Goal: Task Accomplishment & Management: Manage account settings

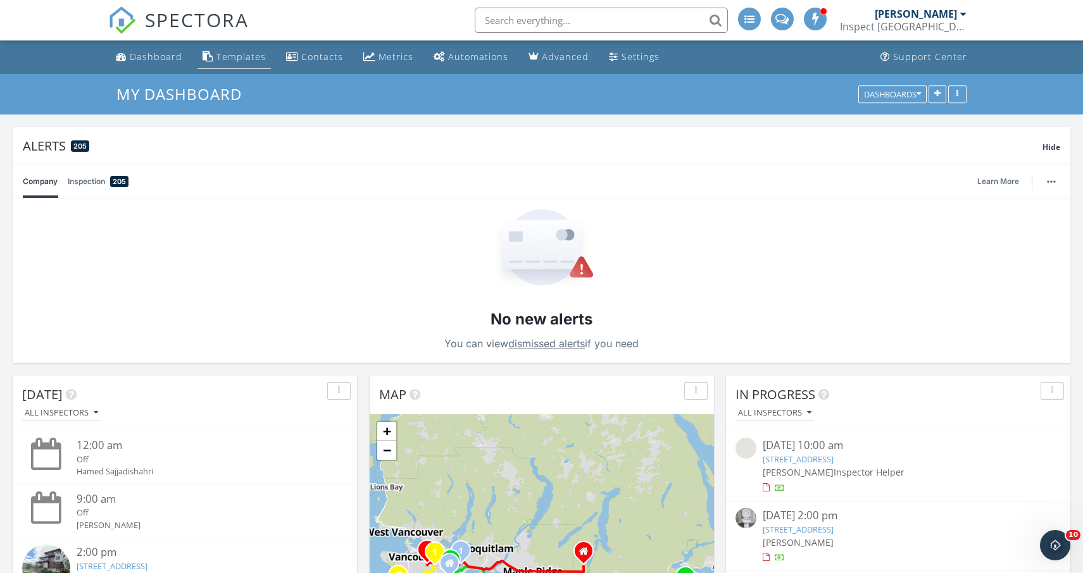
click at [242, 56] on div "Templates" at bounding box center [240, 57] width 49 height 12
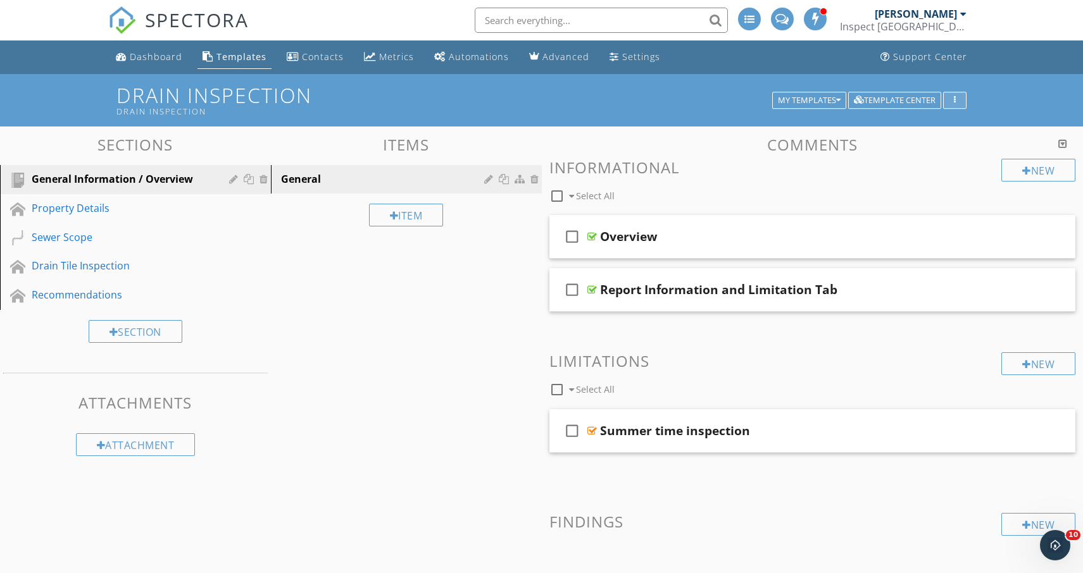
click at [962, 102] on button "button" at bounding box center [954, 101] width 23 height 18
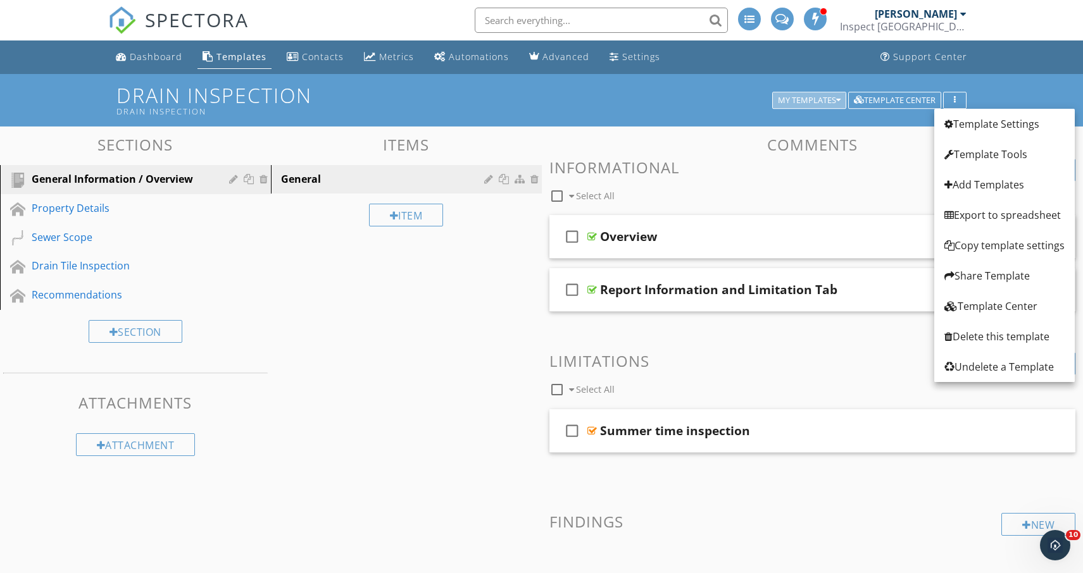
click at [800, 99] on div "My Templates" at bounding box center [809, 100] width 63 height 9
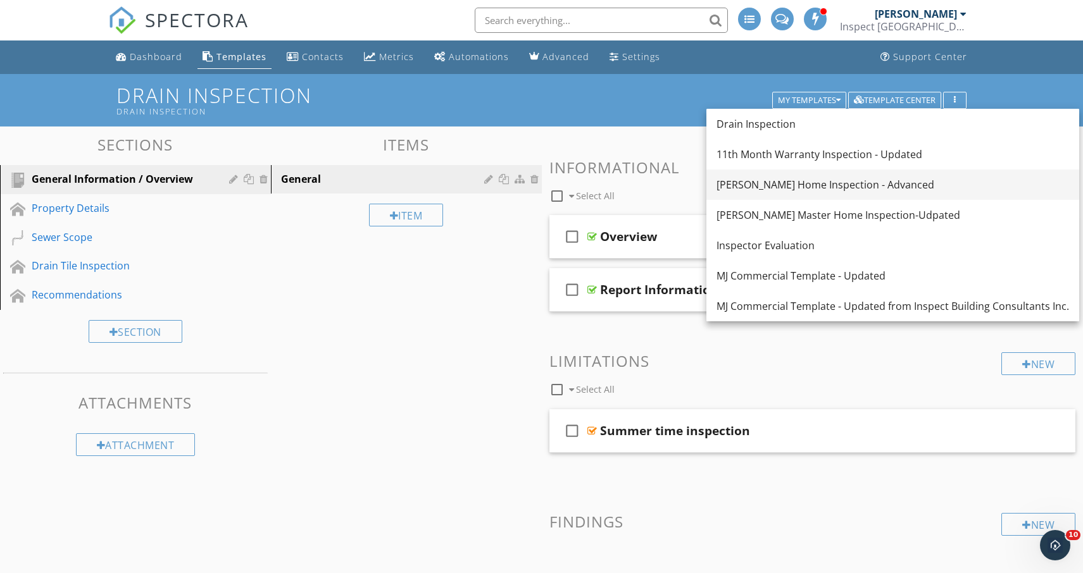
click at [812, 190] on div "[PERSON_NAME] Home Inspection - Advanced" at bounding box center [892, 184] width 352 height 15
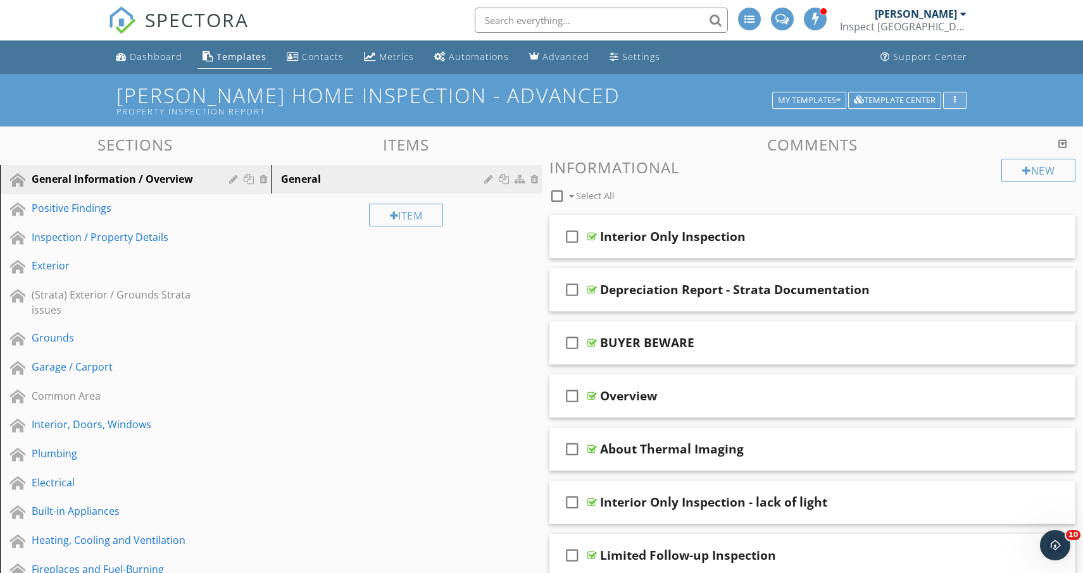
click at [950, 99] on div "button" at bounding box center [955, 100] width 12 height 9
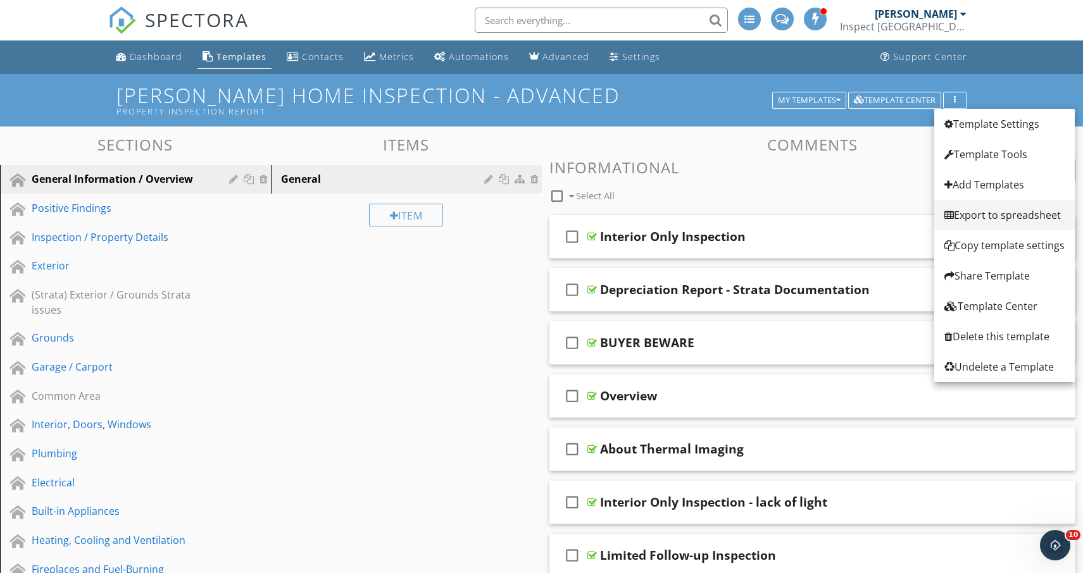
click at [987, 211] on div "Export to spreadsheet" at bounding box center [1004, 215] width 120 height 15
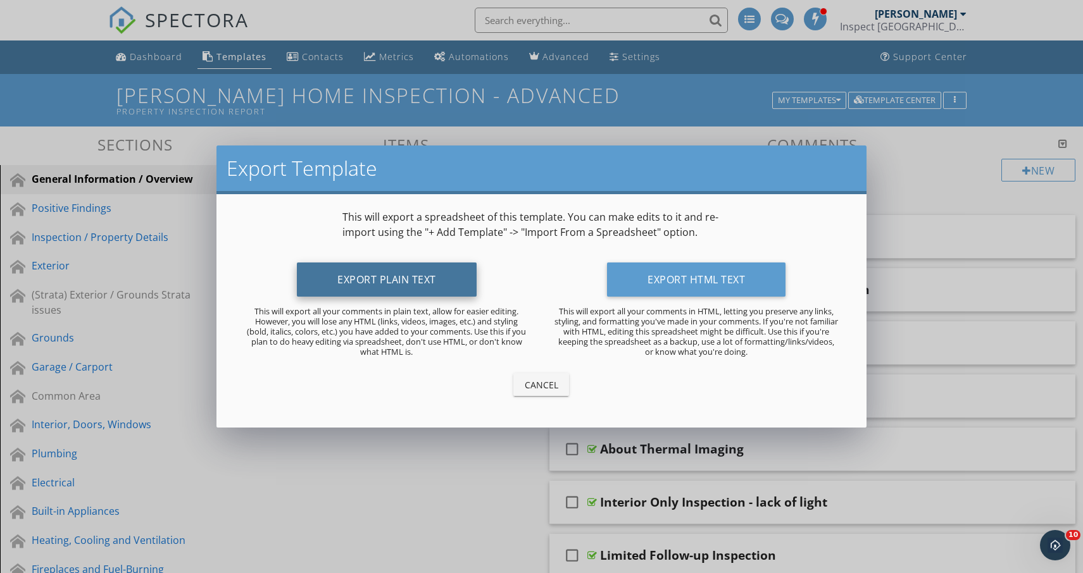
click at [423, 277] on button "Export Plain Text" at bounding box center [387, 280] width 180 height 34
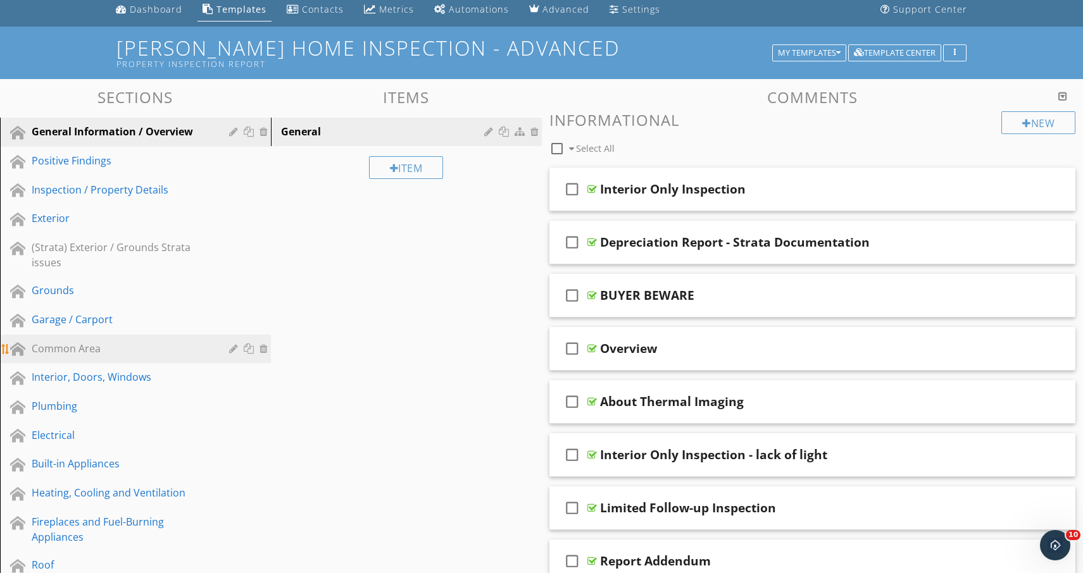
scroll to position [54, 0]
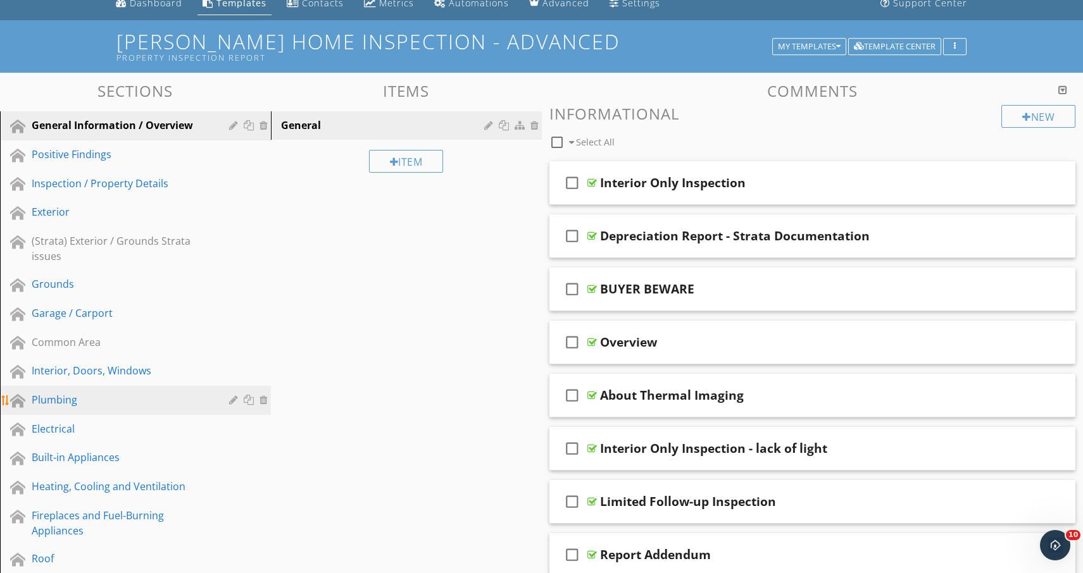
click at [42, 398] on div "Plumbing" at bounding box center [121, 399] width 179 height 15
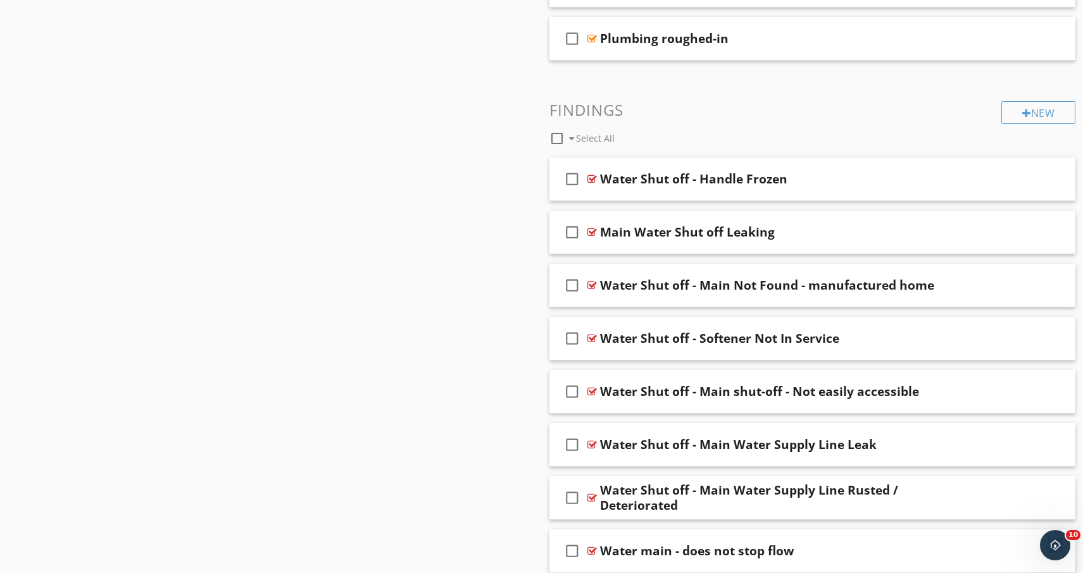
scroll to position [2151, 0]
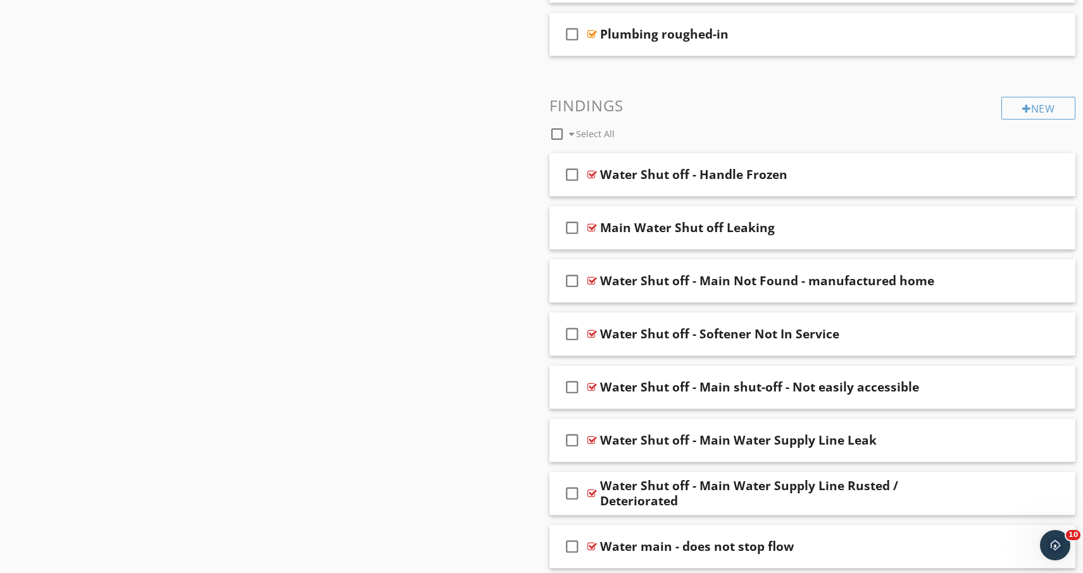
click at [556, 135] on div at bounding box center [557, 134] width 22 height 22
checkbox input "true"
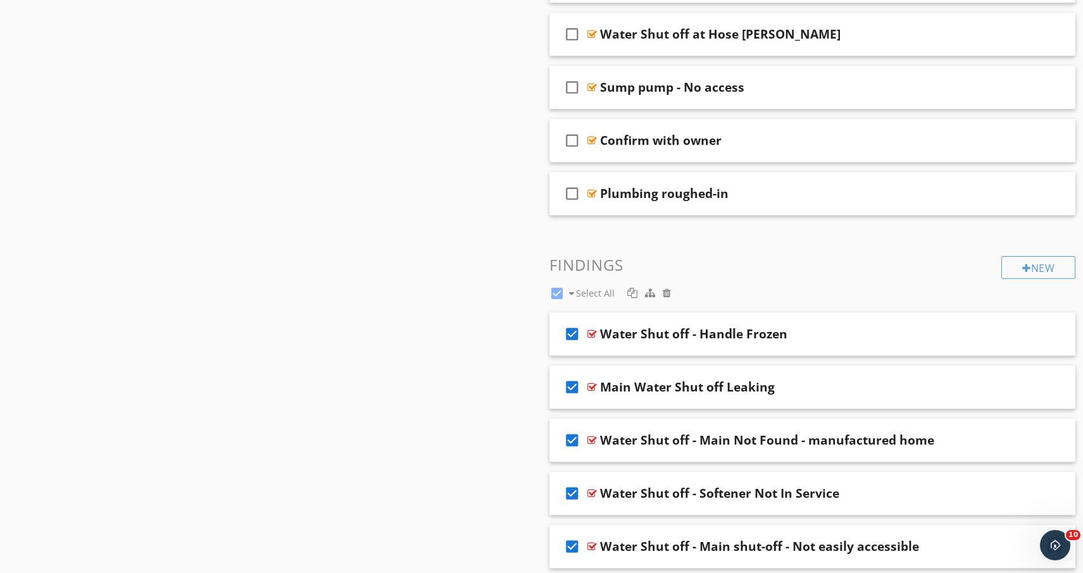
scroll to position [1993, 0]
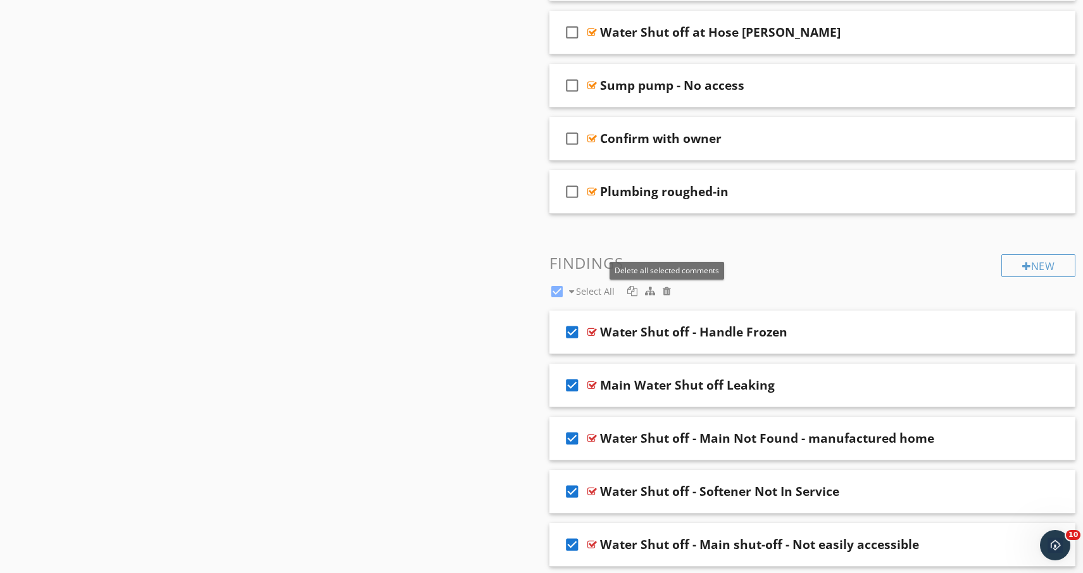
click at [665, 288] on div at bounding box center [667, 291] width 8 height 10
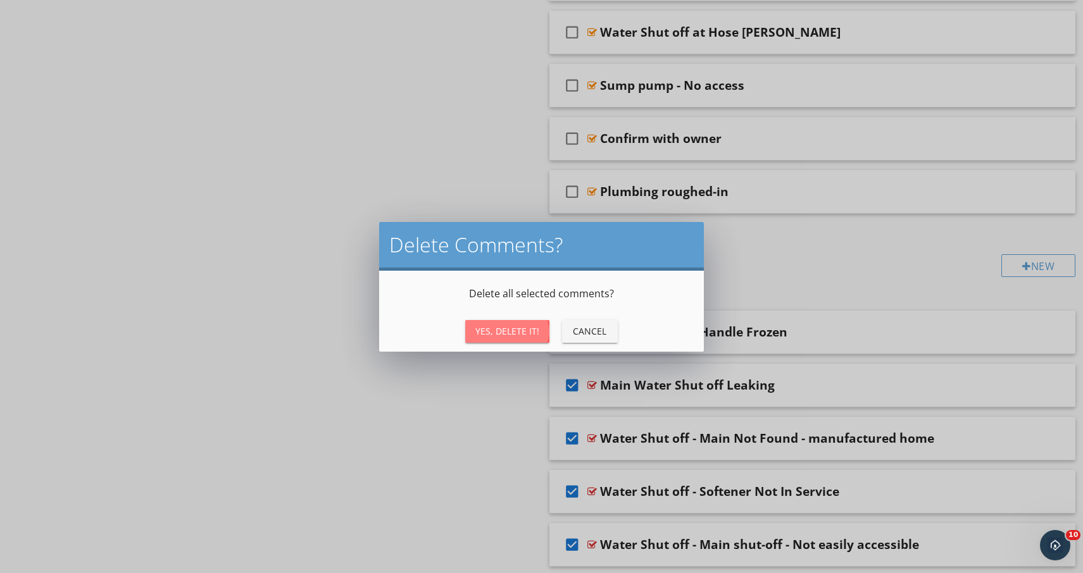
click at [516, 330] on div "Yes, Delete It!" at bounding box center [507, 331] width 64 height 13
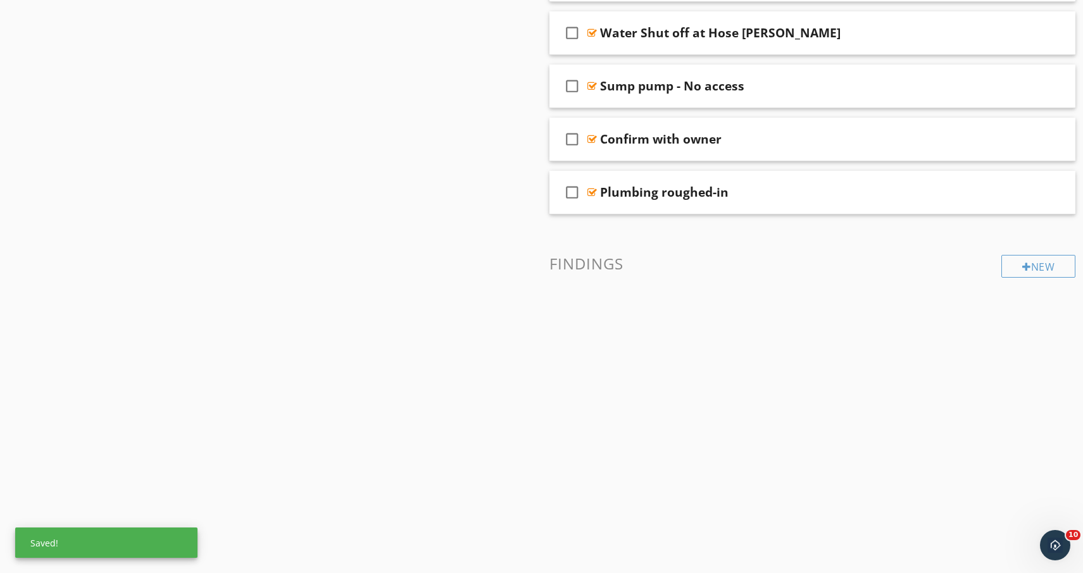
scroll to position [1818, 0]
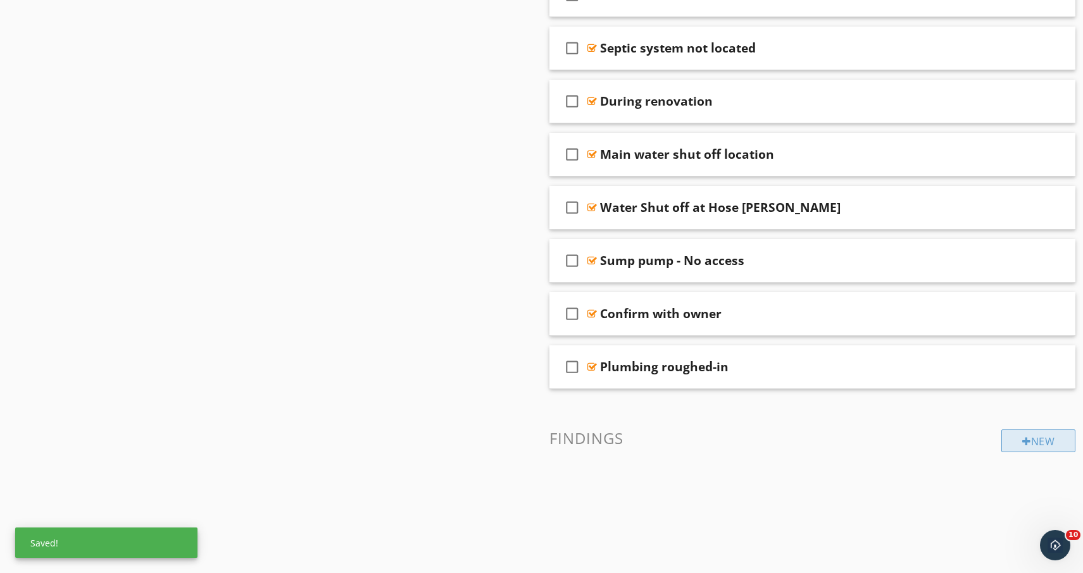
click at [1042, 442] on div "New" at bounding box center [1038, 441] width 74 height 23
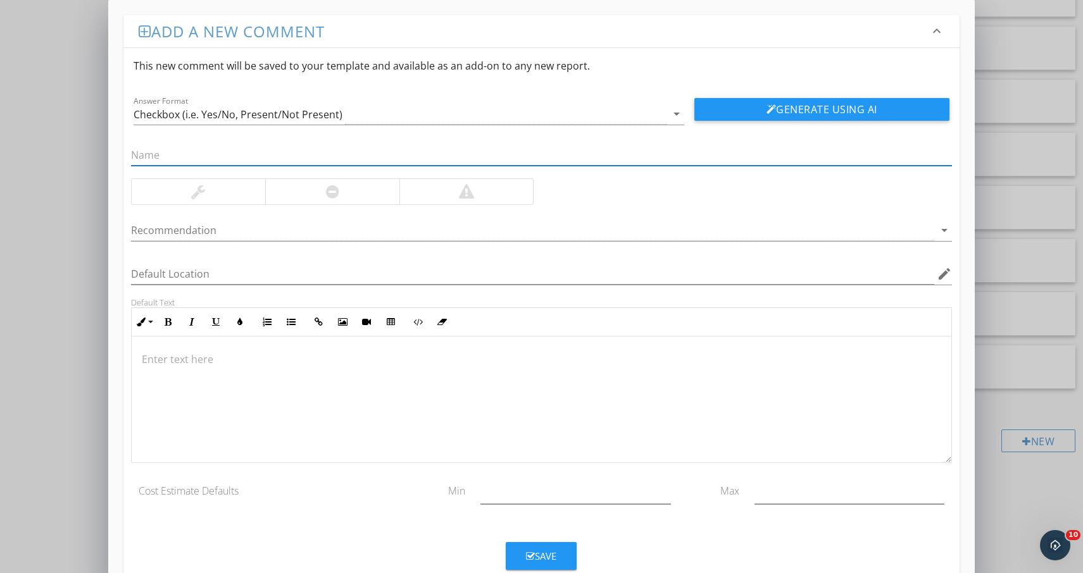
click at [213, 149] on input "text" at bounding box center [541, 155] width 821 height 21
click at [233, 227] on div at bounding box center [532, 230] width 803 height 21
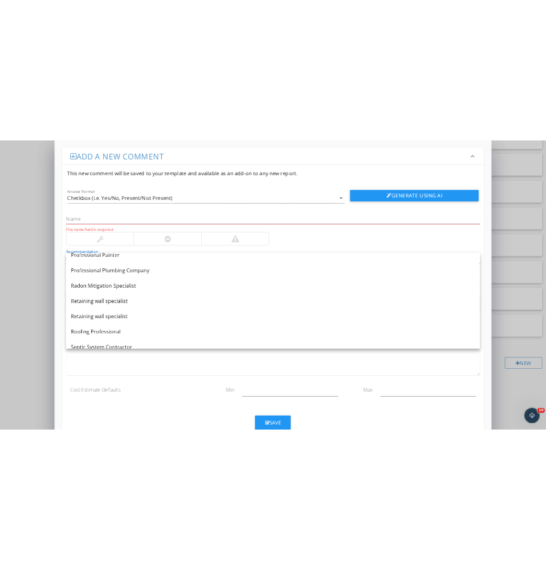
scroll to position [1316, 0]
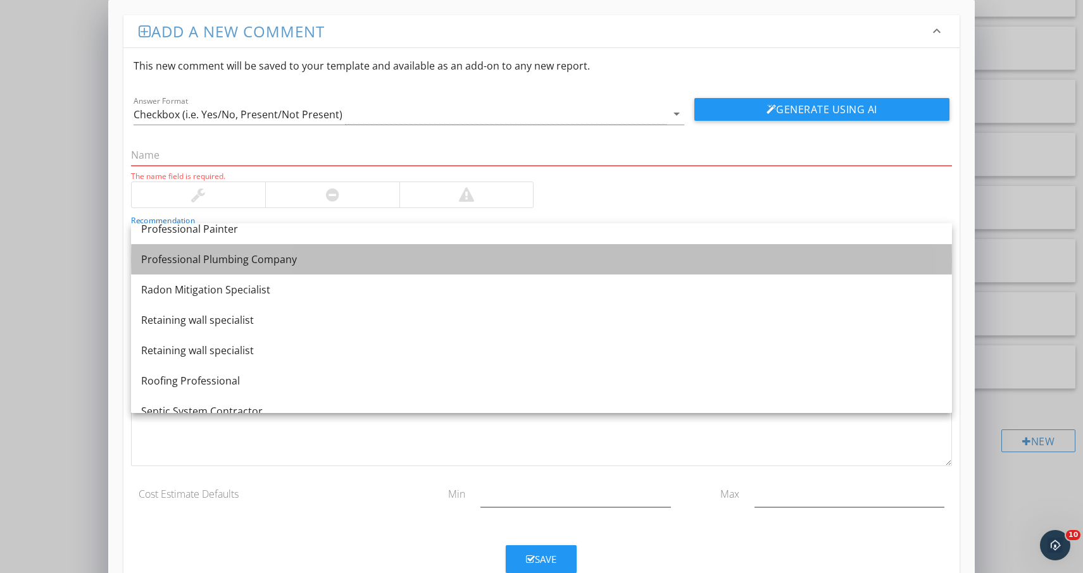
click at [236, 261] on div "Professional Plumbing Company" at bounding box center [541, 259] width 800 height 15
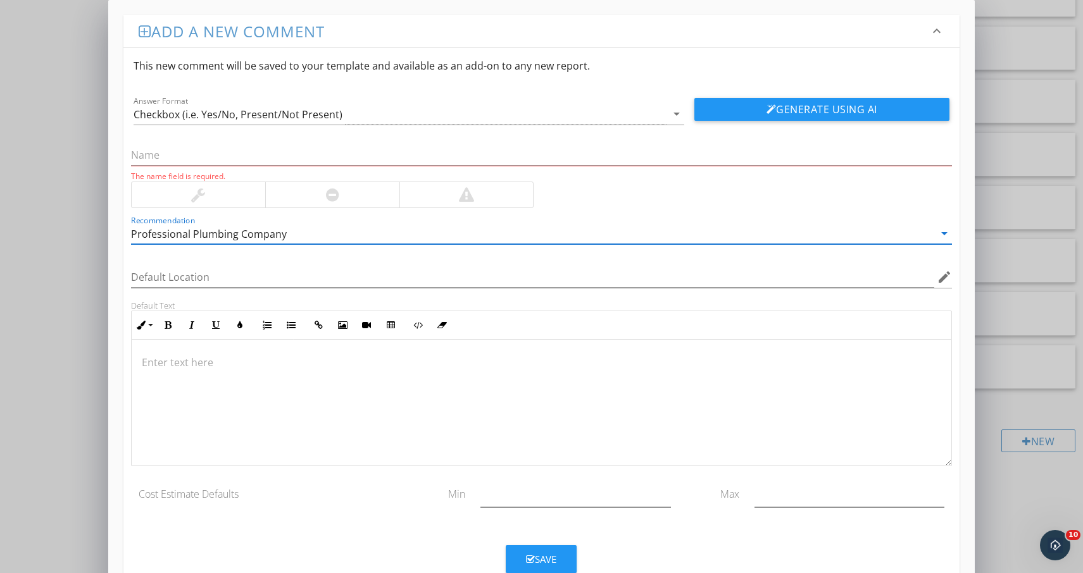
click at [239, 382] on div at bounding box center [541, 403] width 819 height 127
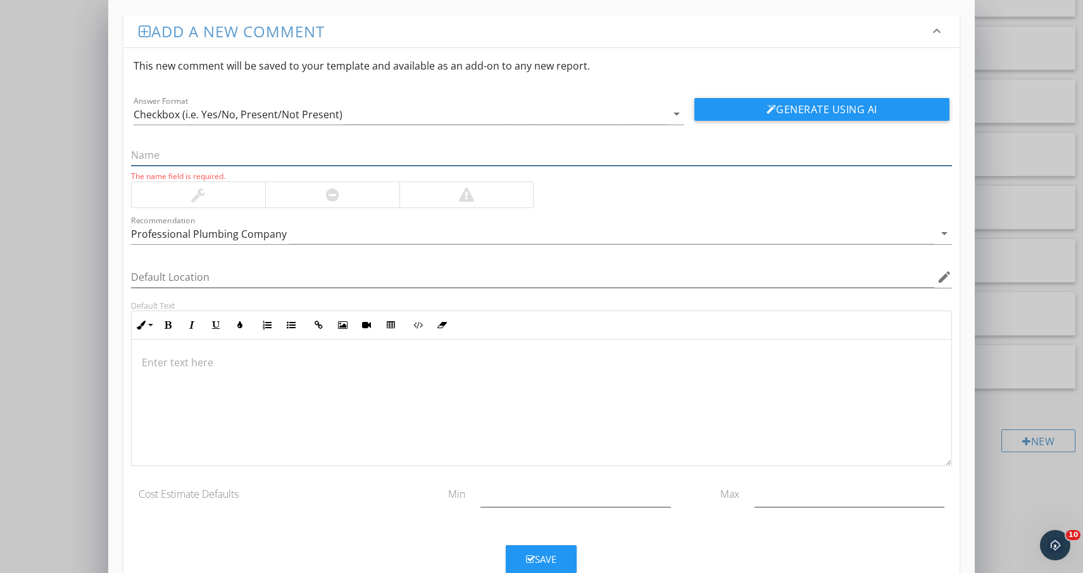
click at [161, 151] on input "text" at bounding box center [541, 155] width 821 height 21
paste input "Sink – Faucet Leak"
click at [333, 197] on div at bounding box center [332, 191] width 13 height 15
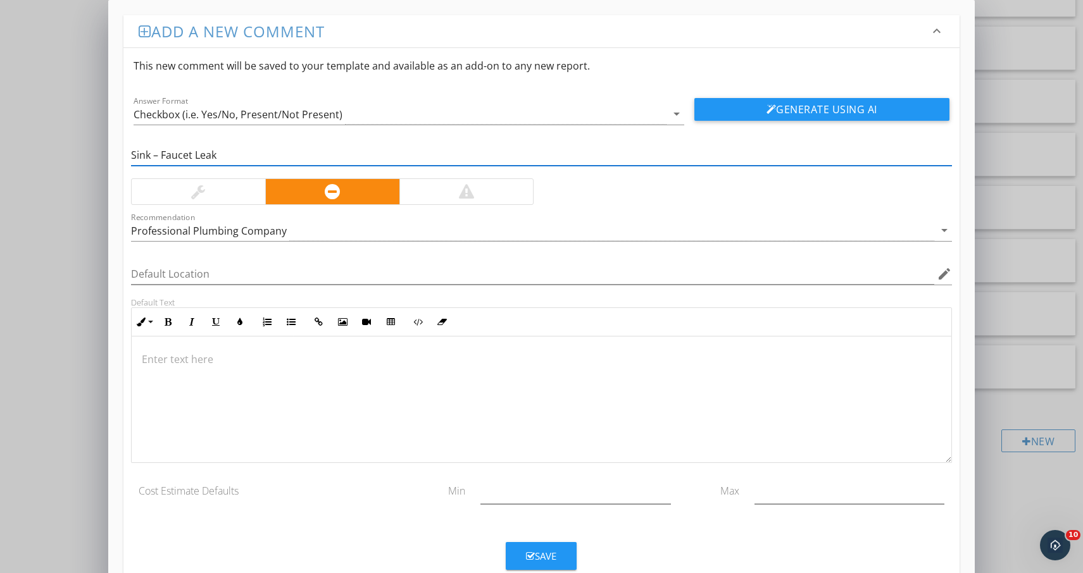
drag, startPoint x: 224, startPoint y: 155, endPoint x: 97, endPoint y: 142, distance: 127.2
click at [97, 142] on div "Add a new comment keyboard_arrow_down This new comment will be saved to your te…" at bounding box center [541, 303] width 1083 height 606
paste input "Leak – Unknown Source"
type input "Sink – Leak – Unknown Source"
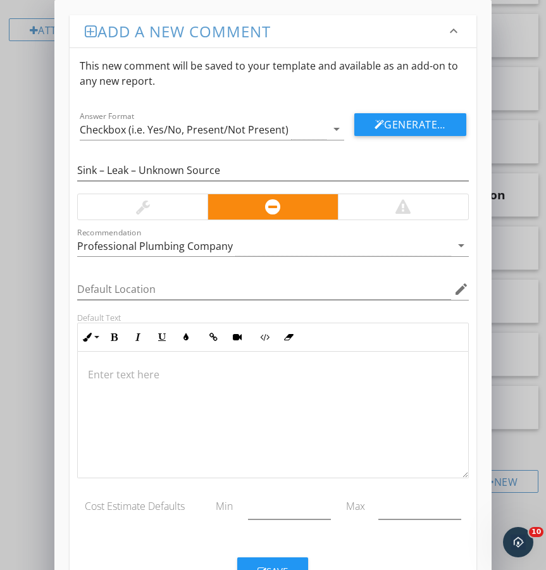
click at [146, 375] on p at bounding box center [273, 374] width 370 height 15
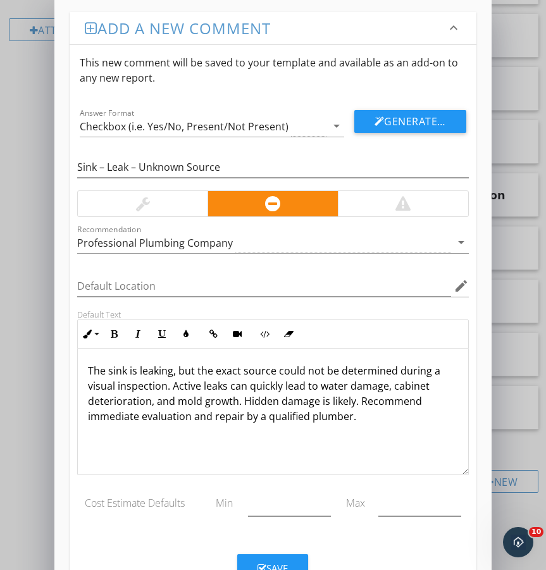
scroll to position [51, 0]
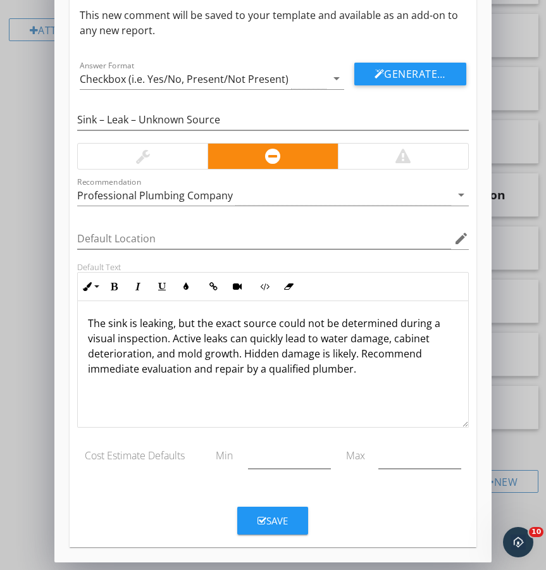
click at [278, 523] on div "Save" at bounding box center [273, 521] width 30 height 15
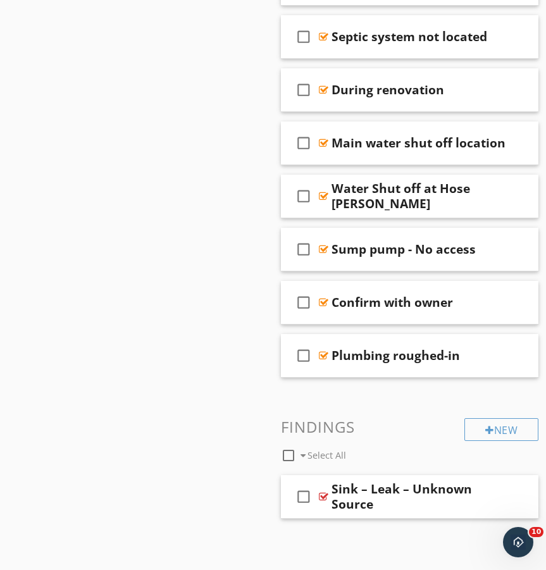
scroll to position [1871, 0]
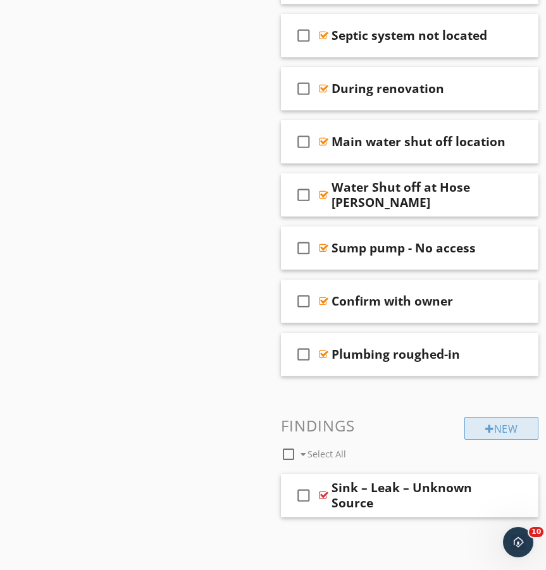
click at [509, 435] on div "New" at bounding box center [501, 428] width 74 height 23
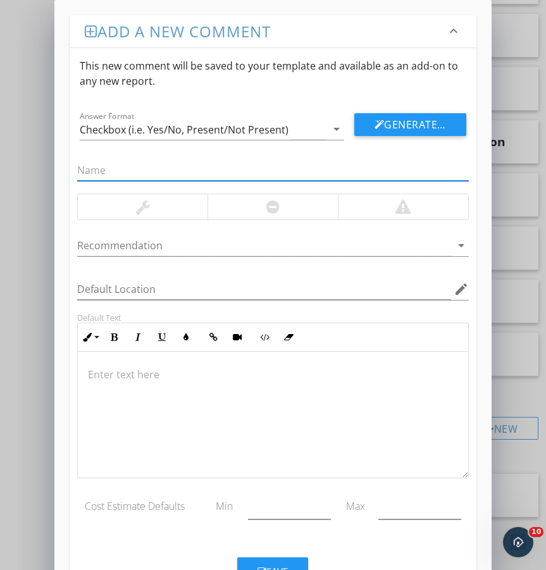
paste input "Sink – Faucet Leak"
type input "Sink – Faucet Leak"
click at [251, 209] on div at bounding box center [273, 206] width 130 height 25
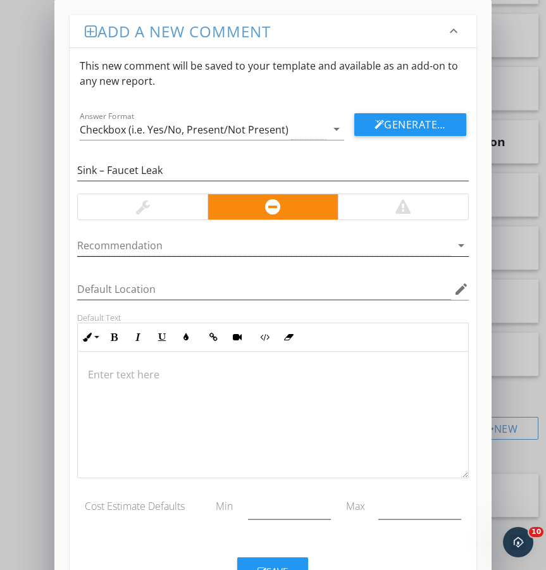
click at [187, 247] on div at bounding box center [263, 245] width 373 height 21
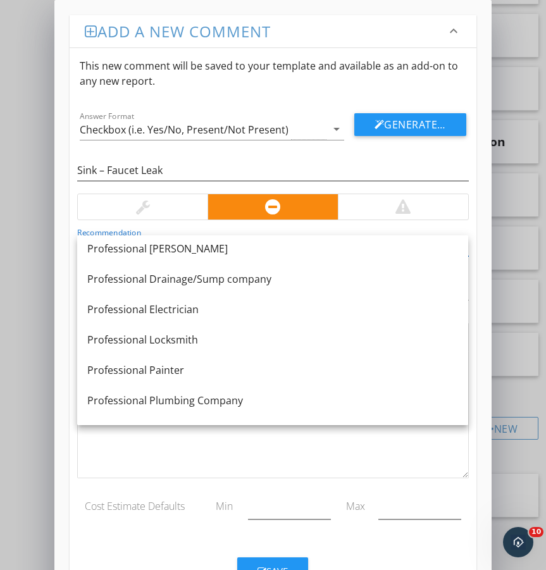
scroll to position [1188, 0]
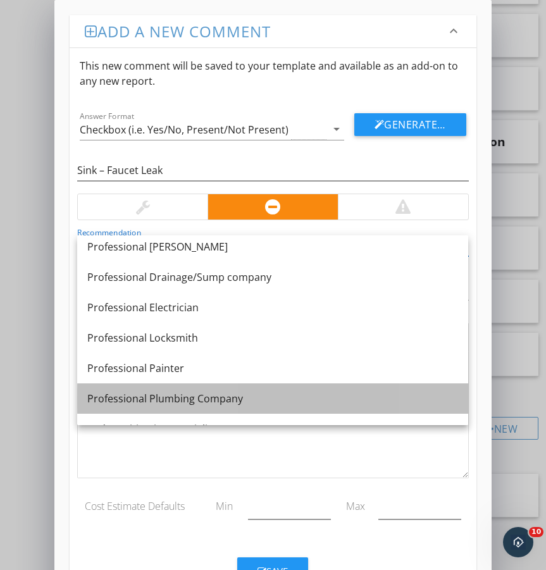
click at [183, 403] on div "Professional Plumbing Company" at bounding box center [272, 398] width 371 height 15
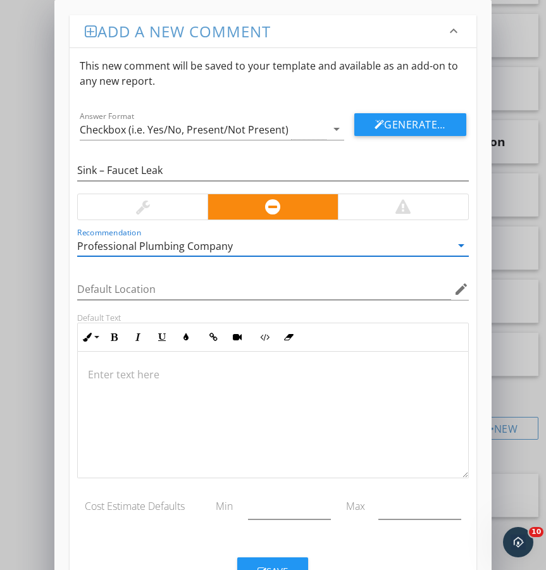
click at [165, 388] on div at bounding box center [273, 415] width 390 height 127
click at [184, 368] on p at bounding box center [273, 374] width 370 height 15
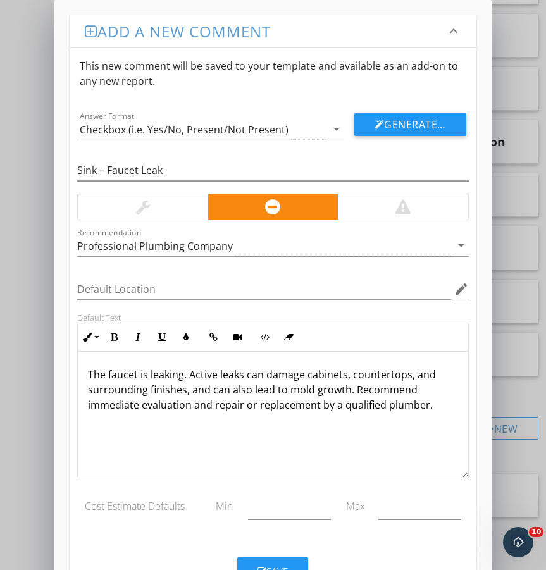
scroll to position [1, 0]
click at [278, 566] on div "Save" at bounding box center [273, 571] width 30 height 15
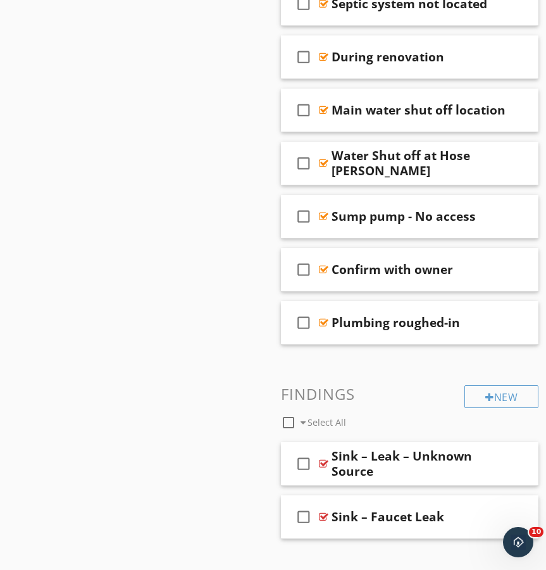
scroll to position [1924, 0]
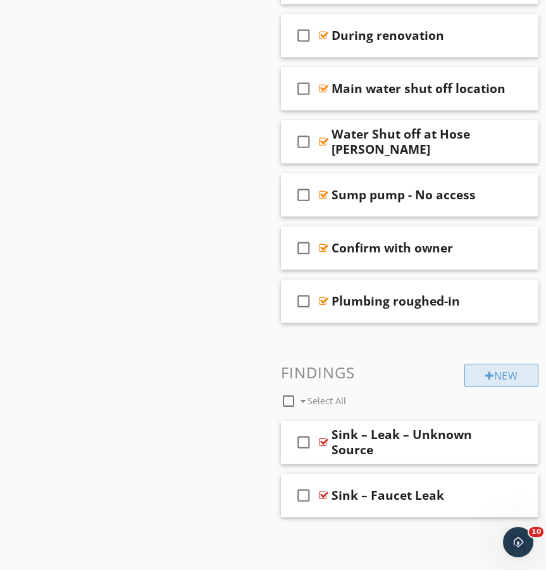
click at [499, 373] on div "New" at bounding box center [501, 375] width 74 height 23
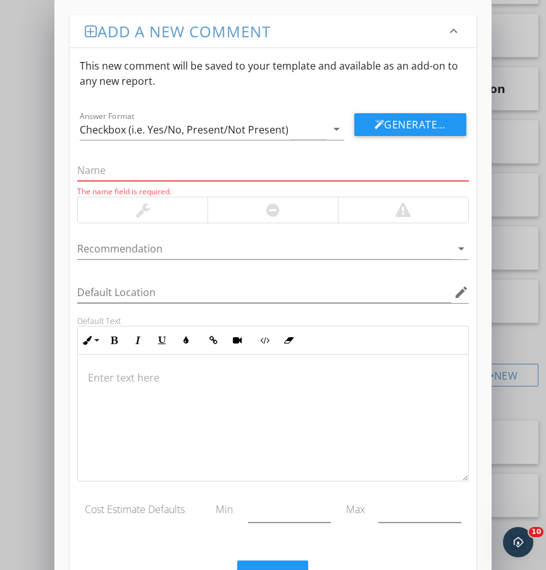
paste input "Sink – Faucet Base Loose – Leak"
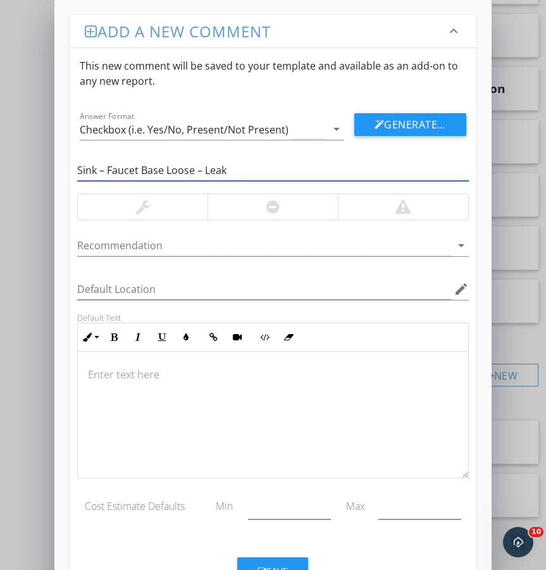
type input "Sink – Faucet Base Loose – Leak"
click at [260, 201] on div at bounding box center [273, 206] width 130 height 25
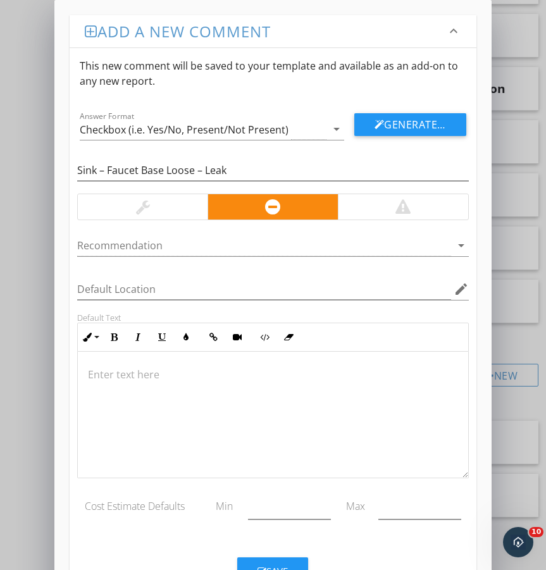
click at [137, 373] on p at bounding box center [273, 374] width 370 height 15
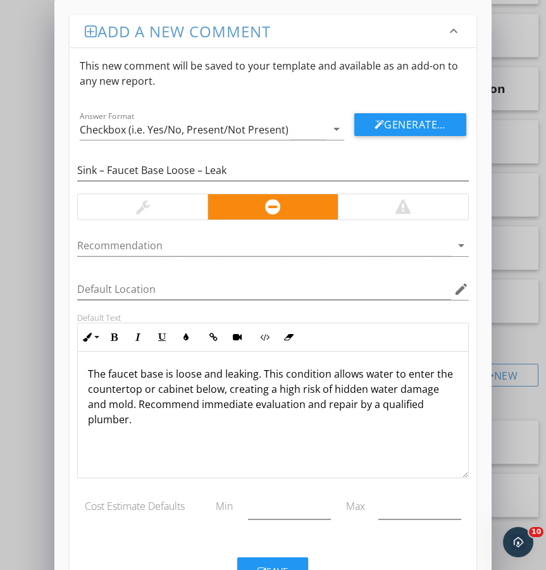
scroll to position [51, 0]
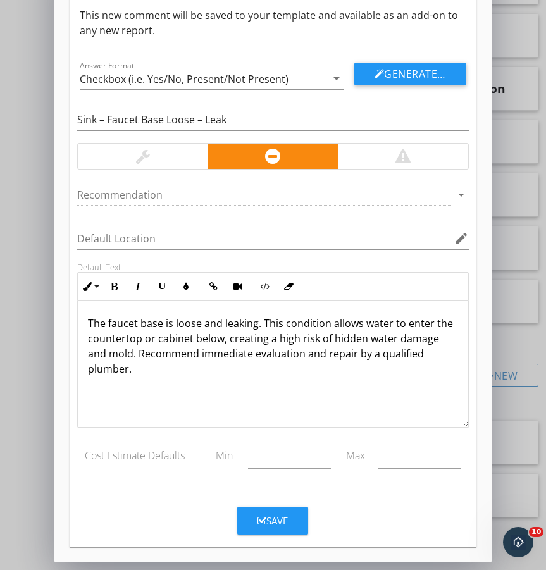
click at [230, 187] on div at bounding box center [263, 195] width 373 height 21
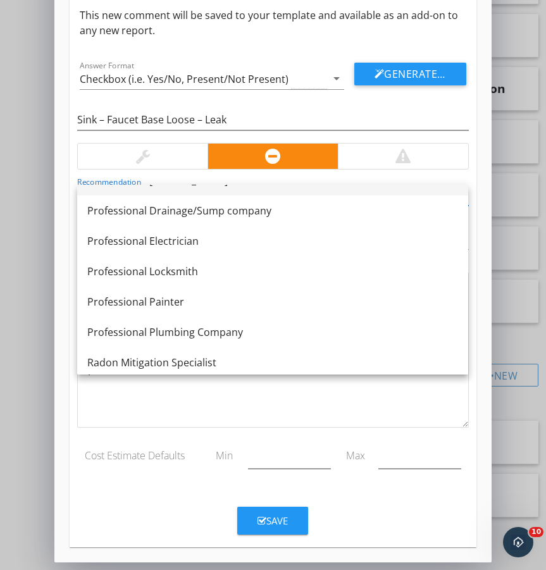
scroll to position [1243, 0]
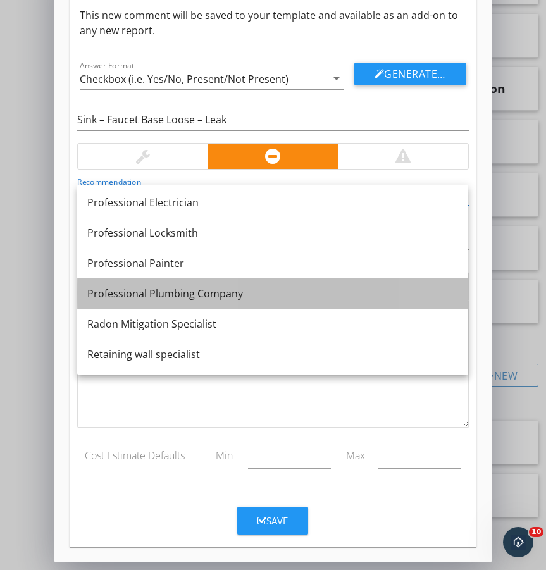
click at [226, 287] on div "Professional Plumbing Company" at bounding box center [272, 293] width 371 height 15
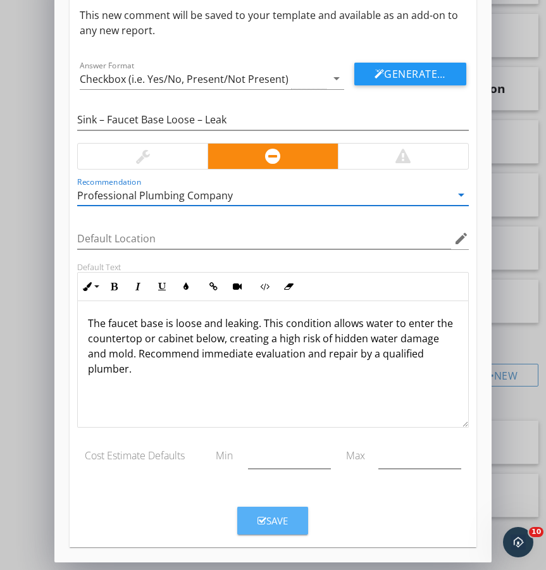
click at [286, 516] on div "Save" at bounding box center [273, 521] width 30 height 15
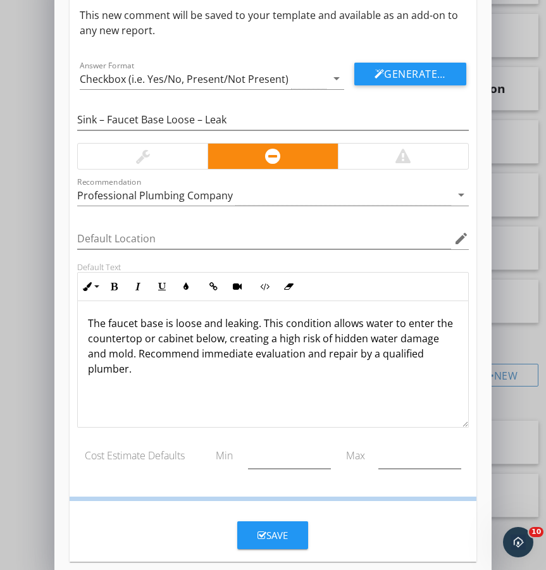
scroll to position [0, 0]
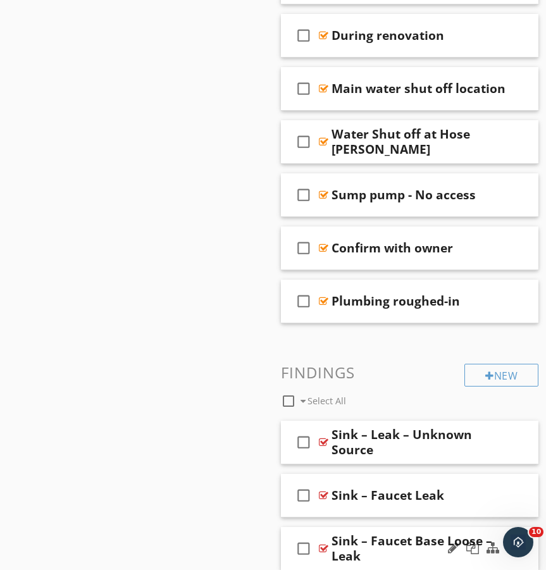
click at [371, 534] on div "Sink – Faucet Base Loose – Leak" at bounding box center [419, 548] width 175 height 30
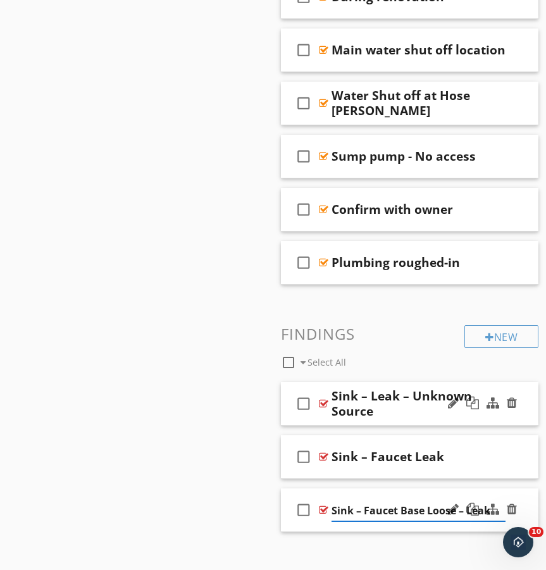
scroll to position [1977, 0]
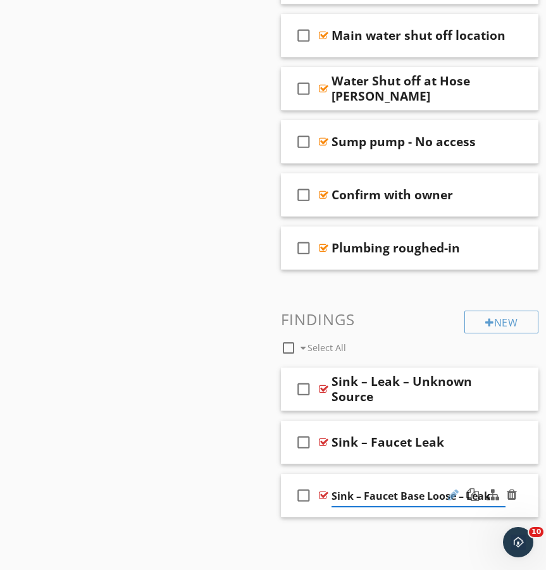
click at [450, 497] on div at bounding box center [453, 494] width 11 height 13
click at [451, 495] on div at bounding box center [453, 494] width 11 height 13
click at [320, 507] on div "check_box_outline_blank Sink – Faucet Base Loose – Leak" at bounding box center [410, 496] width 258 height 44
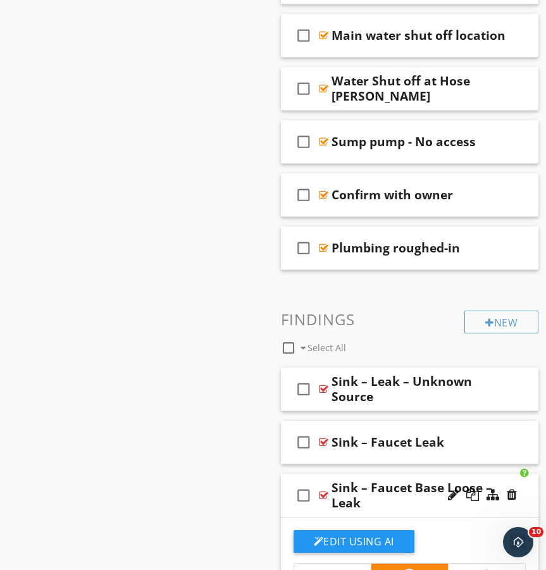
click at [302, 488] on icon "check_box_outline_blank" at bounding box center [304, 495] width 20 height 30
click at [301, 490] on icon "check_box" at bounding box center [304, 495] width 20 height 30
click at [301, 490] on icon "check_box_outline_blank" at bounding box center [304, 495] width 20 height 30
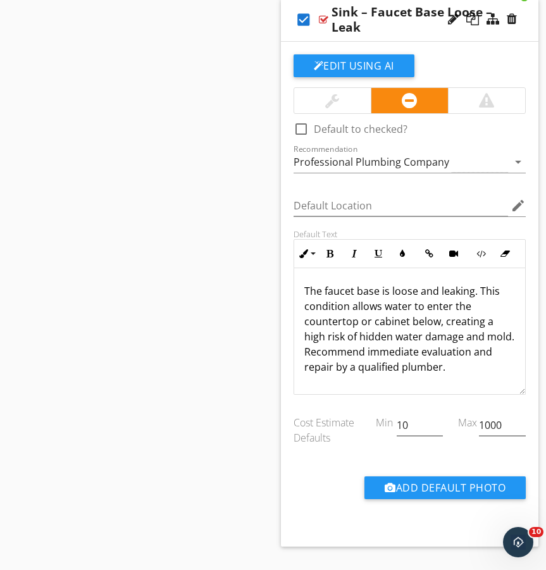
scroll to position [2450, 0]
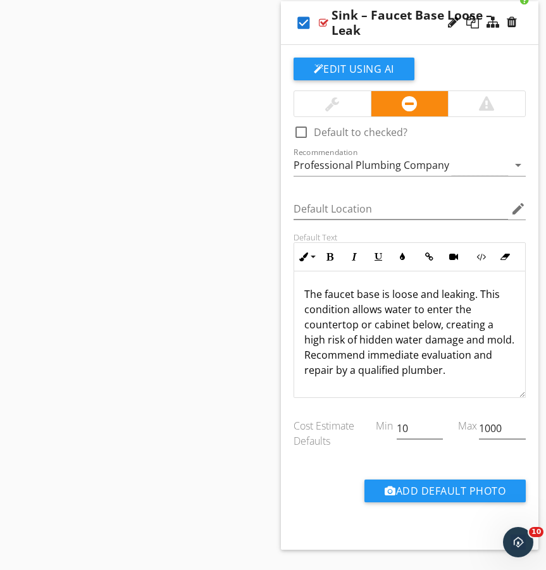
click at [456, 371] on p "The faucet base is loose and leaking. This condition allows water to enter the …" at bounding box center [409, 332] width 211 height 91
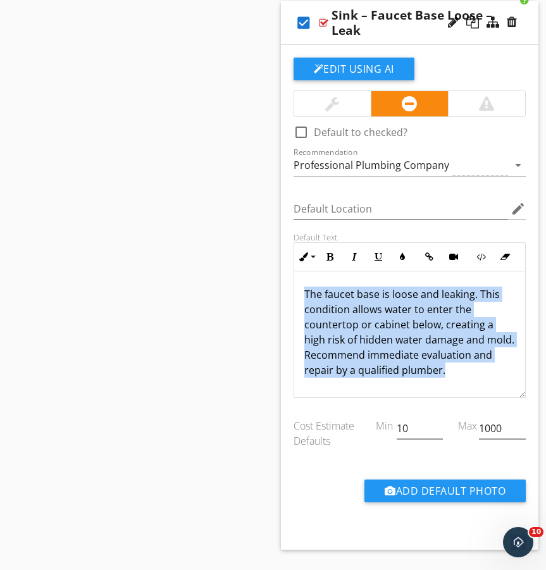
drag, startPoint x: 466, startPoint y: 363, endPoint x: 292, endPoint y: 290, distance: 189.2
click at [292, 290] on div "Default Text Inline Style XLarge Large Normal Small Light Small/Light Bold Ital…" at bounding box center [410, 315] width 248 height 166
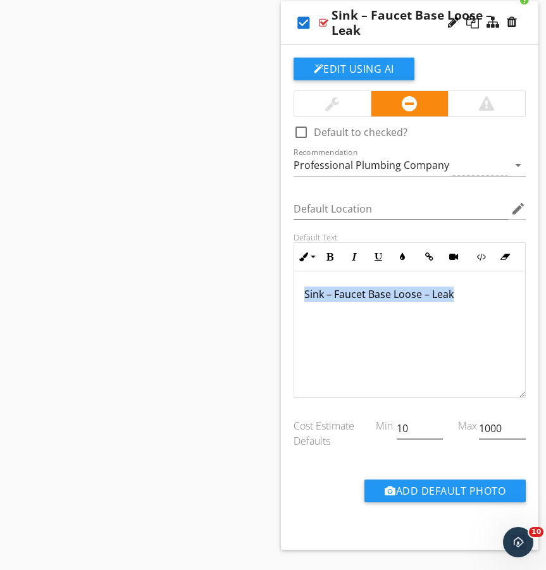
drag, startPoint x: 481, startPoint y: 294, endPoint x: 294, endPoint y: 284, distance: 186.9
click at [294, 284] on div "Sink – Faucet Base Loose – Leak" at bounding box center [410, 334] width 232 height 127
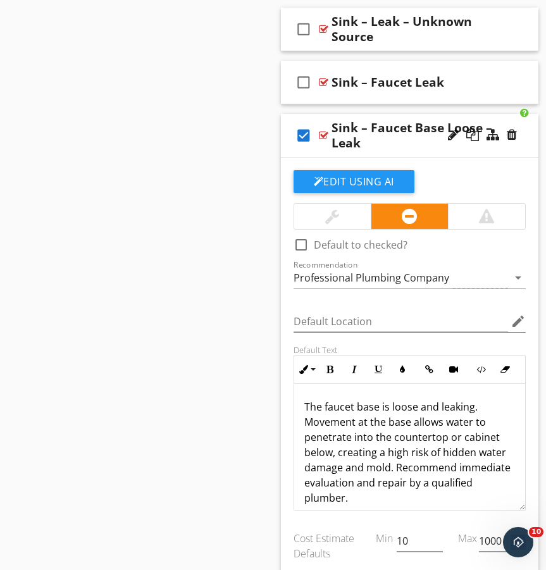
scroll to position [2333, 0]
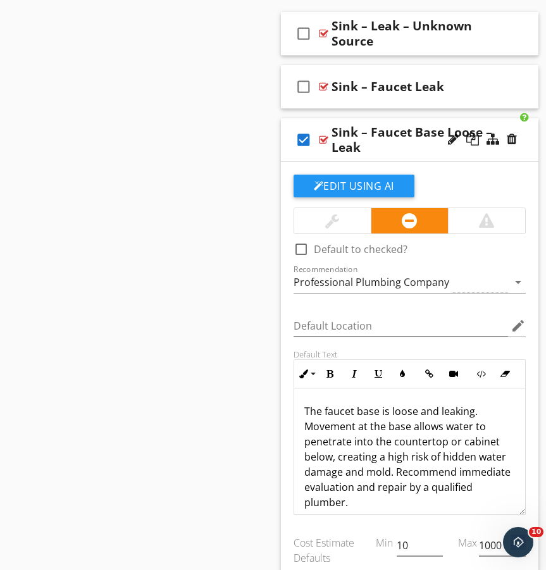
click at [373, 152] on div "Sink – Faucet Base Loose – Leak" at bounding box center [419, 140] width 175 height 30
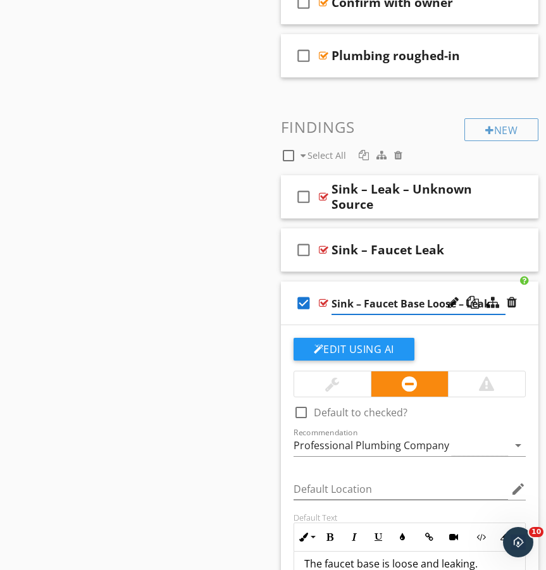
scroll to position [2173, 0]
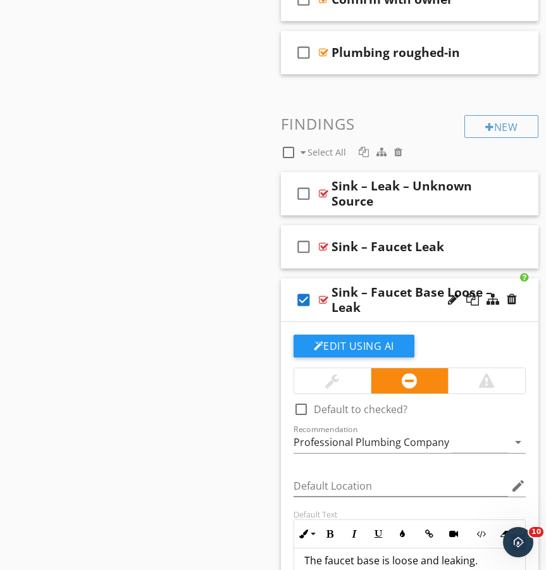
click at [306, 298] on icon "check_box" at bounding box center [304, 300] width 20 height 30
click at [370, 295] on div "Sink – Faucet Base Loose – Leak" at bounding box center [419, 300] width 175 height 30
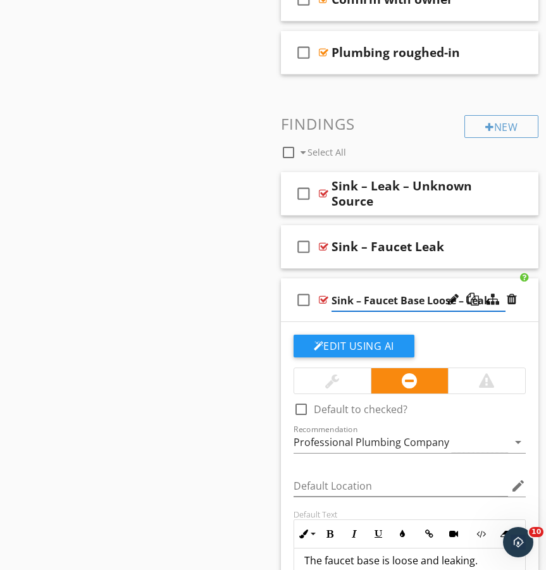
click at [342, 323] on div "Edit Using AI check_box_outline_blank Default to checked? Recommendation Profes…" at bounding box center [410, 574] width 258 height 505
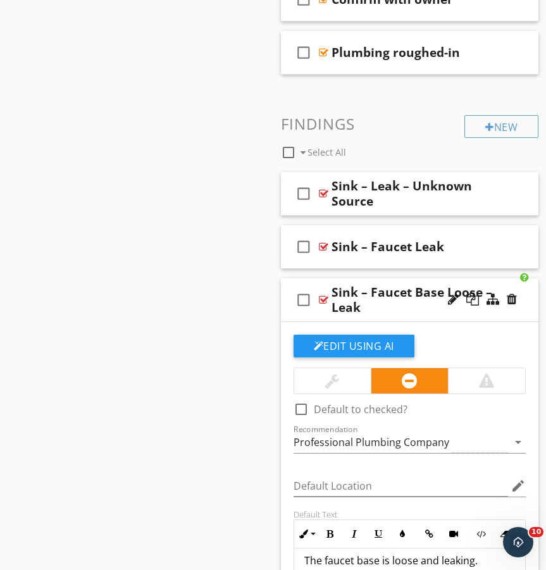
click at [337, 320] on div "check_box_outline_blank Sink – Faucet Base Loose – Leak" at bounding box center [410, 300] width 258 height 44
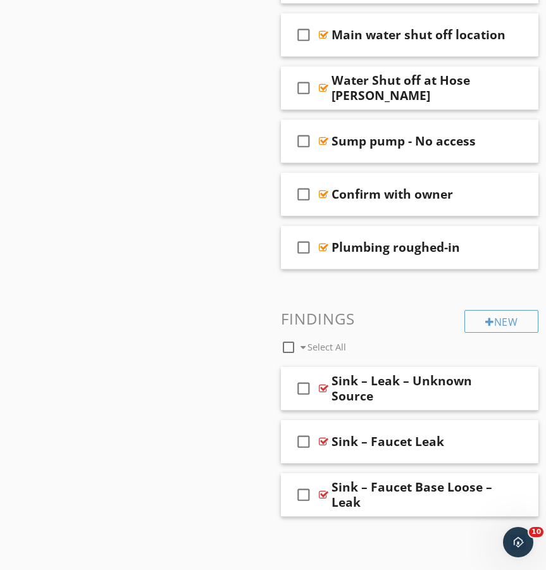
scroll to position [1977, 0]
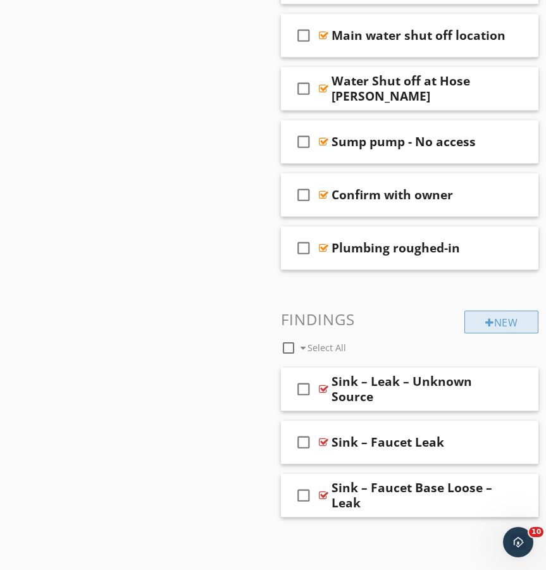
click at [506, 323] on div "New" at bounding box center [501, 322] width 74 height 23
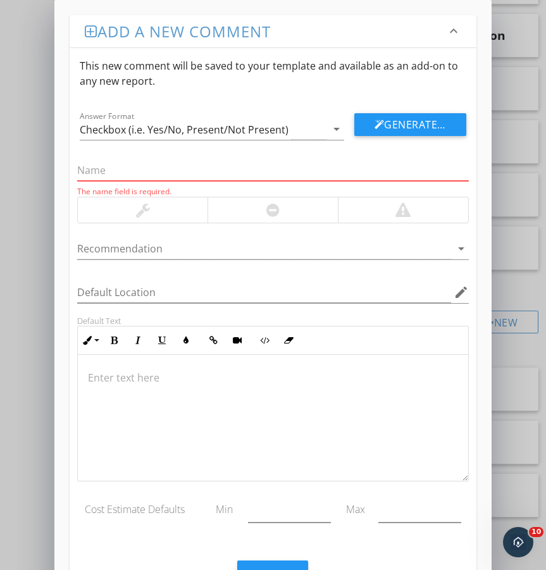
paste input "Sink – Faucet Base or Handles – Leak"
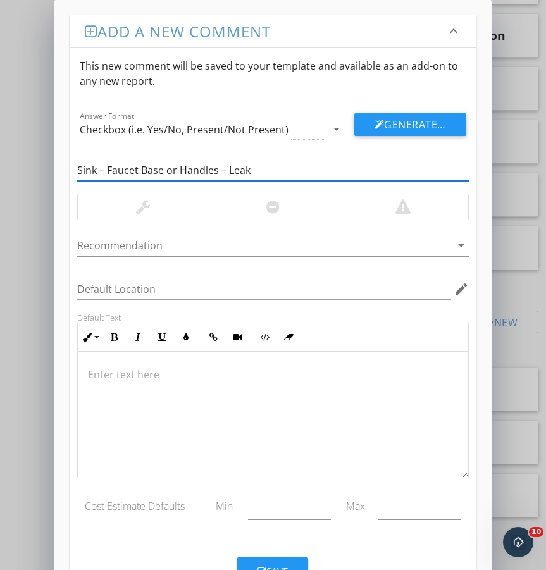
type input "Sink – Faucet Base or Handles – Leak"
click at [267, 203] on div at bounding box center [272, 206] width 13 height 15
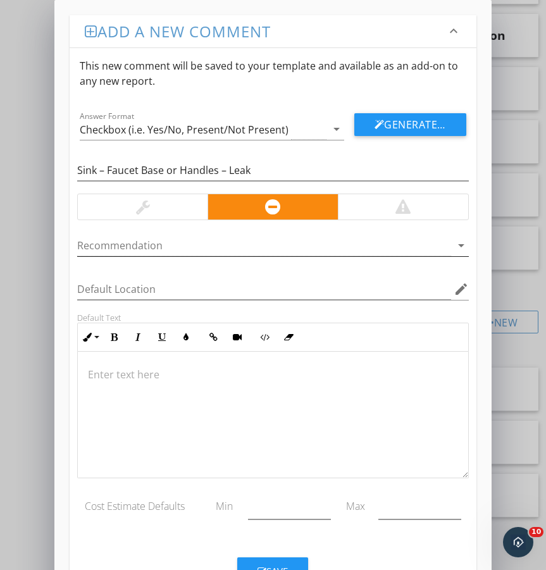
click at [219, 249] on div at bounding box center [263, 245] width 373 height 21
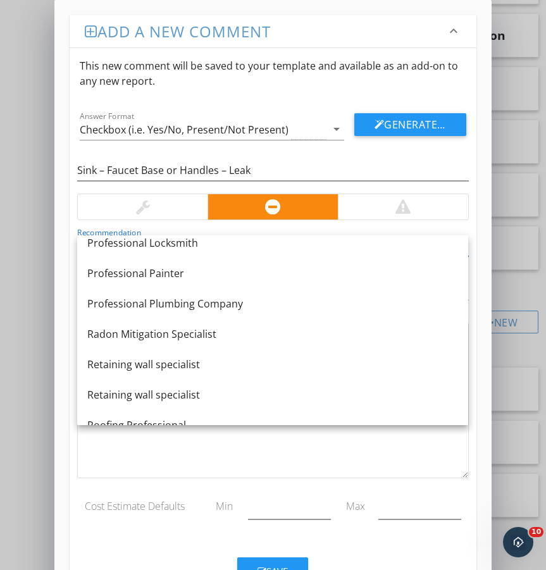
scroll to position [1279, 0]
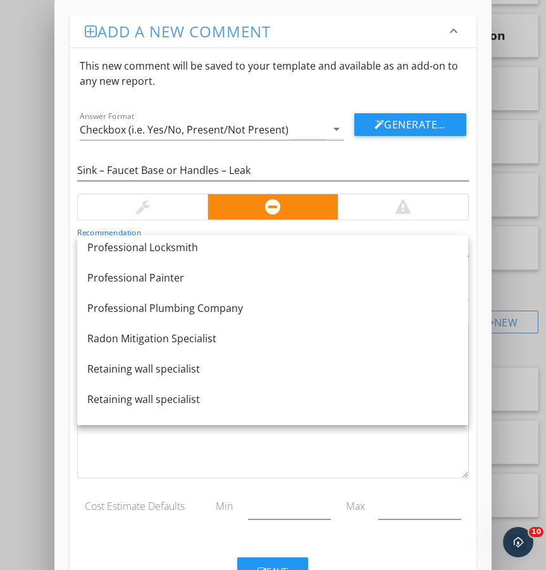
click at [228, 303] on div "Professional Plumbing Company" at bounding box center [272, 308] width 371 height 15
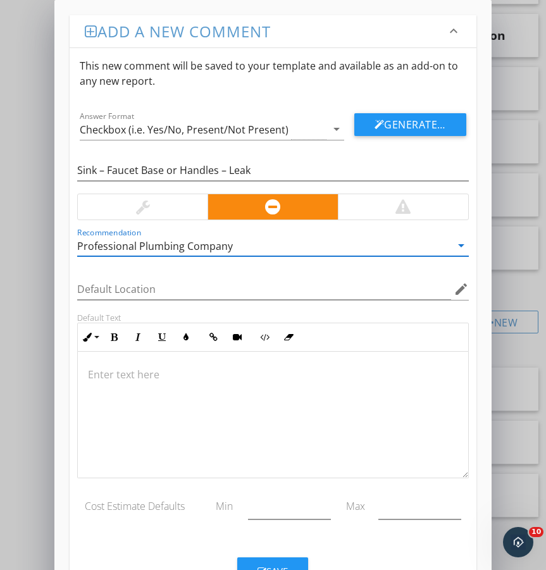
click at [230, 375] on p at bounding box center [273, 374] width 370 height 15
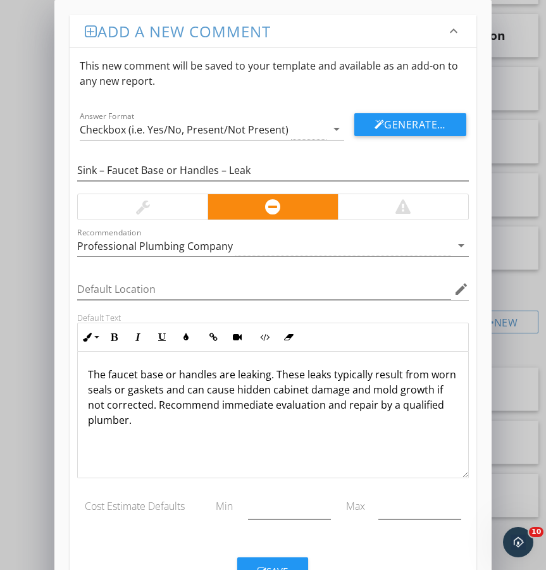
scroll to position [1, 0]
click at [284, 565] on div "Save" at bounding box center [273, 571] width 30 height 15
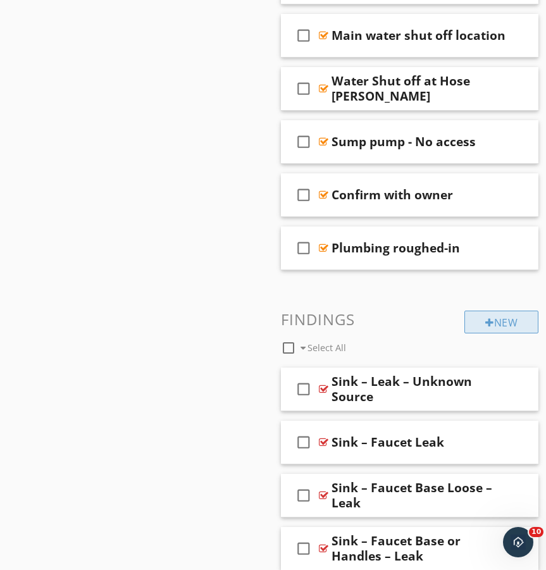
click at [507, 327] on div "New" at bounding box center [501, 322] width 74 height 23
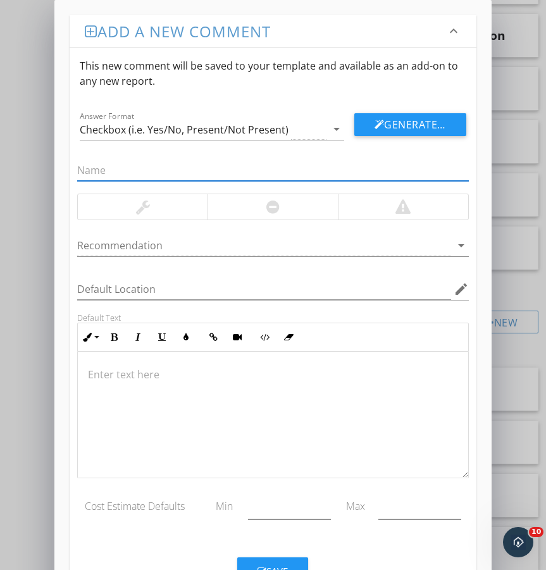
click at [124, 169] on input "text" at bounding box center [272, 170] width 391 height 21
paste input "Overflow Leak"
type input "Overflow Leak"
click at [273, 209] on div at bounding box center [272, 206] width 13 height 15
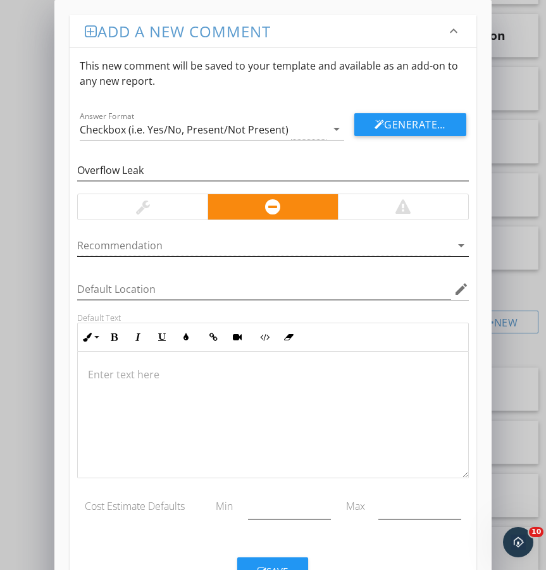
click at [199, 237] on div at bounding box center [263, 245] width 373 height 21
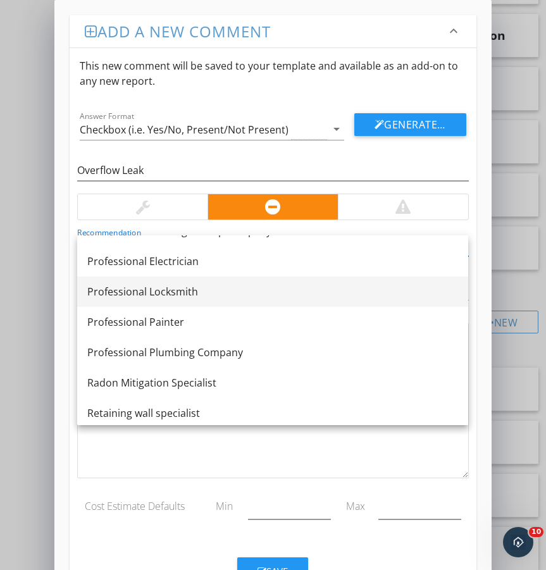
scroll to position [1239, 0]
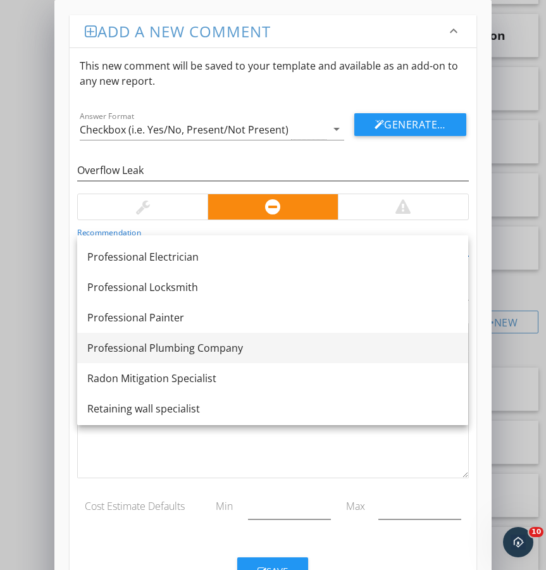
click at [192, 354] on div "Professional Plumbing Company" at bounding box center [272, 347] width 371 height 15
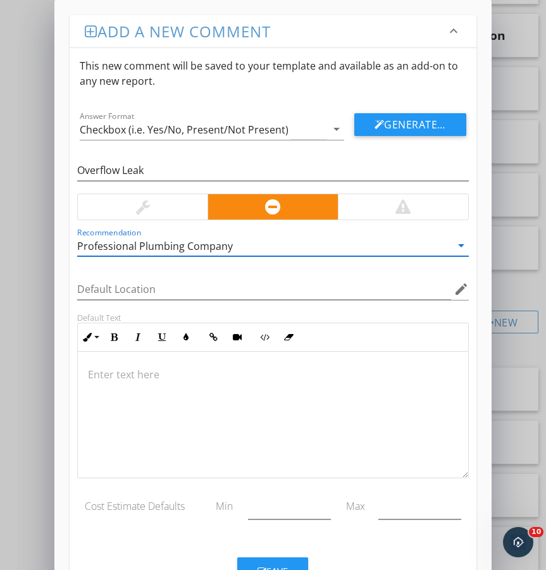
click at [280, 379] on p at bounding box center [273, 374] width 370 height 15
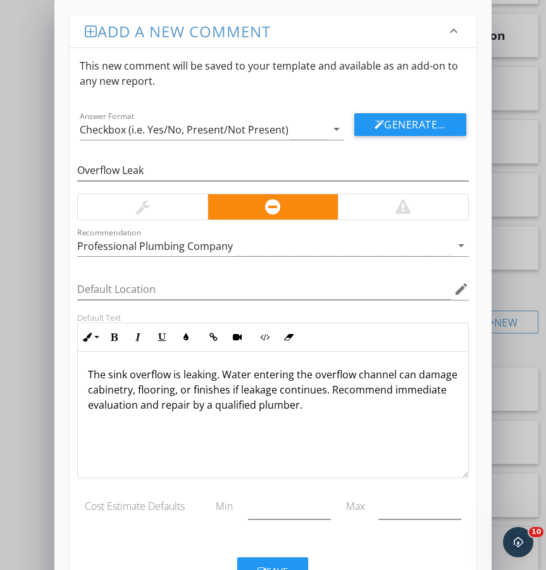
scroll to position [1, 0]
click at [274, 560] on button "Save" at bounding box center [272, 571] width 71 height 28
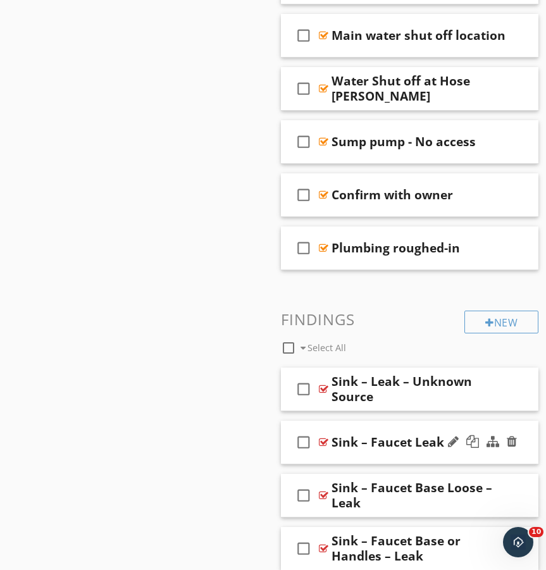
scroll to position [2031, 0]
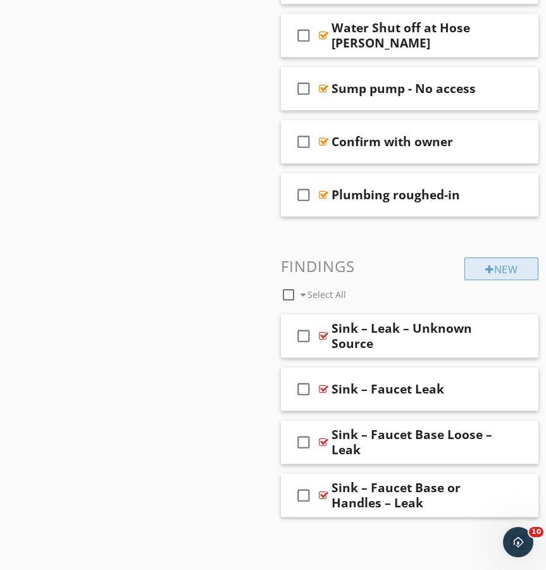
click at [509, 266] on div "New" at bounding box center [501, 269] width 74 height 23
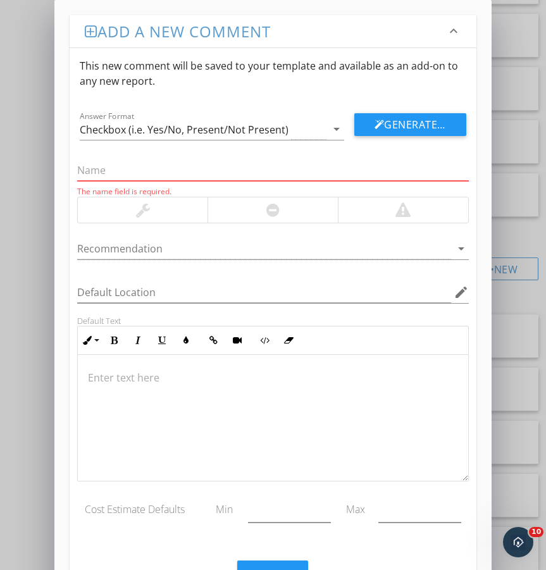
paste input "Sink – Not Caulked – Leak"
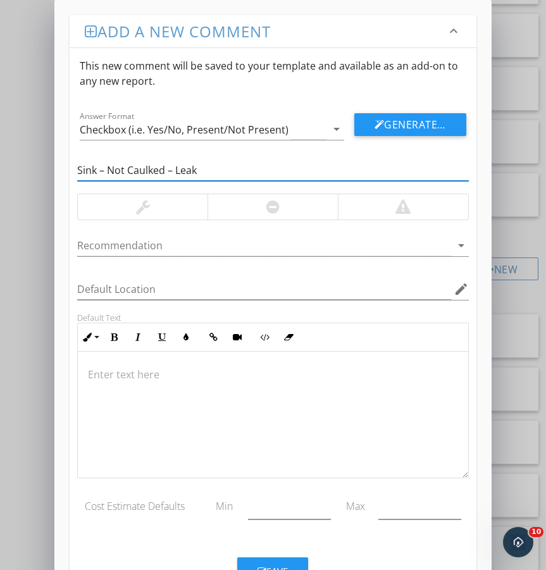
type input "Sink – Not Caulked – Leak"
click at [233, 203] on div at bounding box center [273, 206] width 130 height 25
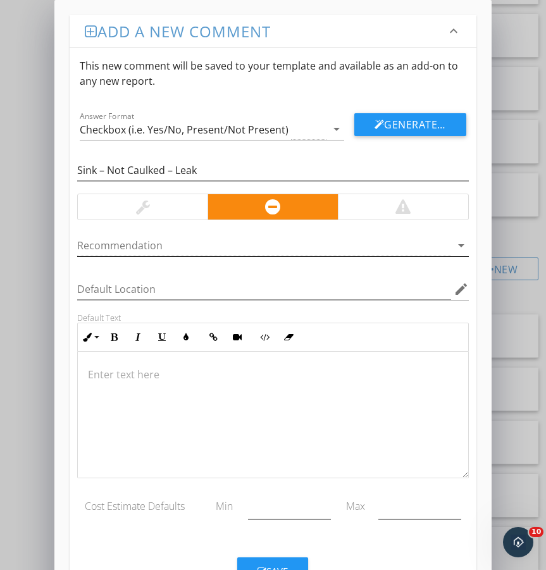
click at [131, 247] on div at bounding box center [263, 245] width 373 height 21
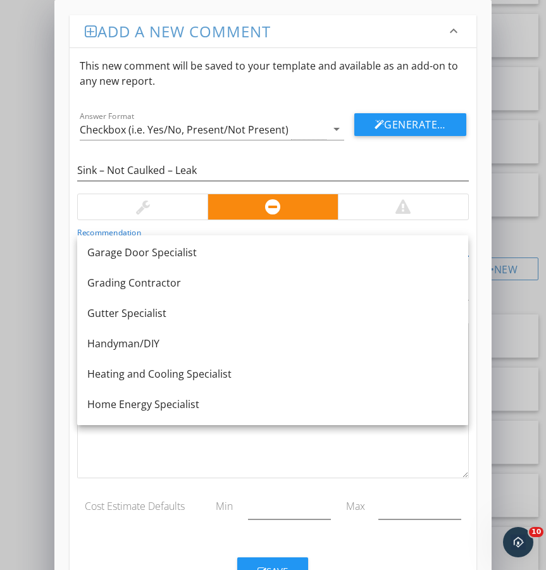
scroll to position [659, 0]
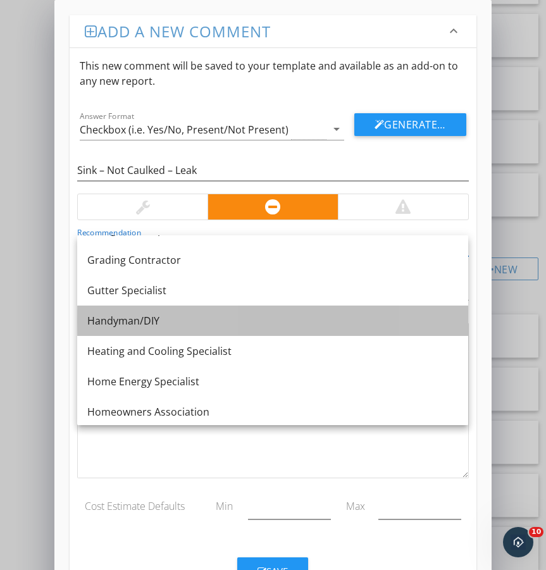
click at [154, 318] on div "Handyman/DIY" at bounding box center [272, 320] width 371 height 15
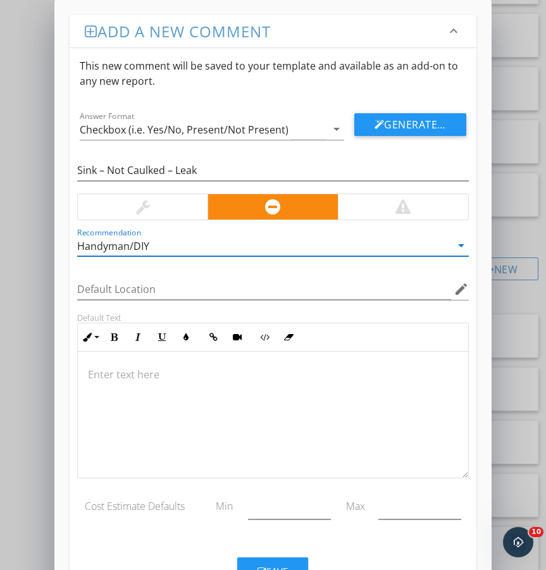
click at [138, 392] on div at bounding box center [273, 415] width 390 height 127
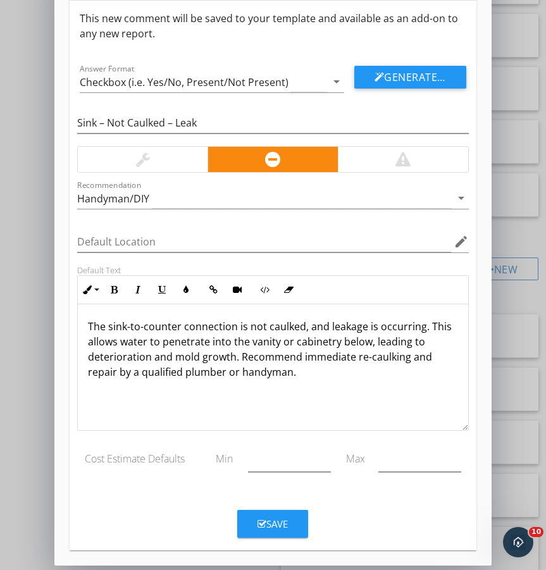
scroll to position [51, 0]
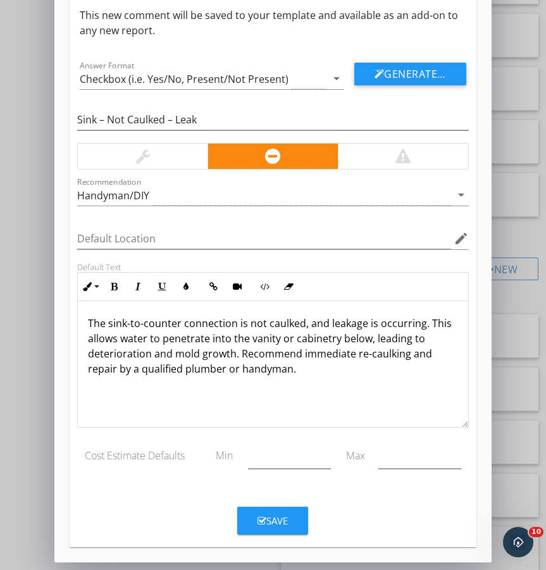
click at [282, 519] on div "Save" at bounding box center [273, 521] width 30 height 15
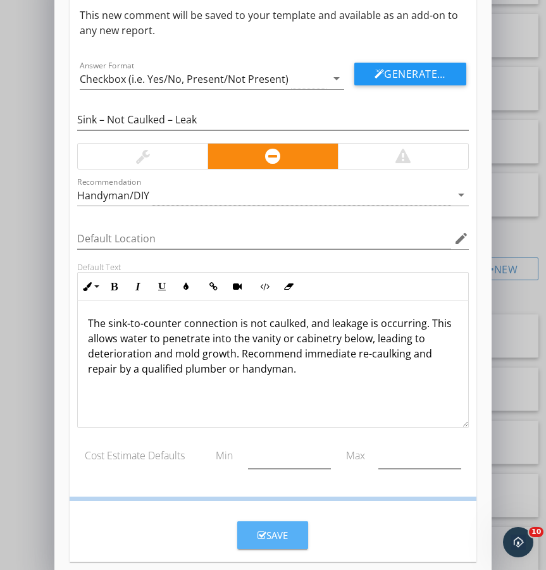
scroll to position [0, 0]
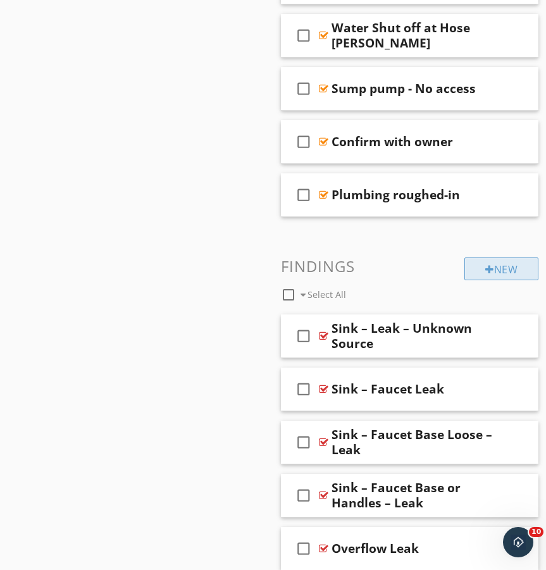
click at [514, 271] on div "New" at bounding box center [501, 269] width 74 height 23
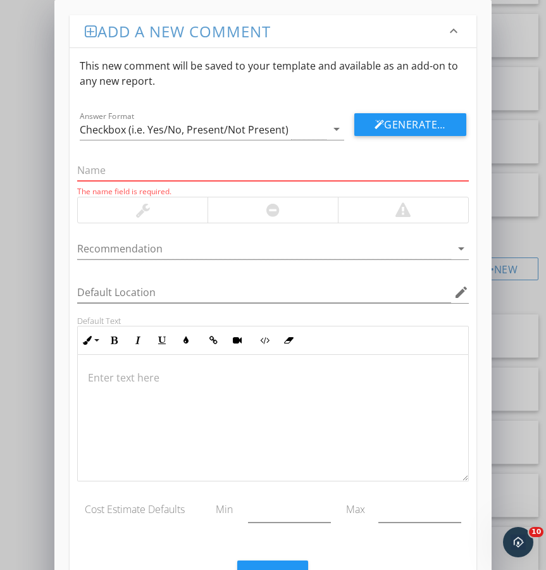
paste input "Sink – Drain Loose"
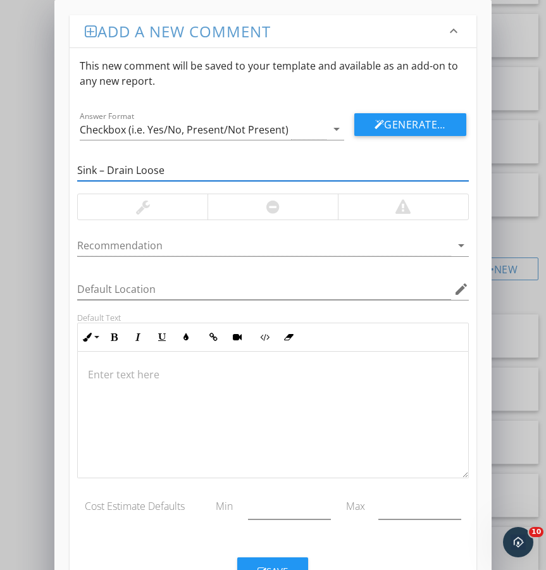
type input "Sink – Drain Loose"
click at [275, 206] on div at bounding box center [272, 206] width 13 height 15
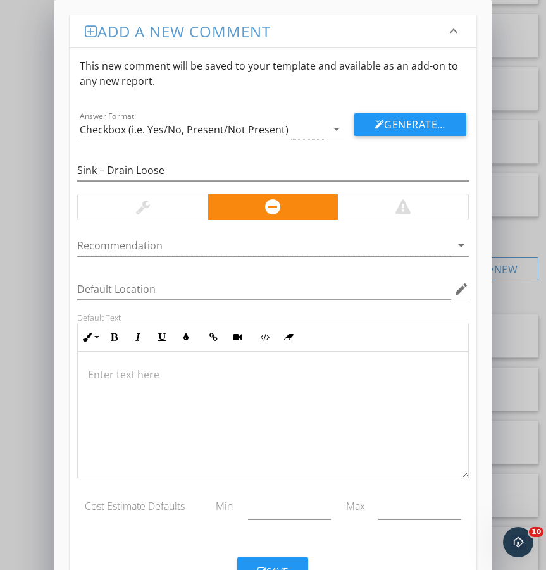
click at [184, 380] on p at bounding box center [273, 374] width 370 height 15
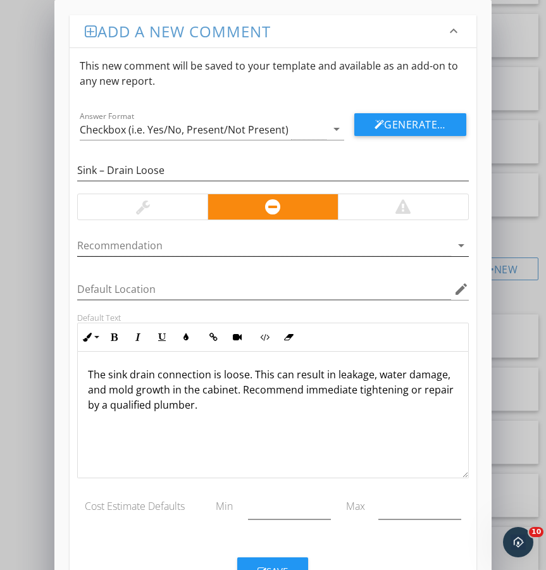
click at [146, 247] on div at bounding box center [263, 245] width 373 height 21
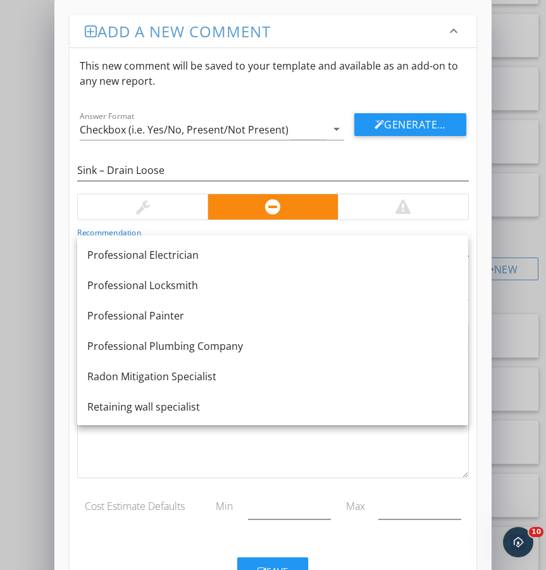
scroll to position [1227, 0]
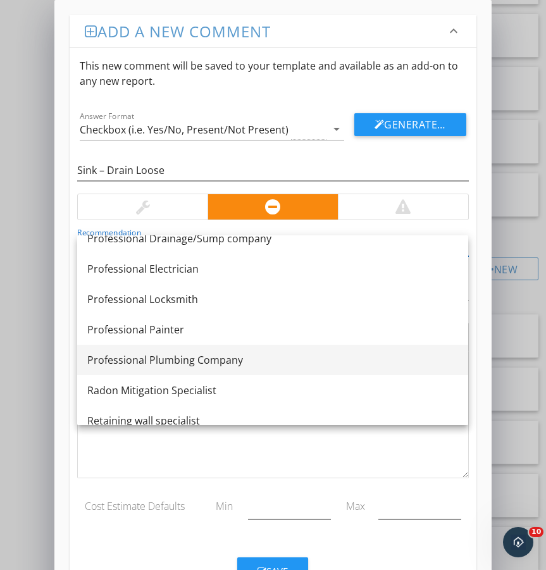
click at [178, 362] on div "Professional Plumbing Company" at bounding box center [272, 359] width 371 height 15
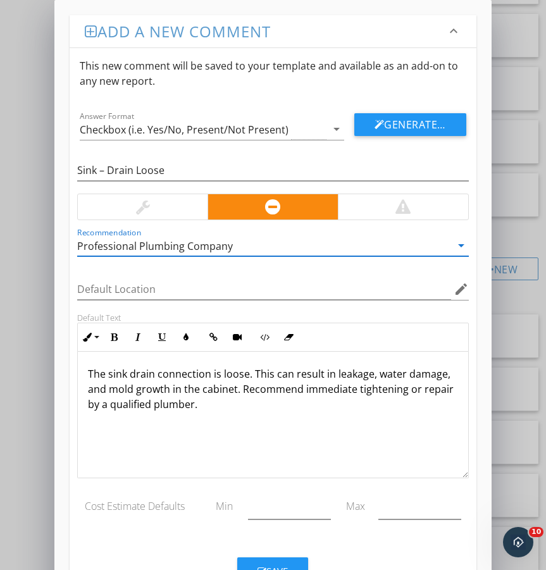
scroll to position [51, 0]
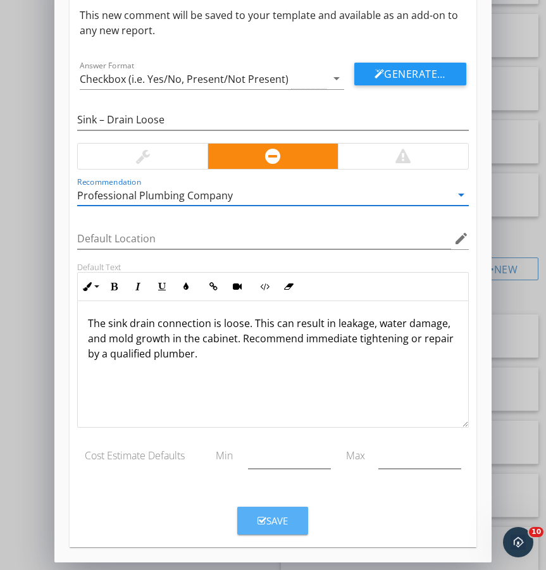
click at [288, 515] on div "Save" at bounding box center [273, 521] width 30 height 15
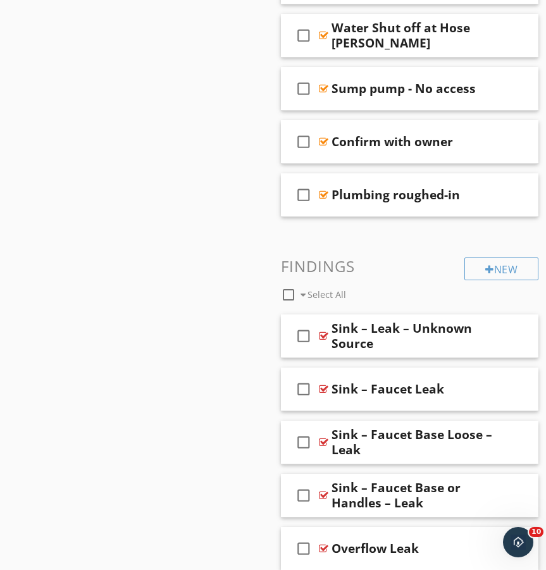
scroll to position [0, 0]
click at [485, 270] on div at bounding box center [489, 269] width 9 height 10
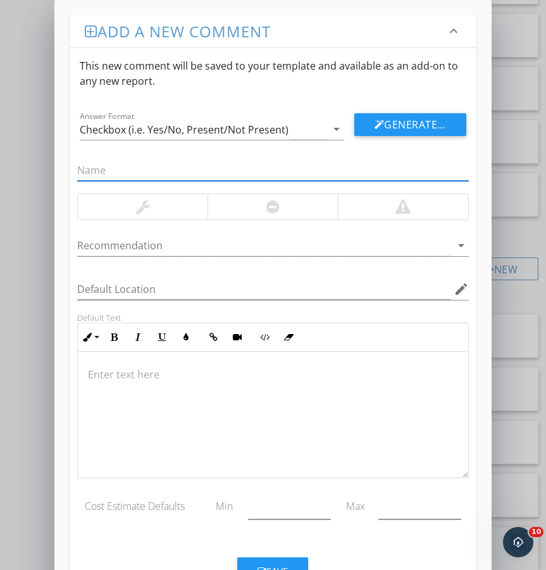
click at [99, 168] on input "text" at bounding box center [272, 170] width 391 height 21
paste input "Sink – Drain Loose and Leak"
type input "Sink – Drain Loose and Leak"
click at [264, 209] on div at bounding box center [273, 206] width 130 height 25
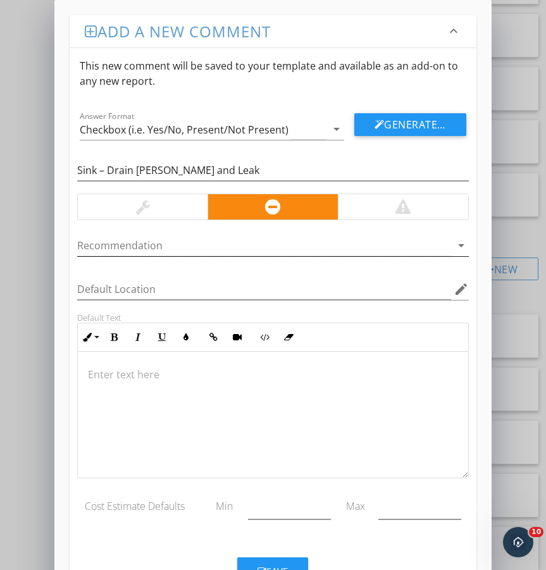
click at [192, 248] on div at bounding box center [263, 245] width 373 height 21
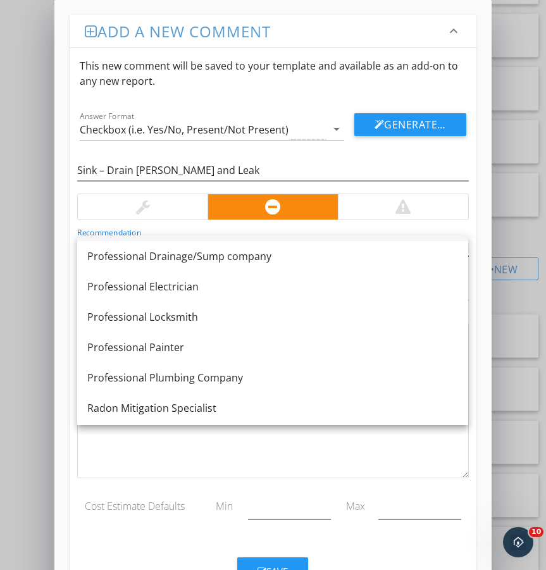
scroll to position [1212, 0]
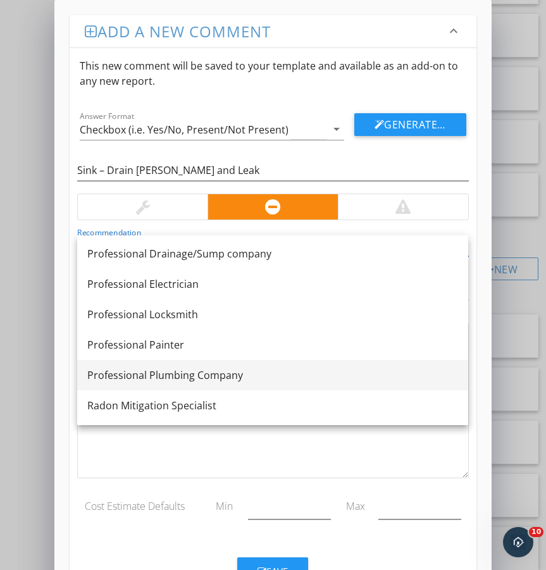
click at [208, 369] on div "Professional Plumbing Company" at bounding box center [272, 375] width 371 height 15
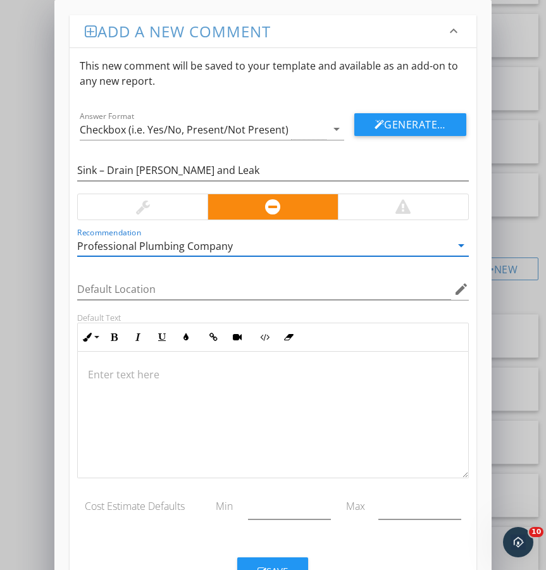
click at [300, 392] on div at bounding box center [273, 415] width 390 height 127
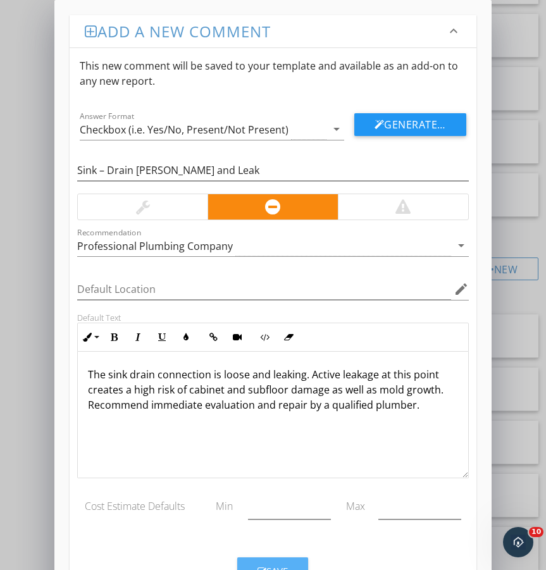
click at [271, 563] on button "Save" at bounding box center [272, 571] width 71 height 28
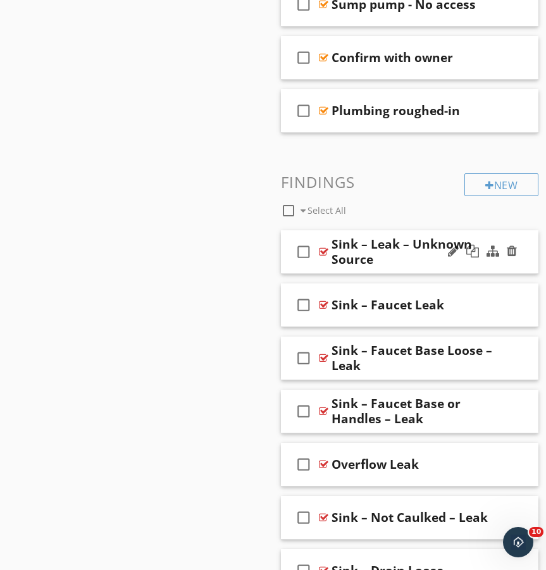
scroll to position [2190, 0]
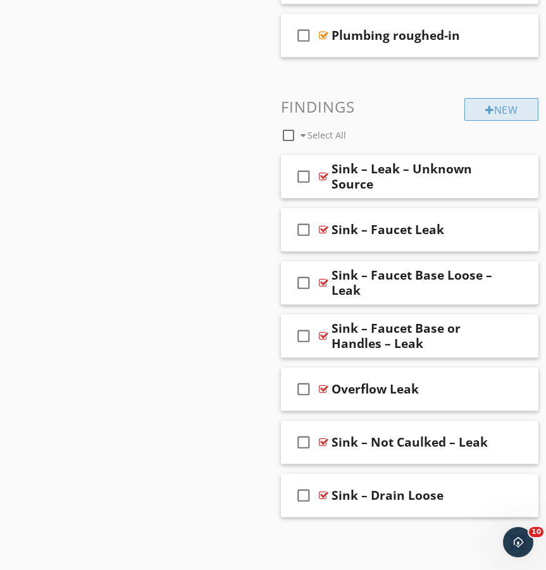
click at [507, 109] on div "New" at bounding box center [501, 109] width 74 height 23
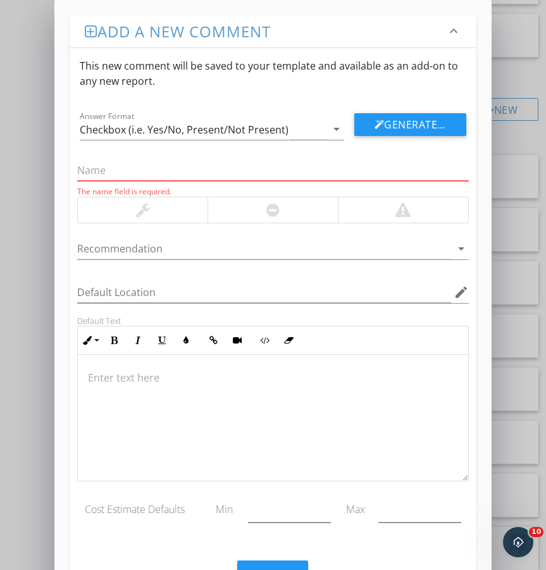
paste input "Sink – Crack Leaking"
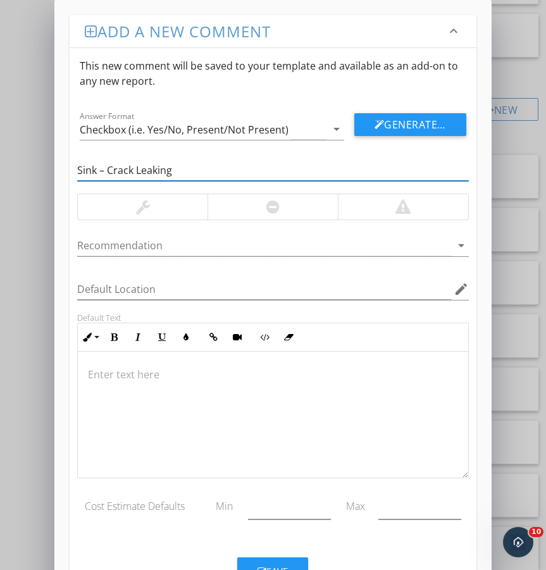
type input "Sink – Crack Leaking"
click at [263, 206] on div at bounding box center [273, 206] width 130 height 25
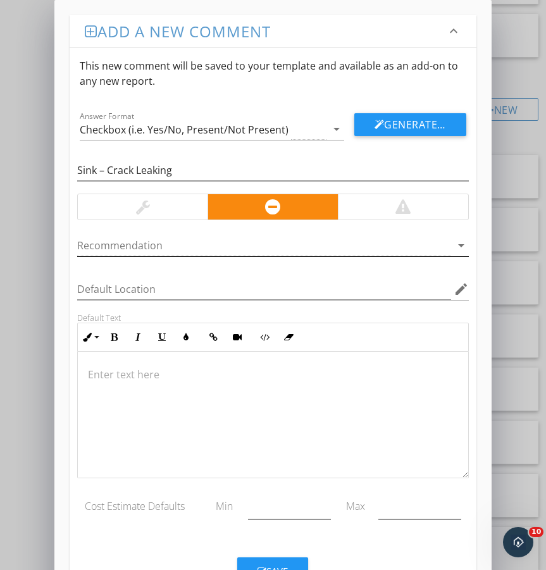
click at [168, 246] on div at bounding box center [263, 245] width 373 height 21
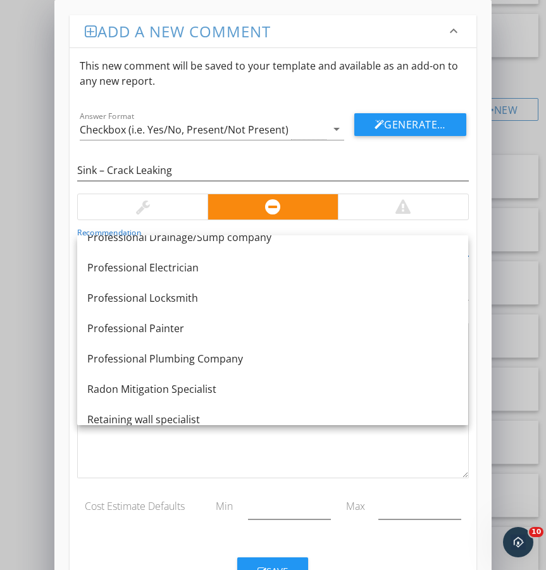
scroll to position [1241, 0]
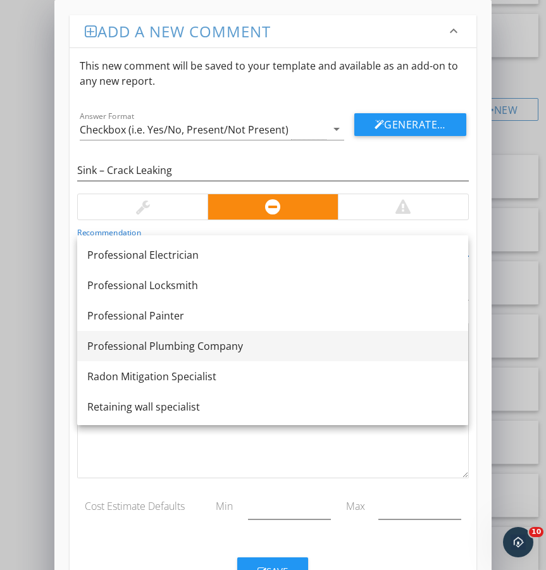
click at [209, 349] on div "Professional Plumbing Company" at bounding box center [272, 346] width 371 height 15
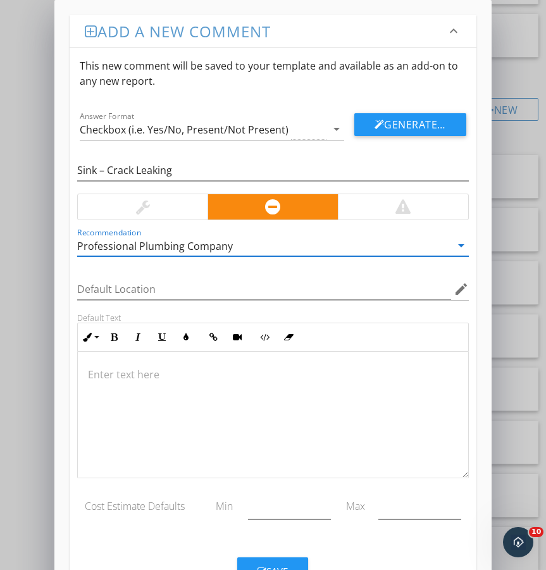
click at [172, 413] on div at bounding box center [273, 415] width 390 height 127
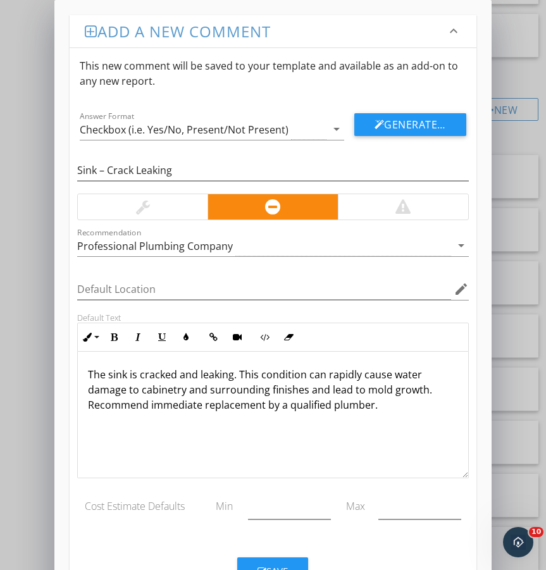
scroll to position [51, 0]
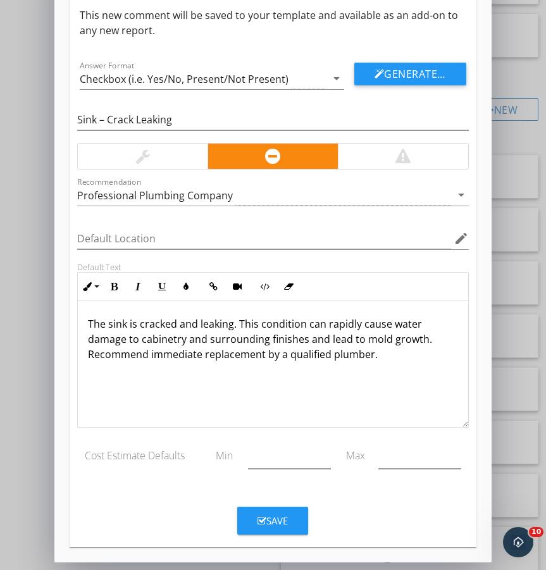
click at [283, 521] on div "Save" at bounding box center [273, 521] width 30 height 15
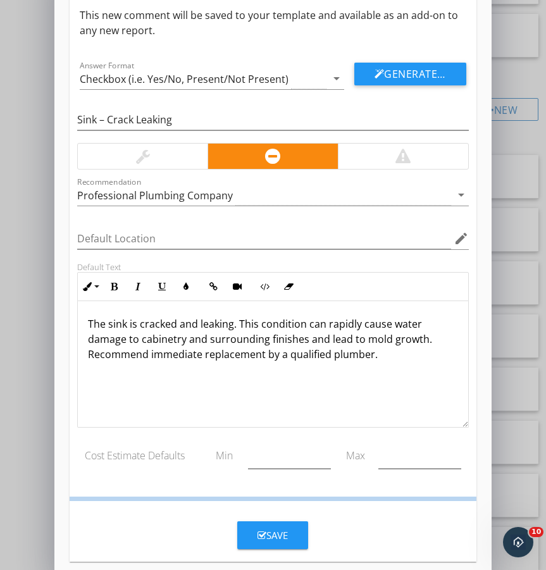
scroll to position [0, 0]
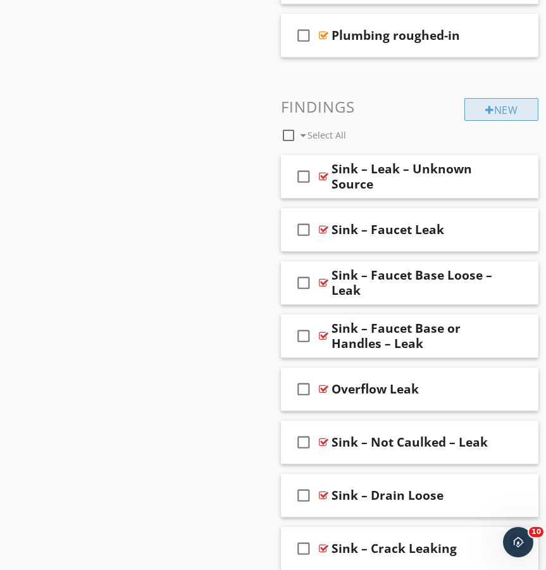
click at [485, 111] on div at bounding box center [489, 110] width 9 height 10
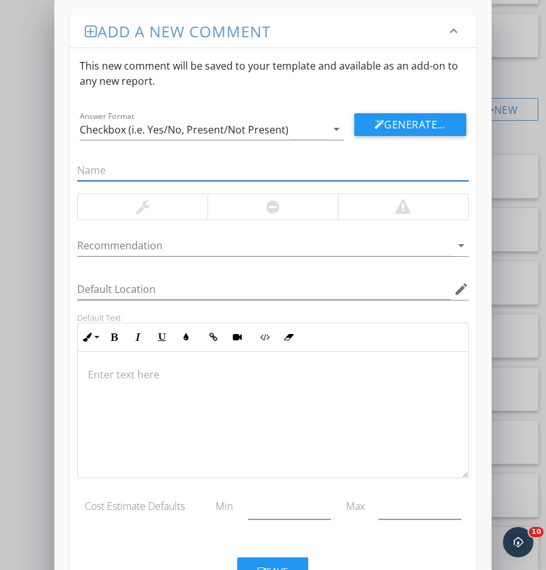
click at [240, 169] on input "text" at bounding box center [272, 170] width 391 height 21
paste input "Sink – Sprayer/Faucet – Leak"
type input "Sink – Sprayer/Faucet – Leak"
click at [283, 211] on div at bounding box center [273, 206] width 130 height 25
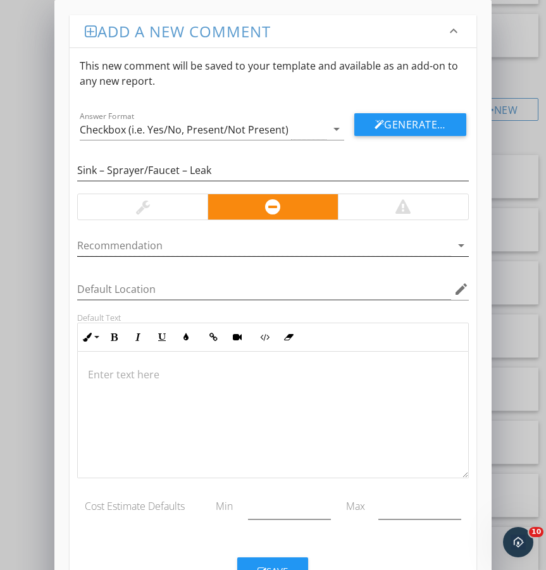
click at [276, 243] on div at bounding box center [263, 245] width 373 height 21
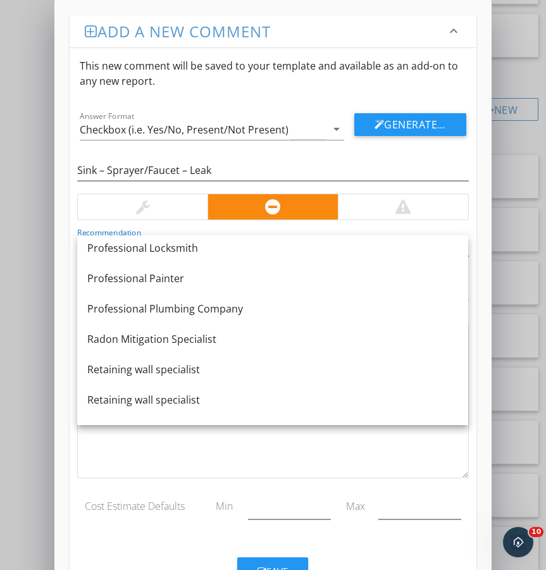
scroll to position [1291, 0]
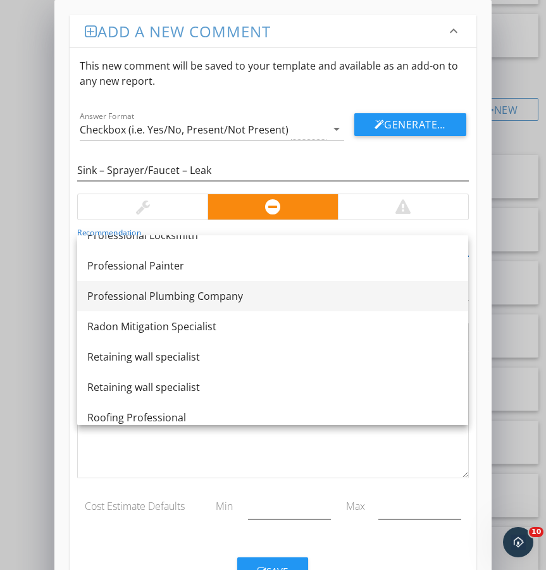
click at [223, 298] on div "Professional Plumbing Company" at bounding box center [272, 296] width 371 height 15
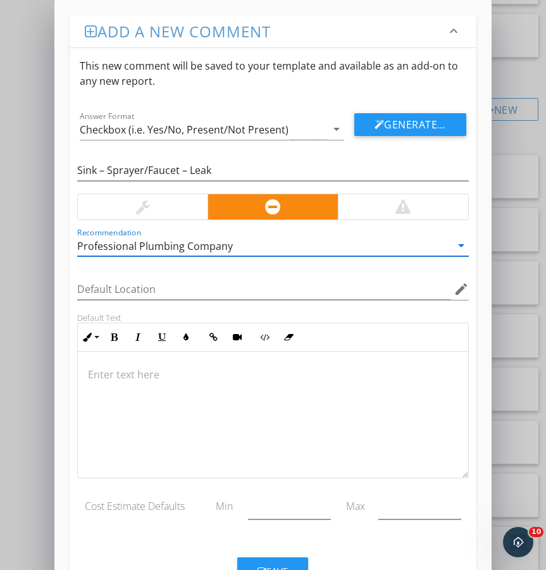
click at [119, 374] on p at bounding box center [273, 374] width 370 height 15
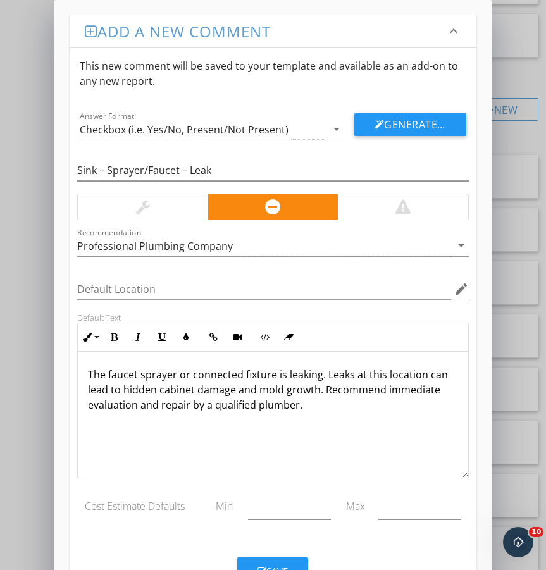
click at [284, 564] on div "Save" at bounding box center [273, 571] width 30 height 15
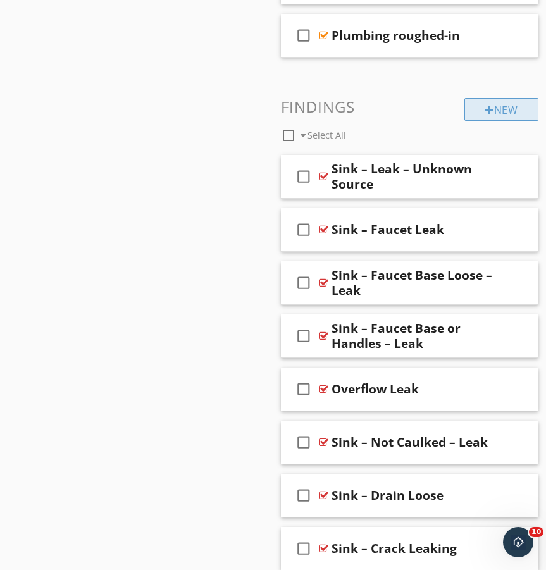
click at [505, 104] on div "New" at bounding box center [501, 109] width 74 height 23
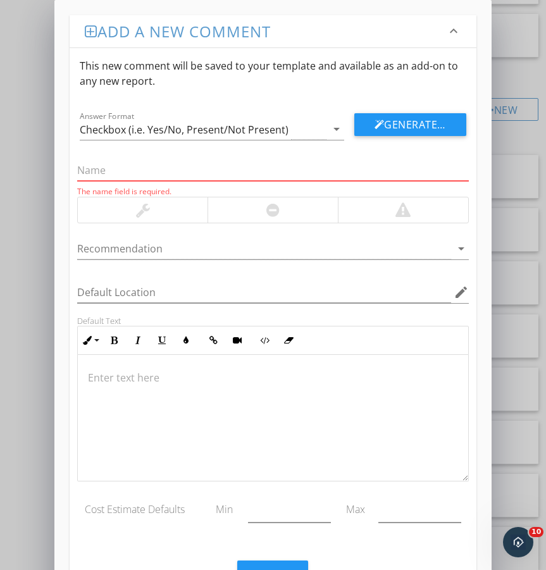
click at [146, 170] on input "text" at bounding box center [272, 170] width 391 height 21
paste input "Faucet – Leak at Aerator"
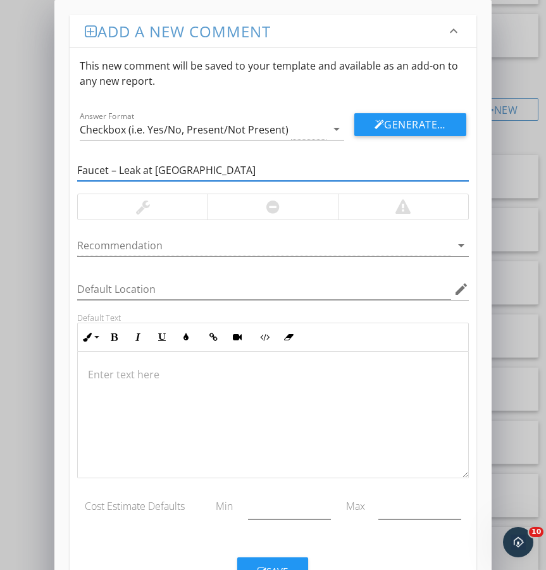
type input "Faucet – Leak at Aerator"
click at [139, 206] on div at bounding box center [143, 206] width 14 height 15
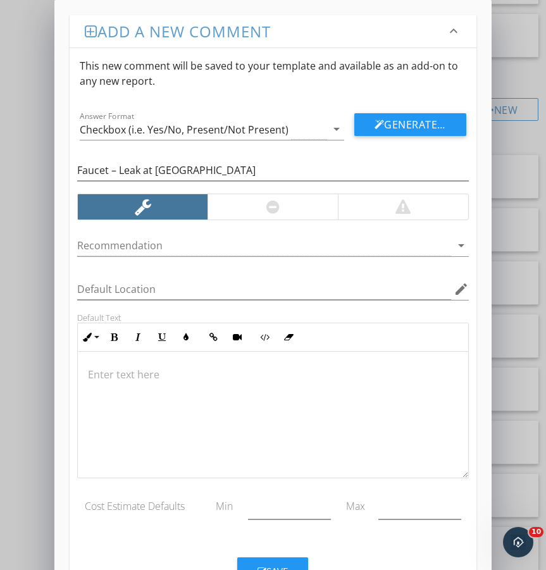
click at [140, 359] on div at bounding box center [273, 415] width 390 height 127
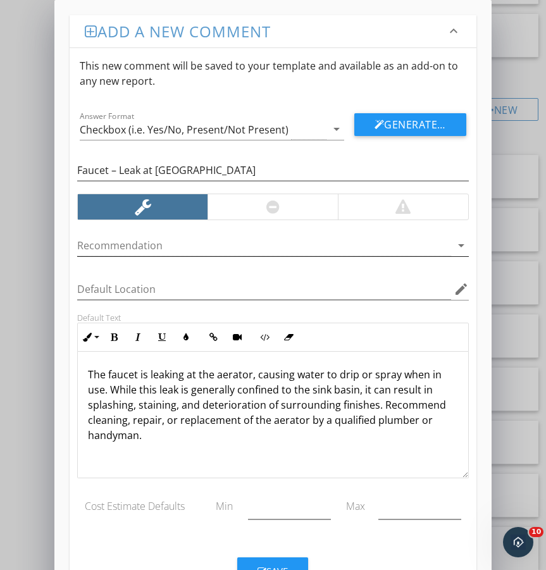
click at [148, 247] on div at bounding box center [263, 245] width 373 height 21
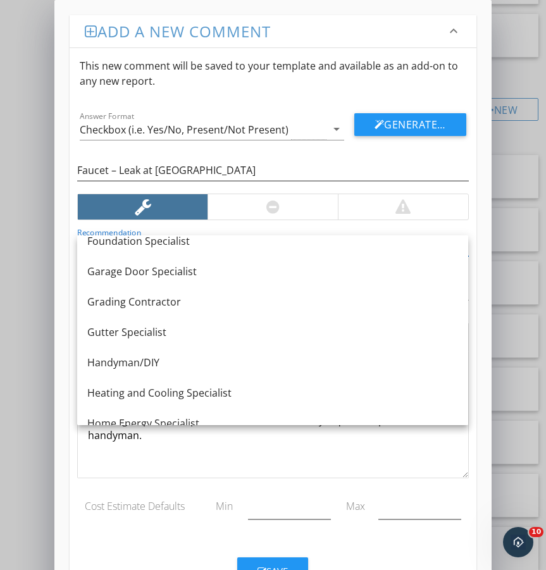
scroll to position [621, 0]
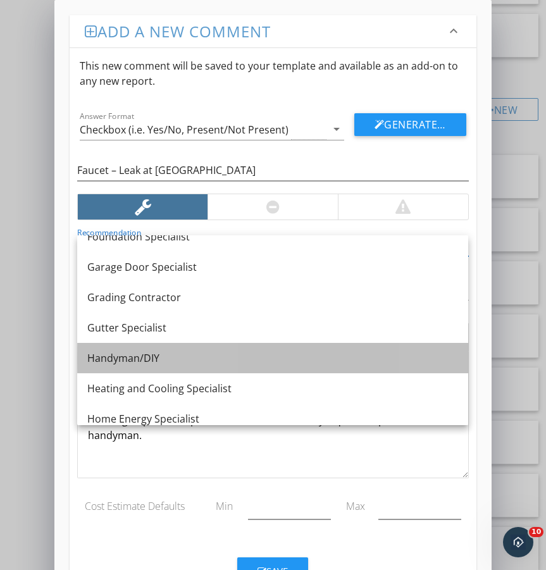
click at [144, 354] on div "Handyman/DIY" at bounding box center [272, 358] width 371 height 15
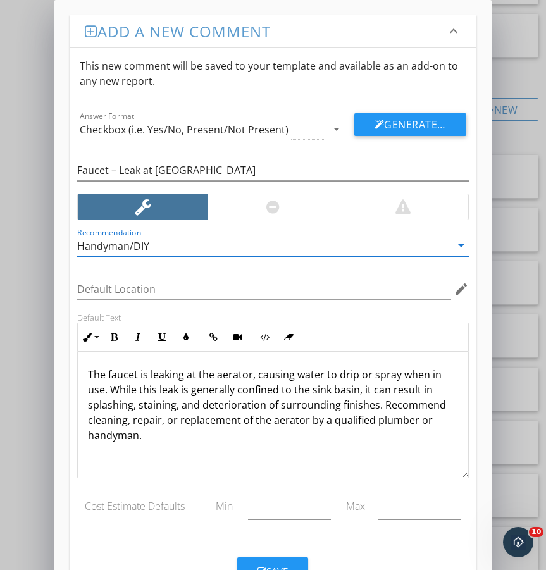
scroll to position [51, 0]
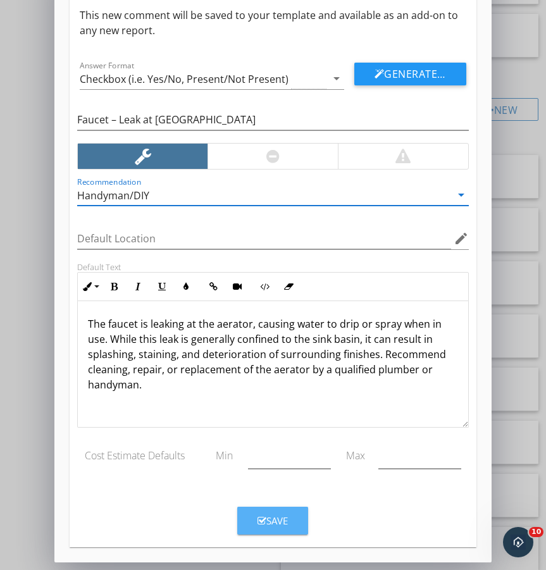
click at [277, 523] on div "Save" at bounding box center [273, 521] width 30 height 15
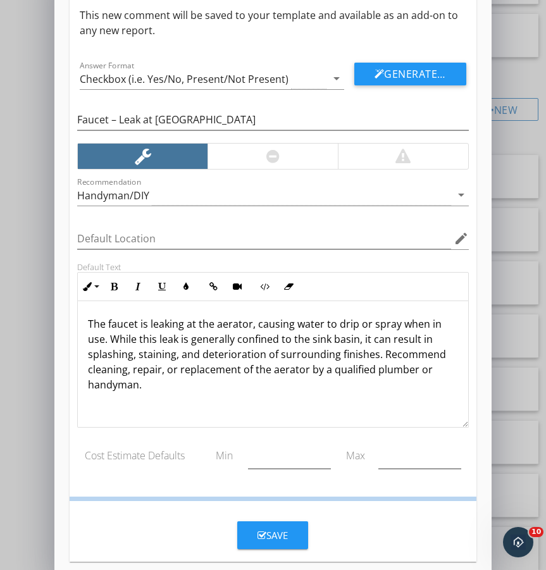
scroll to position [0, 0]
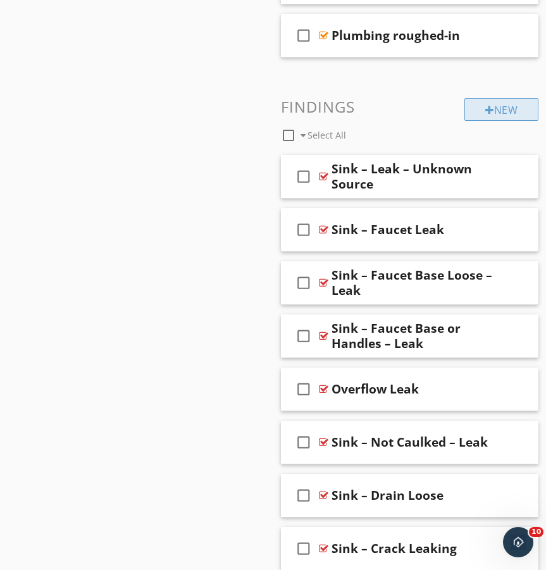
click at [501, 111] on div "New" at bounding box center [501, 109] width 74 height 23
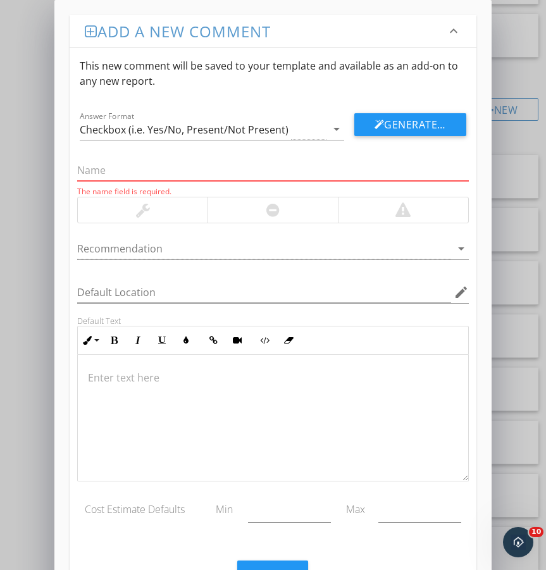
paste input "Sink – Drained Slowly"
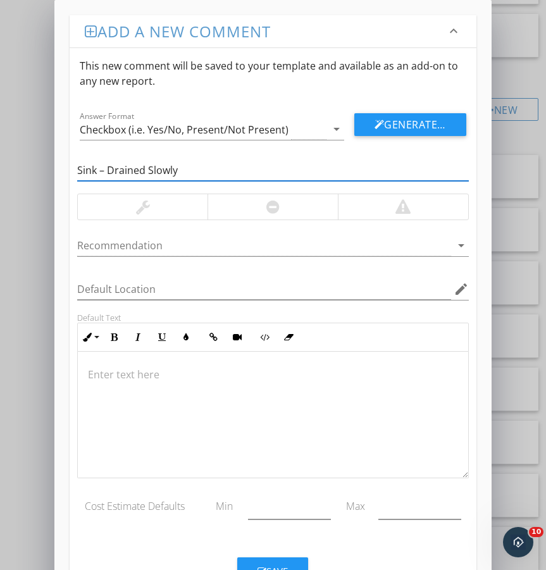
type input "Sink – Drained Slowly"
click at [144, 202] on div at bounding box center [143, 206] width 14 height 15
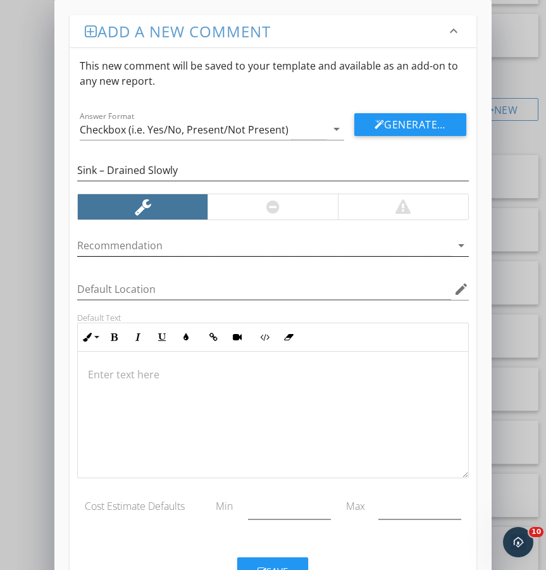
click at [167, 243] on div at bounding box center [263, 245] width 373 height 21
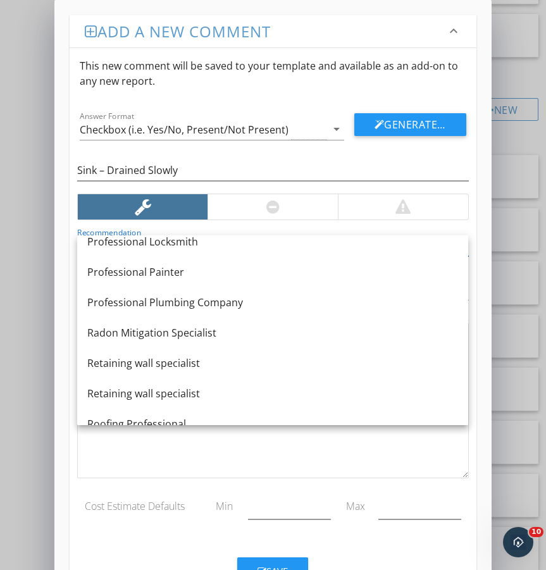
scroll to position [1277, 0]
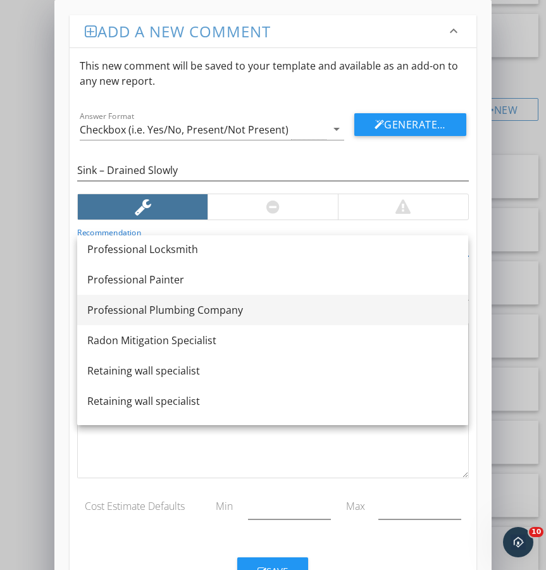
click at [218, 306] on div "Professional Plumbing Company" at bounding box center [272, 309] width 371 height 15
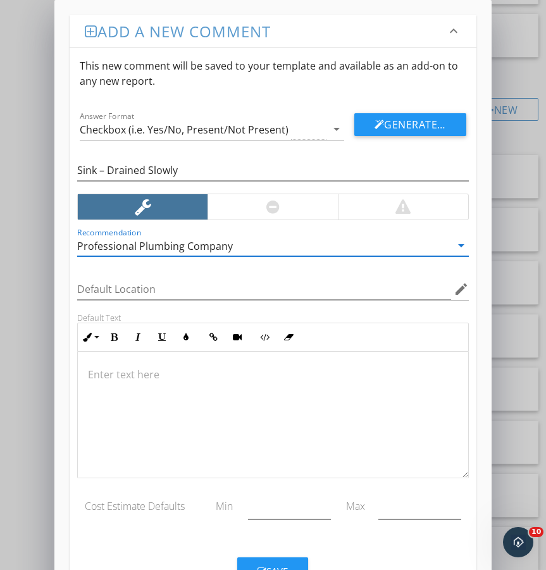
click at [210, 379] on p at bounding box center [273, 374] width 370 height 15
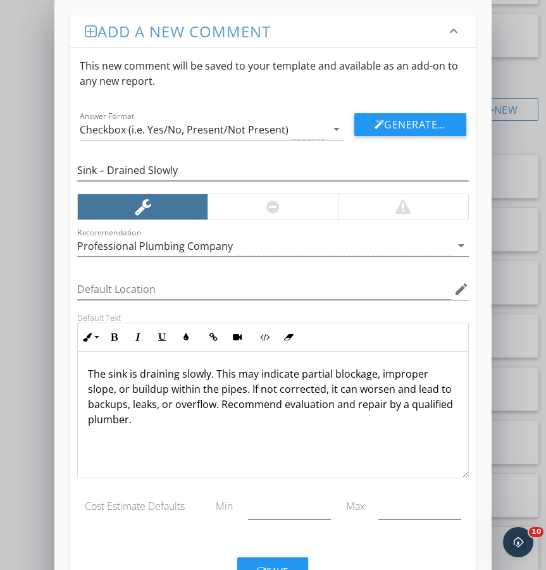
scroll to position [51, 0]
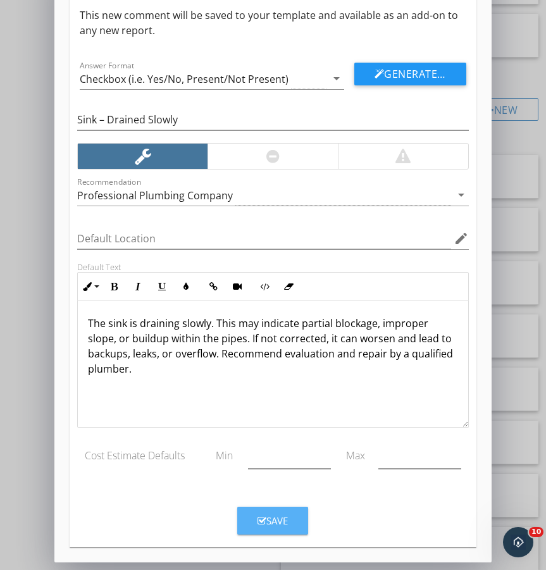
click at [279, 518] on div "Save" at bounding box center [273, 521] width 30 height 15
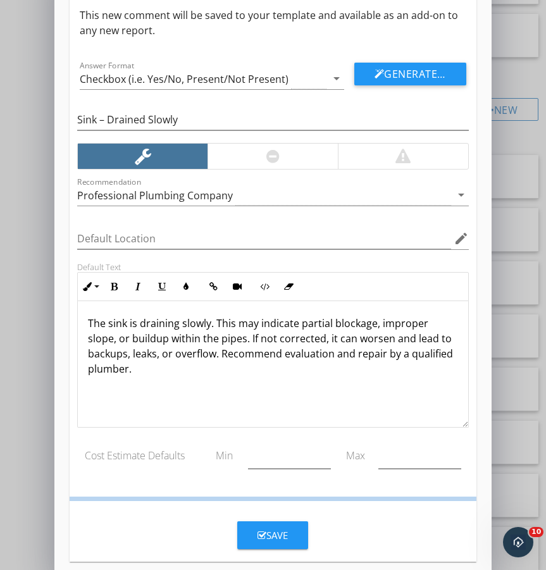
scroll to position [0, 0]
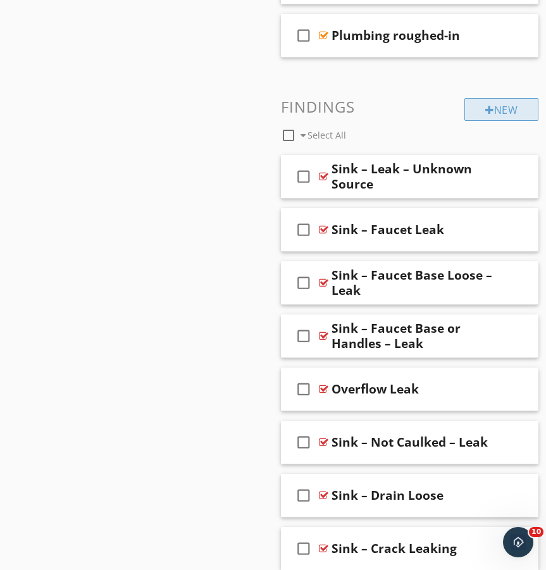
click at [506, 112] on div "New" at bounding box center [501, 109] width 74 height 23
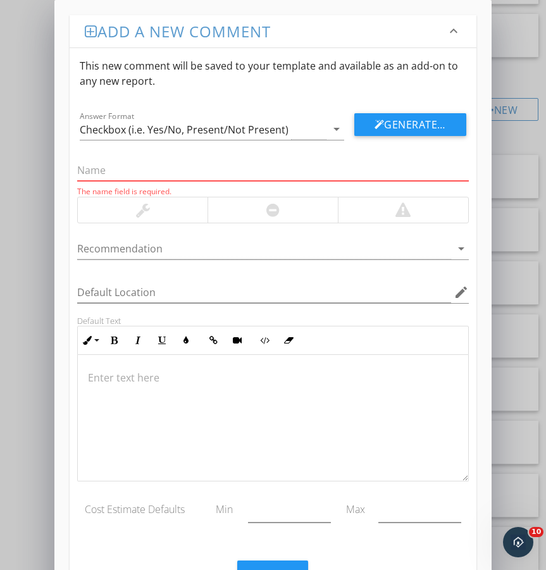
paste input "Sink – Stopper Missing"
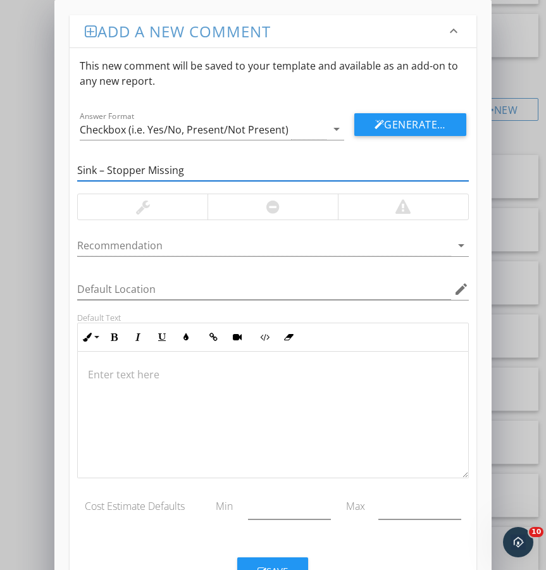
type input "Sink – Stopper Missing"
click at [149, 201] on div at bounding box center [143, 206] width 14 height 15
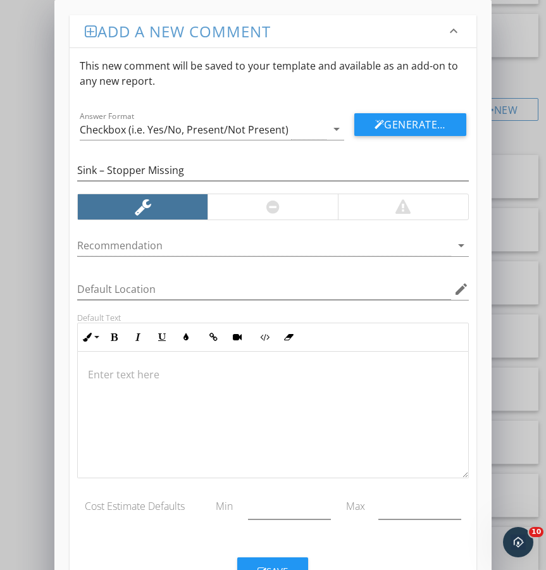
click at [154, 370] on p at bounding box center [273, 374] width 370 height 15
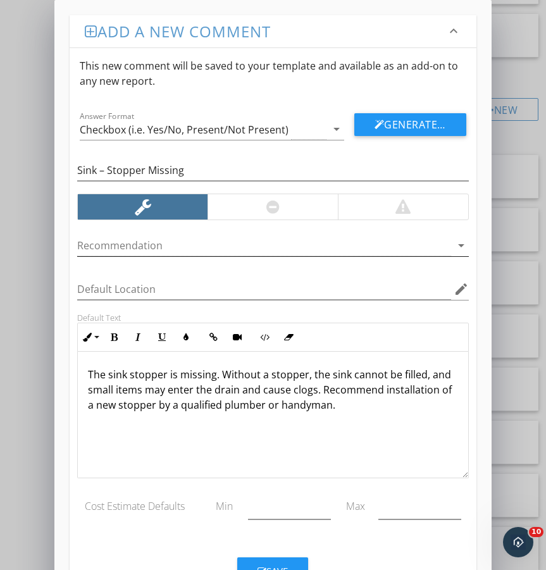
click at [184, 254] on div at bounding box center [263, 245] width 373 height 21
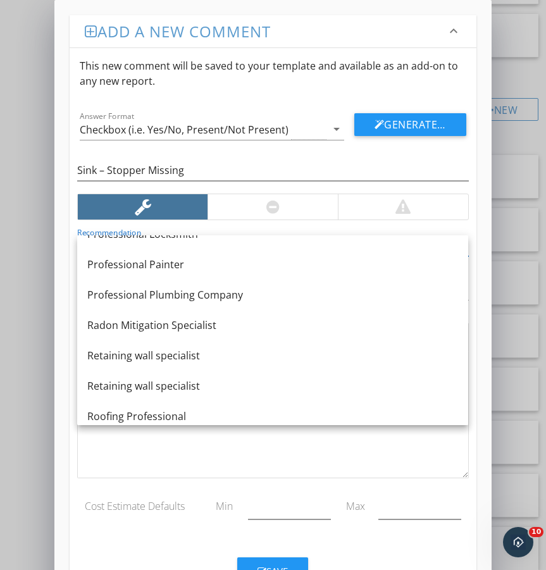
scroll to position [1295, 0]
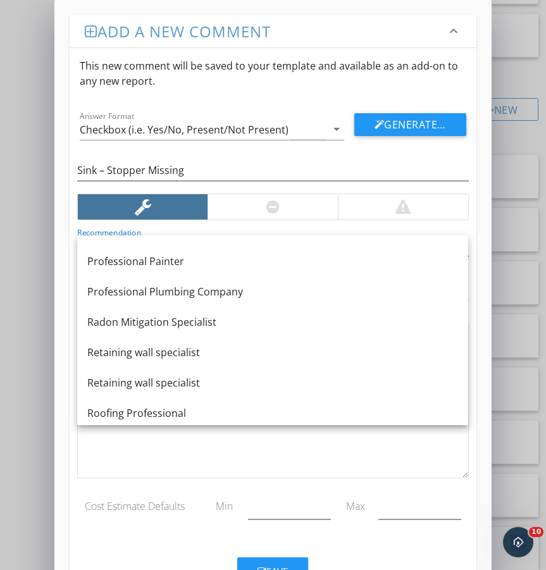
click at [197, 297] on div "Professional Plumbing Company" at bounding box center [272, 291] width 371 height 15
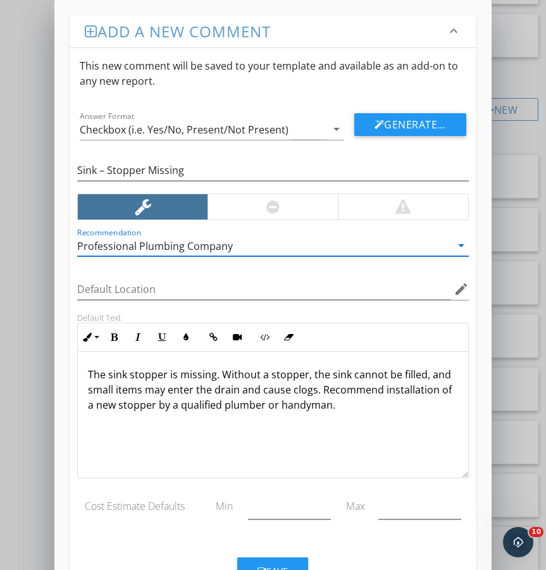
scroll to position [51, 0]
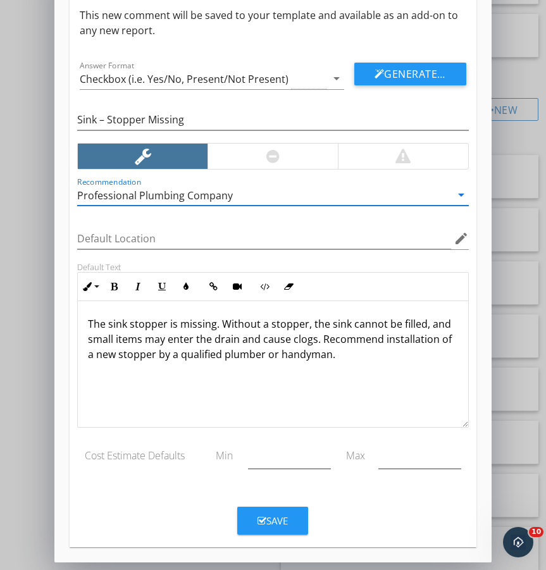
click at [271, 523] on div "Save" at bounding box center [273, 521] width 30 height 15
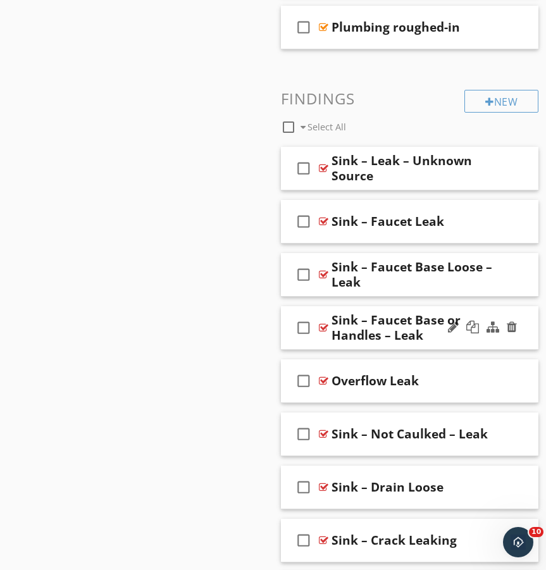
scroll to position [2194, 0]
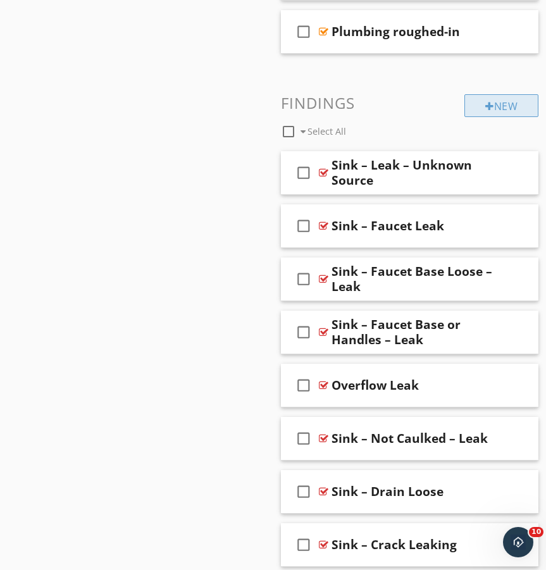
click at [502, 103] on div "New" at bounding box center [501, 105] width 74 height 23
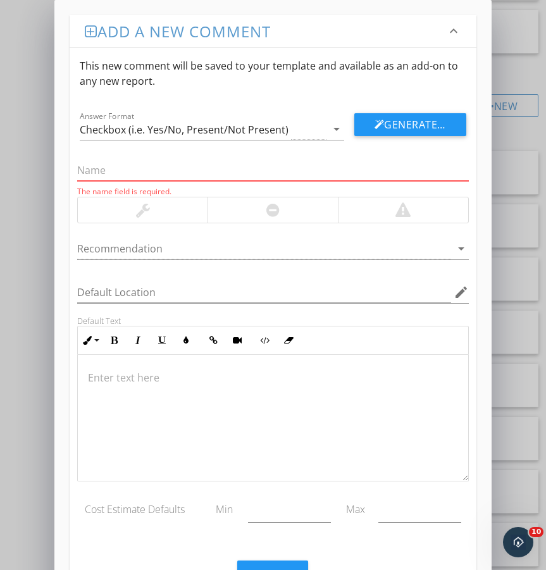
paste input "Sink – Stopper Not Working"
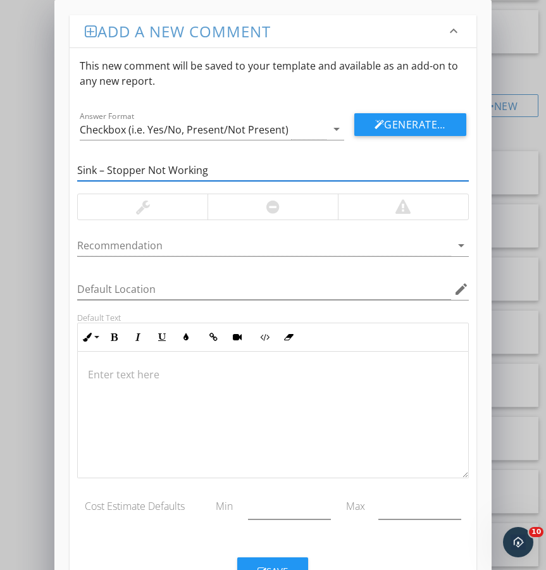
type input "Sink – Stopper Not Working"
click at [155, 208] on div at bounding box center [143, 206] width 130 height 25
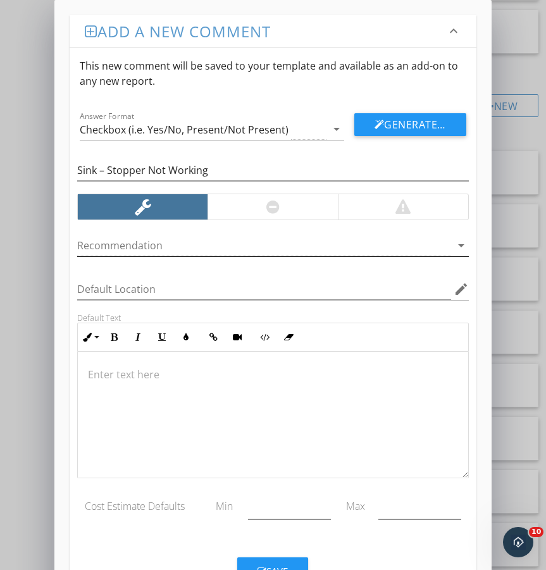
click at [176, 249] on div at bounding box center [263, 245] width 373 height 21
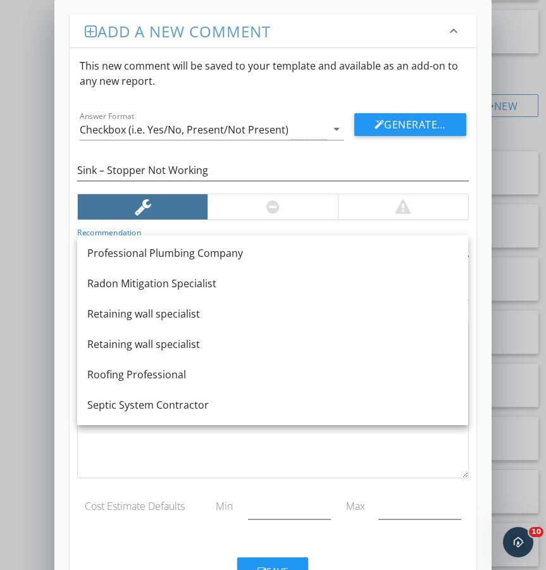
scroll to position [1336, 0]
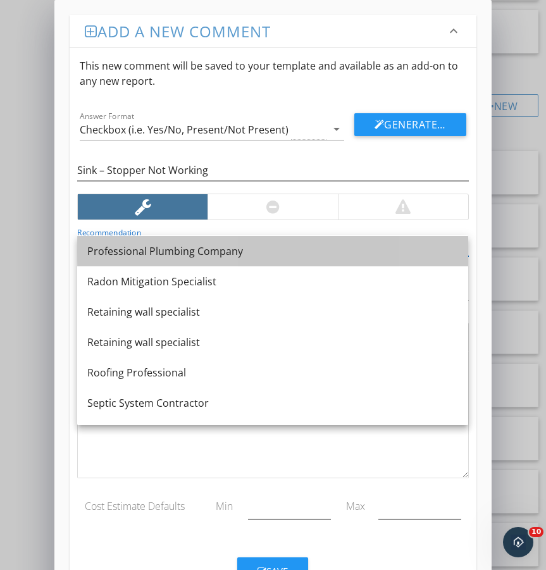
click at [177, 255] on div "Professional Plumbing Company" at bounding box center [272, 251] width 371 height 15
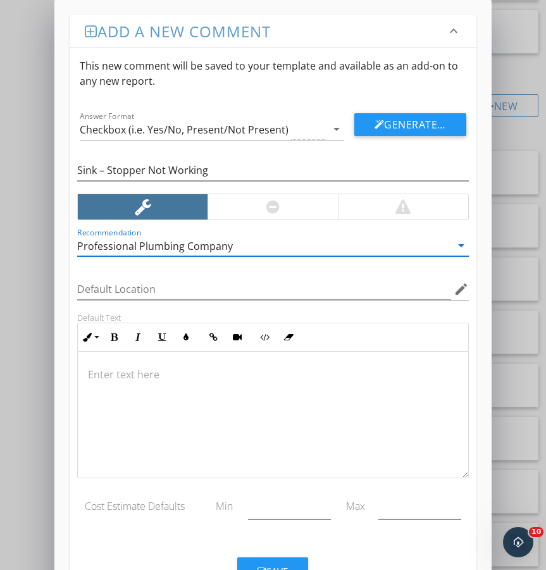
click at [149, 368] on p at bounding box center [273, 374] width 370 height 15
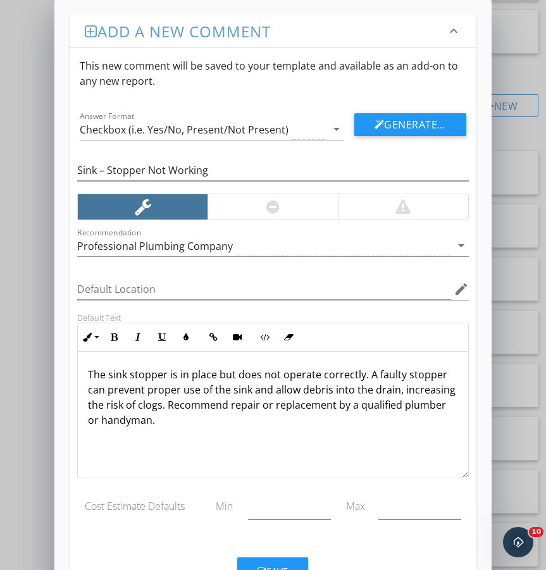
click at [275, 563] on button "Save" at bounding box center [272, 571] width 71 height 28
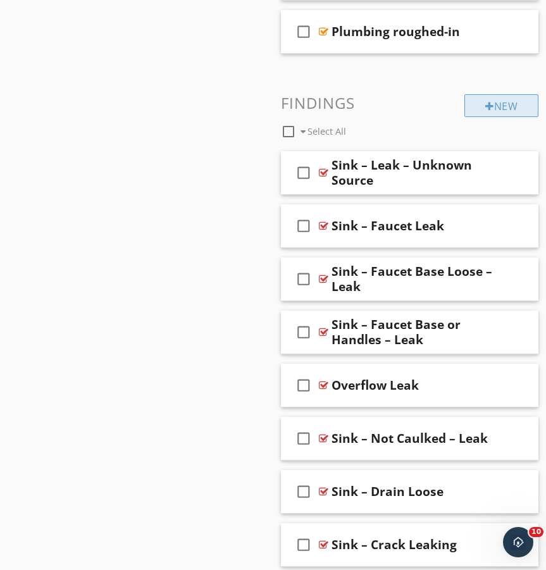
click at [485, 103] on div at bounding box center [489, 106] width 9 height 10
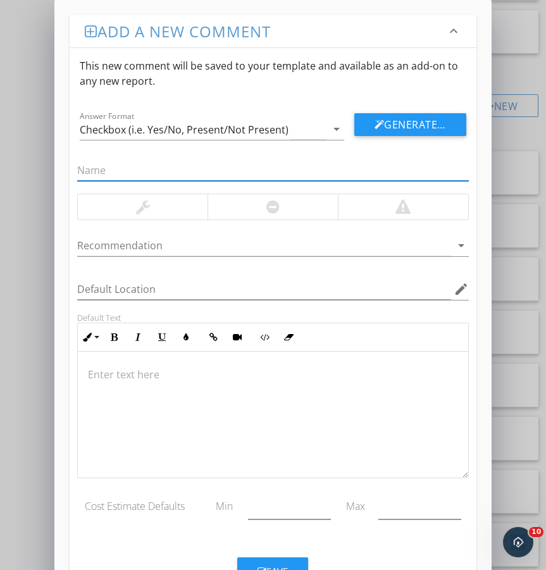
click at [170, 172] on input "text" at bounding box center [272, 170] width 391 height 21
paste input "Sink – Drain Sleeve Damaged/Loose/Rusted"
type input "Sink – Drain Sleeve Damaged/Loose/Rusted"
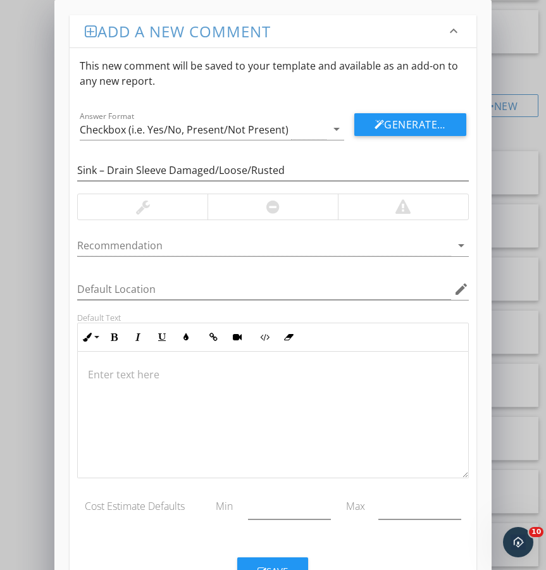
click at [253, 211] on div at bounding box center [273, 206] width 130 height 25
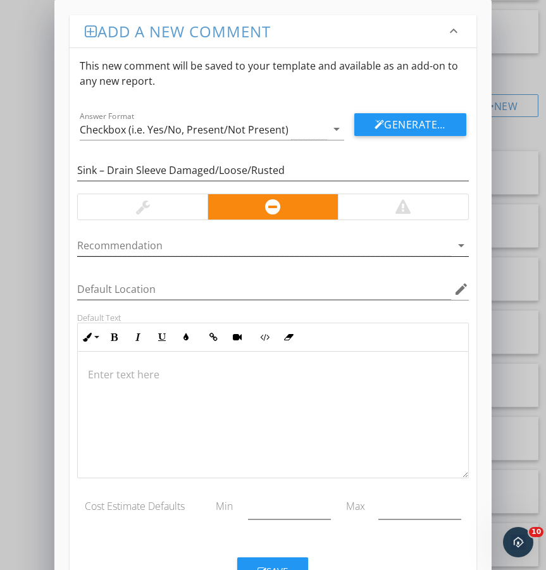
click at [203, 249] on div at bounding box center [263, 245] width 373 height 21
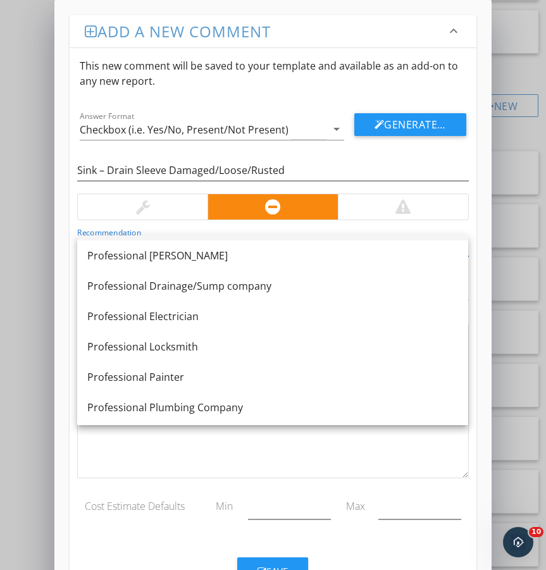
scroll to position [1178, 0]
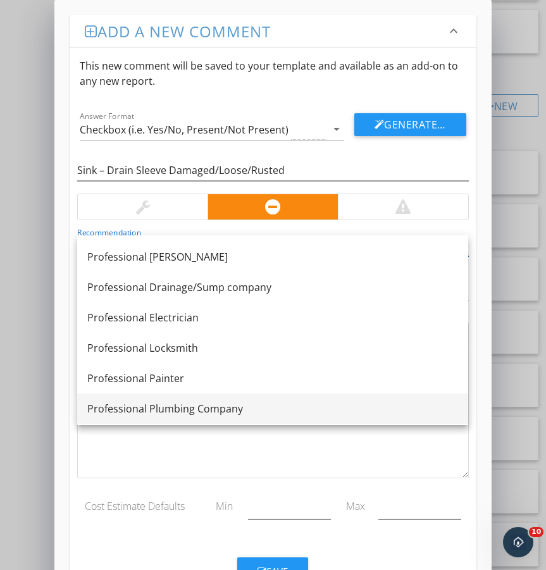
click at [204, 411] on div "Professional Plumbing Company" at bounding box center [272, 408] width 371 height 15
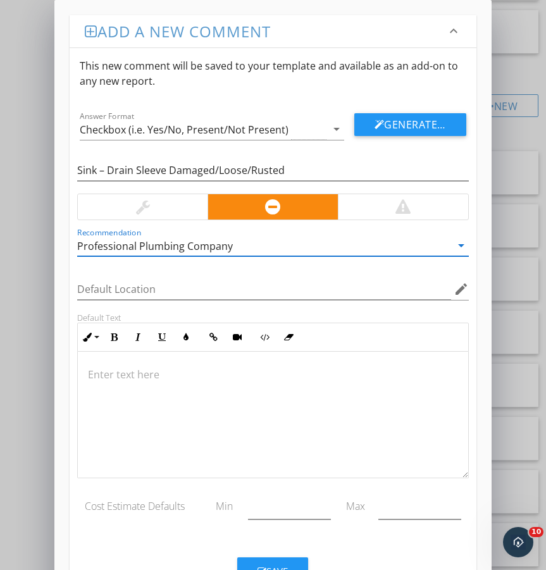
click at [146, 211] on div at bounding box center [143, 206] width 14 height 15
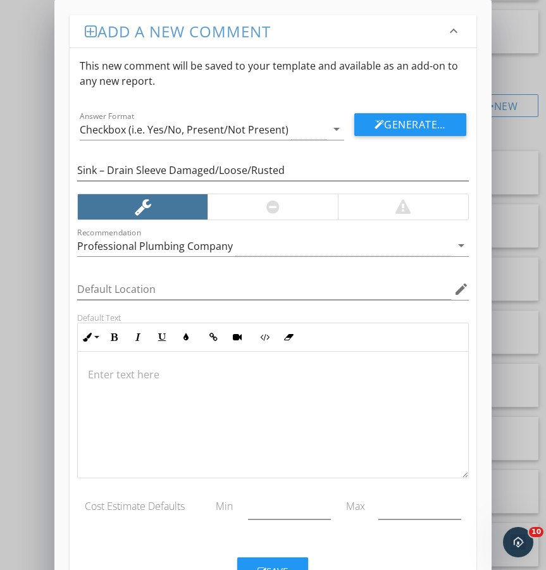
click at [170, 373] on p at bounding box center [273, 374] width 370 height 15
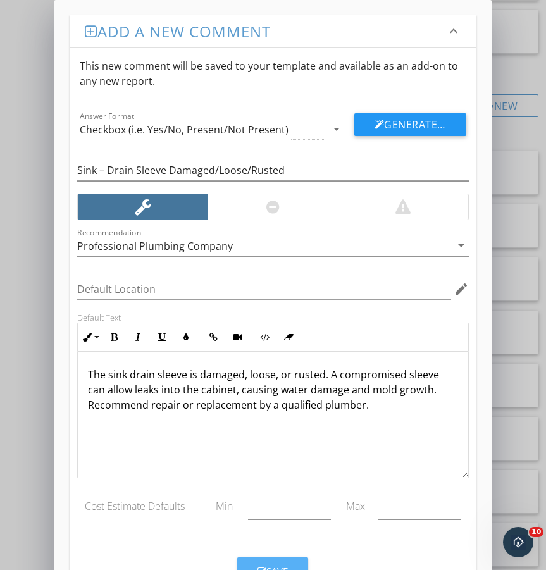
click at [282, 565] on div "Save" at bounding box center [273, 571] width 30 height 15
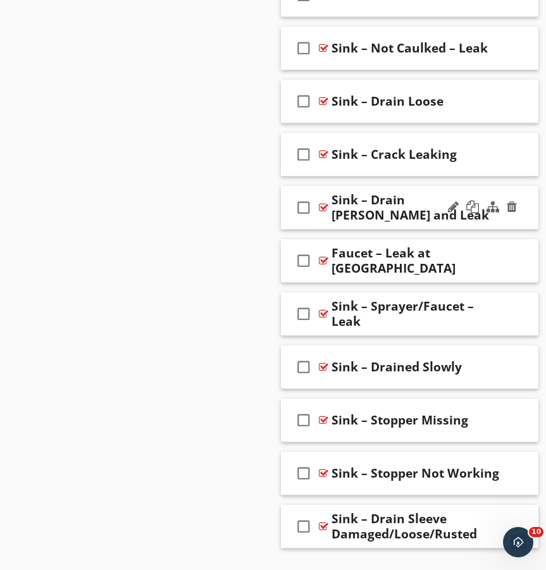
scroll to position [2579, 0]
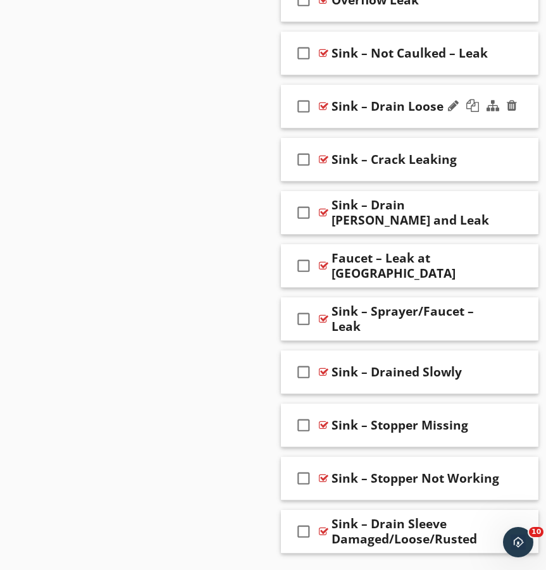
click at [387, 94] on div "check_box_outline_blank Sink – Drain Loose" at bounding box center [410, 107] width 258 height 44
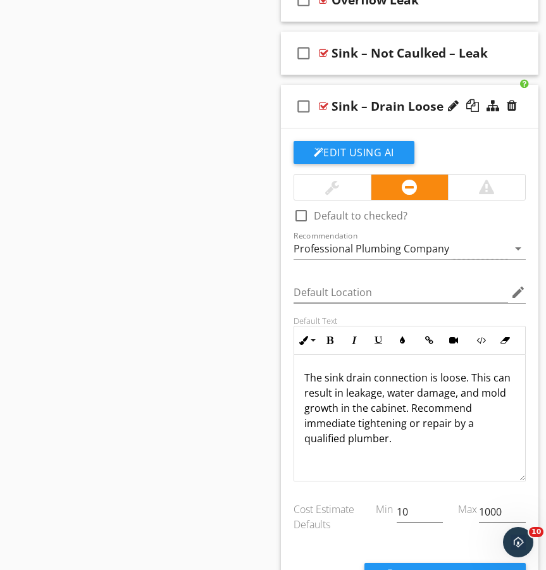
click at [372, 437] on p "The sink drain connection is loose. This can result in leakage, water damage, a…" at bounding box center [409, 408] width 211 height 76
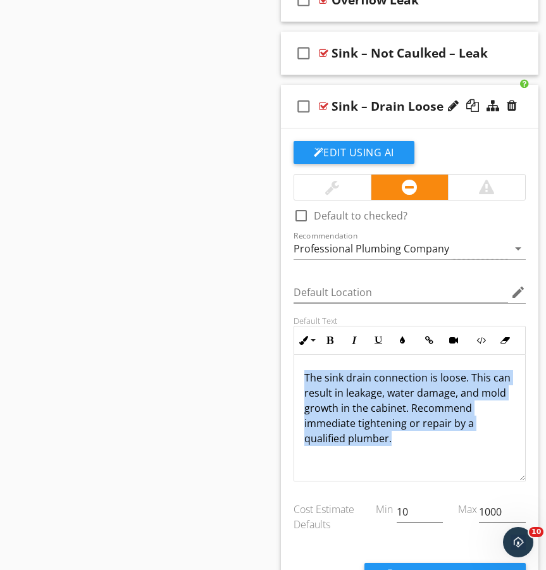
drag, startPoint x: 382, startPoint y: 437, endPoint x: 282, endPoint y: 374, distance: 117.4
click at [282, 374] on div "Edit Using AI check_box_outline_blank Default to checked? Recommendation Profes…" at bounding box center [410, 380] width 258 height 505
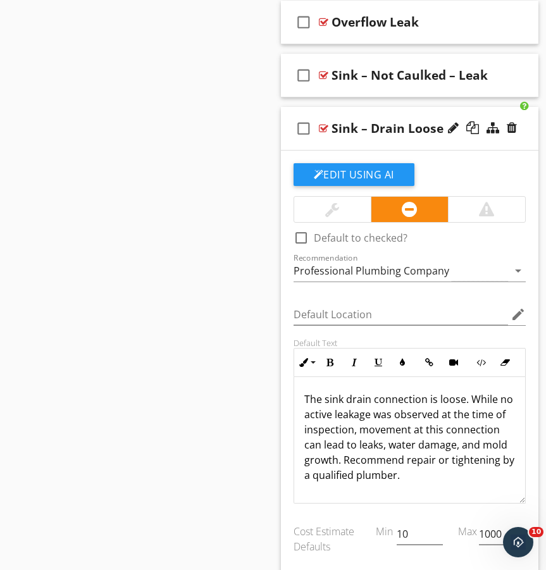
scroll to position [0, 0]
click at [289, 114] on div "check_box_outline_blank Sink – Drain Loose" at bounding box center [410, 129] width 258 height 44
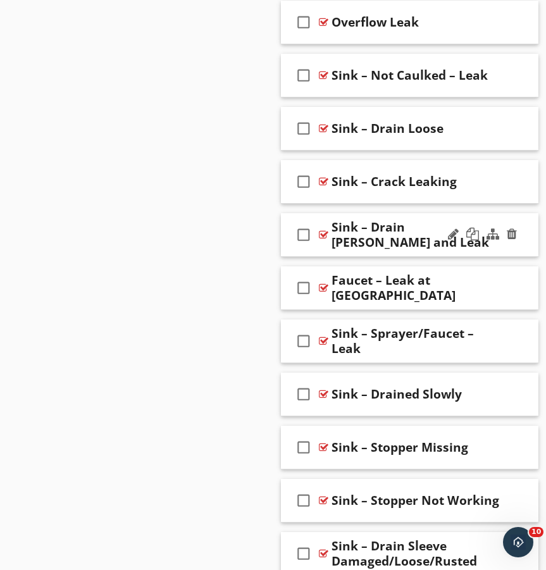
click at [476, 252] on div "check_box_outline_blank Sink – Drain Loose and Leak" at bounding box center [410, 235] width 258 height 44
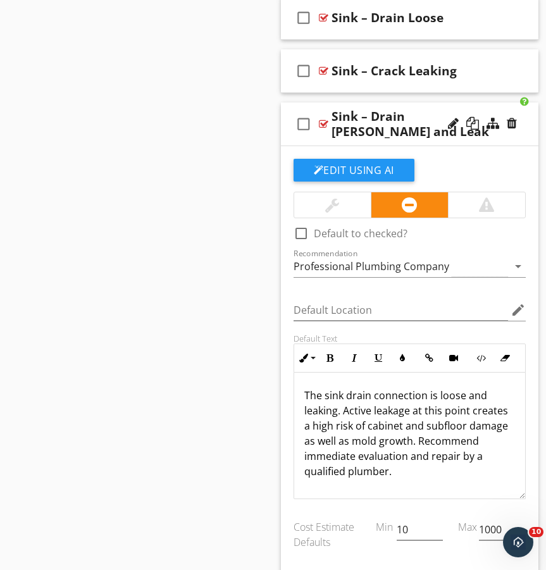
scroll to position [2747, 0]
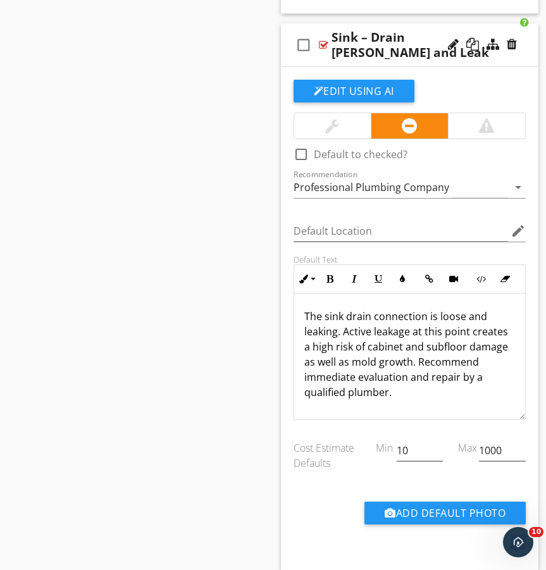
click at [324, 29] on div "check_box_outline_blank Sink – Drain Loose and Leak" at bounding box center [410, 45] width 258 height 44
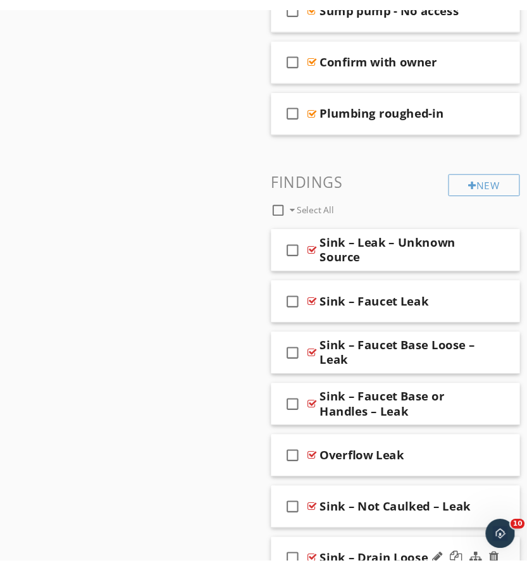
scroll to position [2205, 0]
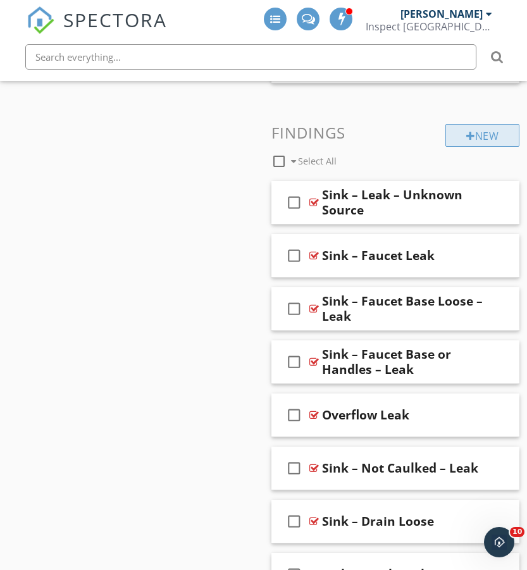
click at [493, 137] on div "New" at bounding box center [482, 135] width 74 height 23
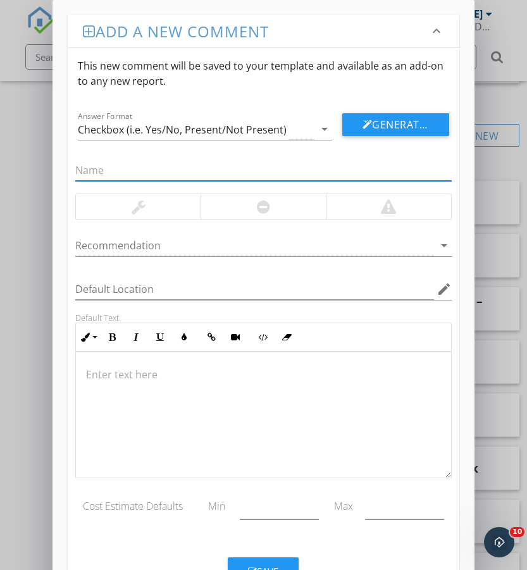
click at [169, 170] on input "text" at bounding box center [263, 170] width 376 height 21
paste input "Sink – Drain Slope"
type input "Sink – Drain Slope"
click at [259, 211] on div at bounding box center [263, 206] width 13 height 15
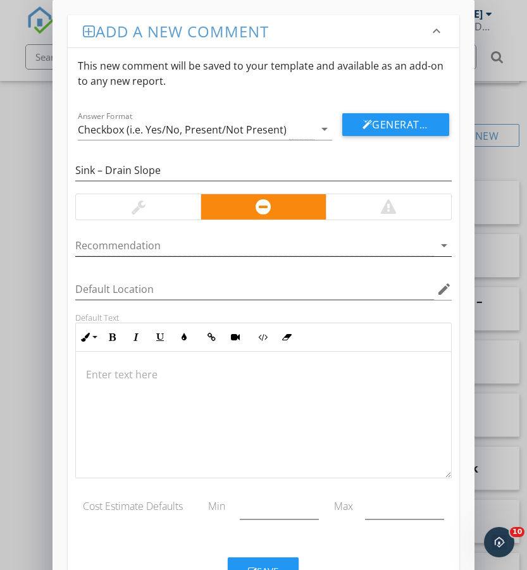
click at [229, 244] on div at bounding box center [254, 245] width 358 height 21
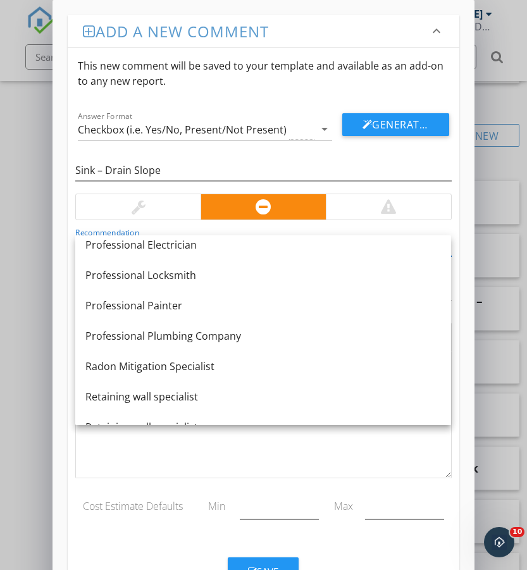
scroll to position [1259, 0]
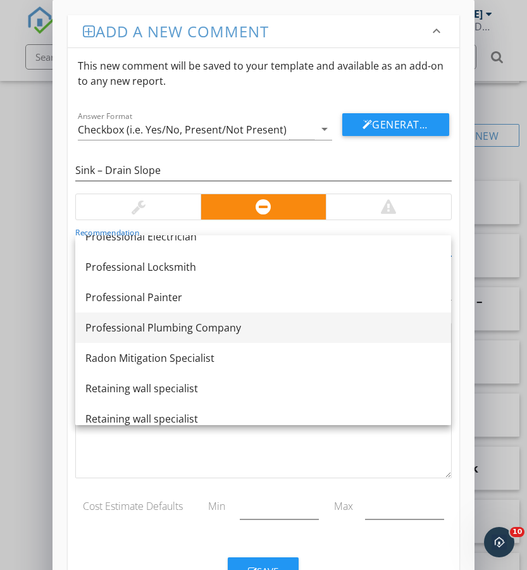
click at [190, 325] on div "Professional Plumbing Company" at bounding box center [263, 327] width 356 height 15
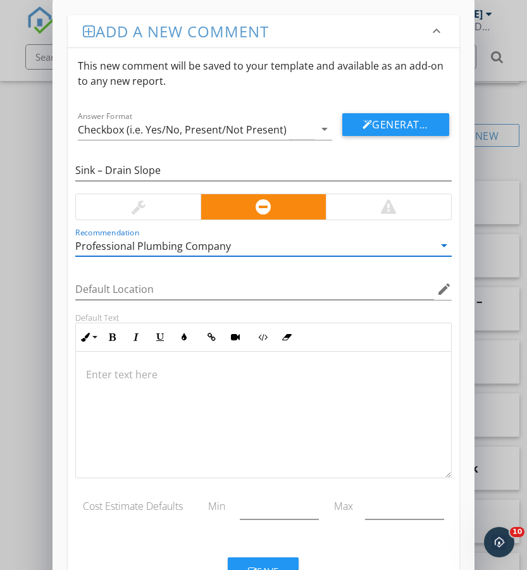
click at [202, 375] on p at bounding box center [263, 374] width 354 height 15
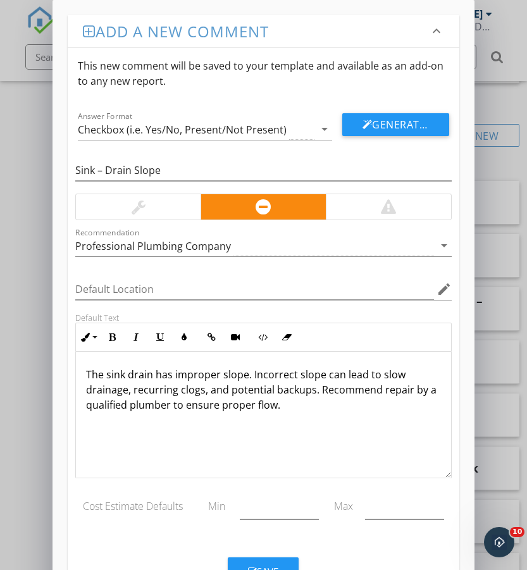
click at [270, 559] on button "Save" at bounding box center [263, 571] width 71 height 28
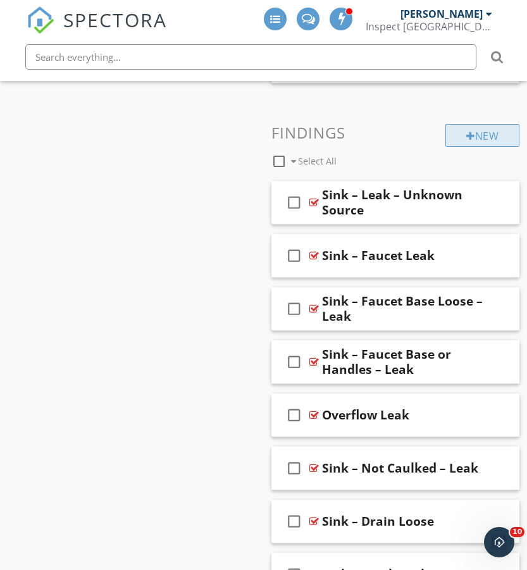
click at [491, 134] on div "New" at bounding box center [482, 135] width 74 height 23
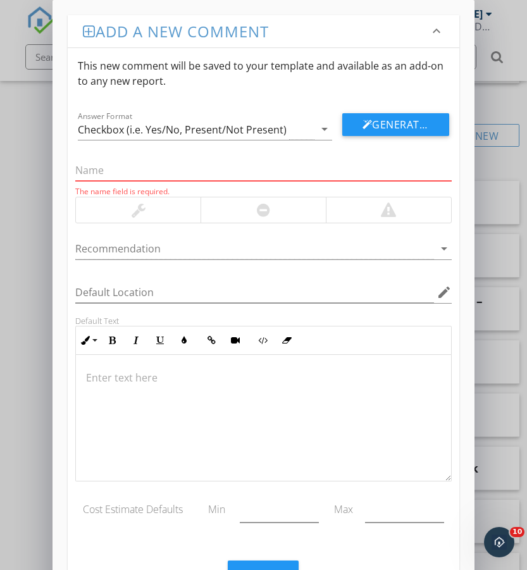
click at [178, 163] on input "text" at bounding box center [263, 170] width 376 height 21
paste input "Sink – No P-Trap or Improper P-Trap"
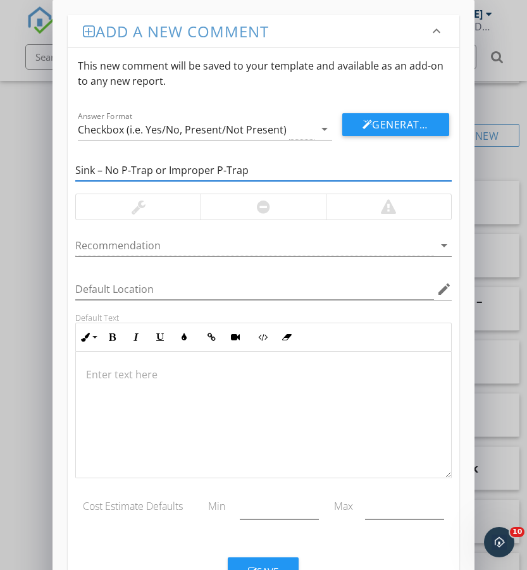
type input "Sink – No P-Trap or Improper P-Trap"
click at [282, 199] on div at bounding box center [263, 206] width 125 height 25
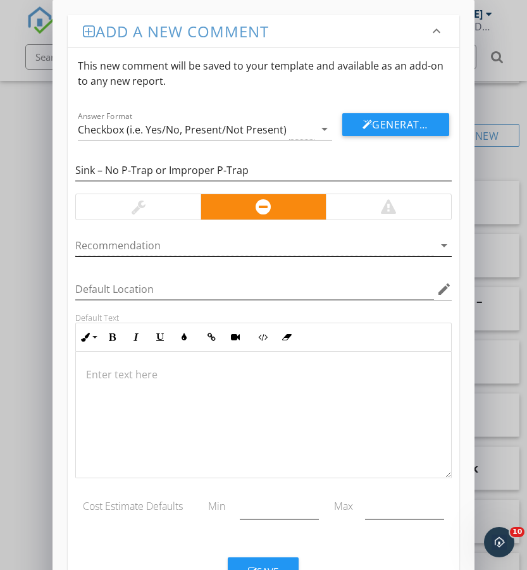
click at [223, 251] on div at bounding box center [254, 245] width 358 height 21
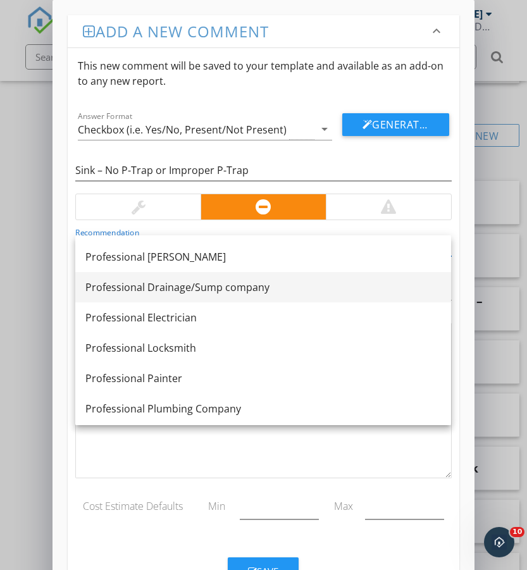
scroll to position [1262, 0]
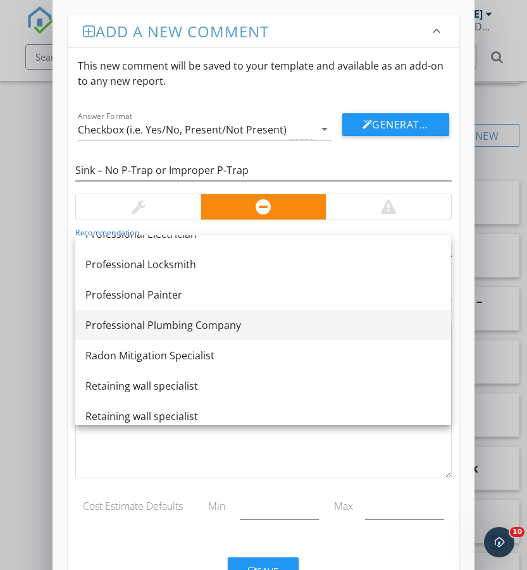
click at [215, 320] on div "Professional Plumbing Company" at bounding box center [263, 325] width 356 height 15
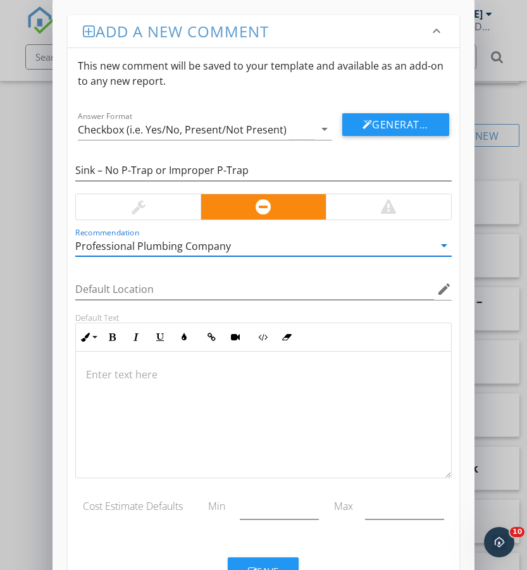
click at [170, 369] on p at bounding box center [263, 374] width 354 height 15
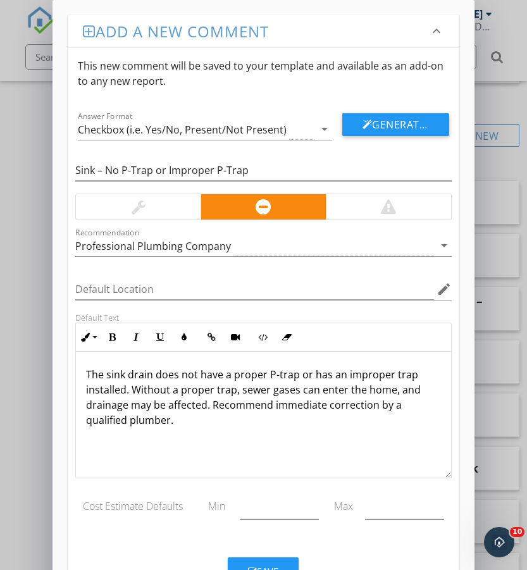
click at [280, 554] on div "Save" at bounding box center [263, 566] width 391 height 38
click at [280, 558] on button "Save" at bounding box center [263, 571] width 71 height 28
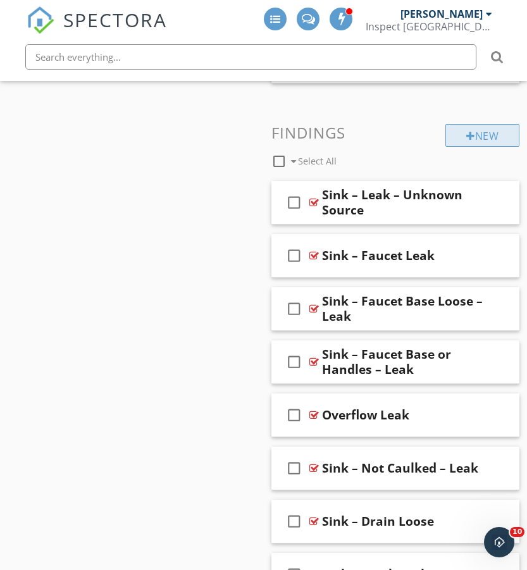
click at [476, 136] on div "New" at bounding box center [482, 135] width 74 height 23
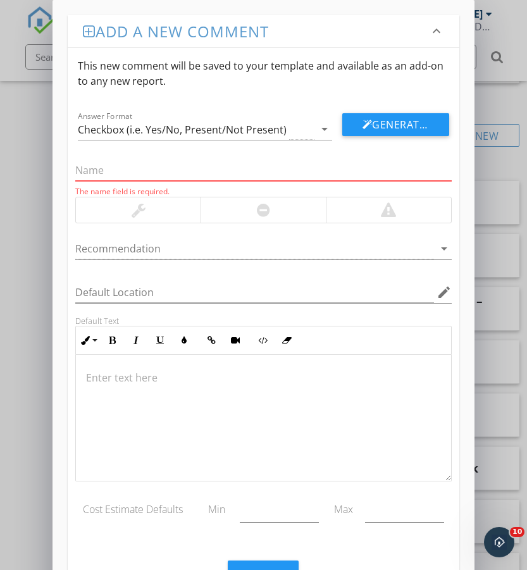
click at [188, 167] on input "text" at bounding box center [263, 170] width 376 height 21
paste input "Sink – Rubber Drains"
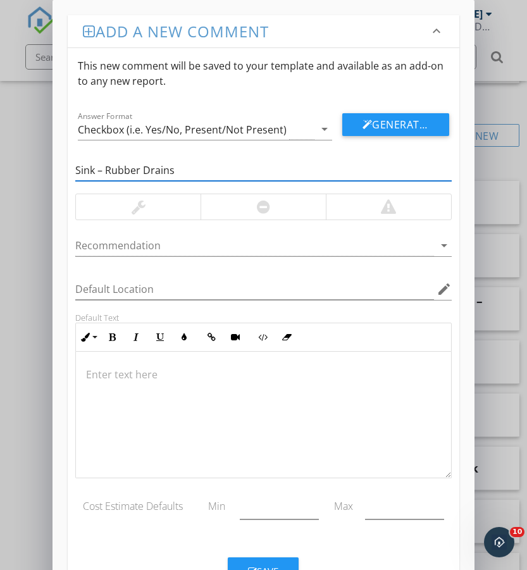
type input "Sink – Rubber Drains"
click at [225, 205] on div at bounding box center [263, 206] width 125 height 25
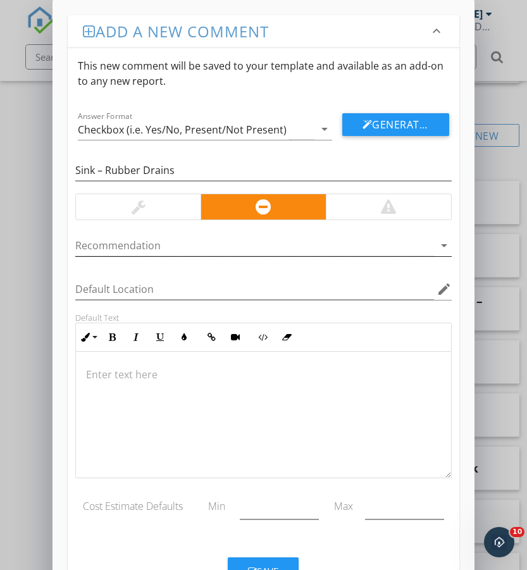
click at [210, 252] on div at bounding box center [254, 245] width 358 height 21
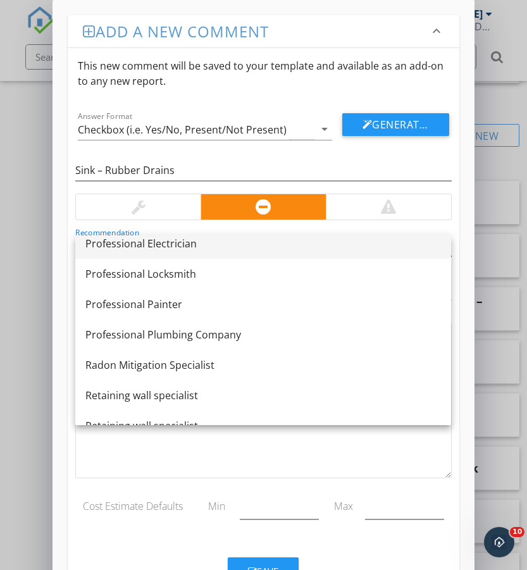
scroll to position [1257, 0]
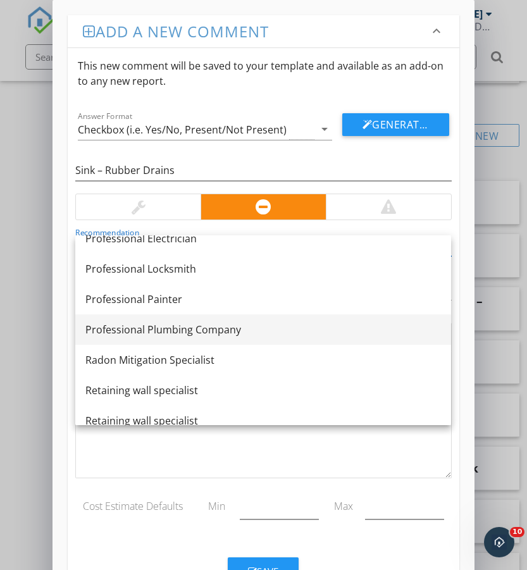
click at [195, 331] on div "Professional Plumbing Company" at bounding box center [263, 329] width 356 height 15
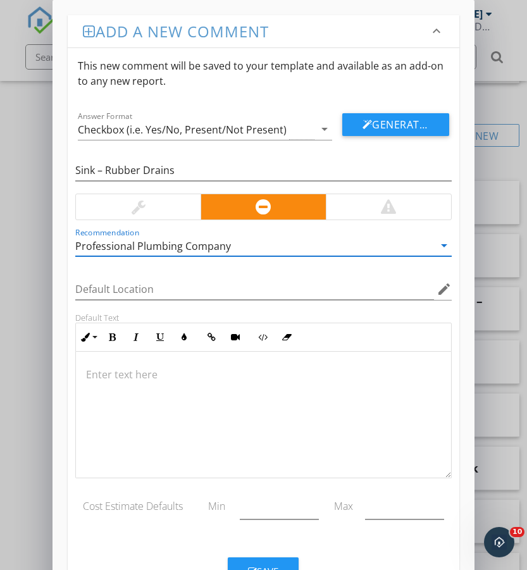
click at [180, 380] on p at bounding box center [263, 374] width 354 height 15
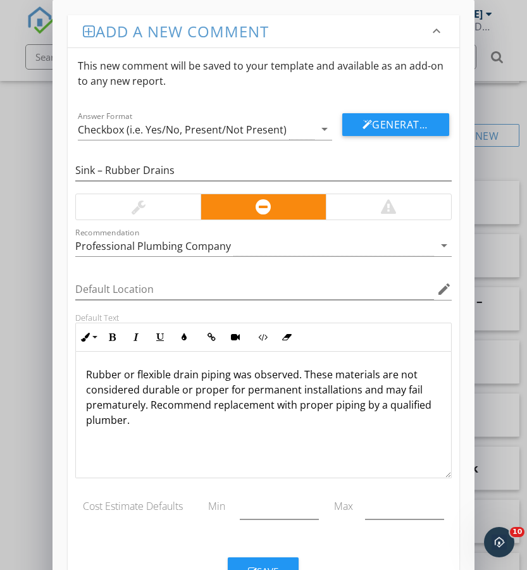
scroll to position [1, 0]
click at [272, 560] on button "Save" at bounding box center [263, 571] width 71 height 28
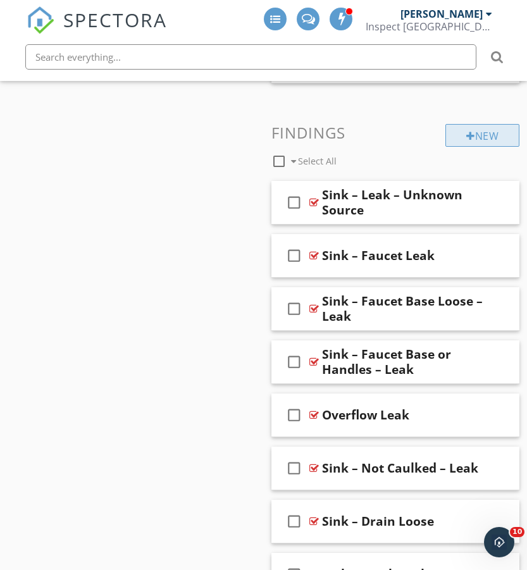
click at [485, 128] on div "New" at bounding box center [482, 135] width 74 height 23
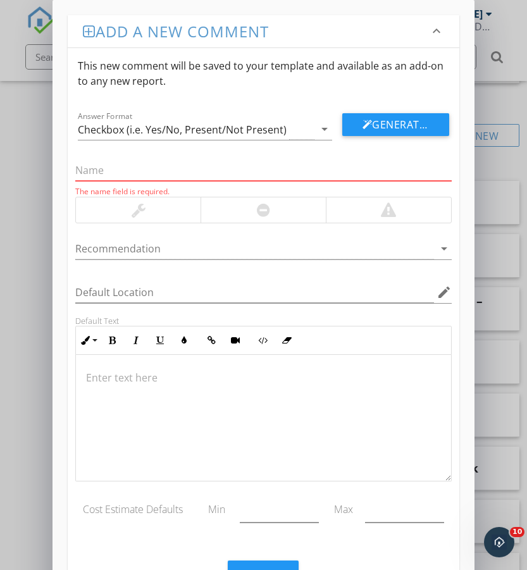
paste input "Sink – S-Trap"
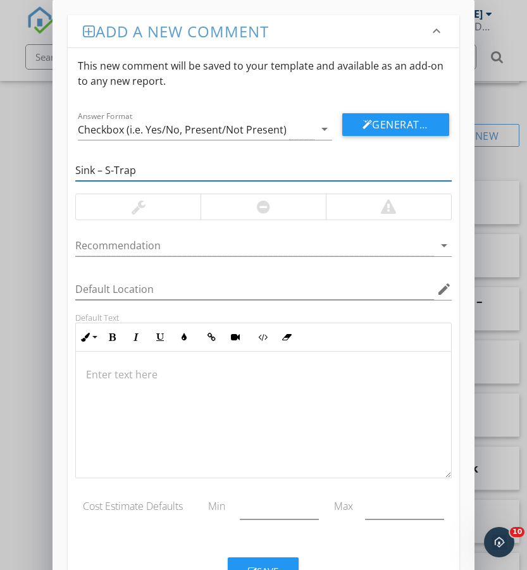
type input "Sink – S-Trap"
click at [247, 209] on div at bounding box center [263, 206] width 125 height 25
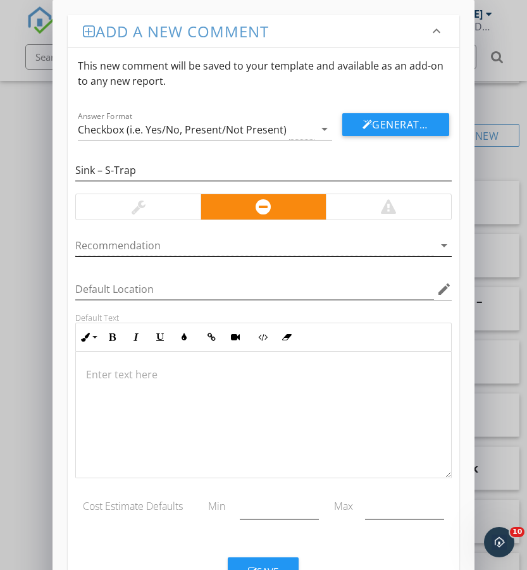
click at [208, 251] on div at bounding box center [254, 245] width 358 height 21
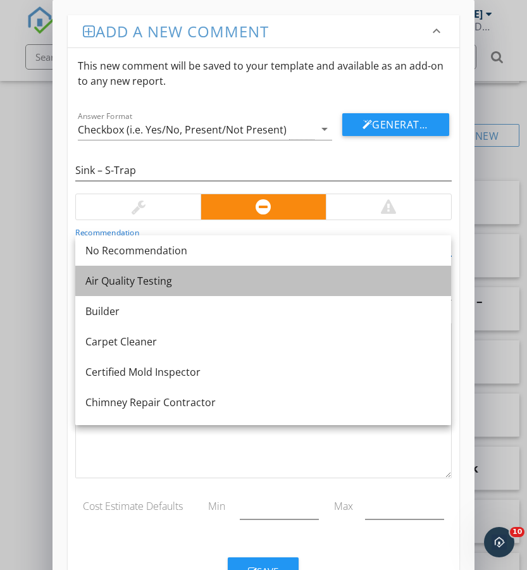
click at [223, 293] on link "Air Quality Testing" at bounding box center [263, 281] width 376 height 30
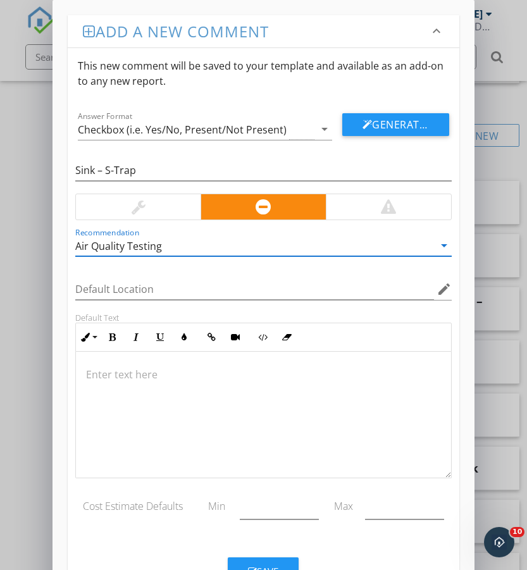
click at [207, 241] on div "Air Quality Testing" at bounding box center [254, 245] width 358 height 21
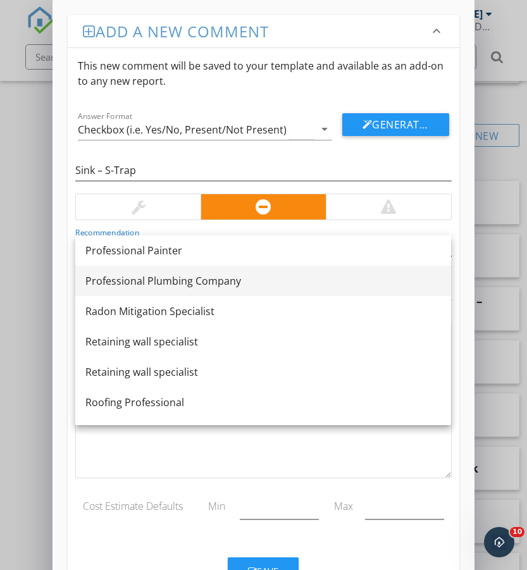
scroll to position [1301, 0]
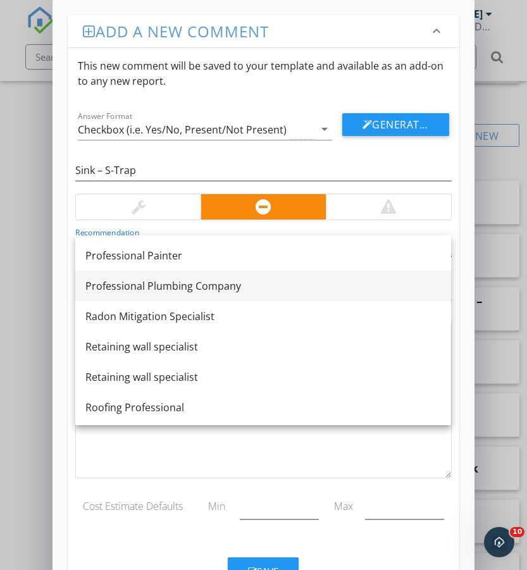
click at [202, 282] on div "Professional Plumbing Company" at bounding box center [263, 285] width 356 height 15
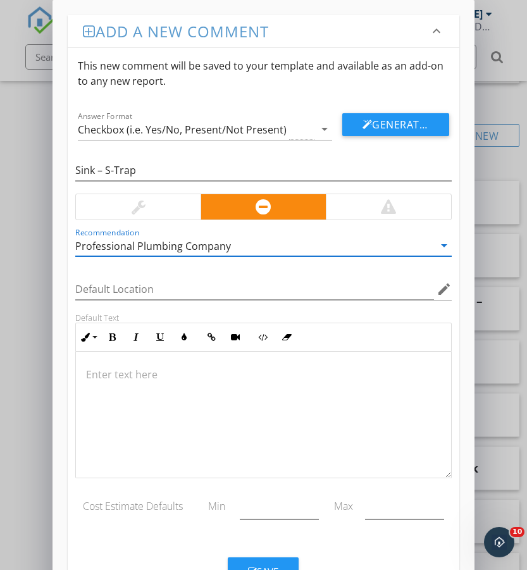
click at [131, 380] on p at bounding box center [263, 374] width 354 height 15
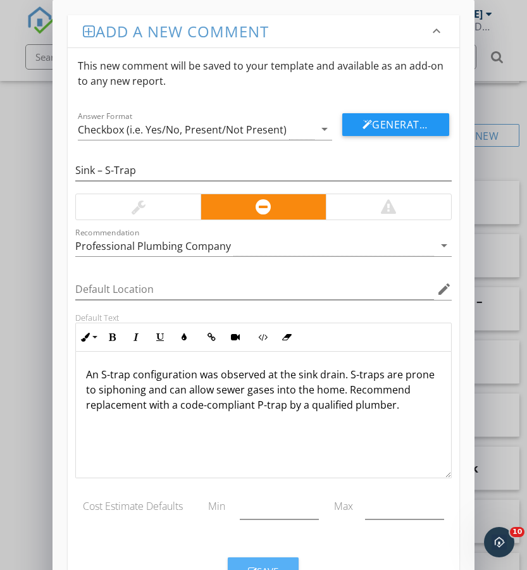
click at [257, 559] on button "Save" at bounding box center [263, 571] width 71 height 28
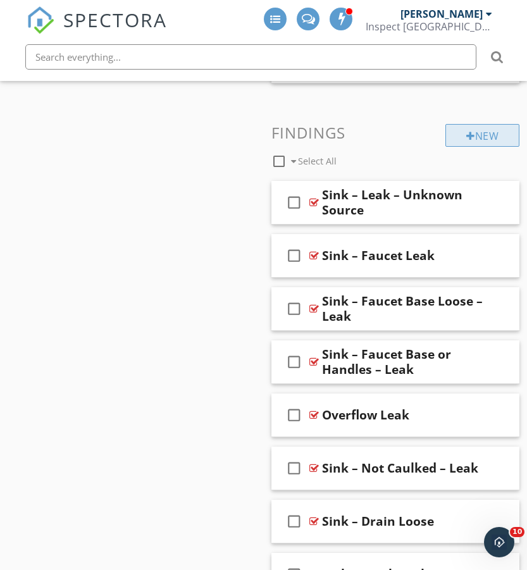
click at [460, 134] on div "New" at bounding box center [482, 135] width 74 height 23
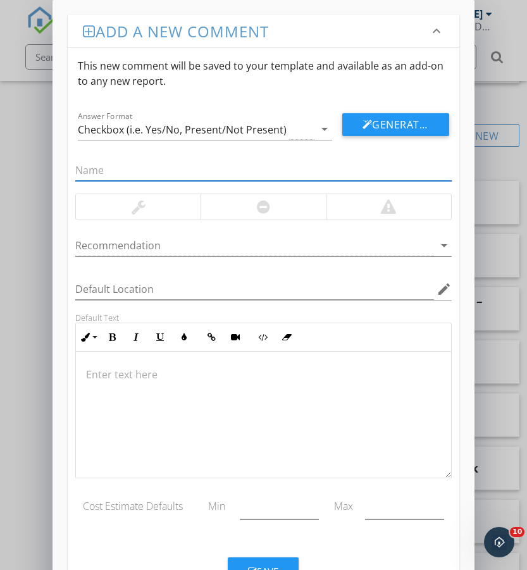
click at [121, 168] on input "text" at bounding box center [263, 170] width 376 height 21
paste input "Sink – Overflow Not Working"
type input "Sink – Overflow Not Working"
click at [230, 203] on div at bounding box center [263, 206] width 125 height 25
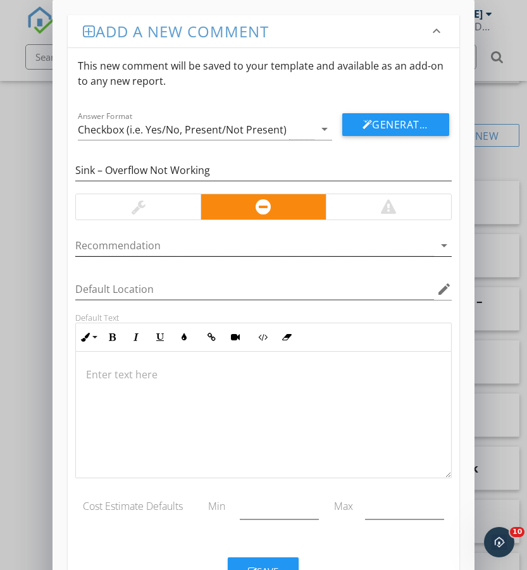
click at [149, 254] on div at bounding box center [254, 245] width 358 height 21
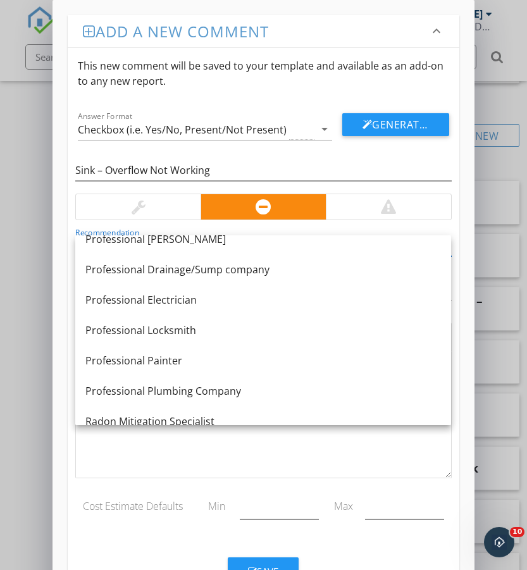
scroll to position [1244, 0]
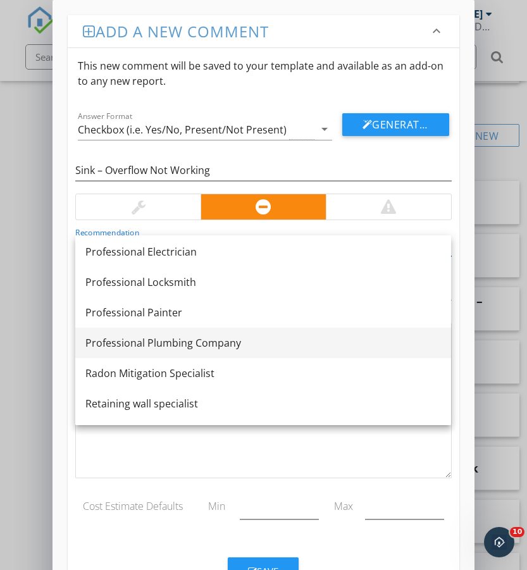
click at [203, 337] on div "Professional Plumbing Company" at bounding box center [263, 342] width 356 height 15
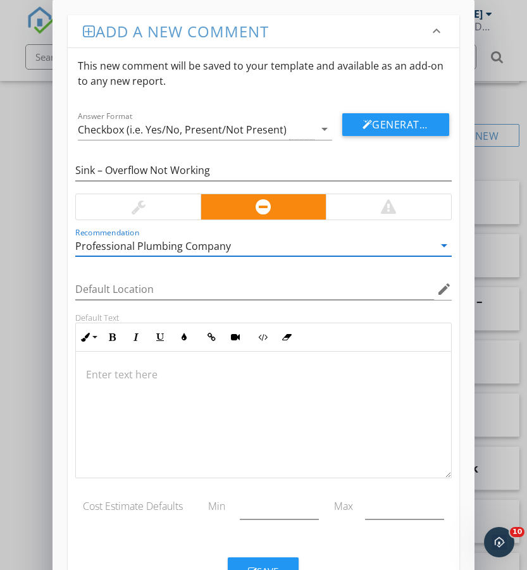
click at [157, 378] on p at bounding box center [263, 374] width 354 height 15
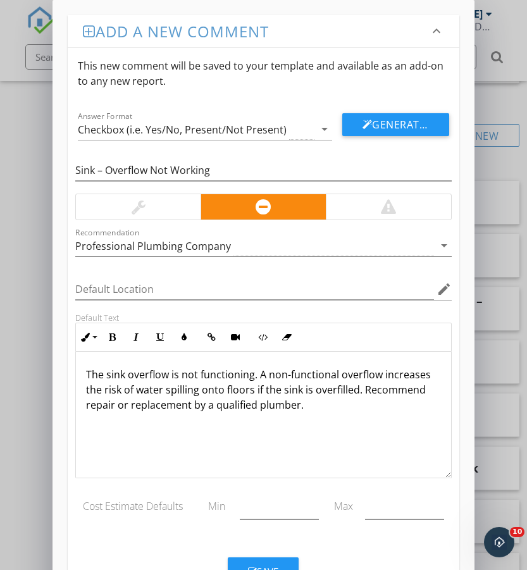
click at [202, 435] on div "The sink overflow is not functioning. A non-functional overflow increases the r…" at bounding box center [263, 415] width 375 height 127
click at [265, 561] on button "Save" at bounding box center [263, 571] width 71 height 28
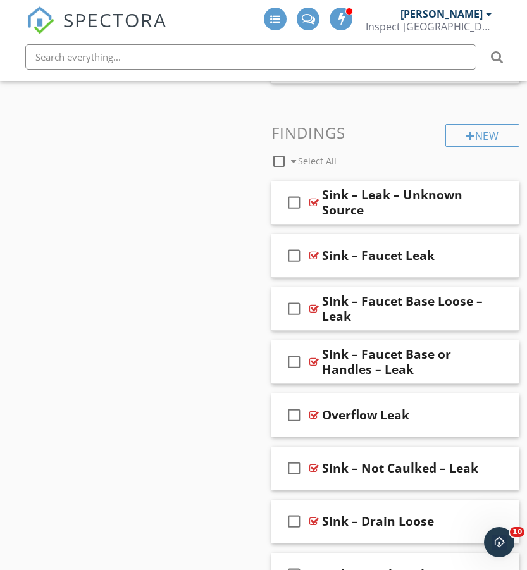
click at [376, 306] on div "Sink – Faucet Base Loose – Leak" at bounding box center [405, 309] width 167 height 30
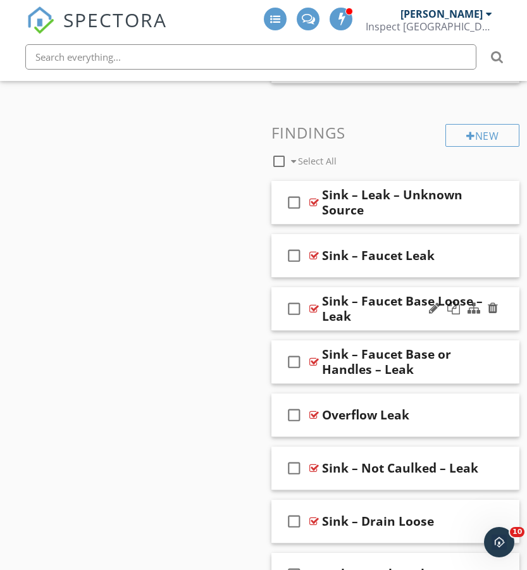
click at [329, 289] on div "check_box_outline_blank Sink – Faucet Base Loose – Leak" at bounding box center [395, 309] width 249 height 44
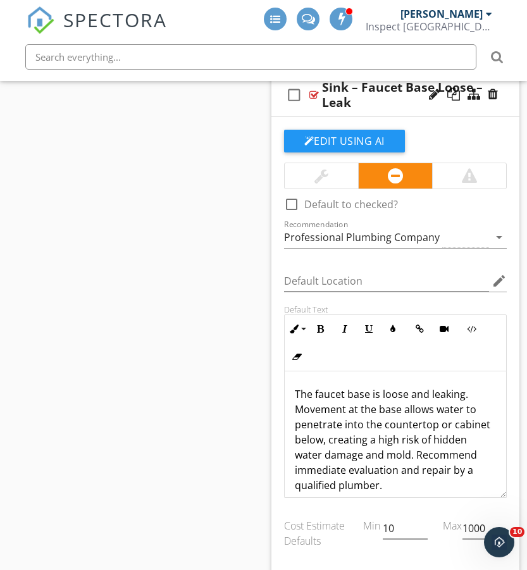
scroll to position [11, 0]
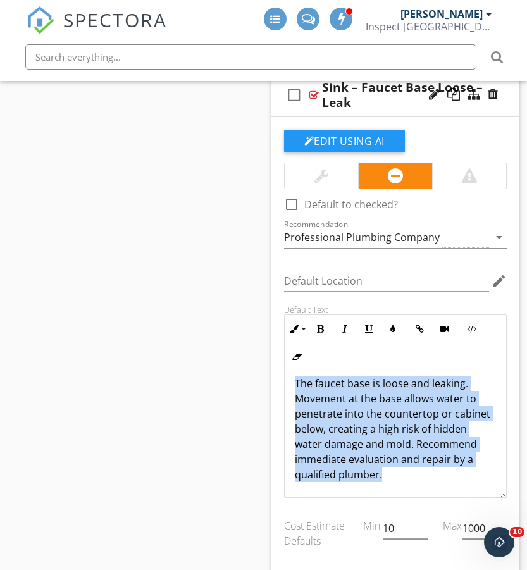
drag, startPoint x: 406, startPoint y: 480, endPoint x: 266, endPoint y: 379, distance: 171.8
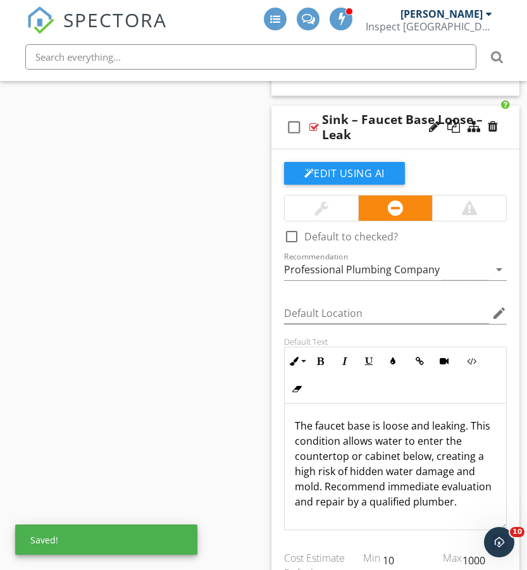
scroll to position [2387, 0]
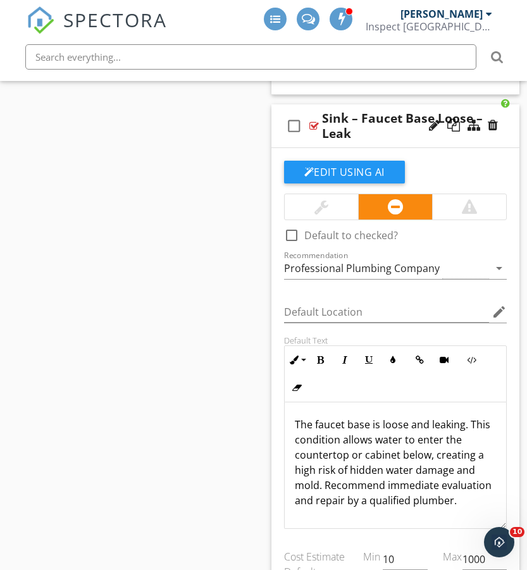
click at [308, 109] on div "check_box_outline_blank Sink – Faucet Base Loose – Leak" at bounding box center [395, 126] width 249 height 44
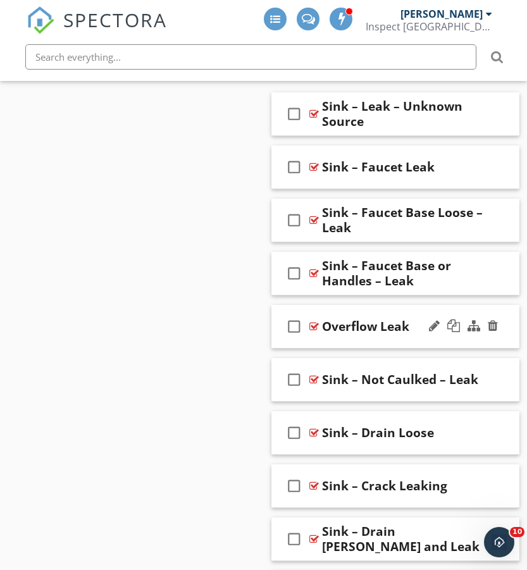
scroll to position [2294, 0]
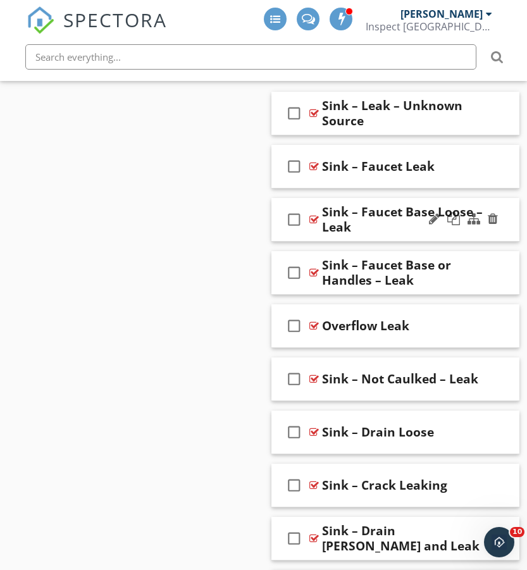
click at [298, 199] on div "check_box_outline_blank Sink – Faucet Base Loose – Leak" at bounding box center [395, 220] width 249 height 44
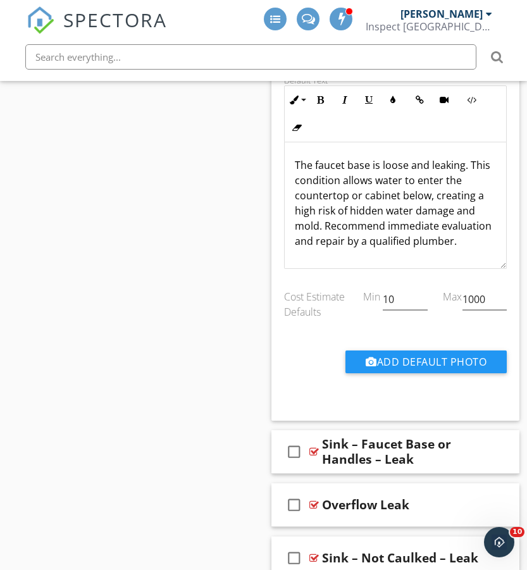
scroll to position [2653, 0]
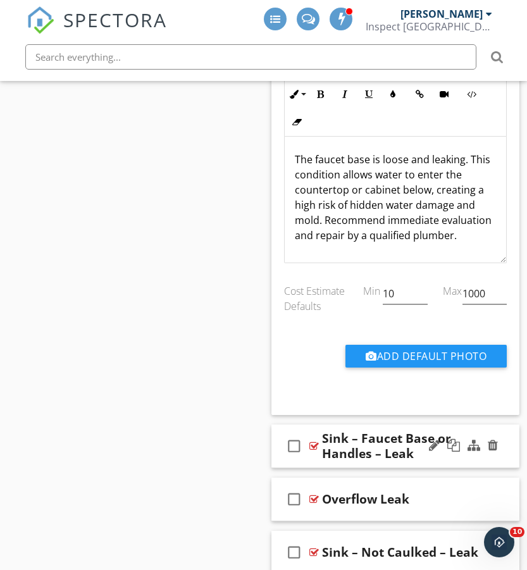
click at [297, 429] on div "check_box_outline_blank Sink – Faucet Base or Handles – Leak" at bounding box center [395, 447] width 249 height 44
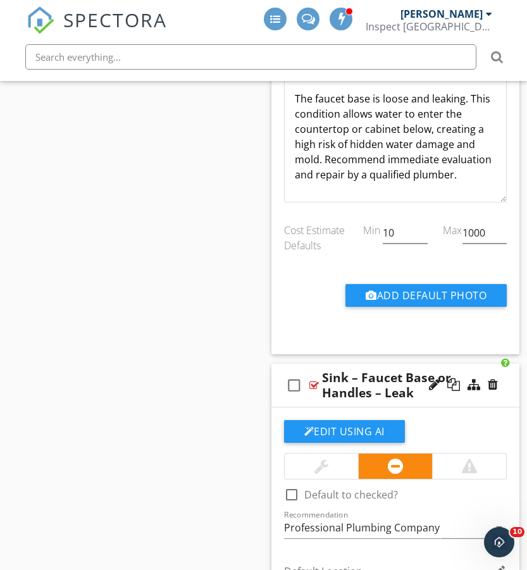
scroll to position [2717, 0]
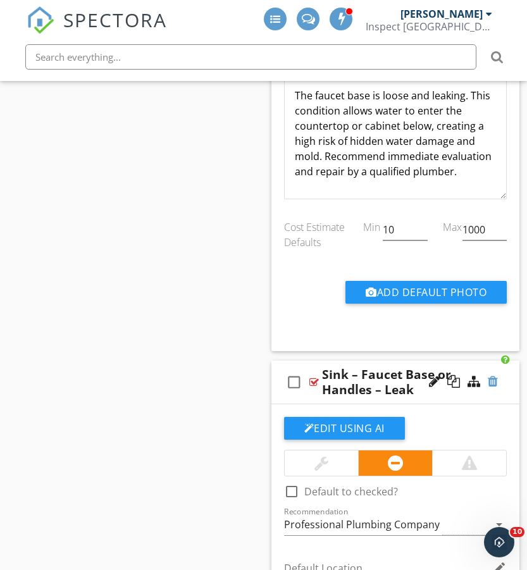
click at [491, 382] on div at bounding box center [493, 381] width 10 height 13
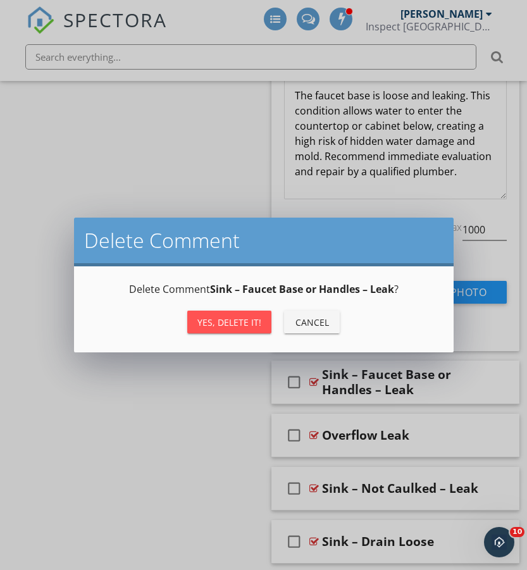
click at [217, 325] on div "Yes, Delete it!" at bounding box center [229, 322] width 64 height 13
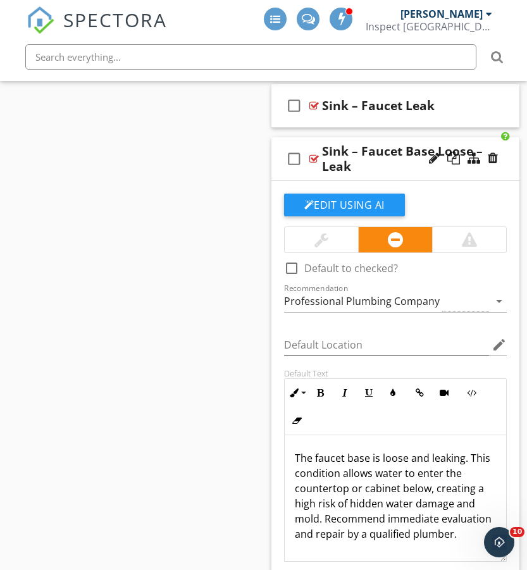
scroll to position [2357, 0]
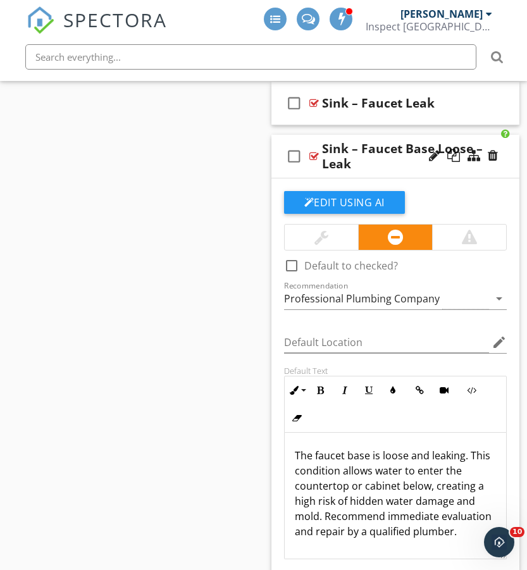
click at [408, 154] on div "Sink – Faucet Base Loose – Leak" at bounding box center [405, 156] width 167 height 30
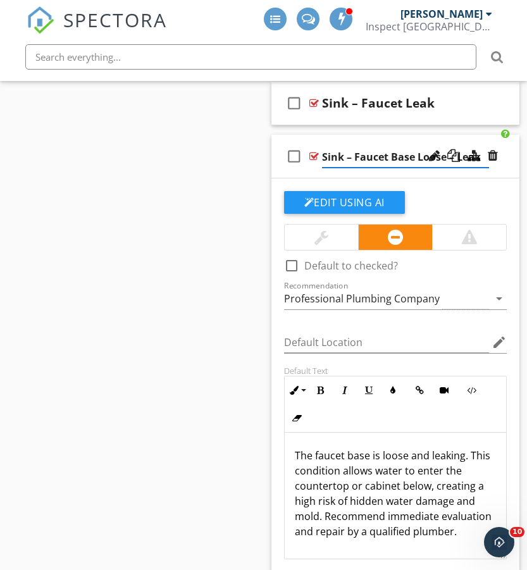
click at [413, 157] on input "Sink – Faucet Base Loose – Leak" at bounding box center [405, 157] width 167 height 21
type input "Sink – Faucet Base/Handle Loose – Leak"
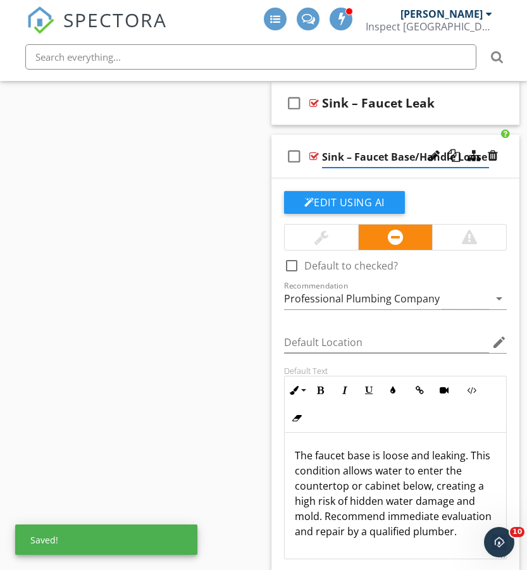
click at [278, 174] on div "check_box_outline_blank Sink – Faucet Base/Handle Loose – Leak" at bounding box center [395, 157] width 249 height 44
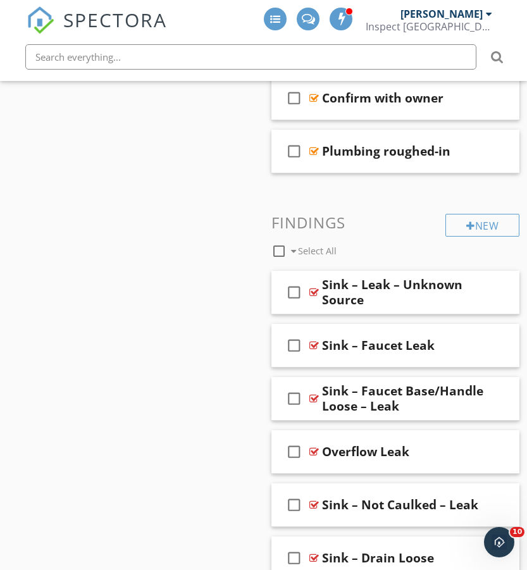
scroll to position [2113, 0]
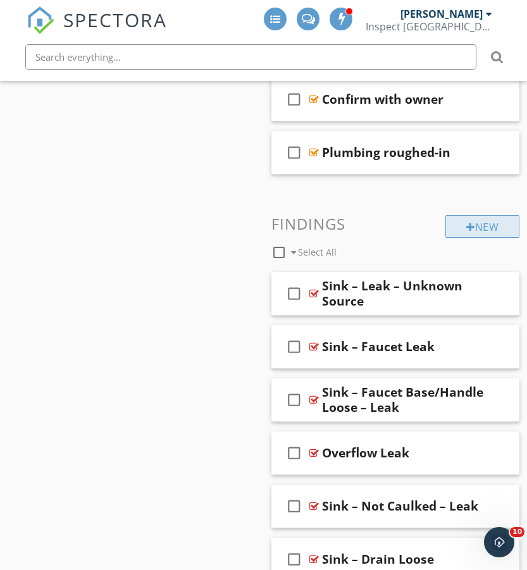
click at [467, 223] on div at bounding box center [470, 227] width 9 height 10
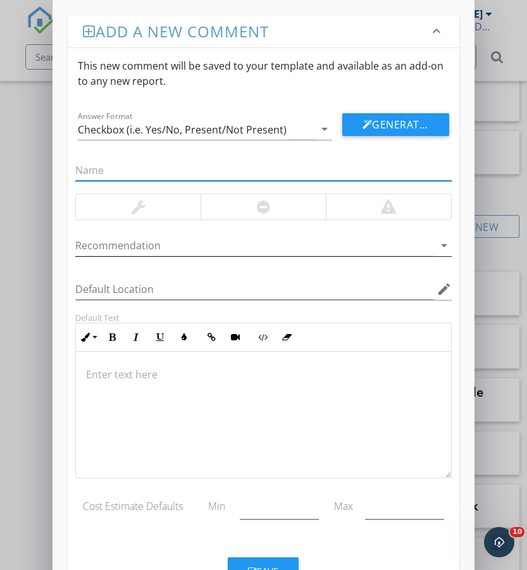
click at [134, 239] on div at bounding box center [254, 245] width 358 height 21
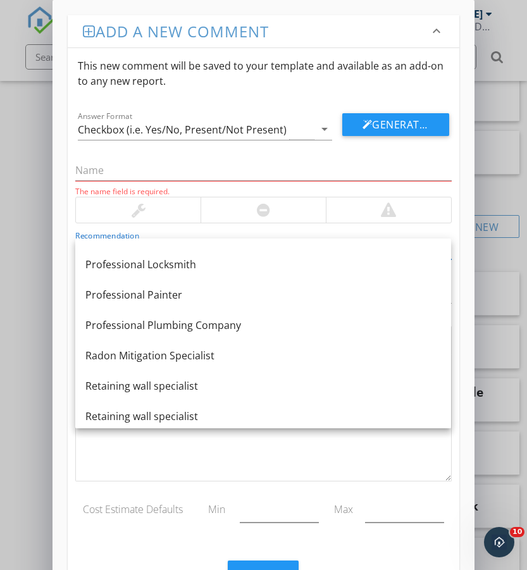
scroll to position [1269, 0]
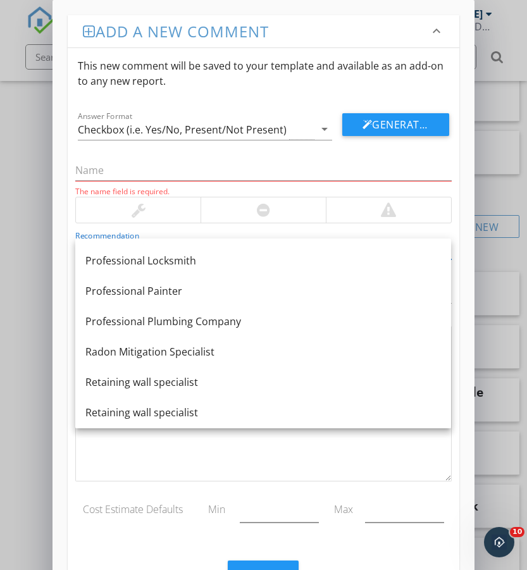
click at [135, 324] on div "Professional Plumbing Company" at bounding box center [263, 321] width 356 height 15
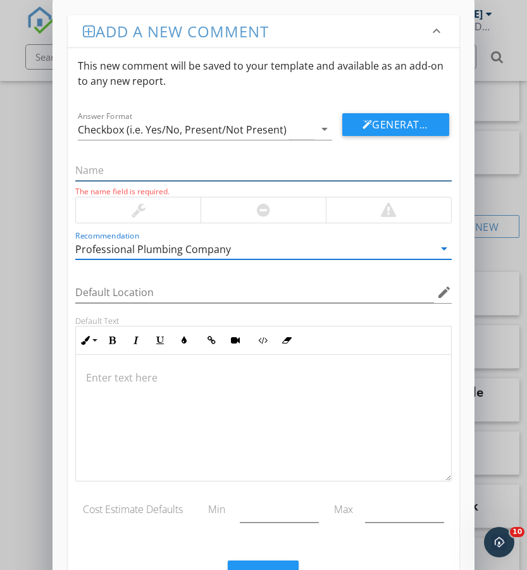
click at [152, 165] on input "text" at bounding box center [263, 170] width 376 height 21
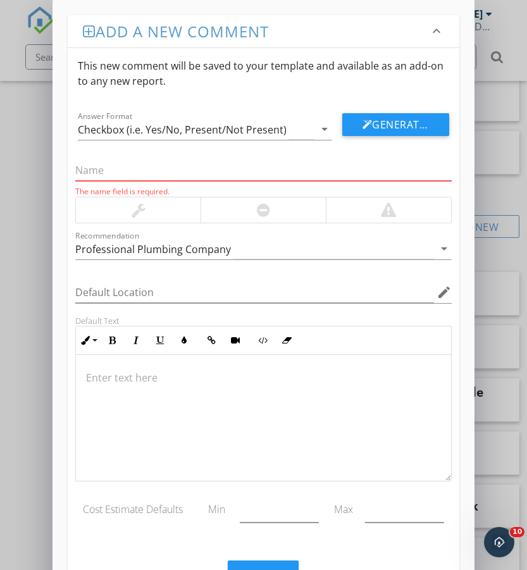
paste input "Sink – Faucet Loose"
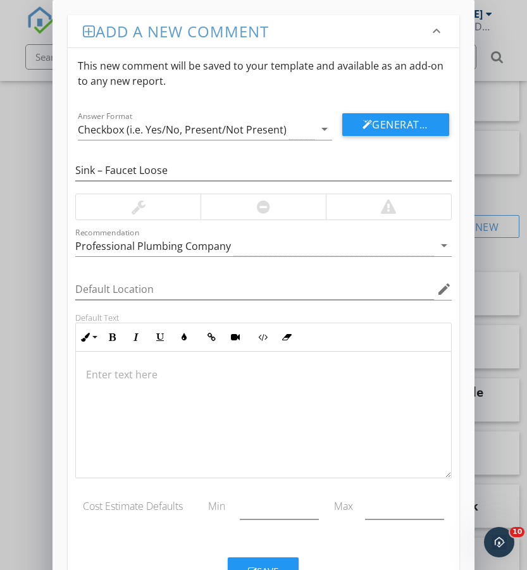
click at [181, 210] on div at bounding box center [138, 206] width 125 height 25
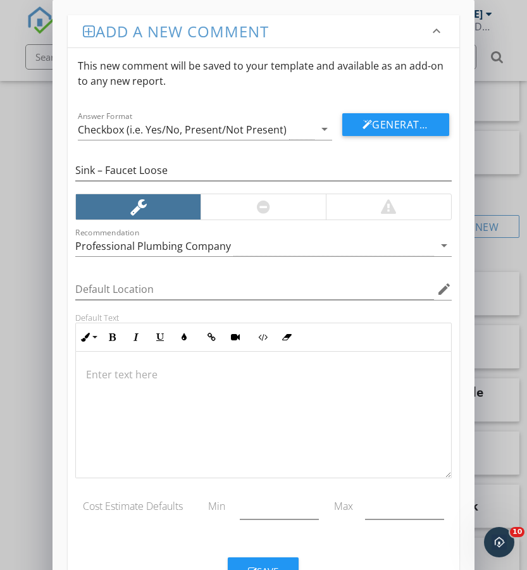
click at [184, 374] on p at bounding box center [263, 374] width 354 height 15
click at [137, 168] on input "Sink – Faucet Loose" at bounding box center [263, 170] width 376 height 21
type input "Sink – Faucet/Handle Loose"
click at [169, 364] on div at bounding box center [263, 415] width 375 height 127
click at [169, 371] on p at bounding box center [263, 374] width 354 height 15
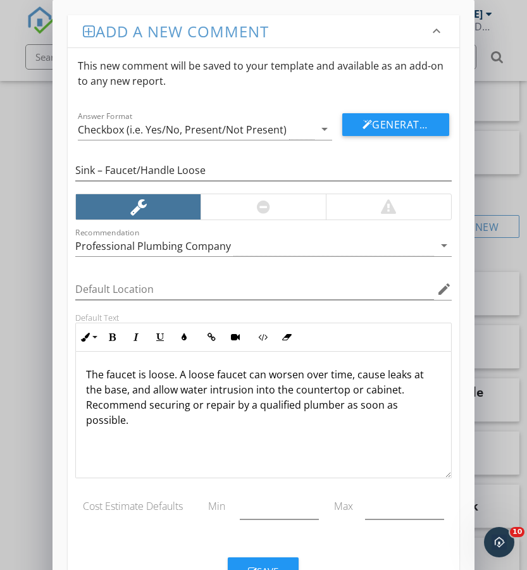
click at [135, 375] on p "The faucet is loose. A loose faucet can worsen over time, cause leaks at the ba…" at bounding box center [263, 397] width 354 height 61
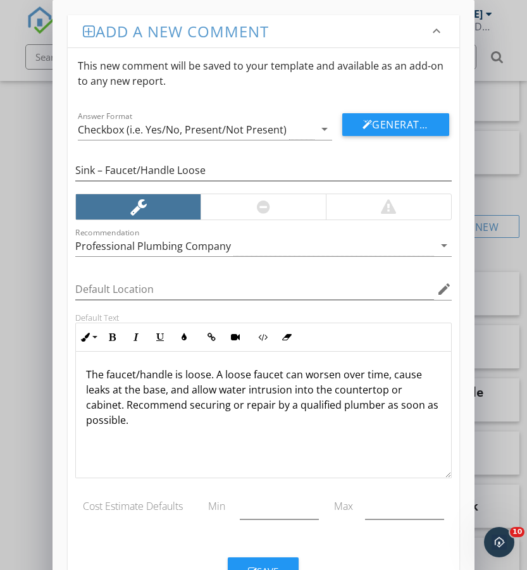
click at [280, 374] on p "The faucet/handle is loose. A loose faucet can worsen over time, cause leaks at…" at bounding box center [263, 397] width 354 height 61
drag, startPoint x: 194, startPoint y: 390, endPoint x: 139, endPoint y: 387, distance: 54.5
click at [139, 387] on p "The faucet/handle is loose. A loose faucet/handle can worsen over time, cause l…" at bounding box center [263, 397] width 354 height 61
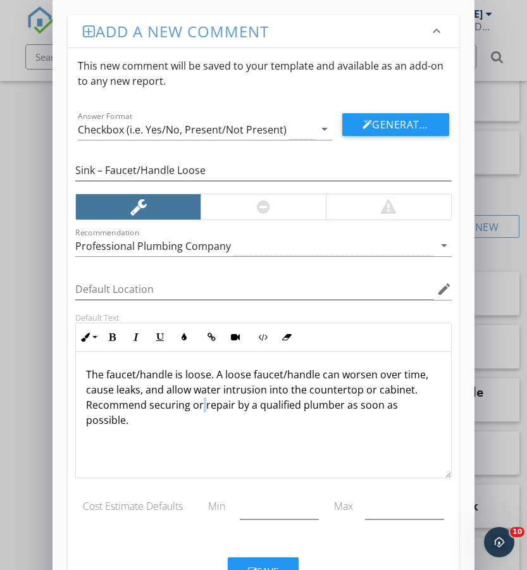
click at [204, 406] on p "The faucet/handle is loose. A loose faucet/handle can worsen over time, cause l…" at bounding box center [263, 397] width 354 height 61
click at [227, 406] on p "The faucet/handle is loose. A loose faucet/handle can worsen over time, cause l…" at bounding box center [263, 390] width 354 height 46
click at [244, 207] on div at bounding box center [263, 206] width 125 height 25
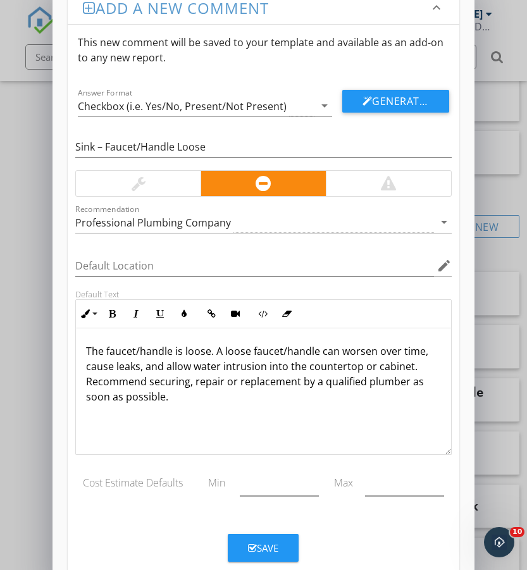
scroll to position [51, 0]
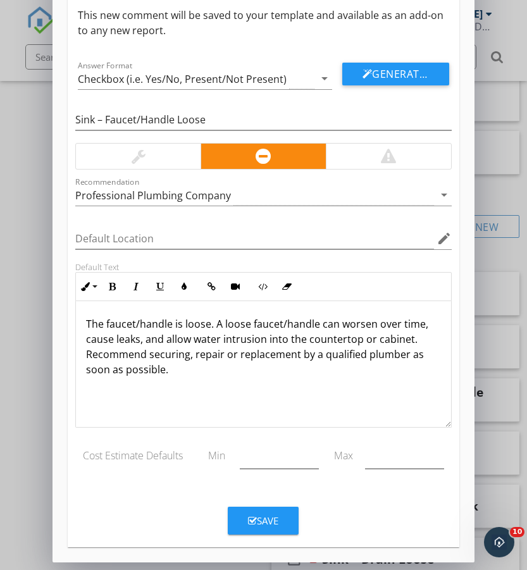
click at [261, 526] on div "Save" at bounding box center [263, 521] width 30 height 15
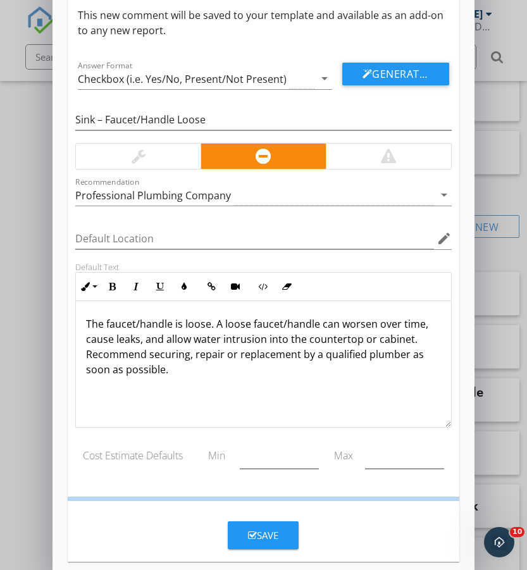
scroll to position [0, 0]
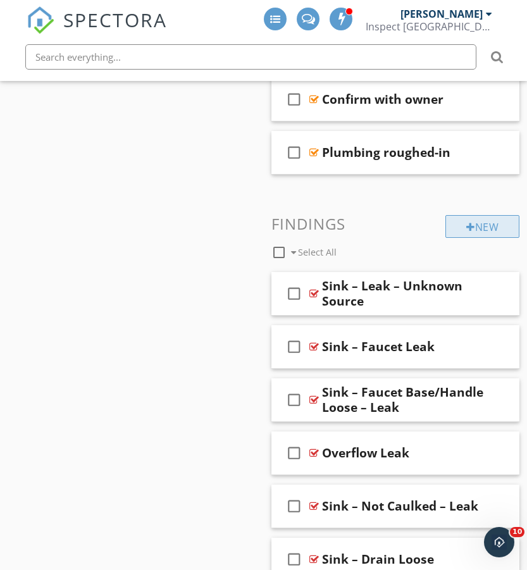
click at [475, 227] on div "New" at bounding box center [482, 226] width 74 height 23
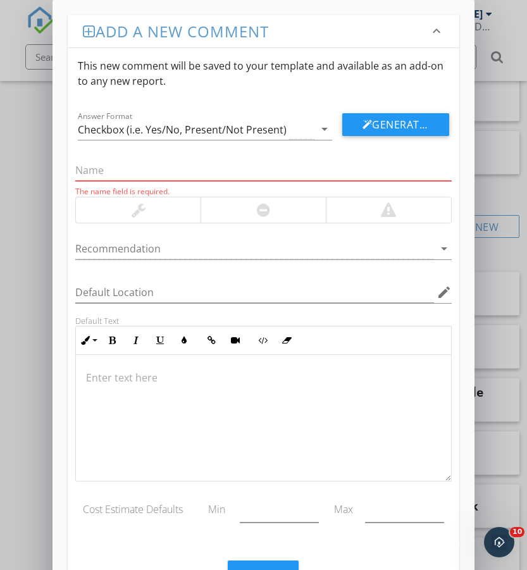
paste input "Sink – Faucet Inoperable / Handles Stuck"
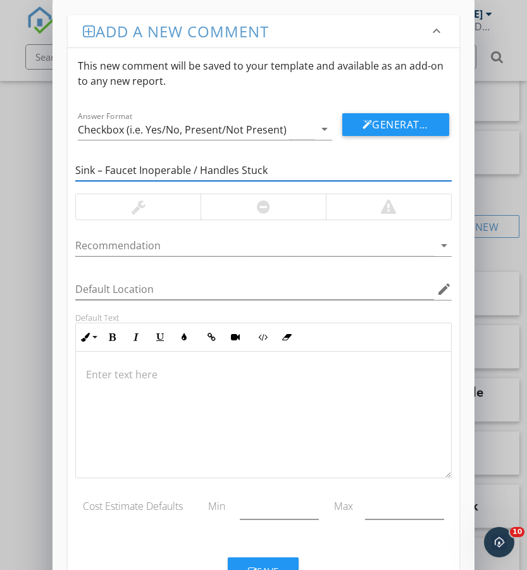
type input "Sink – Faucet Inoperable / Handles Stuck"
click at [240, 206] on div at bounding box center [263, 206] width 125 height 25
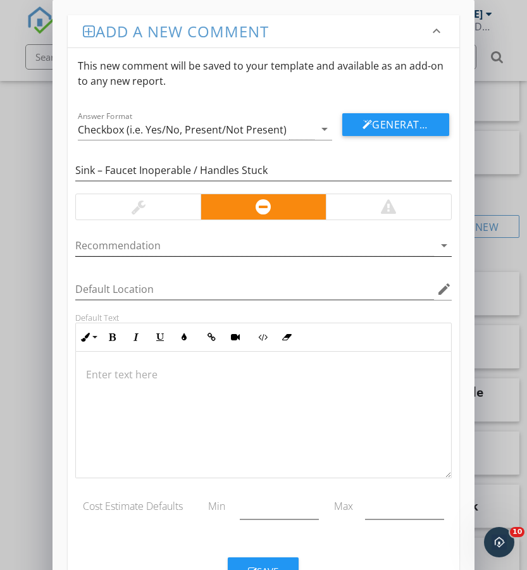
click at [151, 244] on div at bounding box center [254, 245] width 358 height 21
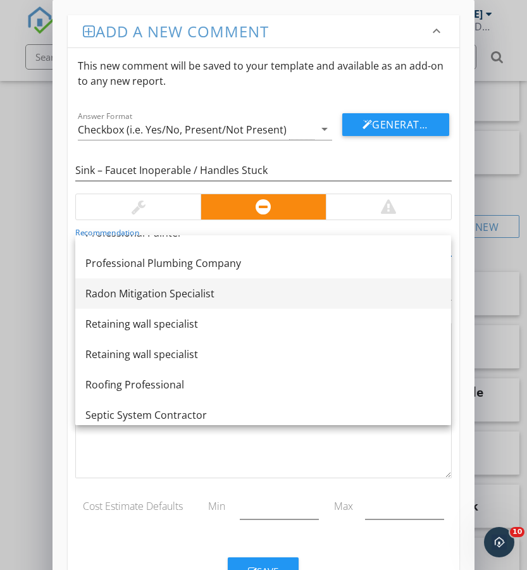
scroll to position [1328, 0]
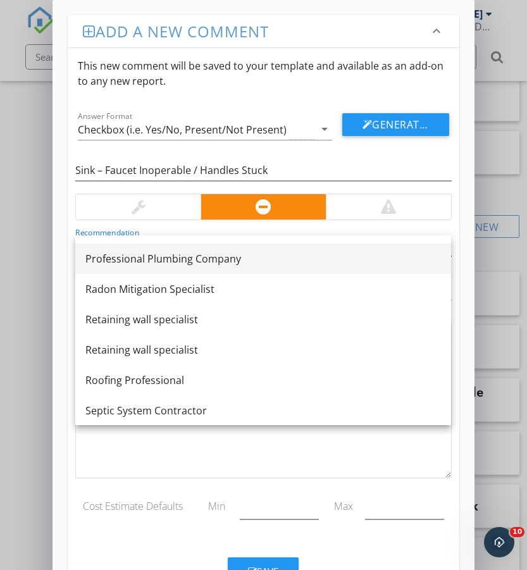
click at [187, 261] on div "Professional Plumbing Company" at bounding box center [263, 258] width 356 height 15
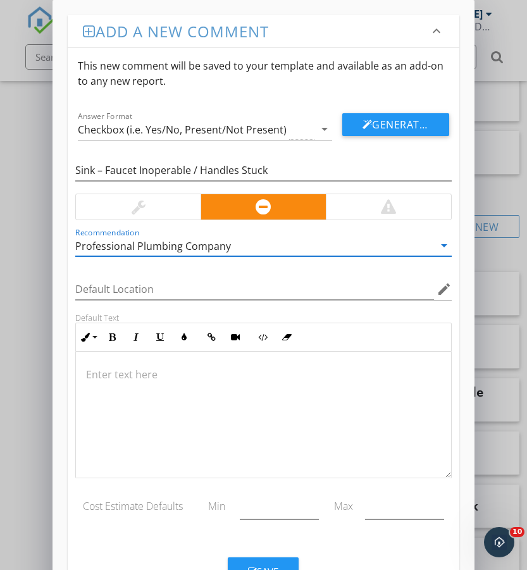
click at [137, 367] on p at bounding box center [263, 374] width 354 height 15
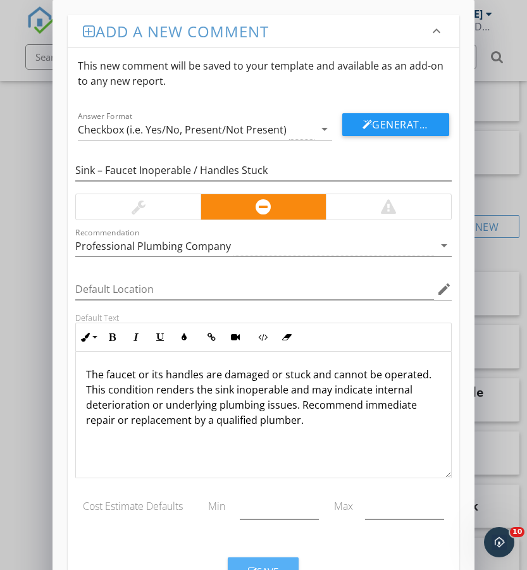
click at [275, 564] on div "Save" at bounding box center [263, 571] width 30 height 15
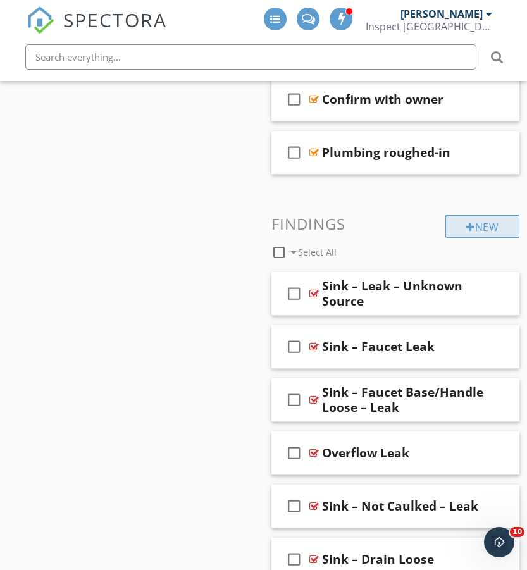
click at [490, 231] on div "New" at bounding box center [482, 226] width 74 height 23
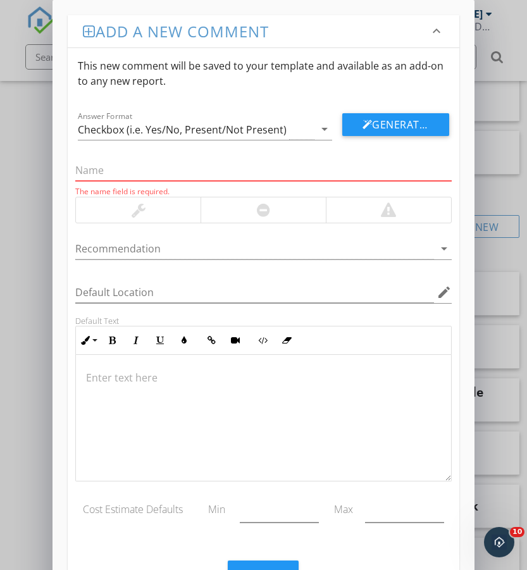
paste input "Sink – Faucet Faulty"
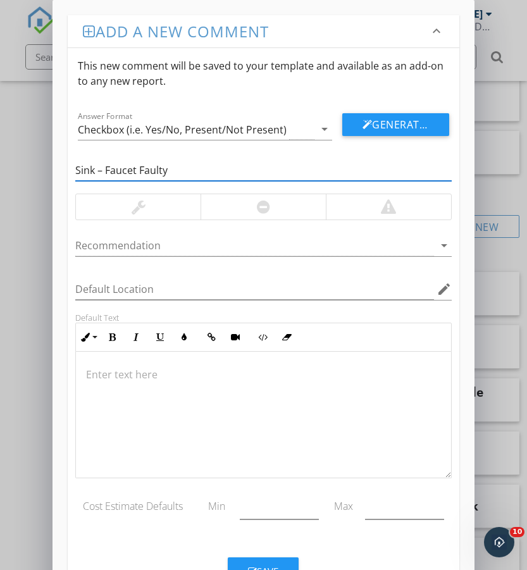
type input "Sink – Faucet Faulty"
click at [280, 209] on div at bounding box center [263, 206] width 125 height 25
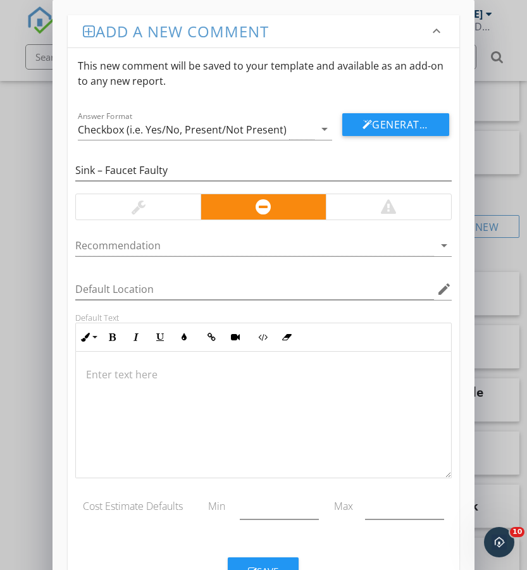
click at [238, 368] on p at bounding box center [263, 374] width 354 height 15
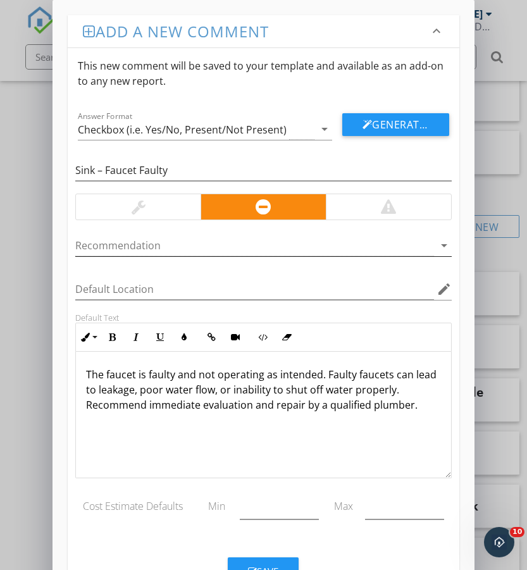
click at [211, 237] on div at bounding box center [254, 245] width 358 height 21
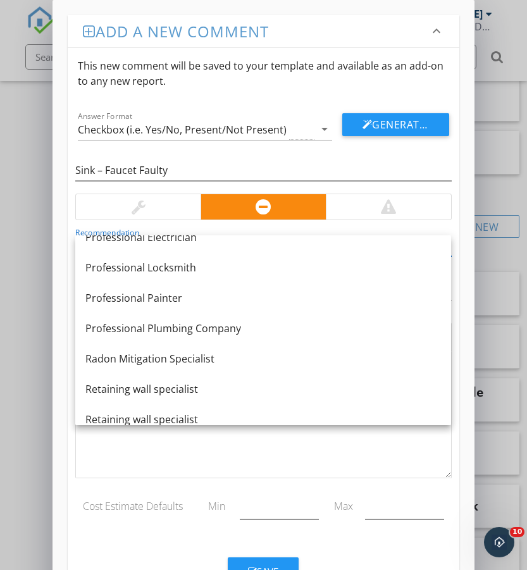
scroll to position [1259, 0]
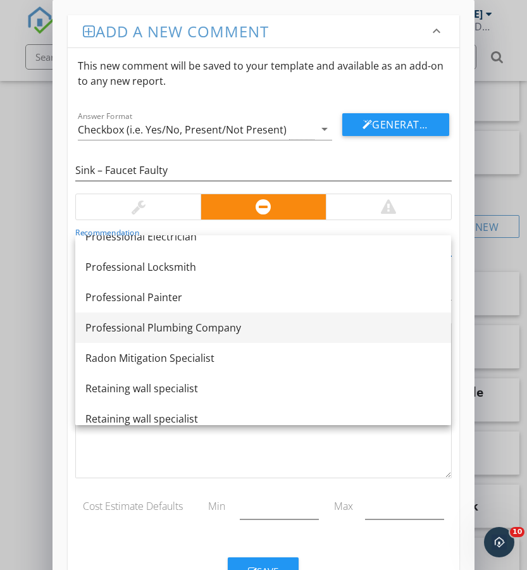
click at [224, 327] on div "Professional Plumbing Company" at bounding box center [263, 327] width 356 height 15
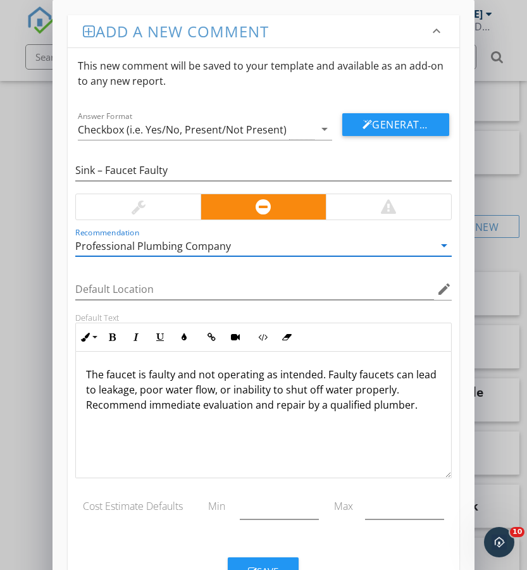
scroll to position [1, 0]
click at [279, 559] on button "Save" at bounding box center [263, 571] width 71 height 28
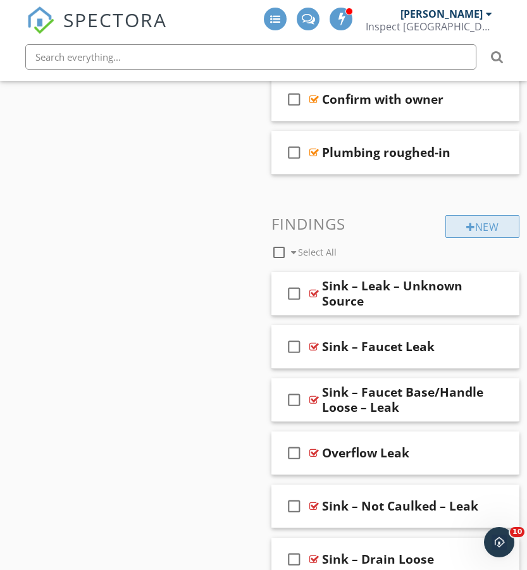
click at [490, 229] on div "New" at bounding box center [482, 226] width 74 height 23
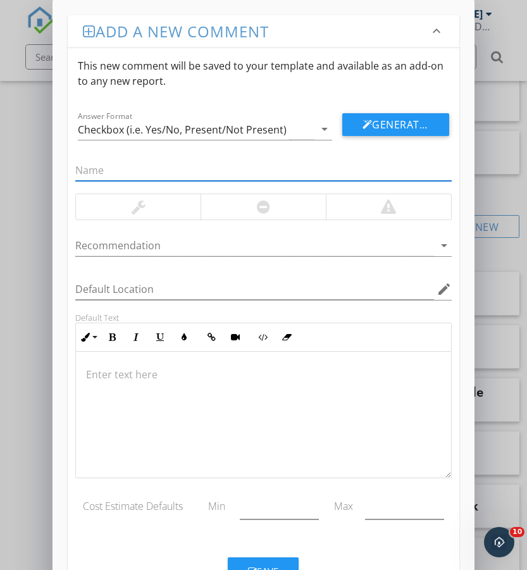
click at [156, 173] on input "text" at bounding box center [263, 170] width 376 height 21
paste input "Sink – Faucet – Uneven Supply"
type input "Sink – Faucet – Uneven Supply"
click at [278, 203] on div at bounding box center [263, 206] width 125 height 25
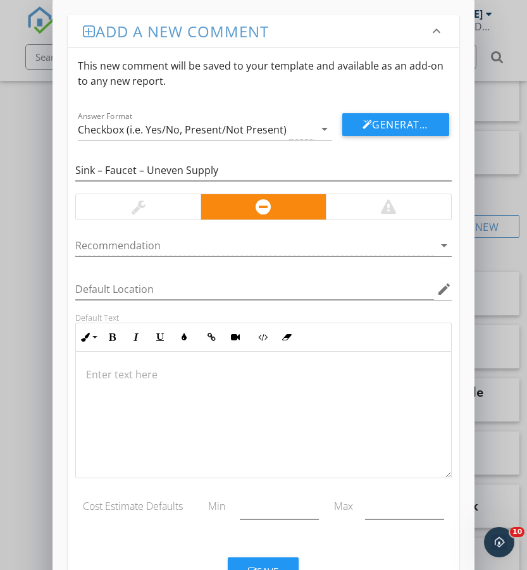
click at [199, 361] on div at bounding box center [263, 415] width 375 height 127
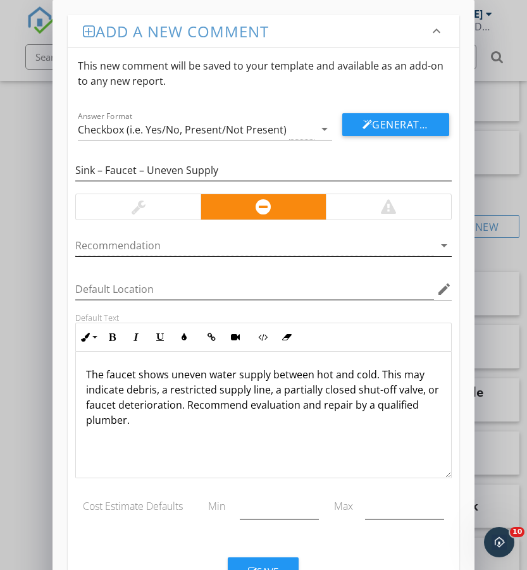
click at [218, 245] on div at bounding box center [254, 245] width 358 height 21
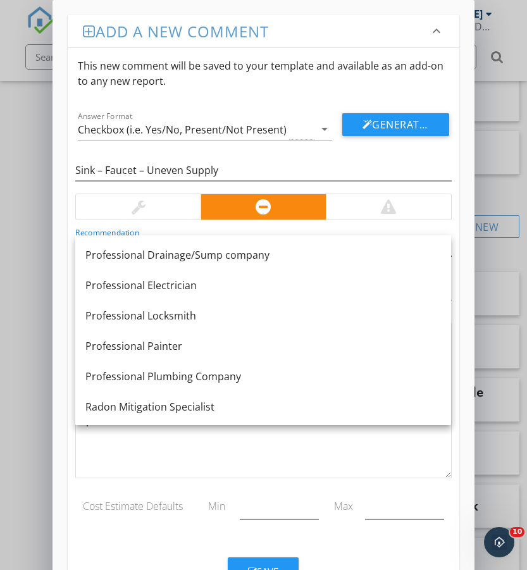
scroll to position [1233, 0]
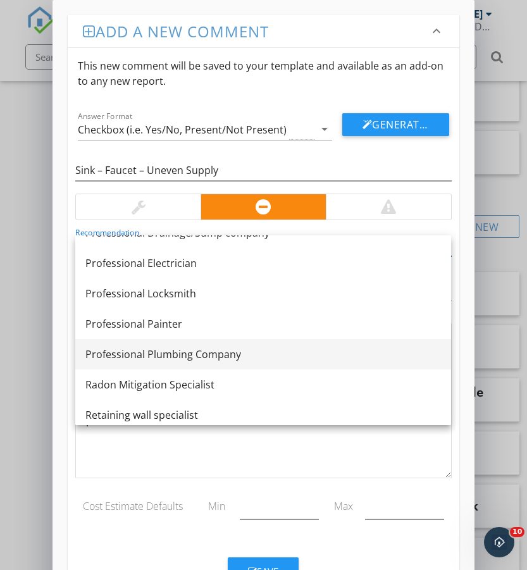
click at [206, 352] on div "Professional Plumbing Company" at bounding box center [263, 354] width 356 height 15
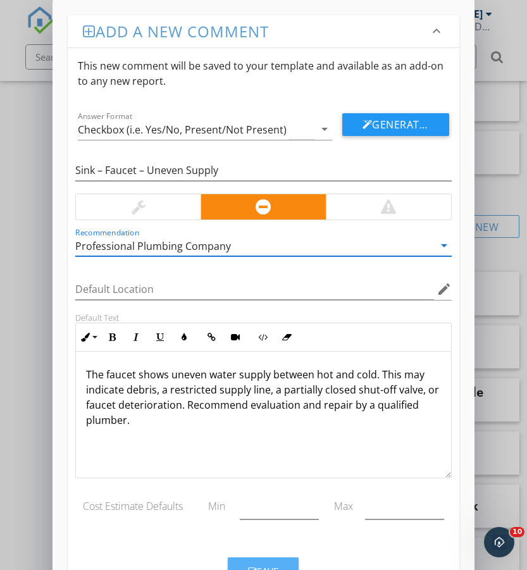
click at [272, 563] on button "Save" at bounding box center [263, 571] width 71 height 28
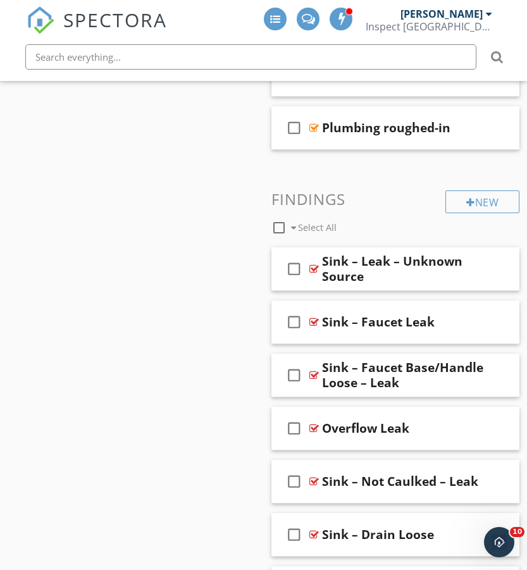
scroll to position [2134, 0]
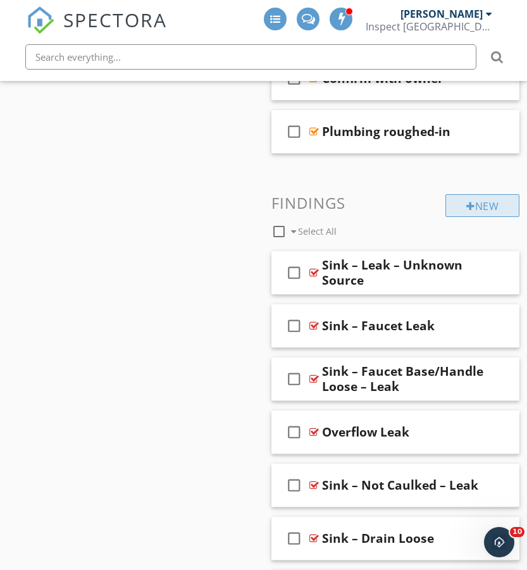
click at [478, 202] on div "New" at bounding box center [482, 205] width 74 height 23
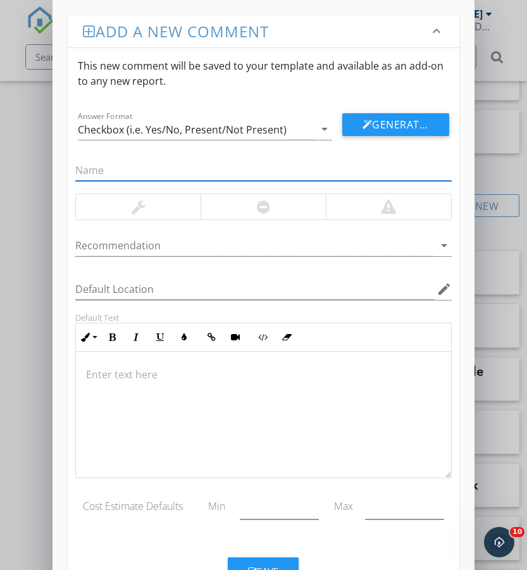
click at [163, 163] on input "text" at bounding box center [263, 170] width 376 height 21
paste input "Sink – Faucet Spray Pattern Poor / Uneven"
type input "Sink – Faucet Spray Pattern Poor / Uneven"
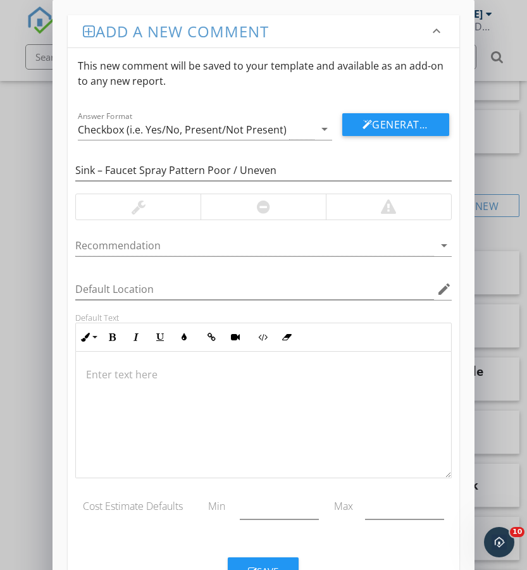
click at [154, 194] on div at bounding box center [138, 206] width 125 height 25
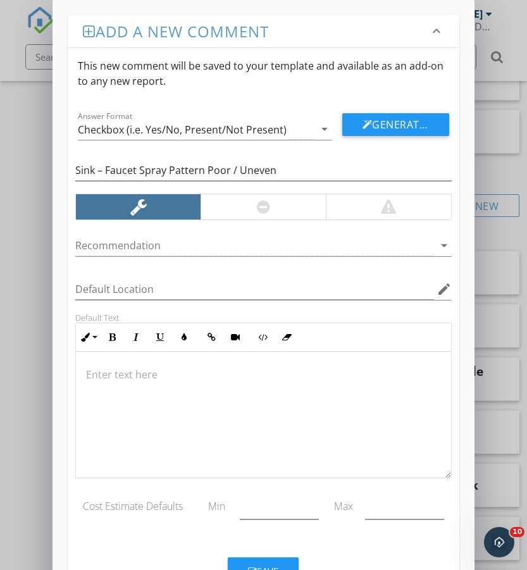
click at [132, 361] on div at bounding box center [263, 415] width 375 height 127
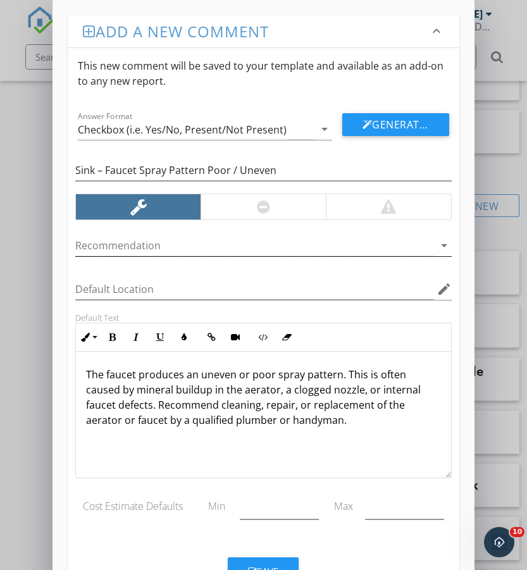
click at [144, 247] on div at bounding box center [254, 245] width 358 height 21
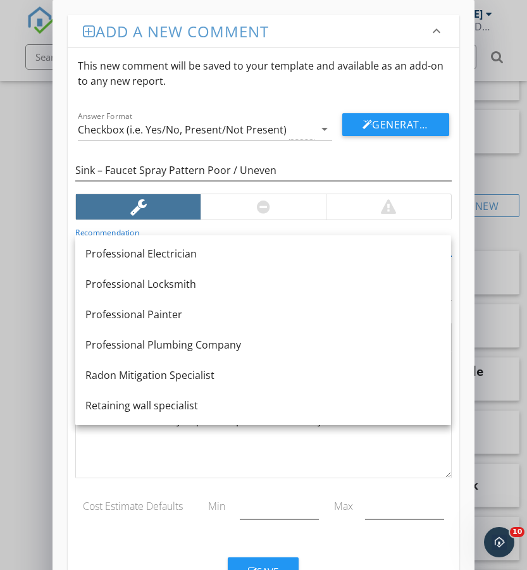
scroll to position [1250, 0]
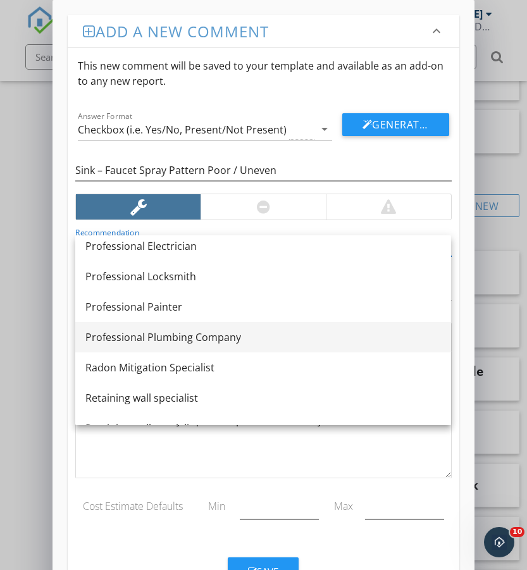
click at [173, 340] on div "Professional Plumbing Company" at bounding box center [263, 337] width 356 height 15
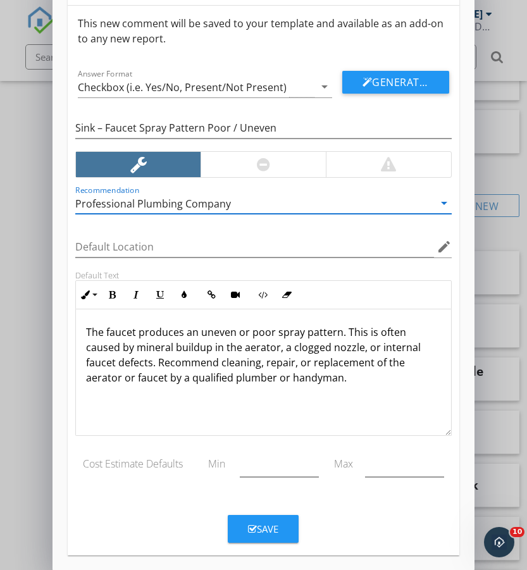
scroll to position [51, 0]
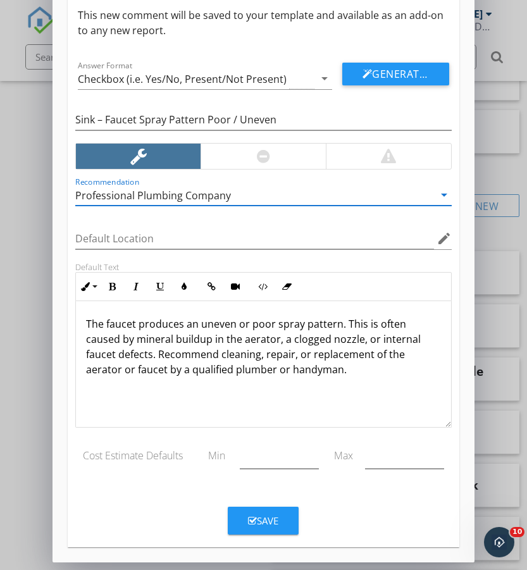
click at [264, 516] on div "Save" at bounding box center [263, 521] width 30 height 15
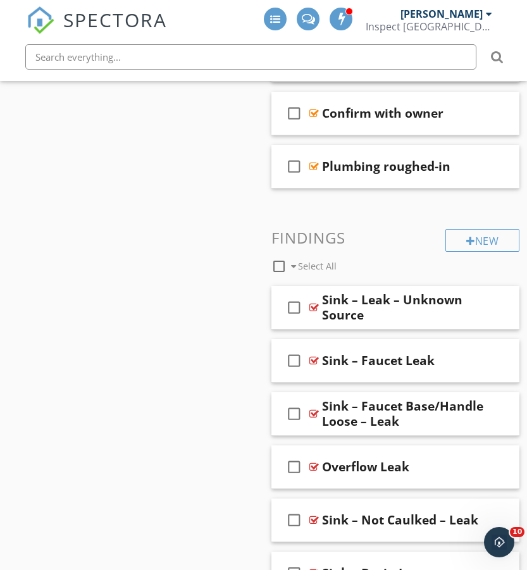
scroll to position [2101, 0]
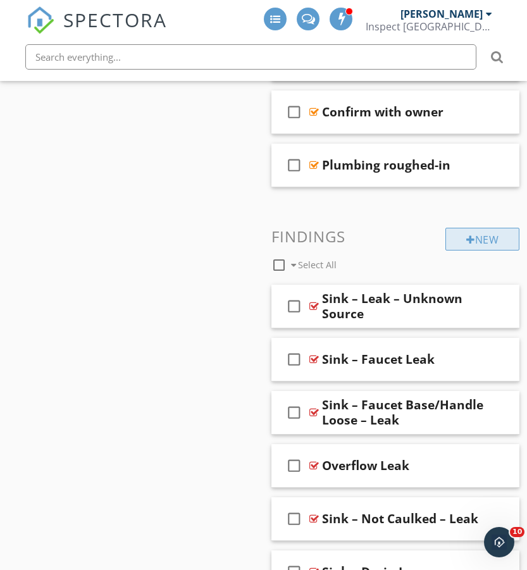
click at [504, 244] on div "New" at bounding box center [482, 239] width 74 height 23
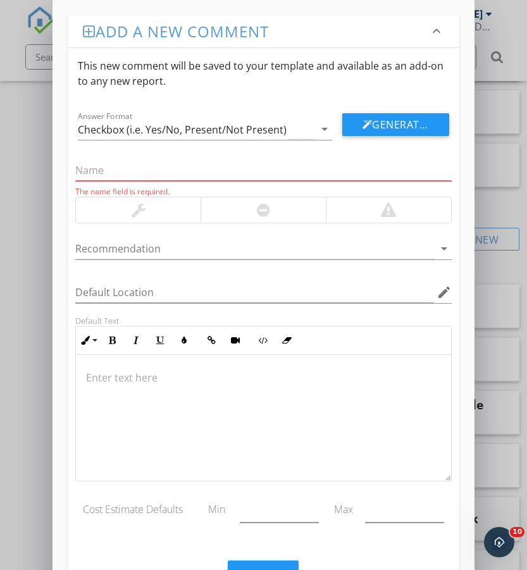
paste input "Sink – Faucet Dripping"
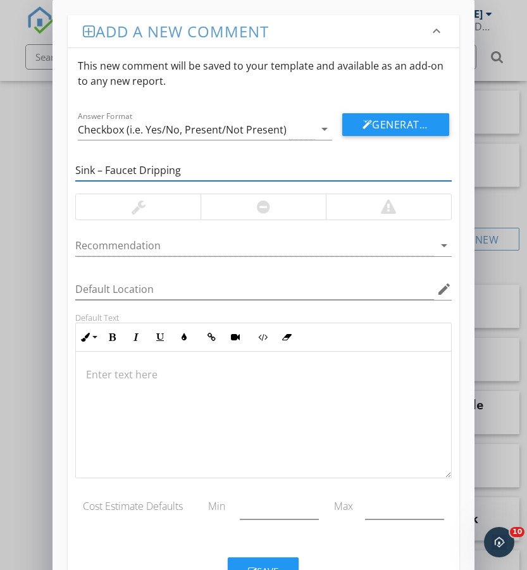
type input "Sink – Faucet Dripping"
click at [265, 209] on div at bounding box center [263, 206] width 13 height 15
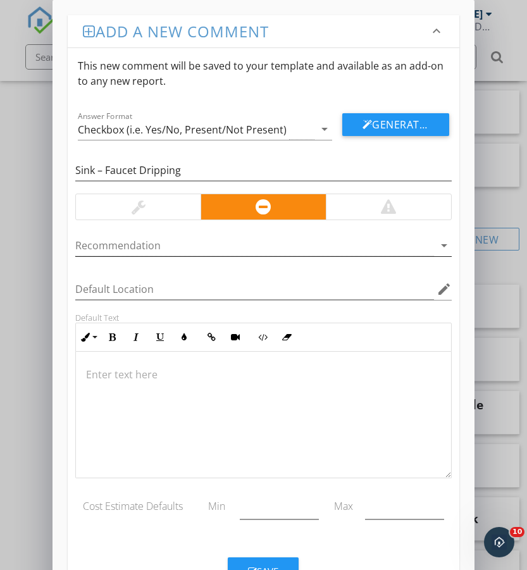
click at [273, 249] on div at bounding box center [254, 245] width 358 height 21
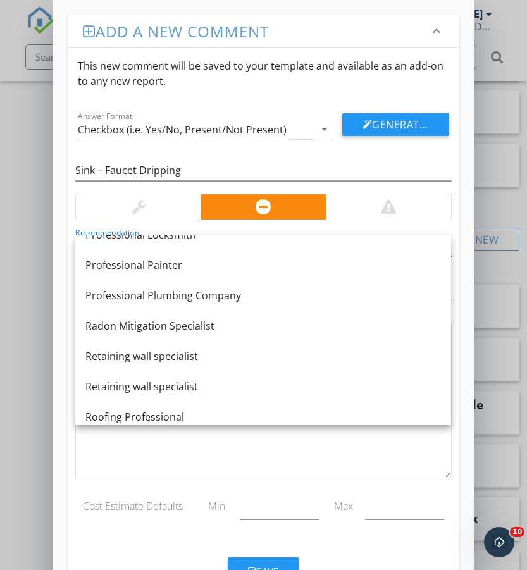
scroll to position [1296, 0]
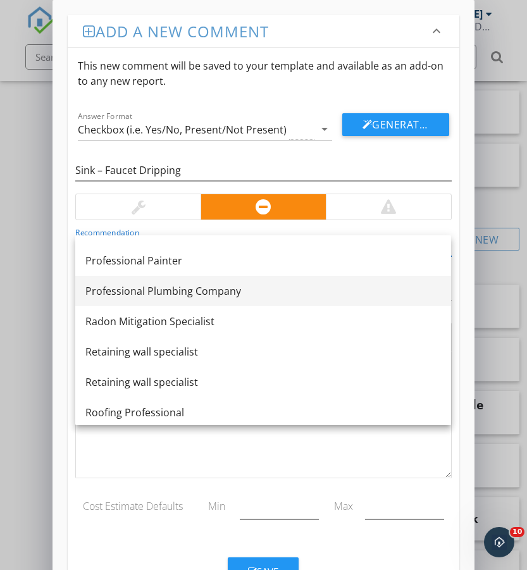
click at [225, 287] on div "Professional Plumbing Company" at bounding box center [263, 290] width 356 height 15
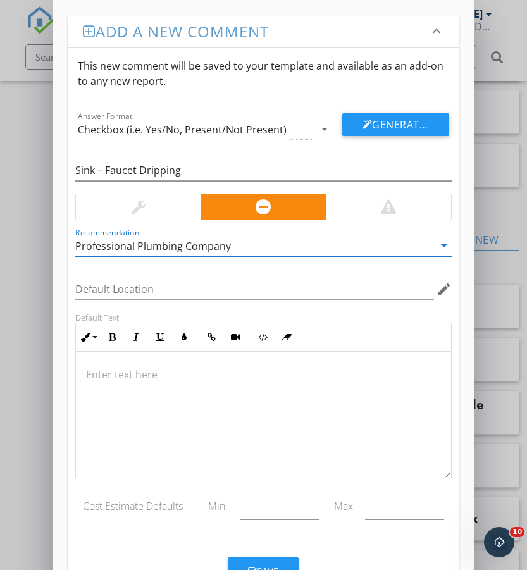
click at [154, 197] on div at bounding box center [138, 206] width 125 height 25
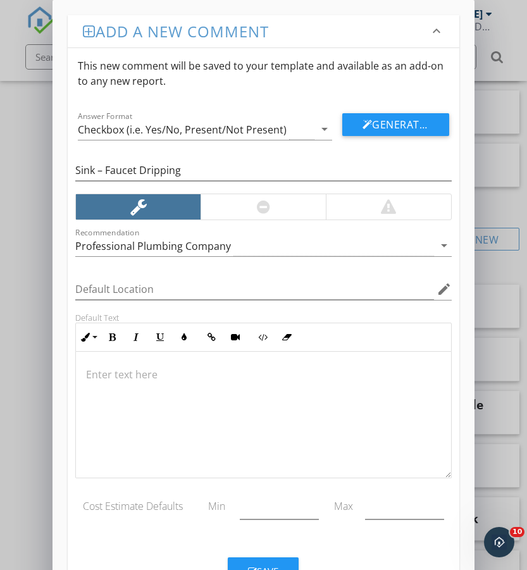
click at [247, 378] on p at bounding box center [263, 374] width 354 height 15
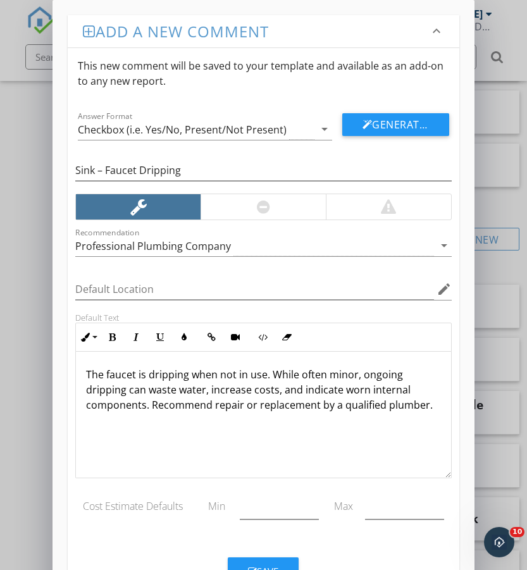
scroll to position [1, 0]
click at [260, 568] on div "Save" at bounding box center [263, 571] width 30 height 15
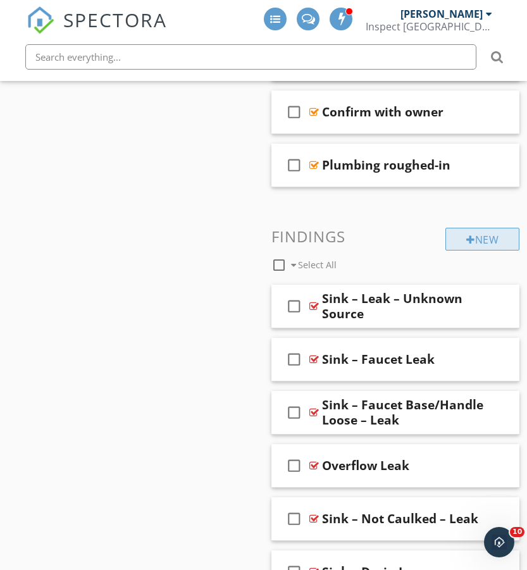
click at [486, 237] on div "New" at bounding box center [482, 239] width 74 height 23
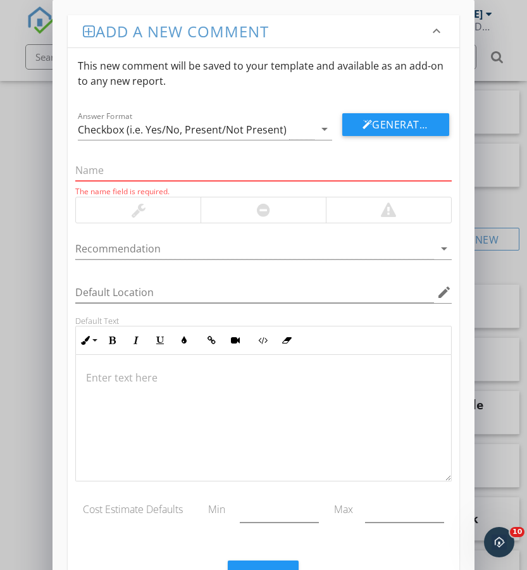
paste input "Faucet – Damage, No Leak"
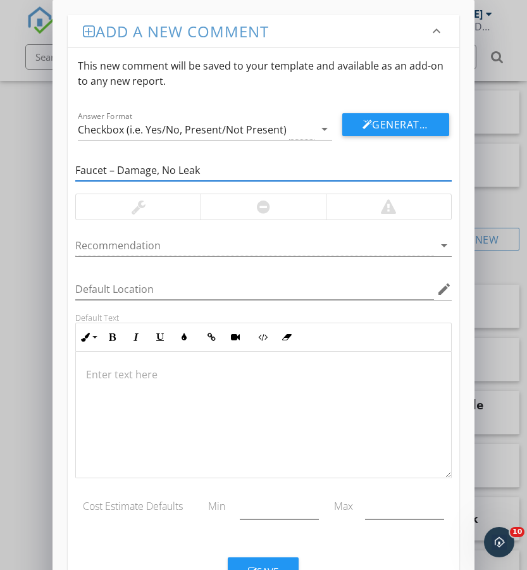
type input "Faucet – Damage, No Leak"
click at [185, 206] on div at bounding box center [138, 206] width 125 height 25
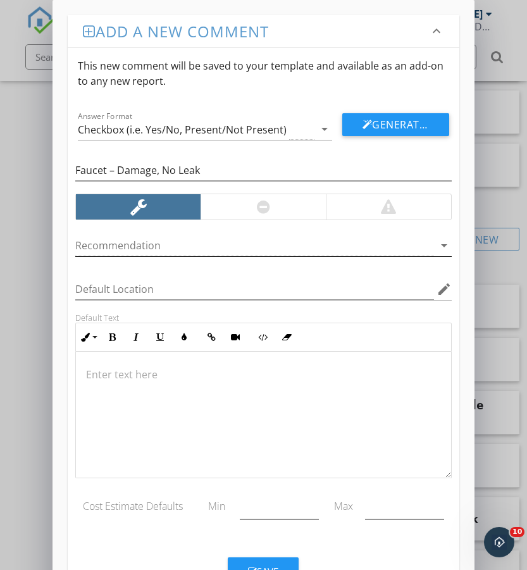
click at [166, 243] on div at bounding box center [254, 245] width 358 height 21
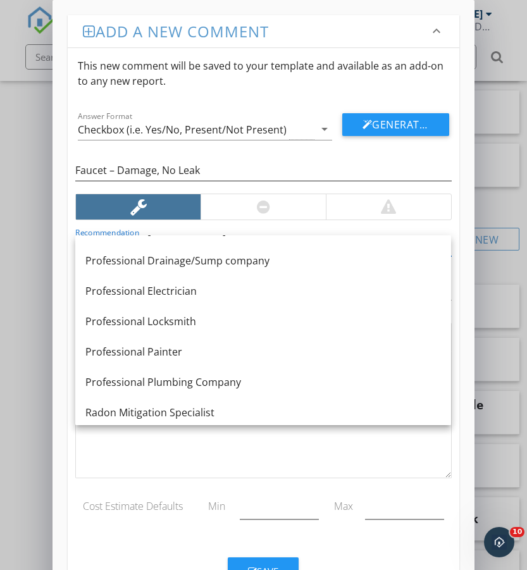
scroll to position [1232, 0]
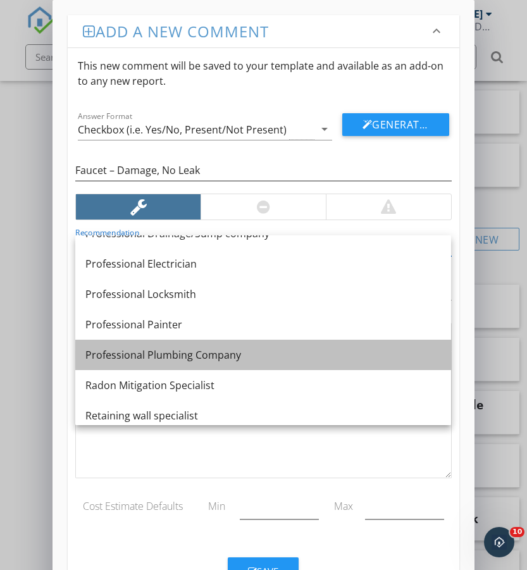
click at [204, 354] on div "Professional Plumbing Company" at bounding box center [263, 354] width 356 height 15
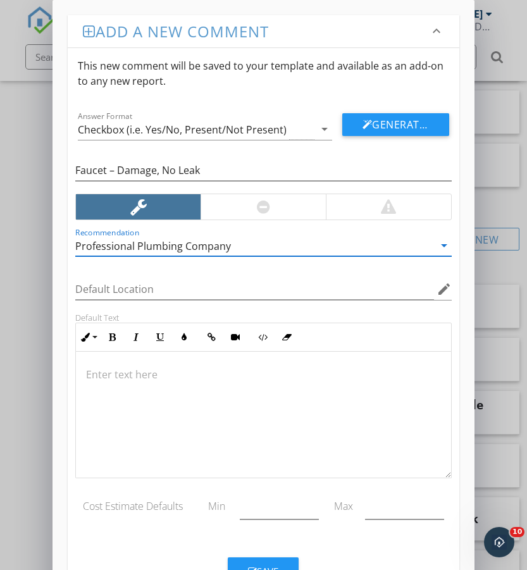
click at [139, 390] on div at bounding box center [263, 415] width 375 height 127
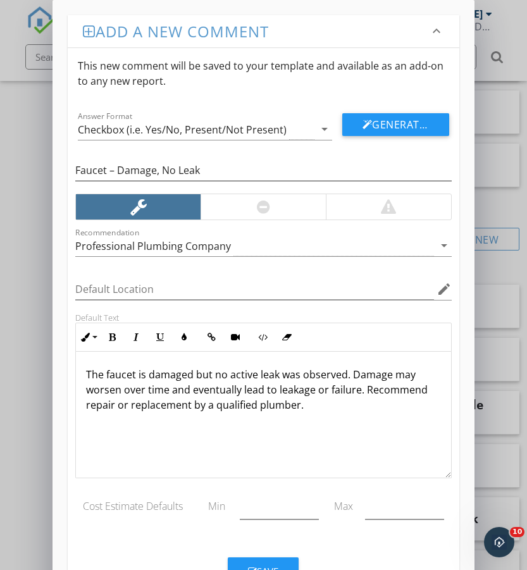
click at [287, 561] on button "Save" at bounding box center [263, 571] width 71 height 28
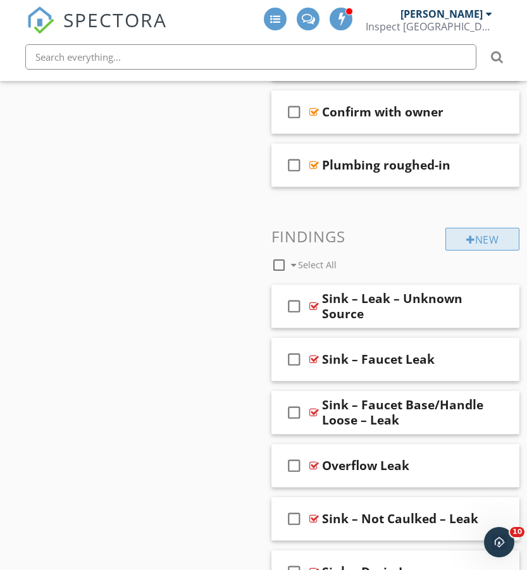
click at [494, 235] on div "New" at bounding box center [482, 239] width 74 height 23
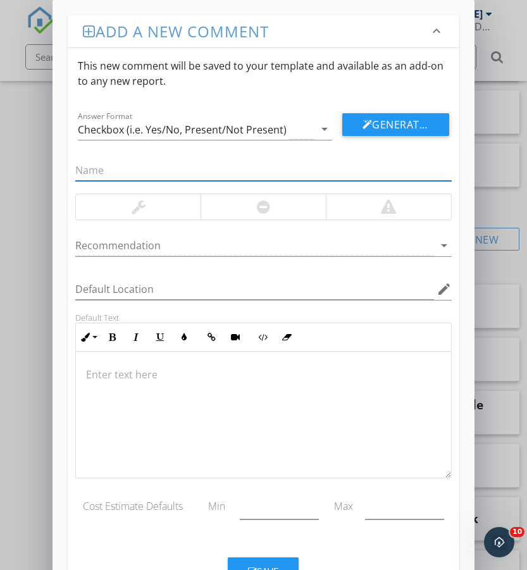
click at [163, 173] on input "text" at bounding box center [263, 170] width 376 height 21
paste input "Faucet – Old Supply Lines"
type input "Faucet – Old Supply Lines"
click at [163, 207] on div at bounding box center [138, 206] width 125 height 25
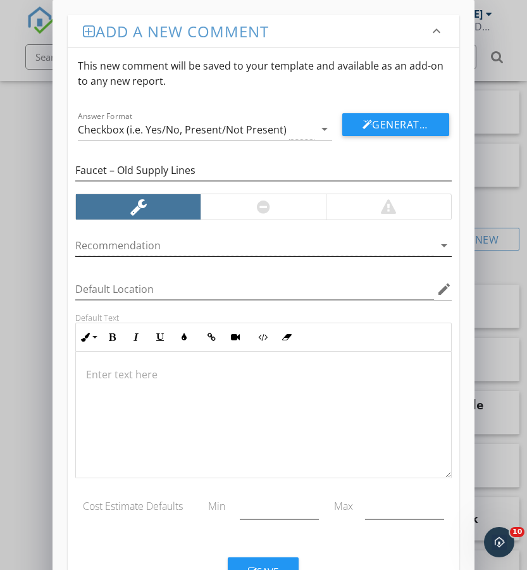
click at [165, 244] on div at bounding box center [254, 245] width 358 height 21
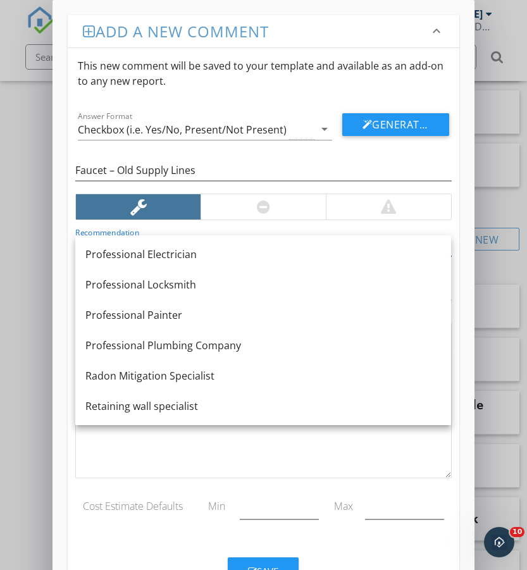
scroll to position [1240, 0]
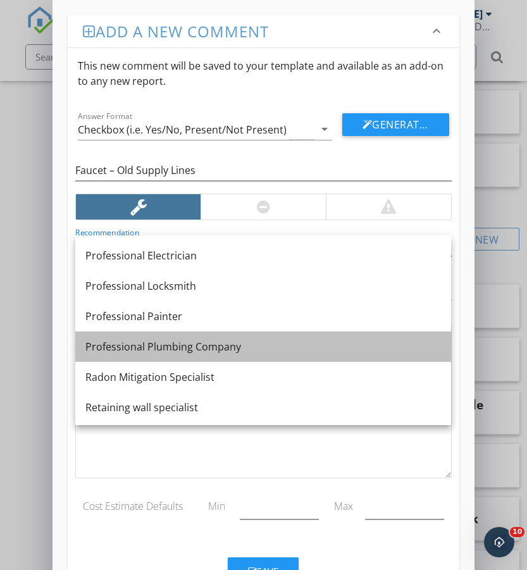
click at [182, 344] on div "Professional Plumbing Company" at bounding box center [263, 346] width 356 height 15
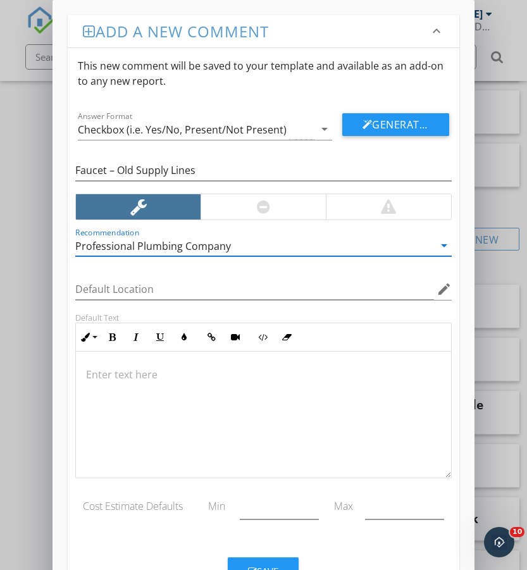
click at [107, 367] on p at bounding box center [263, 374] width 354 height 15
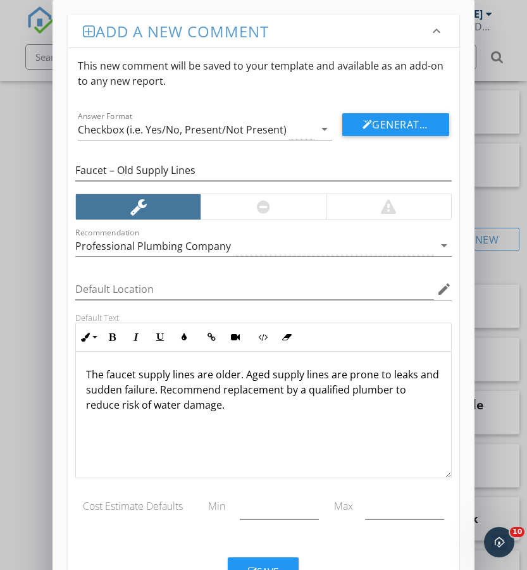
click at [271, 552] on div "Save" at bounding box center [263, 566] width 391 height 38
click at [273, 563] on button "Save" at bounding box center [263, 571] width 71 height 28
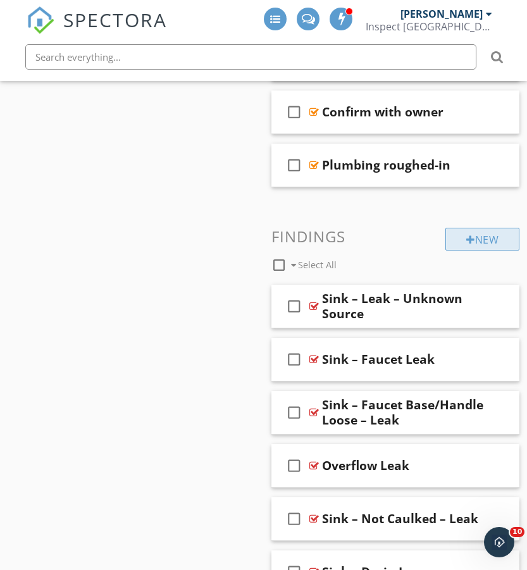
click at [502, 232] on div "New" at bounding box center [482, 239] width 74 height 23
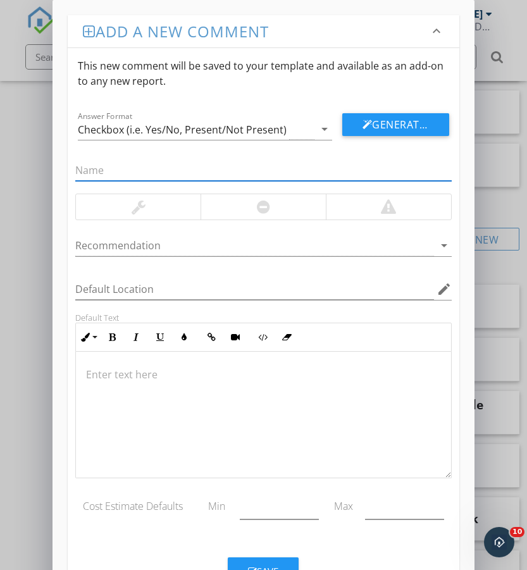
click at [172, 160] on input "text" at bounding box center [263, 170] width 376 height 21
paste input "Faucet Sprayer Inoperable"
type input "Faucet Sprayer Inoperable"
click at [239, 201] on div at bounding box center [263, 206] width 125 height 25
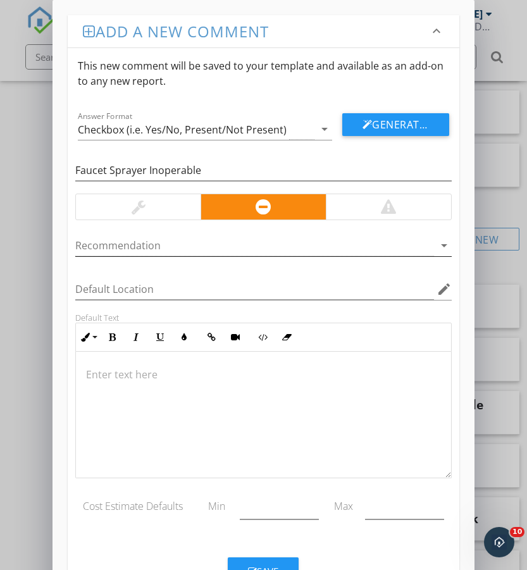
click at [207, 251] on div at bounding box center [254, 245] width 358 height 21
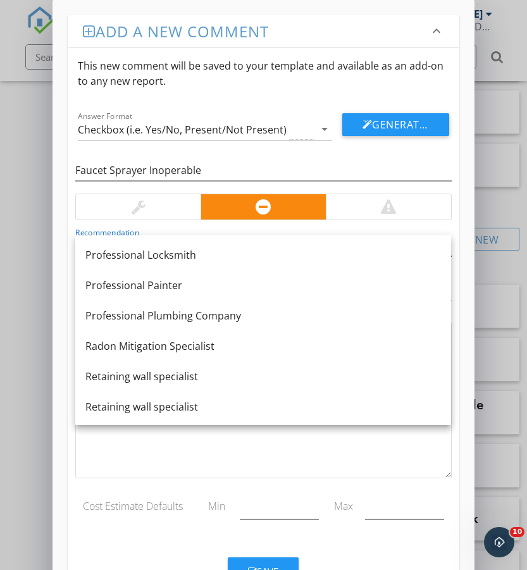
scroll to position [1277, 0]
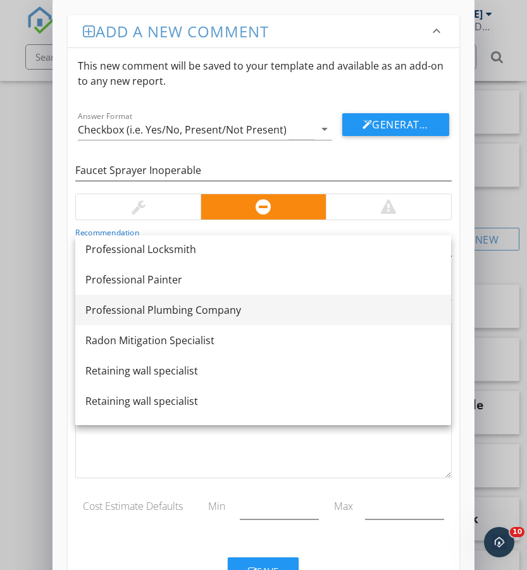
click at [223, 306] on div "Professional Plumbing Company" at bounding box center [263, 309] width 356 height 15
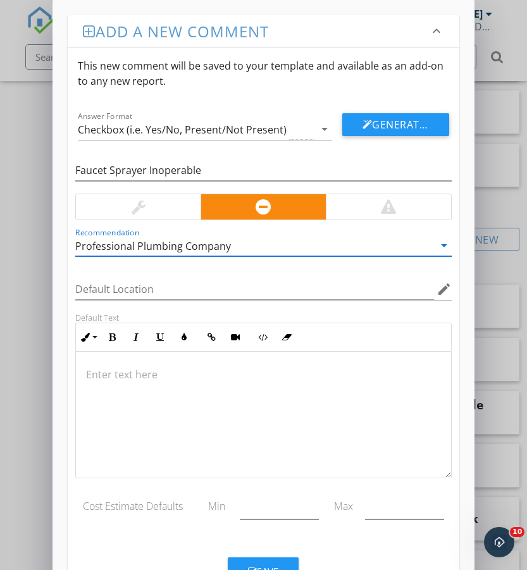
click at [211, 374] on p at bounding box center [263, 374] width 354 height 15
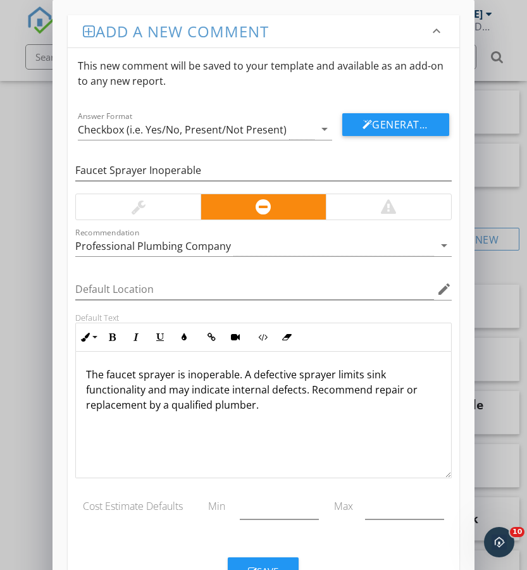
click at [283, 562] on button "Save" at bounding box center [263, 571] width 71 height 28
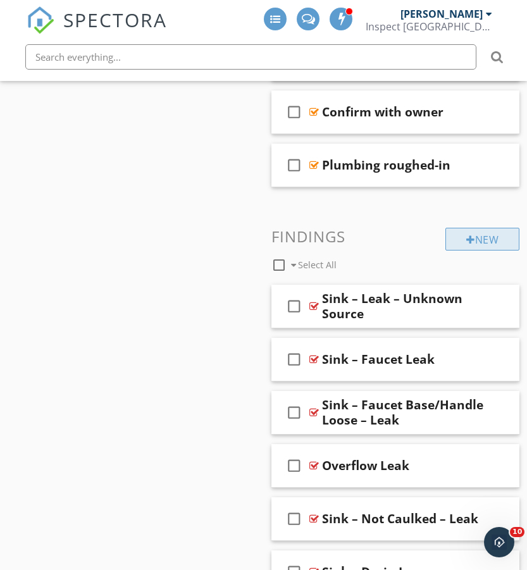
click at [489, 238] on div "New" at bounding box center [482, 239] width 74 height 23
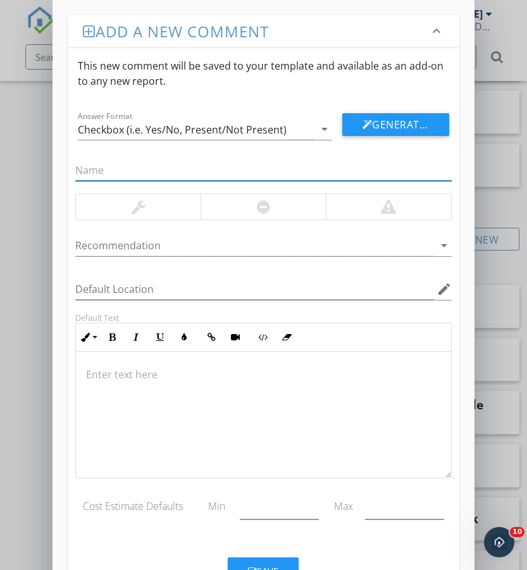
click at [166, 177] on input "text" at bounding box center [263, 170] width 376 height 21
paste input "Sink – Sprayer Damaged/Malfunctioning"
click at [265, 208] on div at bounding box center [263, 206] width 13 height 15
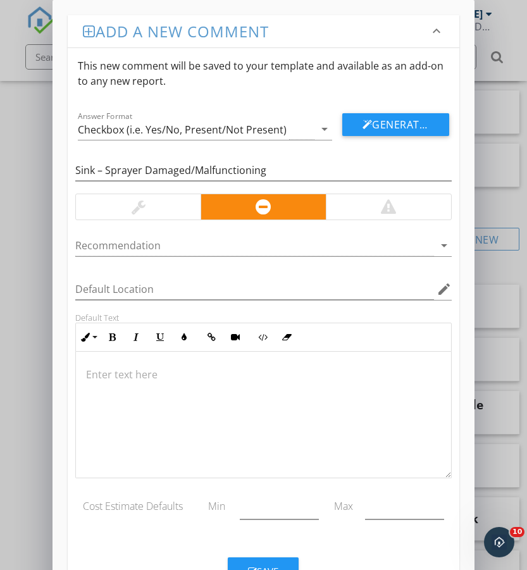
click at [304, 371] on p at bounding box center [263, 374] width 354 height 15
click at [300, 369] on p at bounding box center [263, 374] width 354 height 15
click at [282, 165] on input "Sink – Sprayer Damaged/Malfunctioning" at bounding box center [263, 170] width 376 height 21
drag, startPoint x: 277, startPoint y: 173, endPoint x: 37, endPoint y: 172, distance: 239.8
click at [37, 172] on div "Add a new comment keyboard_arrow_down This new comment will be saved to your te…" at bounding box center [263, 310] width 527 height 621
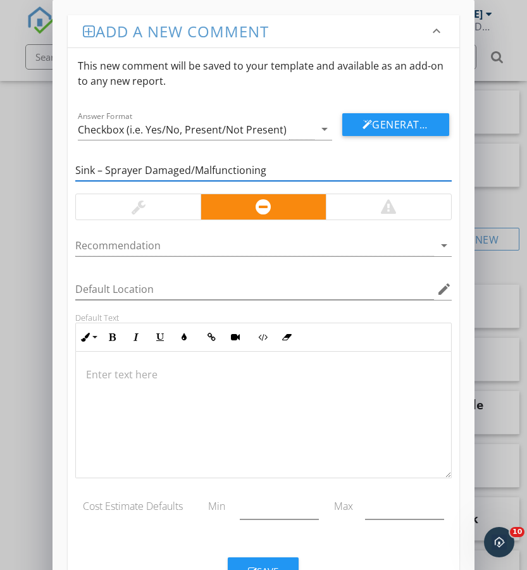
paste input "/Faucet – Leak"
type input "Sink – Sprayer/Faucet – Leak"
click at [198, 250] on div at bounding box center [254, 245] width 358 height 21
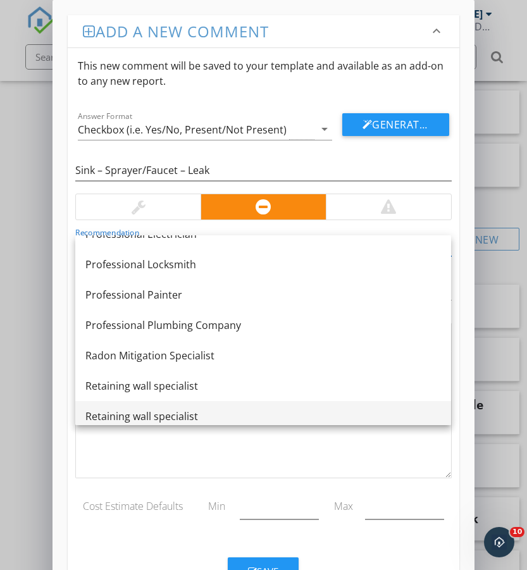
scroll to position [1245, 0]
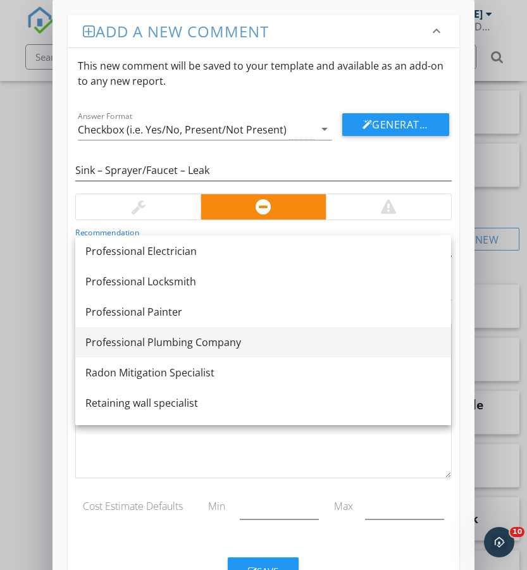
click at [194, 339] on div "Professional Plumbing Company" at bounding box center [263, 342] width 356 height 15
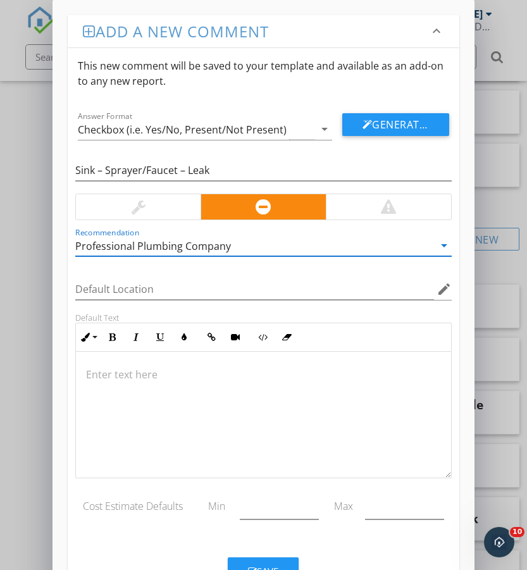
click at [225, 370] on p at bounding box center [263, 374] width 354 height 15
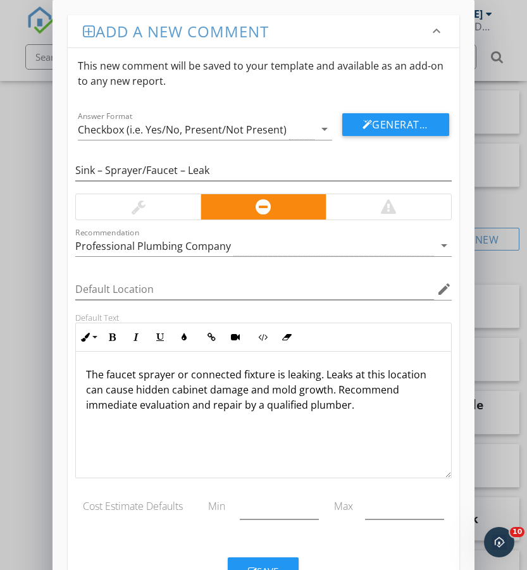
click at [273, 565] on div "Save" at bounding box center [263, 571] width 30 height 15
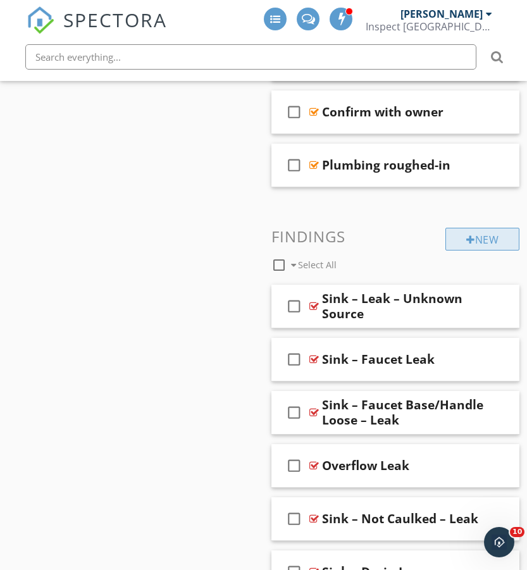
click at [498, 239] on div "New" at bounding box center [482, 239] width 74 height 23
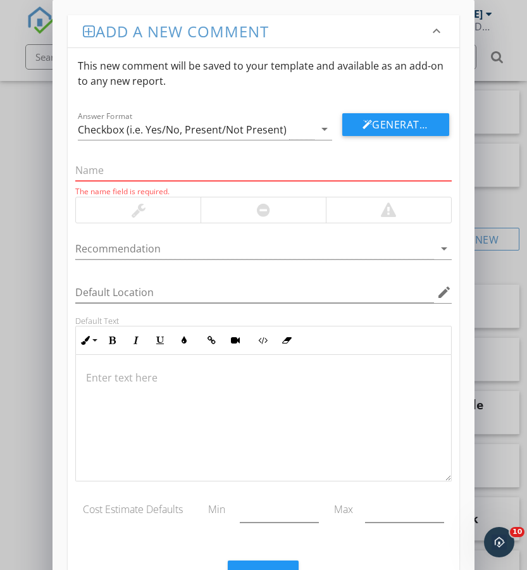
paste input "Faucet Extender Hose – Worn or Damaged"
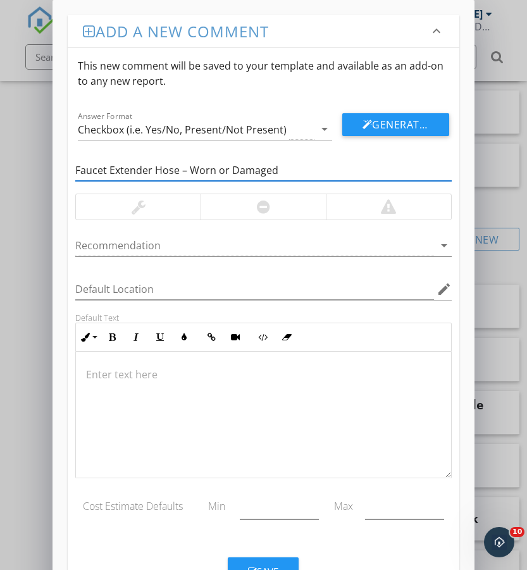
type input "Faucet Extender Hose – Worn or Damaged"
click at [231, 198] on div at bounding box center [263, 206] width 125 height 25
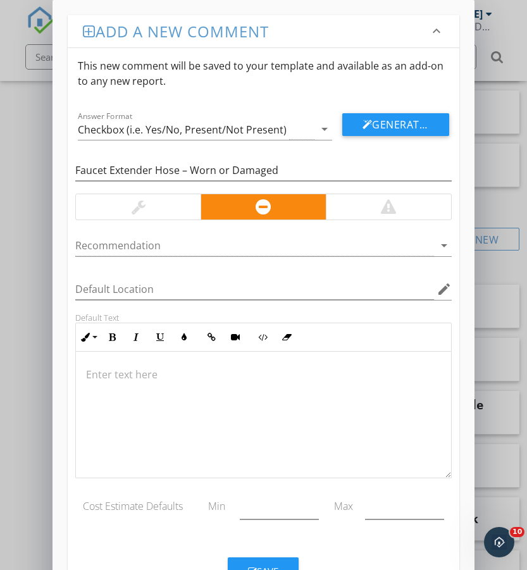
click at [164, 371] on p at bounding box center [263, 374] width 354 height 15
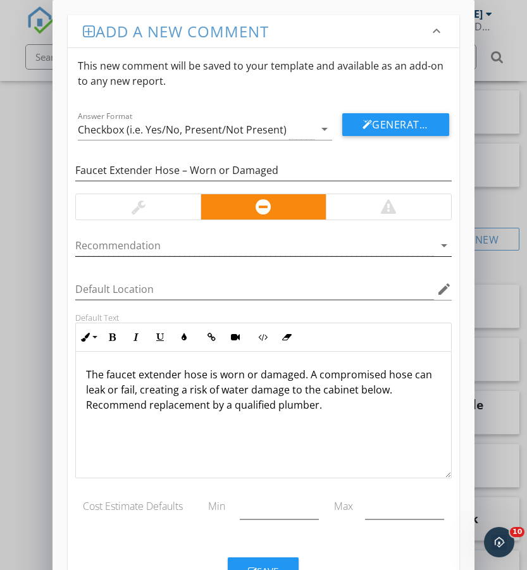
click at [157, 243] on div at bounding box center [254, 245] width 358 height 21
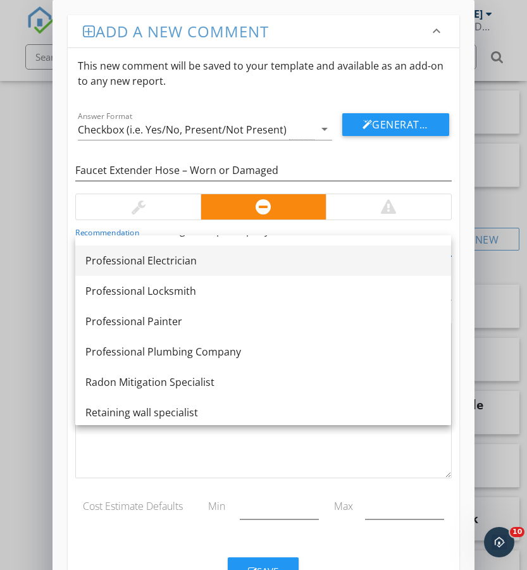
scroll to position [1236, 0]
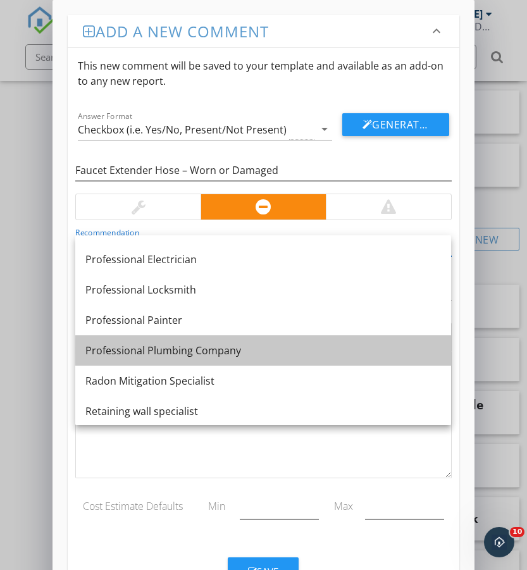
click at [207, 347] on div "Professional Plumbing Company" at bounding box center [263, 350] width 356 height 15
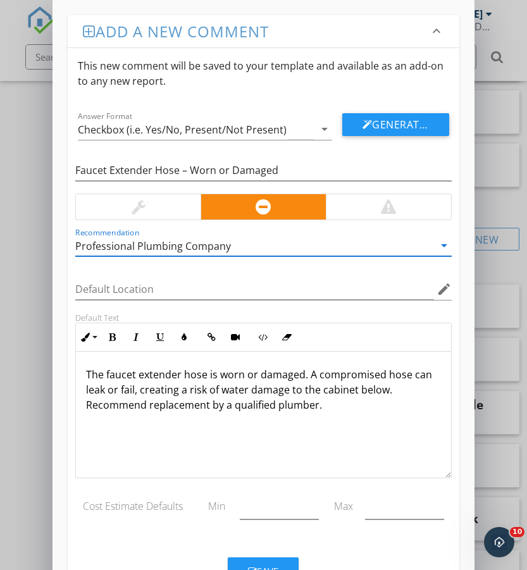
click at [360, 419] on div "The faucet extender hose is worn or damaged. A compromised hose can leak or fai…" at bounding box center [263, 415] width 375 height 127
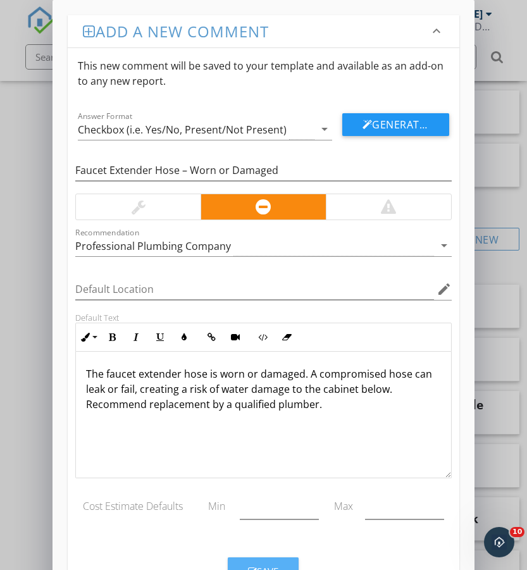
click at [278, 563] on button "Save" at bounding box center [263, 571] width 71 height 28
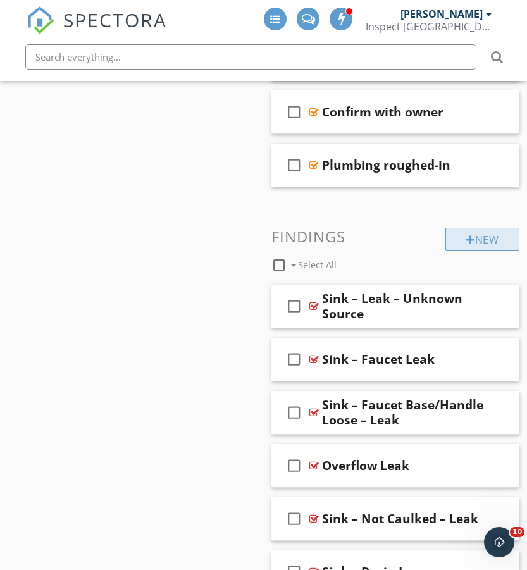
click at [483, 238] on div "New" at bounding box center [482, 239] width 74 height 23
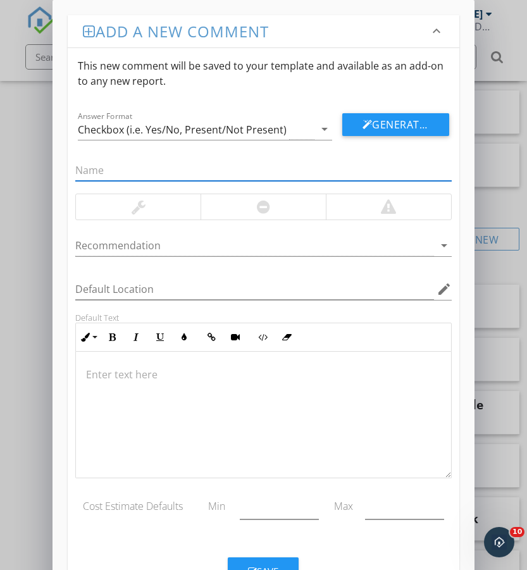
click at [132, 178] on input "text" at bounding box center [263, 170] width 376 height 21
paste input "aucet Sprayer Button Issue"
click at [264, 208] on div at bounding box center [263, 206] width 13 height 15
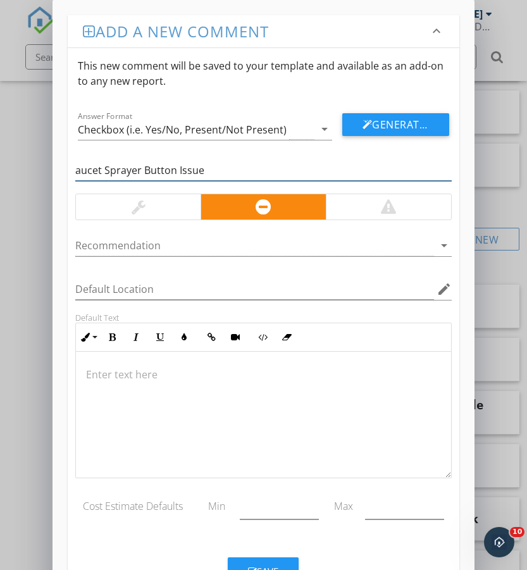
click at [77, 171] on input "aucet Sprayer Button Issue" at bounding box center [263, 170] width 376 height 21
type input "Faucet Sprayer Button Issue"
click at [186, 368] on p at bounding box center [263, 374] width 354 height 15
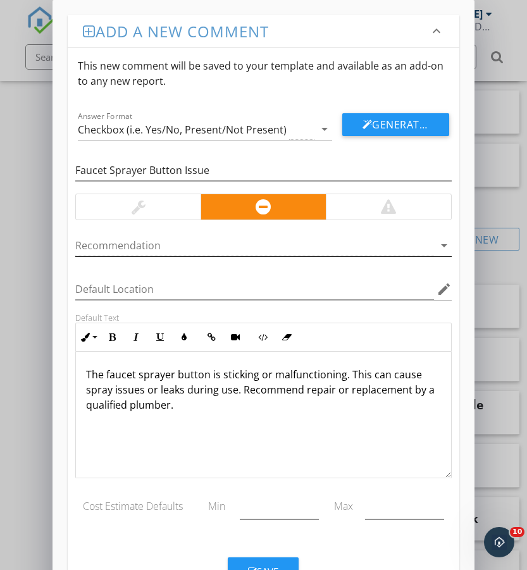
click at [179, 239] on div at bounding box center [254, 245] width 358 height 21
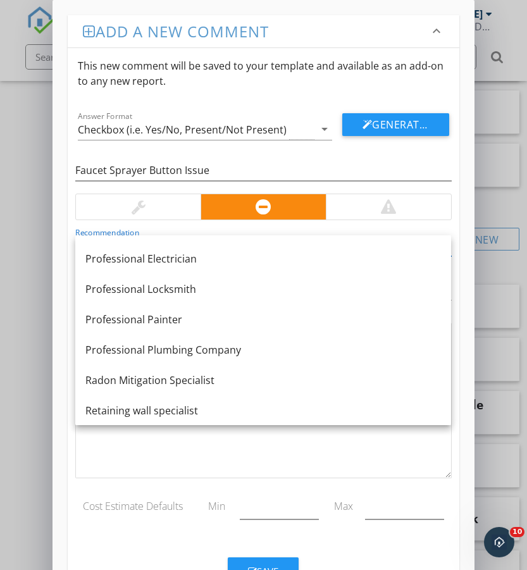
scroll to position [1245, 0]
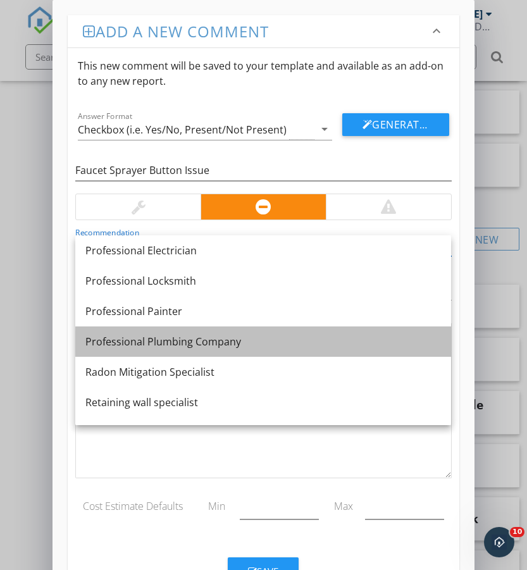
click at [171, 342] on div "Professional Plumbing Company" at bounding box center [263, 341] width 356 height 15
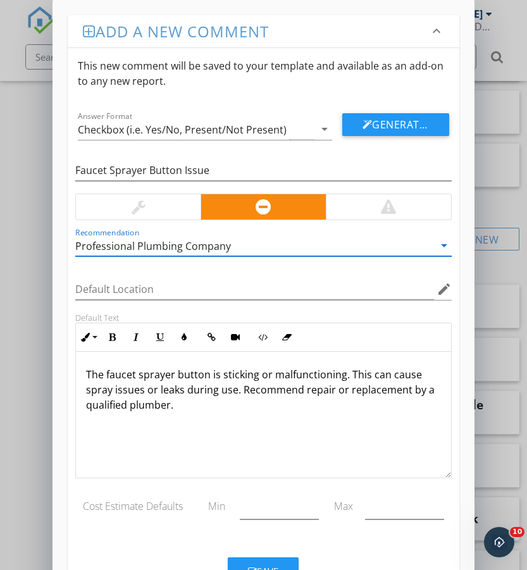
click at [129, 208] on div at bounding box center [138, 206] width 125 height 25
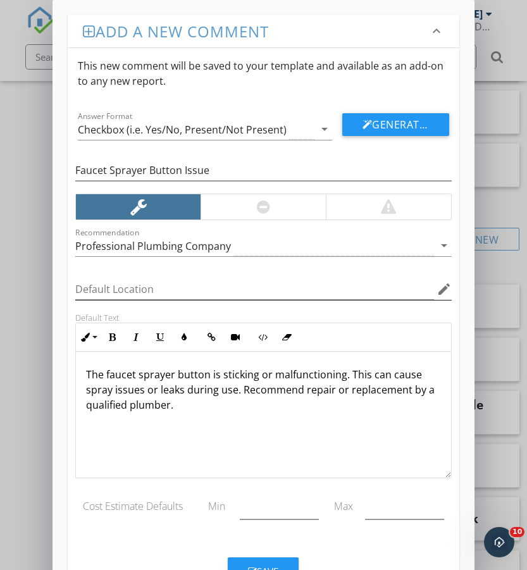
scroll to position [51, 0]
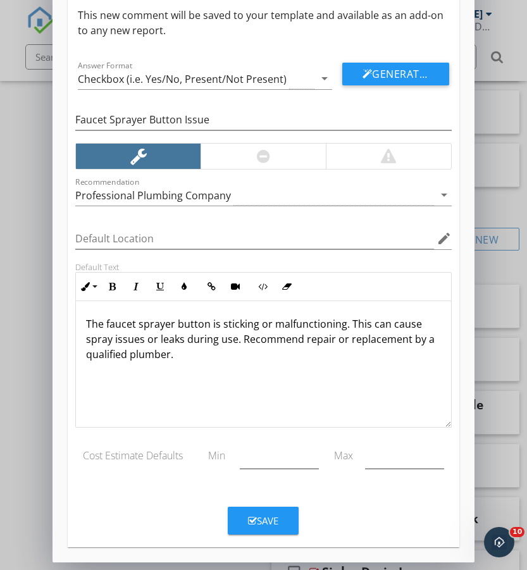
click at [264, 526] on div "Save" at bounding box center [263, 521] width 30 height 15
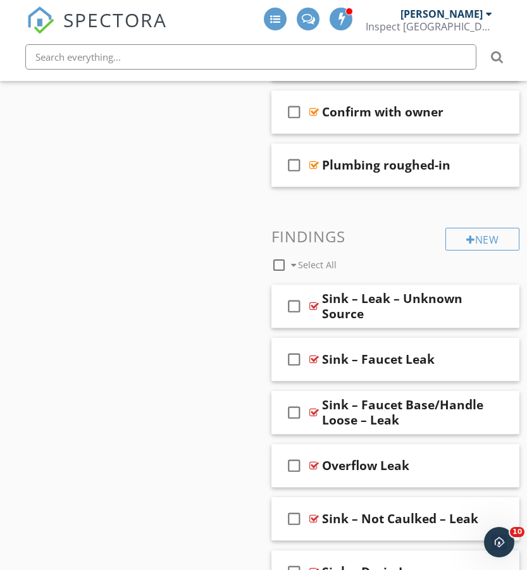
scroll to position [0, 0]
click at [464, 233] on div "New" at bounding box center [482, 239] width 74 height 23
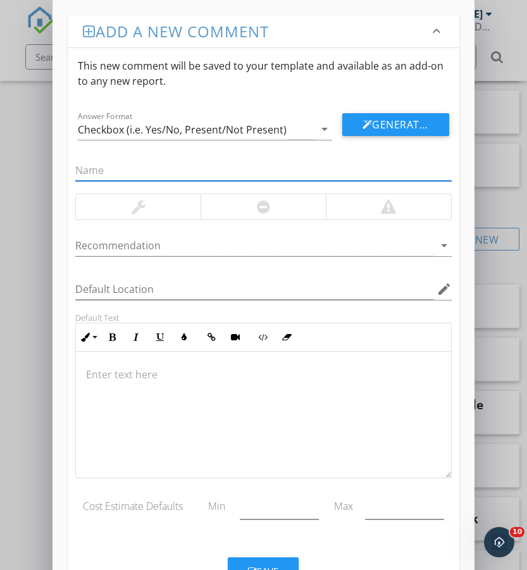
click at [137, 173] on input "text" at bounding box center [263, 170] width 376 height 21
paste input "Sink – Vanity Not Secure"
type input "Sink – Vanity Not Secure"
click at [172, 208] on div at bounding box center [138, 206] width 125 height 25
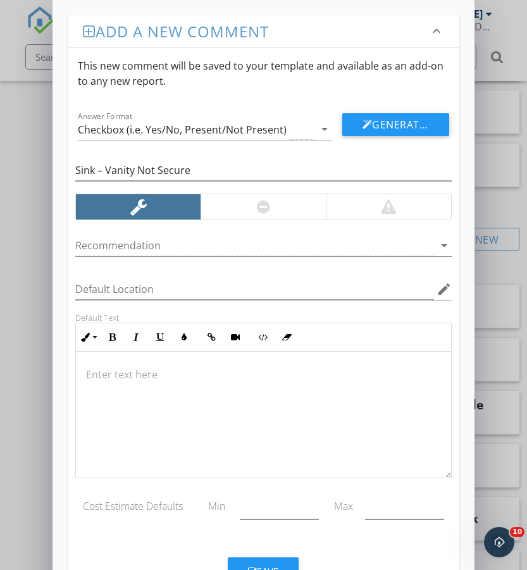
click at [152, 362] on div at bounding box center [263, 415] width 375 height 127
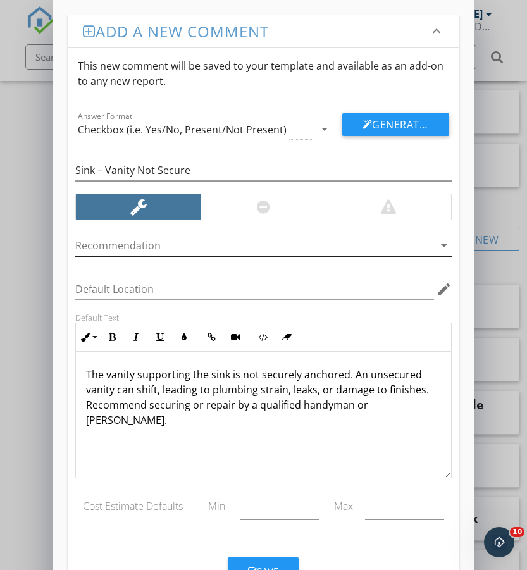
click at [186, 252] on div at bounding box center [254, 245] width 358 height 21
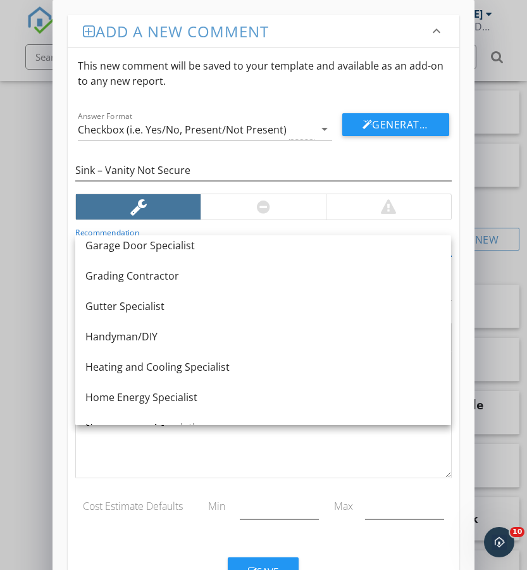
scroll to position [644, 0]
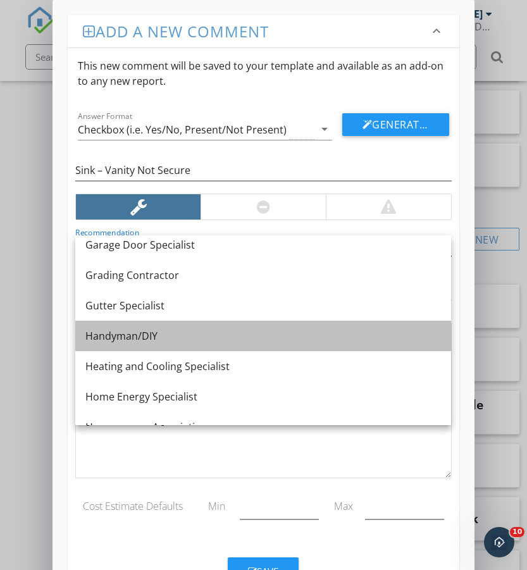
click at [147, 337] on div "Handyman/DIY" at bounding box center [263, 335] width 356 height 15
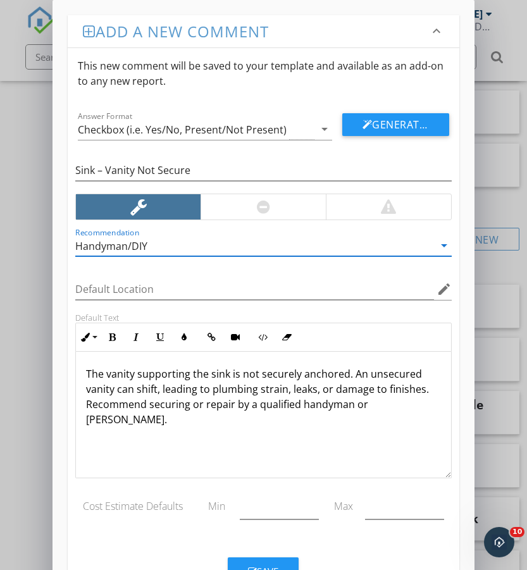
scroll to position [35, 0]
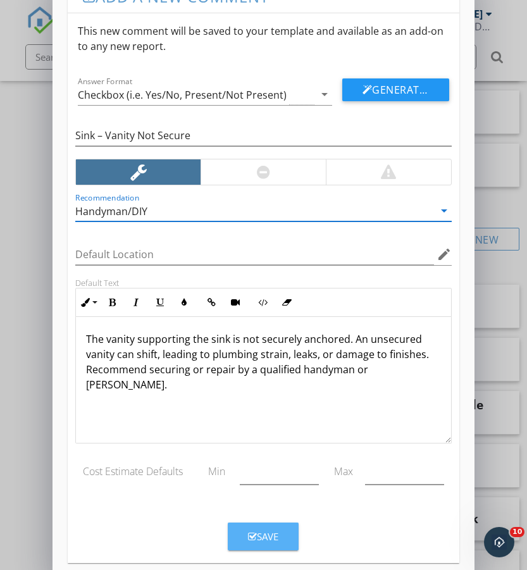
click at [264, 533] on div "Save" at bounding box center [263, 537] width 30 height 15
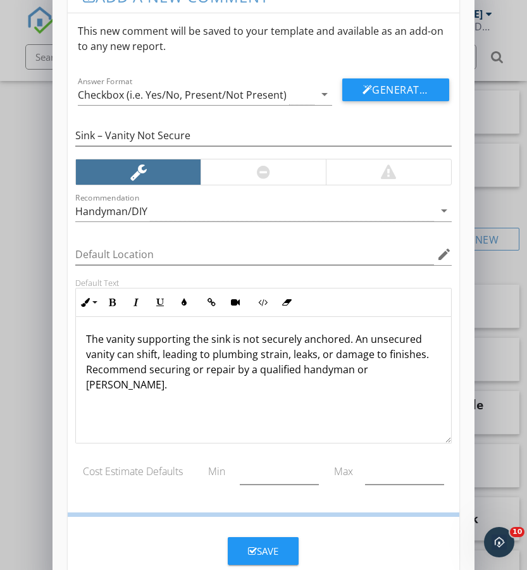
scroll to position [0, 0]
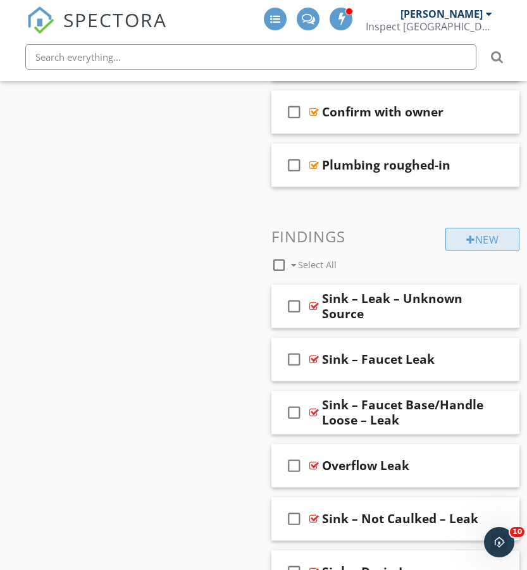
click at [488, 238] on div "New" at bounding box center [482, 239] width 74 height 23
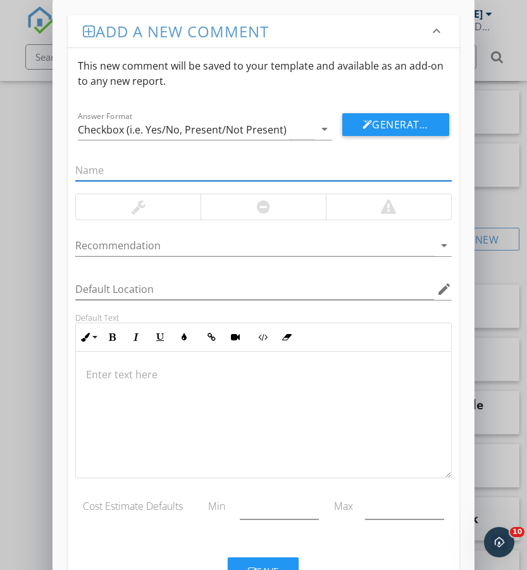
click at [121, 166] on input "text" at bounding box center [263, 170] width 376 height 21
paste input "Sink – Loose / Not Anchored"
type input "Sink – Loose / Not Anchored"
click at [262, 214] on div at bounding box center [263, 206] width 13 height 15
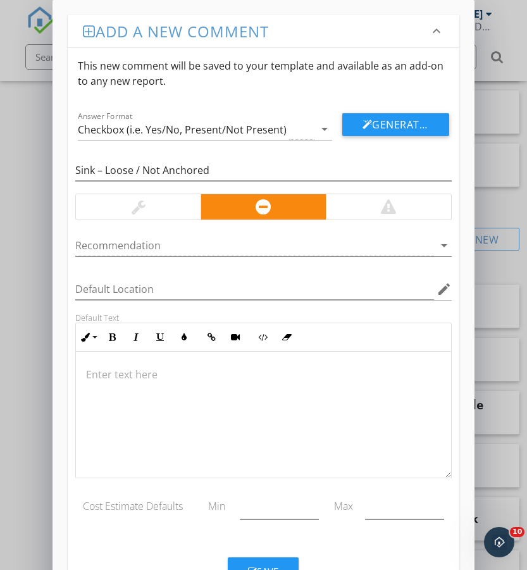
click at [238, 379] on p at bounding box center [263, 374] width 354 height 15
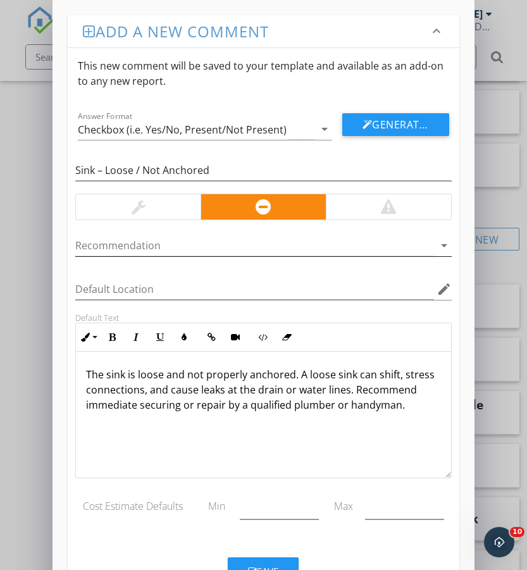
click at [223, 249] on div at bounding box center [254, 245] width 358 height 21
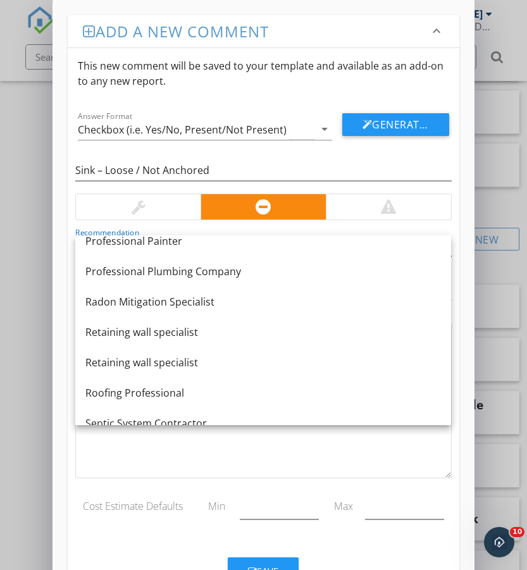
scroll to position [1315, 0]
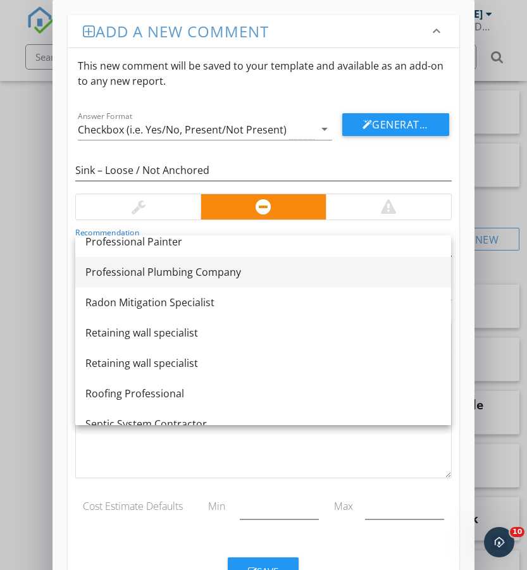
click at [202, 269] on div "Professional Plumbing Company" at bounding box center [263, 271] width 356 height 15
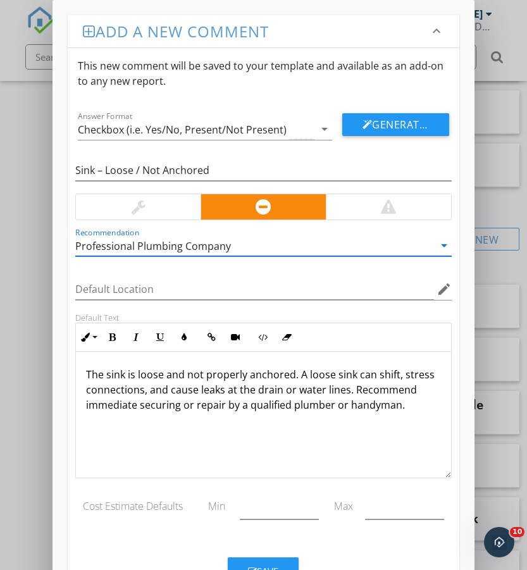
scroll to position [1, 0]
click at [280, 566] on button "Save" at bounding box center [263, 571] width 71 height 28
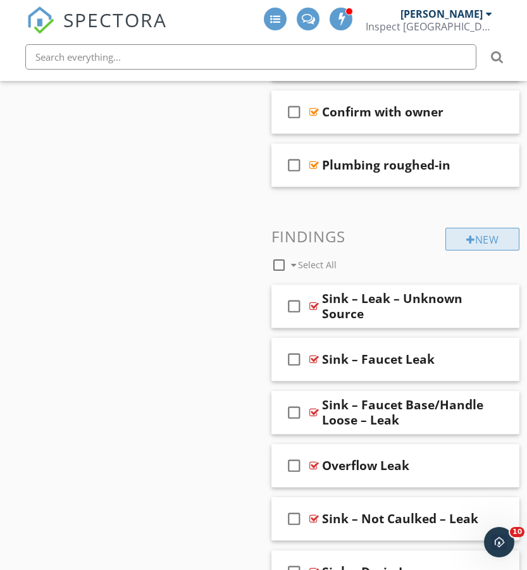
click at [499, 237] on div "New" at bounding box center [482, 239] width 74 height 23
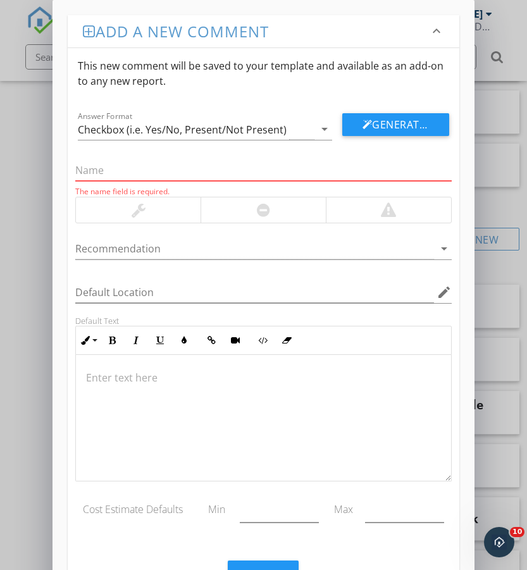
paste input "Sink – Not Secure / Missing Support"
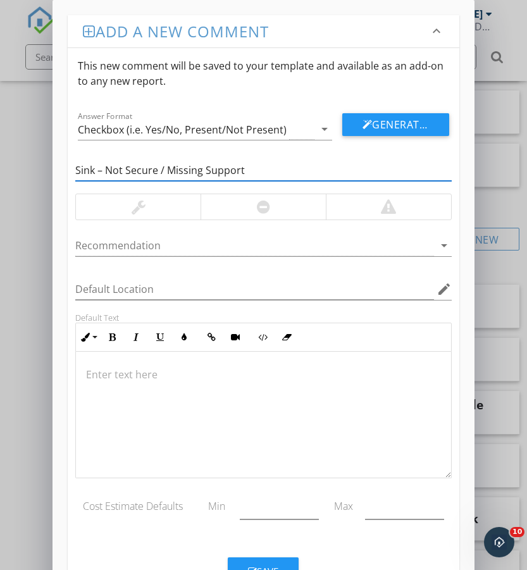
type input "Sink – Not Secure / Missing Support"
click at [254, 203] on div at bounding box center [263, 206] width 125 height 25
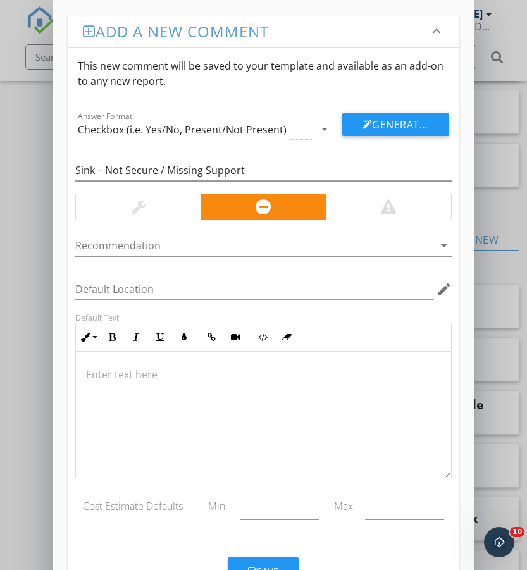
click at [192, 365] on div at bounding box center [263, 415] width 375 height 127
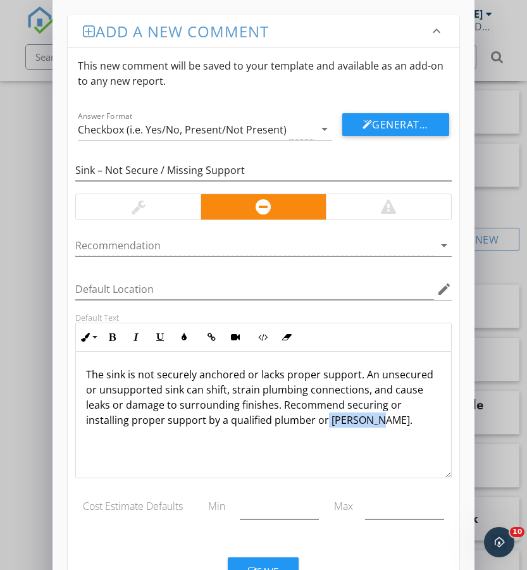
drag, startPoint x: 330, startPoint y: 421, endPoint x: 282, endPoint y: 420, distance: 48.1
click at [281, 421] on p "The sink is not securely anchored or lacks proper support. An unsecured or unsu…" at bounding box center [263, 397] width 354 height 61
click at [200, 235] on div at bounding box center [254, 245] width 358 height 21
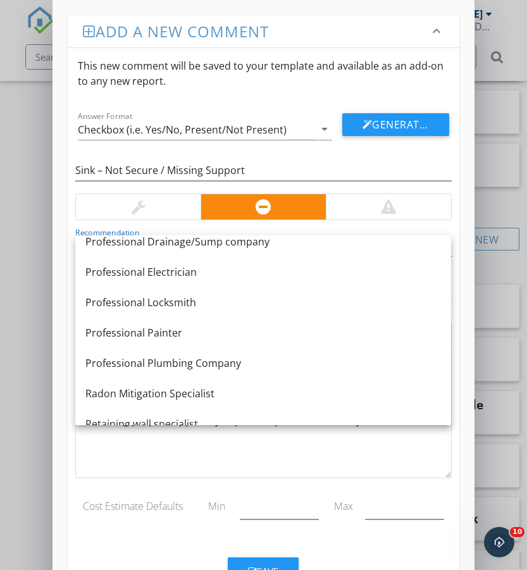
scroll to position [1235, 0]
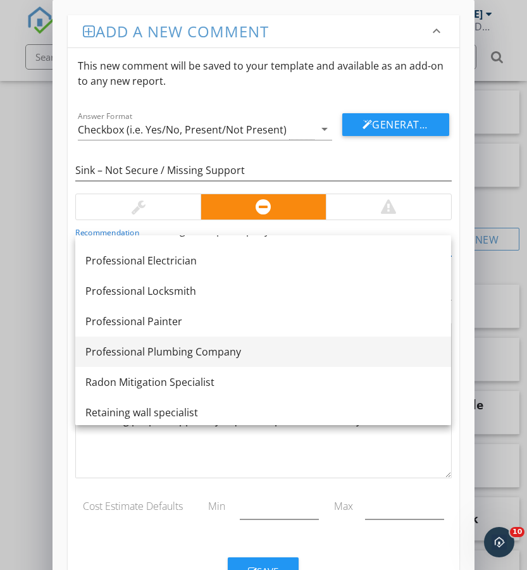
click at [194, 346] on div "Professional Plumbing Company" at bounding box center [263, 351] width 356 height 15
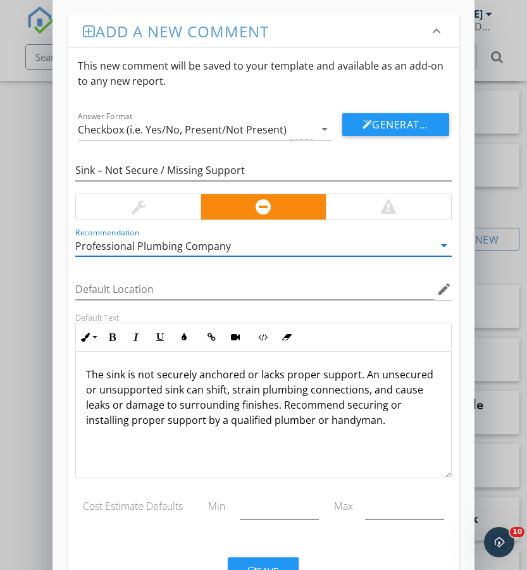
click at [169, 516] on div "Cost Estimate Defaults Min Max" at bounding box center [263, 510] width 376 height 44
click at [168, 244] on div "Professional Plumbing Company" at bounding box center [153, 245] width 156 height 11
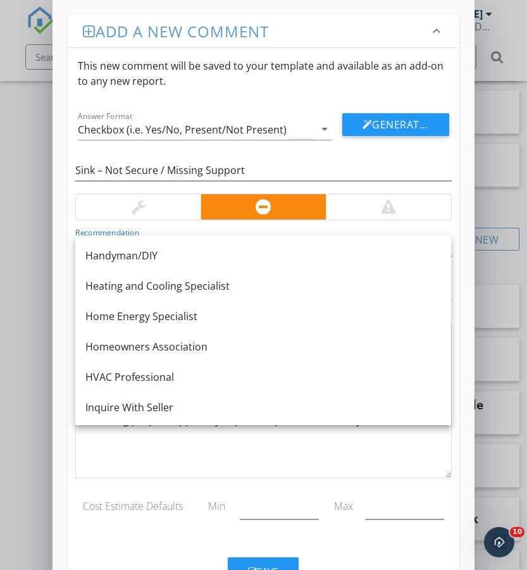
scroll to position [690, 0]
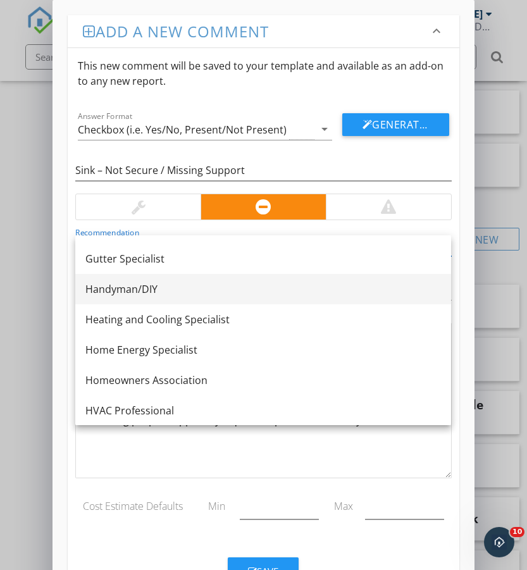
click at [150, 292] on div "Handyman/DIY" at bounding box center [263, 289] width 356 height 15
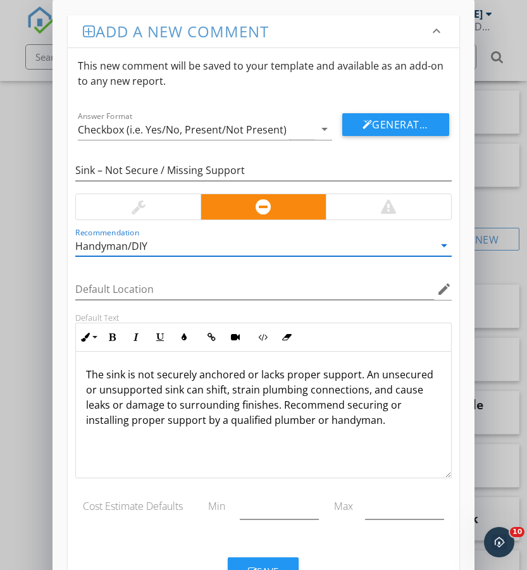
click at [280, 563] on button "Save" at bounding box center [263, 571] width 71 height 28
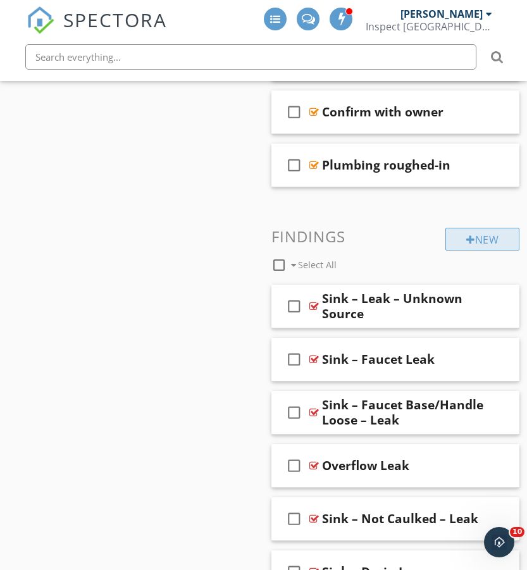
click at [487, 237] on div "New" at bounding box center [482, 239] width 74 height 23
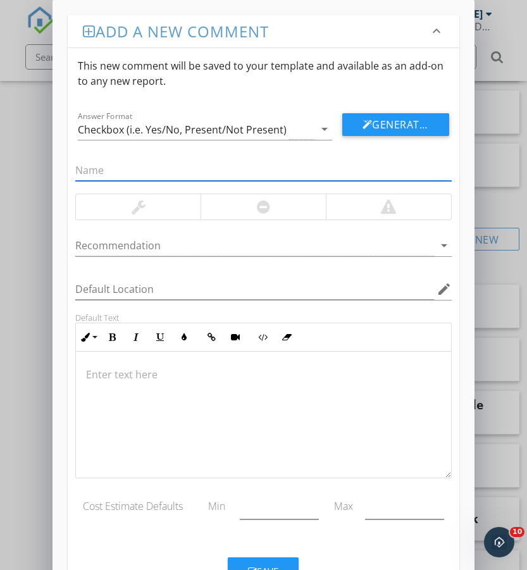
paste input "Sink Support Corroded"
type input "Sink Support Corroded"
click at [175, 201] on div at bounding box center [138, 206] width 125 height 25
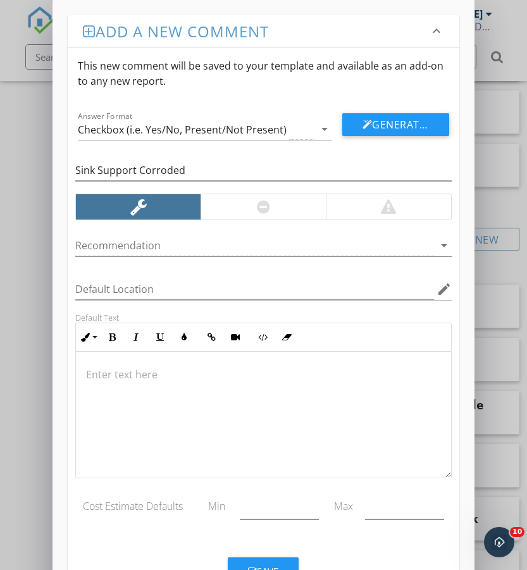
click at [158, 382] on p at bounding box center [263, 374] width 354 height 15
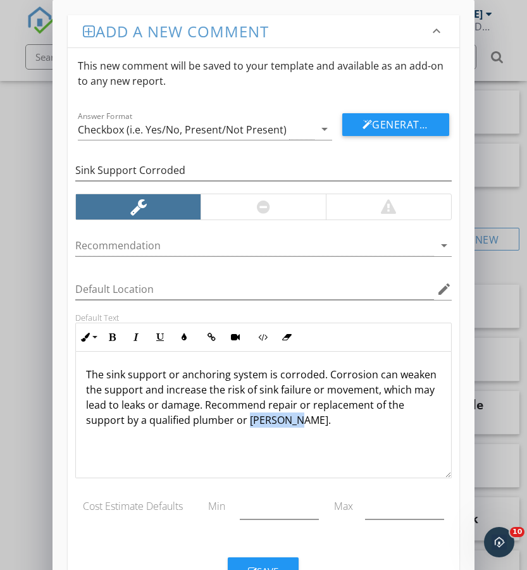
drag, startPoint x: 252, startPoint y: 420, endPoint x: 208, endPoint y: 422, distance: 44.3
click at [208, 422] on p "The sink support or anchoring system is corroded. Corrosion can weaken the supp…" at bounding box center [263, 397] width 354 height 61
click at [149, 239] on div at bounding box center [254, 245] width 358 height 21
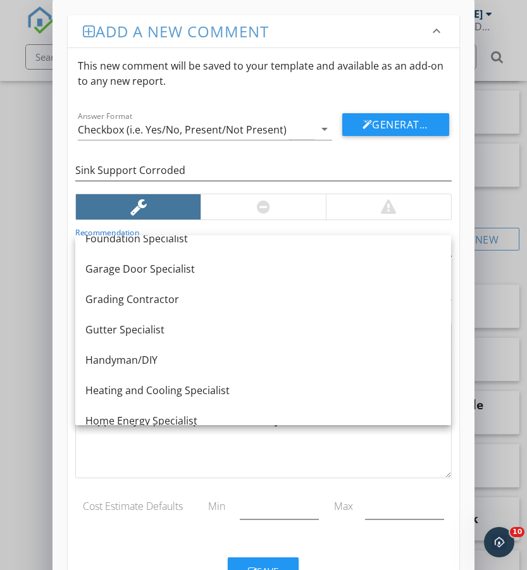
scroll to position [621, 0]
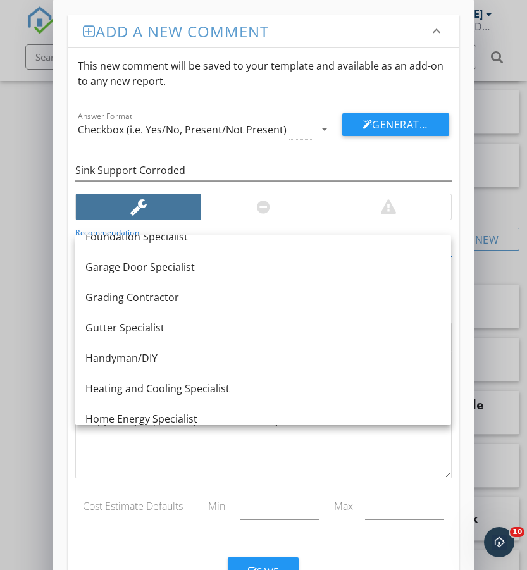
click at [161, 355] on div "Handyman/DIY" at bounding box center [263, 358] width 356 height 15
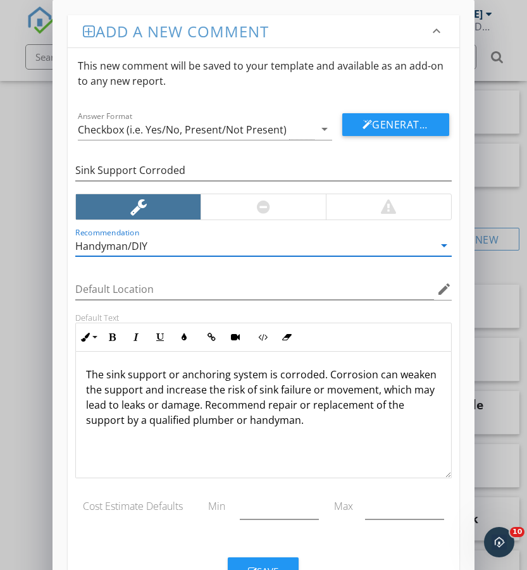
click at [283, 559] on button "Save" at bounding box center [263, 571] width 71 height 28
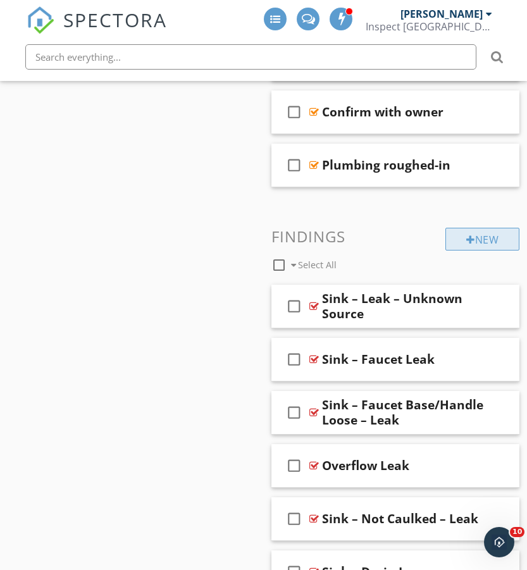
click at [476, 246] on div "New" at bounding box center [482, 239] width 74 height 23
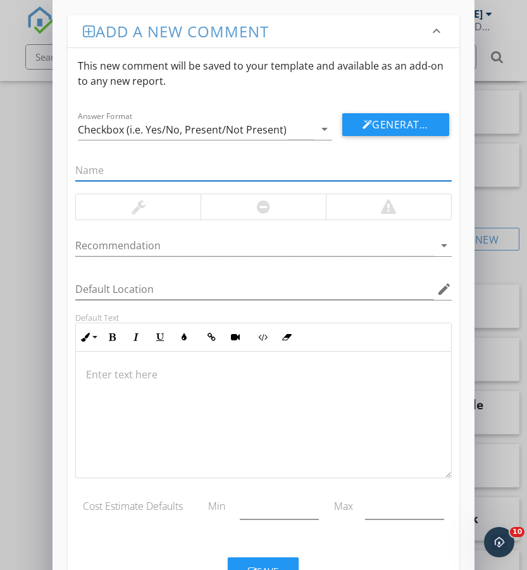
paste input "Sink – Substandard / Amateur Repairs"
type input "Sink – Substandard / Amateur Repairs"
click at [267, 210] on div at bounding box center [263, 206] width 13 height 15
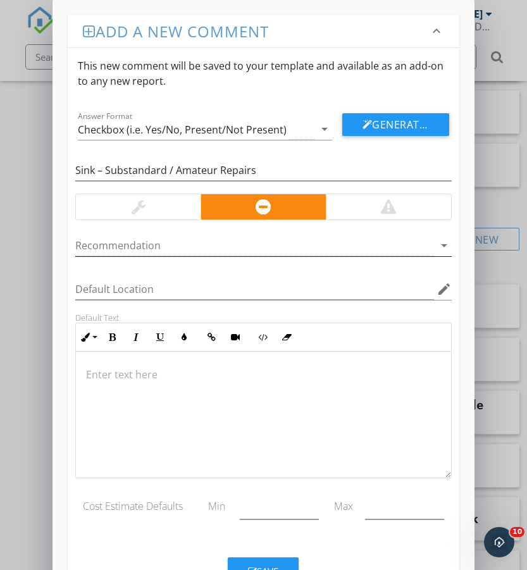
click at [258, 244] on div at bounding box center [254, 245] width 358 height 21
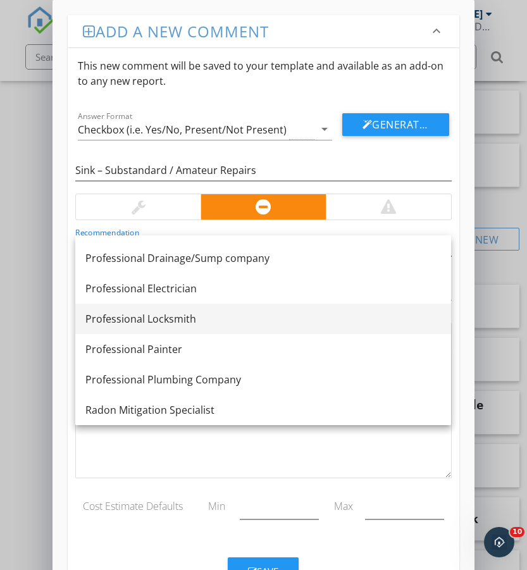
scroll to position [1211, 0]
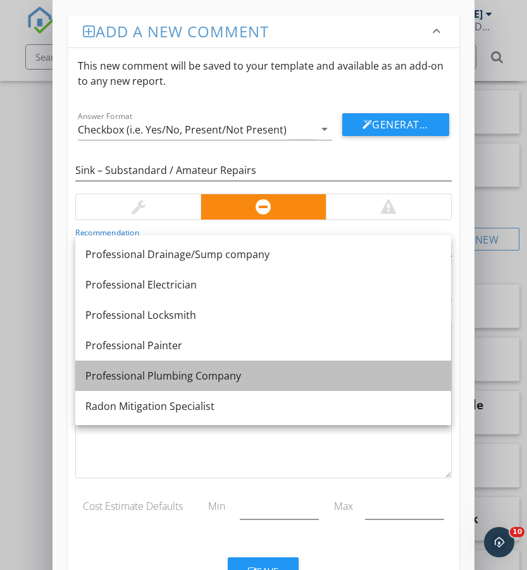
click at [200, 376] on div "Professional Plumbing Company" at bounding box center [263, 375] width 356 height 15
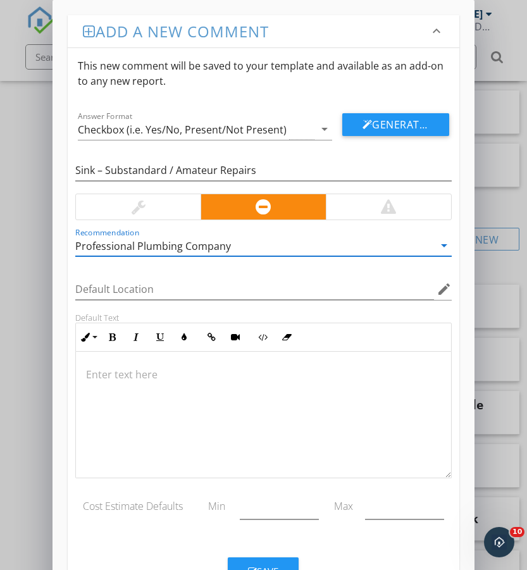
click at [139, 382] on p at bounding box center [263, 374] width 354 height 15
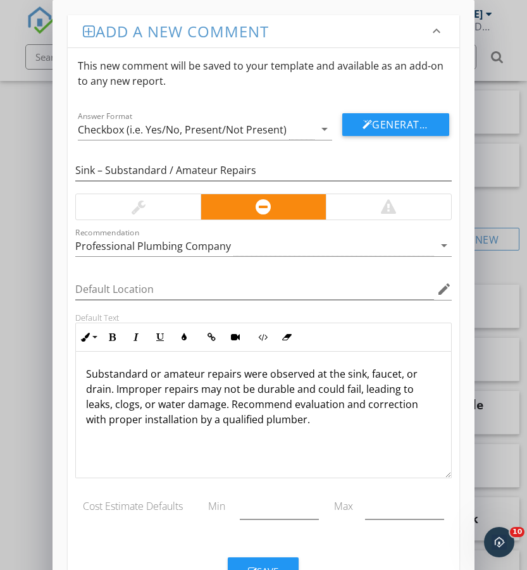
scroll to position [51, 0]
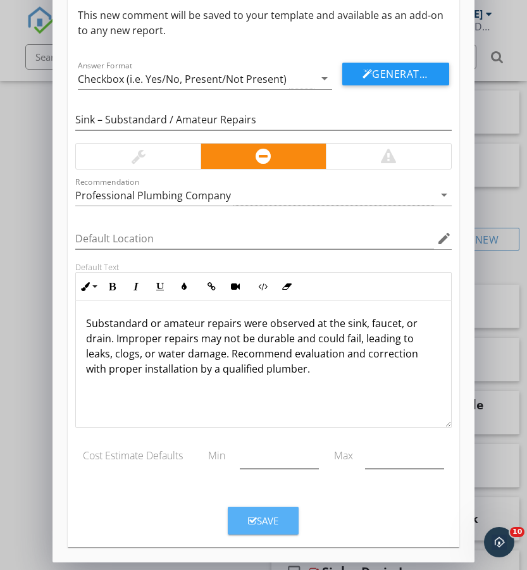
click at [266, 521] on div "Save" at bounding box center [263, 521] width 30 height 15
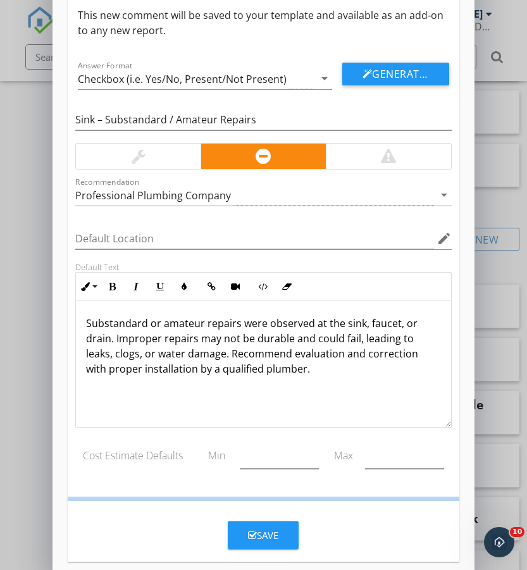
scroll to position [0, 0]
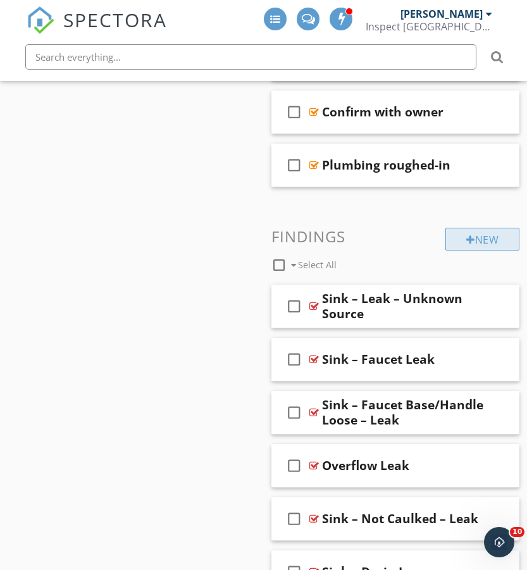
click at [496, 239] on div "New" at bounding box center [482, 239] width 74 height 23
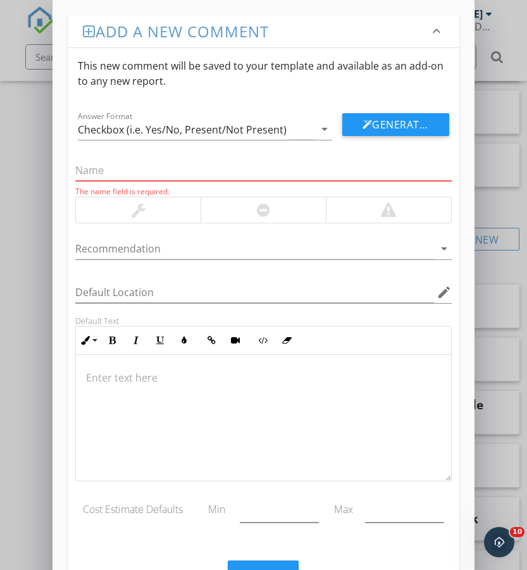
click at [158, 165] on input "text" at bounding box center [263, 170] width 376 height 21
paste input "Sink – Shut-off Valves Missing / Not Installed"
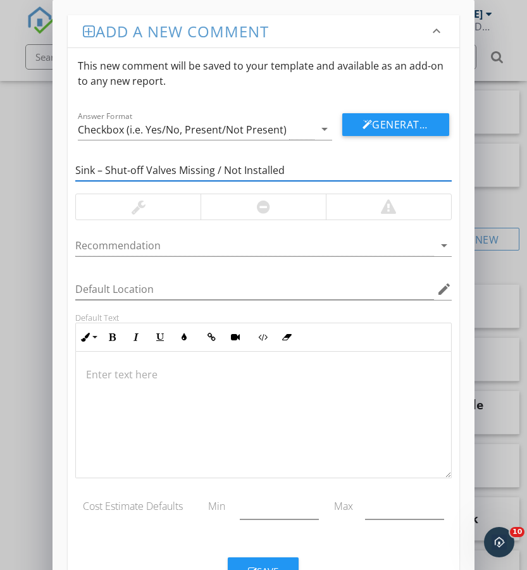
type input "Sink – Shut-off Valves Missing / Not Installed"
click at [258, 206] on div at bounding box center [263, 206] width 13 height 15
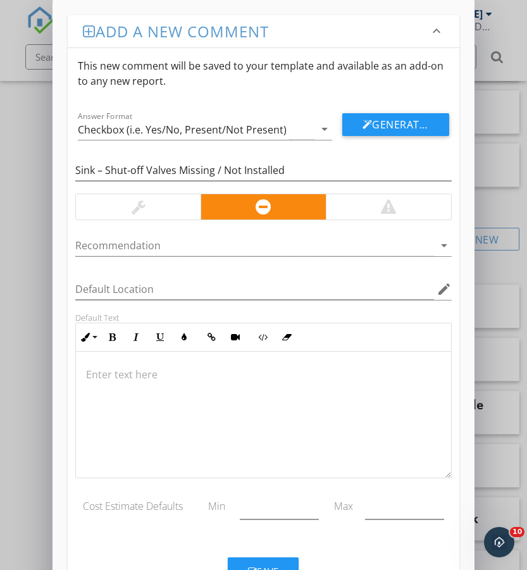
click at [164, 372] on p at bounding box center [263, 374] width 354 height 15
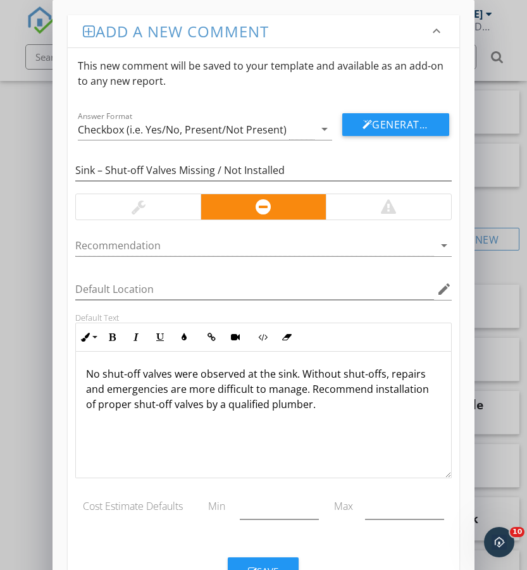
scroll to position [51, 0]
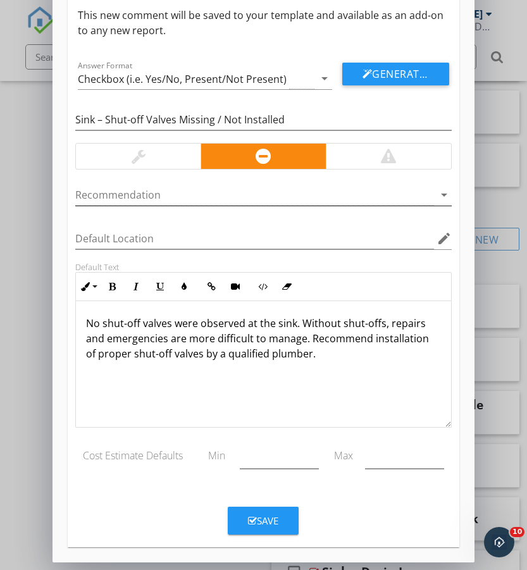
click at [202, 193] on div at bounding box center [254, 195] width 358 height 21
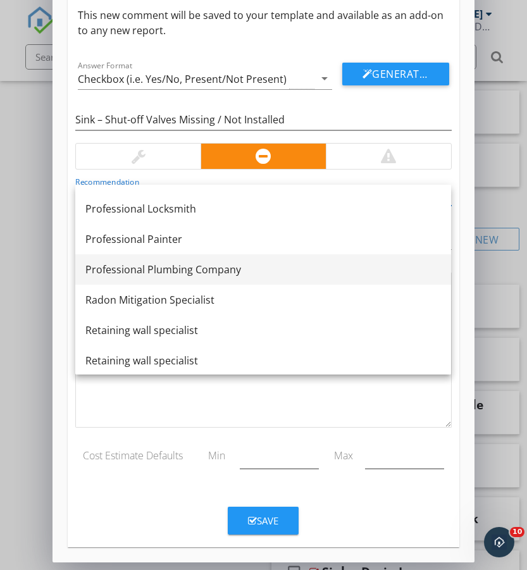
scroll to position [1273, 0]
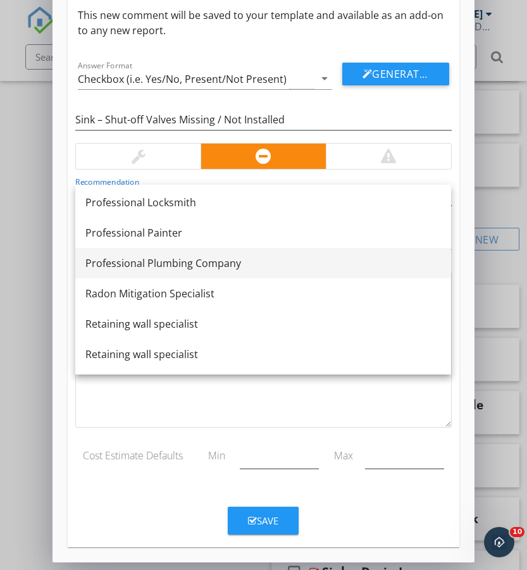
click at [209, 260] on div "Professional Plumbing Company" at bounding box center [263, 263] width 356 height 15
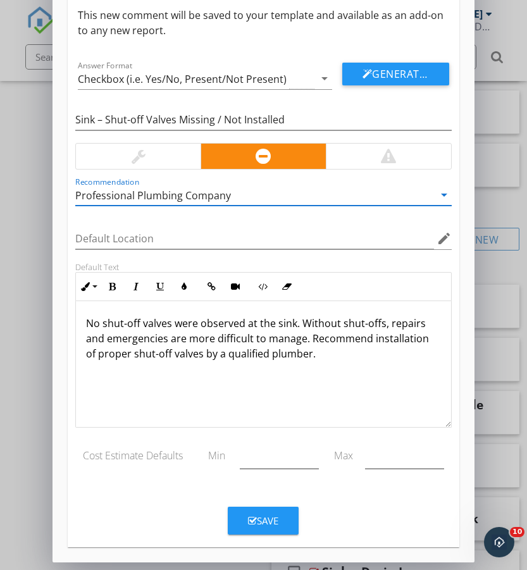
click at [254, 519] on icon "button" at bounding box center [252, 520] width 9 height 9
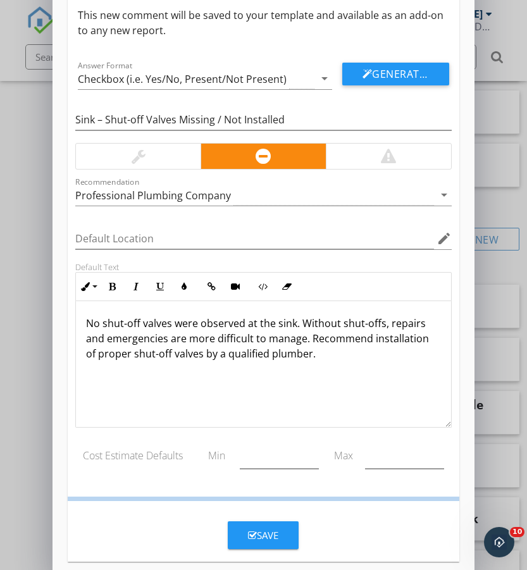
scroll to position [0, 0]
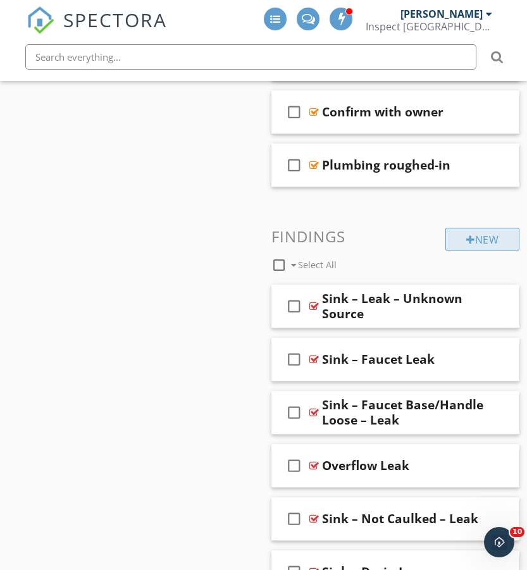
click at [483, 235] on div "New" at bounding box center [482, 239] width 74 height 23
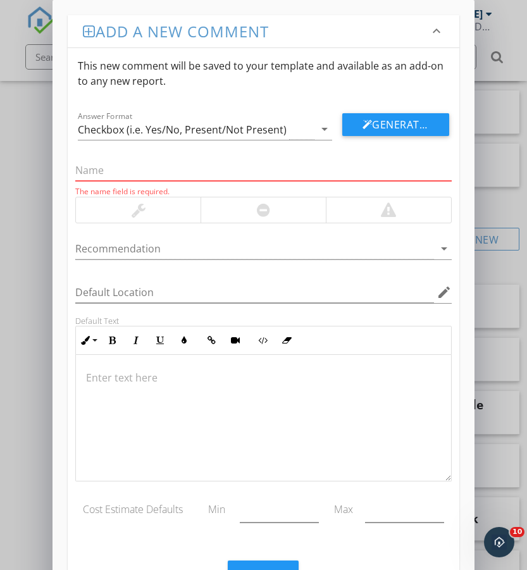
click at [165, 171] on input "text" at bounding box center [263, 170] width 376 height 21
paste input "Sink/Appliance – Shut-off Handle Missing / Damaged"
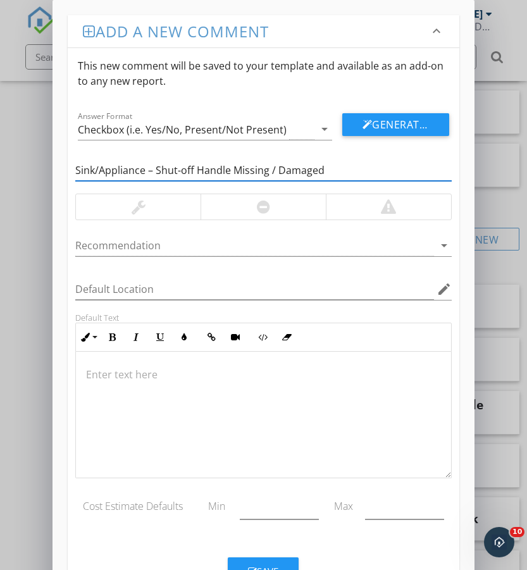
type input "Sink/Appliance – Shut-off Handle Missing / Damaged"
click at [123, 209] on div at bounding box center [138, 206] width 125 height 25
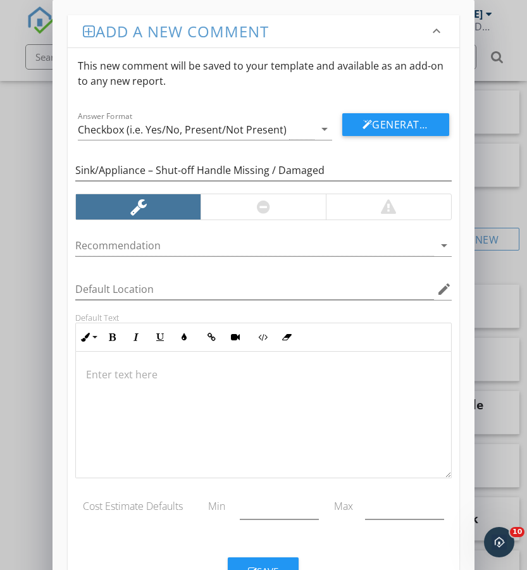
click at [190, 225] on div "Sink/Appliance – Shut-off Handle Missing / Damaged Recommendation arrow_drop_do…" at bounding box center [263, 337] width 391 height 395
click at [190, 244] on div at bounding box center [254, 245] width 358 height 21
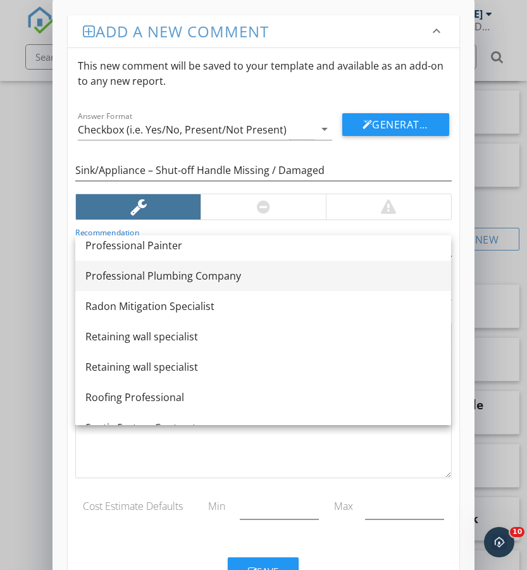
scroll to position [1300, 0]
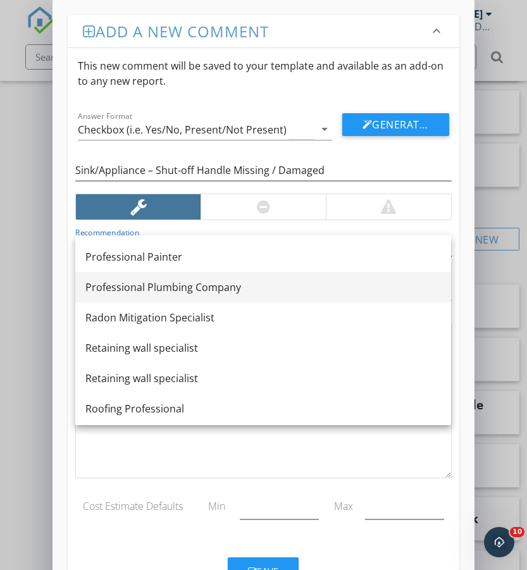
click at [204, 289] on div "Professional Plumbing Company" at bounding box center [263, 287] width 356 height 15
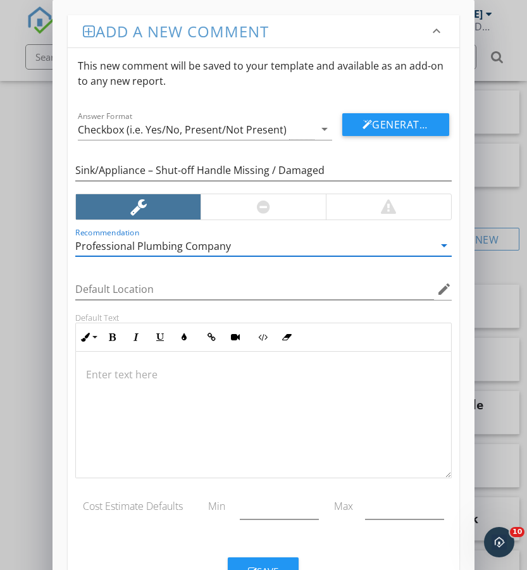
click at [248, 361] on div at bounding box center [263, 415] width 375 height 127
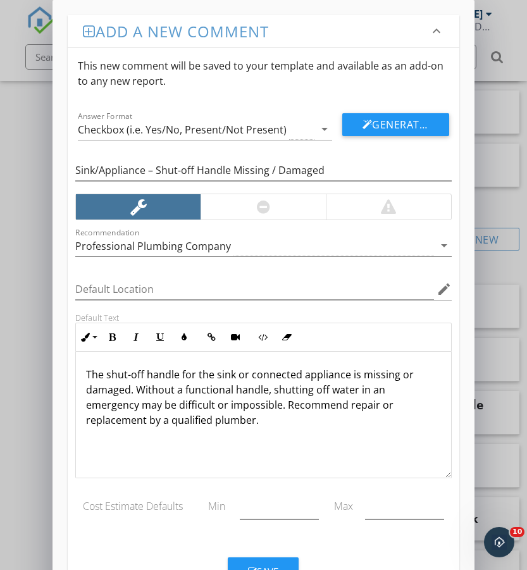
click at [271, 565] on div "Save" at bounding box center [263, 571] width 30 height 15
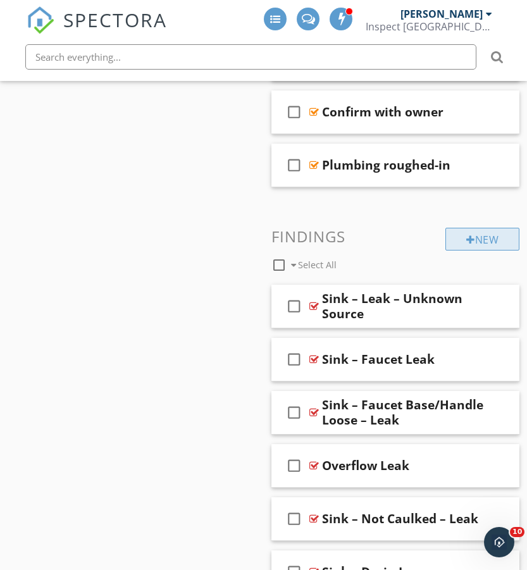
click at [488, 241] on div "New" at bounding box center [482, 239] width 74 height 23
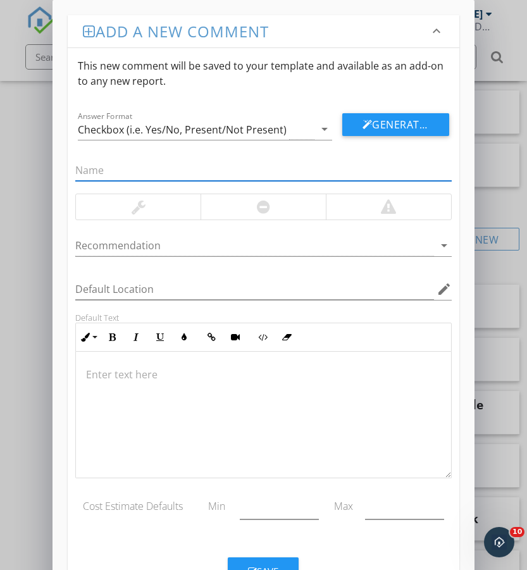
click at [152, 170] on input "text" at bounding box center [263, 170] width 376 height 21
paste input "Sink – Older Shut-off in the Off Position"
type input "Sink – Older Shut-off in the Off Position"
click at [242, 202] on div at bounding box center [263, 206] width 125 height 25
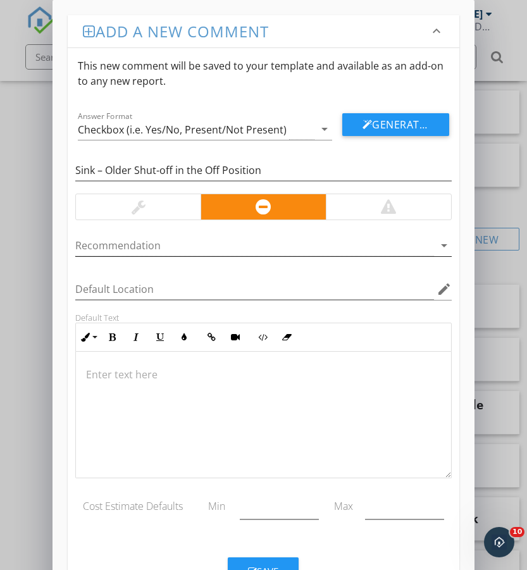
click at [233, 244] on div at bounding box center [254, 245] width 358 height 21
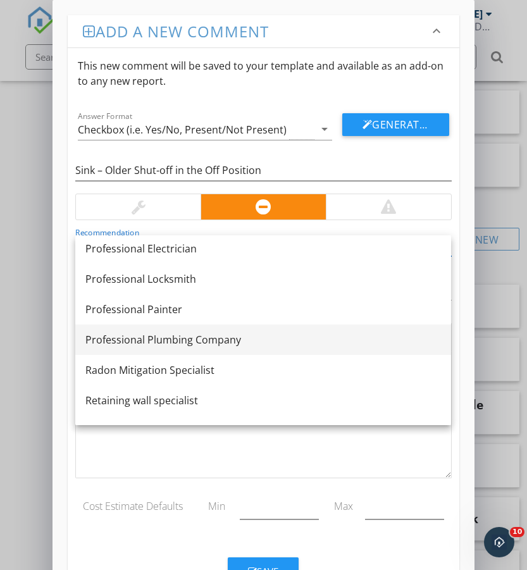
scroll to position [1251, 0]
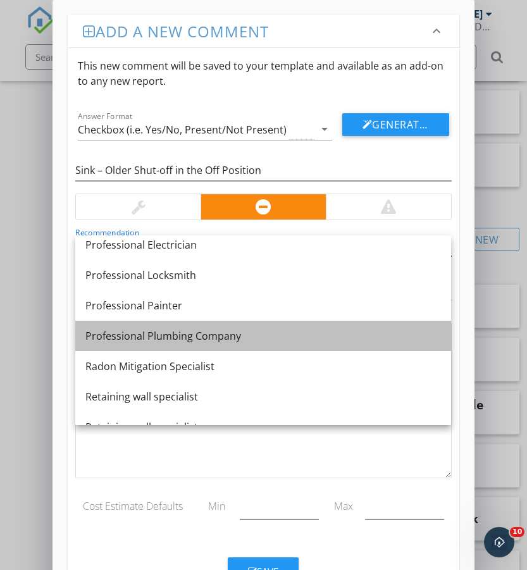
click at [221, 335] on div "Professional Plumbing Company" at bounding box center [263, 335] width 356 height 15
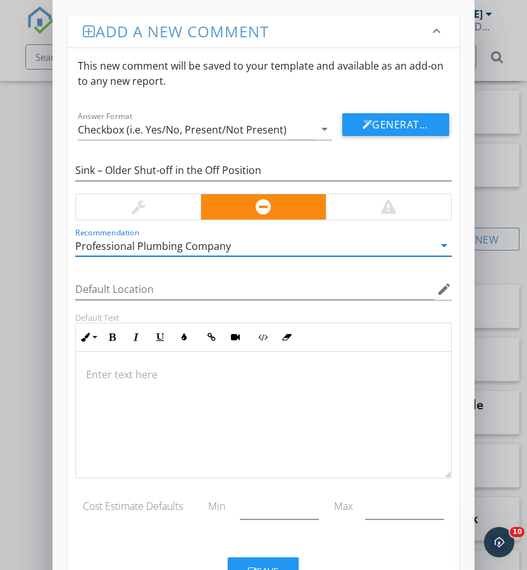
click at [187, 368] on p at bounding box center [263, 374] width 354 height 15
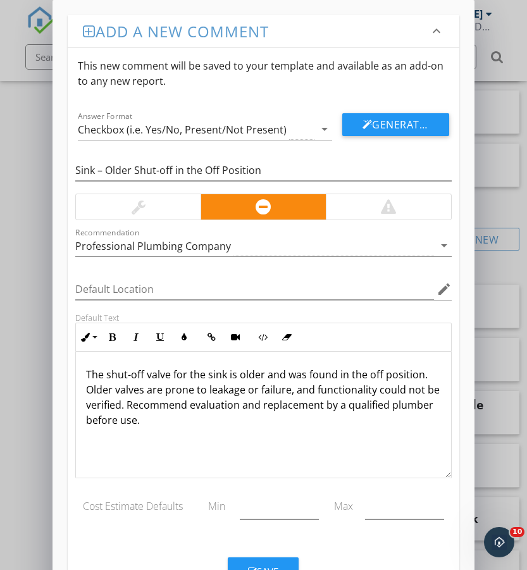
scroll to position [1, 0]
click at [268, 563] on button "Save" at bounding box center [263, 571] width 71 height 28
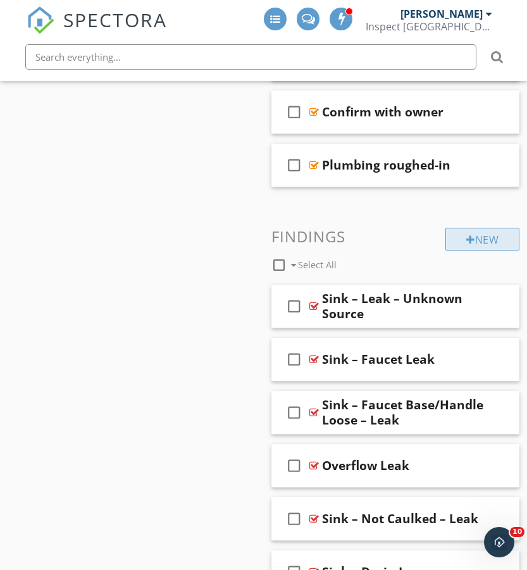
click at [485, 240] on div "New" at bounding box center [482, 239] width 74 height 23
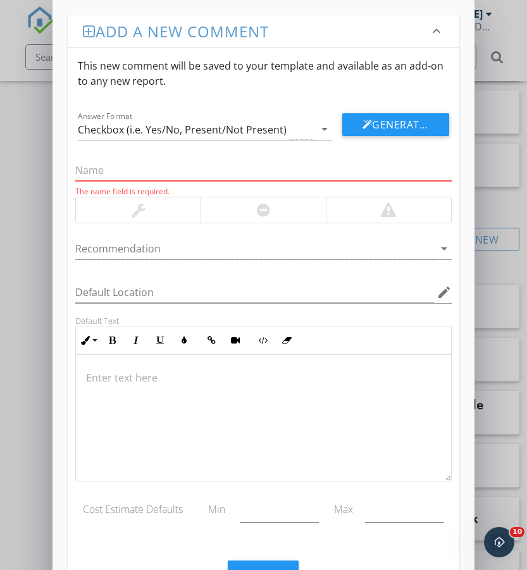
paste input "Seized Valves"
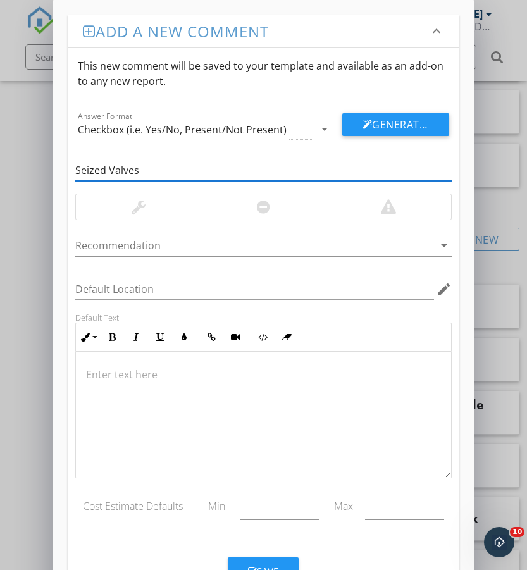
type input "Seized Valves"
click at [263, 206] on div at bounding box center [263, 206] width 13 height 15
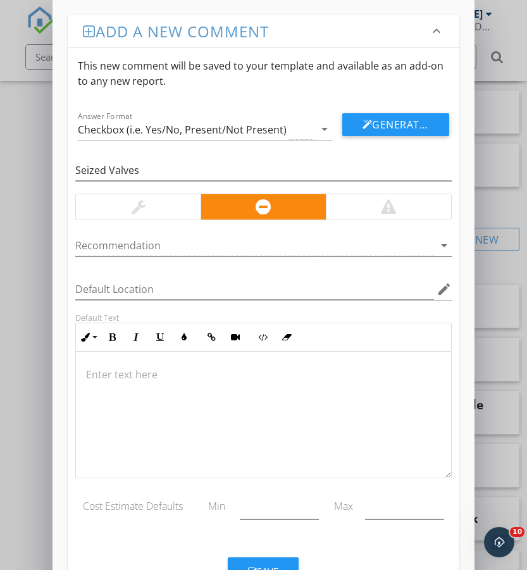
click at [242, 370] on p at bounding box center [263, 374] width 354 height 15
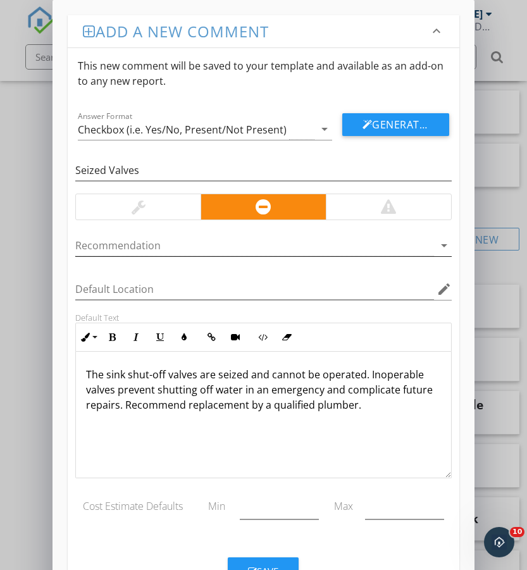
click at [260, 238] on div at bounding box center [254, 245] width 358 height 21
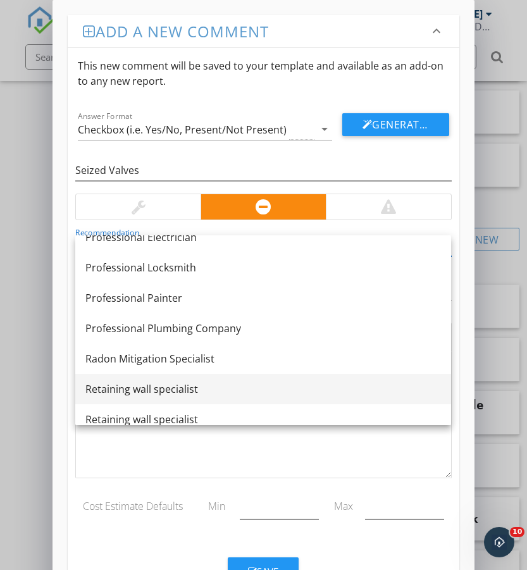
scroll to position [1254, 0]
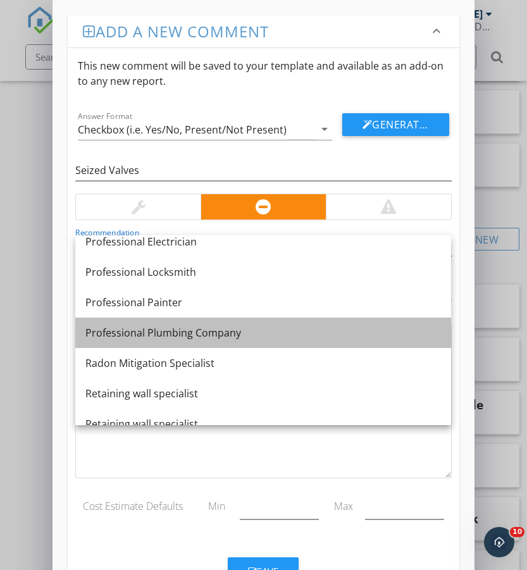
click at [223, 330] on div "Professional Plumbing Company" at bounding box center [263, 332] width 356 height 15
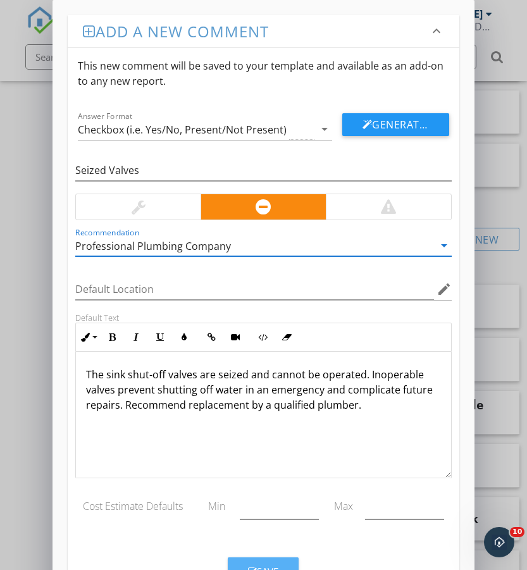
click at [273, 564] on div "Save" at bounding box center [263, 571] width 30 height 15
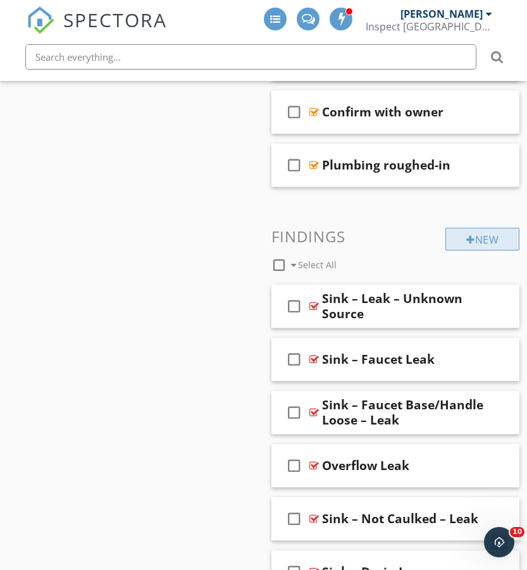
click at [490, 240] on div "New" at bounding box center [482, 239] width 74 height 23
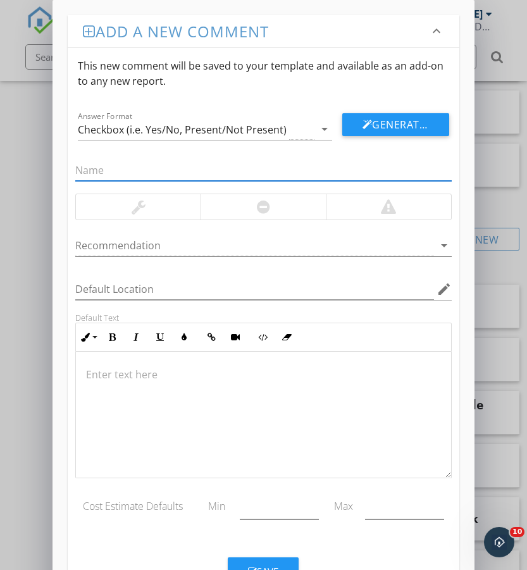
click at [134, 177] on input "text" at bounding box center [263, 170] width 376 height 21
paste input "Sink Shut-off Valve – Leaking"
type input "Sink Shut-off Valve – Leaking"
click at [234, 211] on div at bounding box center [263, 206] width 125 height 25
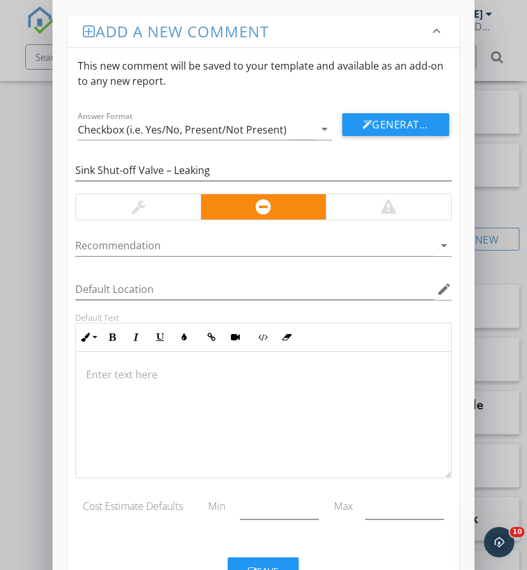
click at [278, 367] on p at bounding box center [263, 374] width 354 height 15
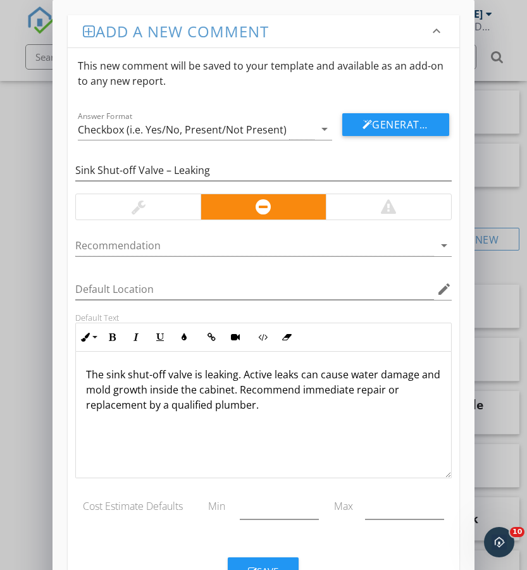
click at [376, 214] on div at bounding box center [388, 206] width 125 height 25
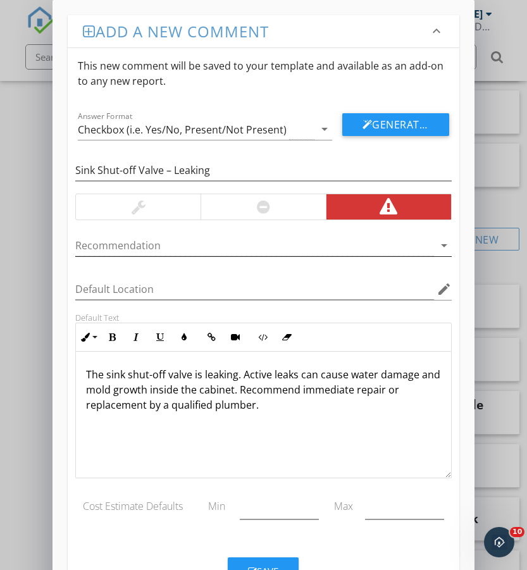
click at [256, 248] on div at bounding box center [254, 245] width 358 height 21
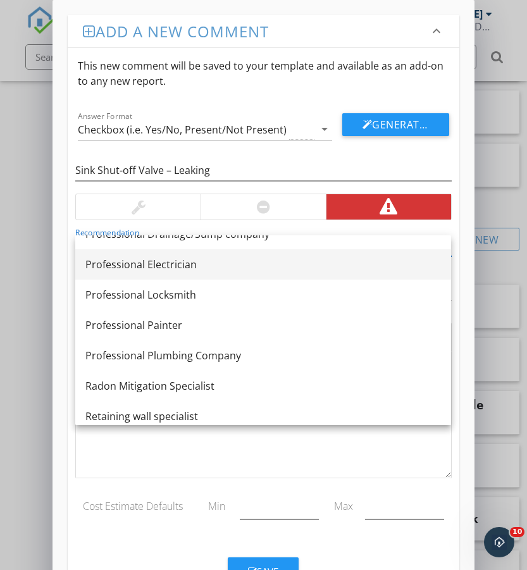
scroll to position [1256, 0]
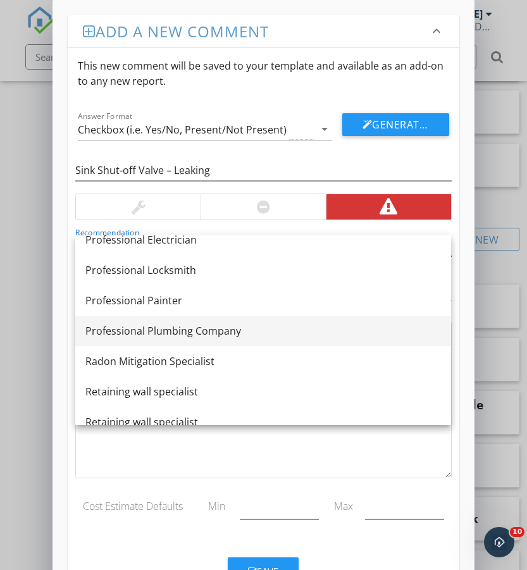
click at [223, 335] on div "Professional Plumbing Company" at bounding box center [263, 330] width 356 height 15
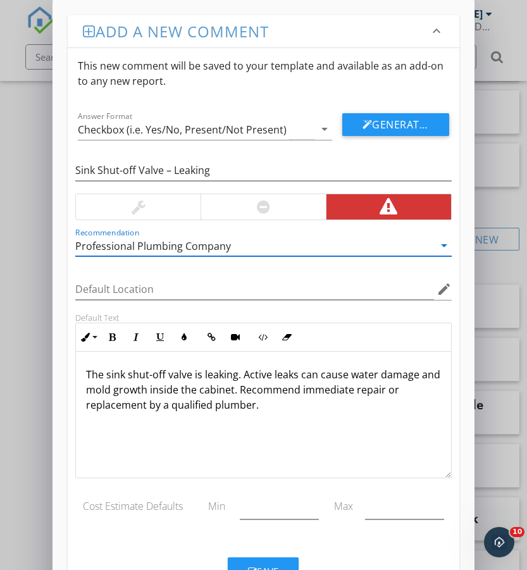
click at [271, 563] on button "Save" at bounding box center [263, 571] width 71 height 28
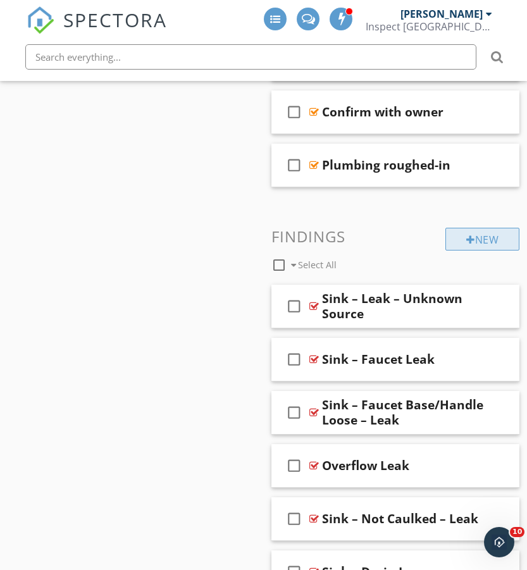
click at [491, 240] on div "New" at bounding box center [482, 239] width 74 height 23
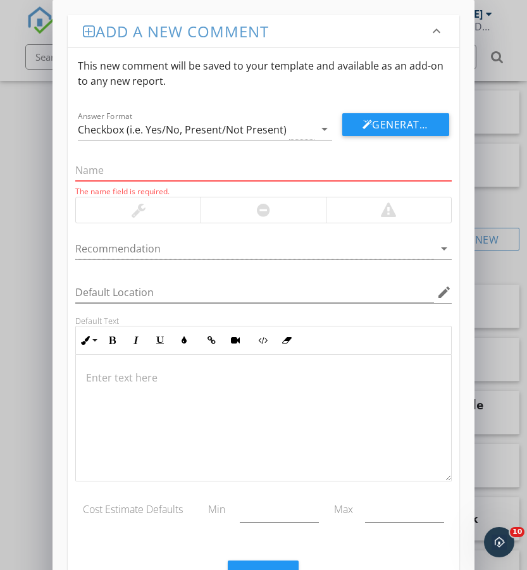
click at [223, 171] on input "text" at bounding box center [263, 170] width 376 height 21
paste input "Sink Shut-off Valve – Rusted"
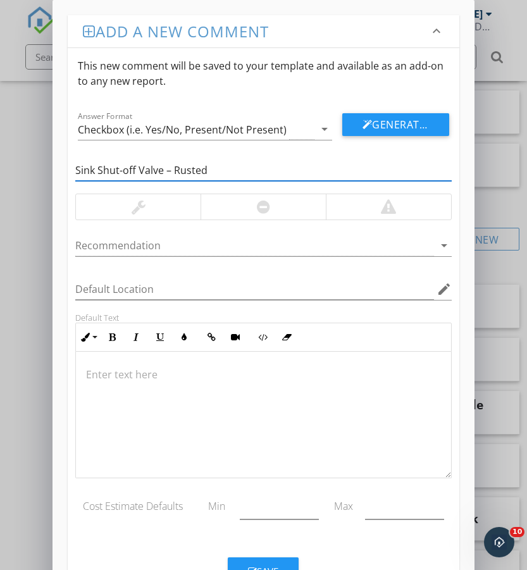
type input "Sink Shut-off Valve – Rusted"
click at [254, 209] on div at bounding box center [263, 206] width 125 height 25
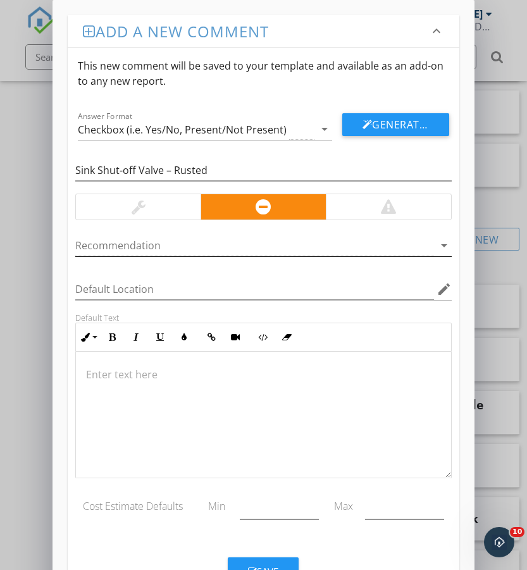
click at [201, 244] on div at bounding box center [254, 245] width 358 height 21
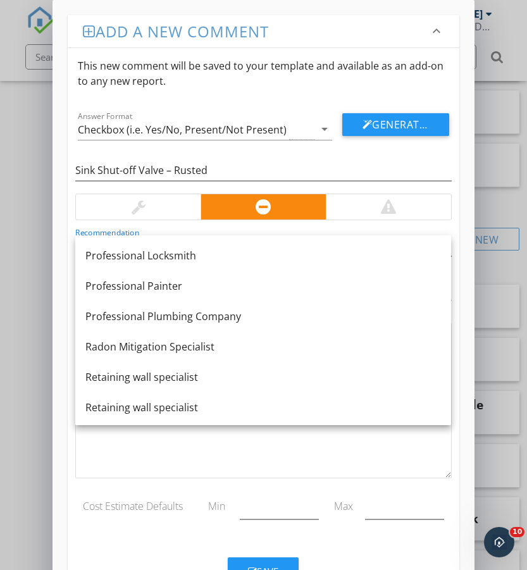
scroll to position [1273, 0]
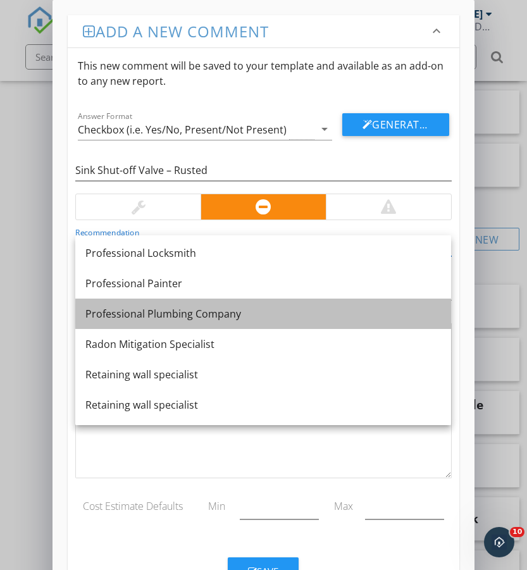
click at [233, 314] on div "Professional Plumbing Company" at bounding box center [263, 313] width 356 height 15
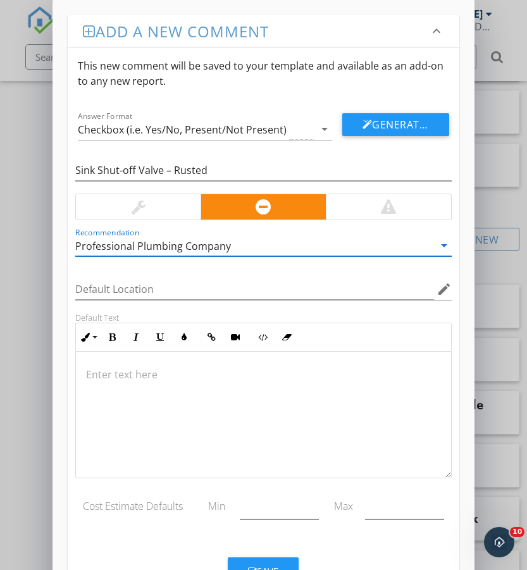
click at [239, 378] on p at bounding box center [263, 374] width 354 height 15
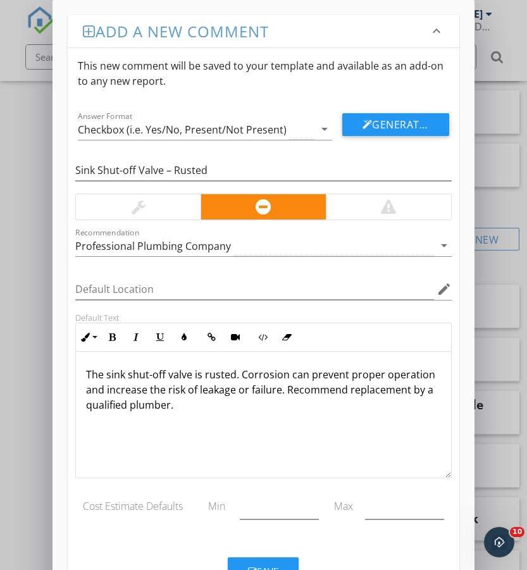
click at [275, 566] on div "Save" at bounding box center [263, 571] width 30 height 15
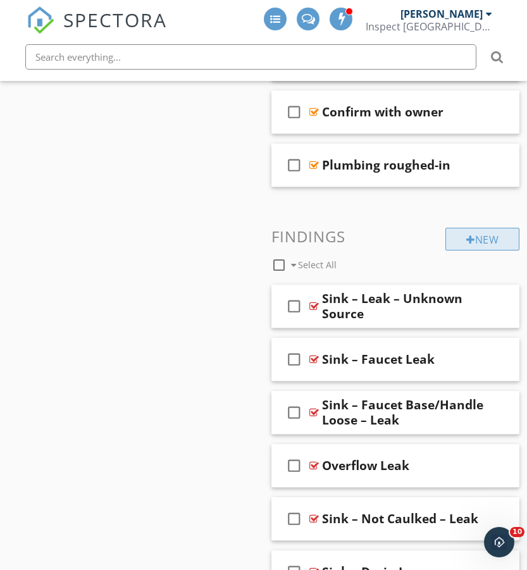
click at [501, 232] on div "New" at bounding box center [482, 239] width 74 height 23
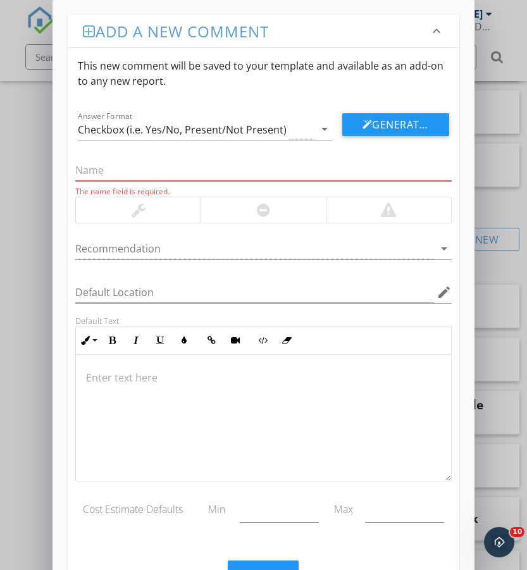
paste input "Sink Shut-off Valve – Dry Stain"
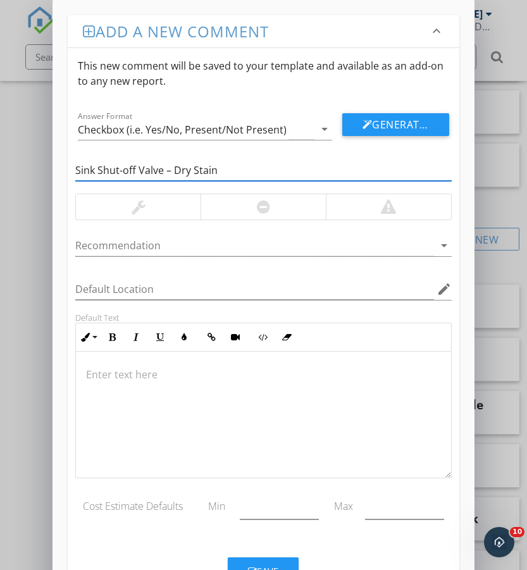
type input "Sink Shut-off Valve – Dry Stain"
click at [156, 204] on div at bounding box center [138, 206] width 125 height 25
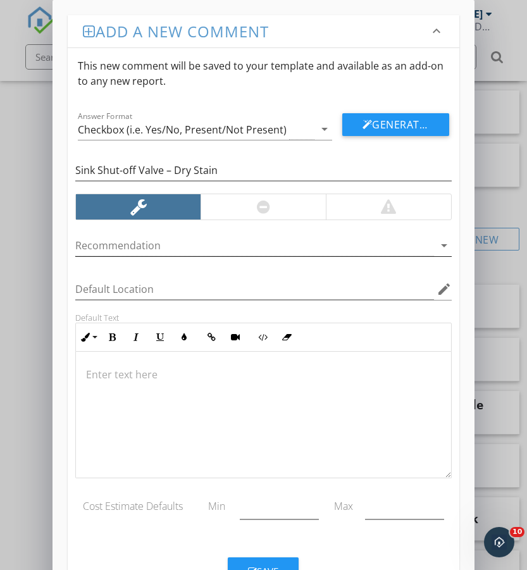
click at [197, 253] on div at bounding box center [254, 245] width 358 height 21
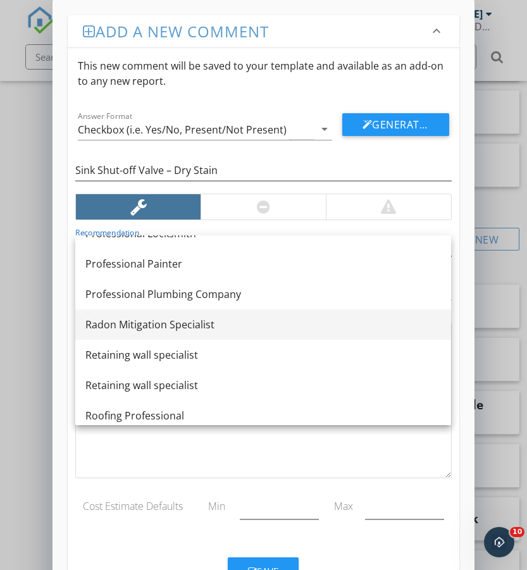
scroll to position [1294, 0]
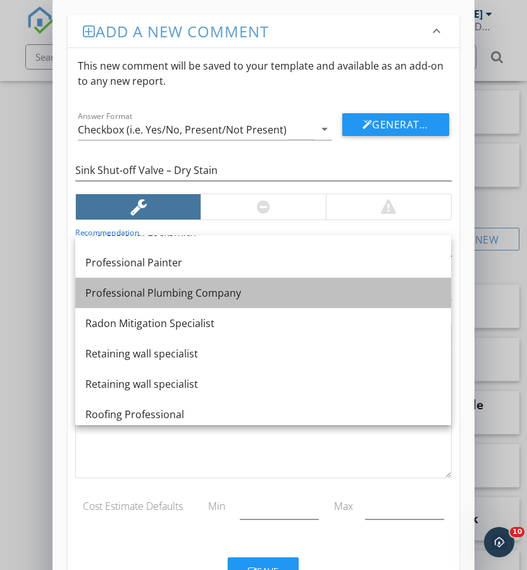
click at [220, 292] on div "Professional Plumbing Company" at bounding box center [263, 292] width 356 height 15
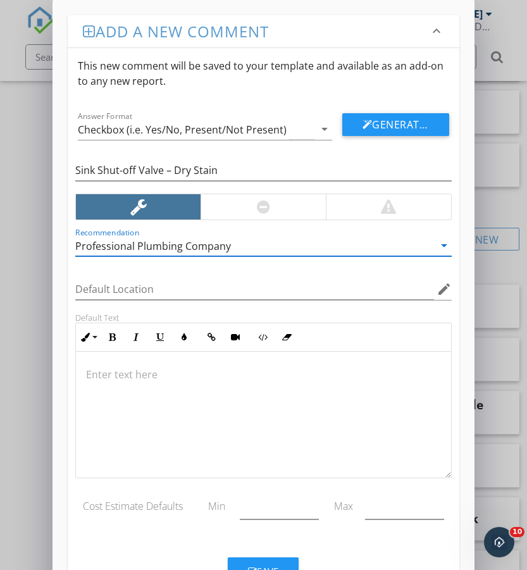
click at [186, 382] on div at bounding box center [263, 415] width 375 height 127
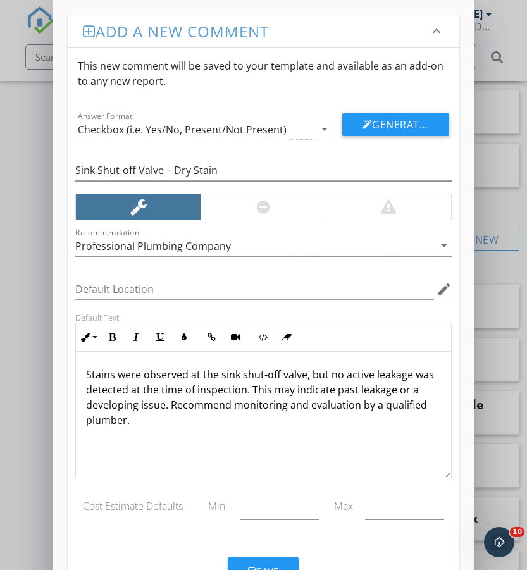
click at [266, 562] on button "Save" at bounding box center [263, 571] width 71 height 28
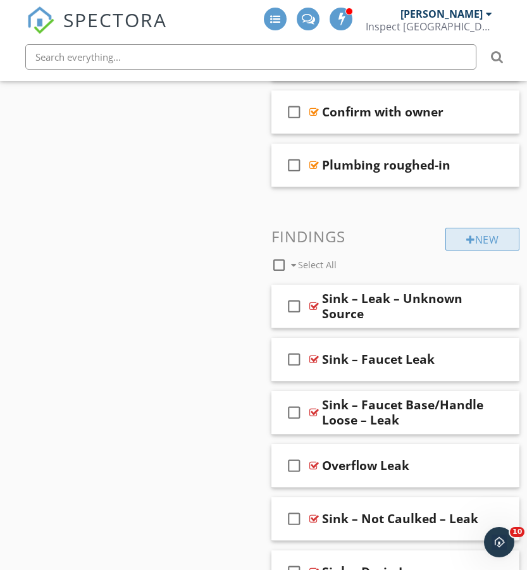
click at [494, 239] on div "New" at bounding box center [482, 239] width 74 height 23
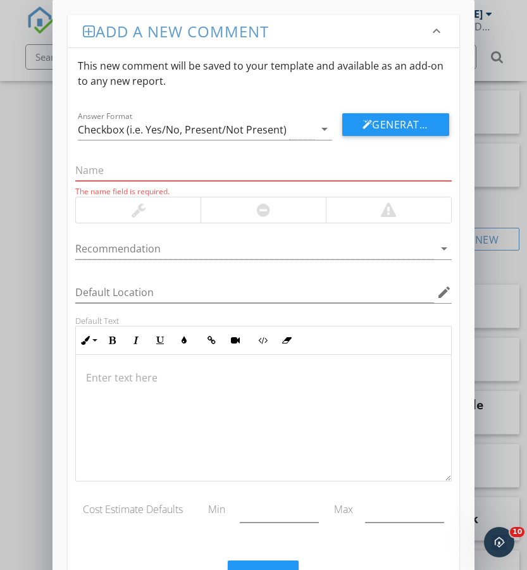
paste input "Sink – Worn / Blemished / Deteriorated – Minor"
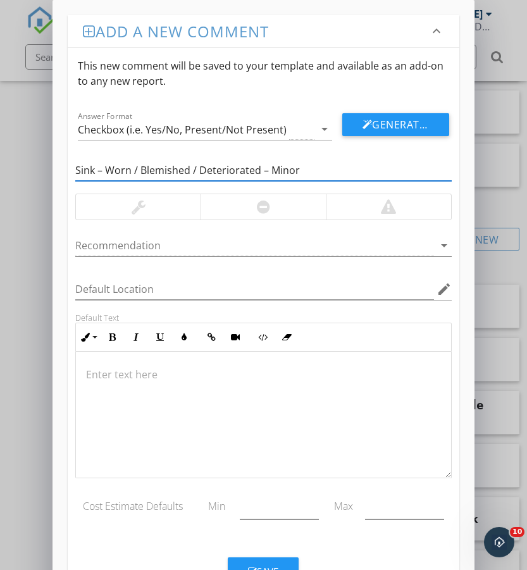
type input "Sink – Worn / Blemished / Deteriorated – Minor"
click at [166, 208] on div at bounding box center [138, 206] width 125 height 25
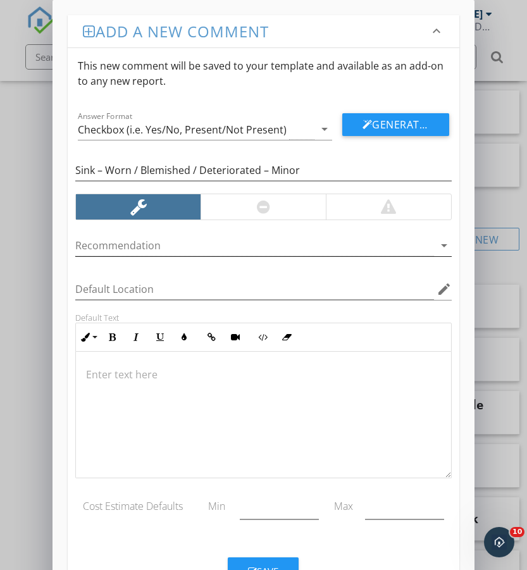
click at [171, 246] on div at bounding box center [254, 245] width 358 height 21
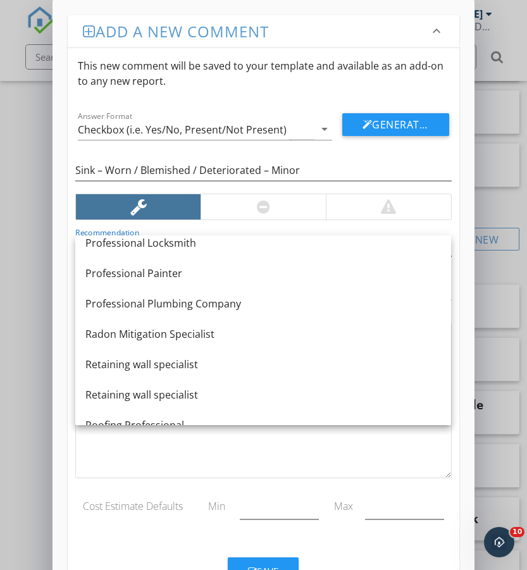
scroll to position [1286, 0]
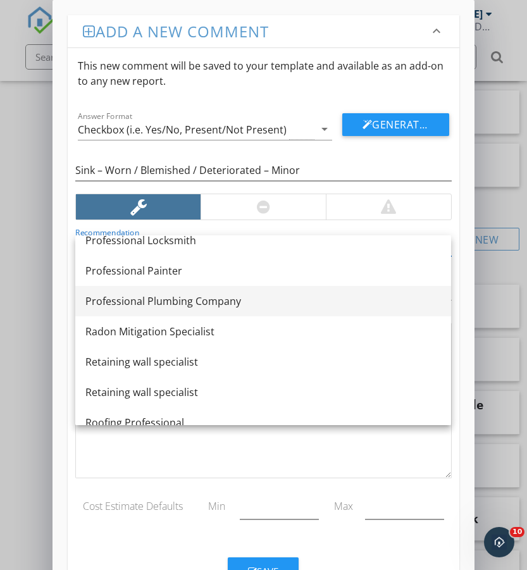
click at [198, 296] on div "Professional Plumbing Company" at bounding box center [263, 301] width 356 height 15
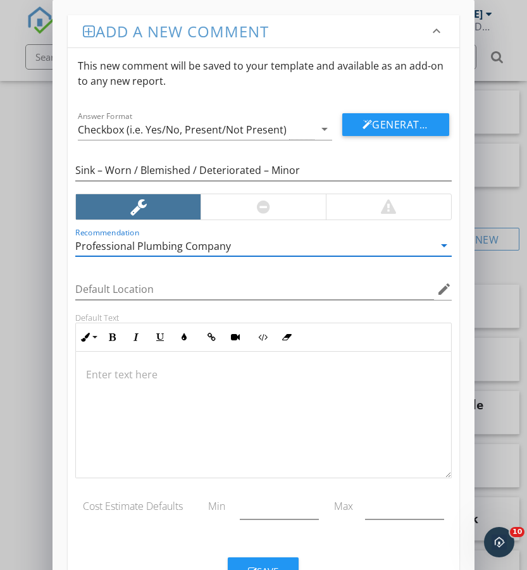
click at [222, 365] on div at bounding box center [263, 415] width 375 height 127
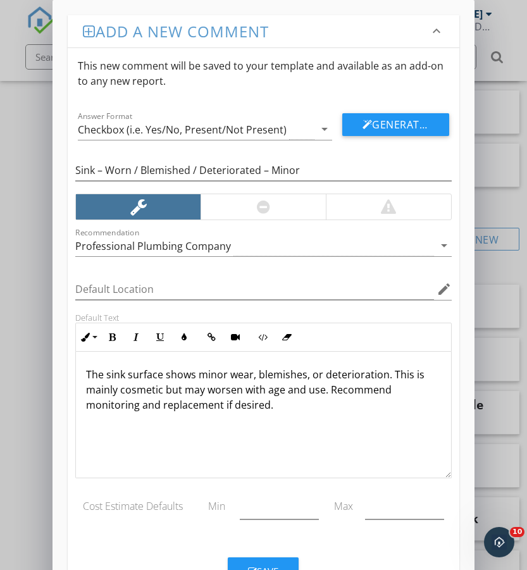
click at [273, 560] on button "Save" at bounding box center [263, 571] width 71 height 28
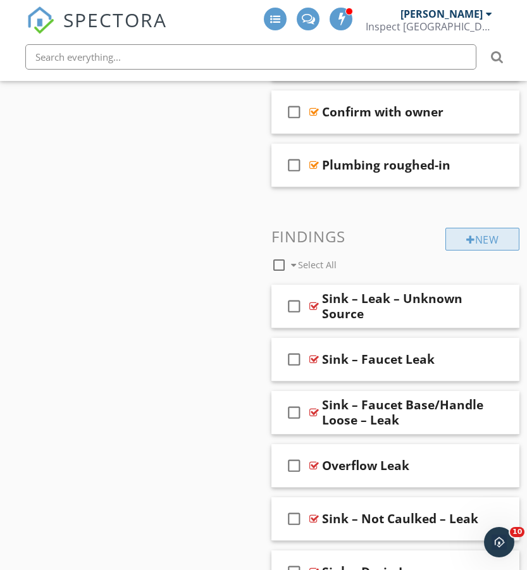
click at [503, 247] on div "New" at bounding box center [482, 239] width 74 height 23
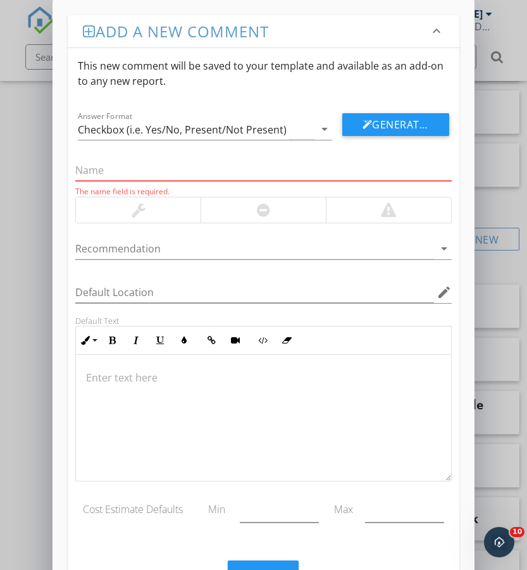
click at [183, 168] on input "text" at bounding box center [263, 170] width 376 height 21
paste input "Sink – Chipped / Damaged"
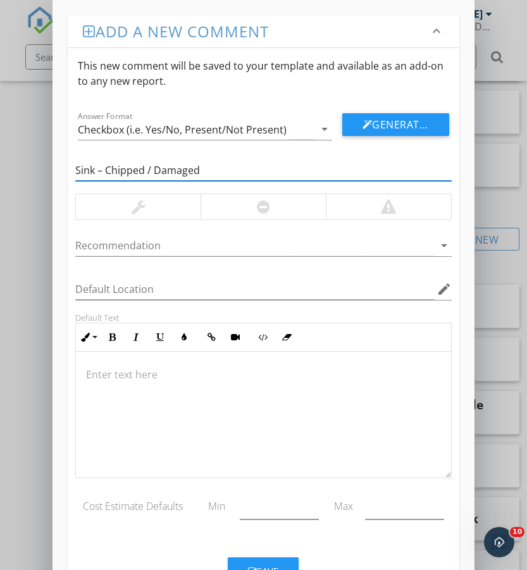
type input "Sink – Chipped / Damaged"
click at [162, 199] on div at bounding box center [138, 206] width 125 height 25
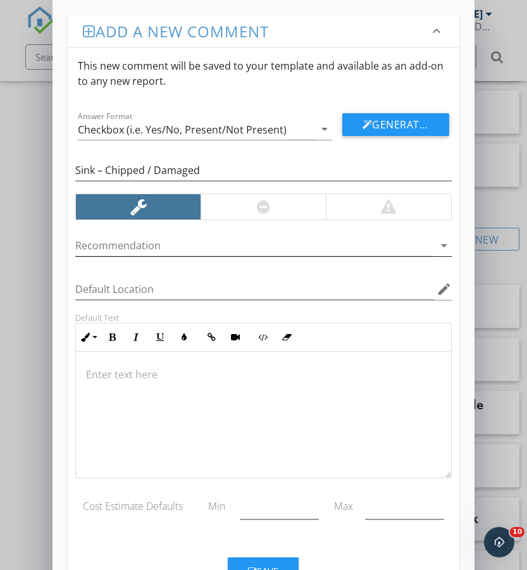
click at [175, 246] on div at bounding box center [254, 245] width 358 height 21
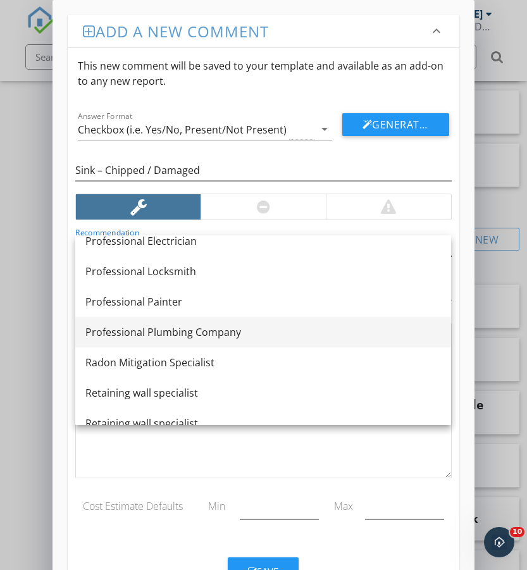
scroll to position [1256, 0]
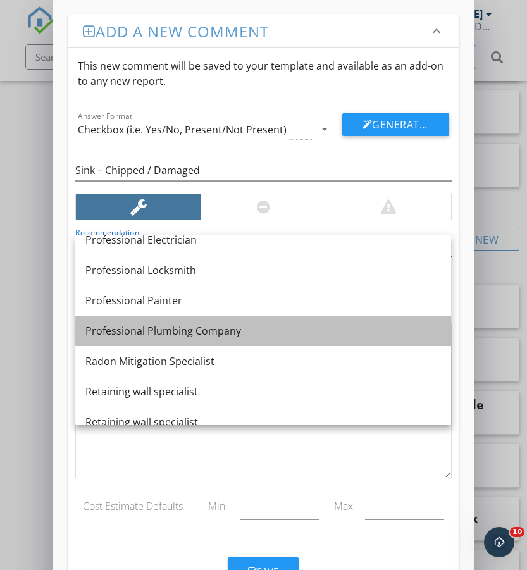
click at [205, 336] on div "Professional Plumbing Company" at bounding box center [263, 330] width 356 height 15
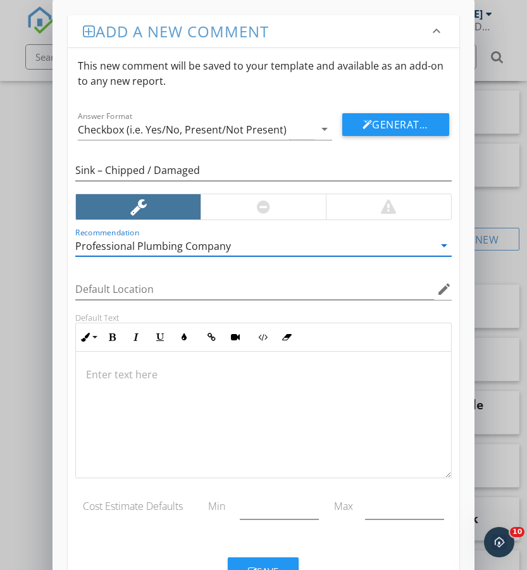
click at [152, 368] on p at bounding box center [263, 374] width 354 height 15
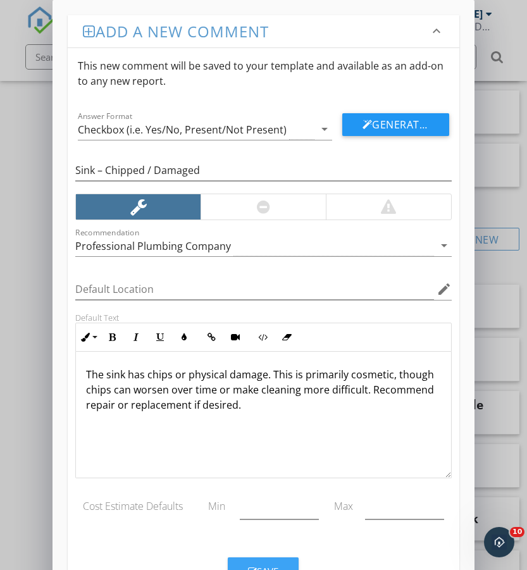
click at [268, 560] on button "Save" at bounding box center [263, 571] width 71 height 28
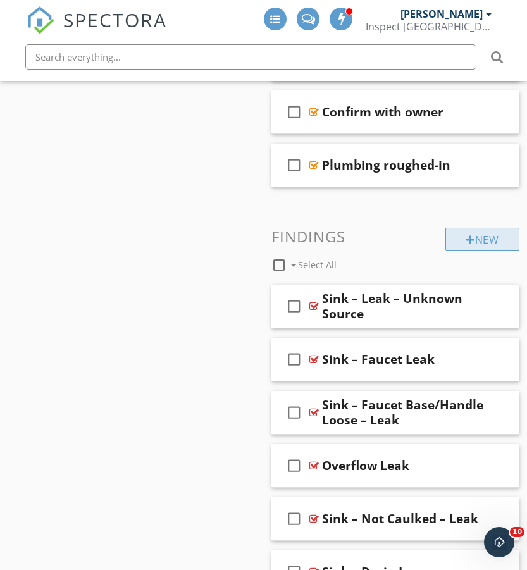
click at [485, 245] on div "New" at bounding box center [482, 239] width 74 height 23
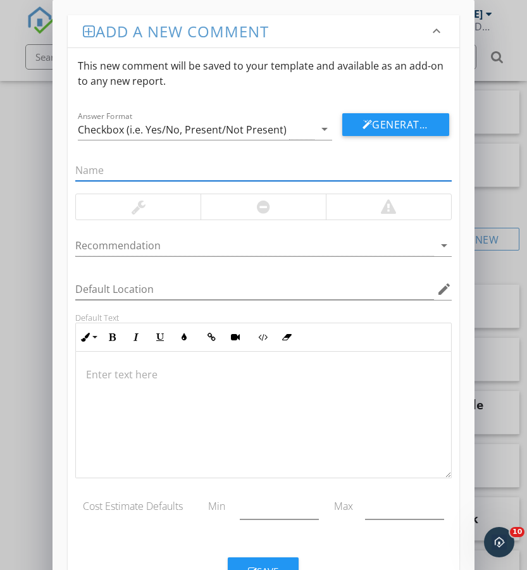
click at [122, 175] on input "text" at bounding box center [263, 170] width 376 height 21
paste input "Sink – Discolored"
type input "Sink – Discolored"
click at [166, 206] on div at bounding box center [138, 206] width 125 height 25
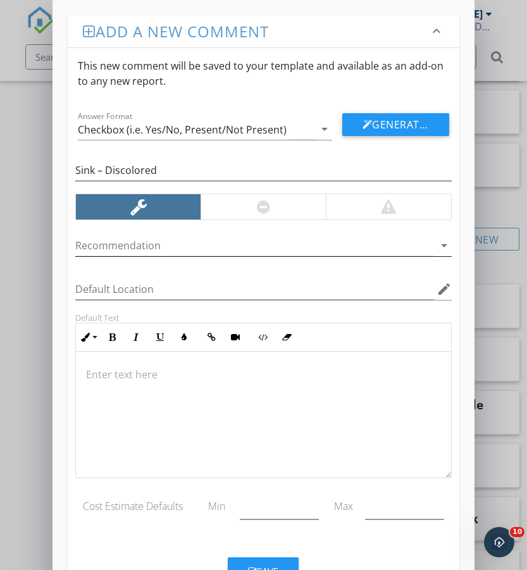
click at [173, 246] on div at bounding box center [254, 245] width 358 height 21
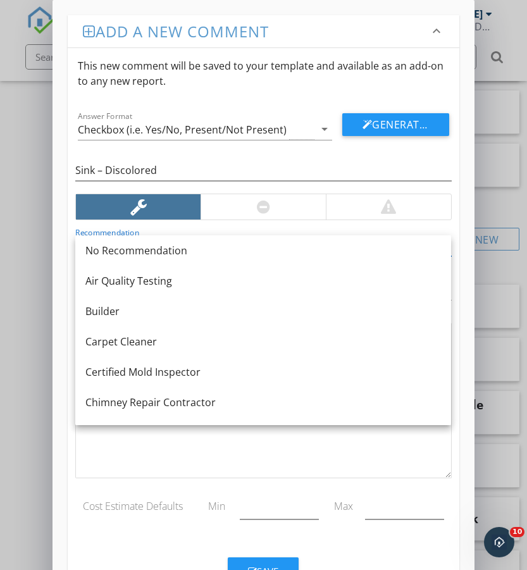
click at [173, 246] on div "No Recommendation Air Quality Testing Builder Carpet Cleaner Certified Mold Ins…" at bounding box center [263, 379] width 527 height 4681
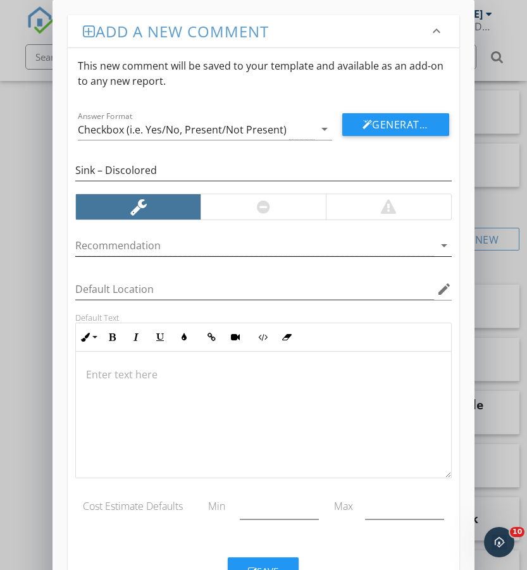
click at [198, 249] on div at bounding box center [254, 245] width 358 height 21
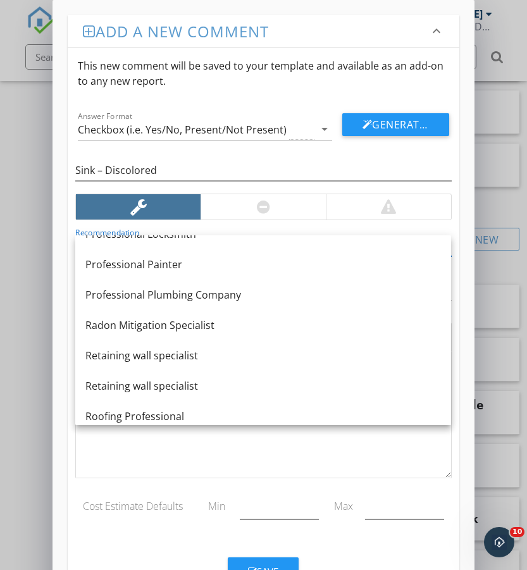
scroll to position [1293, 0]
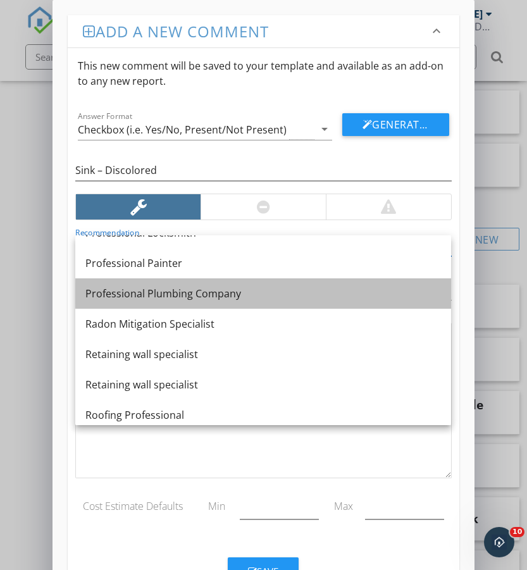
click at [207, 288] on div "Professional Plumbing Company" at bounding box center [263, 293] width 356 height 15
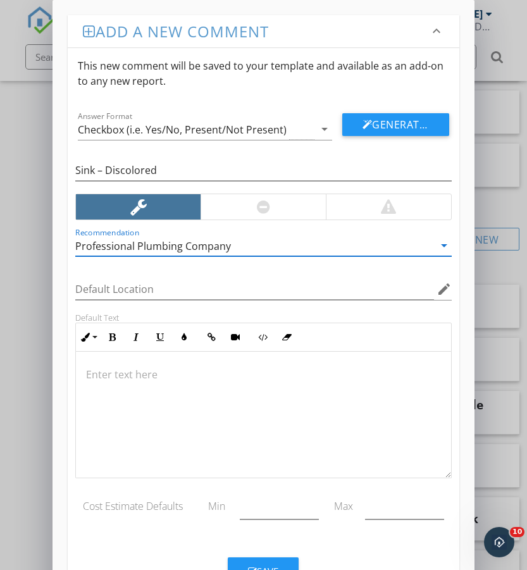
click at [140, 368] on p at bounding box center [263, 374] width 354 height 15
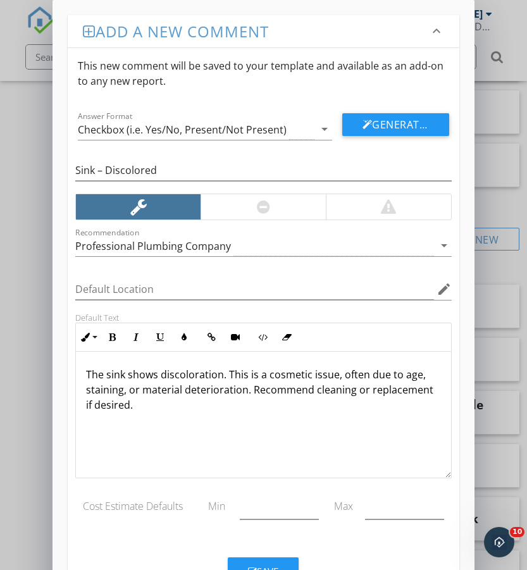
click at [273, 561] on button "Save" at bounding box center [263, 571] width 71 height 28
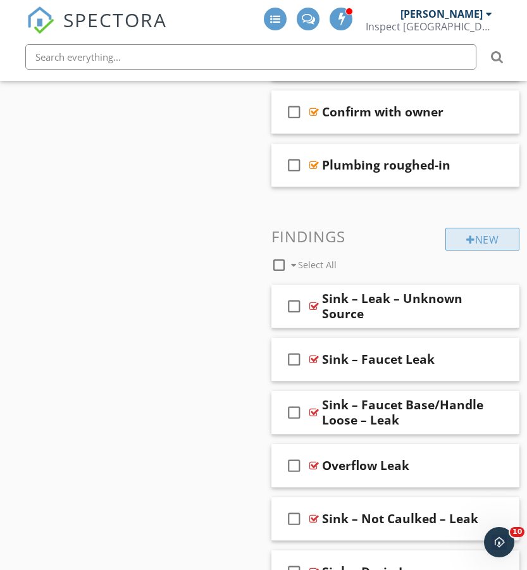
click at [473, 240] on div "New" at bounding box center [482, 239] width 74 height 23
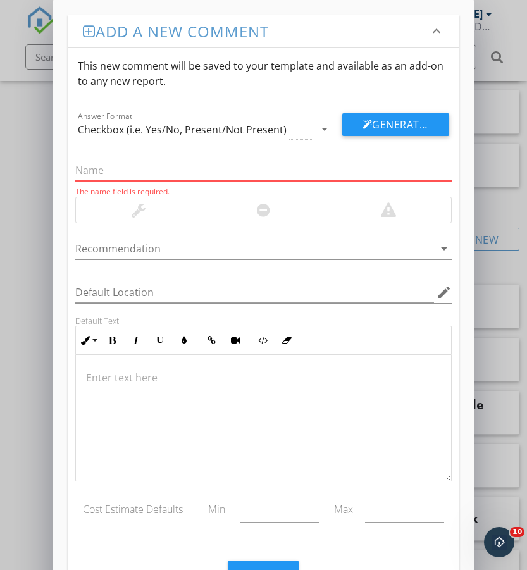
paste input "Sink – Rusted"
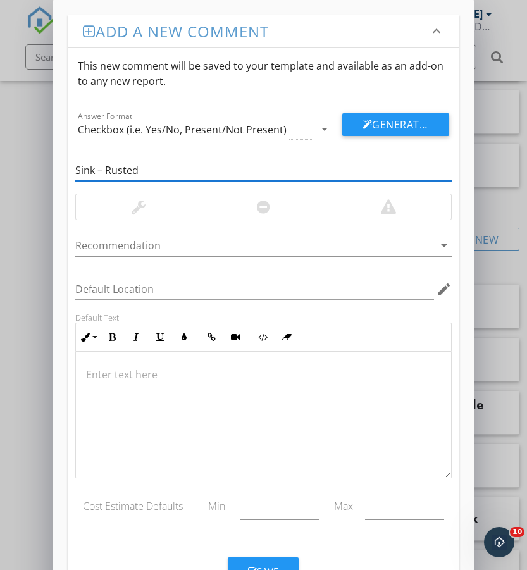
type input "Sink – Rusted"
click at [166, 197] on div at bounding box center [138, 206] width 125 height 25
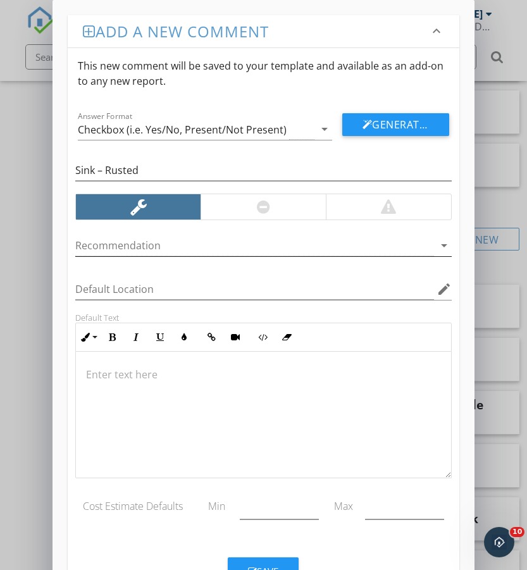
click at [177, 243] on div at bounding box center [254, 245] width 358 height 21
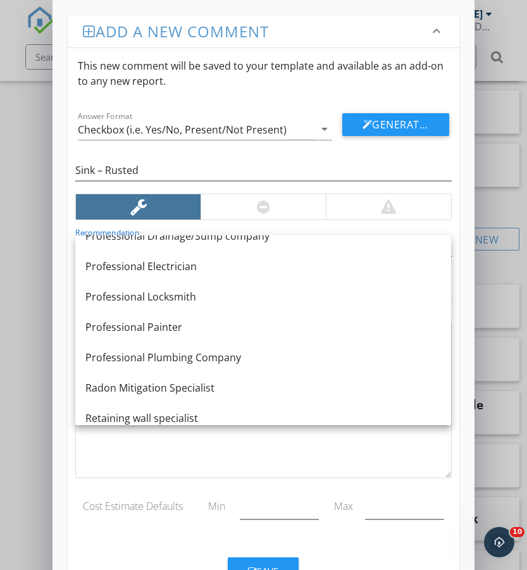
scroll to position [1236, 0]
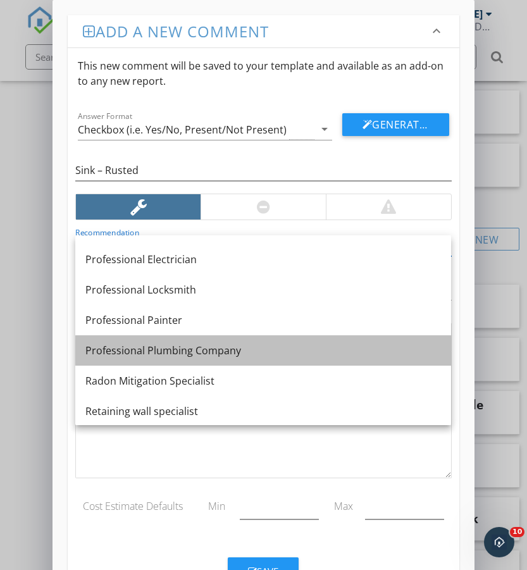
click at [196, 351] on div "Professional Plumbing Company" at bounding box center [263, 350] width 356 height 15
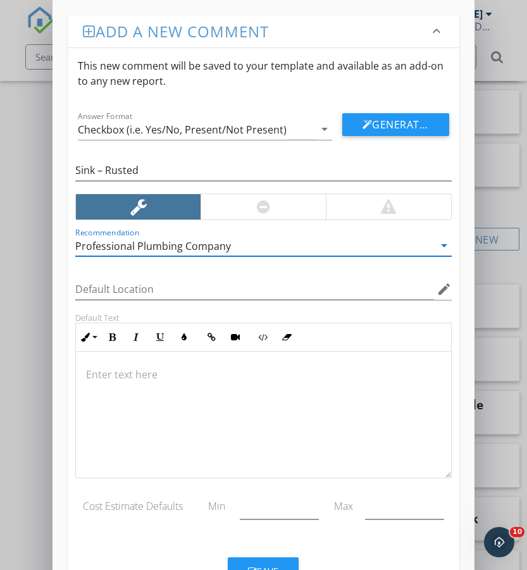
click at [206, 360] on div at bounding box center [263, 415] width 375 height 127
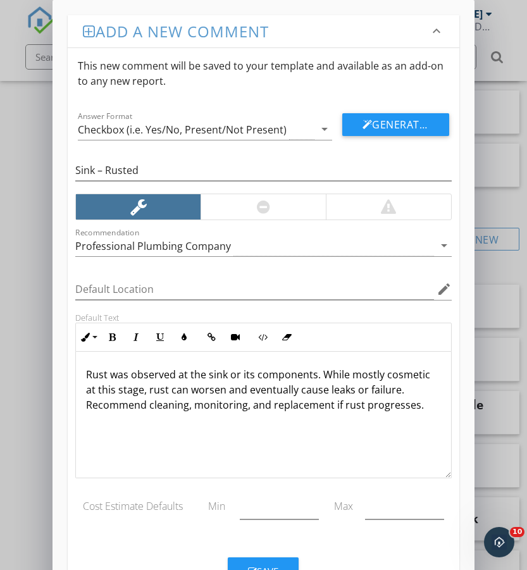
scroll to position [1, 0]
click at [267, 562] on button "Save" at bounding box center [263, 571] width 71 height 28
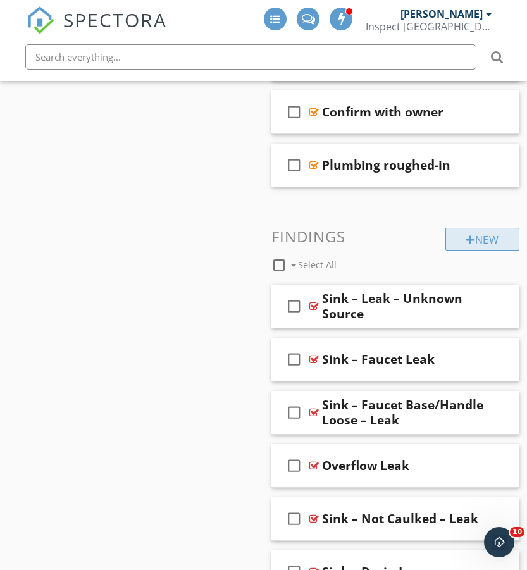
click at [461, 234] on div "New" at bounding box center [482, 239] width 74 height 23
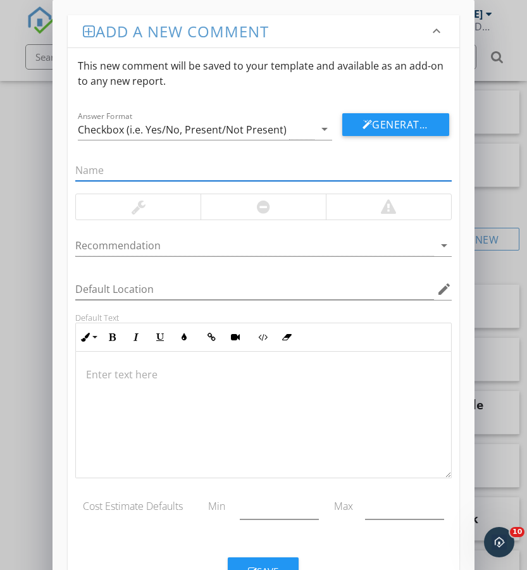
click at [139, 168] on input "text" at bounding box center [263, 170] width 376 height 21
type input "s"
paste input "Caulking – Stained – No Leak"
type input "Sink Caulking – Stained – No Leak"
click at [156, 208] on div at bounding box center [138, 206] width 125 height 25
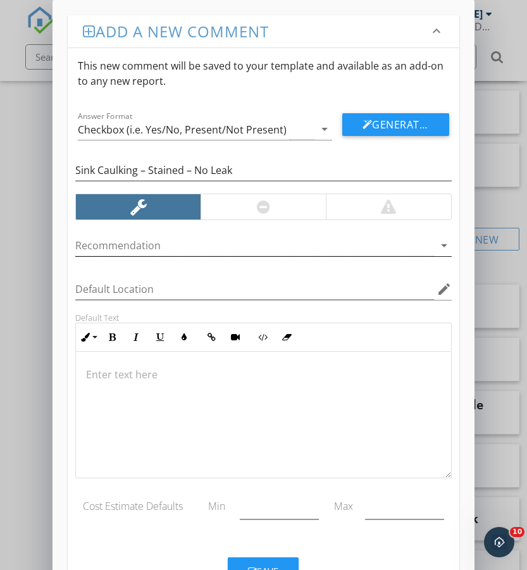
click at [179, 247] on div at bounding box center [254, 245] width 358 height 21
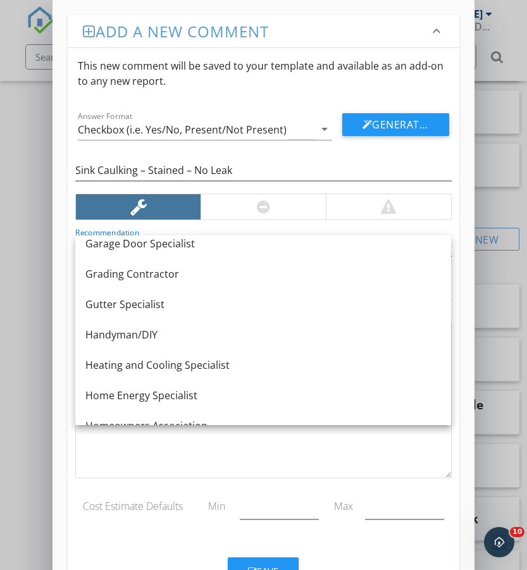
scroll to position [654, 0]
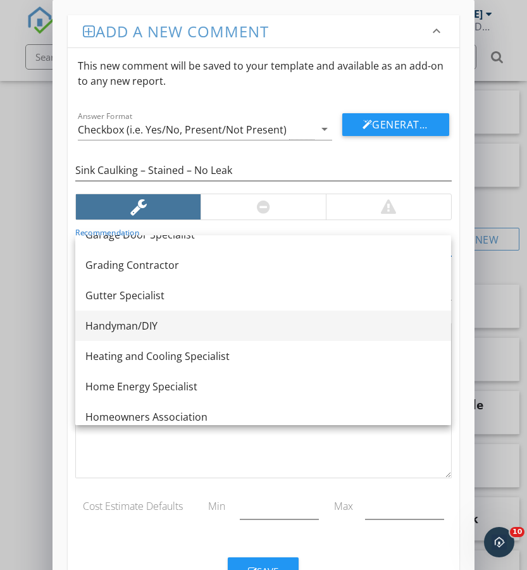
click at [147, 318] on link "Handyman/DIY" at bounding box center [263, 326] width 376 height 30
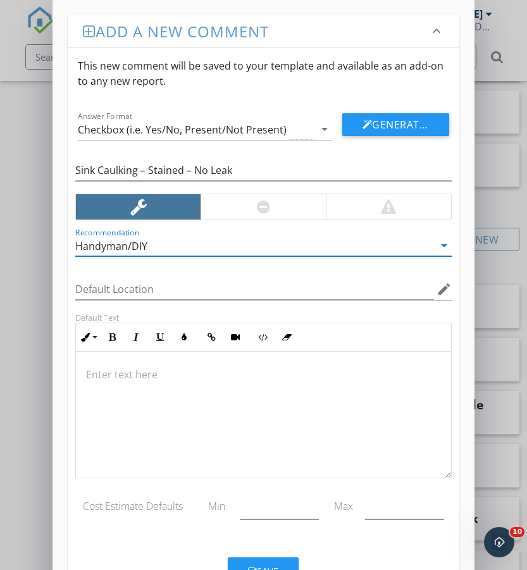
click at [223, 373] on p at bounding box center [263, 374] width 354 height 15
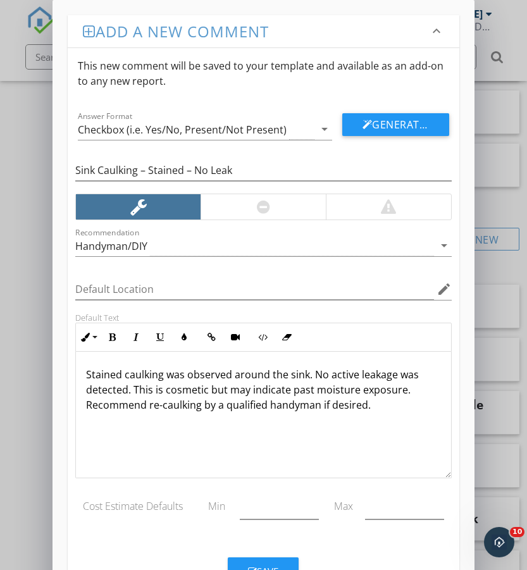
scroll to position [1, 0]
click at [281, 564] on button "Save" at bounding box center [263, 571] width 71 height 28
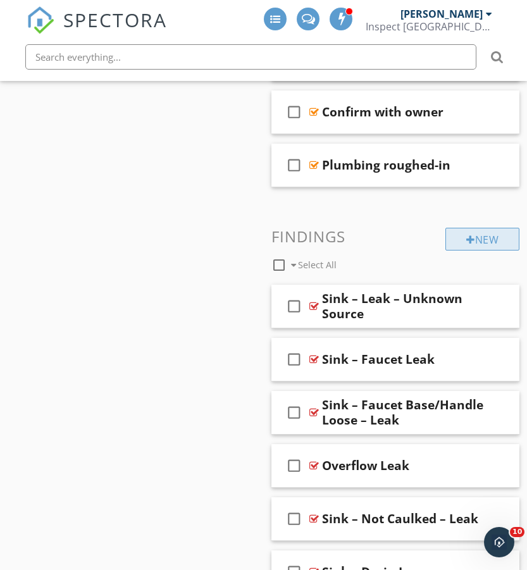
click at [492, 239] on div "New" at bounding box center [482, 239] width 74 height 23
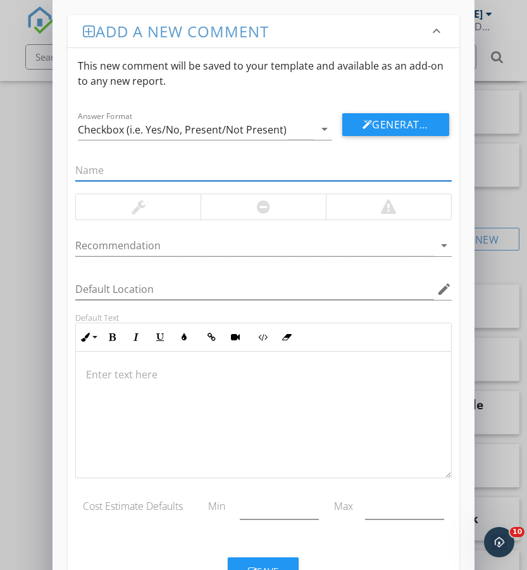
click at [140, 163] on input "text" at bounding box center [263, 170] width 376 height 21
paste input "Sink/Hardware – Not Installed / Missing"
type input "Sink/Hardware – Not Installed / Missing"
click at [250, 205] on div at bounding box center [263, 206] width 125 height 25
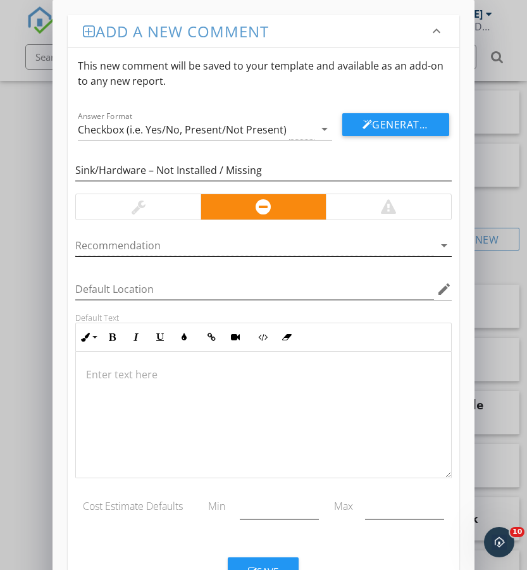
click at [235, 246] on div at bounding box center [254, 245] width 358 height 21
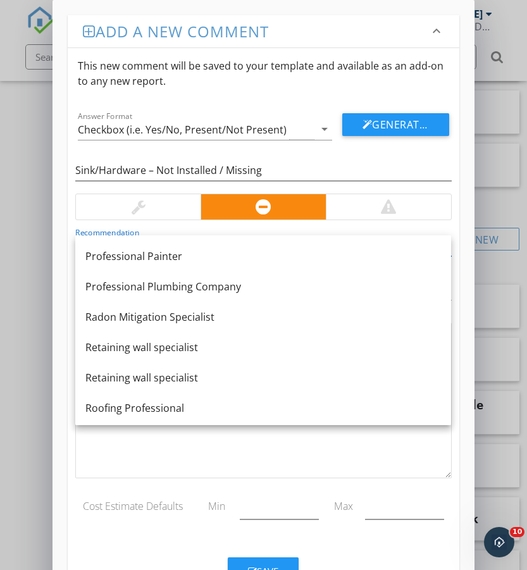
scroll to position [1302, 0]
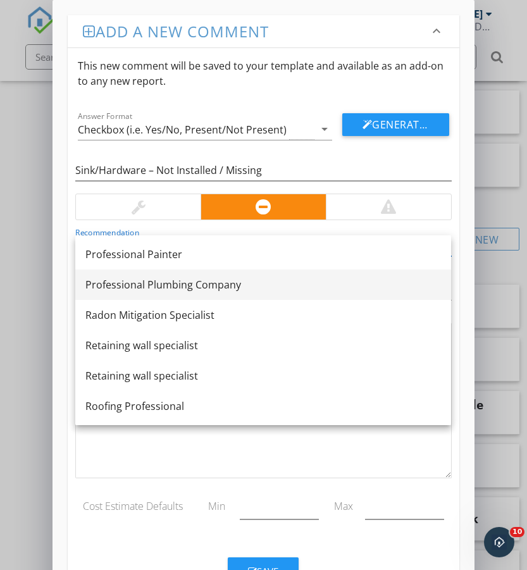
click at [215, 286] on div "Professional Plumbing Company" at bounding box center [263, 284] width 356 height 15
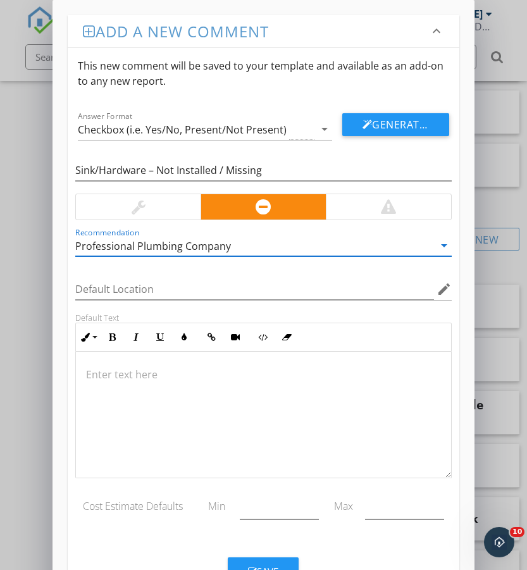
click at [173, 373] on p at bounding box center [263, 374] width 354 height 15
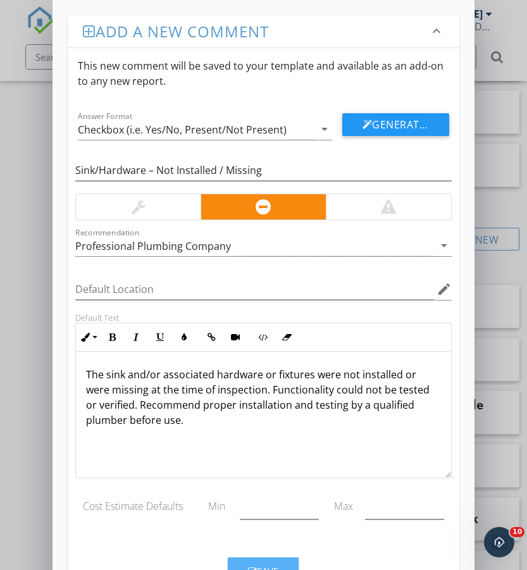
click at [270, 561] on button "Save" at bounding box center [263, 571] width 71 height 28
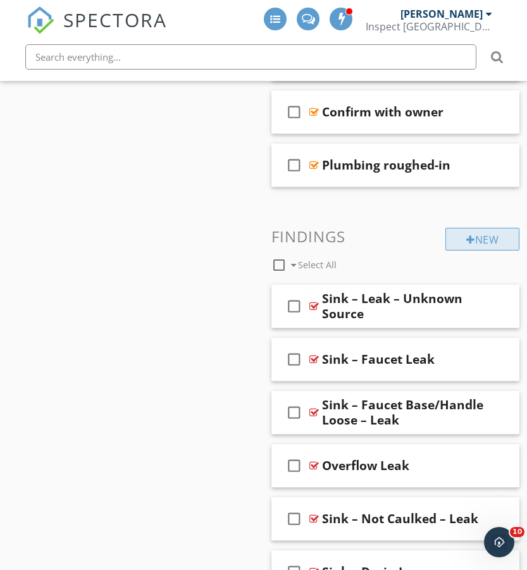
click at [489, 241] on div "New" at bounding box center [482, 239] width 74 height 23
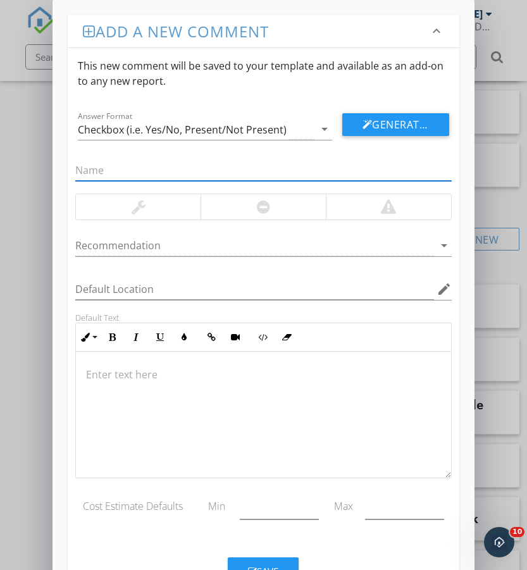
click at [159, 175] on input "text" at bounding box center [263, 170] width 376 height 21
paste input "Sink – No Water Connection"
type input "Sink – No Water Connection"
click at [233, 205] on div at bounding box center [263, 206] width 125 height 25
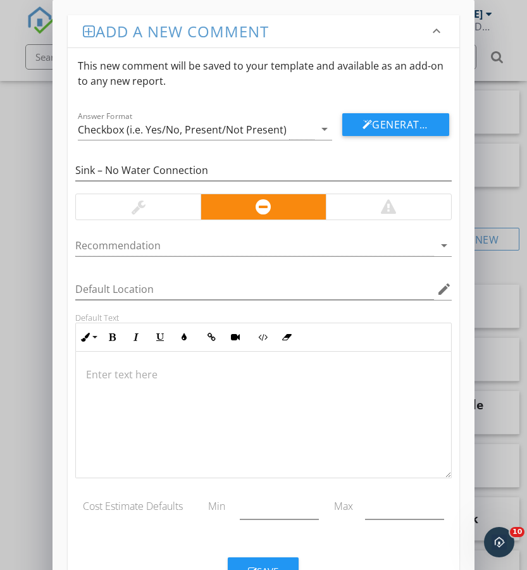
click at [251, 359] on div at bounding box center [263, 415] width 375 height 127
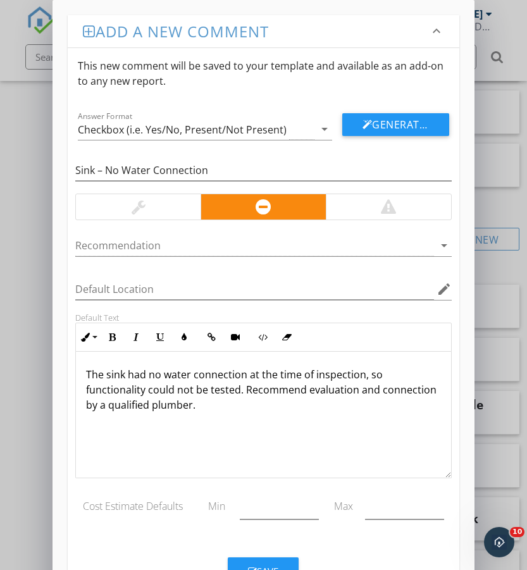
click at [261, 565] on div "Save" at bounding box center [263, 571] width 30 height 15
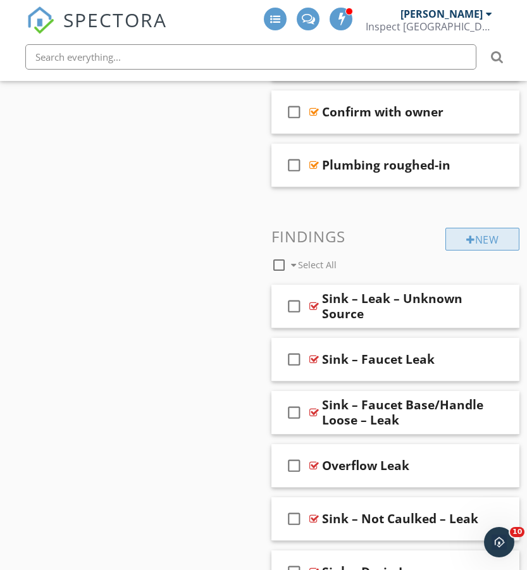
click at [485, 234] on div "New" at bounding box center [482, 239] width 74 height 23
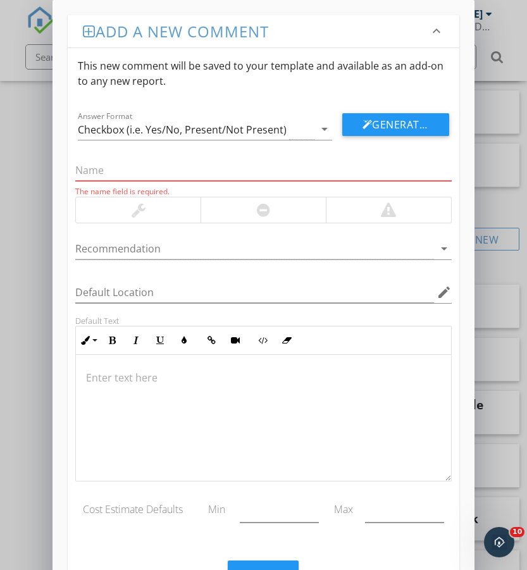
paste input "No Under Sink Access"
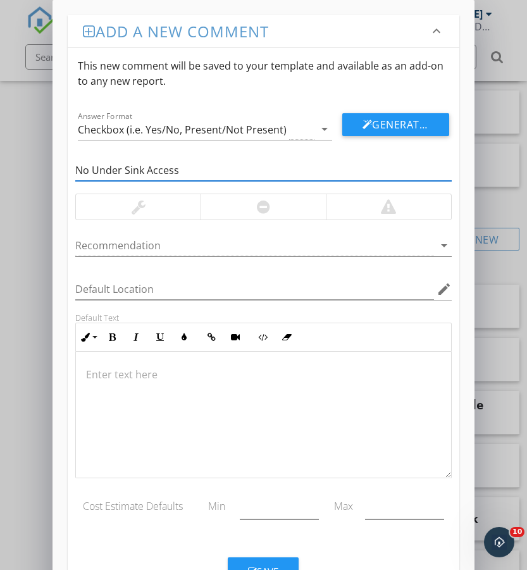
type input "No Under Sink Access"
click at [173, 201] on div at bounding box center [138, 206] width 125 height 25
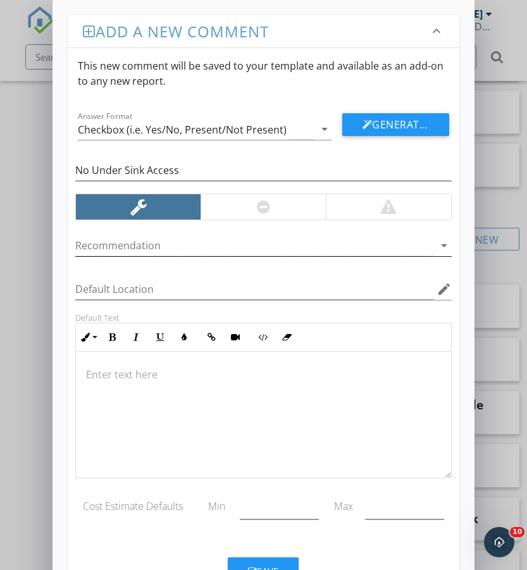
click at [295, 243] on div at bounding box center [254, 245] width 358 height 21
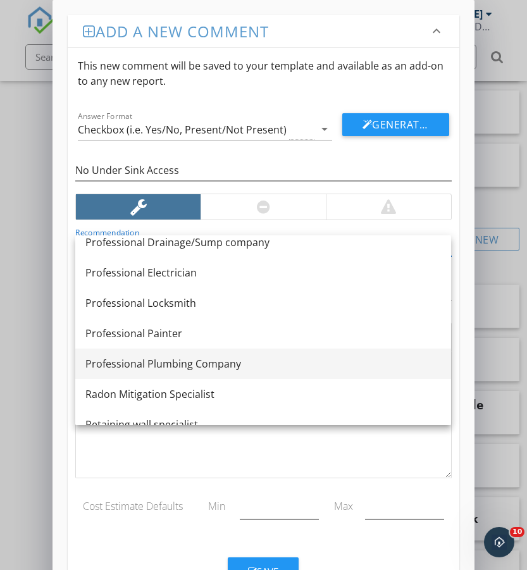
scroll to position [1225, 0]
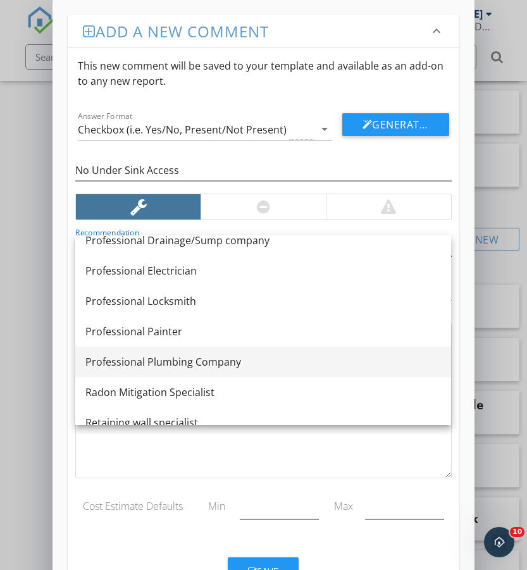
click at [219, 365] on div "Professional Plumbing Company" at bounding box center [263, 361] width 356 height 15
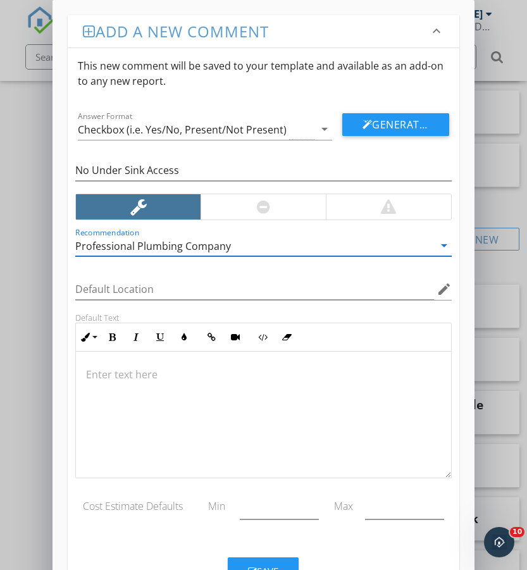
click at [197, 367] on p at bounding box center [263, 374] width 354 height 15
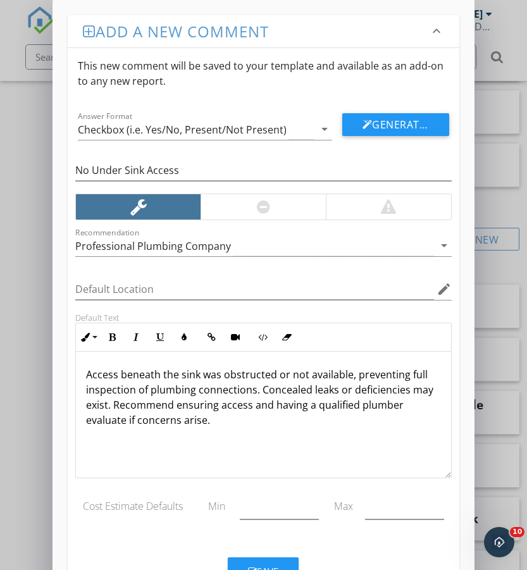
click at [271, 563] on button "Save" at bounding box center [263, 571] width 71 height 28
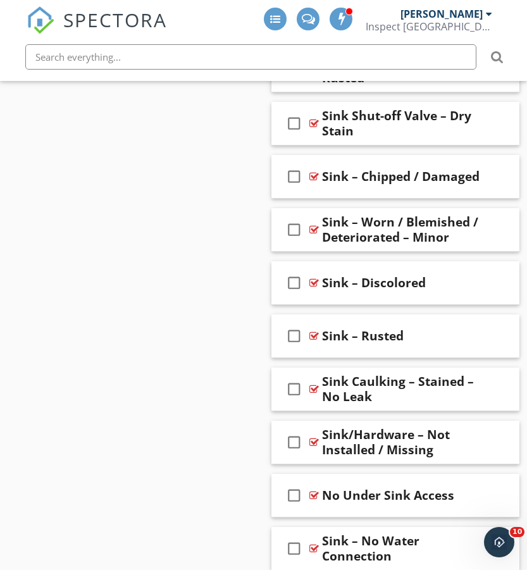
scroll to position [4569, 0]
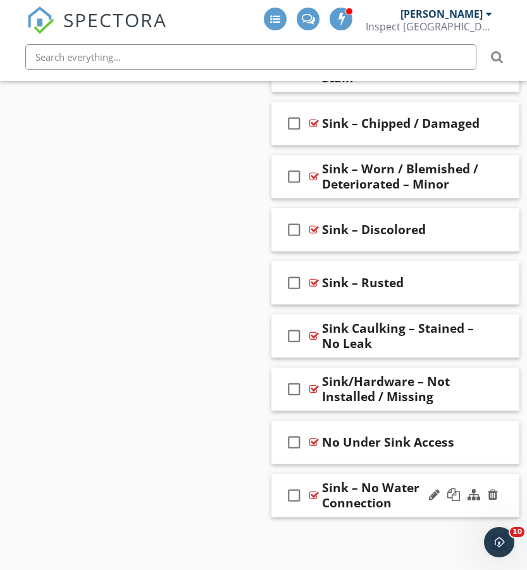
click at [361, 488] on div "Sink – No Water Connection" at bounding box center [405, 495] width 167 height 30
click at [353, 483] on div "Sink – No Water Connection" at bounding box center [405, 494] width 167 height 23
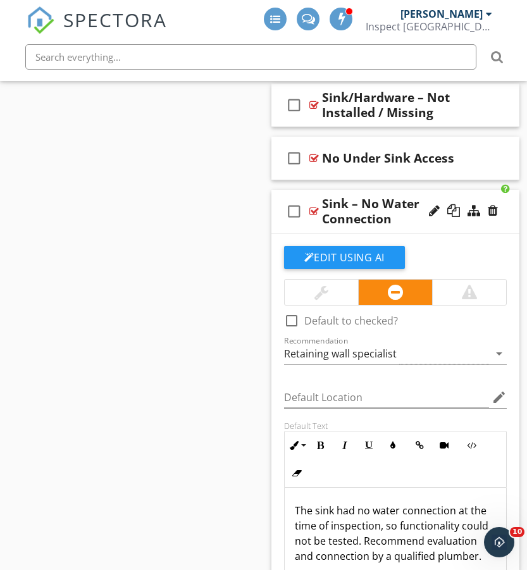
scroll to position [4862, 0]
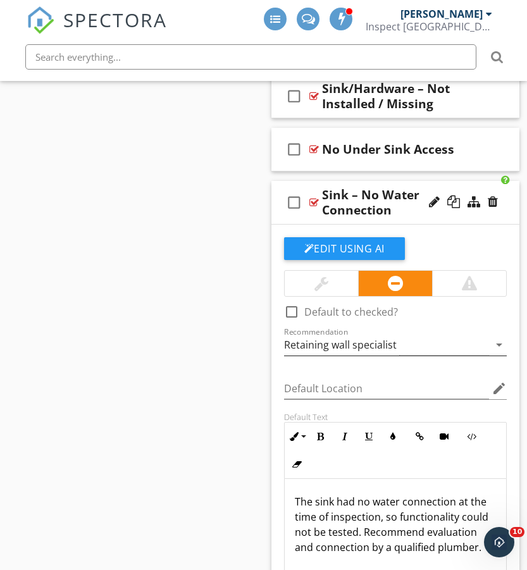
click at [356, 340] on div "Retaining wall specialist" at bounding box center [340, 344] width 113 height 11
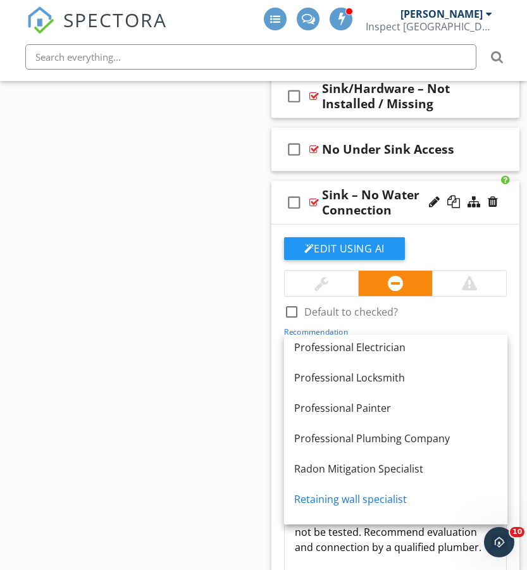
scroll to position [1271, 0]
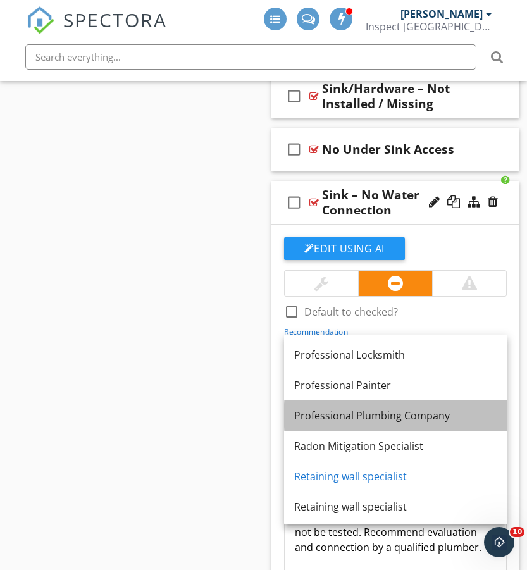
click at [358, 411] on div "Professional Plumbing Company" at bounding box center [395, 415] width 203 height 15
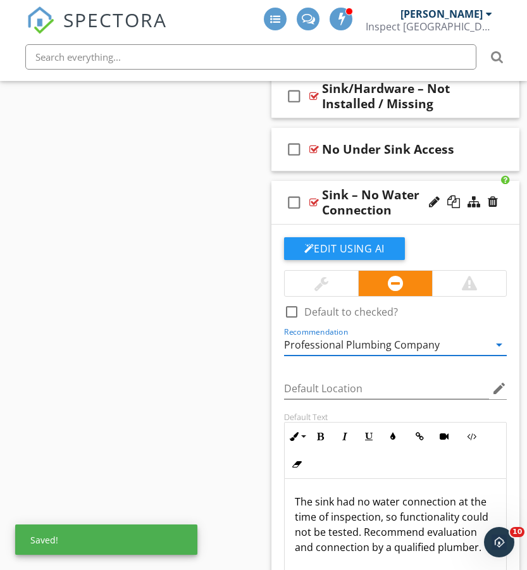
click at [280, 215] on div "check_box_outline_blank Sink – No Water Connection" at bounding box center [395, 203] width 249 height 44
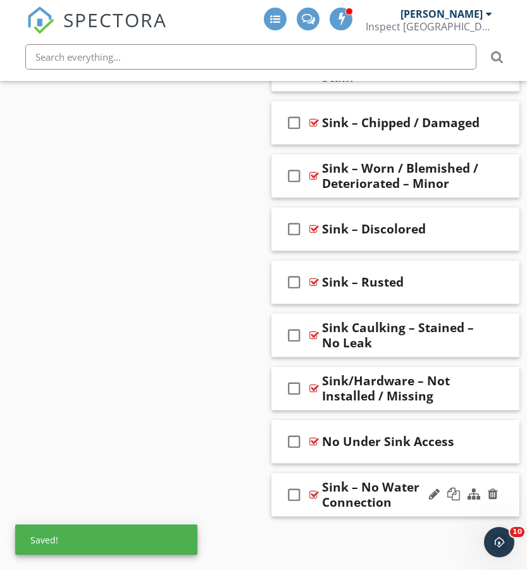
scroll to position [4569, 0]
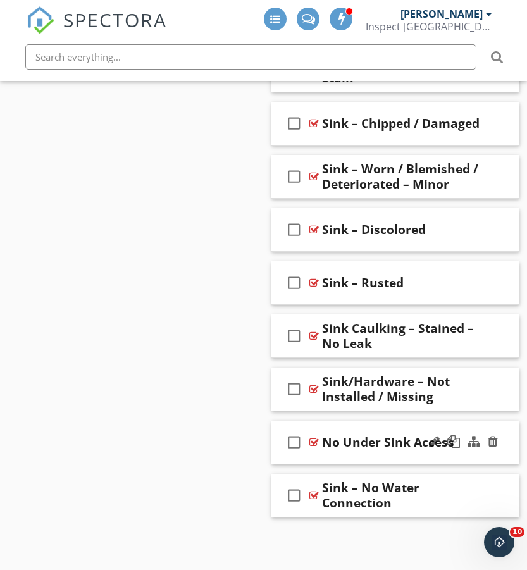
click at [289, 456] on icon "check_box_outline_blank" at bounding box center [294, 442] width 20 height 30
click at [289, 456] on icon "check_box" at bounding box center [294, 442] width 20 height 30
click at [287, 461] on div "check_box_outline_blank No Under Sink Access" at bounding box center [395, 443] width 249 height 44
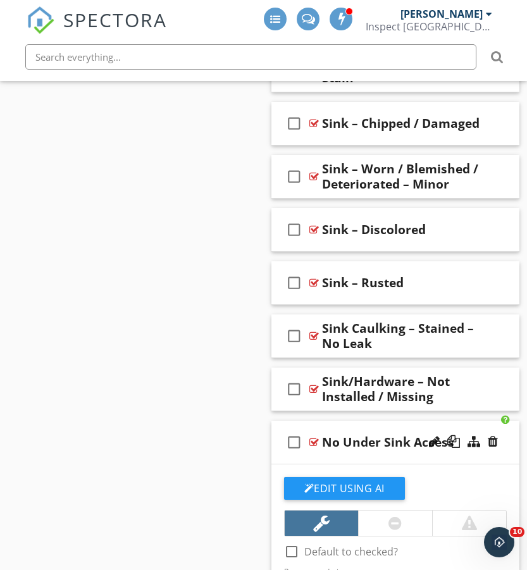
scroll to position [4862, 0]
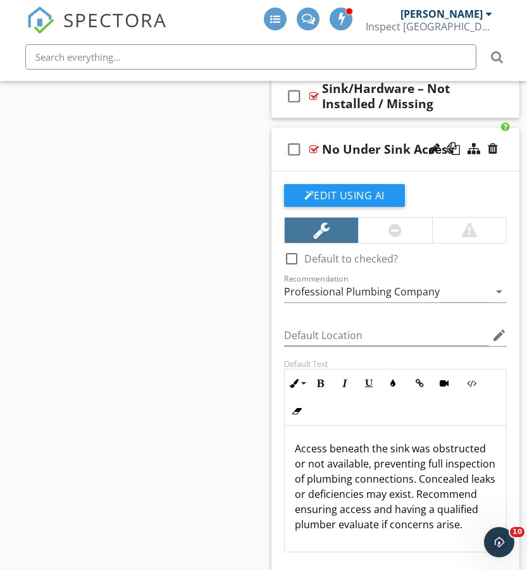
click at [293, 165] on div "check_box_outline_blank No Under Sink Access" at bounding box center [395, 150] width 249 height 44
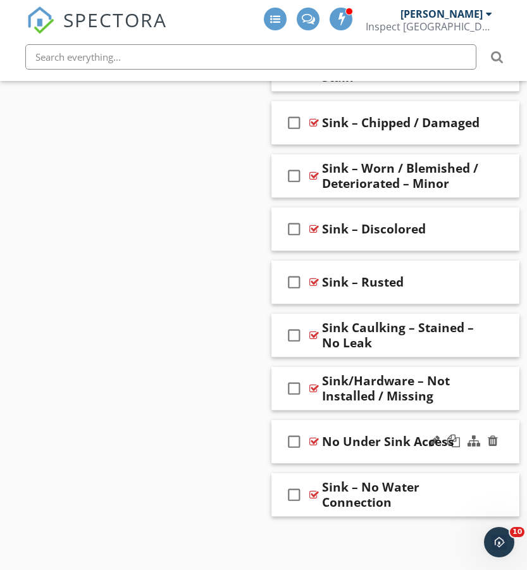
scroll to position [4569, 0]
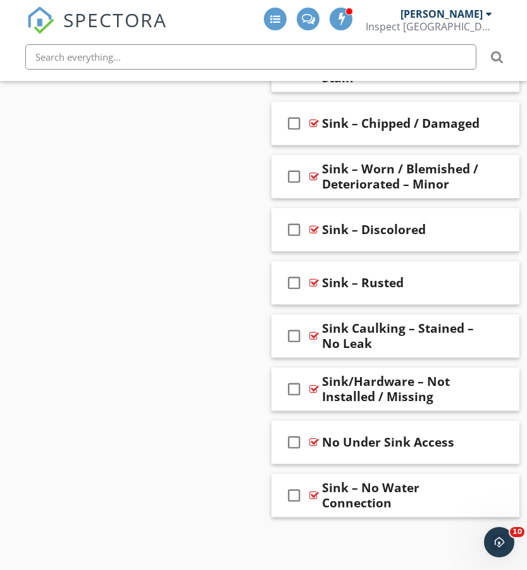
click at [293, 456] on icon "check_box_outline_blank" at bounding box center [294, 442] width 20 height 30
click at [293, 456] on icon "check_box" at bounding box center [294, 442] width 20 height 30
click at [292, 458] on div "check_box_outline_blank No Under Sink Access" at bounding box center [395, 443] width 249 height 44
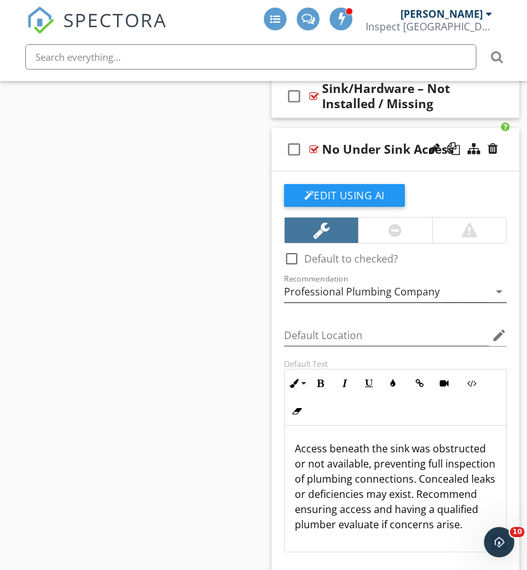
click at [446, 287] on div "Professional Plumbing Company" at bounding box center [387, 292] width 206 height 21
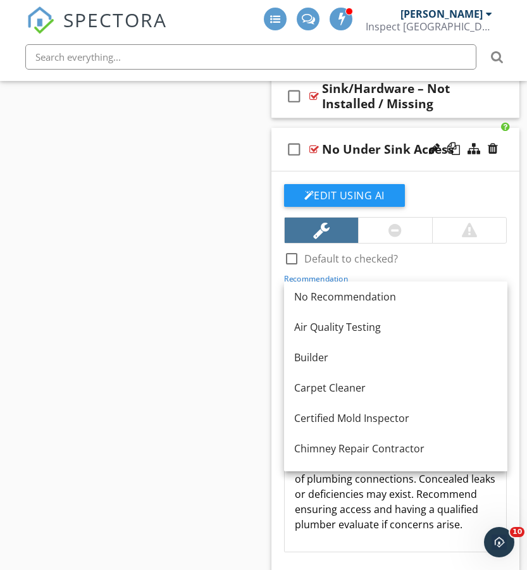
click at [389, 145] on div "No Under Sink Access" at bounding box center [388, 149] width 132 height 15
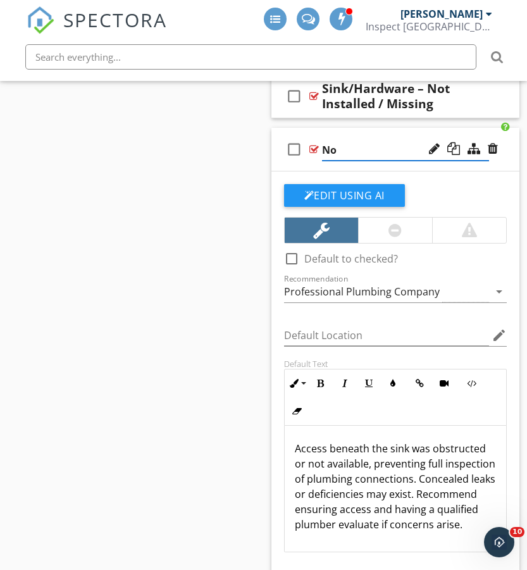
type input "N"
paste input "Sink – Limited / No Access Under Cabinet"
type input "Sink – Limited / No Access Under Cabinet"
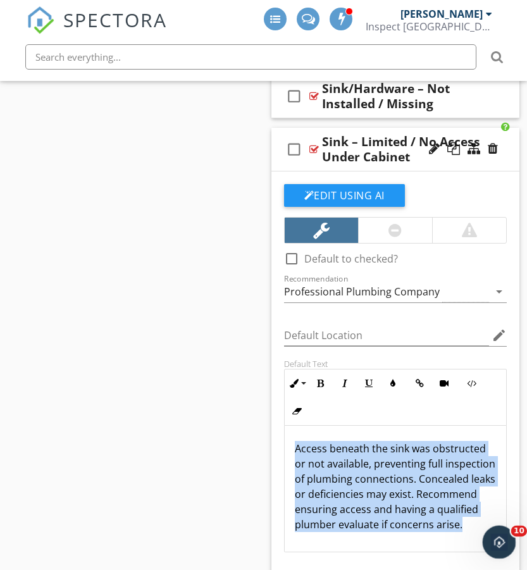
drag, startPoint x: 776, startPoint y: 970, endPoint x: 497, endPoint y: 528, distance: 522.4
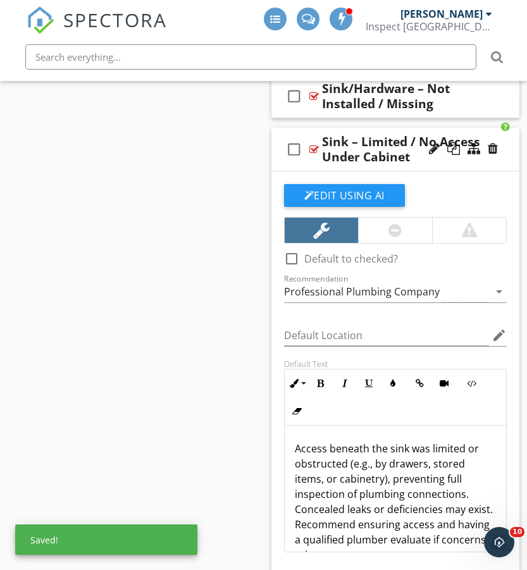
scroll to position [11, 0]
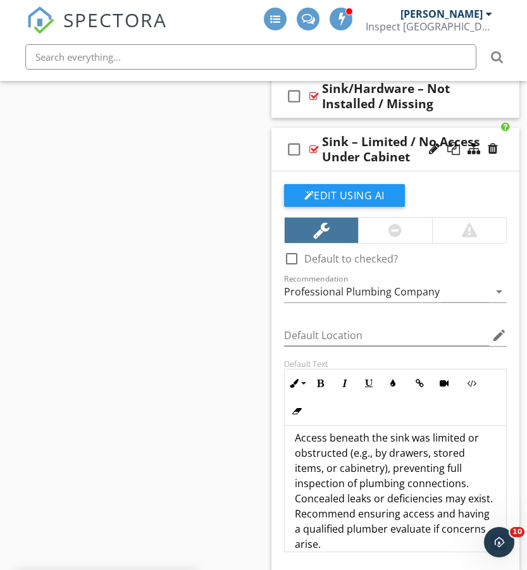
click at [287, 166] on div "check_box_outline_blank Sink – Limited / No Access Under Cabinet" at bounding box center [395, 150] width 249 height 44
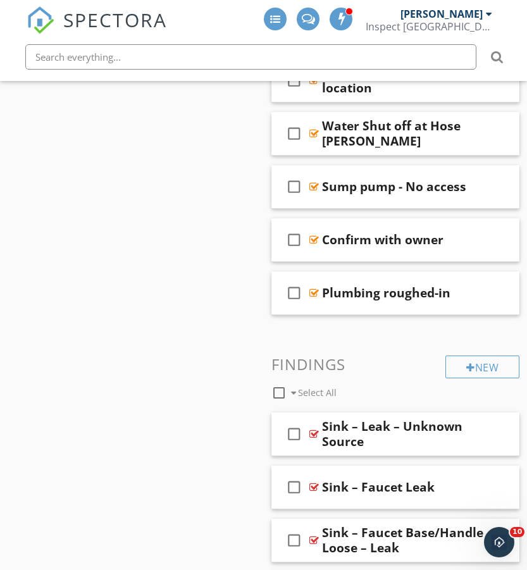
scroll to position [2035, 0]
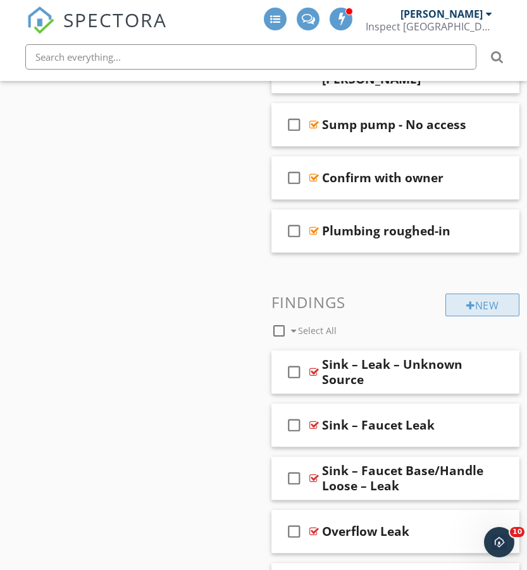
click at [488, 302] on div "New" at bounding box center [482, 305] width 74 height 23
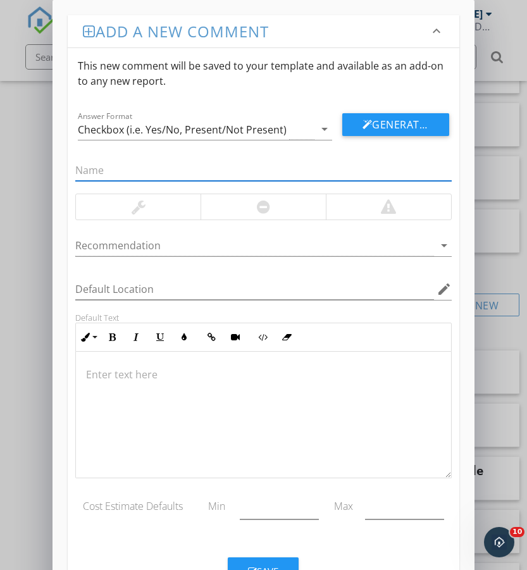
paste input "Asked Not to Test by Agent"
type input "Asked Not to Test by Agent"
click at [240, 203] on div at bounding box center [263, 206] width 125 height 25
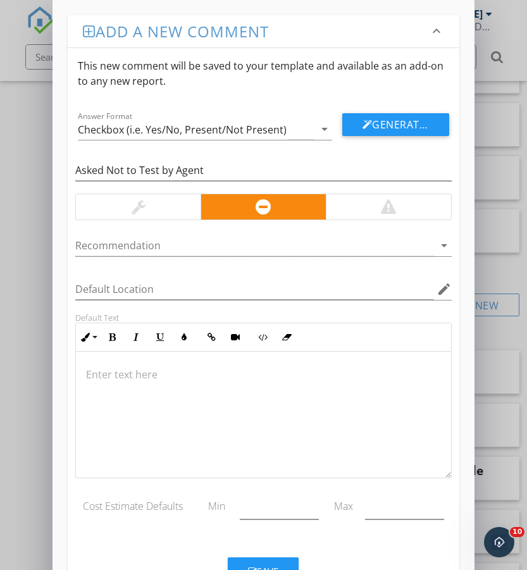
click at [158, 366] on div at bounding box center [263, 415] width 375 height 127
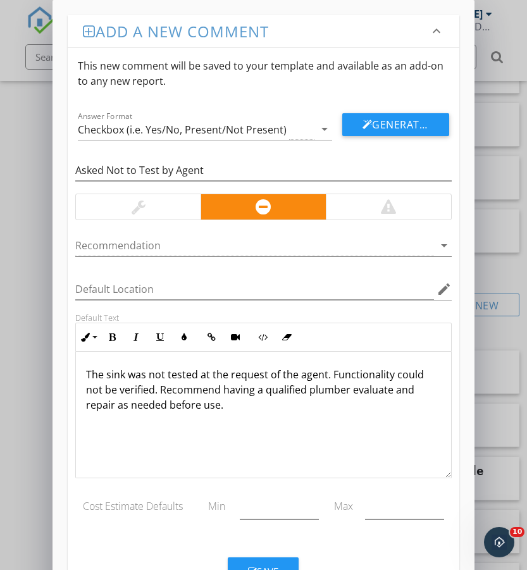
click at [133, 231] on div "Recommendation arrow_drop_down" at bounding box center [263, 248] width 376 height 41
click at [133, 249] on div at bounding box center [254, 245] width 358 height 21
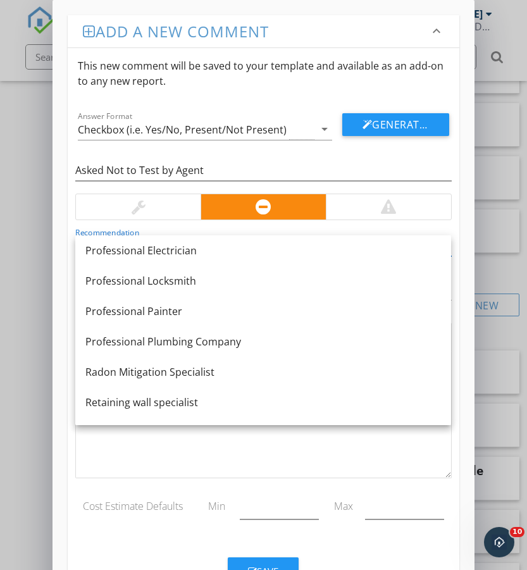
scroll to position [1248, 0]
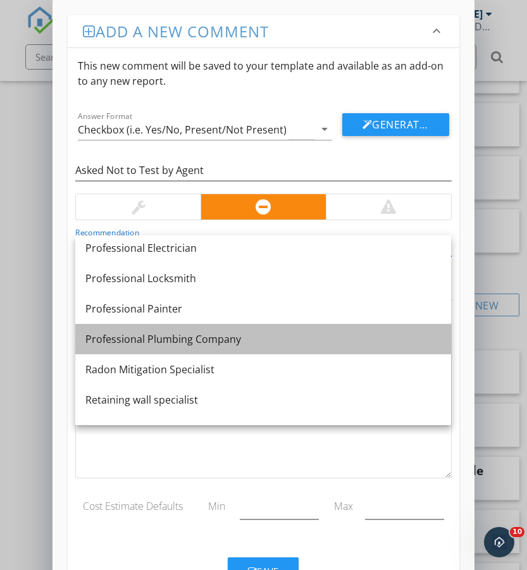
click at [215, 338] on div "Professional Plumbing Company" at bounding box center [263, 339] width 356 height 15
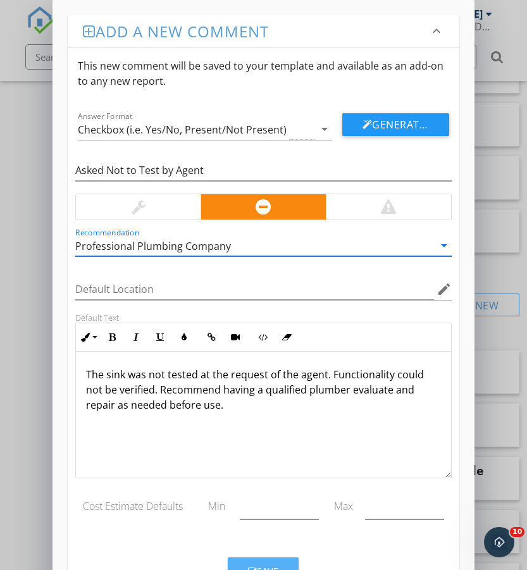
click at [272, 563] on button "Save" at bounding box center [263, 571] width 71 height 28
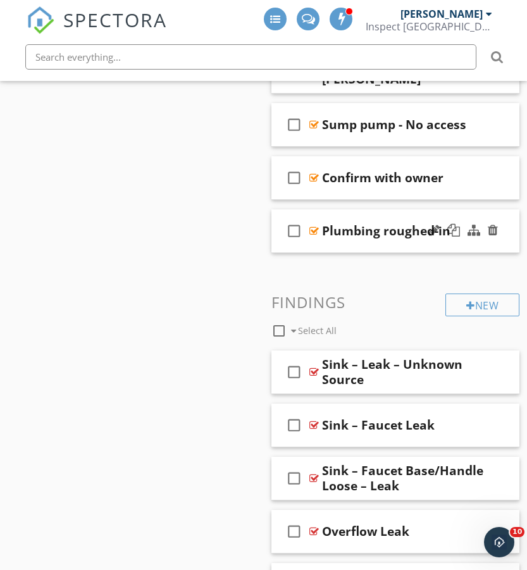
click at [390, 216] on div "check_box_outline_blank Plumbing roughed-in" at bounding box center [395, 231] width 249 height 44
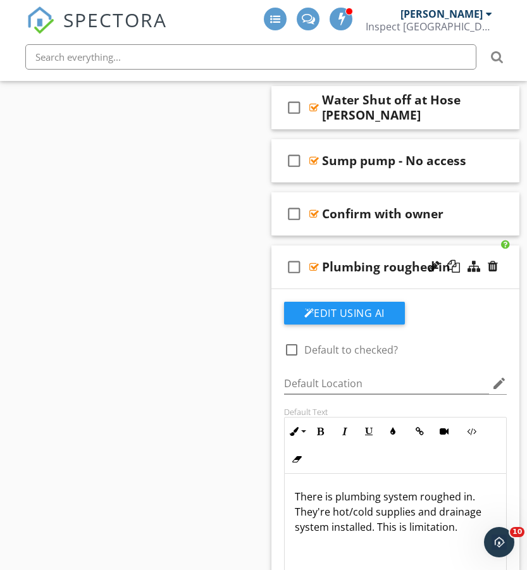
scroll to position [1990, 0]
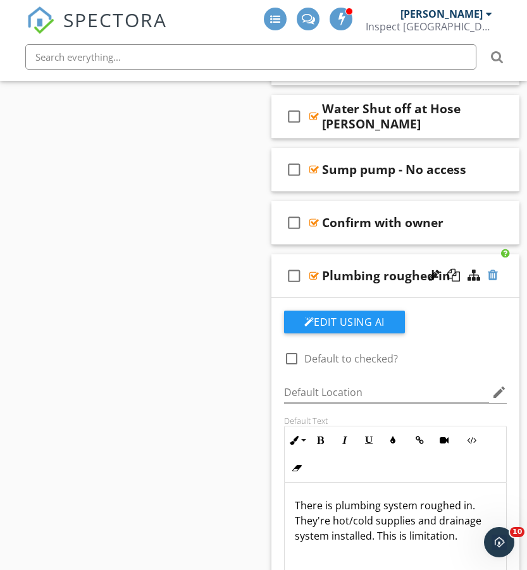
click at [495, 275] on div at bounding box center [493, 275] width 10 height 13
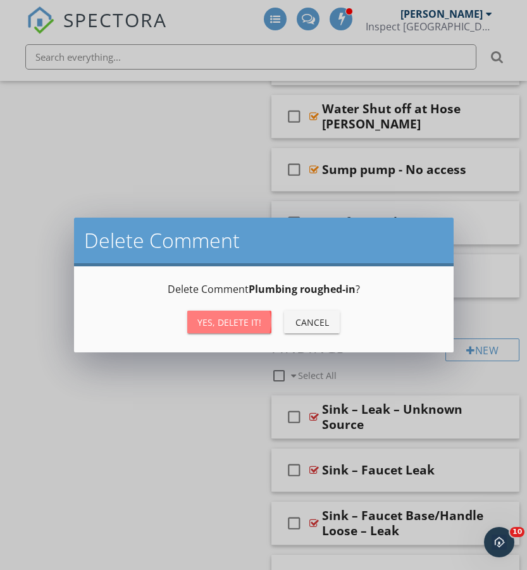
click at [240, 327] on div "Yes, Delete it!" at bounding box center [229, 322] width 64 height 13
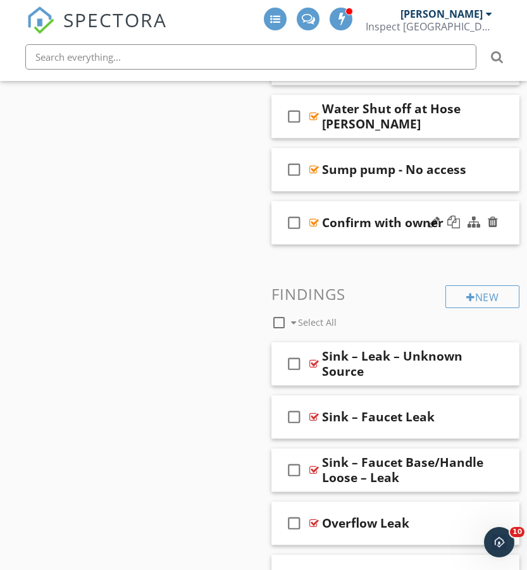
click at [348, 242] on div "check_box_outline_blank Confirm with owner" at bounding box center [395, 223] width 249 height 44
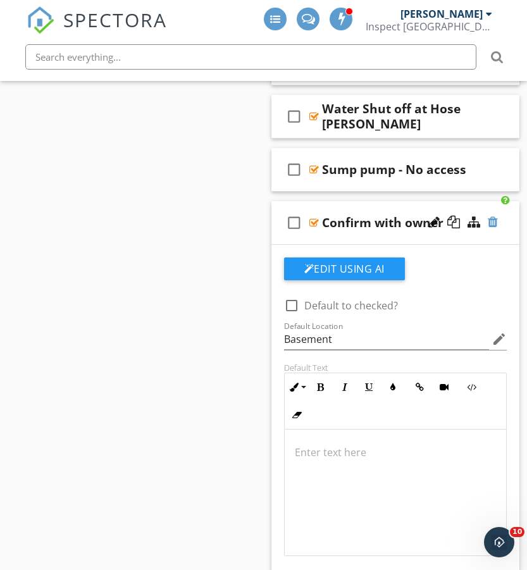
click at [495, 225] on div at bounding box center [493, 222] width 10 height 13
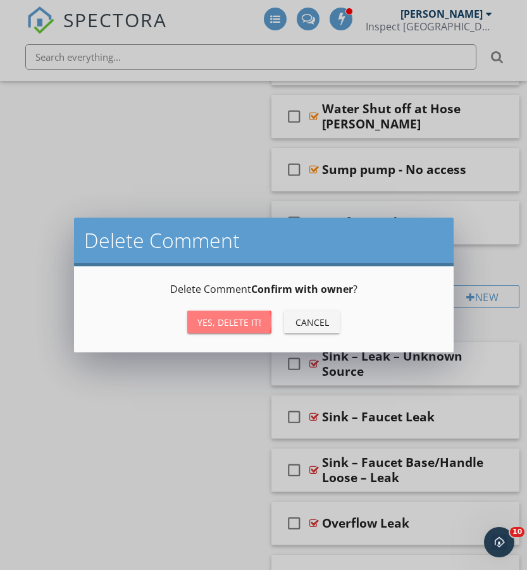
click at [239, 326] on div "Yes, Delete it!" at bounding box center [229, 322] width 64 height 13
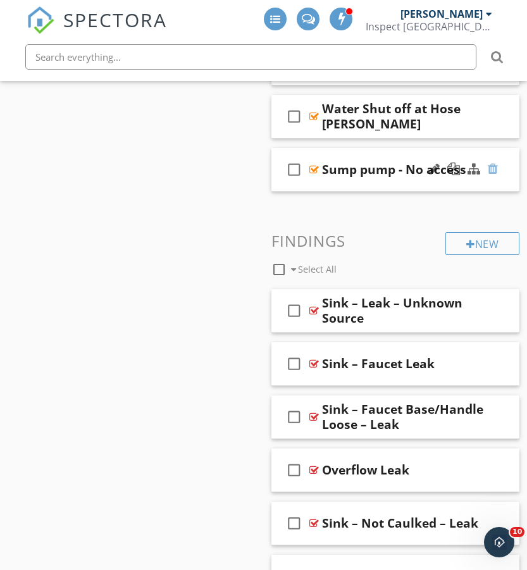
click at [494, 169] on div at bounding box center [493, 169] width 10 height 13
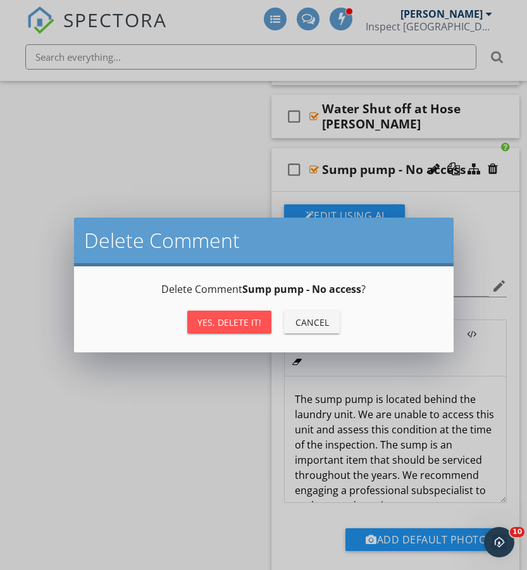
click at [237, 322] on div "Yes, Delete it!" at bounding box center [229, 322] width 64 height 13
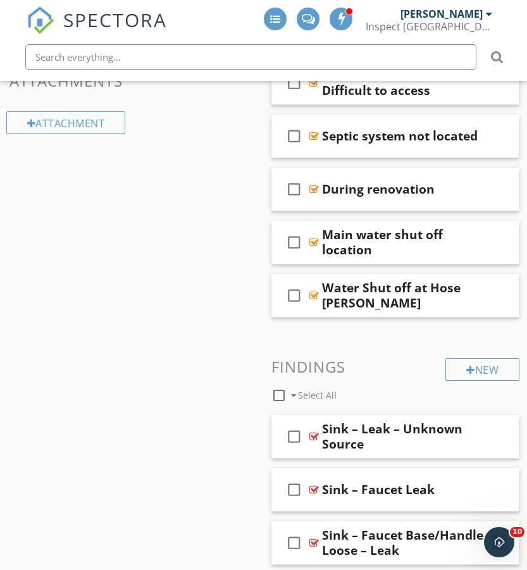
scroll to position [1810, 0]
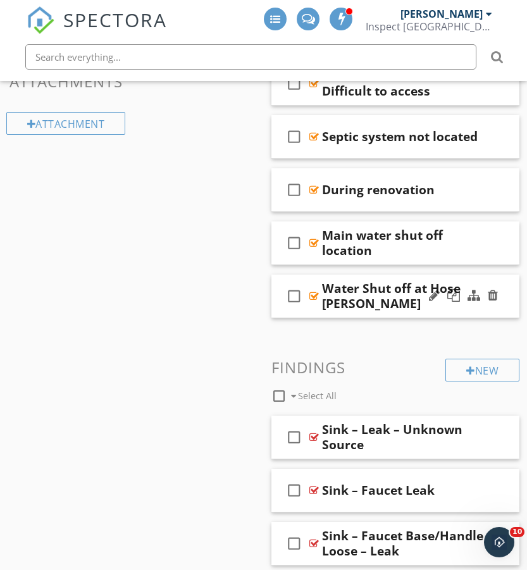
click at [389, 311] on div "check_box_outline_blank Water Shut off at Hose Bibb" at bounding box center [395, 297] width 249 height 44
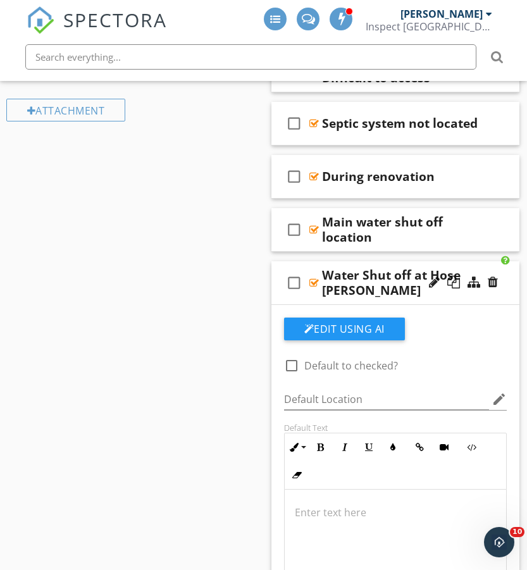
scroll to position [1820, 0]
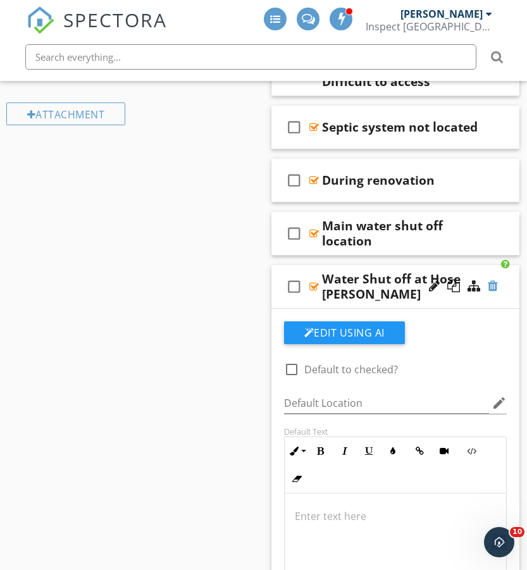
click at [494, 286] on div at bounding box center [493, 286] width 10 height 13
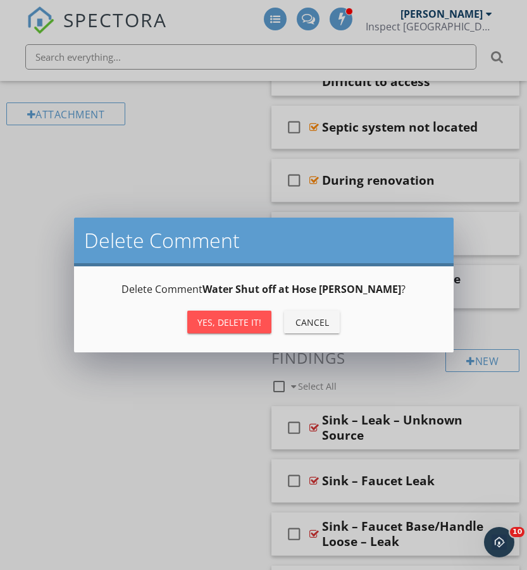
click at [235, 327] on div "Yes, Delete it!" at bounding box center [229, 322] width 64 height 13
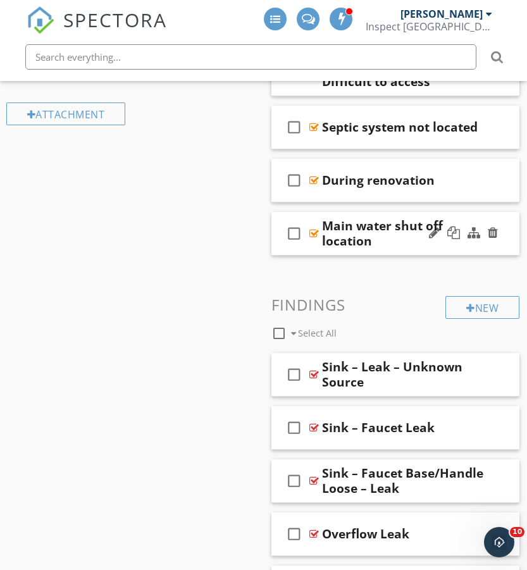
click at [391, 249] on div "check_box_outline_blank Main water shut off location" at bounding box center [395, 234] width 249 height 44
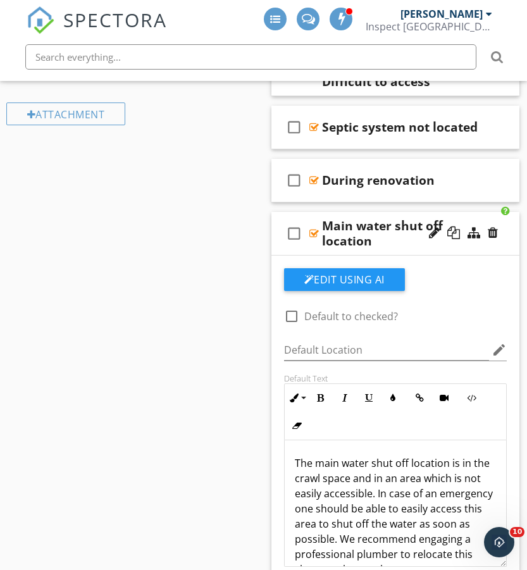
click at [391, 249] on div "check_box_outline_blank Main water shut off location" at bounding box center [395, 234] width 249 height 44
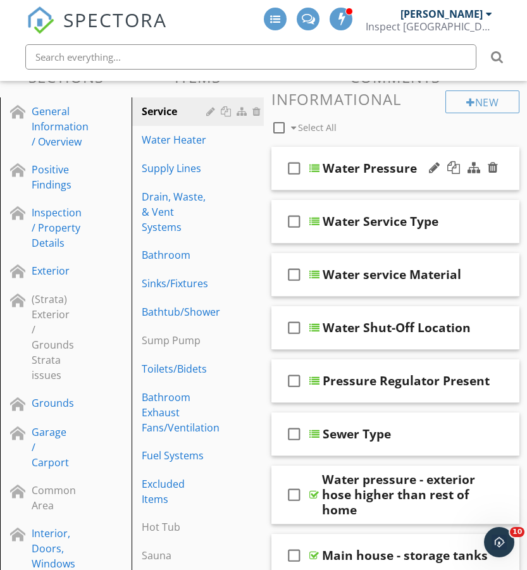
scroll to position [132, 0]
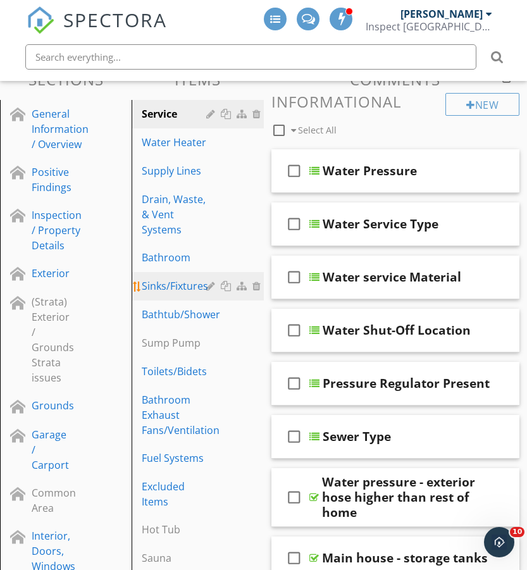
click at [174, 282] on div "Sinks/Fixtures" at bounding box center [176, 285] width 68 height 15
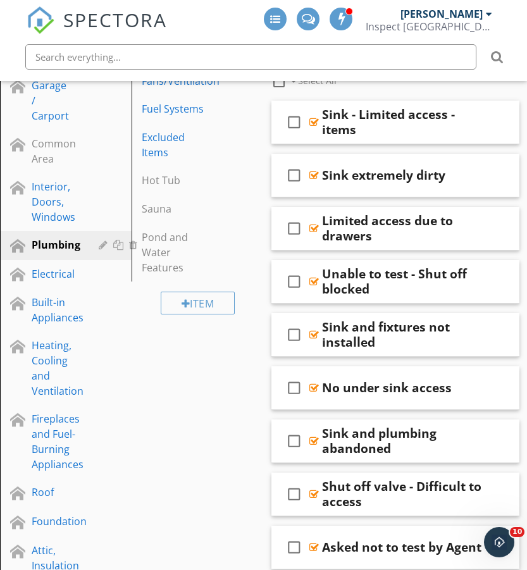
scroll to position [445, 0]
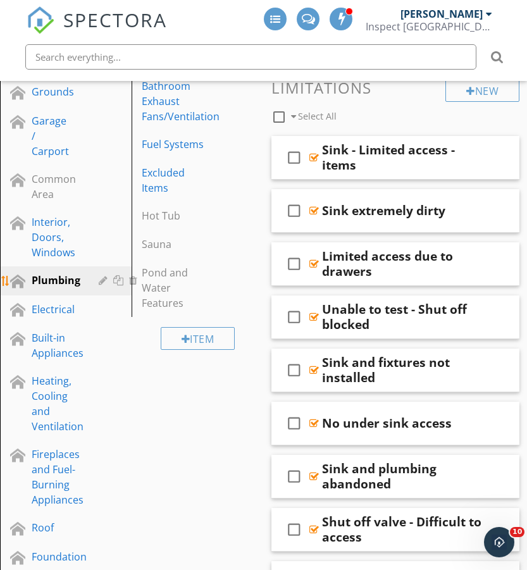
click at [43, 282] on div "Plumbing" at bounding box center [56, 280] width 49 height 15
click at [46, 278] on div "Plumbing" at bounding box center [56, 280] width 49 height 15
click at [54, 273] on div "Plumbing" at bounding box center [56, 280] width 49 height 15
click at [54, 276] on div "Plumbing" at bounding box center [56, 280] width 49 height 15
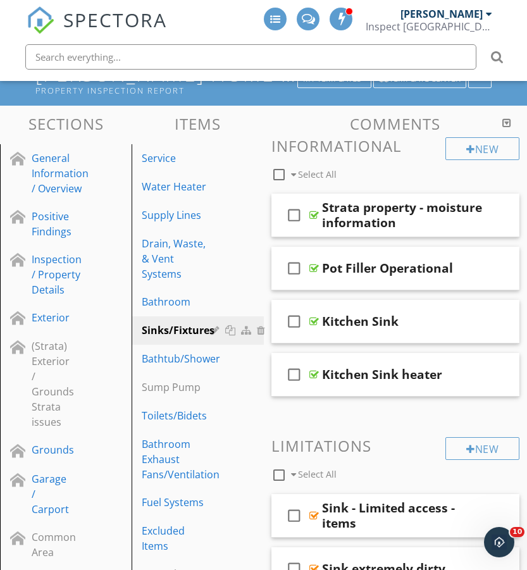
scroll to position [87, 0]
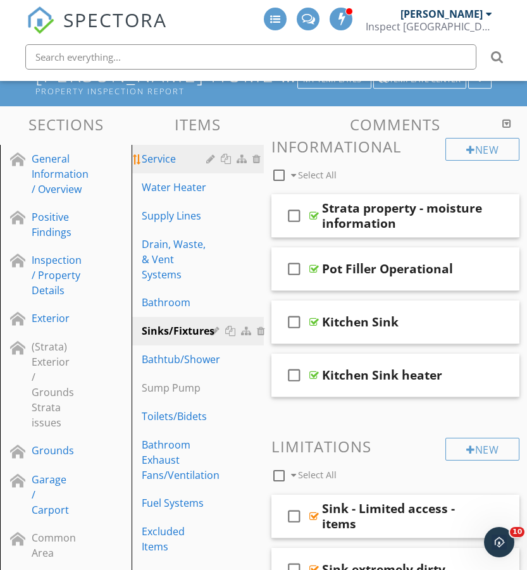
click at [175, 154] on div "Service" at bounding box center [176, 158] width 68 height 15
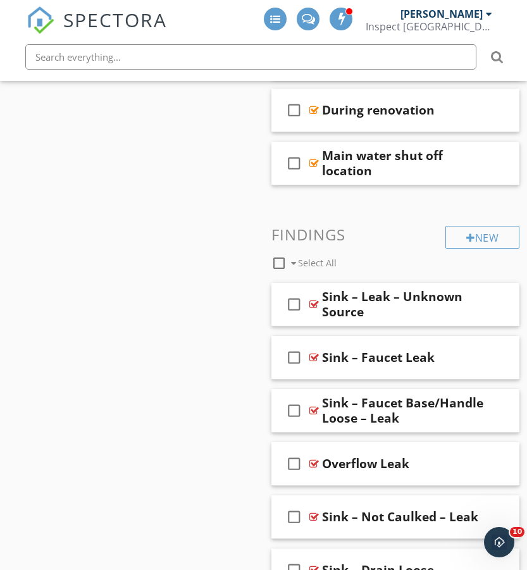
scroll to position [1892, 0]
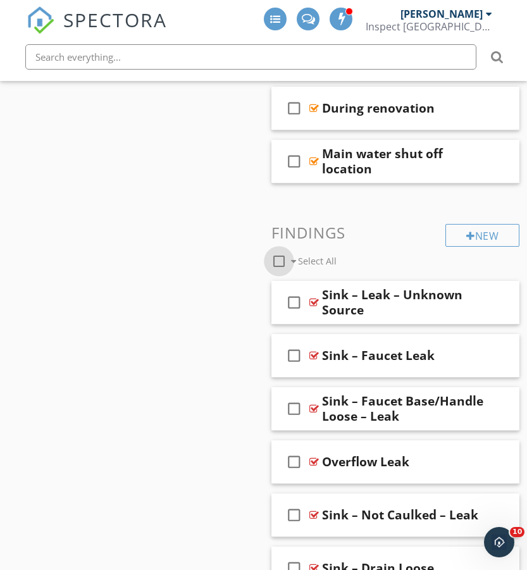
click at [278, 260] on div at bounding box center [279, 262] width 22 height 22
checkbox input "true"
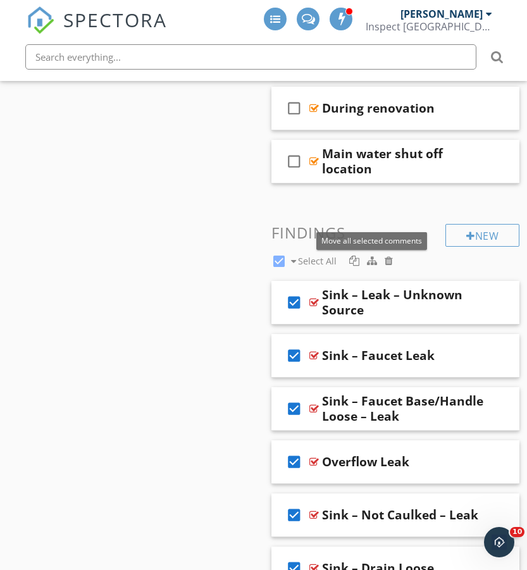
click at [370, 263] on div at bounding box center [372, 261] width 10 height 10
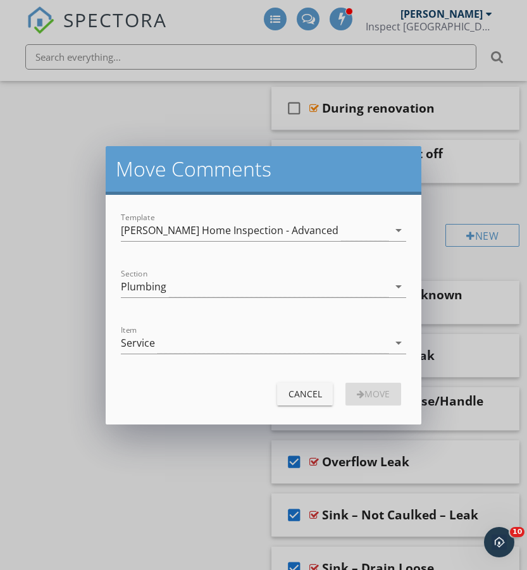
click at [283, 396] on button "Cancel" at bounding box center [305, 394] width 56 height 23
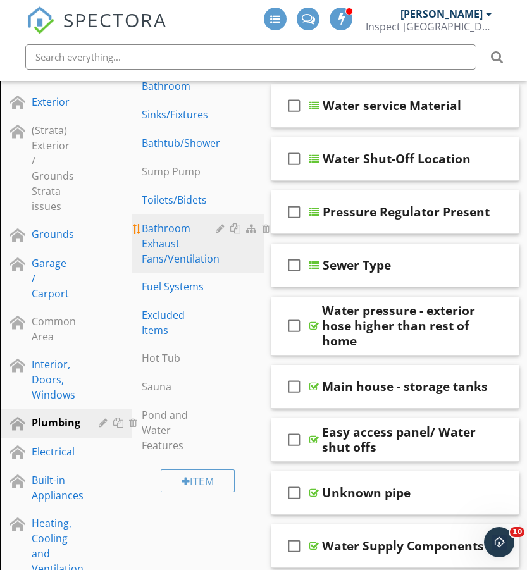
scroll to position [264, 0]
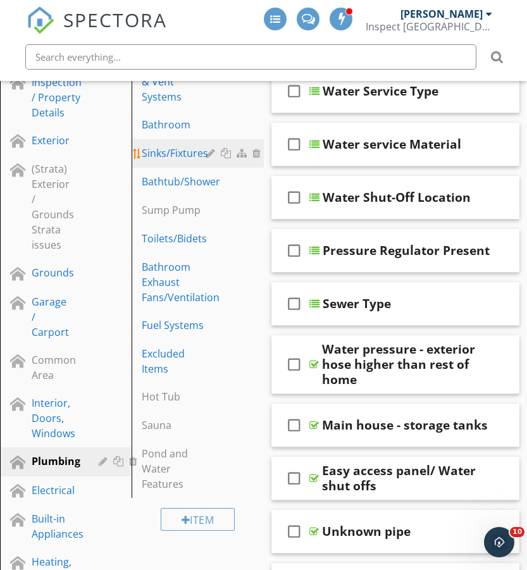
click at [172, 157] on div "Sinks/Fixtures" at bounding box center [176, 153] width 68 height 15
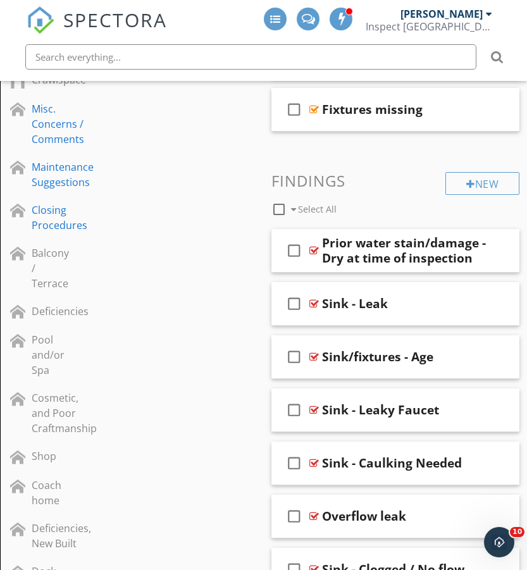
scroll to position [1002, 0]
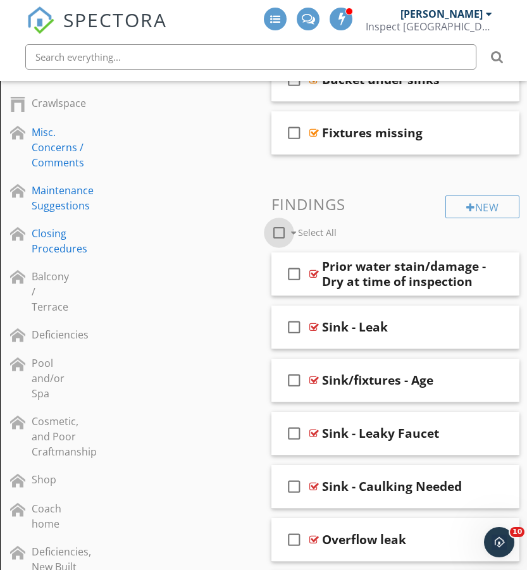
click at [281, 233] on div at bounding box center [279, 233] width 22 height 22
checkbox input "true"
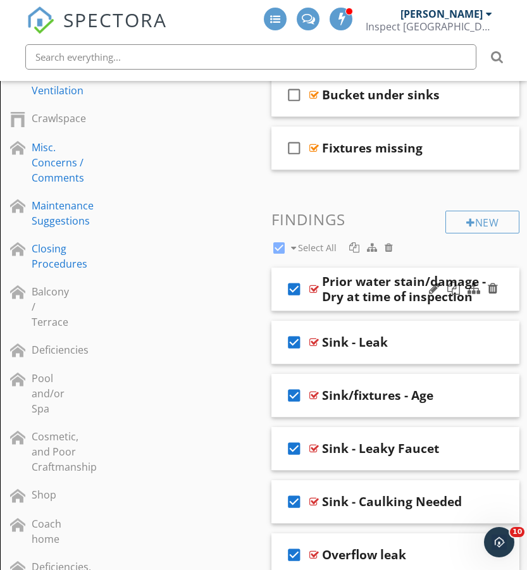
scroll to position [1031, 0]
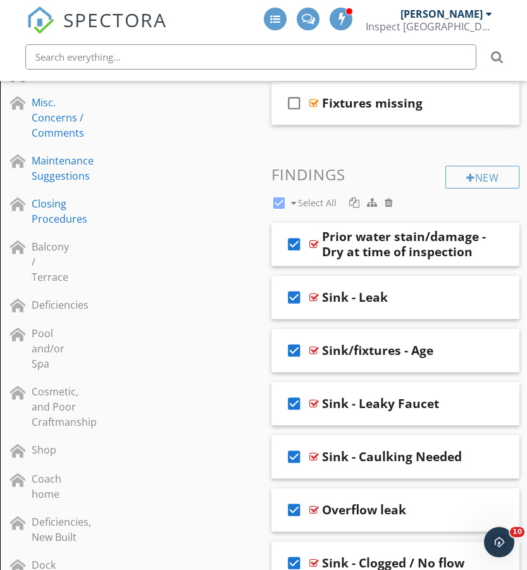
click at [390, 202] on div at bounding box center [389, 202] width 8 height 10
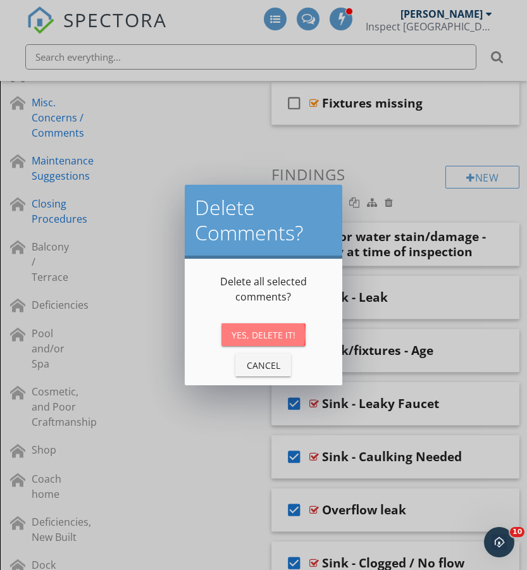
click at [271, 330] on div "Yes, Delete It!" at bounding box center [264, 334] width 64 height 13
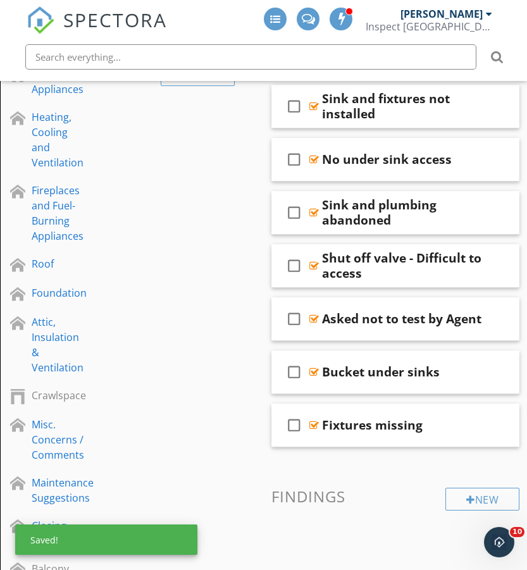
scroll to position [0, 0]
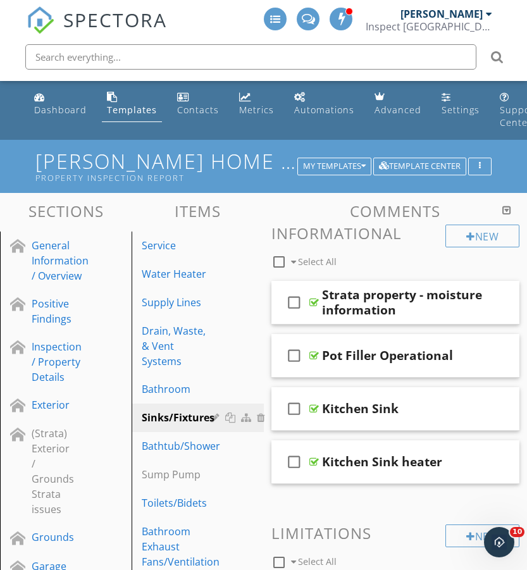
click at [244, 159] on h1 "David Home Inspection - Advanced Property Inspection Report" at bounding box center [263, 166] width 456 height 32
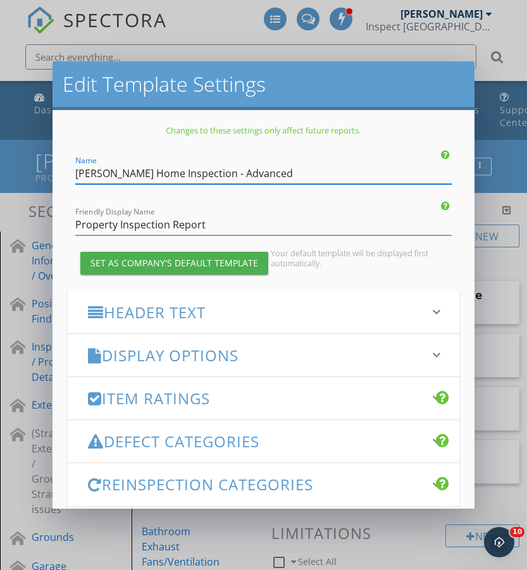
click at [504, 147] on div "Edit Template Settings Changes to these settings only affect future reports. Na…" at bounding box center [263, 285] width 527 height 570
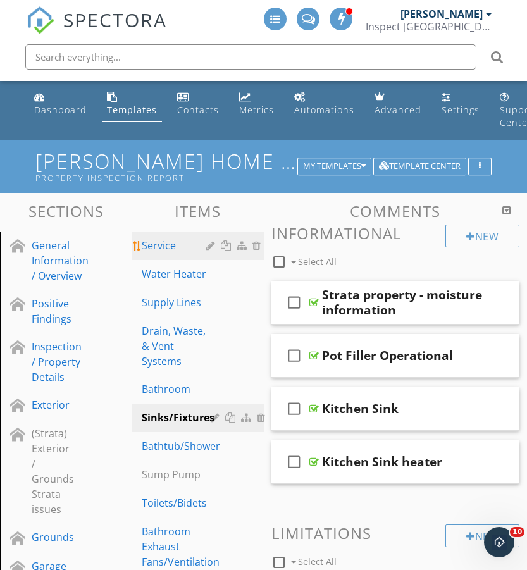
click at [158, 244] on div "Service" at bounding box center [176, 245] width 68 height 15
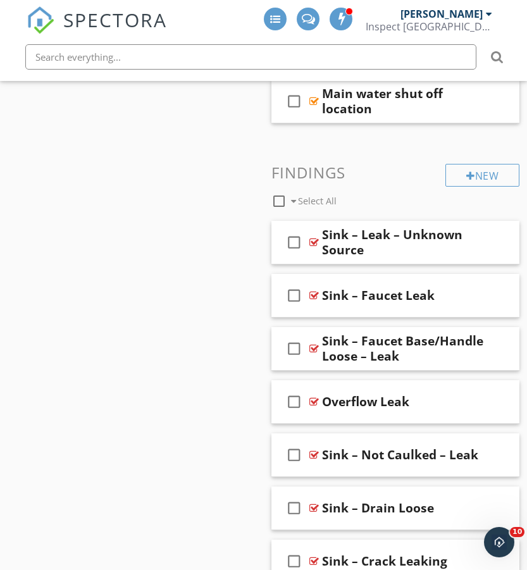
scroll to position [1929, 0]
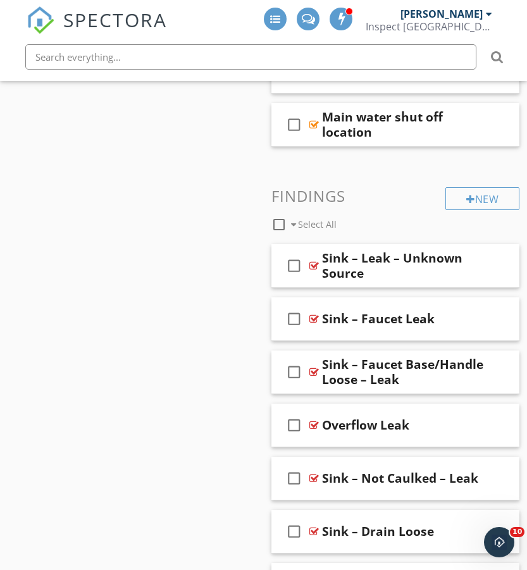
click at [278, 227] on div at bounding box center [279, 225] width 22 height 22
checkbox input "true"
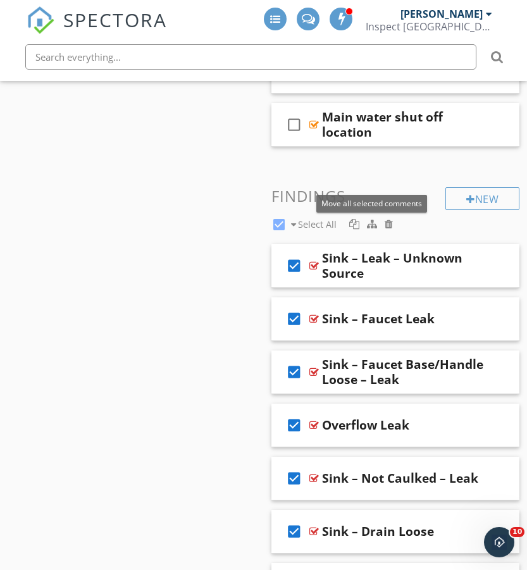
click at [369, 224] on div at bounding box center [372, 224] width 10 height 10
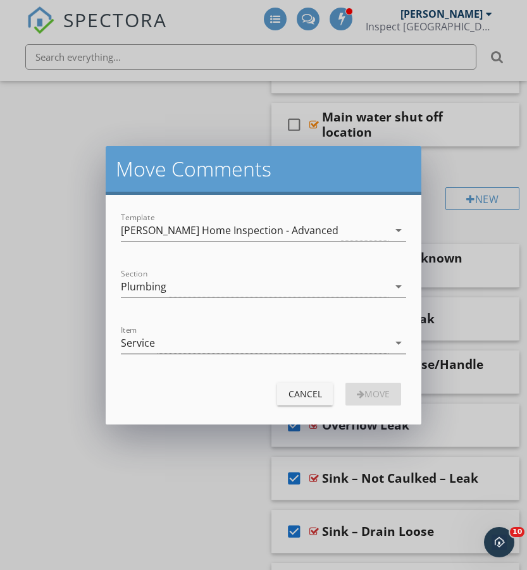
click at [152, 352] on div "Service" at bounding box center [255, 343] width 268 height 21
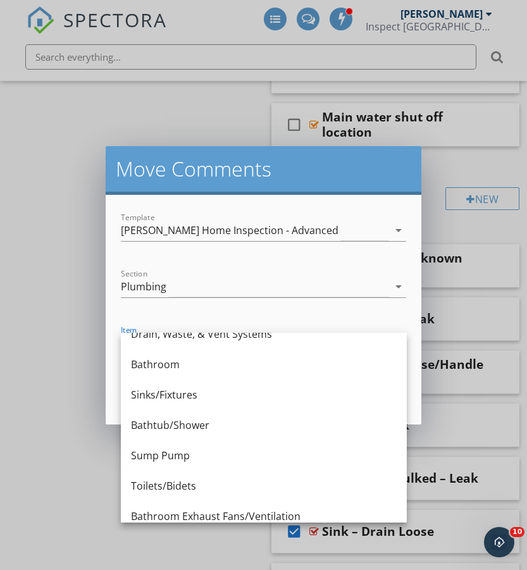
scroll to position [108, 0]
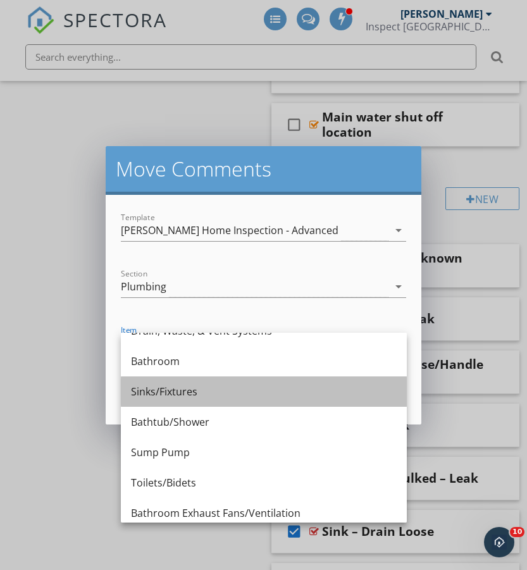
click at [183, 393] on div "Sinks/Fixtures" at bounding box center [264, 391] width 266 height 15
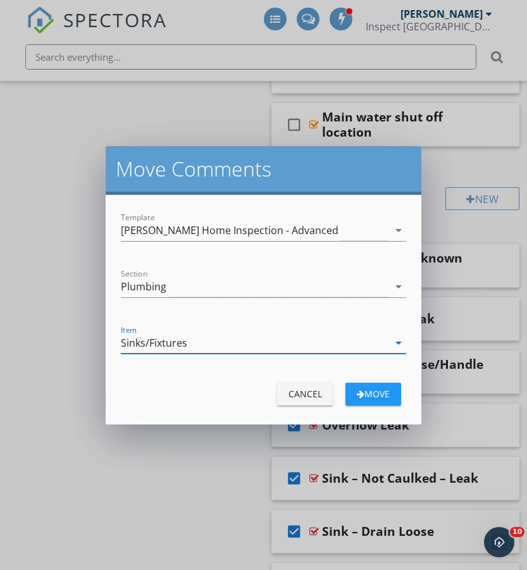
click at [385, 393] on div "move" at bounding box center [373, 393] width 35 height 13
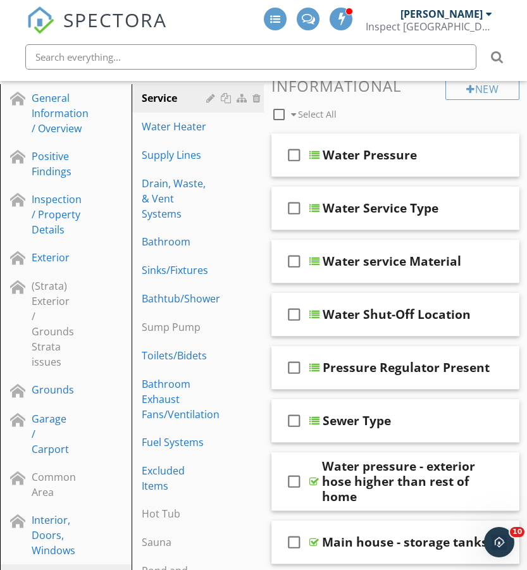
scroll to position [142, 0]
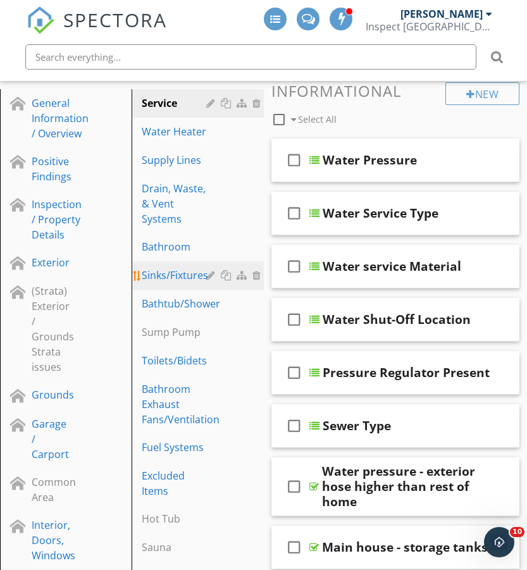
click at [182, 282] on link "Sinks/Fixtures" at bounding box center [199, 275] width 128 height 28
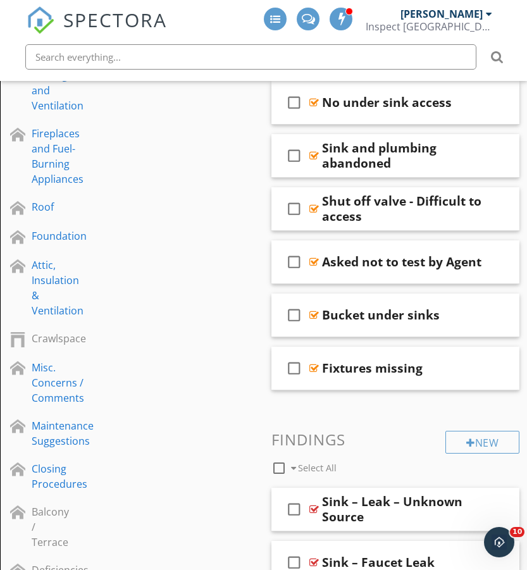
scroll to position [769, 0]
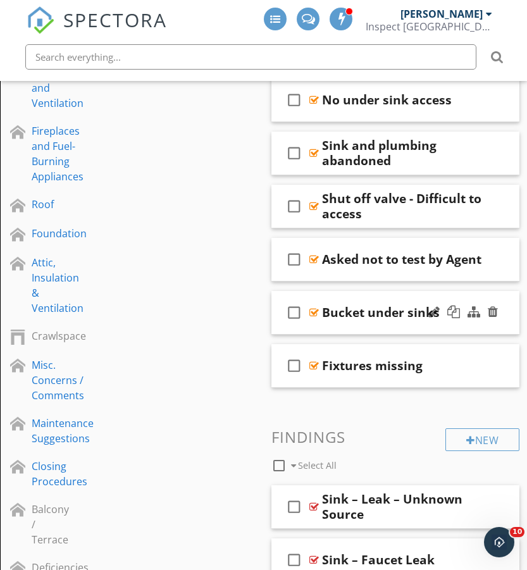
click at [290, 310] on icon "check_box_outline_blank" at bounding box center [294, 312] width 20 height 30
click at [290, 261] on icon "check_box_outline_blank" at bounding box center [294, 259] width 20 height 30
click at [296, 204] on icon "check_box_outline_blank" at bounding box center [294, 206] width 20 height 30
click at [290, 151] on icon "check_box_outline_blank" at bounding box center [294, 153] width 20 height 30
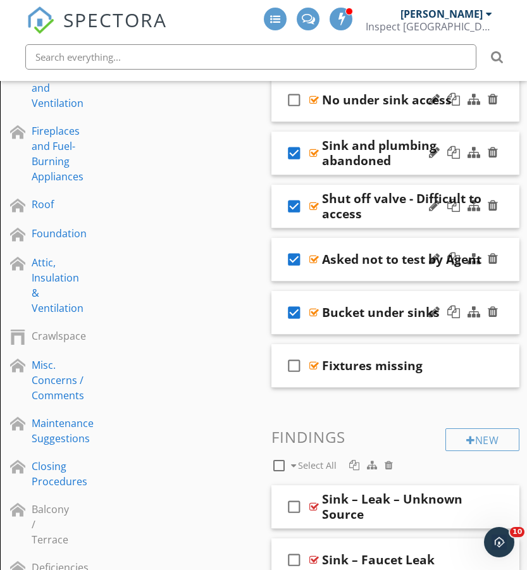
click at [297, 103] on icon "check_box_outline_blank" at bounding box center [294, 100] width 20 height 30
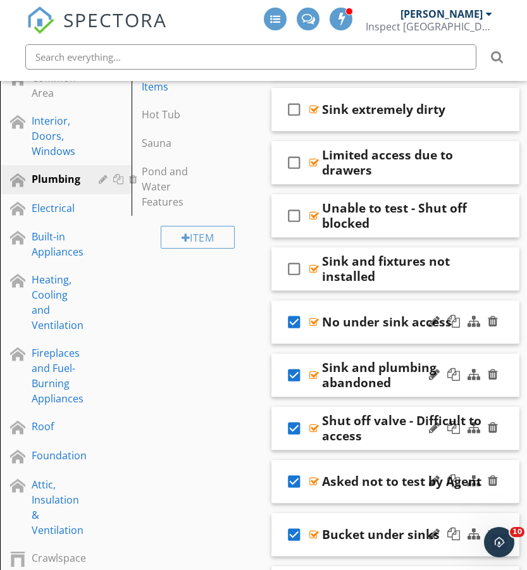
scroll to position [551, 0]
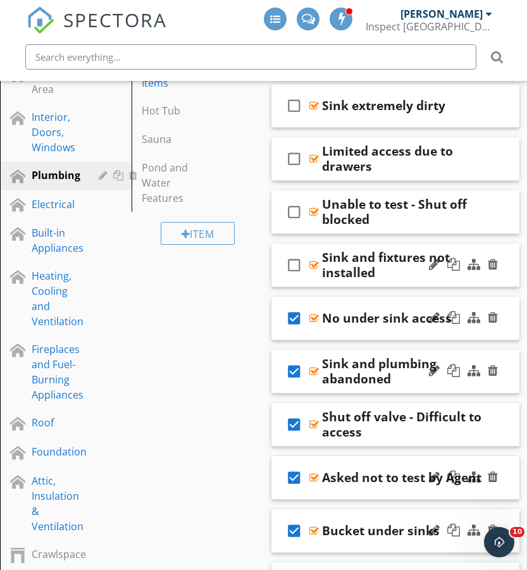
click at [294, 266] on icon "check_box_outline_blank" at bounding box center [294, 265] width 20 height 30
click at [295, 209] on icon "check_box_outline_blank" at bounding box center [294, 212] width 20 height 30
click at [294, 156] on icon "check_box_outline_blank" at bounding box center [294, 159] width 20 height 30
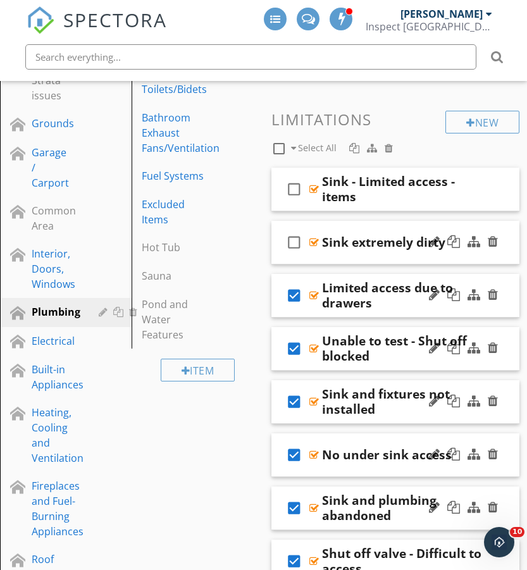
scroll to position [415, 0]
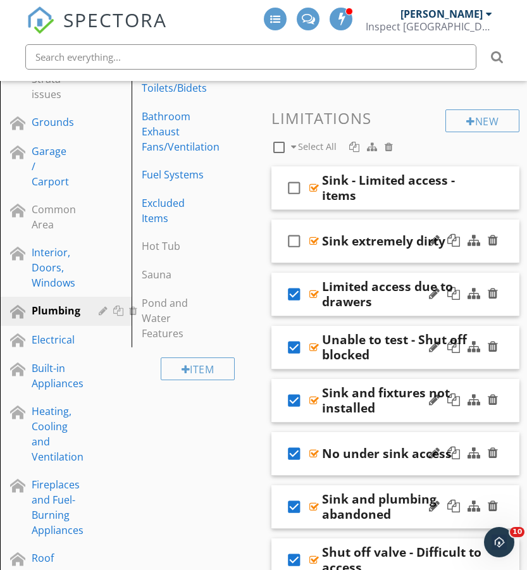
click at [294, 236] on icon "check_box_outline_blank" at bounding box center [294, 241] width 20 height 30
click at [386, 146] on div at bounding box center [389, 147] width 8 height 10
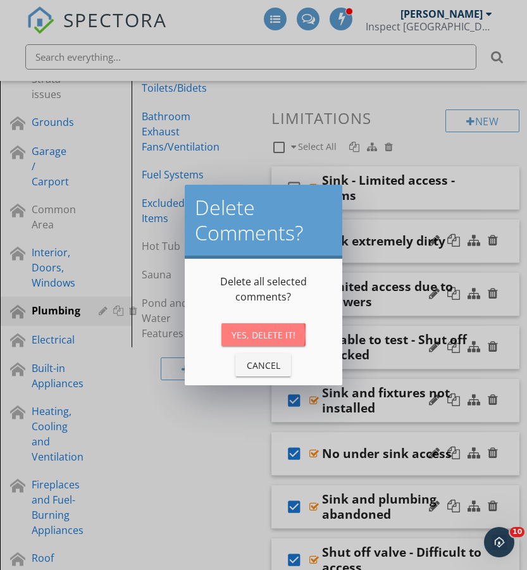
click at [282, 334] on div "Yes, Delete It!" at bounding box center [264, 334] width 64 height 13
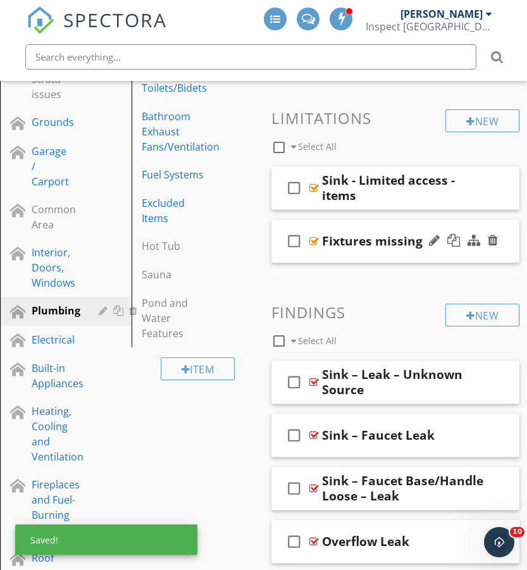
click at [290, 235] on icon "check_box_outline_blank" at bounding box center [294, 241] width 20 height 30
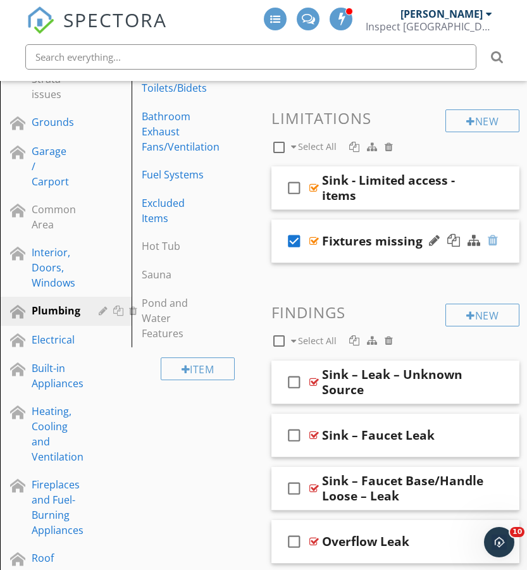
click at [494, 239] on div at bounding box center [493, 240] width 10 height 13
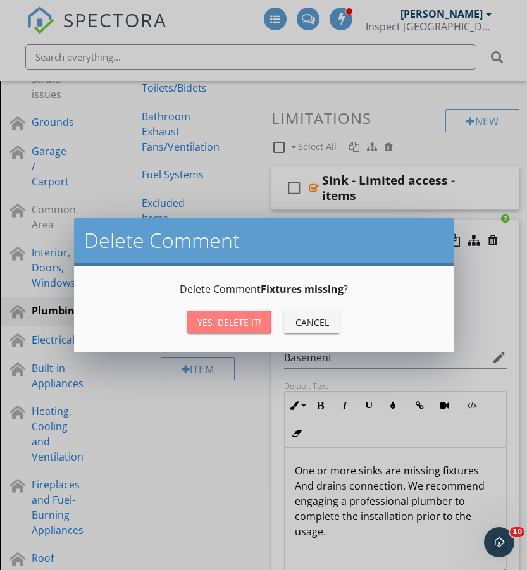
click at [219, 317] on div "Yes, Delete it!" at bounding box center [229, 322] width 64 height 13
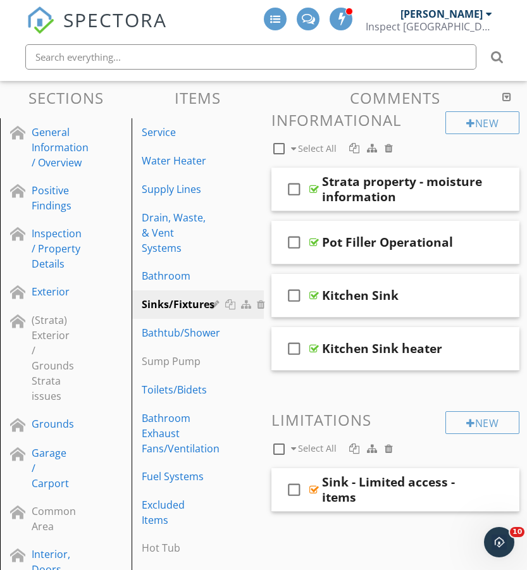
scroll to position [106, 0]
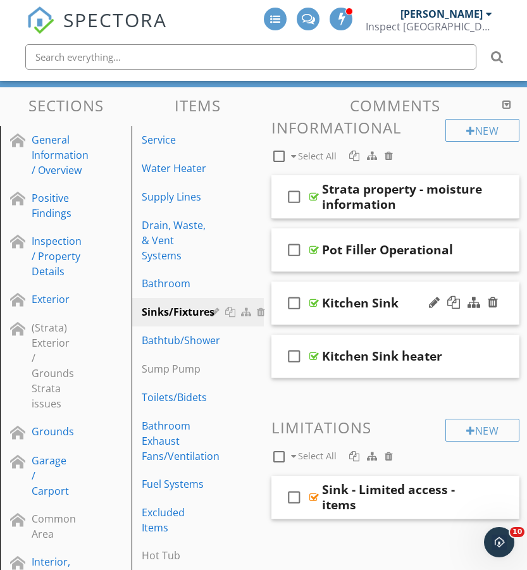
click at [408, 316] on div "check_box_outline_blank Kitchen Sink" at bounding box center [395, 304] width 249 height 44
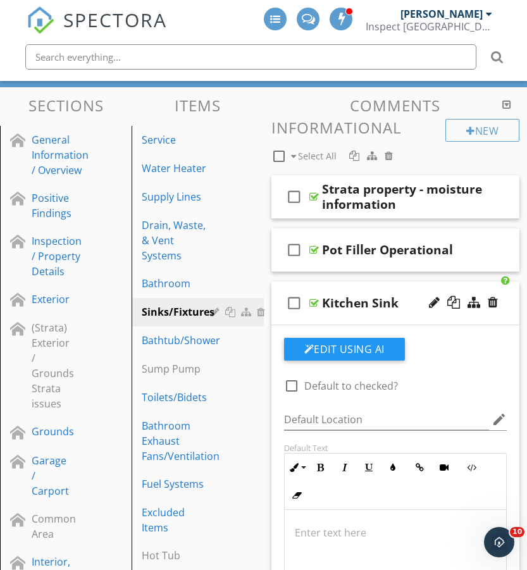
click at [408, 316] on div "check_box_outline_blank Kitchen Sink" at bounding box center [395, 304] width 249 height 44
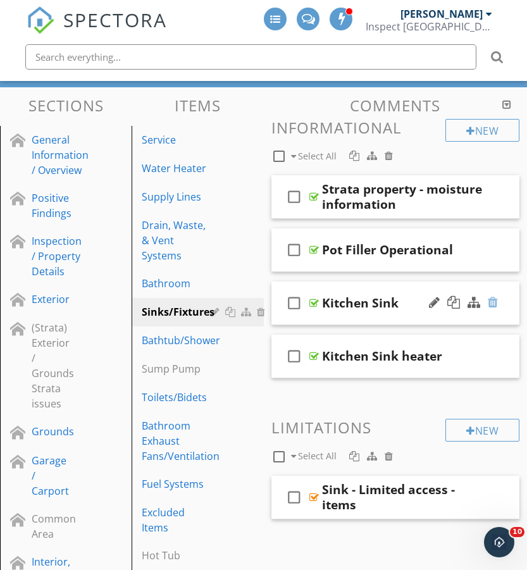
click at [494, 306] on div at bounding box center [493, 302] width 10 height 13
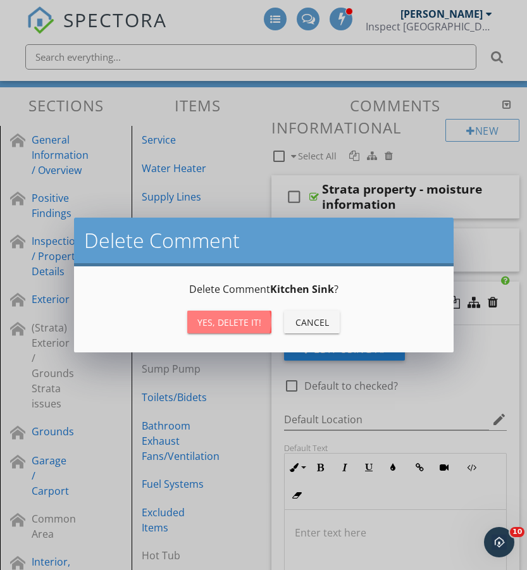
click at [239, 318] on div "Yes, Delete it!" at bounding box center [229, 322] width 64 height 13
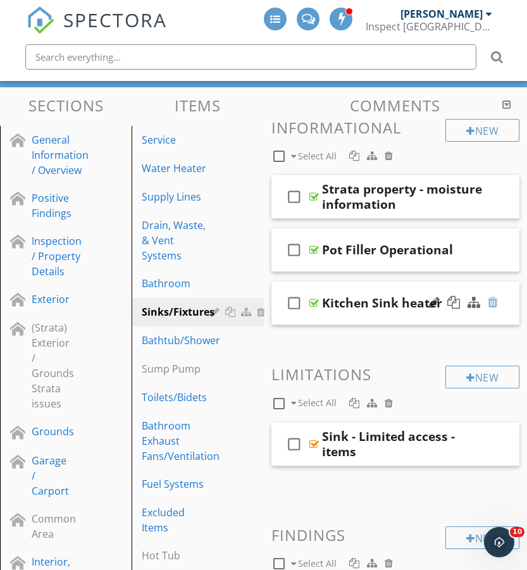
click at [494, 303] on div at bounding box center [493, 302] width 10 height 13
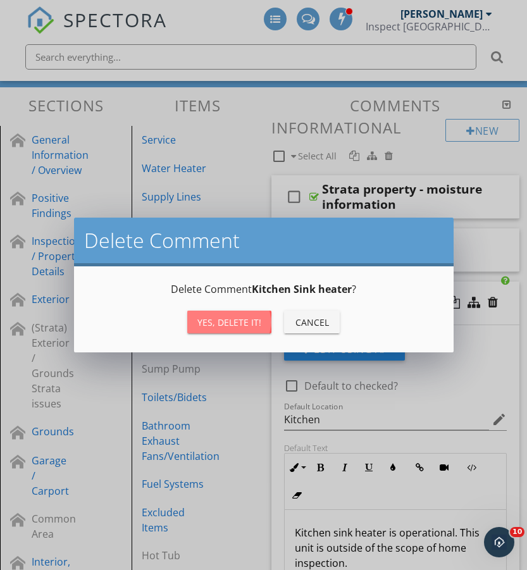
click at [233, 320] on div "Yes, Delete it!" at bounding box center [229, 322] width 64 height 13
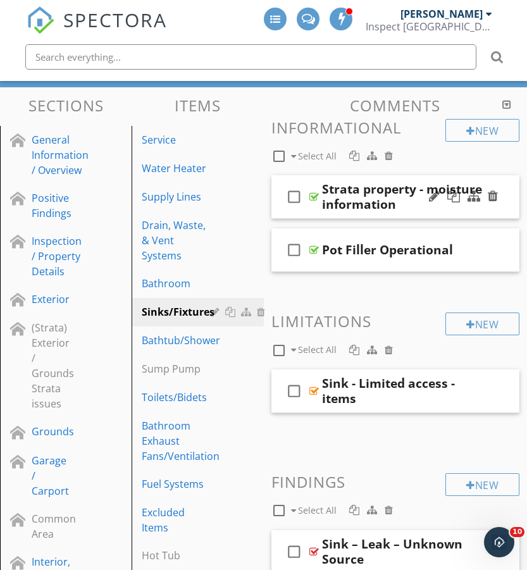
click at [504, 211] on div "check_box_outline_blank Strata property - moisture information" at bounding box center [395, 197] width 249 height 44
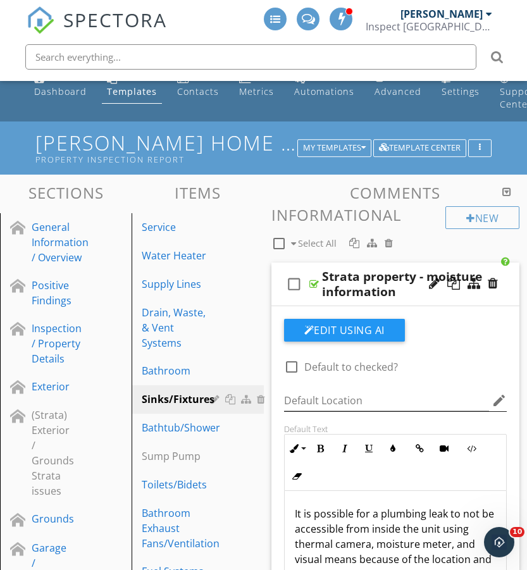
scroll to position [20, 0]
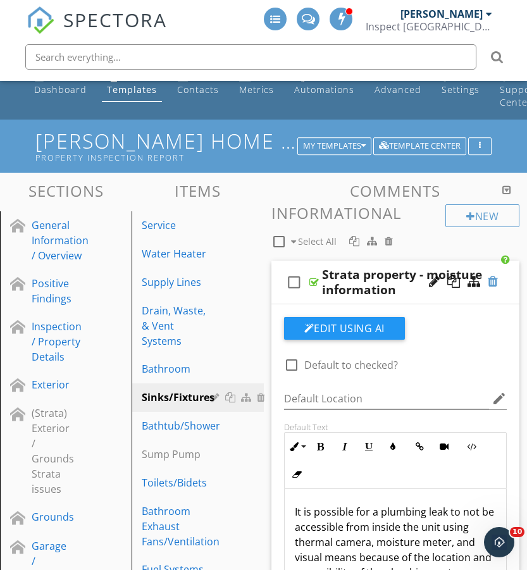
click at [494, 285] on div at bounding box center [493, 281] width 10 height 13
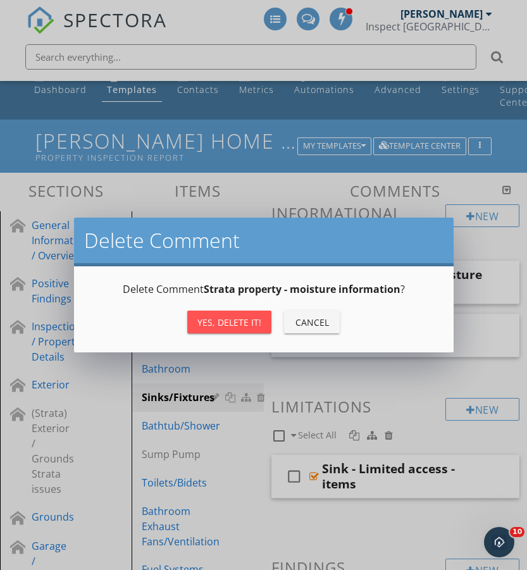
click at [232, 320] on div "Yes, Delete it!" at bounding box center [229, 322] width 64 height 13
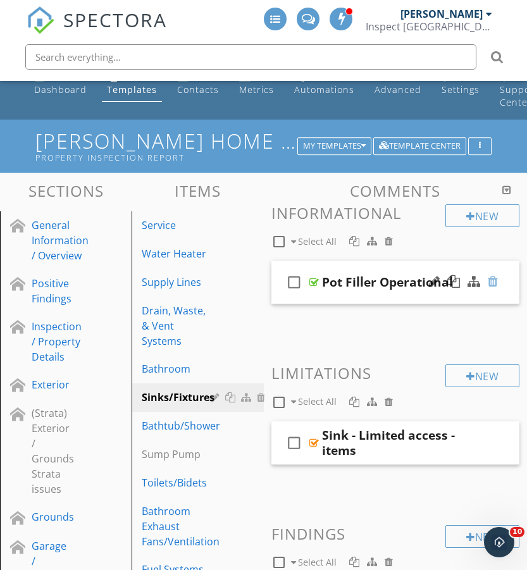
click at [491, 283] on div at bounding box center [493, 281] width 10 height 13
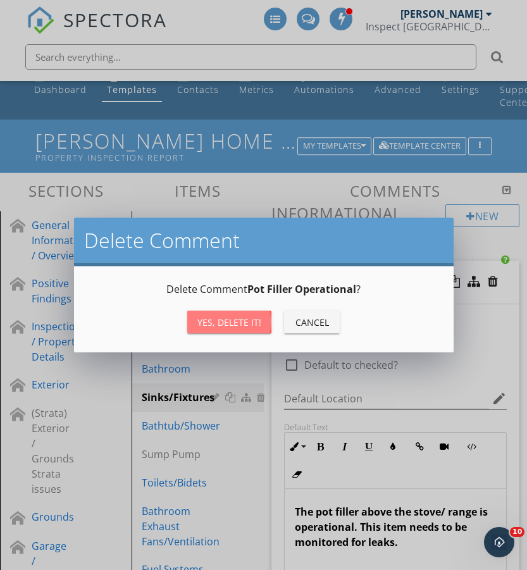
click at [225, 320] on div "Yes, Delete it!" at bounding box center [229, 322] width 64 height 13
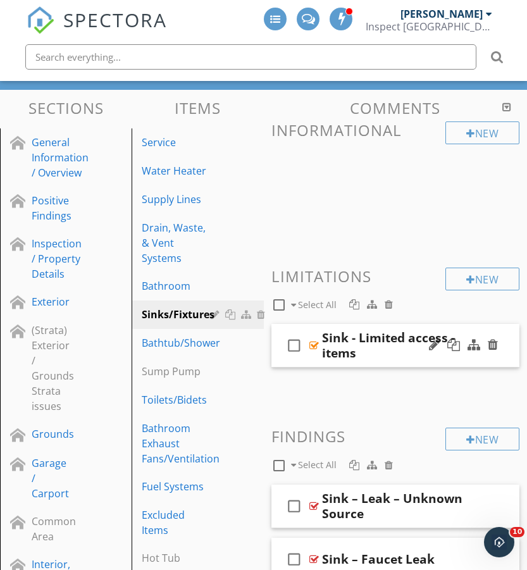
scroll to position [108, 0]
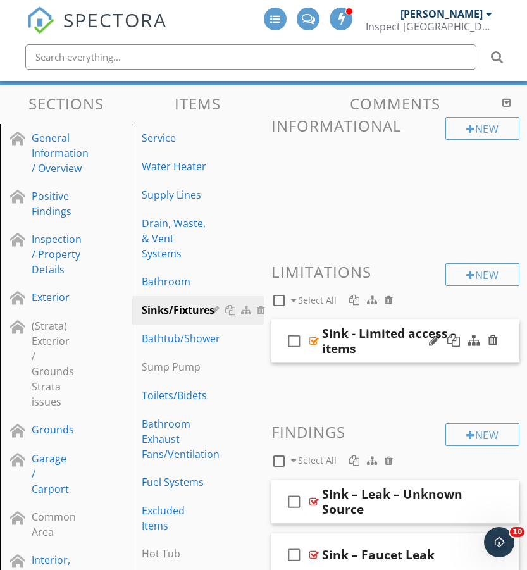
click at [407, 350] on div "Sink - Limited access - items" at bounding box center [405, 341] width 167 height 30
click at [433, 354] on div at bounding box center [463, 341] width 74 height 30
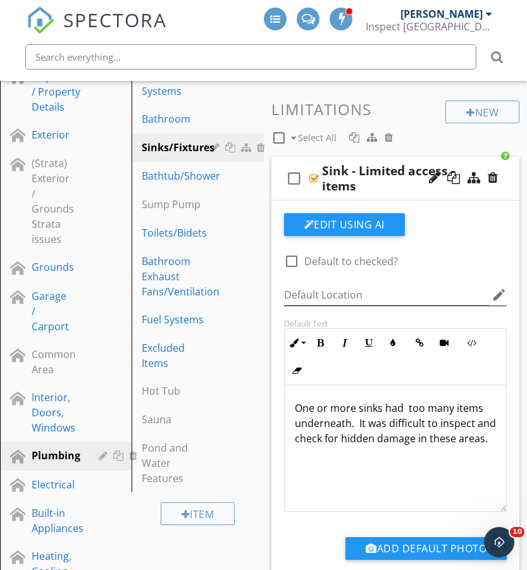
scroll to position [262, 0]
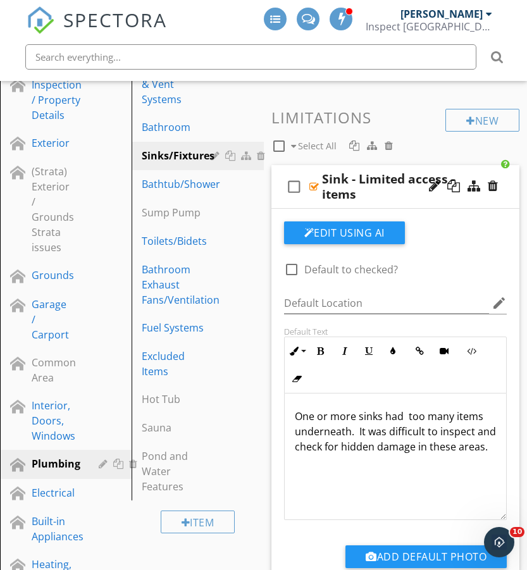
click at [365, 196] on div "Sink - Limited access - items" at bounding box center [405, 186] width 167 height 30
click at [489, 446] on p "One or more sinks had too many items underneath. It was difficult to inspect an…" at bounding box center [396, 432] width 202 height 46
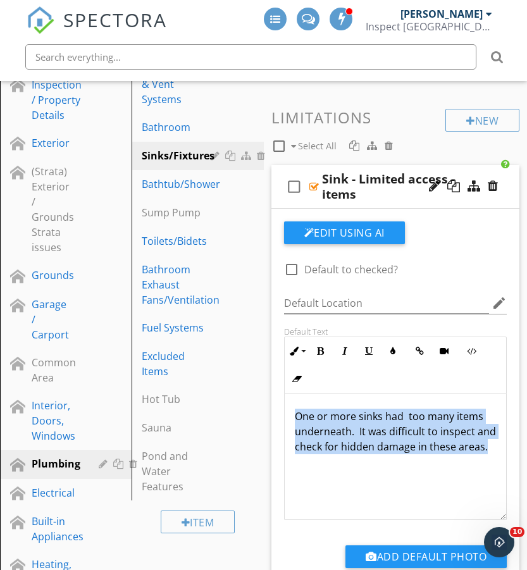
drag, startPoint x: 487, startPoint y: 448, endPoint x: 271, endPoint y: 409, distance: 219.3
click at [271, 409] on div "Edit Using AI check_box_outline_blank Default to checked? Default Location edit…" at bounding box center [395, 412] width 249 height 407
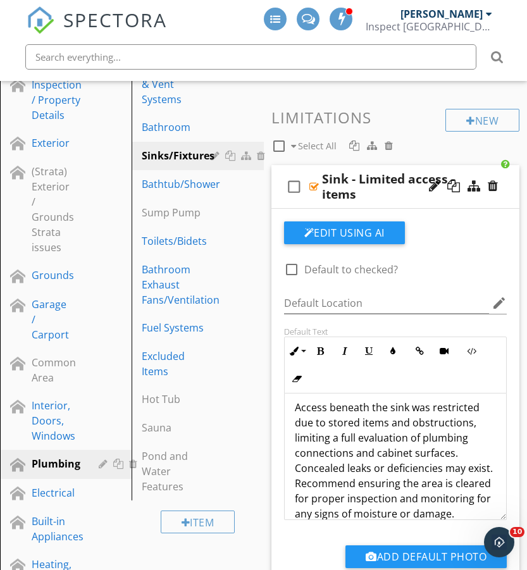
scroll to position [26, 0]
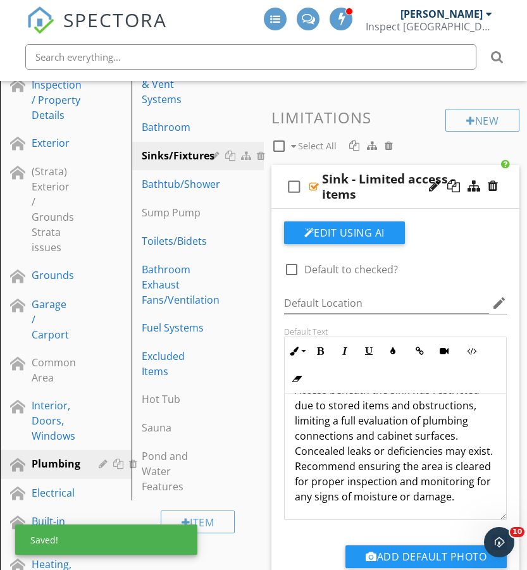
click at [304, 202] on div "check_box_outline_blank Sink - Limited access - items" at bounding box center [395, 187] width 249 height 44
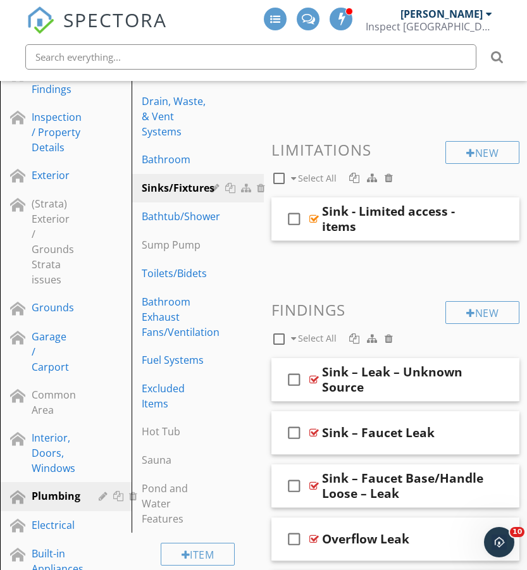
scroll to position [233, 0]
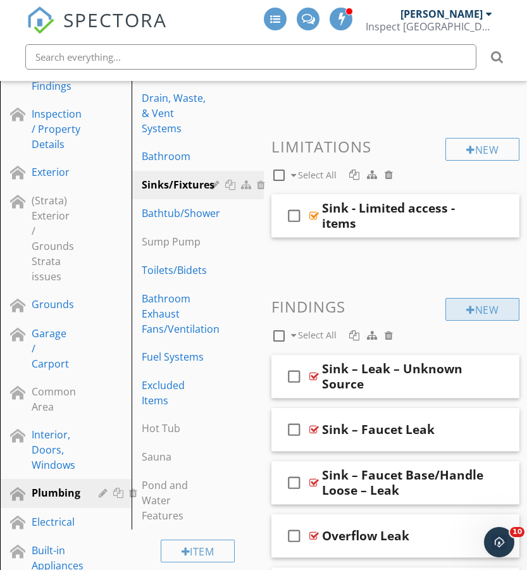
click at [482, 309] on div "New" at bounding box center [482, 309] width 74 height 23
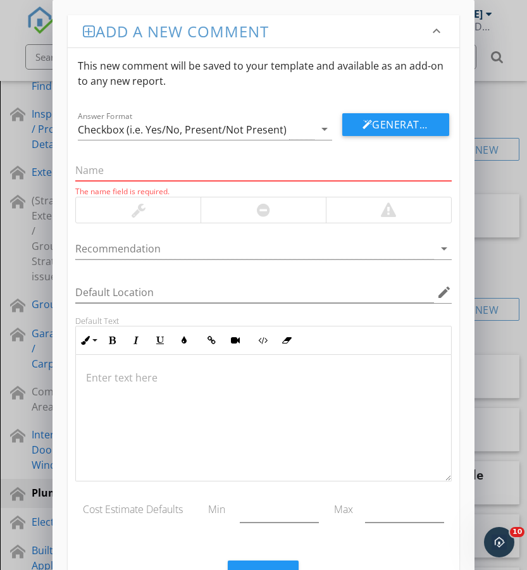
click at [136, 166] on input "text" at bounding box center [263, 170] width 376 height 21
paste input "Sink – Water Pressure Too High"
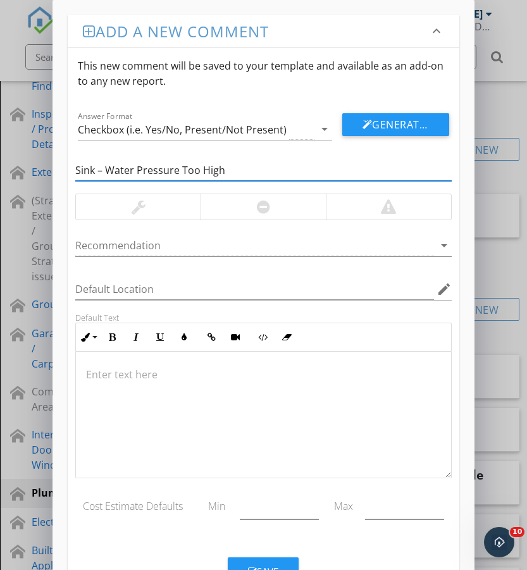
type input "Sink – Water Pressure Too High"
click at [142, 209] on div at bounding box center [139, 206] width 14 height 15
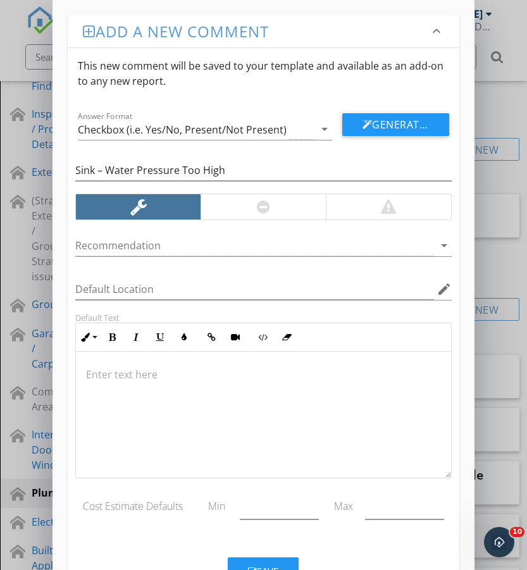
click at [182, 373] on p at bounding box center [263, 374] width 354 height 15
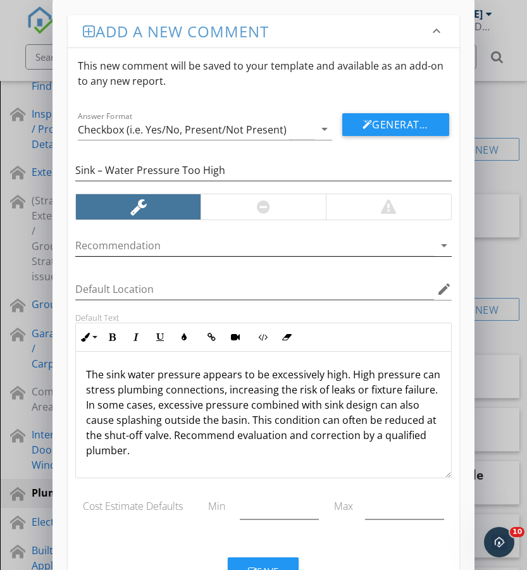
click at [194, 242] on div at bounding box center [254, 245] width 358 height 21
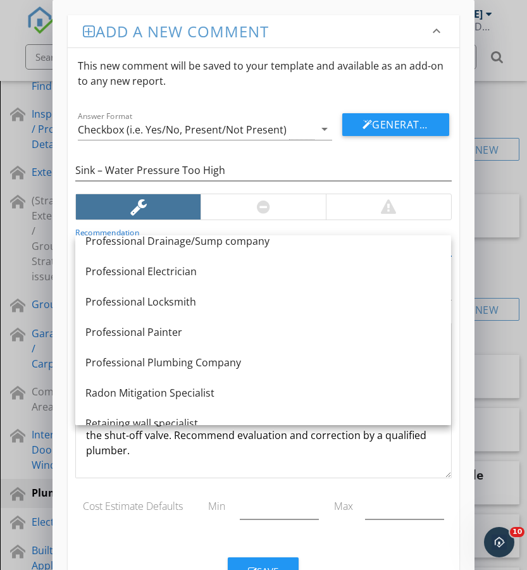
scroll to position [1237, 0]
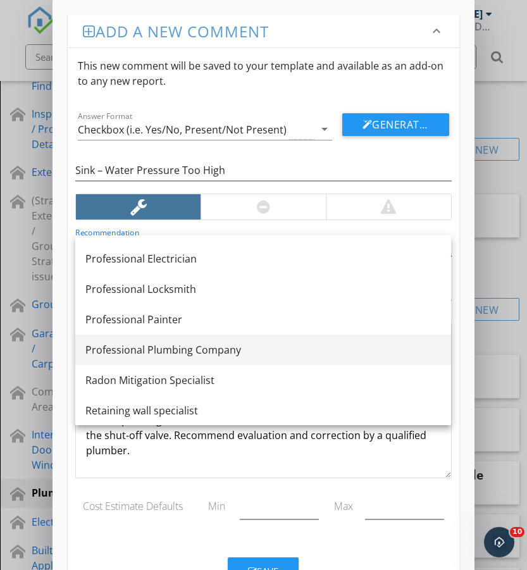
click at [208, 351] on div "Professional Plumbing Company" at bounding box center [263, 349] width 356 height 15
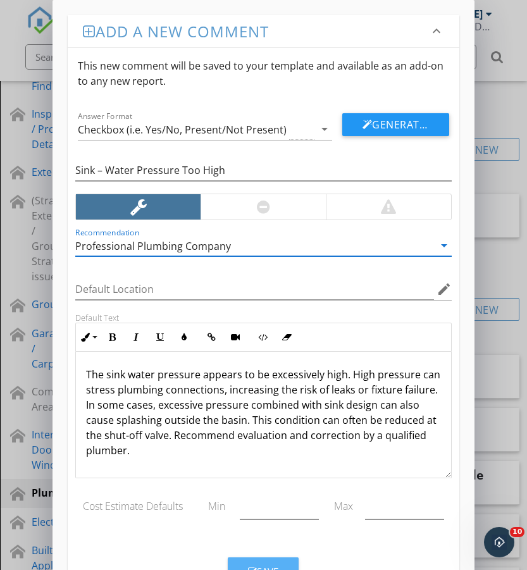
click at [259, 566] on div "Save" at bounding box center [263, 571] width 30 height 15
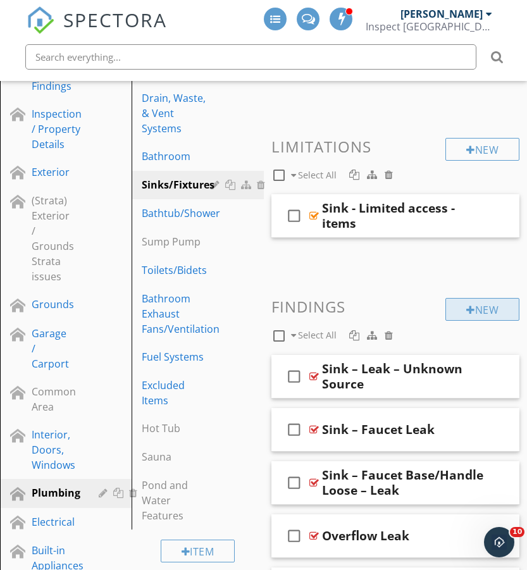
click at [482, 302] on div "New" at bounding box center [482, 309] width 74 height 23
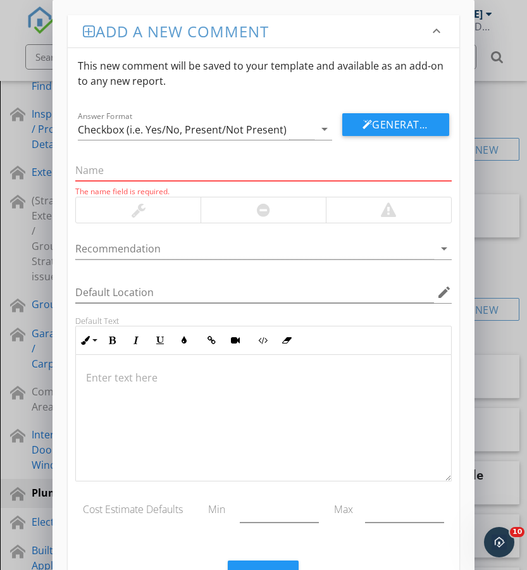
click at [220, 171] on input "text" at bounding box center [263, 170] width 376 height 21
paste input "Sink – Supply Hose Kinked"
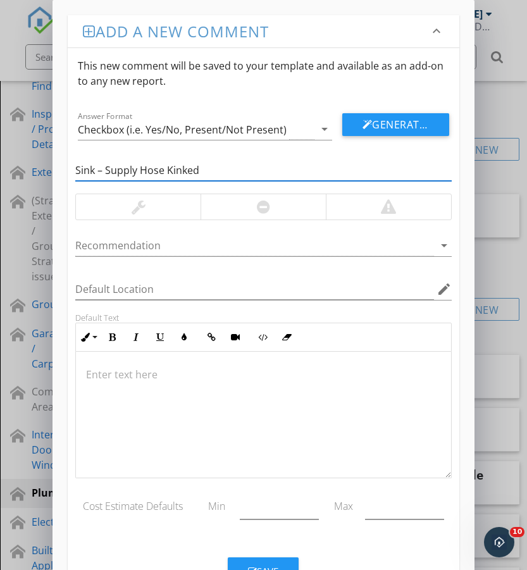
type input "Sink – Supply Hose Kinked"
click at [127, 211] on div at bounding box center [138, 206] width 125 height 25
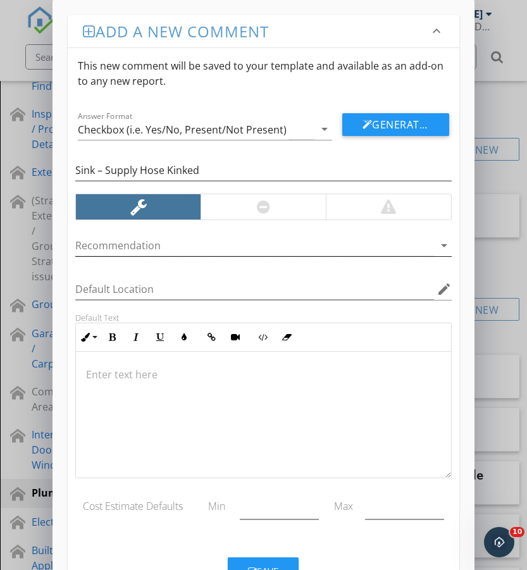
click at [154, 246] on div at bounding box center [254, 245] width 358 height 21
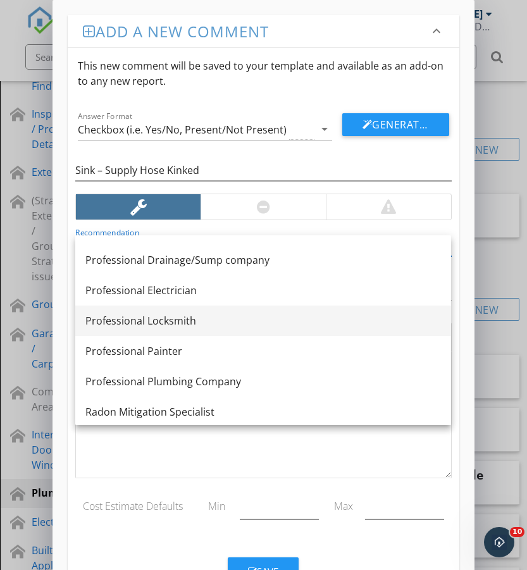
scroll to position [1217, 0]
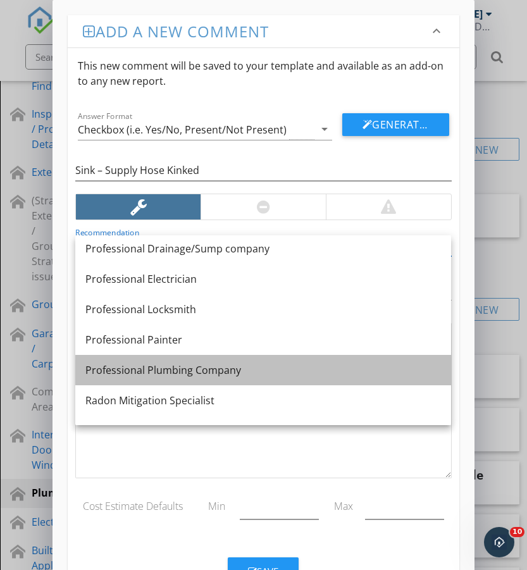
click at [196, 367] on div "Professional Plumbing Company" at bounding box center [263, 370] width 356 height 15
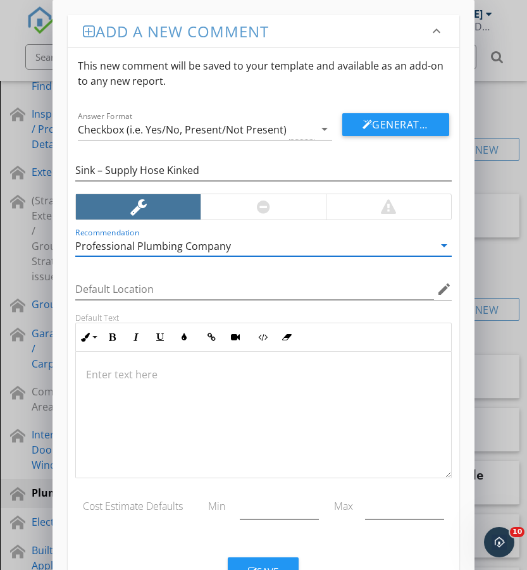
click at [146, 354] on div at bounding box center [263, 415] width 375 height 127
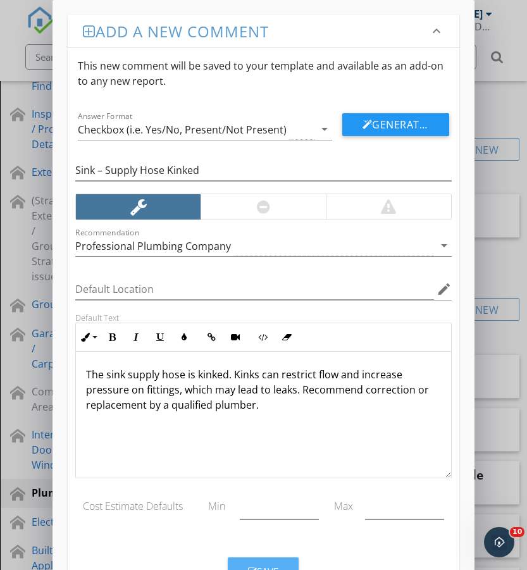
click at [275, 562] on button "Save" at bounding box center [263, 571] width 71 height 28
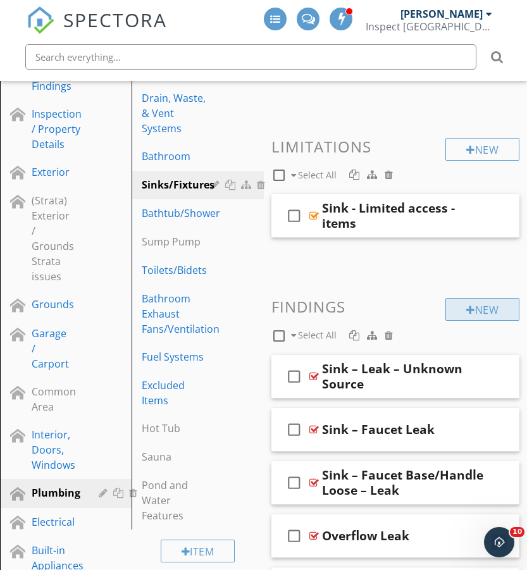
click at [503, 311] on div "New" at bounding box center [482, 309] width 74 height 23
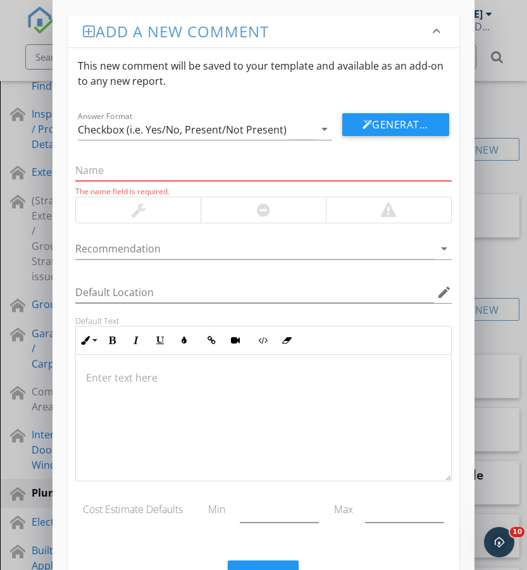
click at [159, 242] on div at bounding box center [254, 249] width 358 height 21
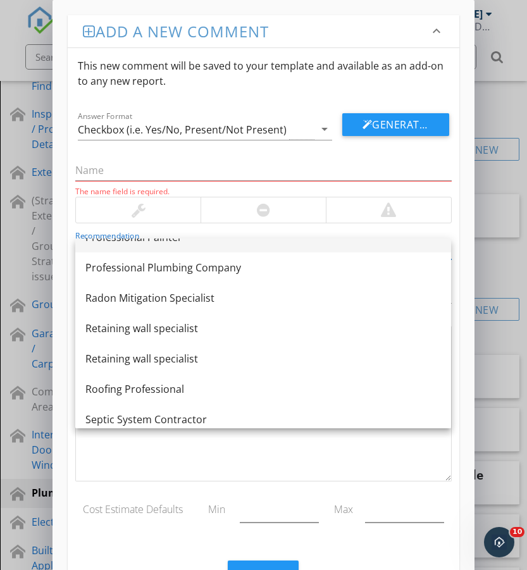
scroll to position [1323, 0]
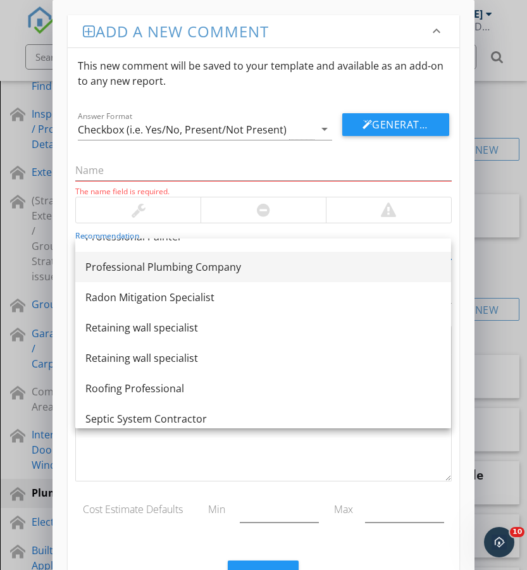
click at [180, 270] on div "Professional Plumbing Company" at bounding box center [263, 266] width 356 height 15
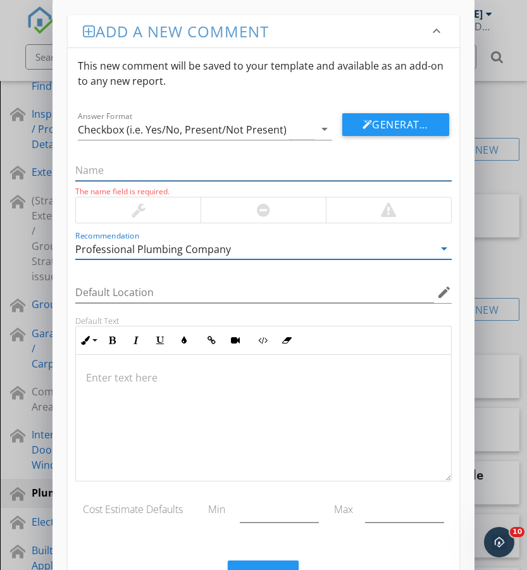
click at [165, 170] on input "text" at bounding box center [263, 170] width 376 height 21
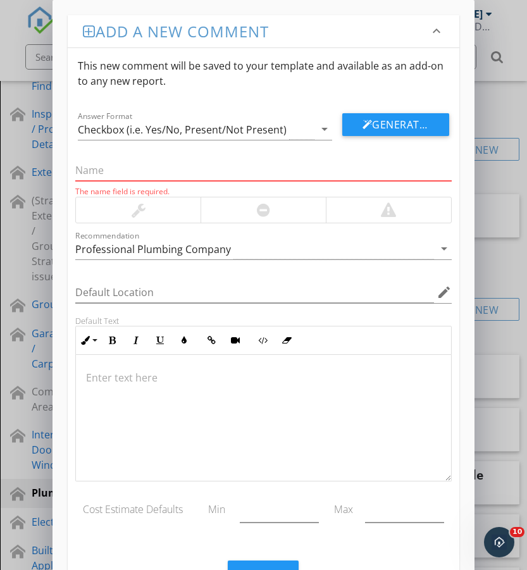
paste input "Sink – Whistling Noise"
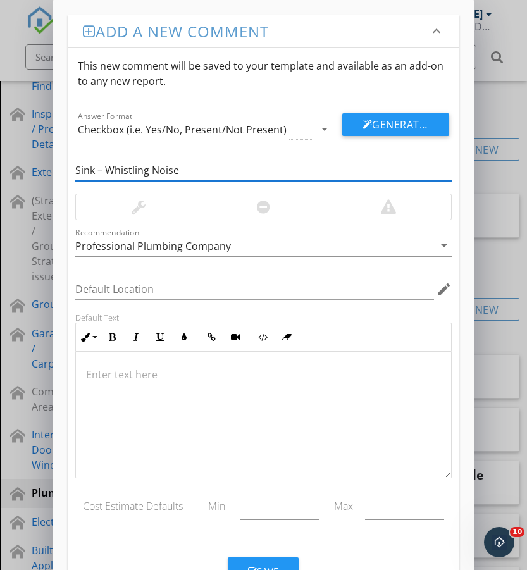
type input "Sink – Whistling Noise"
click at [124, 206] on div at bounding box center [138, 206] width 125 height 25
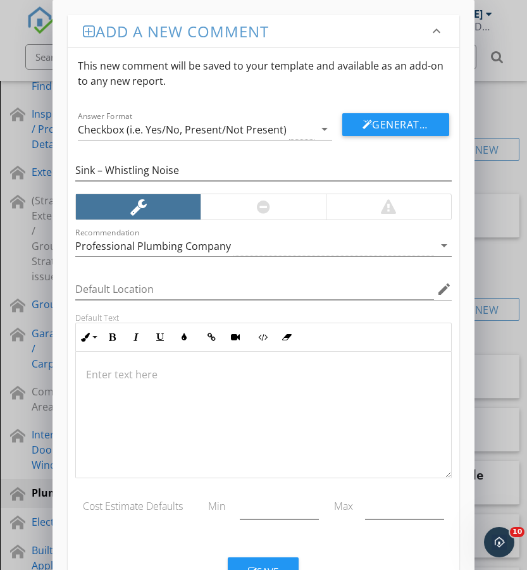
click at [236, 372] on p at bounding box center [263, 374] width 354 height 15
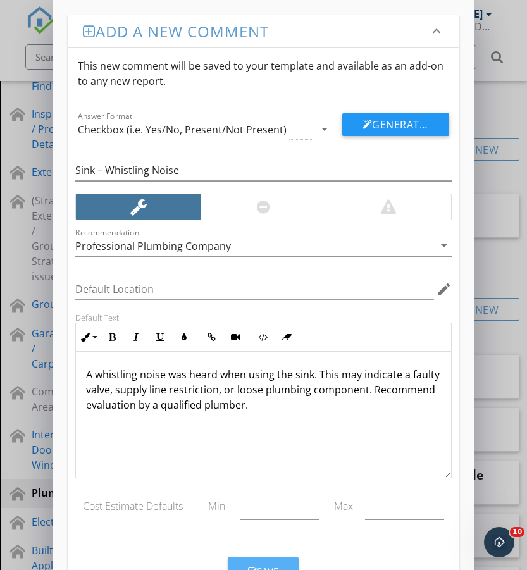
click at [277, 565] on div "Save" at bounding box center [263, 571] width 30 height 15
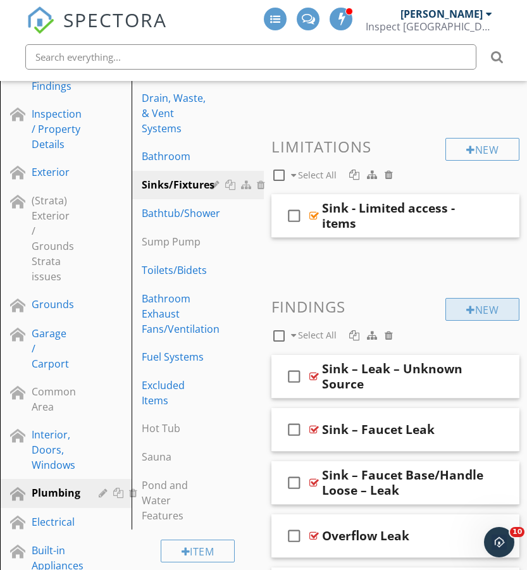
click at [488, 309] on div "New" at bounding box center [482, 309] width 74 height 23
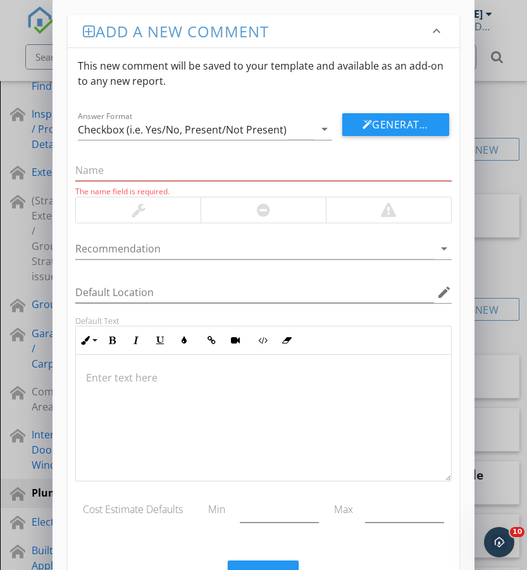
click at [108, 156] on div "The name field is required." at bounding box center [263, 174] width 376 height 44
click at [140, 169] on input "text" at bounding box center [263, 170] width 376 height 21
paste input "Sink – Faucet Wear and Tear"
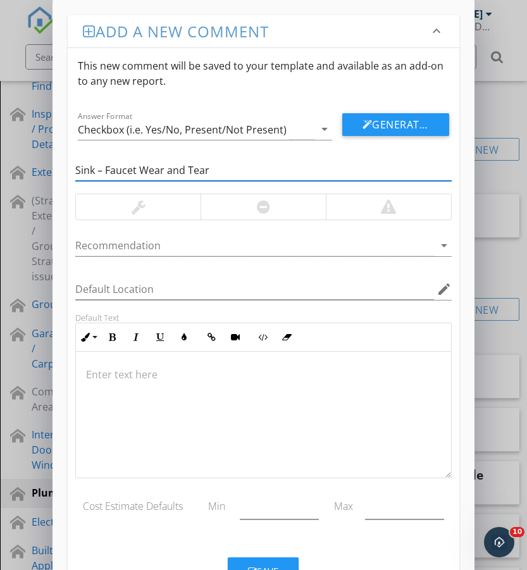
type input "Sink – Faucet Wear and Tear"
click at [139, 204] on div at bounding box center [139, 206] width 14 height 15
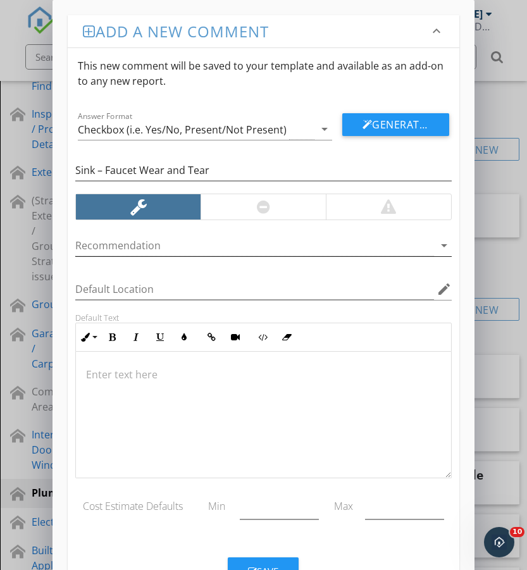
click at [162, 239] on div at bounding box center [254, 245] width 358 height 21
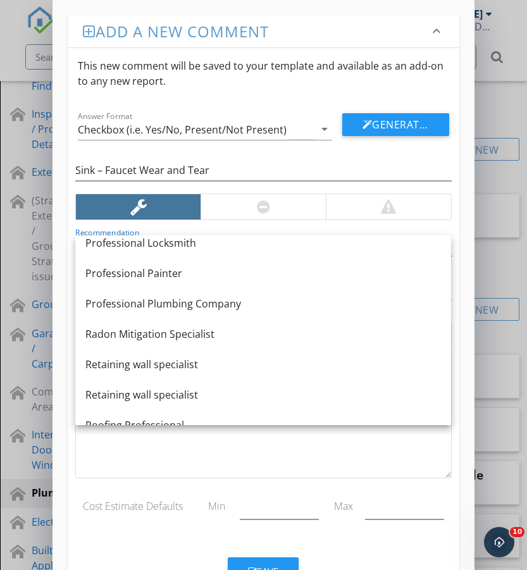
scroll to position [1294, 0]
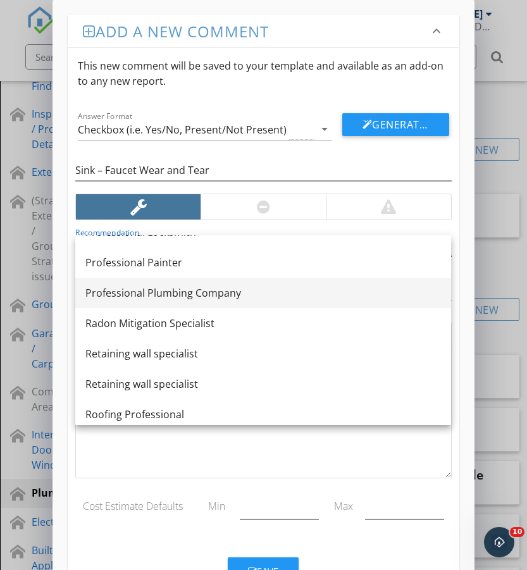
click at [186, 297] on div "Professional Plumbing Company" at bounding box center [263, 292] width 356 height 15
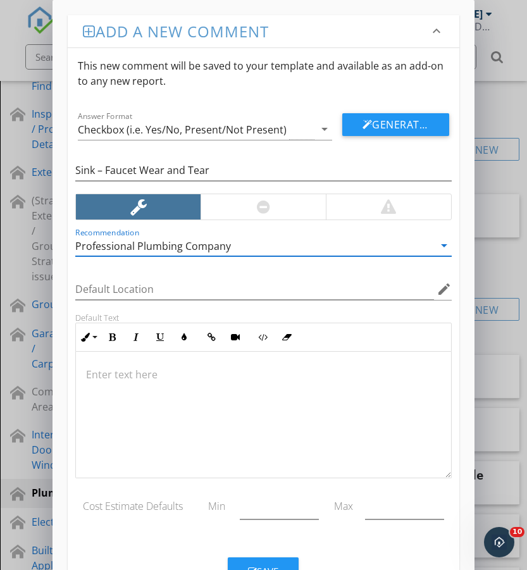
click at [232, 371] on p at bounding box center [263, 374] width 354 height 15
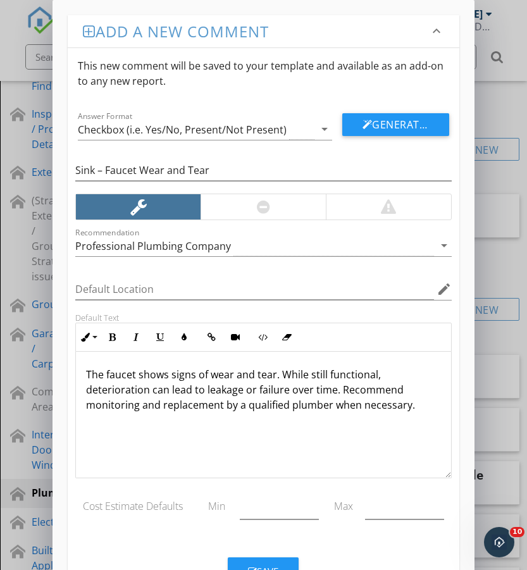
click at [264, 564] on div "Save" at bounding box center [263, 571] width 30 height 15
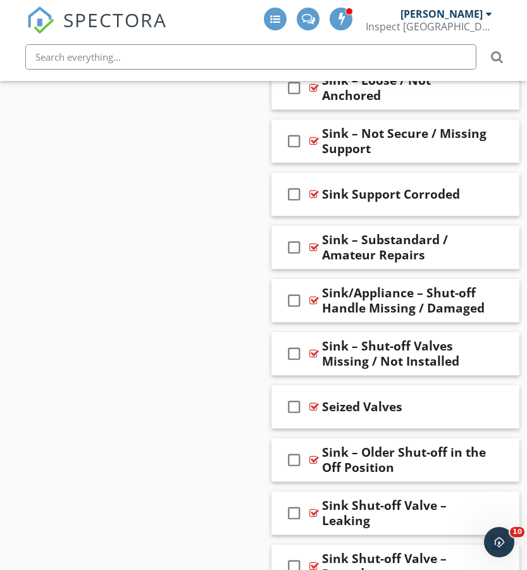
scroll to position [3038, 0]
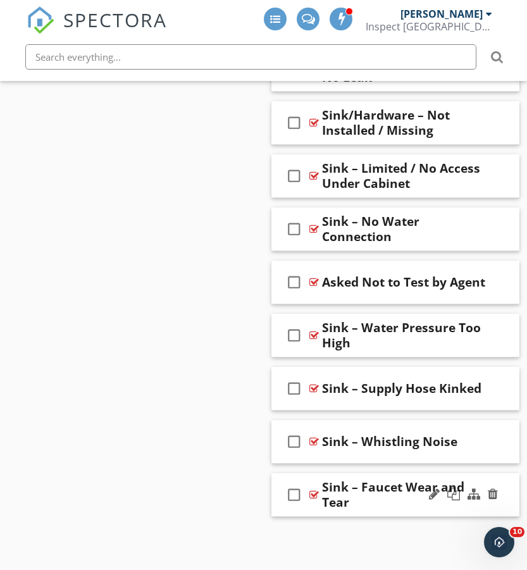
click at [299, 511] on div "check_box_outline_blank Sink – Faucet Wear and Tear" at bounding box center [395, 495] width 249 height 44
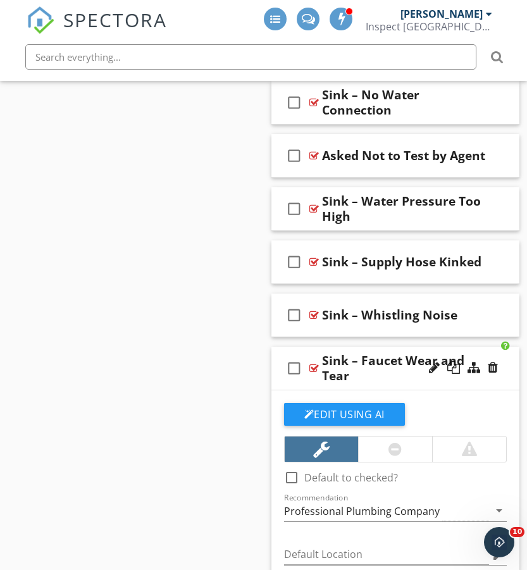
scroll to position [3257, 0]
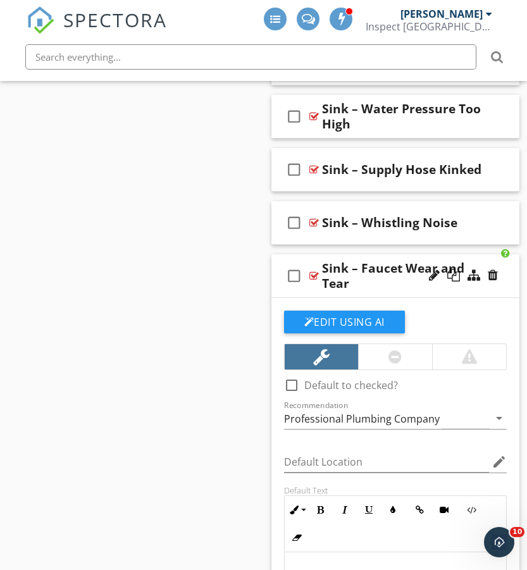
click at [302, 293] on div "check_box_outline_blank Sink – Faucet Wear and Tear" at bounding box center [395, 276] width 249 height 44
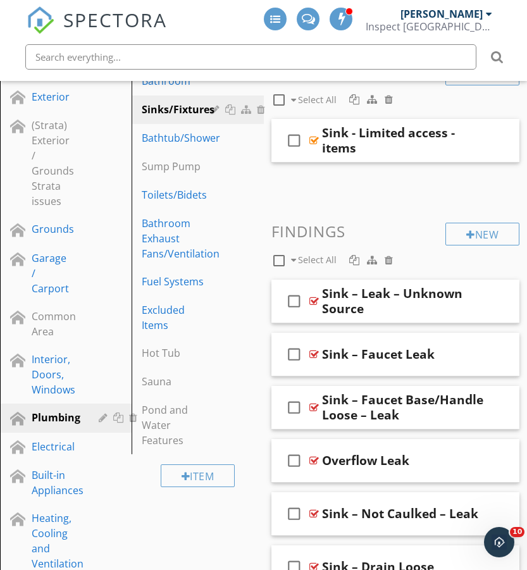
scroll to position [330, 0]
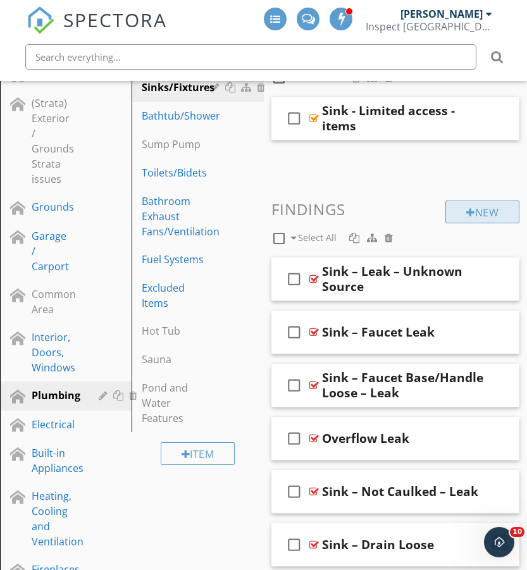
click at [482, 218] on div "New" at bounding box center [482, 212] width 74 height 23
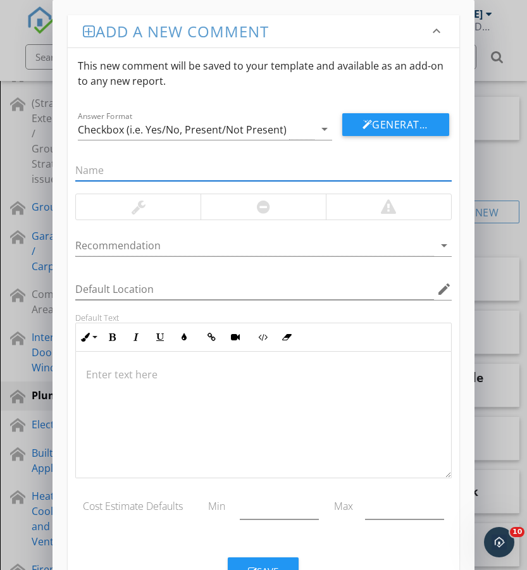
paste input "Sink – Missing Backsplash"
type input "Sink – Missing Backsplash"
click at [159, 204] on div at bounding box center [138, 206] width 125 height 25
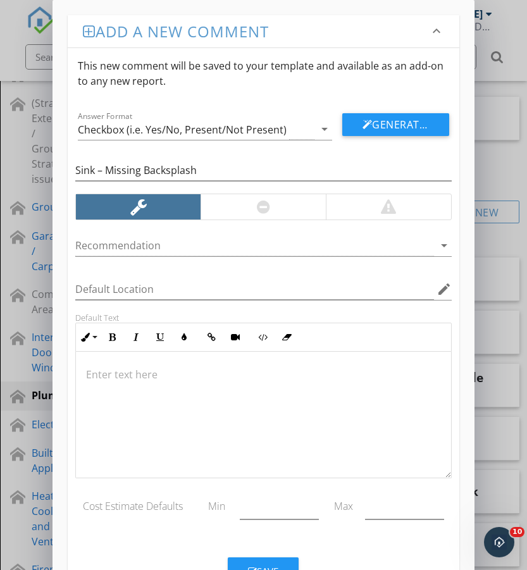
click at [275, 362] on div at bounding box center [263, 415] width 375 height 127
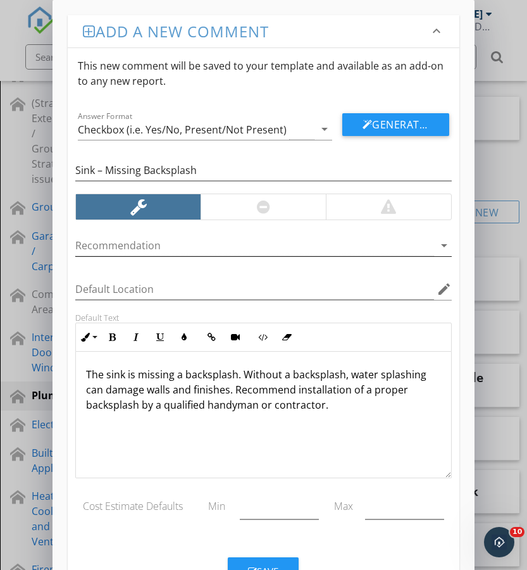
click at [168, 248] on div at bounding box center [254, 245] width 358 height 21
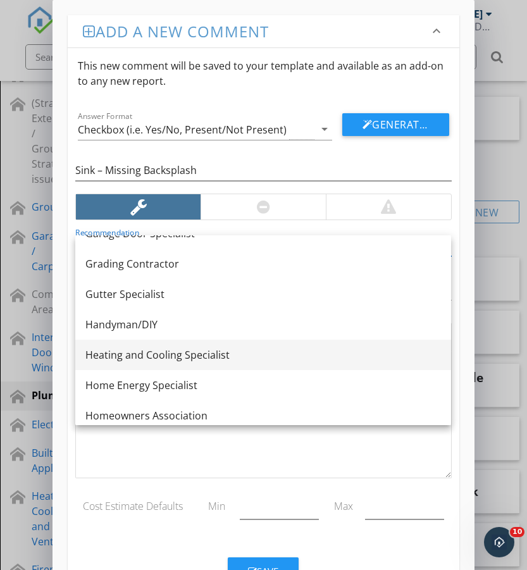
scroll to position [656, 0]
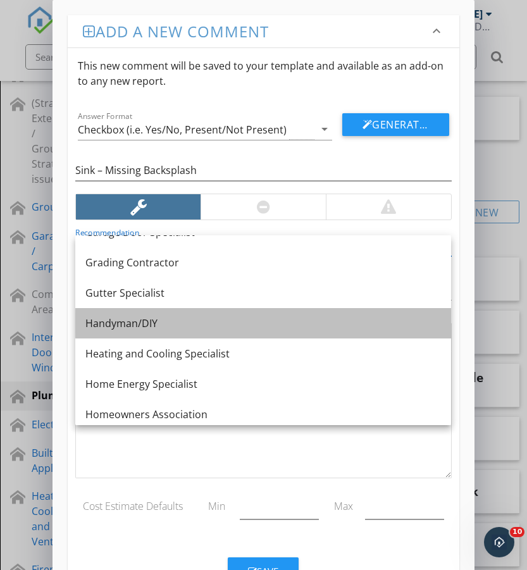
click at [151, 324] on div "Handyman/DIY" at bounding box center [263, 323] width 356 height 15
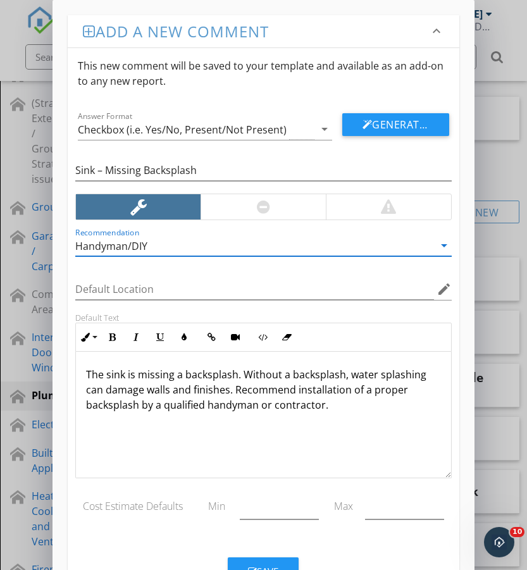
scroll to position [1, 0]
click at [272, 563] on button "Save" at bounding box center [263, 571] width 71 height 28
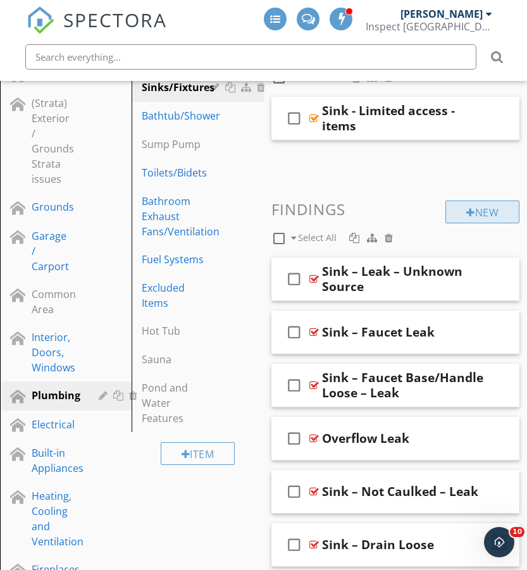
click at [466, 209] on div at bounding box center [470, 213] width 9 height 10
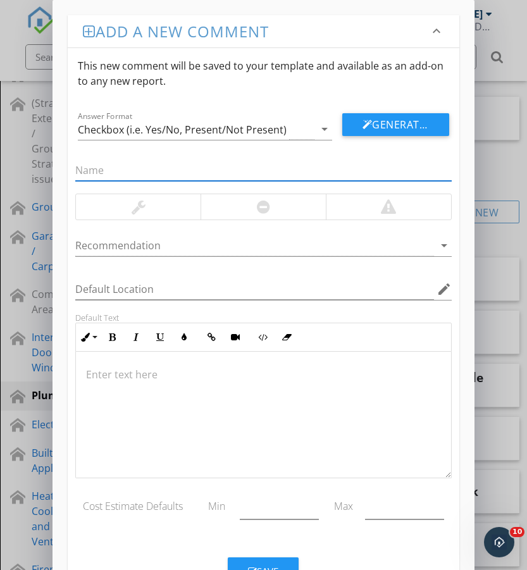
paste input "Sink – Low Flow / No Flow"
type input "Sink – Low Flow / No Flow"
click at [245, 208] on div at bounding box center [263, 206] width 125 height 25
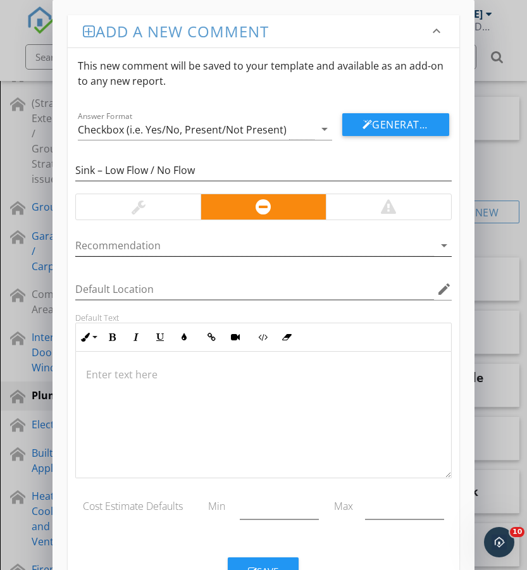
click at [192, 237] on div at bounding box center [254, 245] width 358 height 21
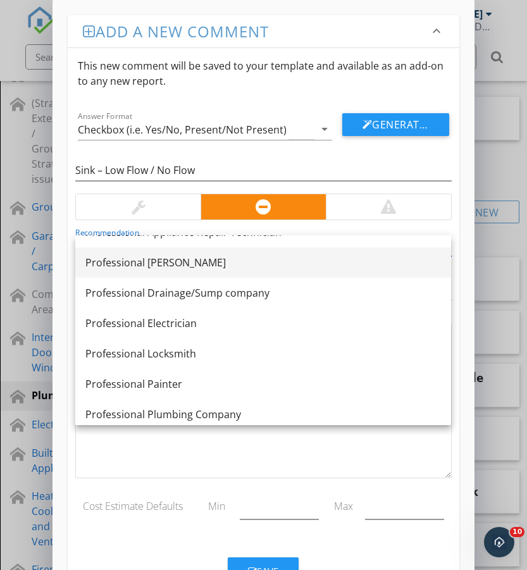
scroll to position [1217, 0]
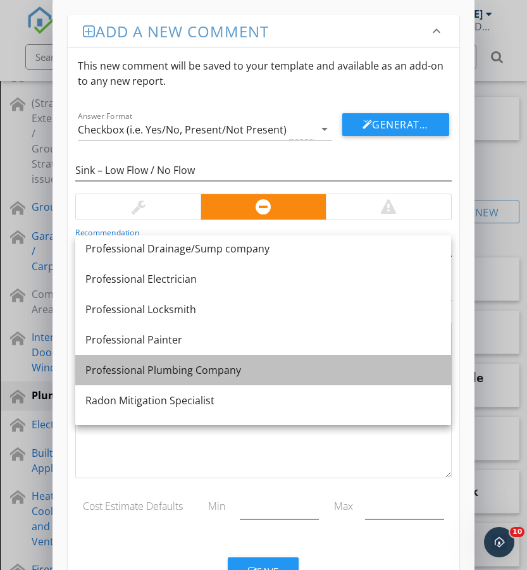
click at [187, 370] on div "Professional Plumbing Company" at bounding box center [263, 370] width 356 height 15
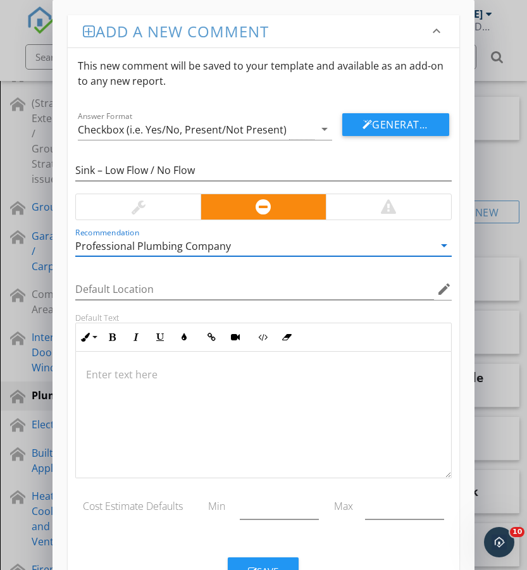
click at [151, 376] on p at bounding box center [263, 374] width 354 height 15
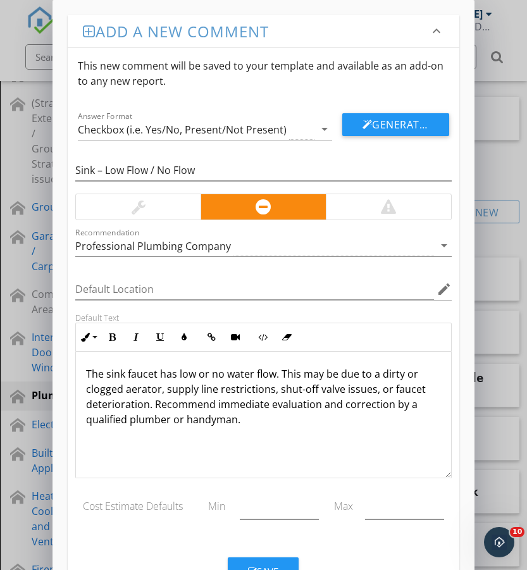
scroll to position [51, 0]
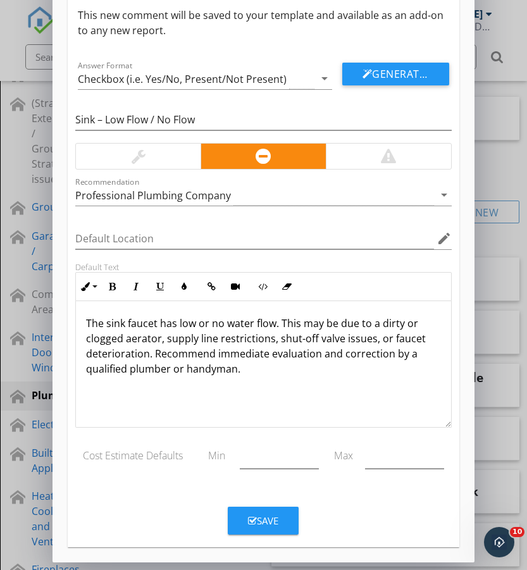
click at [275, 520] on div "Save" at bounding box center [263, 521] width 30 height 15
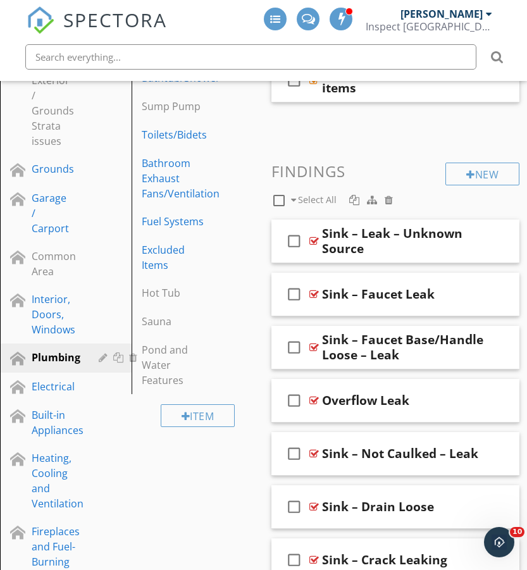
scroll to position [370, 0]
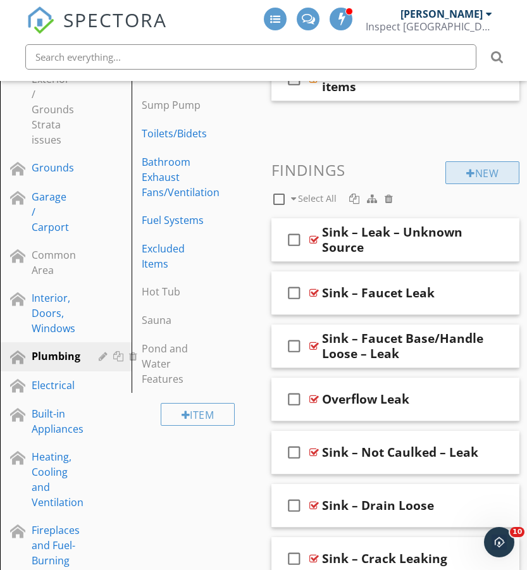
click at [492, 168] on div "New" at bounding box center [482, 172] width 74 height 23
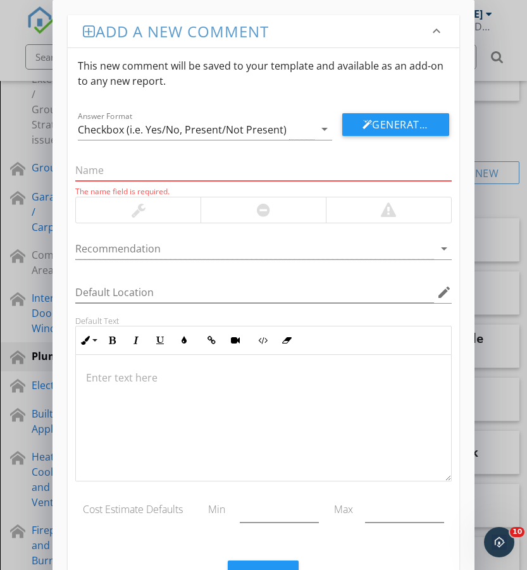
paste input "Sink – Moisture Detected"
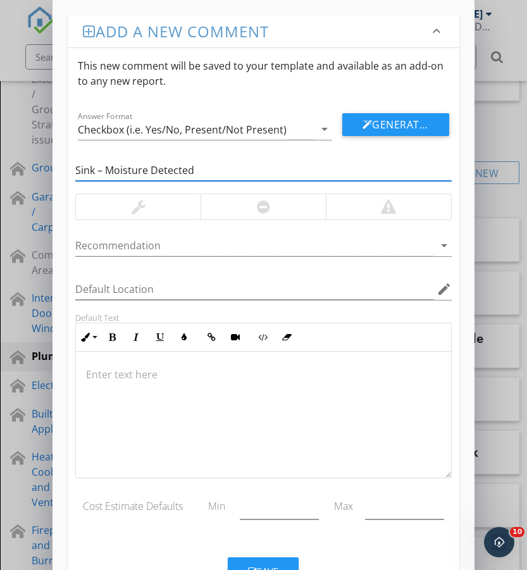
type input "Sink – Moisture Detected"
click at [227, 209] on div at bounding box center [263, 206] width 125 height 25
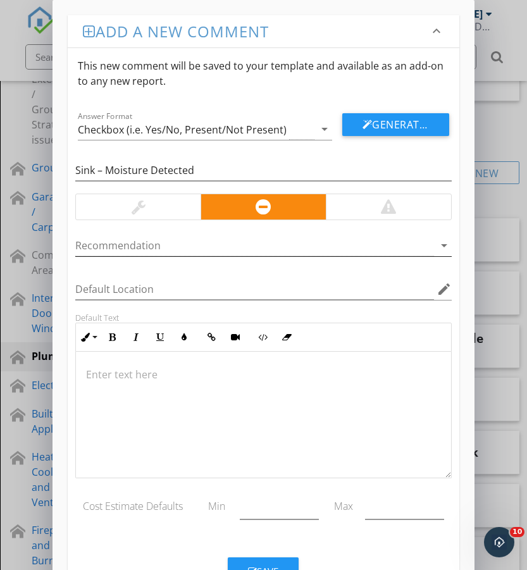
click at [206, 249] on div at bounding box center [254, 245] width 358 height 21
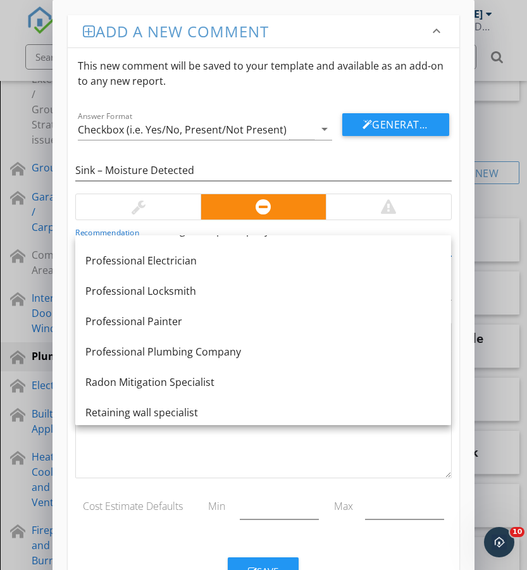
scroll to position [1258, 0]
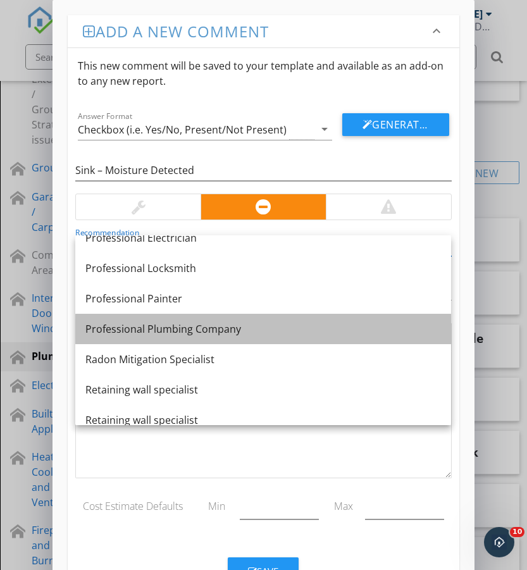
click at [227, 327] on div "Professional Plumbing Company" at bounding box center [263, 328] width 356 height 15
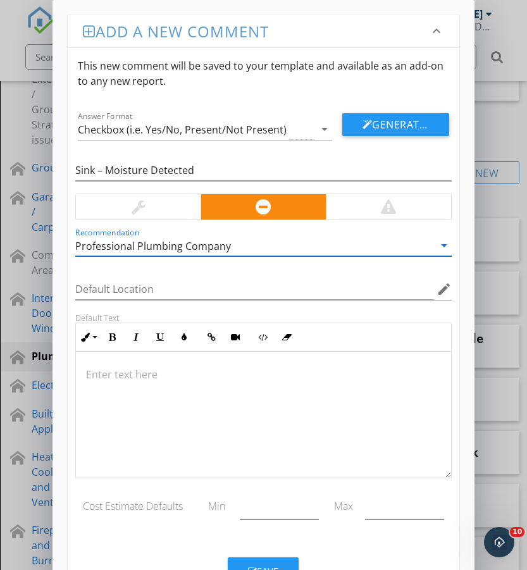
click at [156, 371] on p at bounding box center [263, 374] width 354 height 15
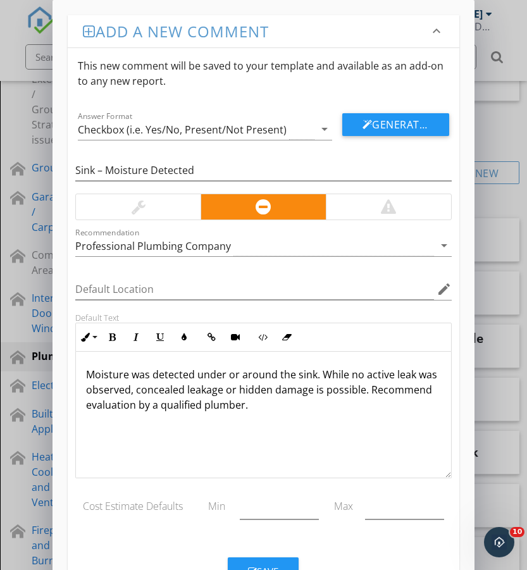
scroll to position [1, 0]
click at [281, 563] on button "Save" at bounding box center [263, 571] width 71 height 28
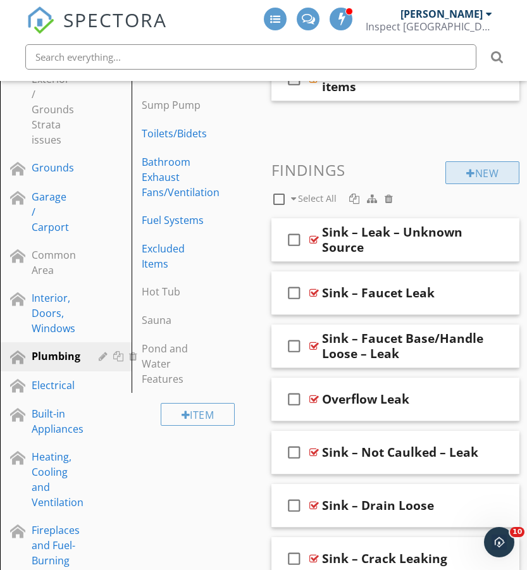
click at [470, 173] on div at bounding box center [470, 173] width 9 height 10
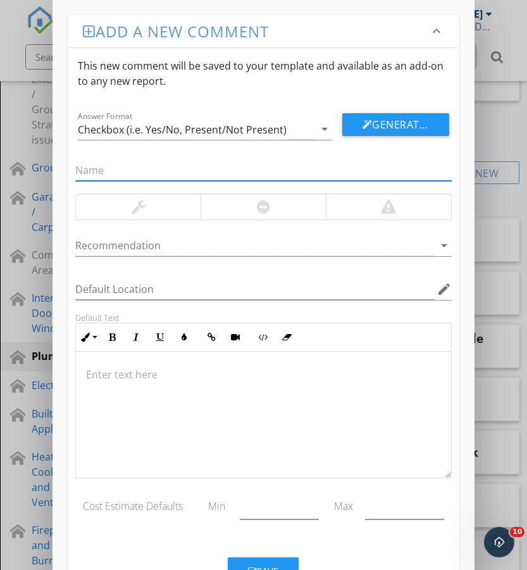
click at [121, 168] on input "text" at bounding box center [263, 170] width 376 height 21
paste input "Sink – Bucket Under Cabinet"
type input "Sink – Bucket Under Cabinet"
click at [147, 204] on div at bounding box center [138, 206] width 125 height 25
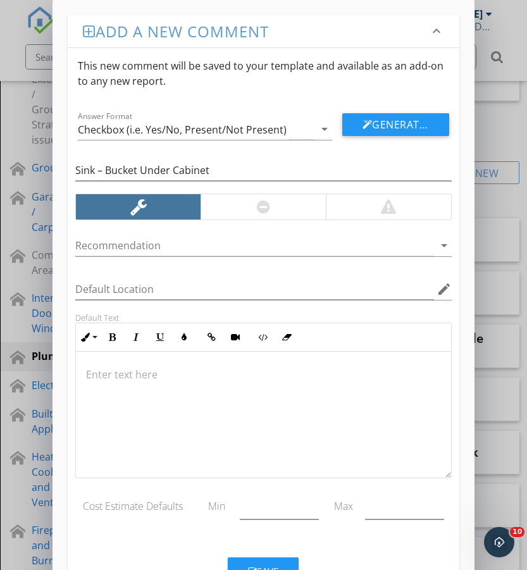
click at [151, 367] on p at bounding box center [263, 374] width 354 height 15
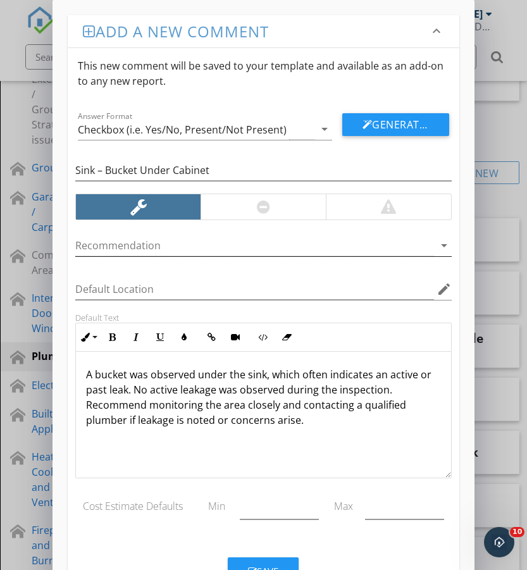
click at [162, 241] on div at bounding box center [254, 245] width 358 height 21
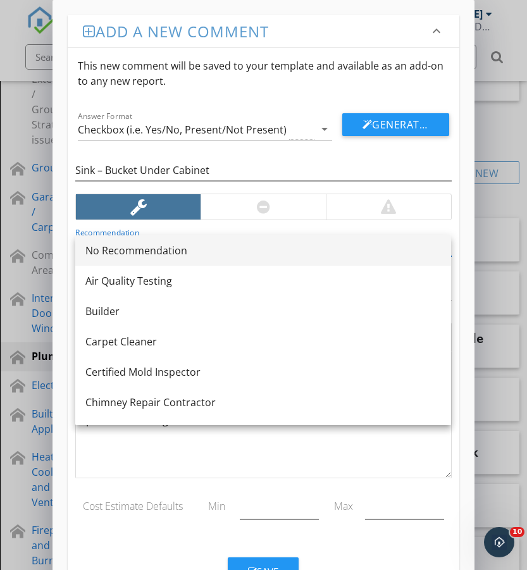
click at [173, 246] on div "No Recommendation" at bounding box center [263, 250] width 356 height 15
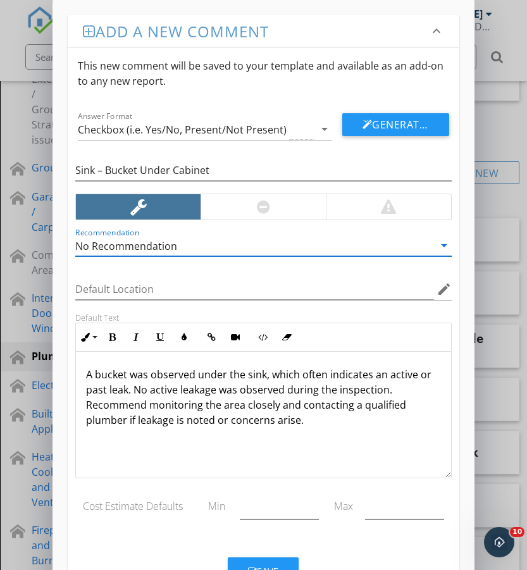
click at [166, 243] on div "No Recommendation" at bounding box center [126, 245] width 102 height 11
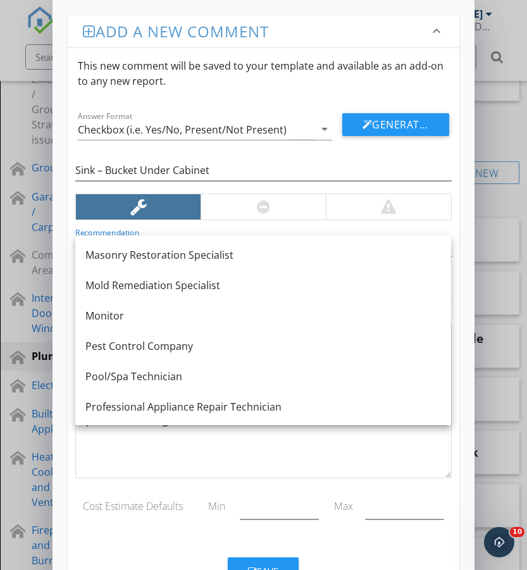
scroll to position [1000, 0]
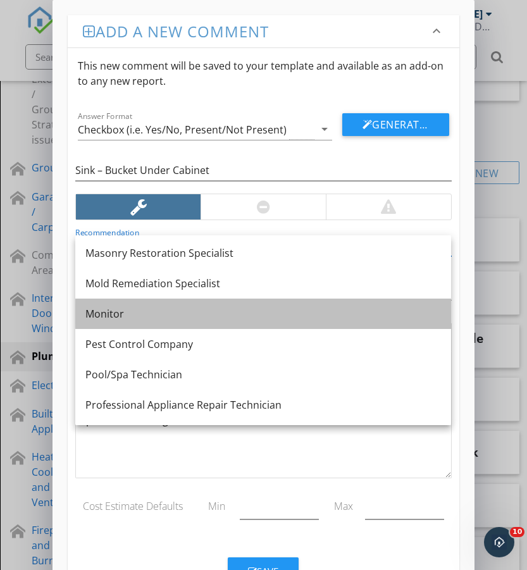
click at [156, 321] on link "Monitor" at bounding box center [263, 314] width 376 height 30
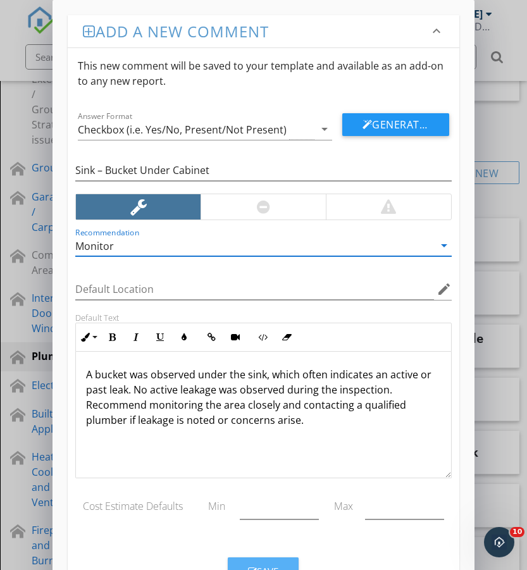
click at [264, 563] on button "Save" at bounding box center [263, 571] width 71 height 28
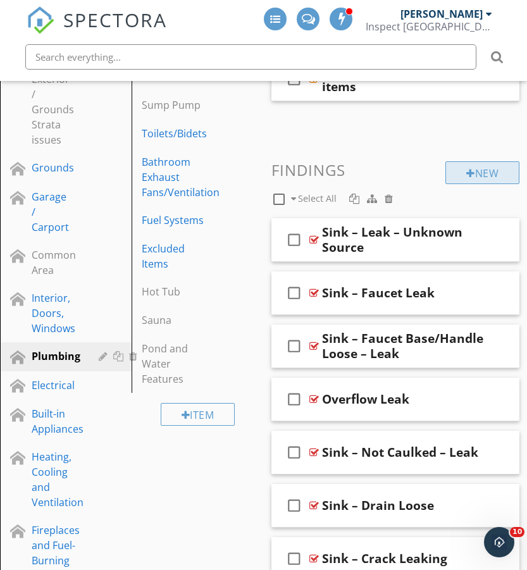
click at [486, 174] on div "New" at bounding box center [482, 172] width 74 height 23
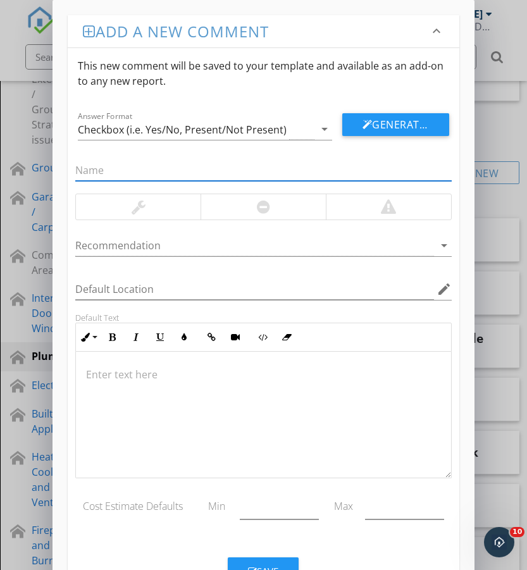
click at [154, 166] on input "text" at bounding box center [263, 170] width 376 height 21
paste input "Sink – Pipe Penetrations / Pest Prevention"
type input "Sink – Pipe Penetrations / Pest Prevention"
click at [154, 213] on div at bounding box center [138, 206] width 125 height 25
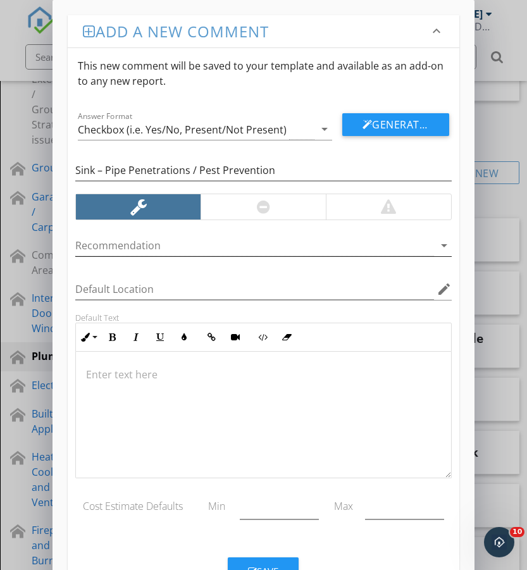
click at [185, 247] on div at bounding box center [254, 245] width 358 height 21
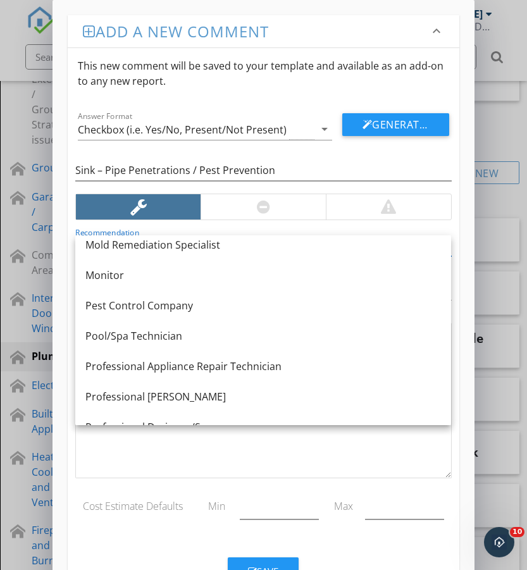
scroll to position [1062, 0]
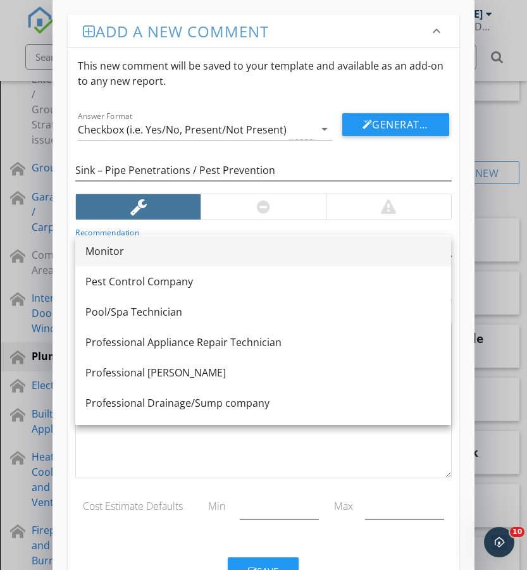
click at [166, 252] on div "Monitor" at bounding box center [263, 251] width 356 height 15
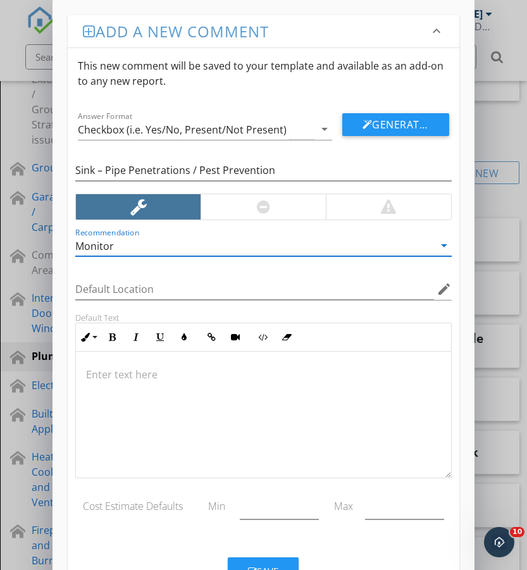
click at [163, 373] on p at bounding box center [263, 374] width 354 height 15
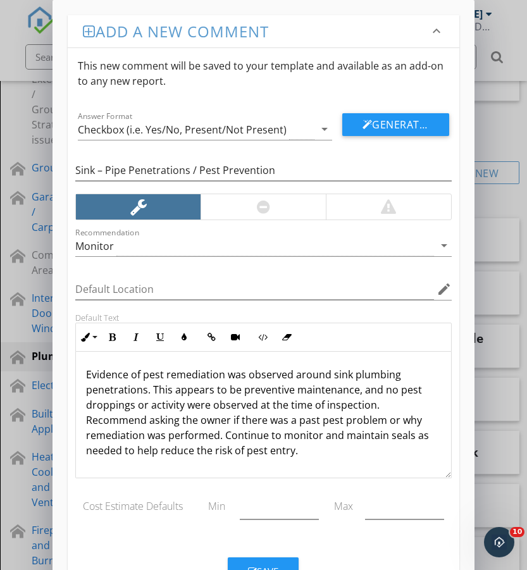
click at [262, 564] on button "Save" at bounding box center [263, 571] width 71 height 28
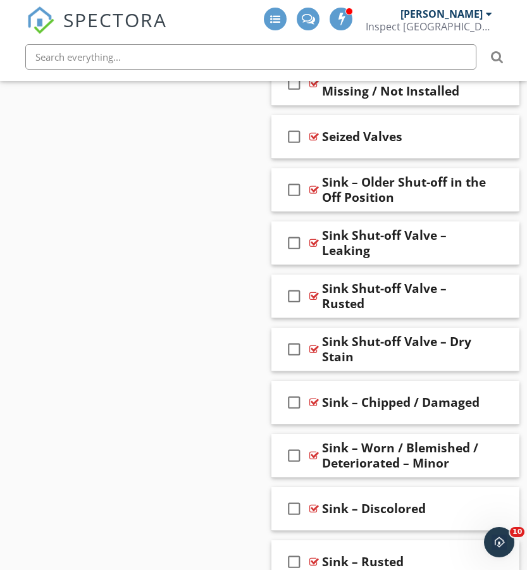
scroll to position [2426, 0]
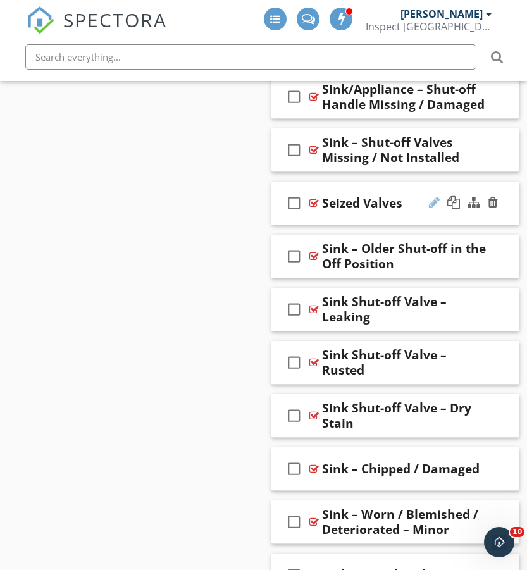
click at [433, 204] on div at bounding box center [434, 202] width 11 height 13
click at [324, 204] on input "Seized Valves" at bounding box center [405, 204] width 167 height 21
type input "Sink Seized Valves"
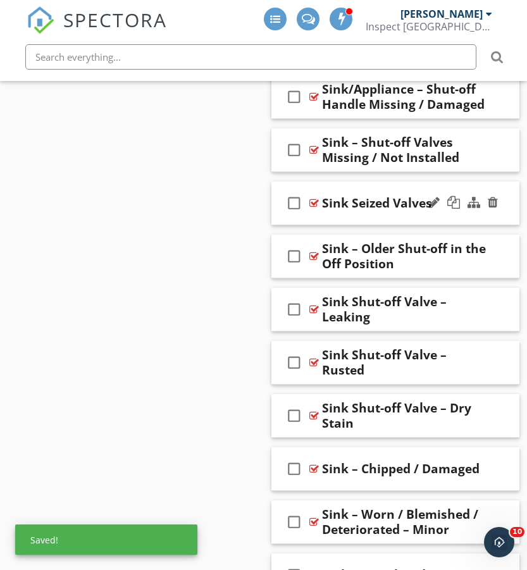
click at [300, 214] on icon "check_box_outline_blank" at bounding box center [294, 203] width 20 height 30
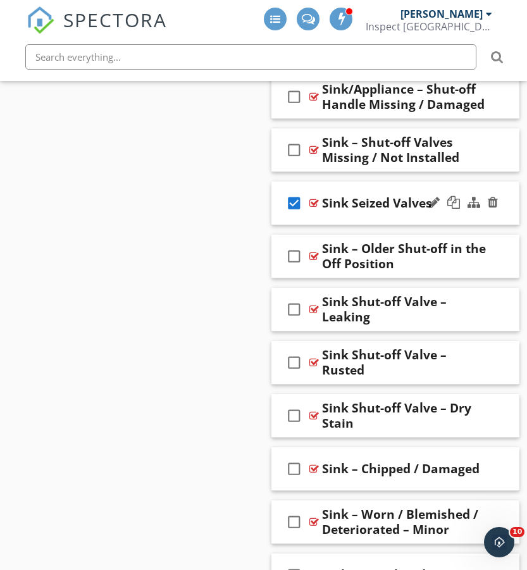
click at [295, 206] on icon "check_box" at bounding box center [294, 203] width 20 height 30
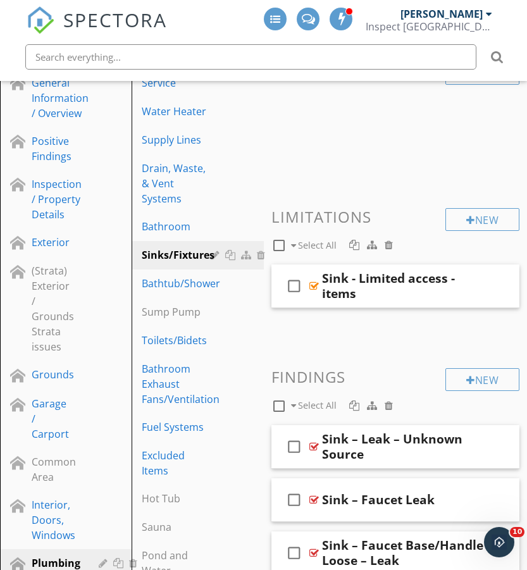
scroll to position [156, 0]
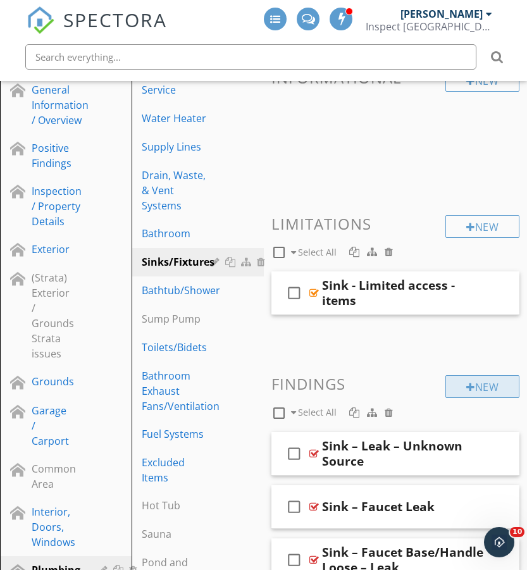
click at [461, 386] on div "New" at bounding box center [482, 386] width 74 height 23
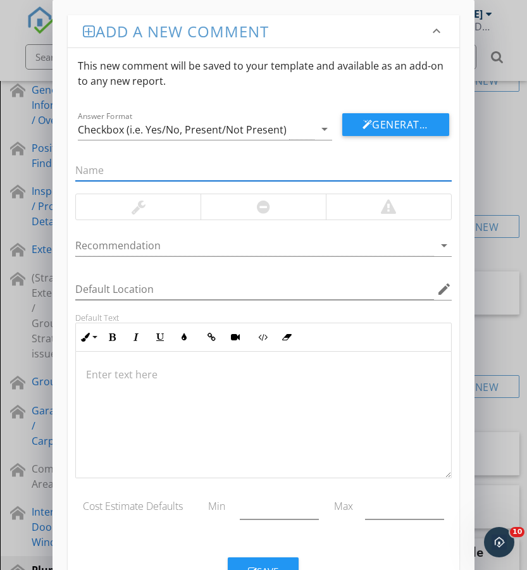
click at [131, 161] on input "text" at bounding box center [263, 170] width 376 height 21
paste input "Sink – No Water"
type input "Sink – No Water"
click at [297, 210] on div at bounding box center [263, 206] width 125 height 25
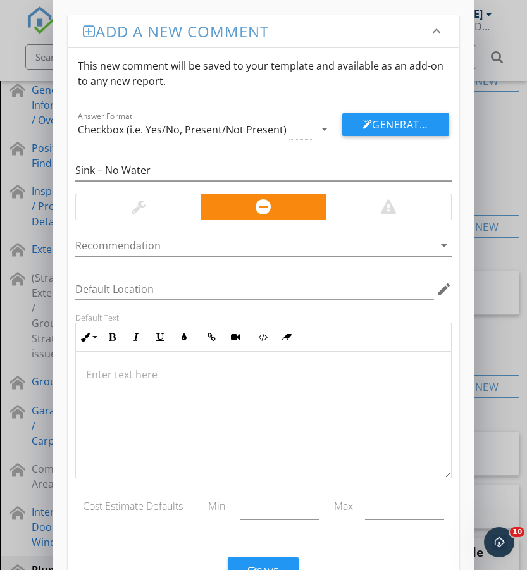
click at [297, 210] on div at bounding box center [263, 206] width 125 height 25
click at [259, 237] on div at bounding box center [254, 245] width 358 height 21
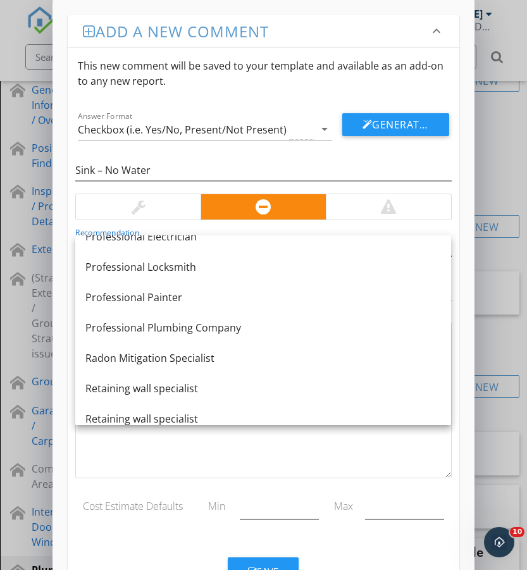
scroll to position [1273, 0]
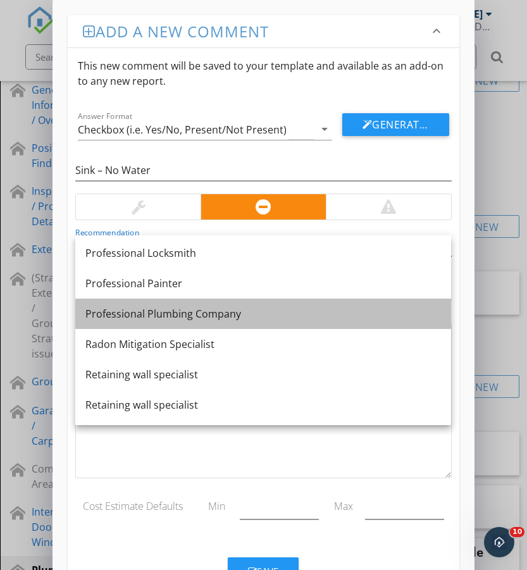
click at [220, 311] on div "Professional Plumbing Company" at bounding box center [263, 313] width 356 height 15
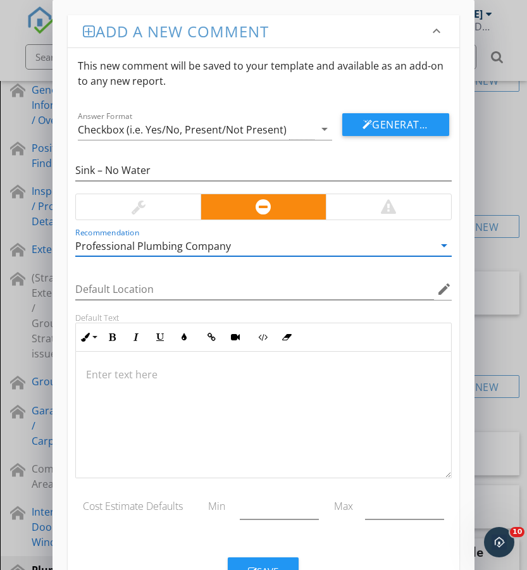
click at [143, 371] on p at bounding box center [263, 374] width 354 height 15
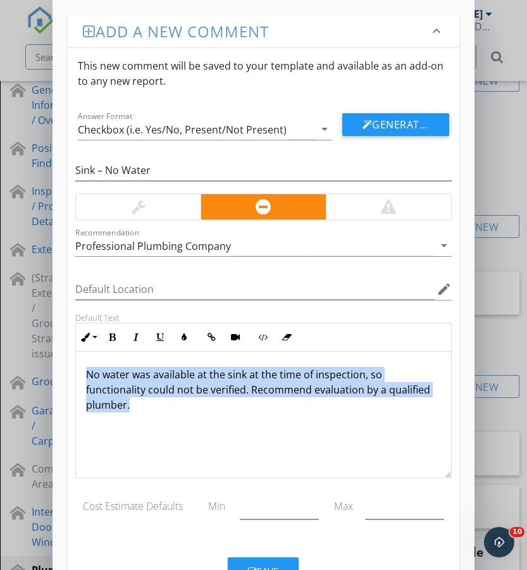
drag, startPoint x: 420, startPoint y: 390, endPoint x: 66, endPoint y: 367, distance: 354.5
click at [66, 367] on div "Add a new comment keyboard_arrow_down This new comment will be saved to your te…" at bounding box center [263, 306] width 421 height 613
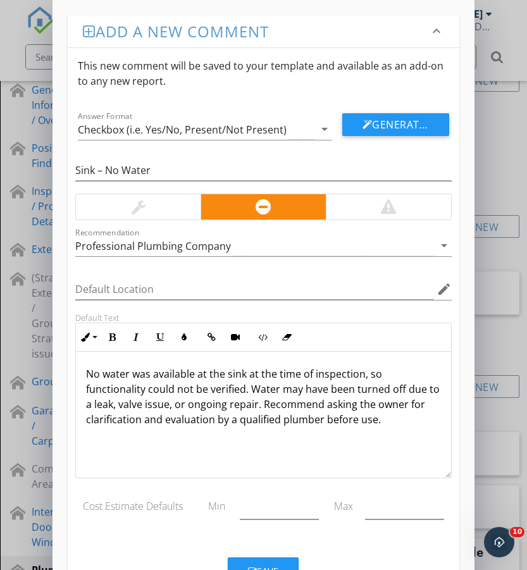
scroll to position [51, 0]
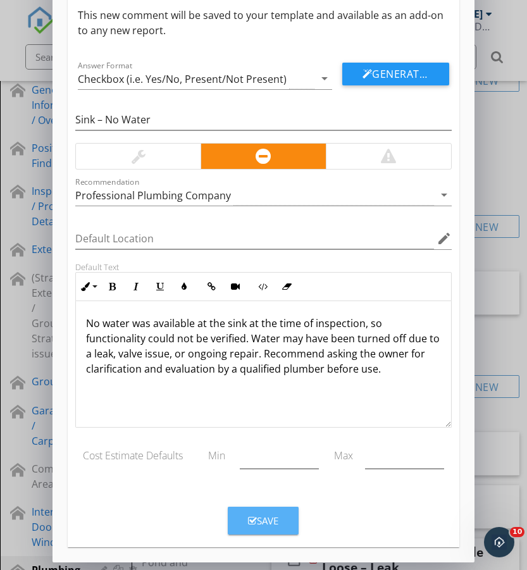
click at [263, 517] on div "Save" at bounding box center [263, 521] width 30 height 15
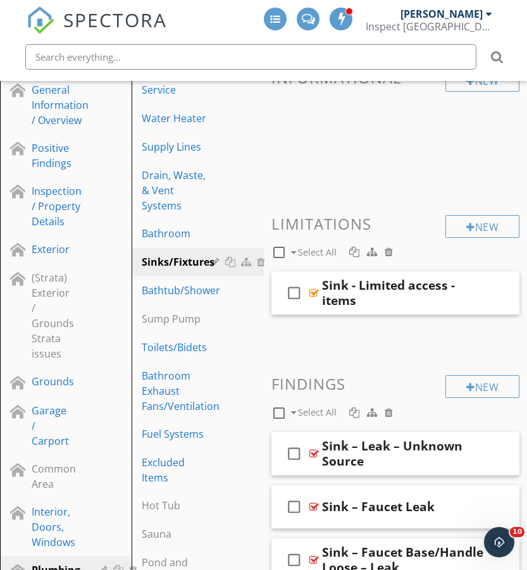
scroll to position [0, 0]
click at [471, 399] on div "New Findings check_box_outline_blank Select All" at bounding box center [395, 398] width 249 height 47
click at [471, 390] on div at bounding box center [470, 387] width 9 height 10
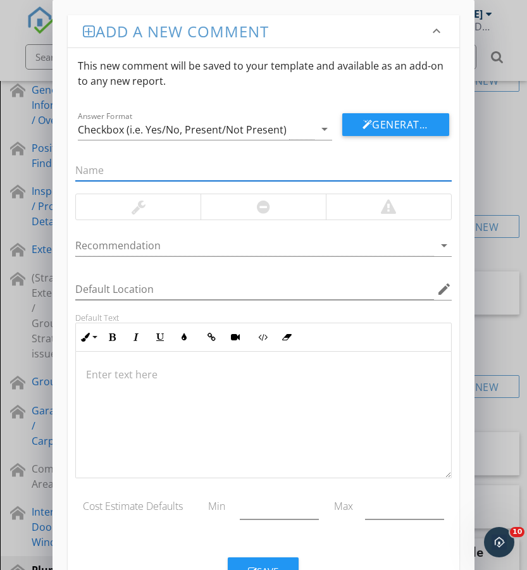
paste input "Sink – Water Dirty / Discolored"
type input "Sink – Water Dirty / Discolored"
click at [230, 204] on div at bounding box center [263, 206] width 125 height 25
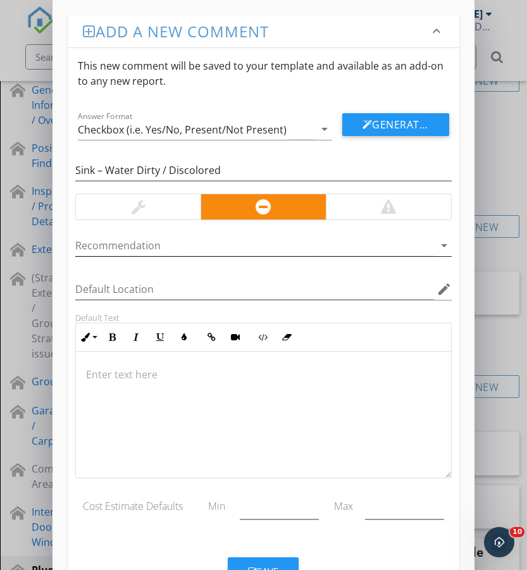
click at [211, 243] on div at bounding box center [254, 245] width 358 height 21
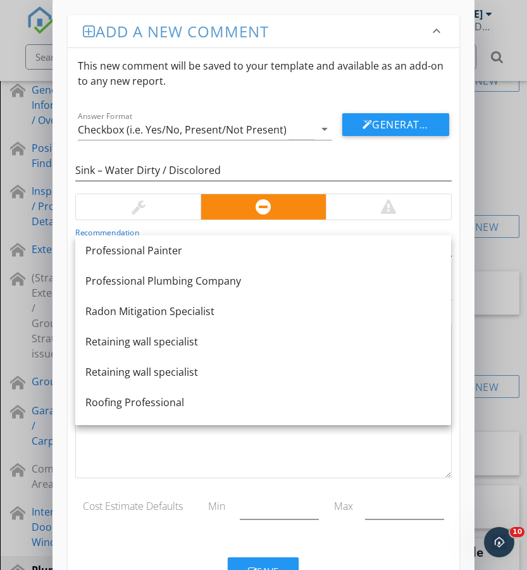
scroll to position [1341, 0]
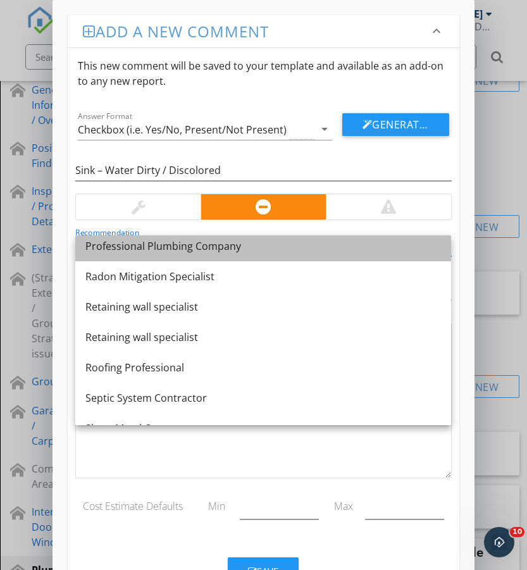
click at [197, 252] on div "Professional Plumbing Company" at bounding box center [263, 246] width 356 height 15
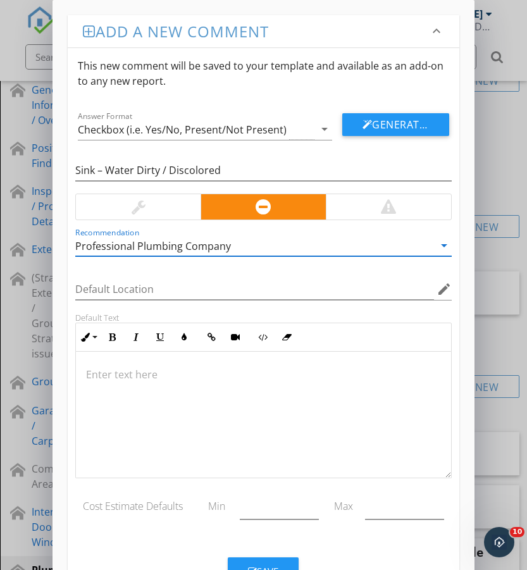
click at [197, 372] on p at bounding box center [263, 374] width 354 height 15
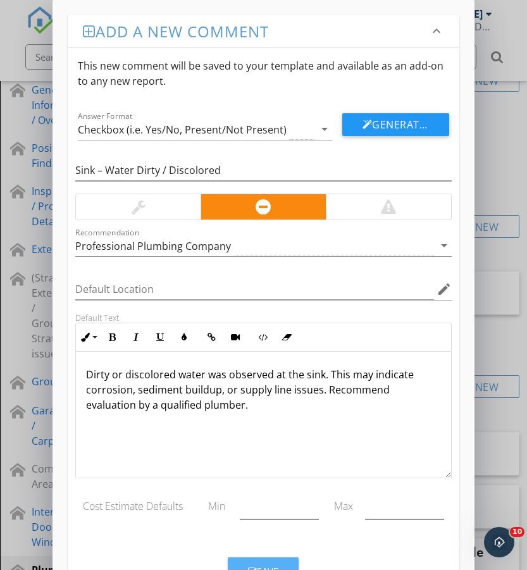
click at [271, 559] on button "Save" at bounding box center [263, 571] width 71 height 28
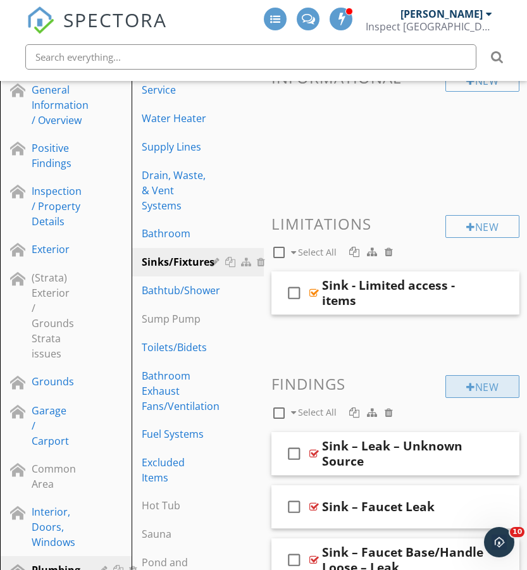
click at [476, 394] on div "New" at bounding box center [482, 386] width 74 height 23
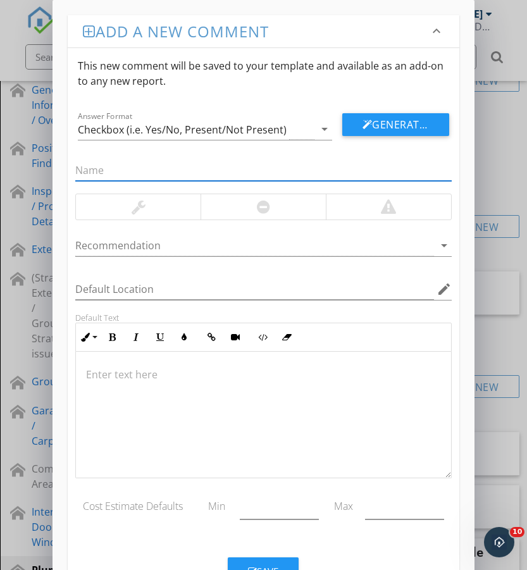
click at [124, 171] on input "text" at bounding box center [263, 170] width 376 height 21
paste input "Sink – Stopper Leaking at Drain"
type input "Sink – Stopper Leaking at Drain"
click at [258, 210] on div at bounding box center [263, 206] width 13 height 15
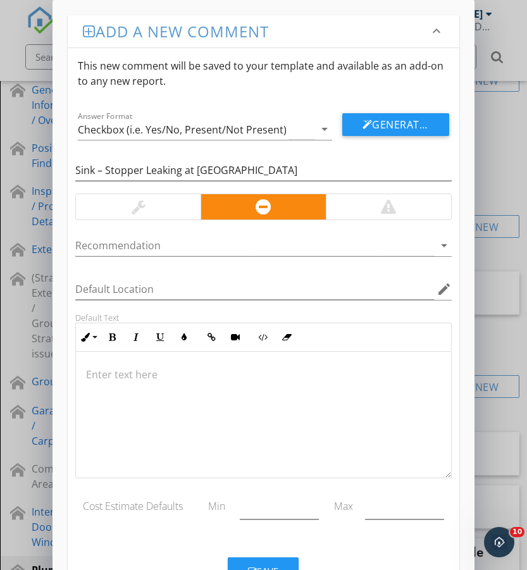
click at [156, 372] on p at bounding box center [263, 374] width 354 height 15
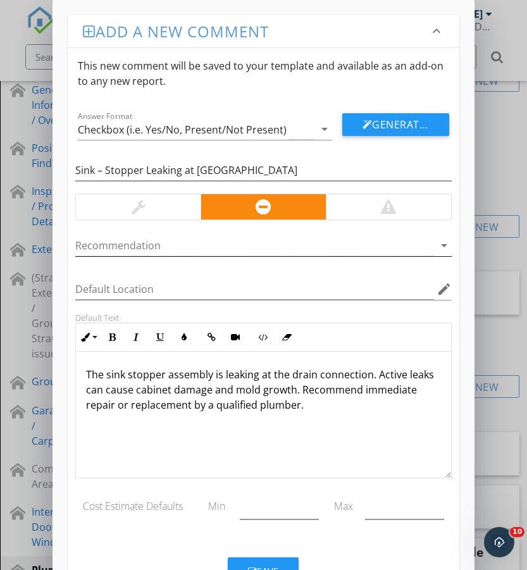
click at [166, 239] on div at bounding box center [254, 245] width 358 height 21
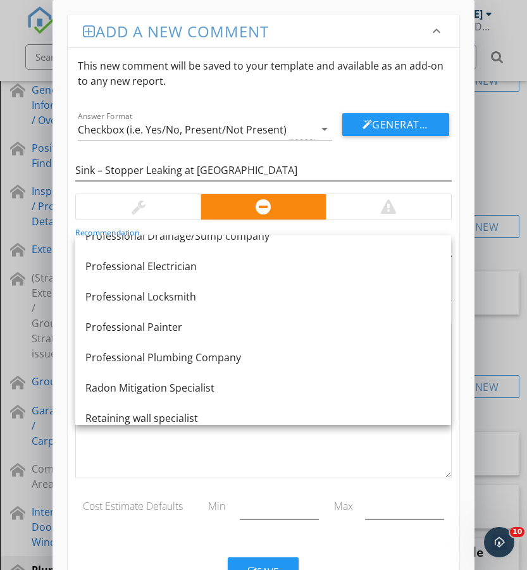
scroll to position [1239, 0]
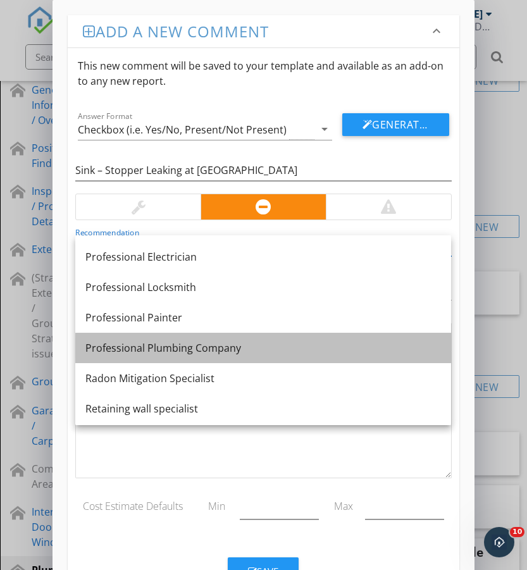
click at [209, 348] on div "Professional Plumbing Company" at bounding box center [263, 347] width 356 height 15
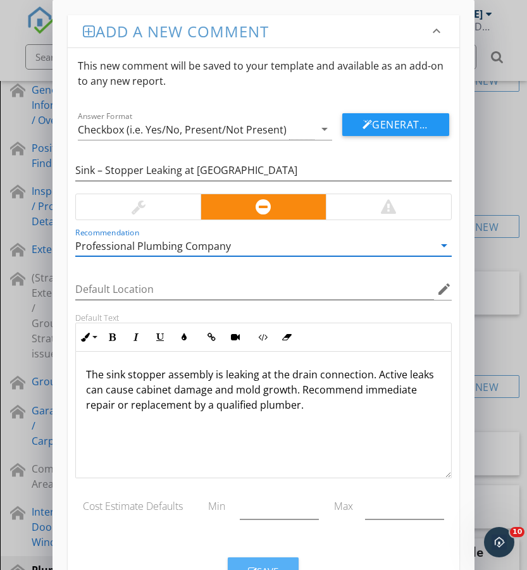
click at [270, 566] on div "Save" at bounding box center [263, 571] width 30 height 15
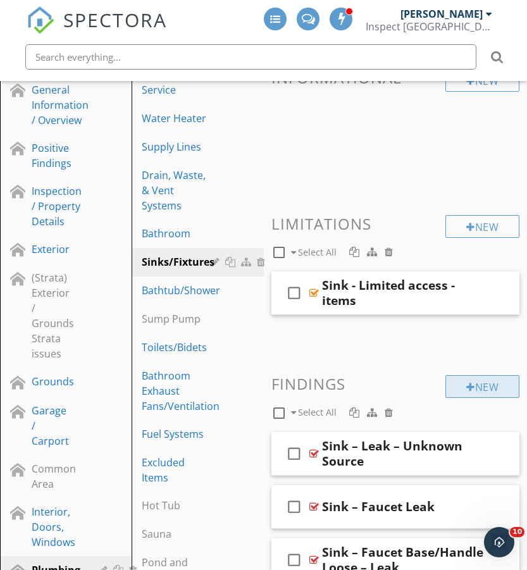
click at [483, 390] on div "New" at bounding box center [482, 386] width 74 height 23
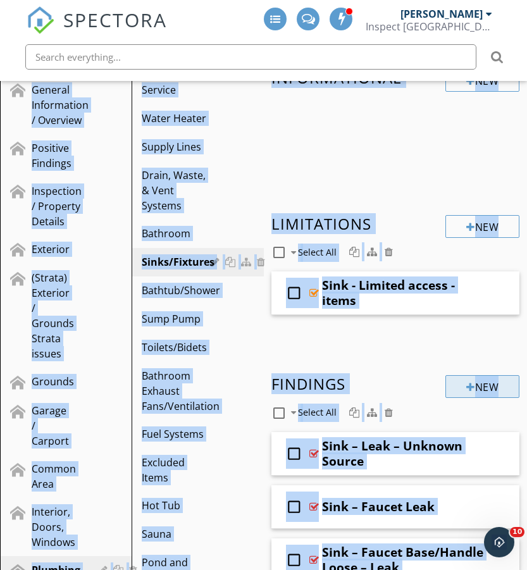
click at [483, 390] on div "Add a new comment keyboard_arrow_down This new comment will be saved to your te…" at bounding box center [263, 304] width 527 height 608
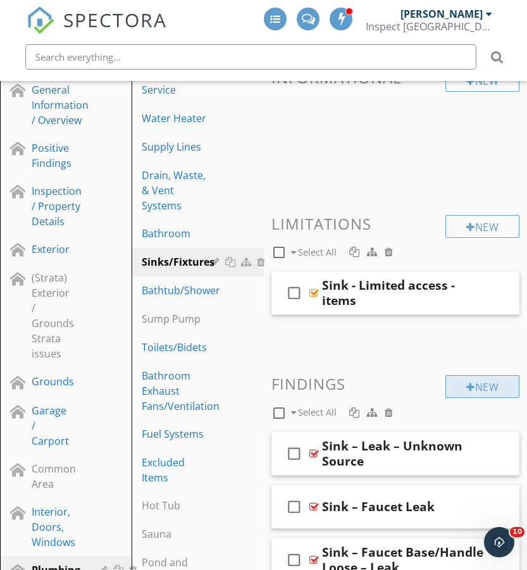
click at [467, 380] on div "New" at bounding box center [482, 386] width 74 height 23
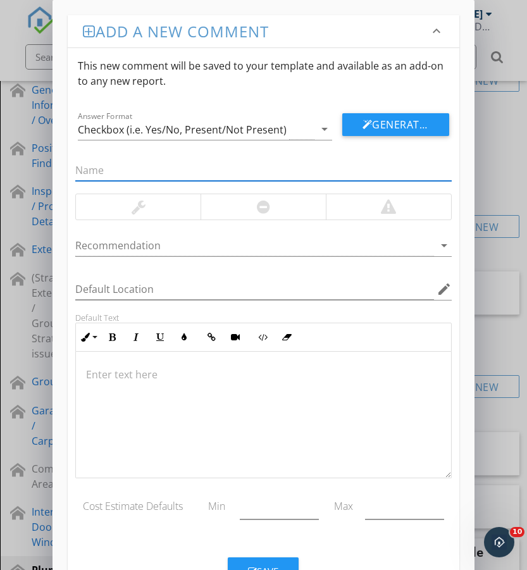
paste input "Instant Hot Water System – Faulty"
type input "Instant Hot Water System – Faulty"
click at [240, 204] on div at bounding box center [263, 206] width 125 height 25
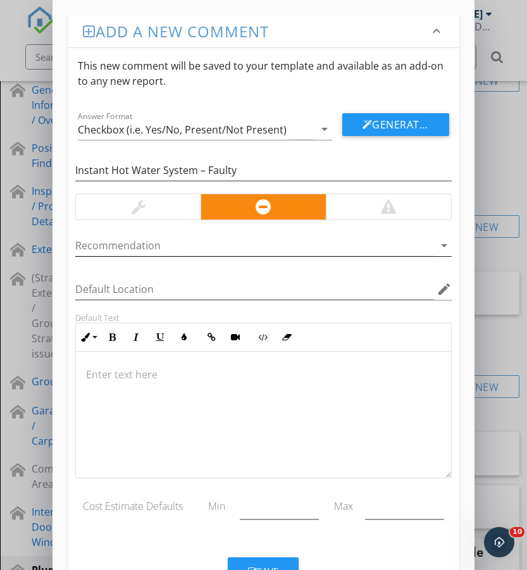
click at [209, 248] on div at bounding box center [254, 245] width 358 height 21
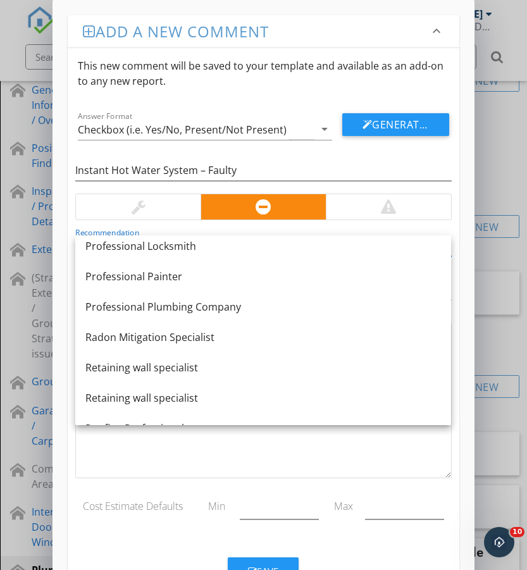
scroll to position [1281, 0]
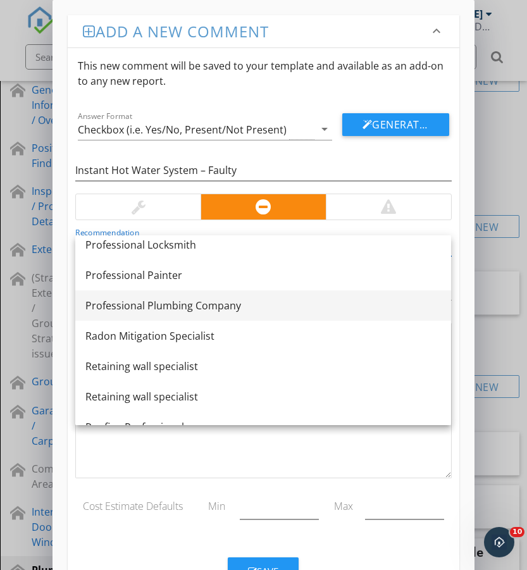
click at [223, 302] on div "Professional Plumbing Company" at bounding box center [263, 305] width 356 height 15
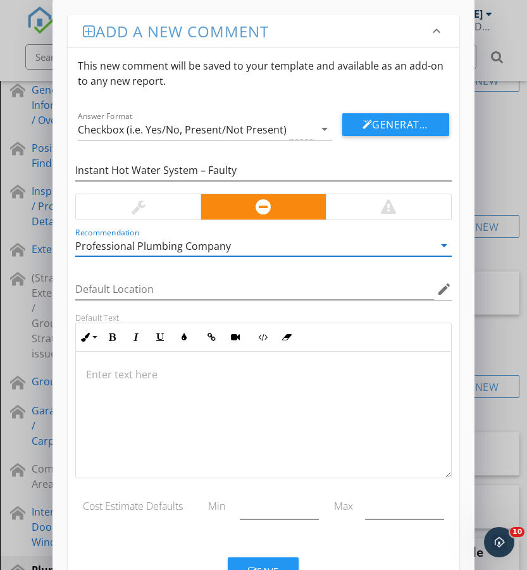
click at [128, 370] on p at bounding box center [263, 374] width 354 height 15
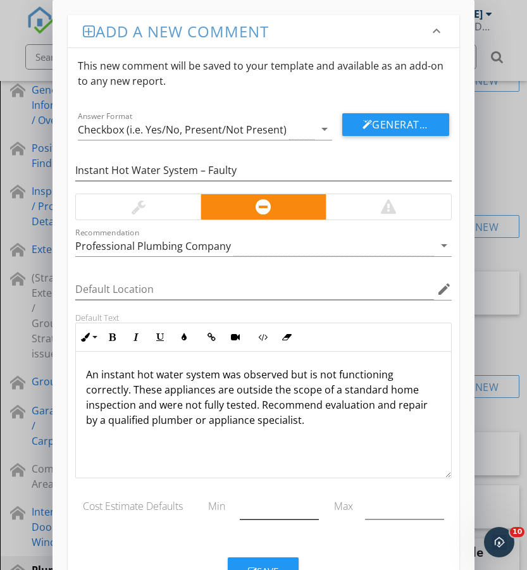
scroll to position [51, 0]
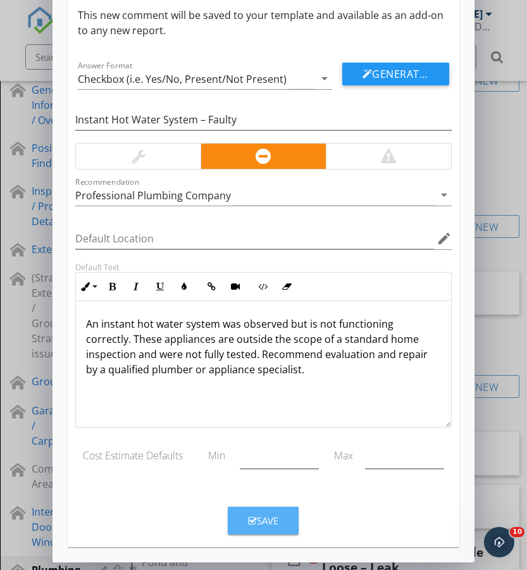
click at [266, 520] on div "Save" at bounding box center [263, 521] width 30 height 15
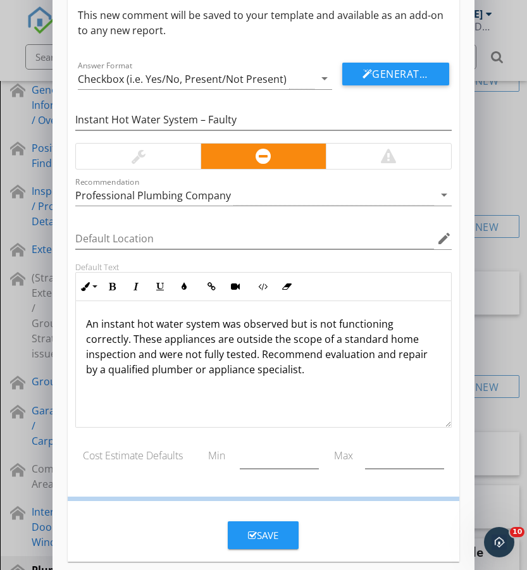
scroll to position [0, 0]
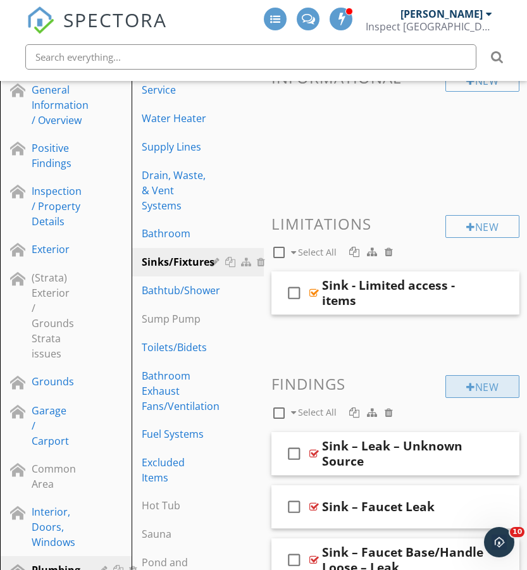
click at [478, 375] on div "New" at bounding box center [482, 386] width 74 height 23
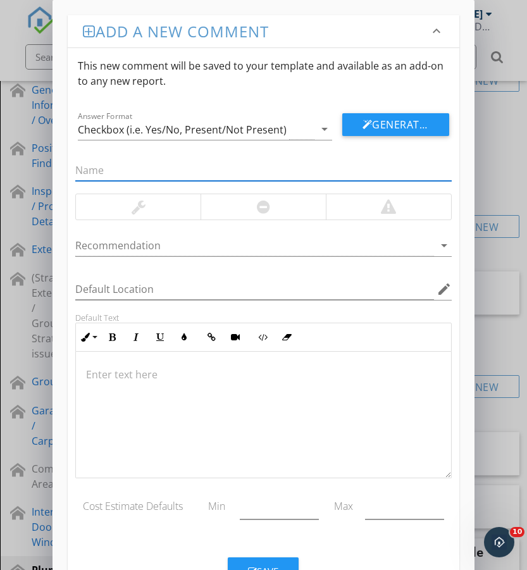
paste input "Sensor Faucet – Inoperable / Faulty"
type input "Sensor Faucet – Inoperable / Faulty"
click at [227, 201] on div at bounding box center [263, 206] width 125 height 25
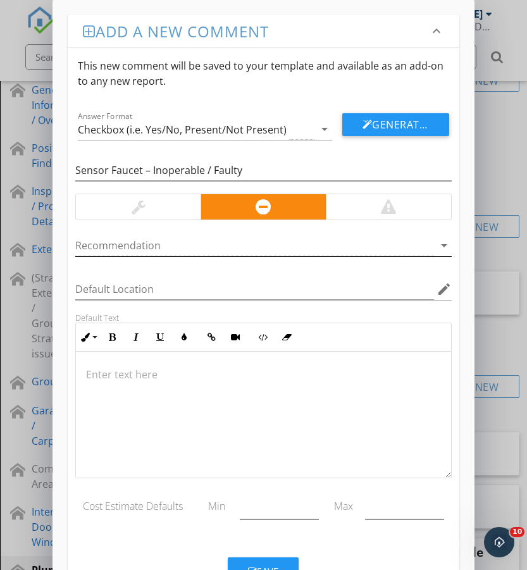
click at [196, 251] on div at bounding box center [254, 245] width 358 height 21
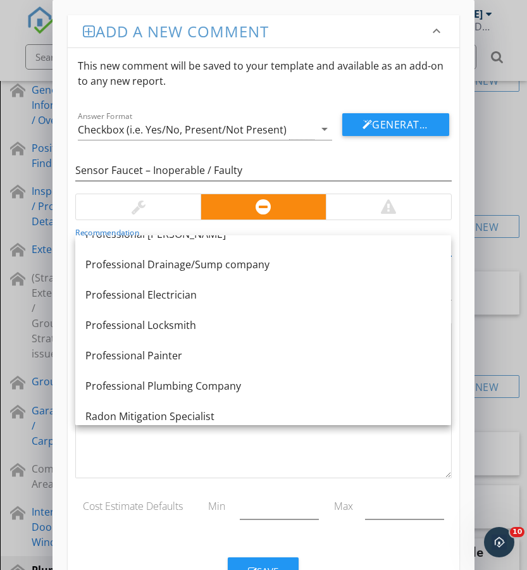
scroll to position [1288, 0]
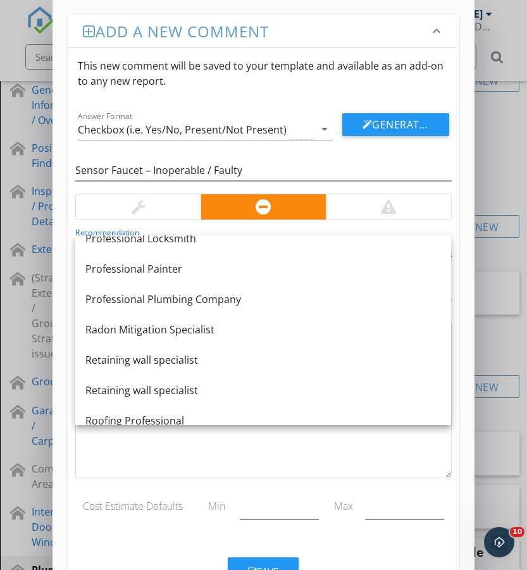
click at [194, 304] on div "Professional Plumbing Company" at bounding box center [263, 299] width 356 height 15
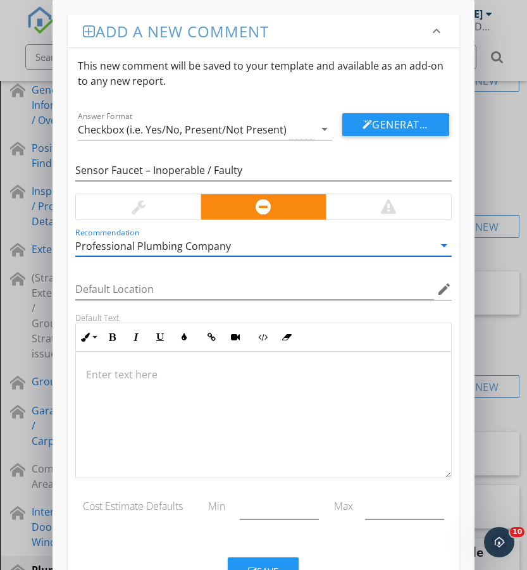
click at [162, 374] on p at bounding box center [263, 374] width 354 height 15
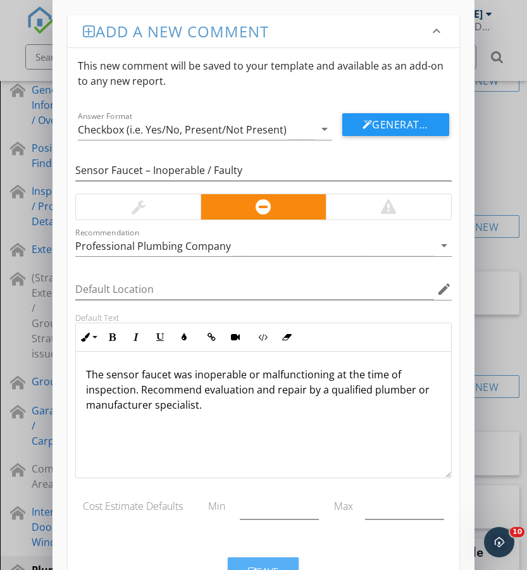
click at [276, 560] on button "Save" at bounding box center [263, 571] width 71 height 28
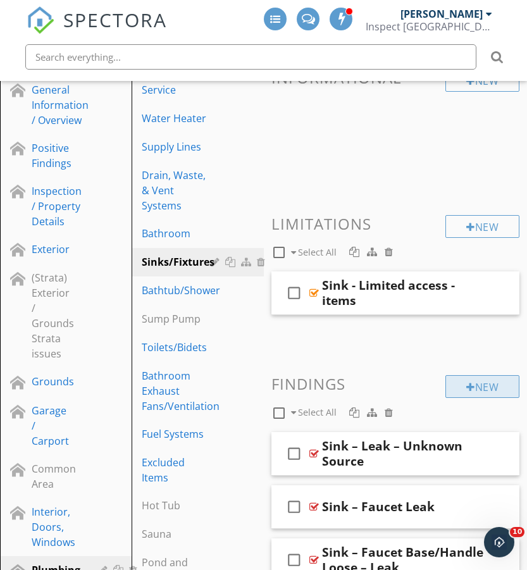
click at [479, 389] on div "New" at bounding box center [482, 386] width 74 height 23
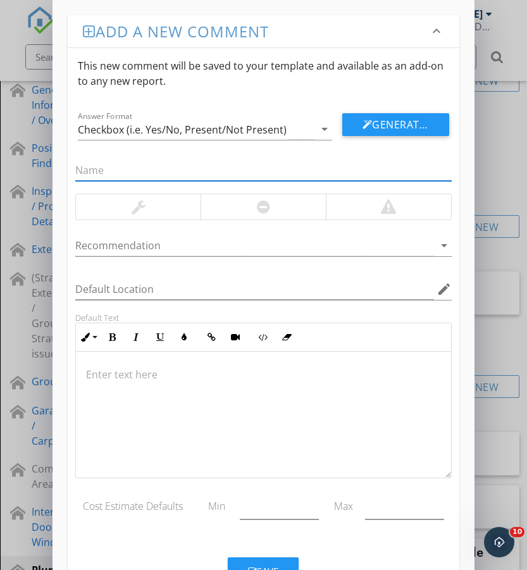
paste input "Water Purifier – Abandoned"
click at [255, 205] on div at bounding box center [263, 206] width 125 height 25
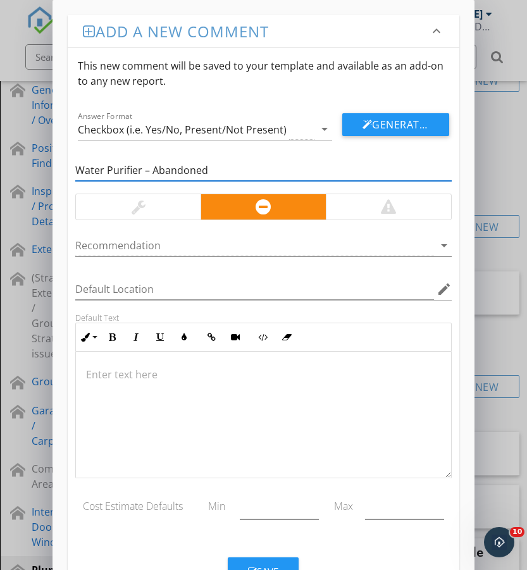
drag, startPoint x: 237, startPoint y: 170, endPoint x: 49, endPoint y: 165, distance: 188.0
click at [49, 165] on div "Add a new comment keyboard_arrow_down This new comment will be saved to your te…" at bounding box center [263, 310] width 527 height 621
paste input "/ Outside Scope"
type input "Water Purifier – Abandoned / Outside Scope"
click at [197, 243] on div at bounding box center [254, 245] width 358 height 21
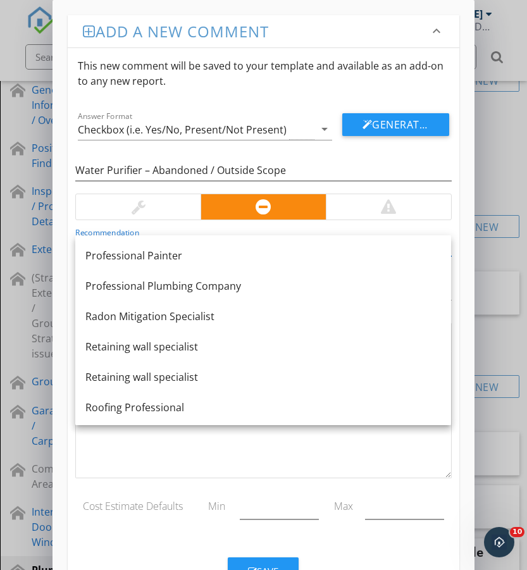
scroll to position [1316, 0]
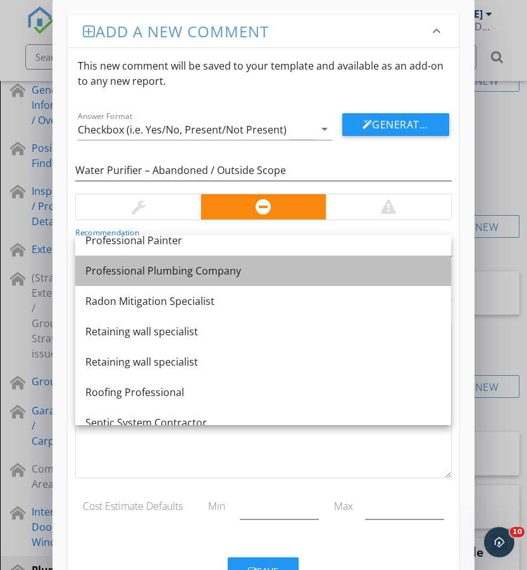
click at [213, 271] on div "Professional Plumbing Company" at bounding box center [263, 270] width 356 height 15
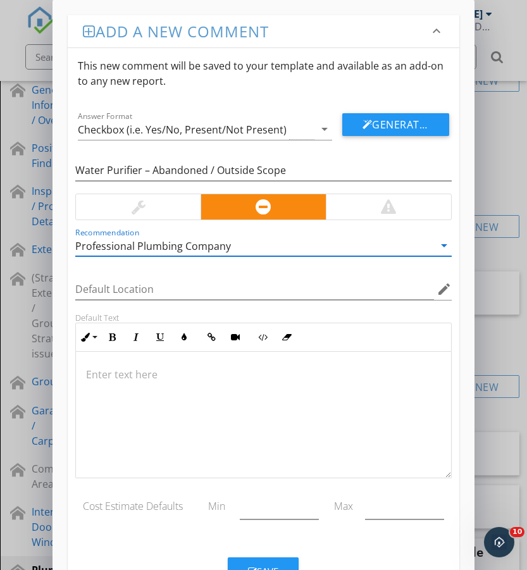
click at [175, 399] on div at bounding box center [263, 415] width 375 height 127
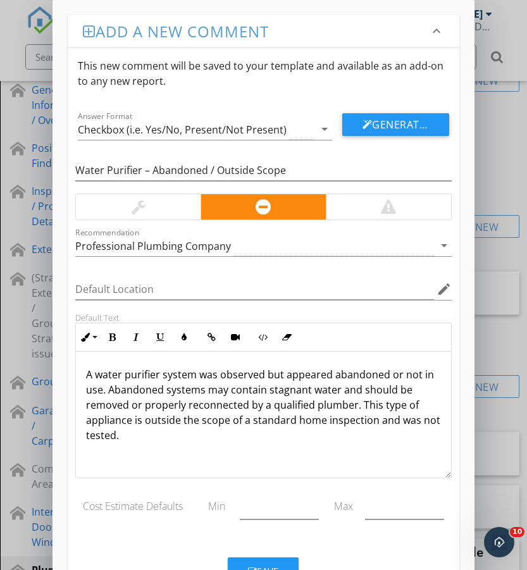
click at [279, 560] on button "Save" at bounding box center [263, 571] width 71 height 28
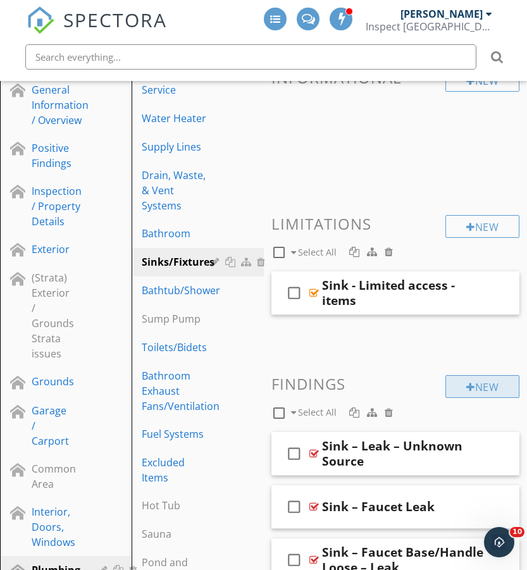
click at [496, 388] on div "New" at bounding box center [482, 386] width 74 height 23
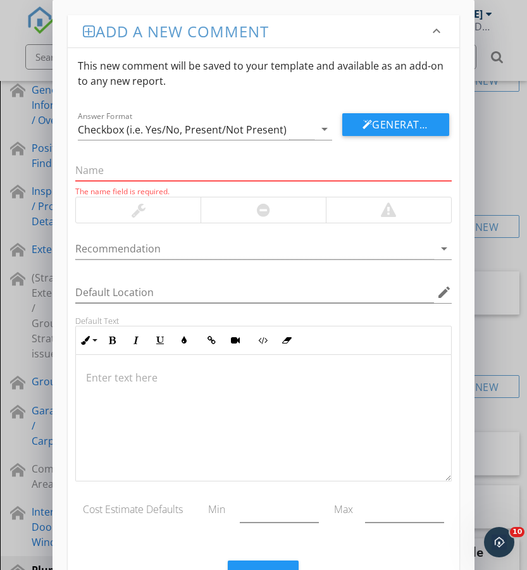
paste input "Faucet – Aerator Needs Cleaning"
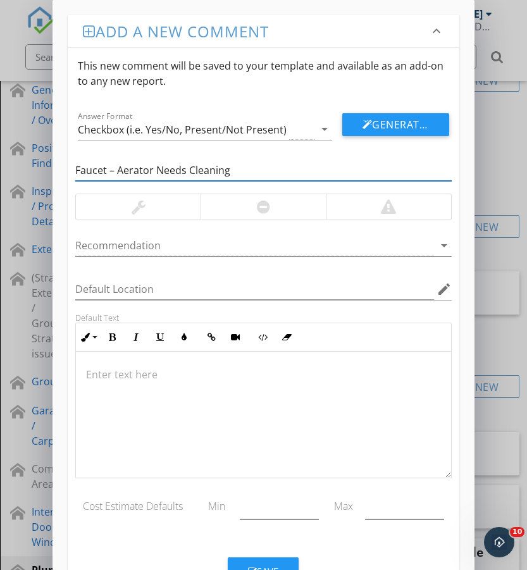
type input "Faucet – Aerator Needs Cleaning"
click at [149, 206] on div at bounding box center [138, 206] width 125 height 25
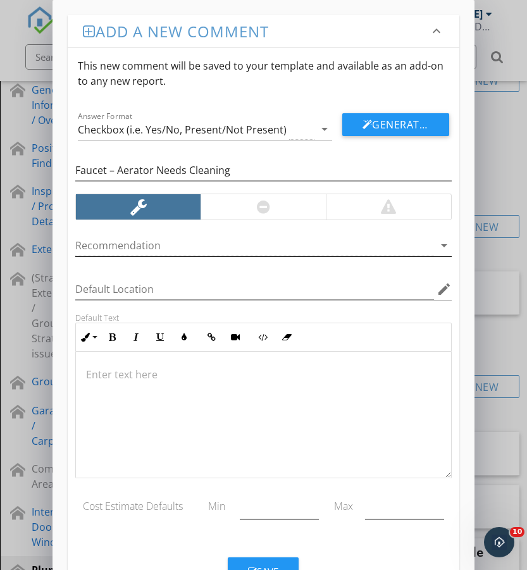
click at [177, 244] on div at bounding box center [254, 245] width 358 height 21
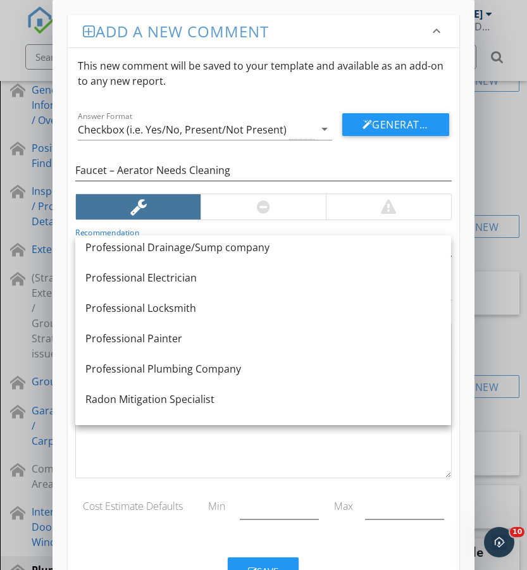
scroll to position [1229, 0]
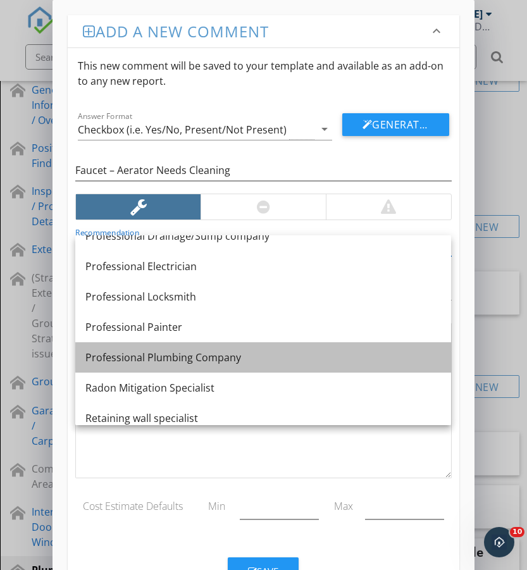
click at [230, 354] on div "Professional Plumbing Company" at bounding box center [263, 357] width 356 height 15
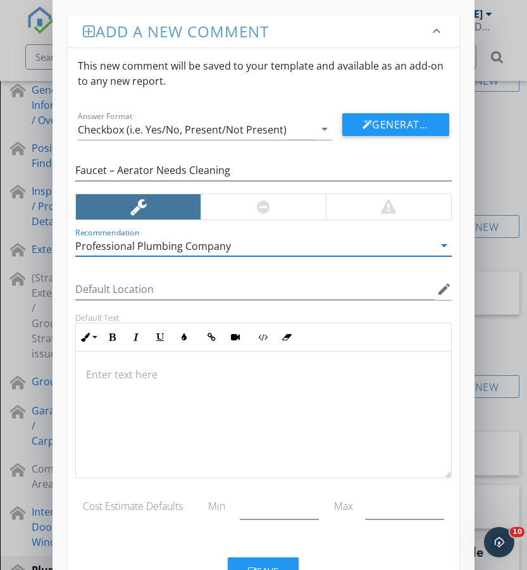
click at [220, 368] on p at bounding box center [263, 374] width 354 height 15
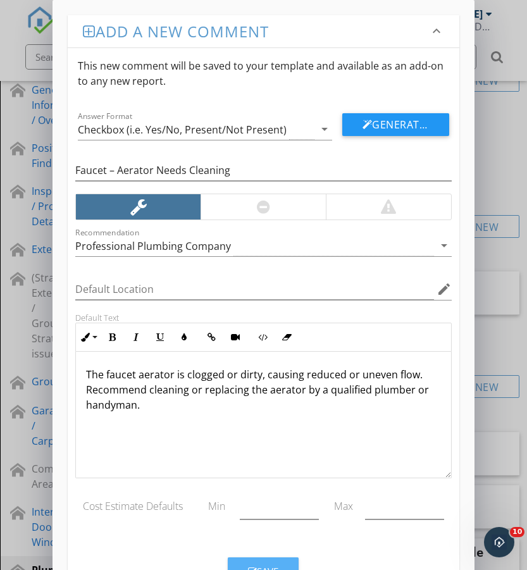
click at [273, 563] on button "Save" at bounding box center [263, 571] width 71 height 28
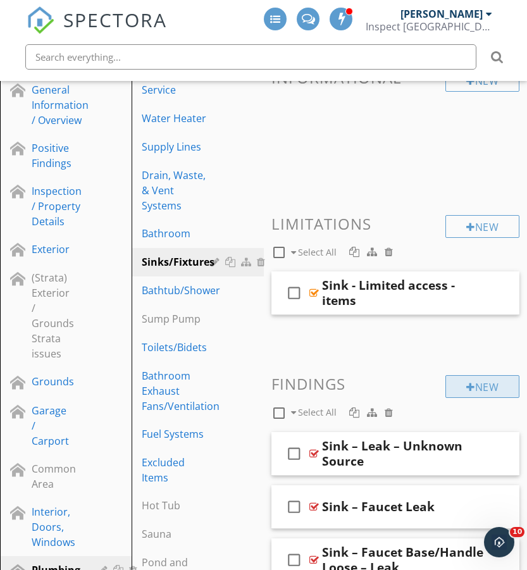
click at [474, 382] on div "New" at bounding box center [482, 386] width 74 height 23
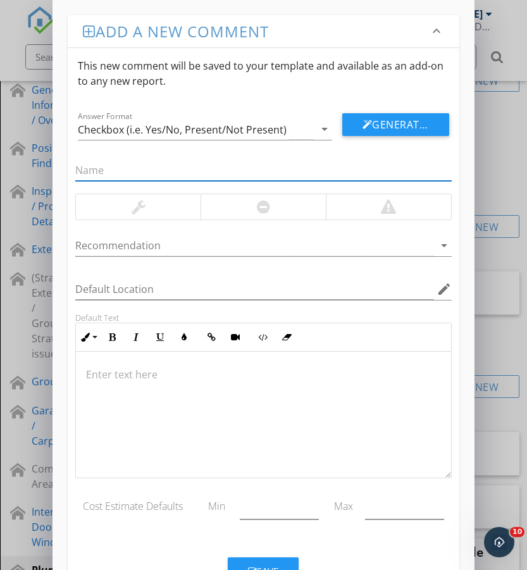
click at [138, 172] on input "text" at bounding box center [263, 170] width 376 height 21
paste input "Sink – Mold Growth Under Cabinet Mold growth was observed under the sink cabine…"
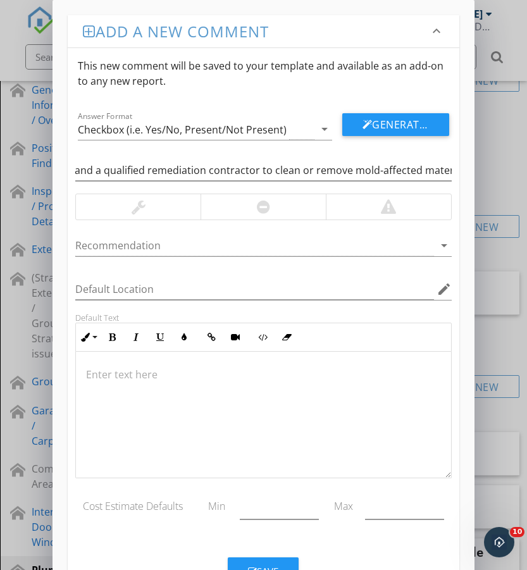
scroll to position [0, 0]
drag, startPoint x: 387, startPoint y: 171, endPoint x: 8, endPoint y: 169, distance: 379.0
click at [8, 169] on div "Add a new comment keyboard_arrow_down This new comment will be saved to your te…" at bounding box center [263, 310] width 527 height 621
type input "er the sink cabinet. Mold indicates ongoing or past leakage and poses a health …"
click at [78, 171] on input "er the sink cabinet. Mold indicates ongoing or past leakage and poses a health …" at bounding box center [263, 170] width 376 height 21
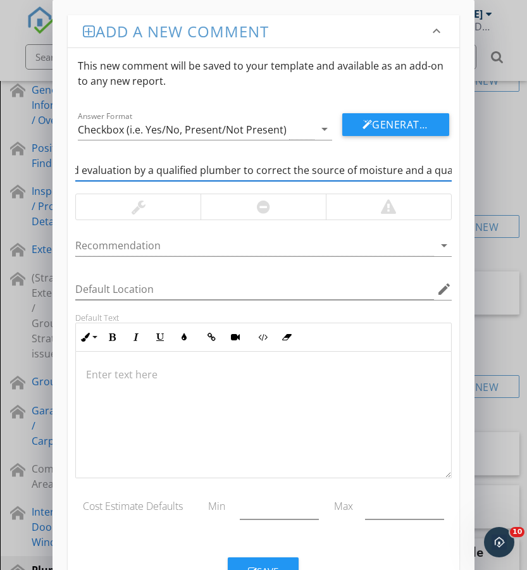
scroll to position [0, 788]
drag, startPoint x: 77, startPoint y: 171, endPoint x: 591, endPoint y: 197, distance: 515.1
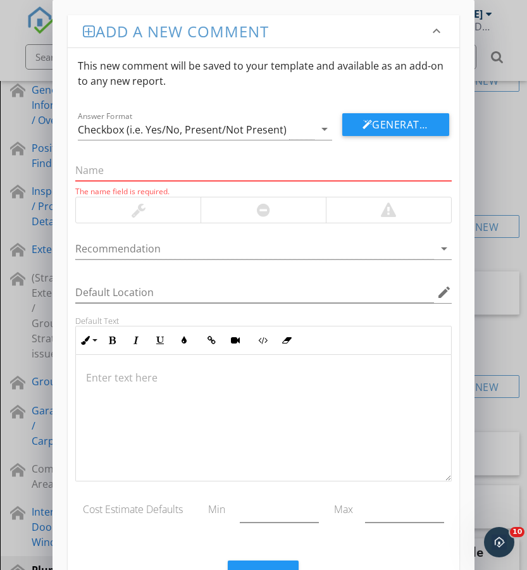
scroll to position [0, 0]
paste input "Sink – Mold Growth Under Cabinet (Dry)"
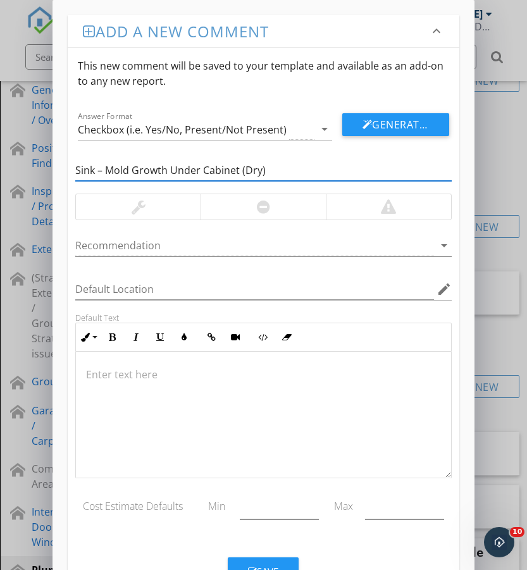
type input "Sink – Mold Growth Under Cabinet (Dry)"
click at [167, 211] on div at bounding box center [138, 206] width 125 height 25
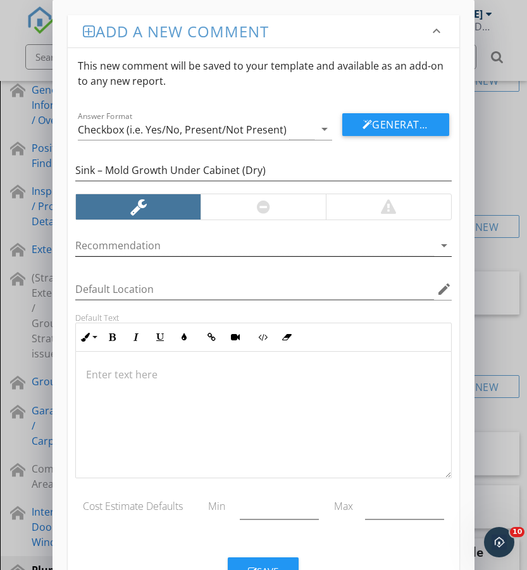
click at [177, 248] on div at bounding box center [254, 245] width 358 height 21
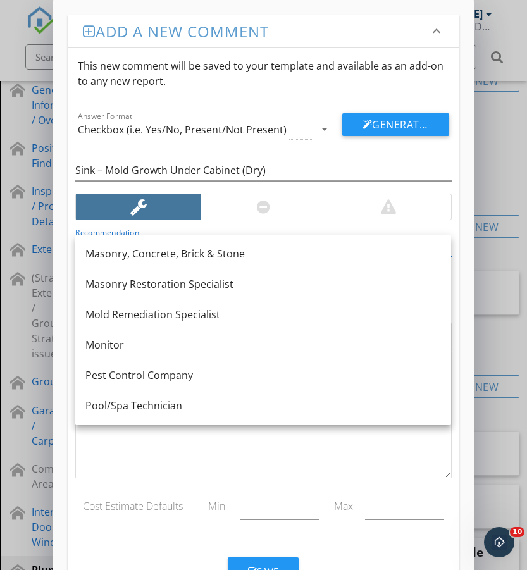
scroll to position [981, 0]
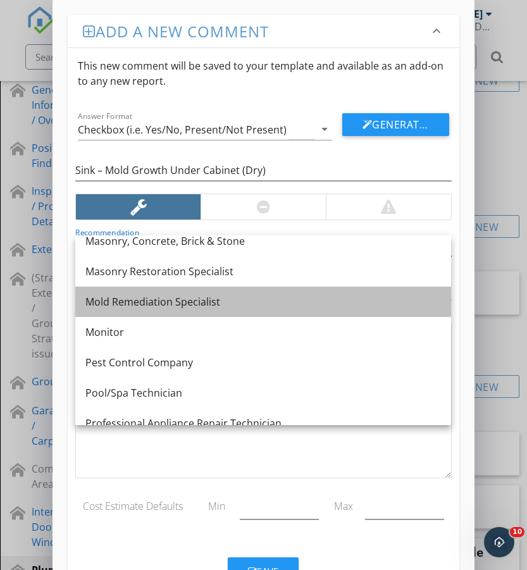
click at [201, 304] on div "Mold Remediation Specialist" at bounding box center [263, 301] width 356 height 15
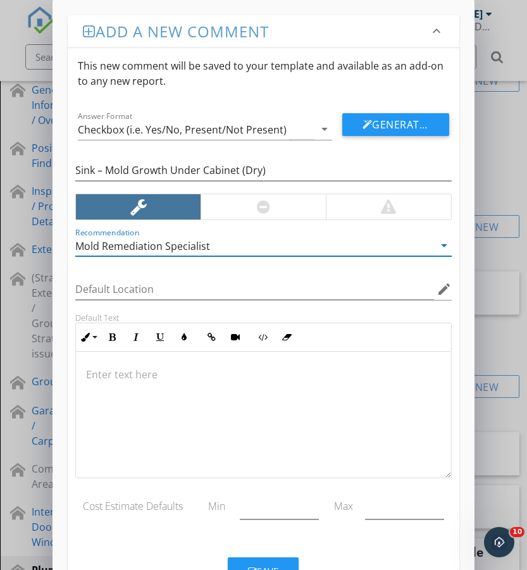
click at [258, 208] on div at bounding box center [263, 206] width 13 height 15
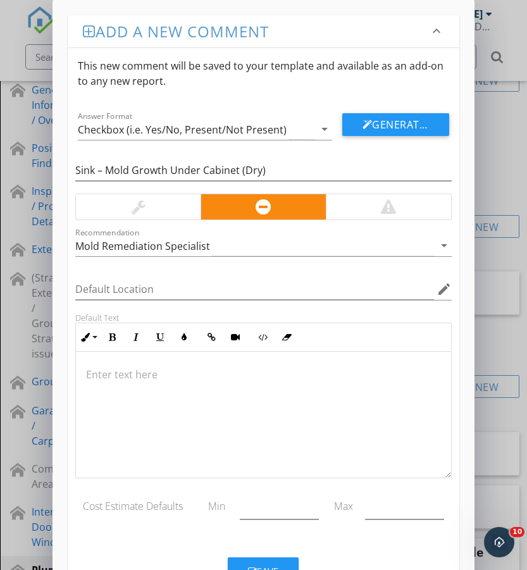
click at [201, 375] on p at bounding box center [263, 374] width 354 height 15
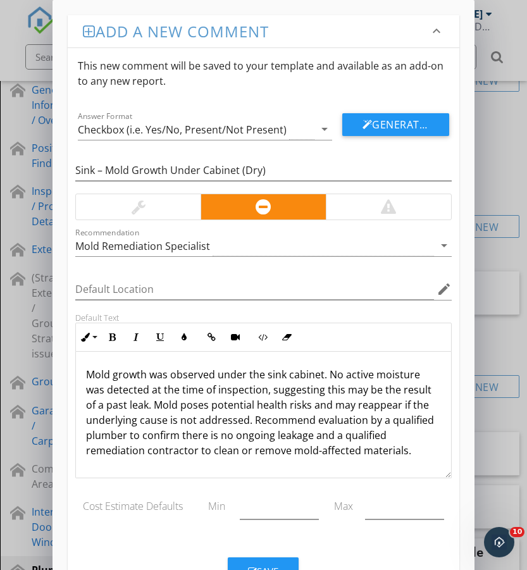
scroll to position [1, 0]
click at [285, 564] on button "Save" at bounding box center [263, 571] width 71 height 28
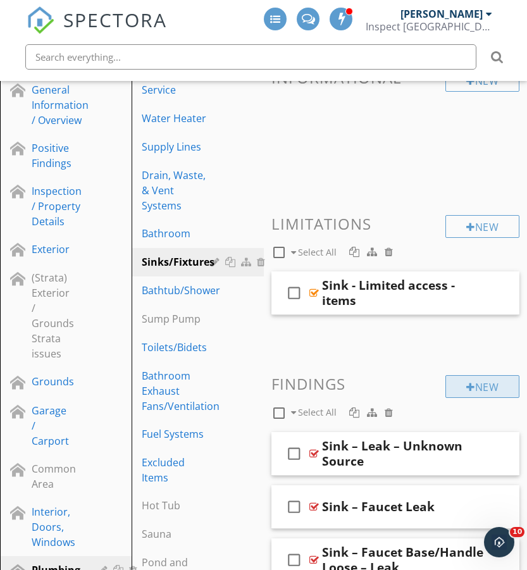
click at [489, 387] on div "New" at bounding box center [482, 386] width 74 height 23
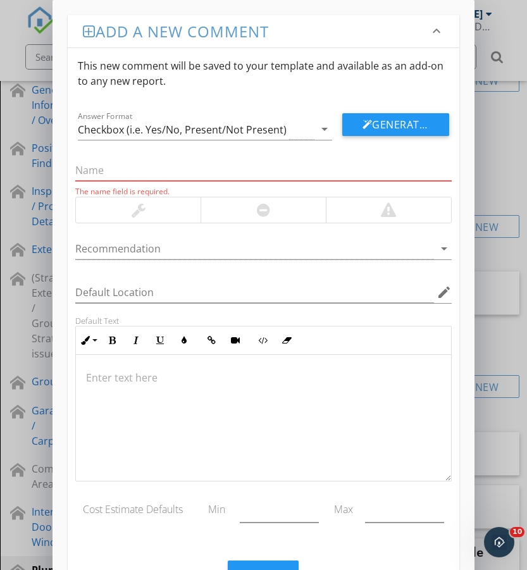
paste input "Sink – Mold Growth Under Cabinet (Active/ Wet)"
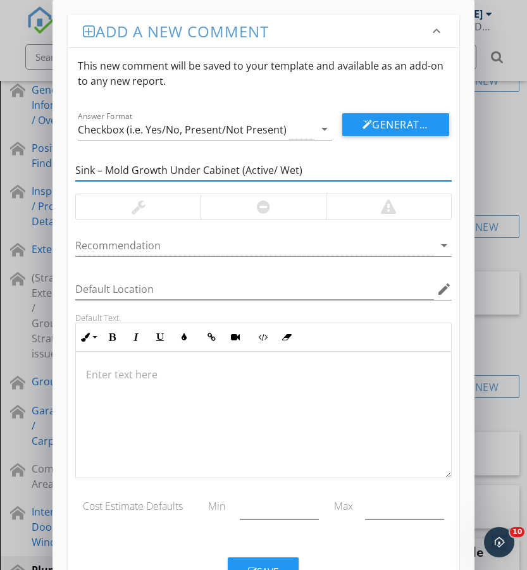
type input "Sink – Mold Growth Under Cabinet (Active/ Wet)"
click at [372, 206] on div at bounding box center [388, 206] width 125 height 25
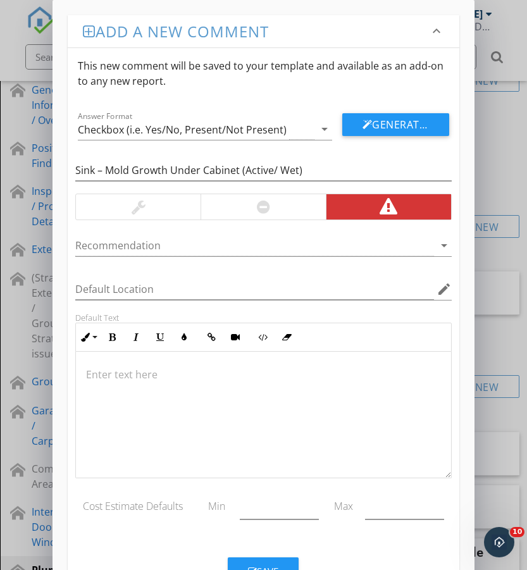
click at [206, 372] on p at bounding box center [263, 374] width 354 height 15
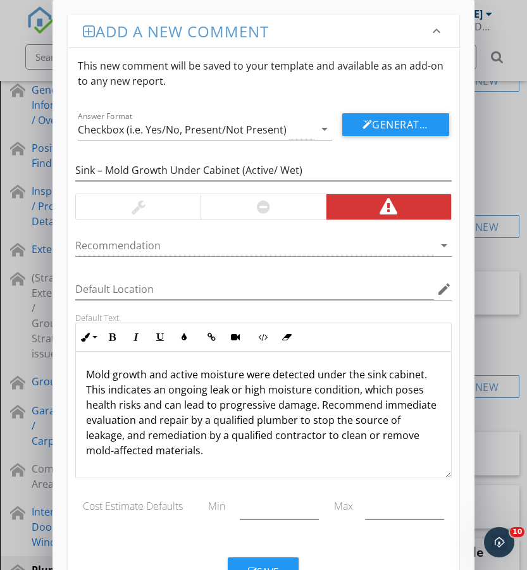
click at [220, 232] on div "Recommendation arrow_drop_down" at bounding box center [263, 248] width 376 height 41
click at [222, 246] on div at bounding box center [254, 245] width 358 height 21
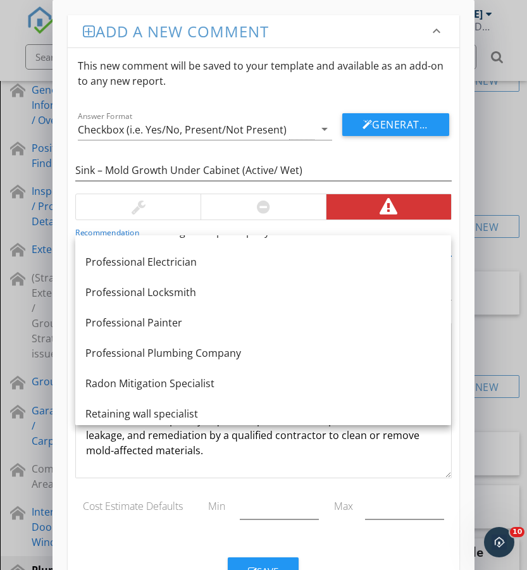
scroll to position [1241, 0]
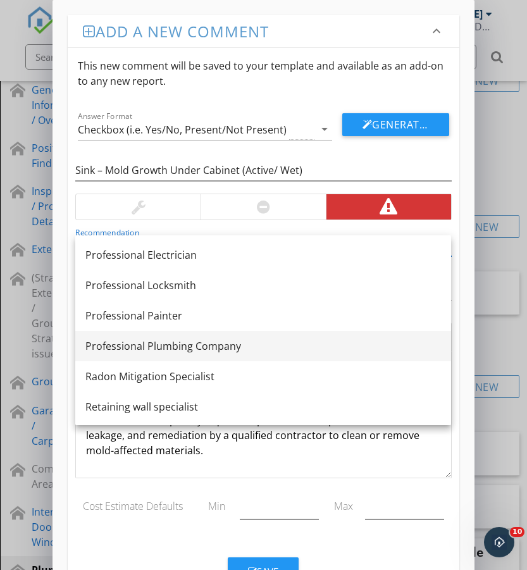
click at [232, 342] on div "Professional Plumbing Company" at bounding box center [263, 346] width 356 height 15
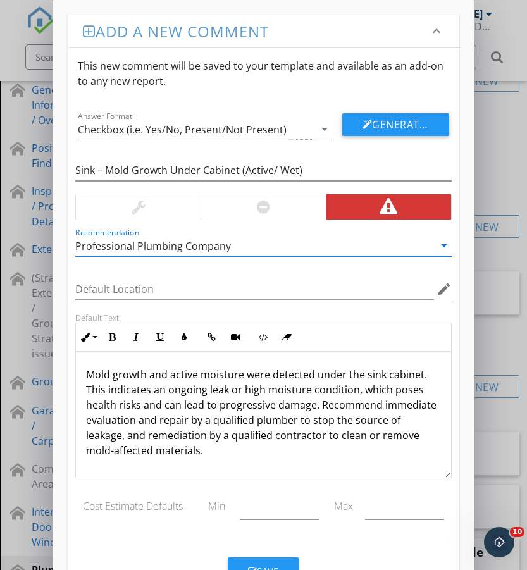
click at [263, 563] on button "Save" at bounding box center [263, 571] width 71 height 28
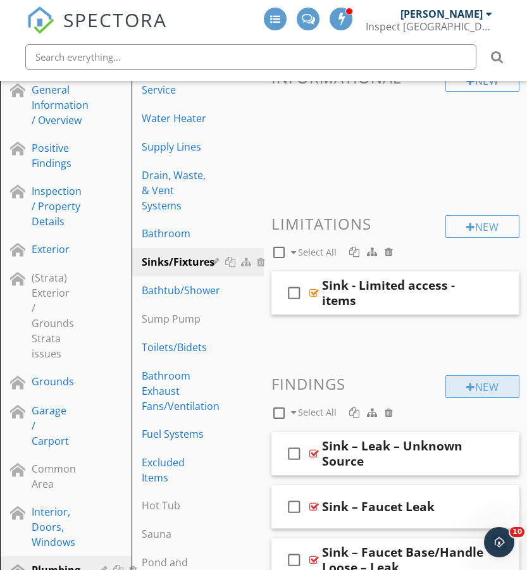
click at [494, 390] on div "New" at bounding box center [482, 386] width 74 height 23
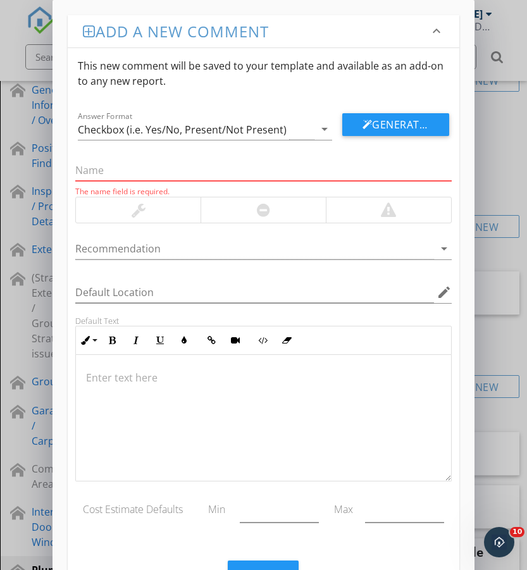
paste input "Sink – Hot and Cold Reversed"
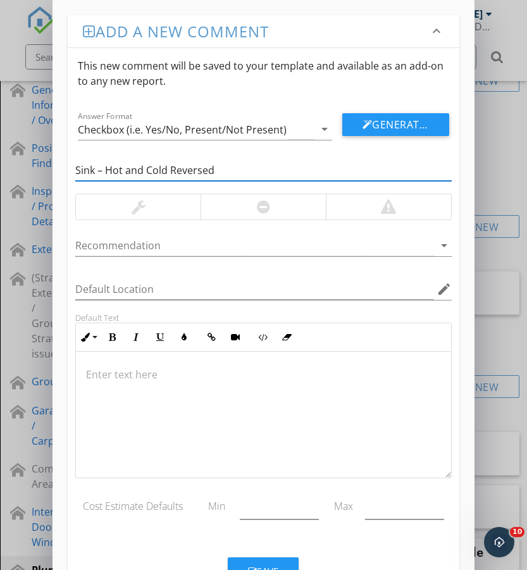
type input "Sink – Hot and Cold Reversed"
click at [159, 210] on div at bounding box center [138, 206] width 125 height 25
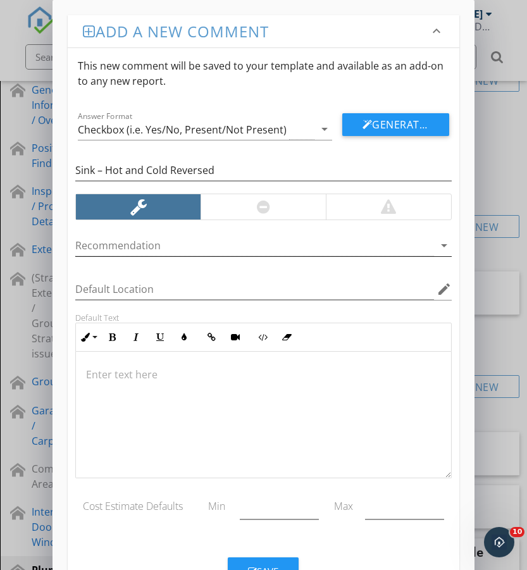
click at [215, 242] on div at bounding box center [254, 245] width 358 height 21
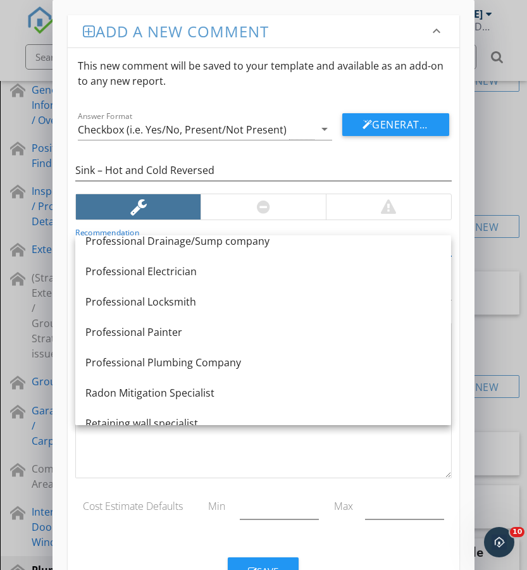
scroll to position [1228, 0]
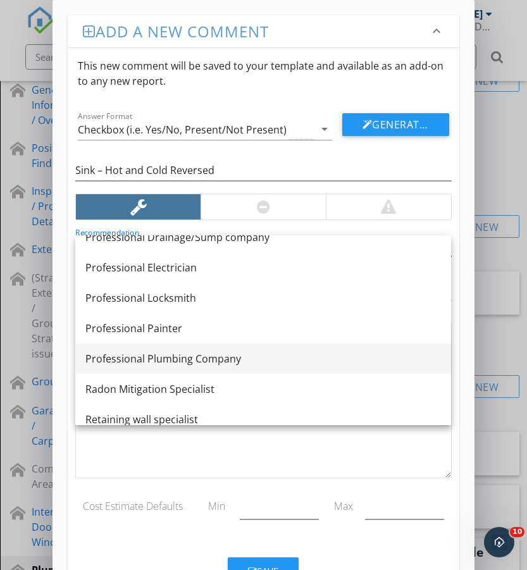
click at [224, 353] on div "Professional Plumbing Company" at bounding box center [263, 358] width 356 height 15
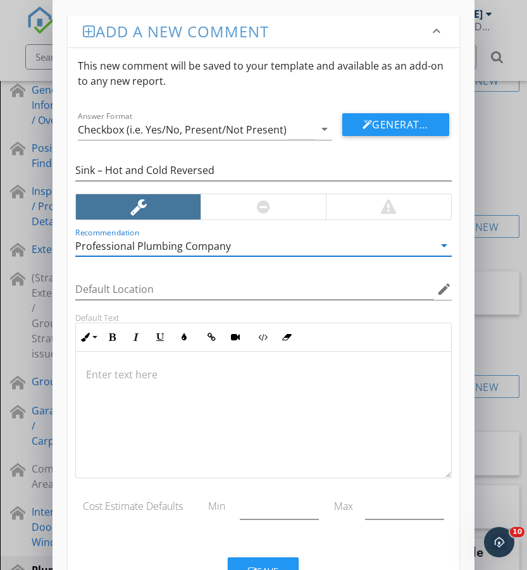
click at [146, 361] on div at bounding box center [263, 415] width 375 height 127
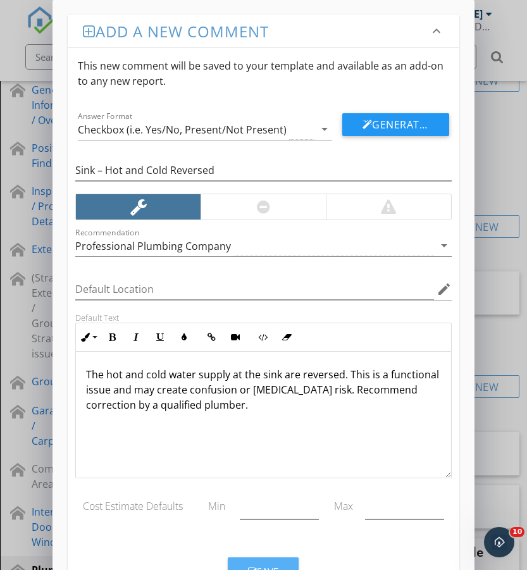
click at [274, 564] on div "Save" at bounding box center [263, 571] width 30 height 15
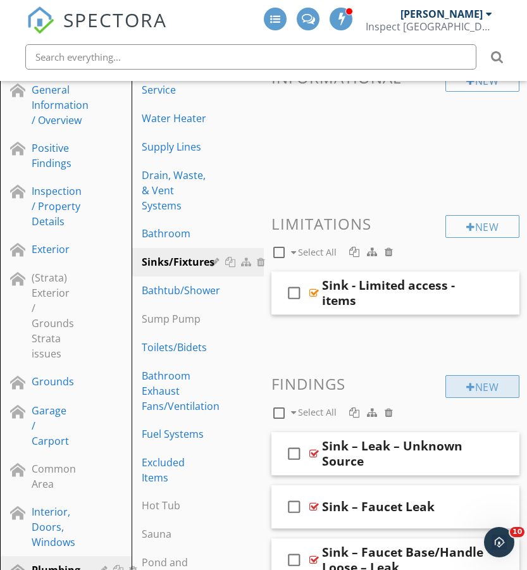
click at [499, 385] on div "New" at bounding box center [482, 386] width 74 height 23
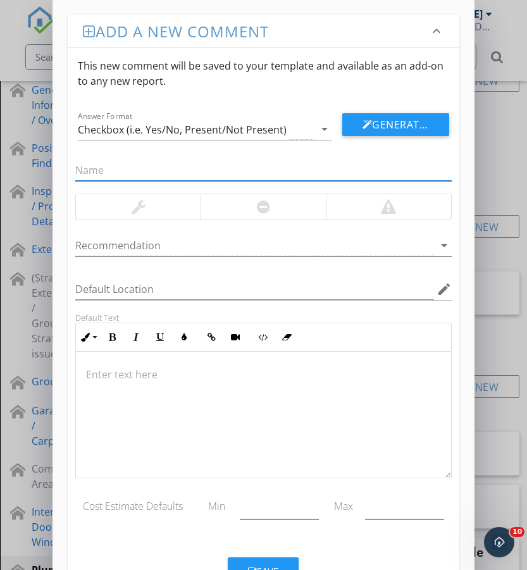
click at [145, 165] on input "text" at bounding box center [263, 170] width 376 height 21
paste input "Soap Dispenser – Damaged"
type input "Soap Dispenser – Damaged"
click at [158, 203] on div at bounding box center [138, 206] width 125 height 25
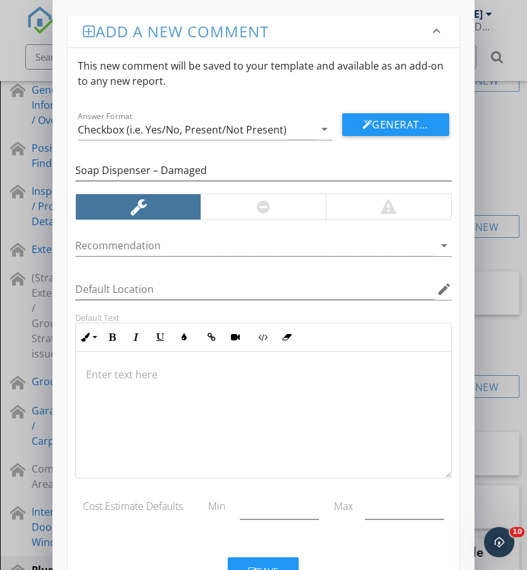
click at [187, 370] on p at bounding box center [263, 374] width 354 height 15
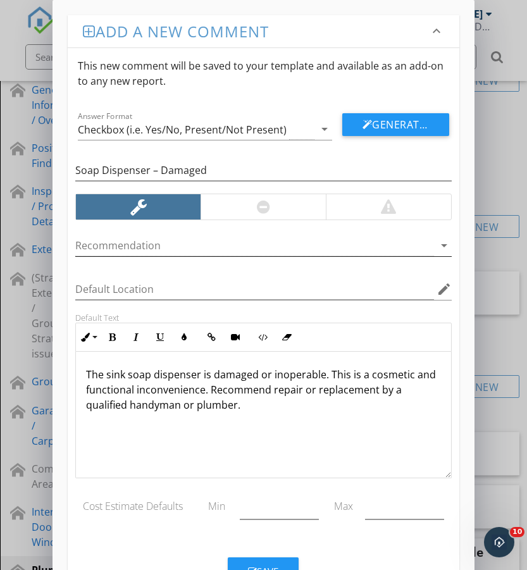
click at [174, 248] on div at bounding box center [254, 245] width 358 height 21
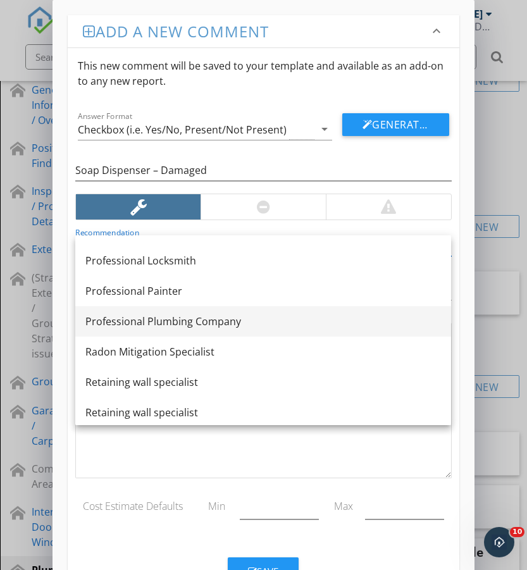
scroll to position [1274, 0]
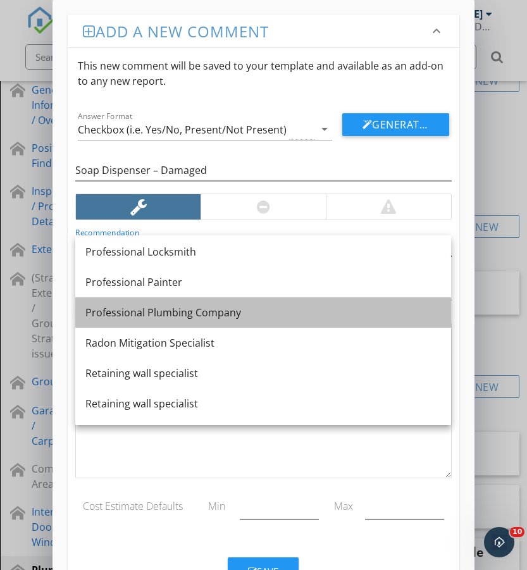
click at [221, 314] on div "Professional Plumbing Company" at bounding box center [263, 312] width 356 height 15
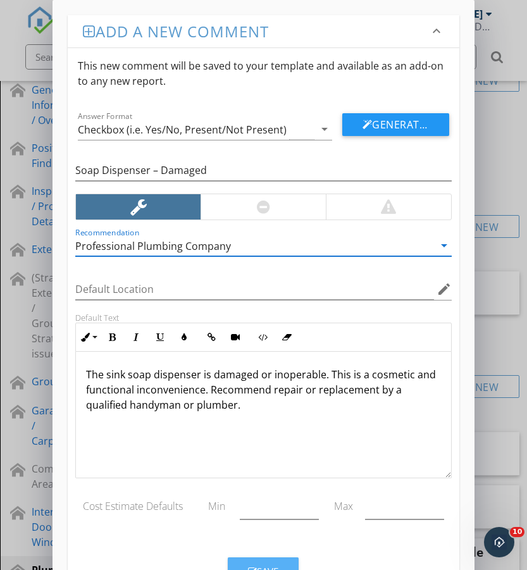
click at [277, 557] on button "Save" at bounding box center [263, 571] width 71 height 28
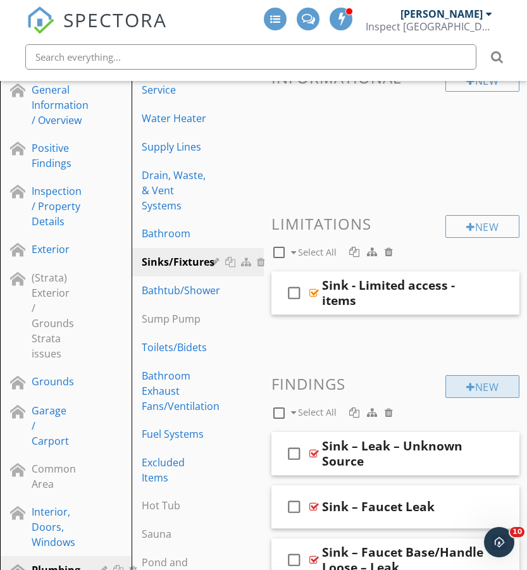
click at [492, 389] on div "New" at bounding box center [482, 386] width 74 height 23
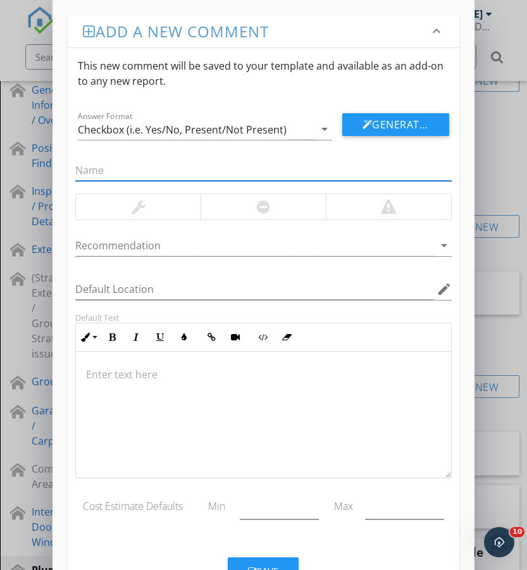
paste input "Faucet – Aerator Missing"
type input "Faucet – Aerator Missing"
click at [221, 208] on div at bounding box center [263, 206] width 125 height 25
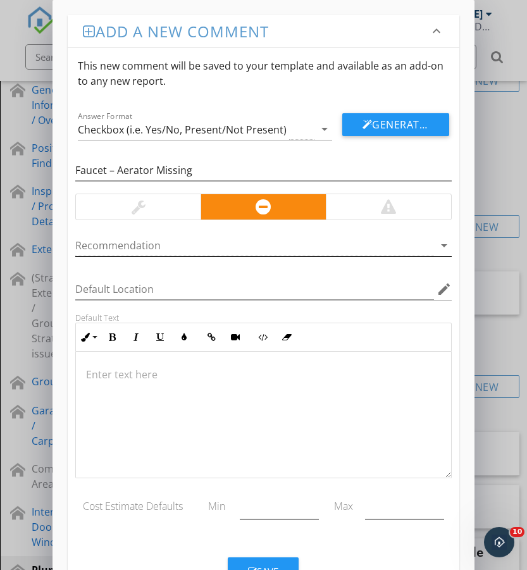
click at [216, 246] on div at bounding box center [254, 245] width 358 height 21
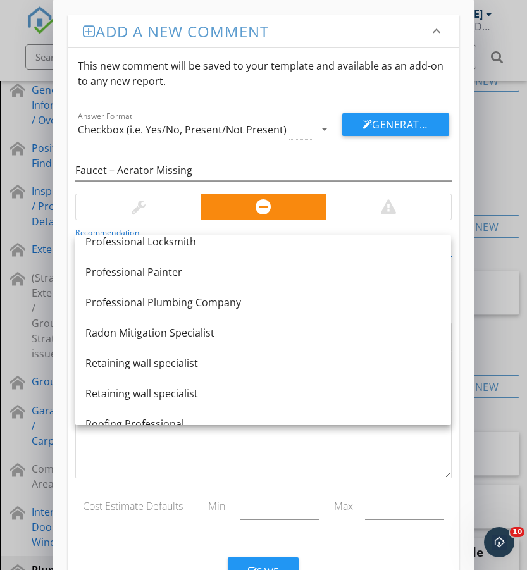
scroll to position [1288, 0]
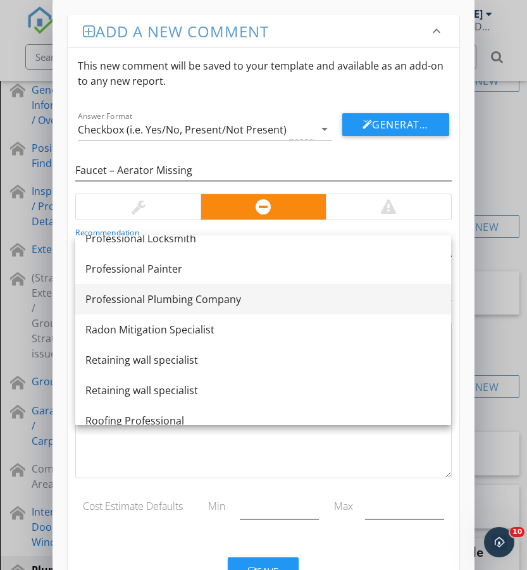
click at [223, 297] on div "Professional Plumbing Company" at bounding box center [263, 299] width 356 height 15
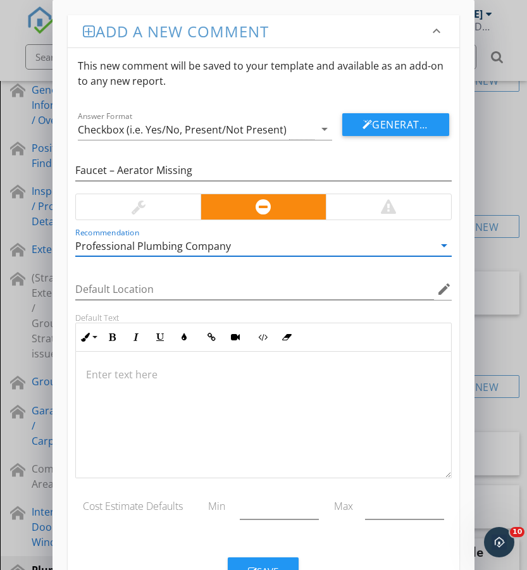
click at [249, 370] on p at bounding box center [263, 374] width 354 height 15
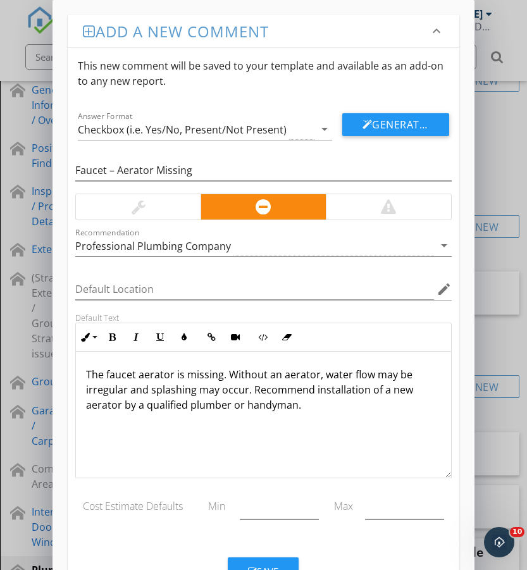
click at [122, 206] on div at bounding box center [138, 206] width 125 height 25
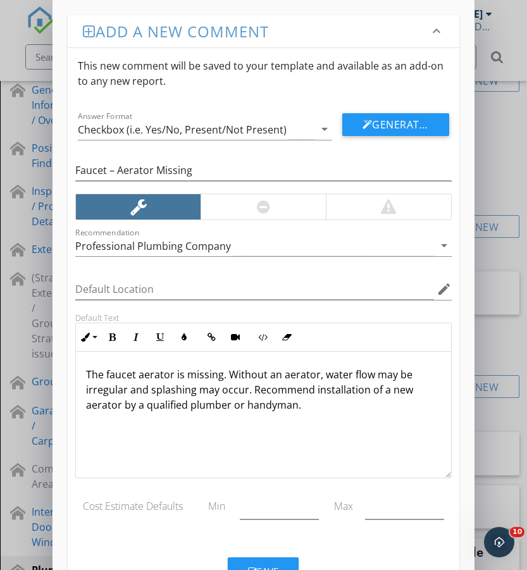
click at [278, 562] on button "Save" at bounding box center [263, 571] width 71 height 28
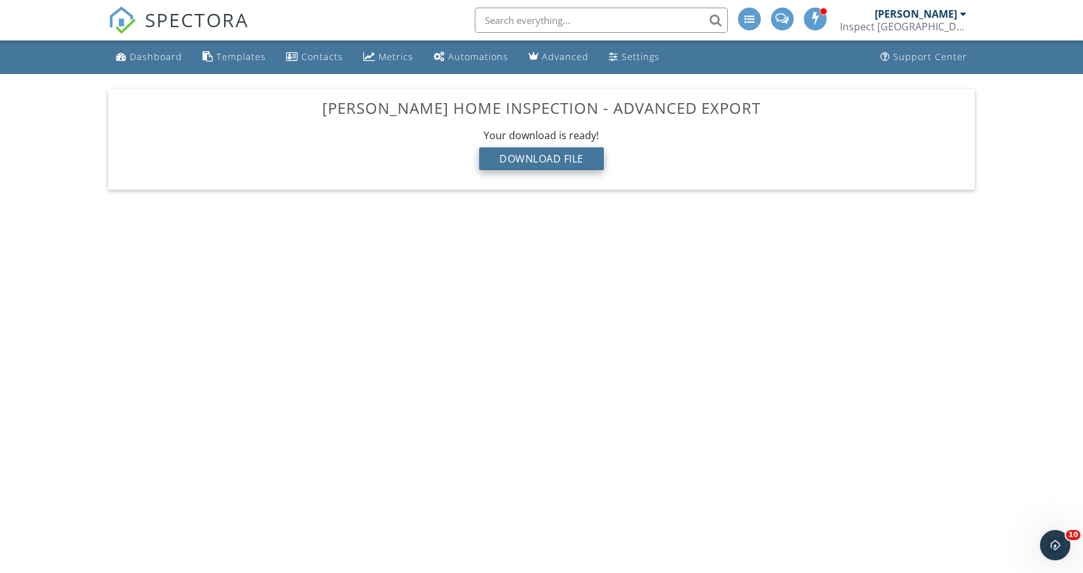
click at [557, 165] on div "Download File" at bounding box center [541, 158] width 125 height 23
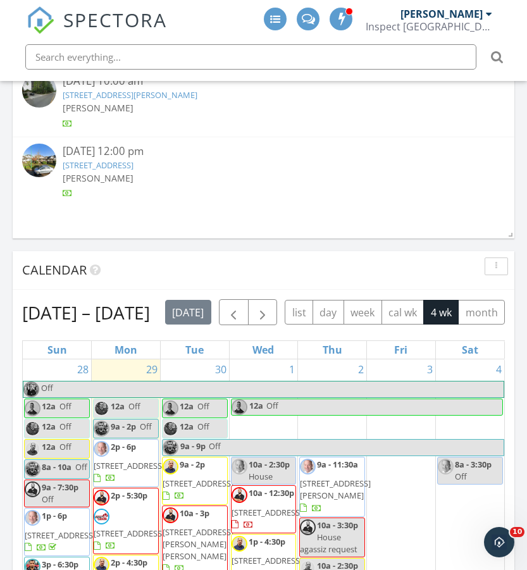
scroll to position [1333, 0]
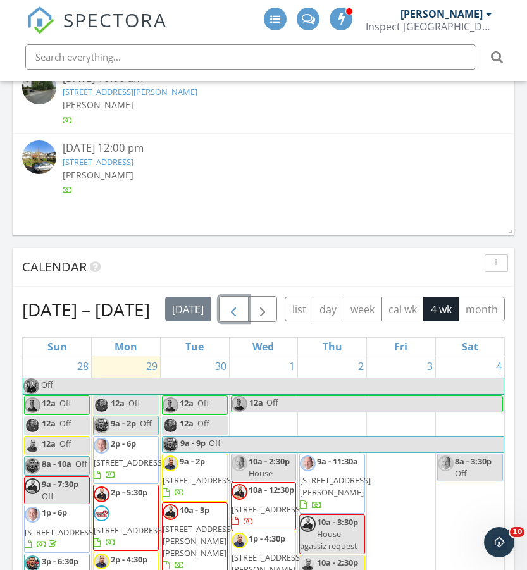
click at [241, 307] on span "button" at bounding box center [233, 309] width 15 height 15
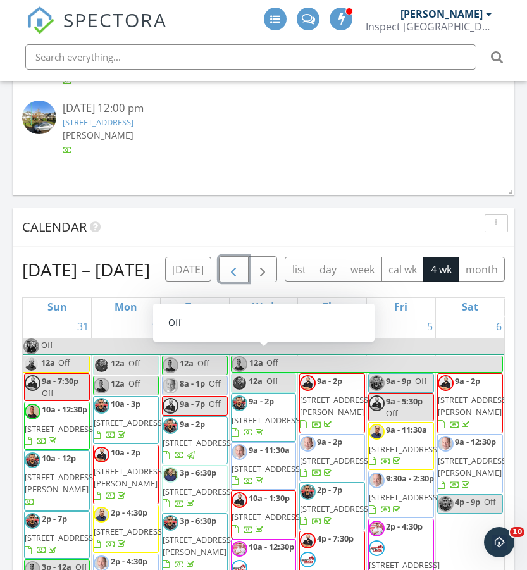
scroll to position [1414, 0]
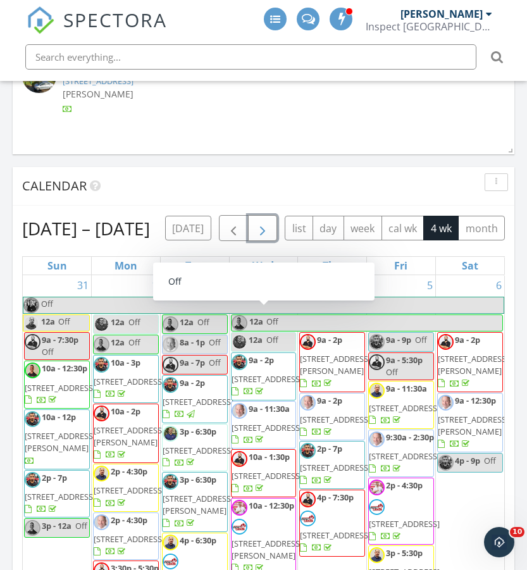
click at [278, 221] on button "button" at bounding box center [263, 228] width 30 height 26
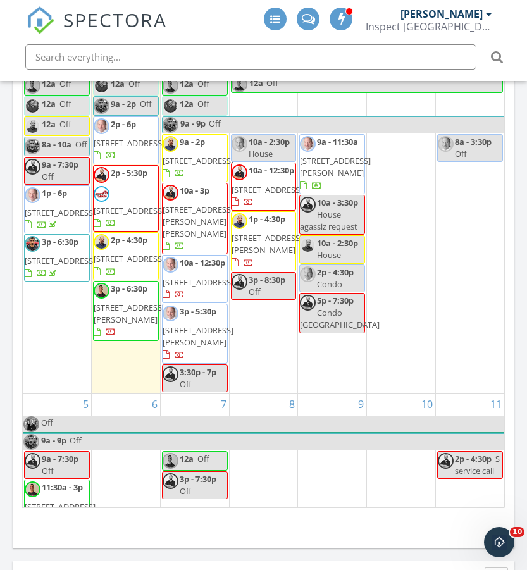
scroll to position [1656, 0]
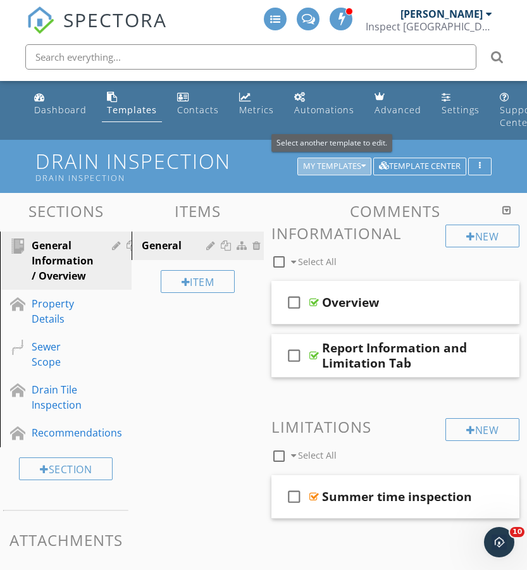
click at [352, 166] on div "My Templates" at bounding box center [334, 166] width 63 height 9
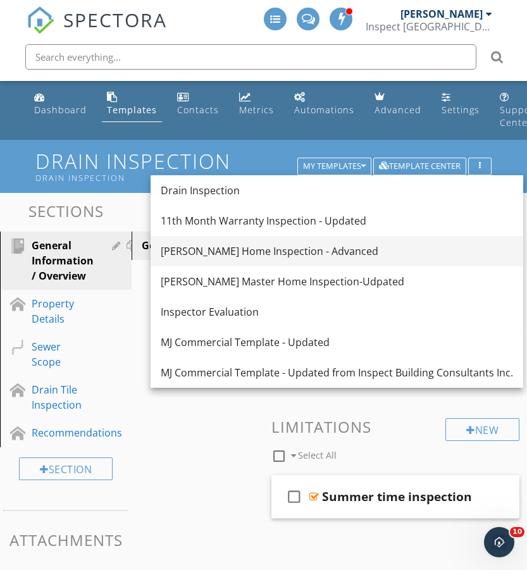
click at [292, 253] on div "[PERSON_NAME] Home Inspection - Advanced" at bounding box center [337, 251] width 352 height 15
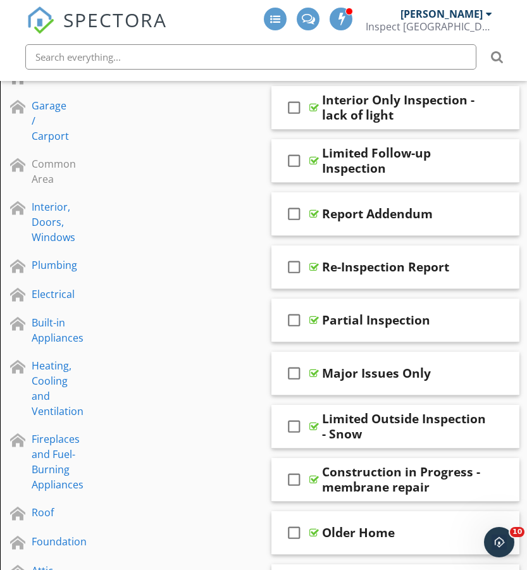
scroll to position [459, 0]
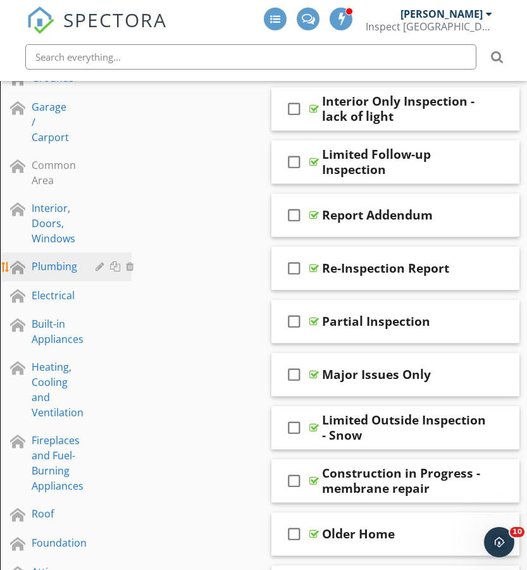
click at [54, 275] on link "Plumbing" at bounding box center [71, 266] width 134 height 29
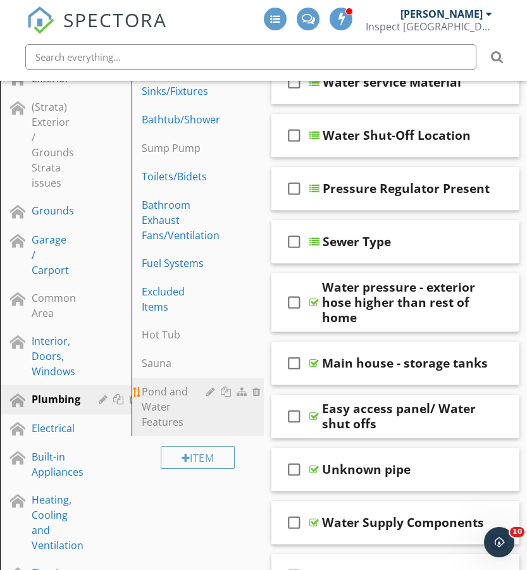
scroll to position [323, 0]
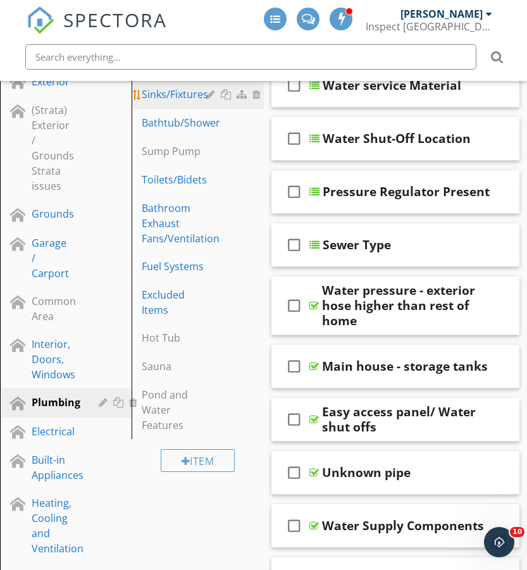
click at [182, 97] on div "Sinks/Fixtures" at bounding box center [176, 94] width 68 height 15
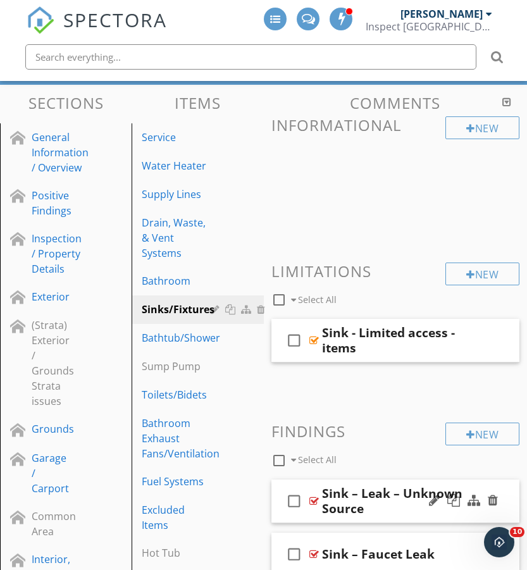
scroll to position [109, 0]
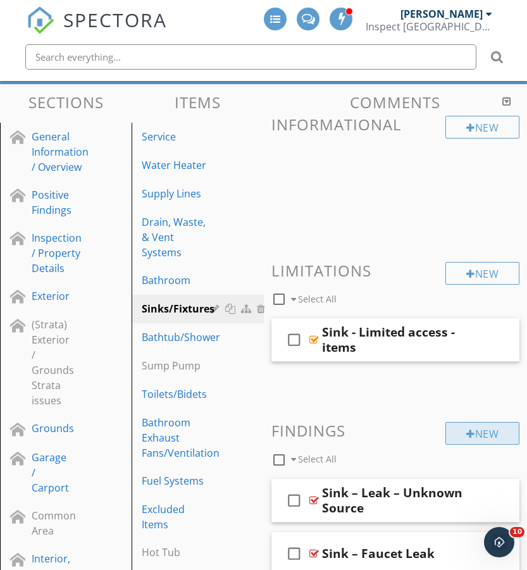
click at [497, 432] on div "New" at bounding box center [482, 433] width 74 height 23
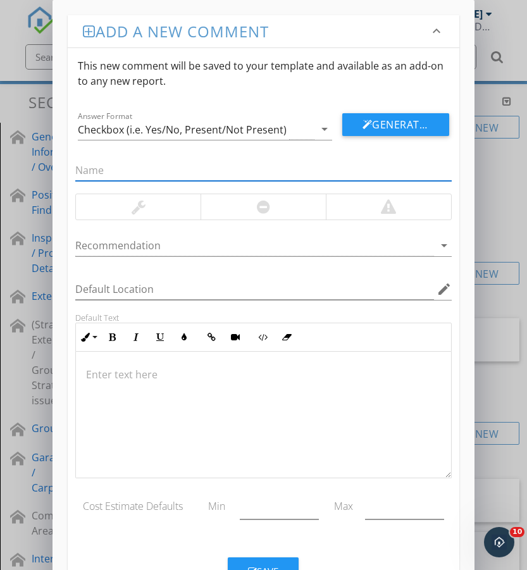
click at [269, 205] on div at bounding box center [263, 206] width 13 height 15
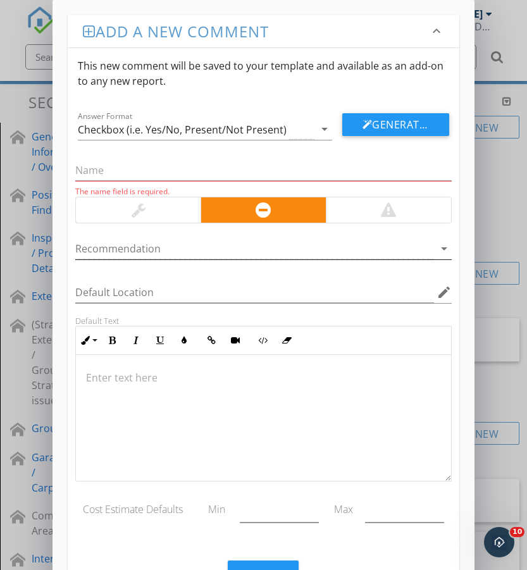
click at [240, 259] on div at bounding box center [254, 249] width 358 height 21
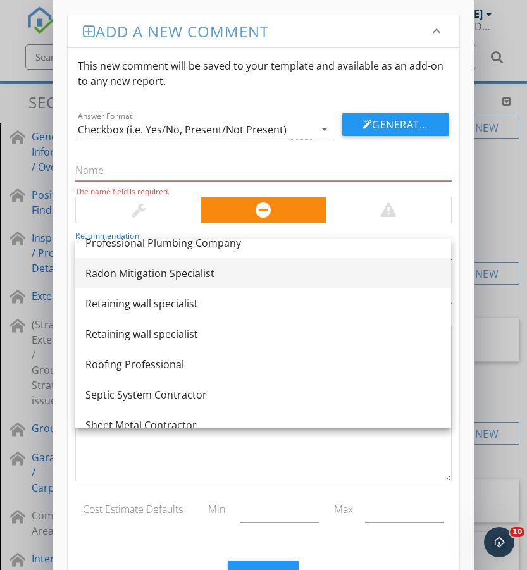
scroll to position [1351, 0]
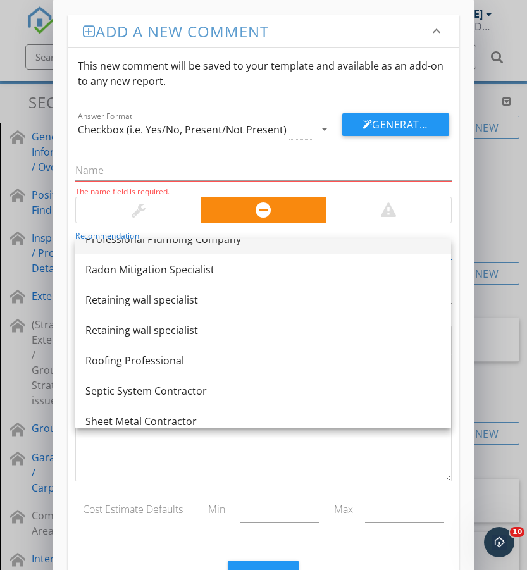
click at [220, 240] on div "Professional Plumbing Company" at bounding box center [263, 239] width 356 height 15
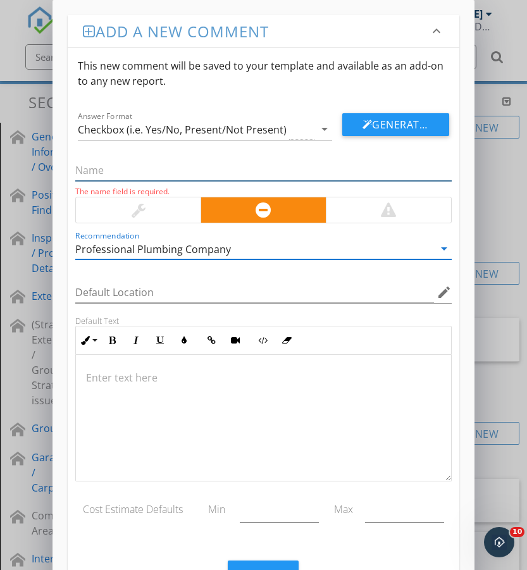
click at [146, 170] on input "text" at bounding box center [263, 170] width 376 height 21
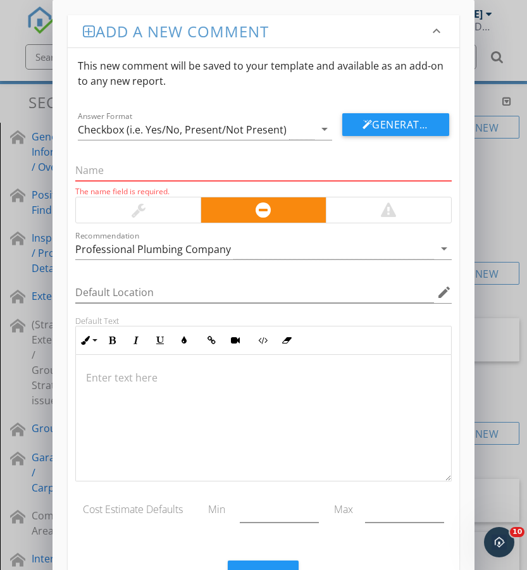
paste input "Sink – Faucet Cartridges Worn"
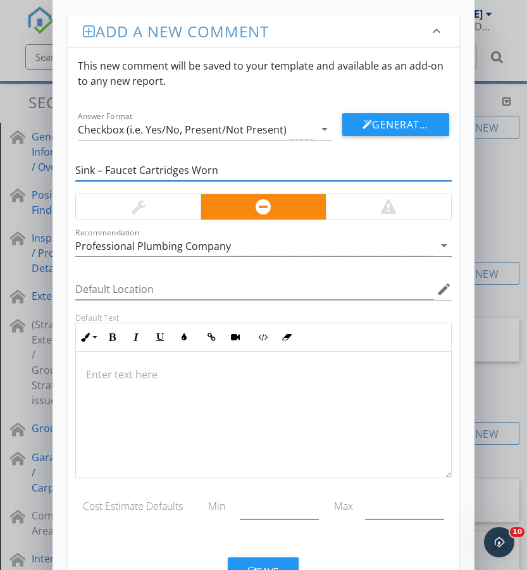
type input "Sink – Faucet Cartridges Worn"
click at [124, 388] on div at bounding box center [263, 415] width 375 height 127
type textarea "<p>The faucet cartridges are worn, causing irregular water flow, dripping, or i…"
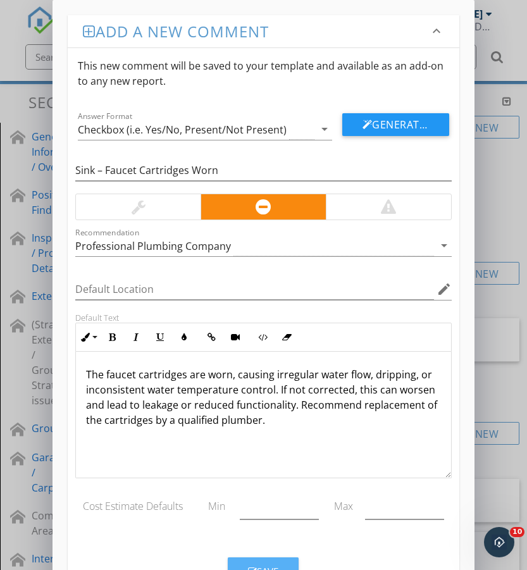
click at [277, 566] on div "Save" at bounding box center [263, 571] width 30 height 15
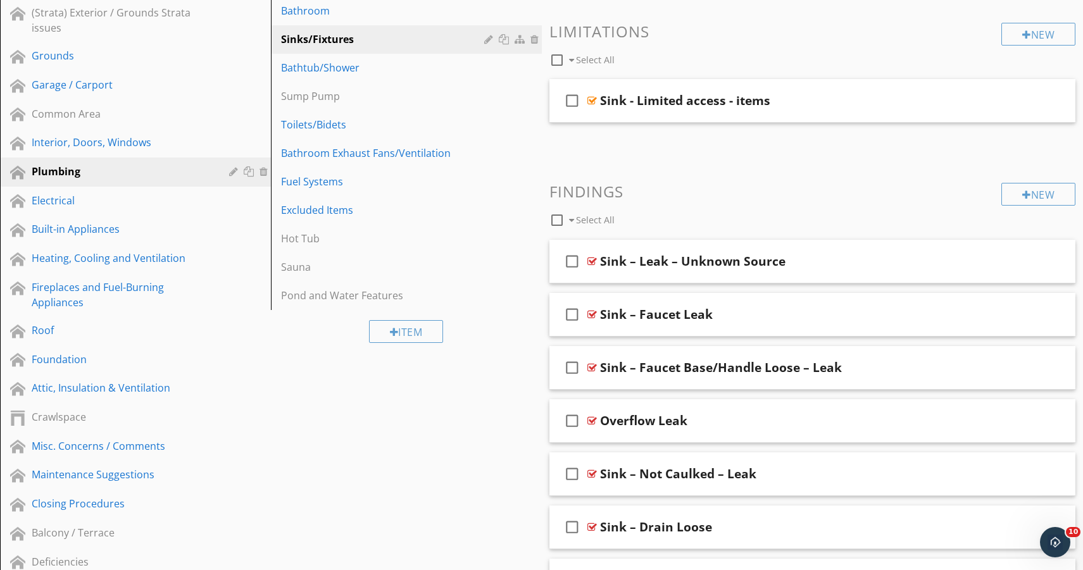
scroll to position [281, 0]
click at [526, 220] on div at bounding box center [557, 222] width 22 height 22
click at [526, 218] on div at bounding box center [557, 222] width 22 height 22
checkbox input "false"
click at [526, 270] on icon "check_box_outline_blank" at bounding box center [572, 262] width 20 height 30
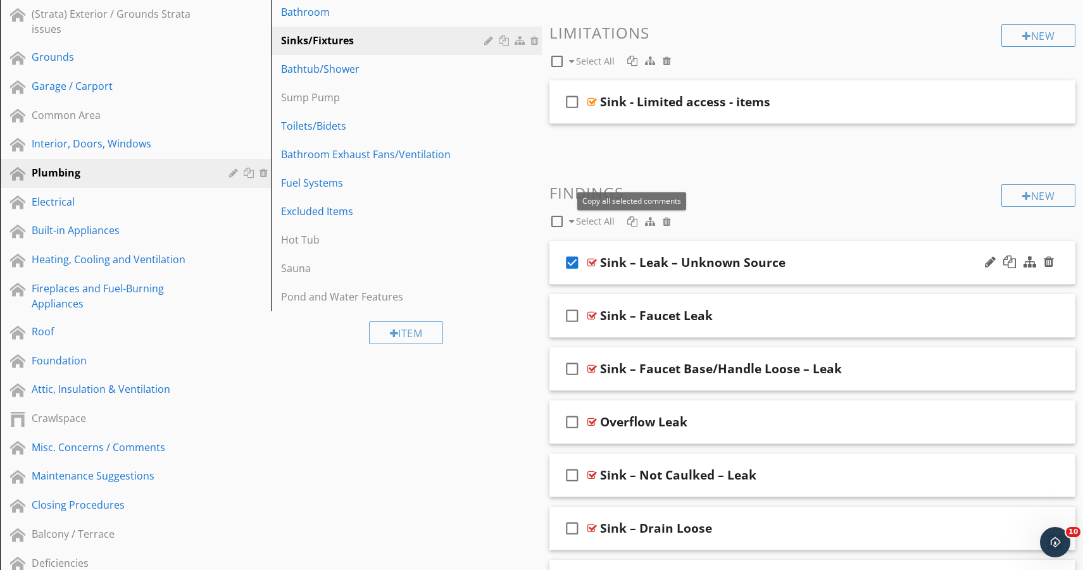
click at [526, 225] on div at bounding box center [632, 221] width 10 height 10
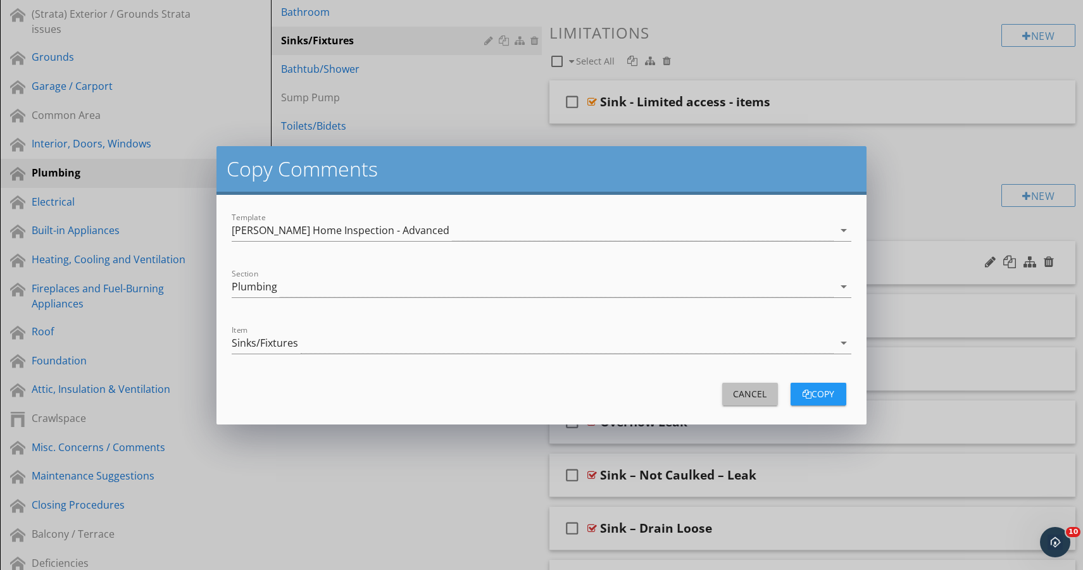
click at [526, 401] on button "Cancel" at bounding box center [750, 394] width 56 height 23
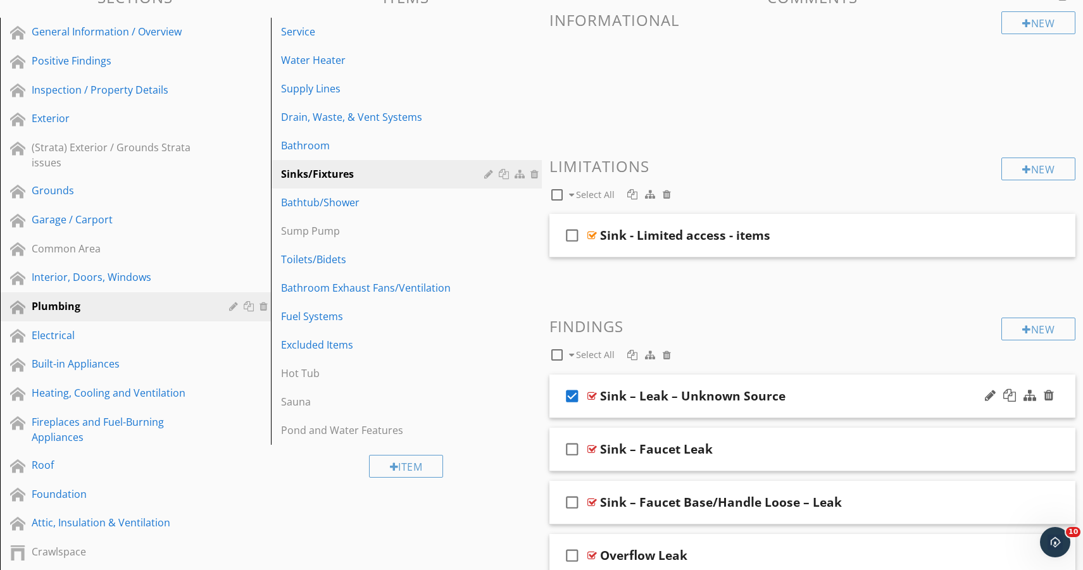
scroll to position [0, 0]
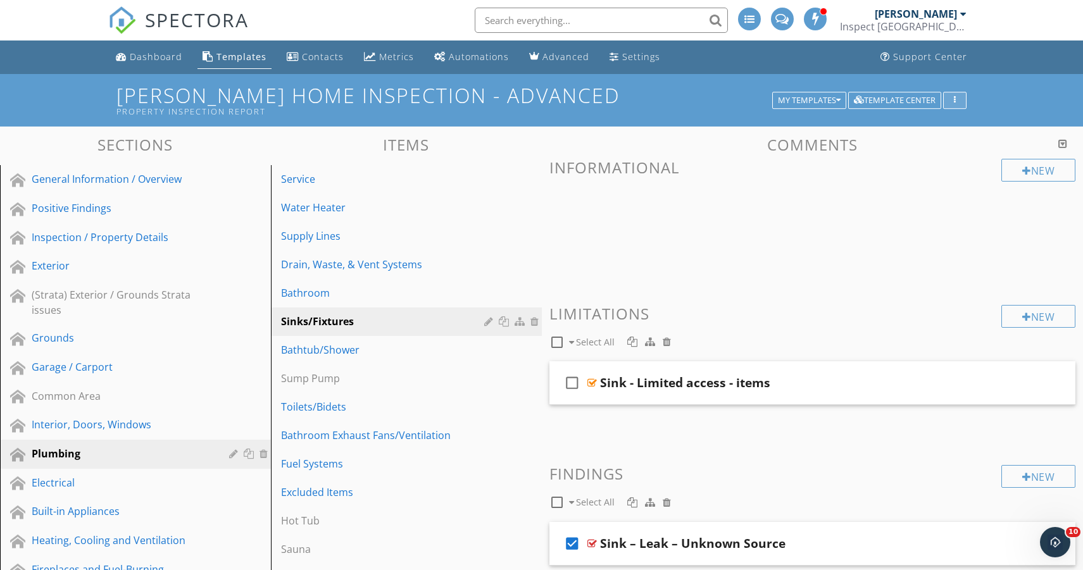
click at [526, 94] on button "button" at bounding box center [954, 101] width 23 height 18
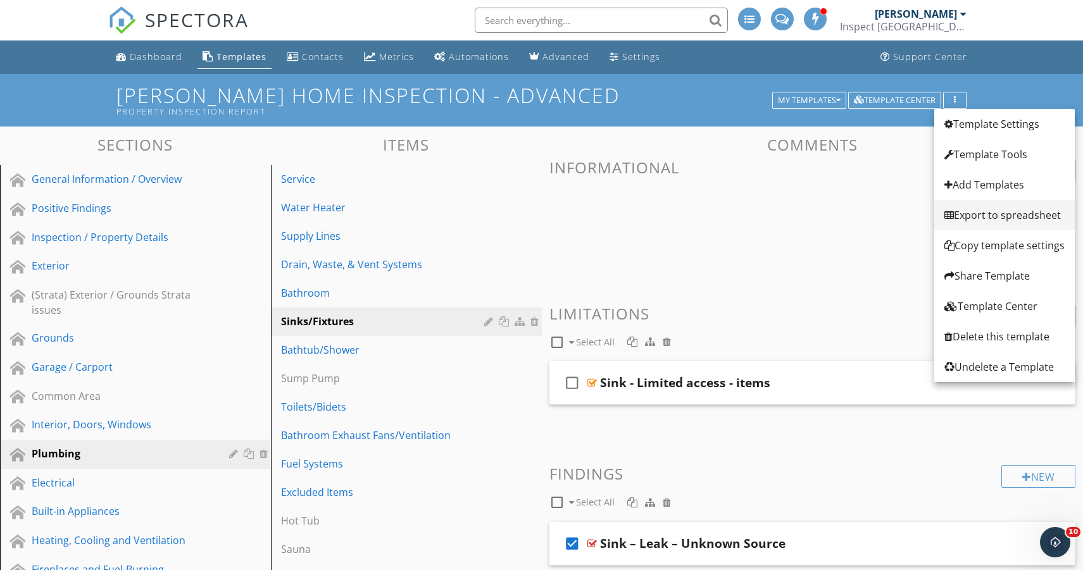
click at [526, 217] on div "Export to spreadsheet" at bounding box center [1004, 215] width 120 height 15
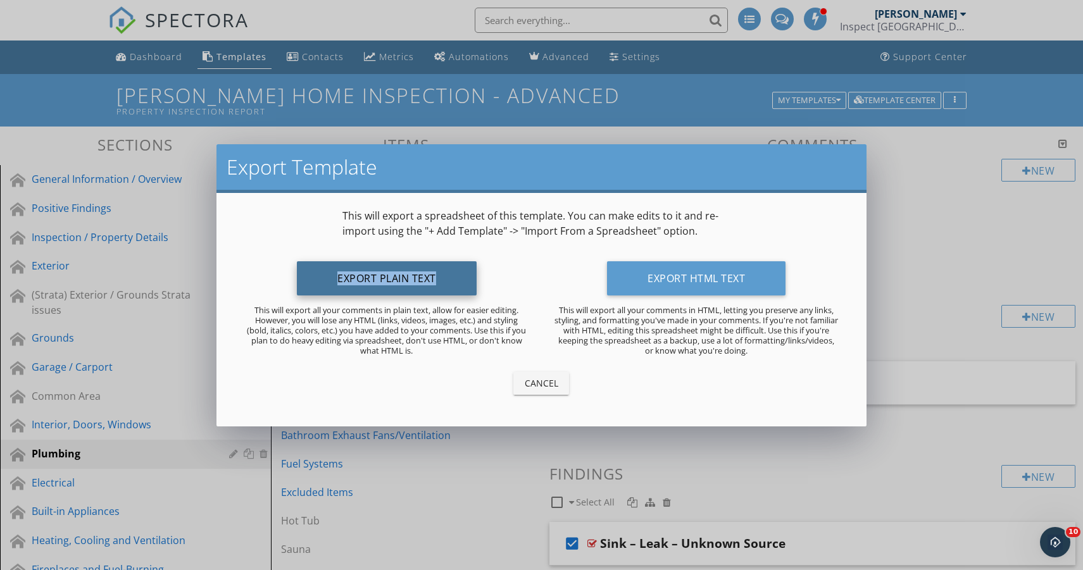
click at [353, 277] on button "Export Plain Text" at bounding box center [387, 278] width 180 height 34
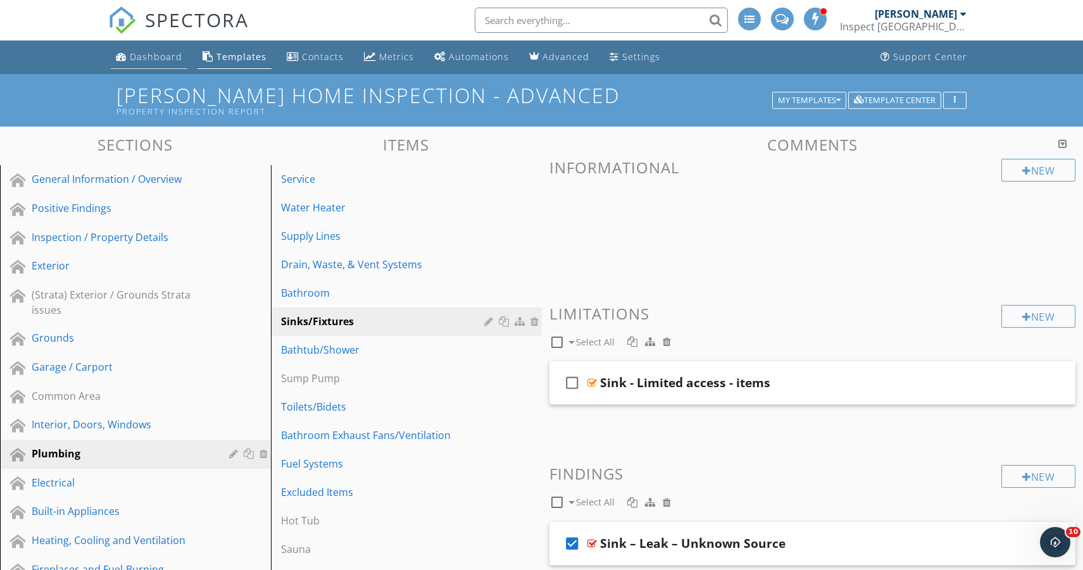
click at [165, 56] on div "Dashboard" at bounding box center [156, 57] width 53 height 12
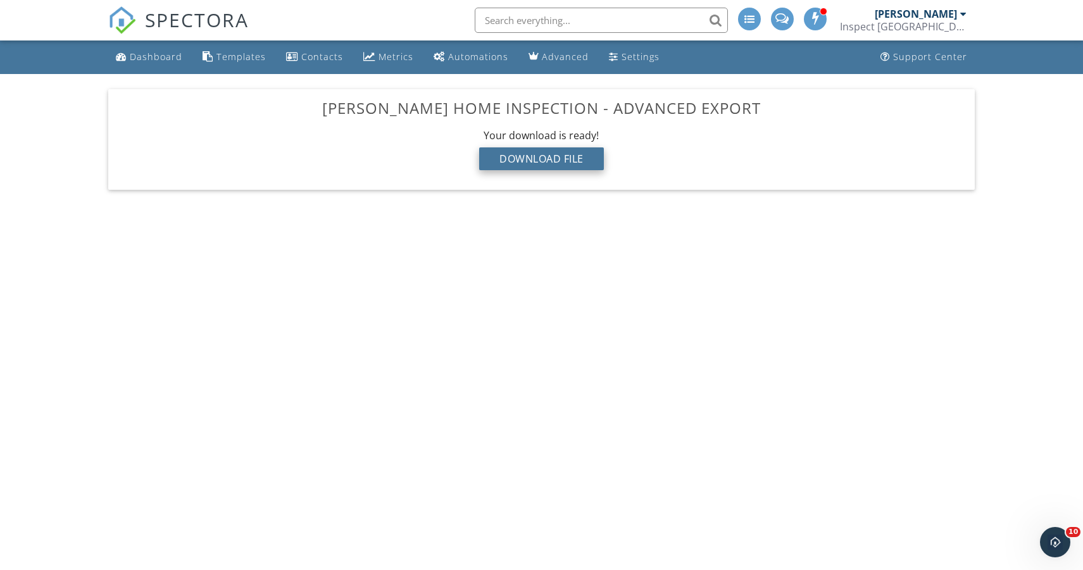
click at [543, 160] on div "Download File" at bounding box center [541, 158] width 125 height 23
click at [551, 157] on div "Download File" at bounding box center [541, 158] width 125 height 23
click at [236, 62] on div "Templates" at bounding box center [240, 57] width 49 height 12
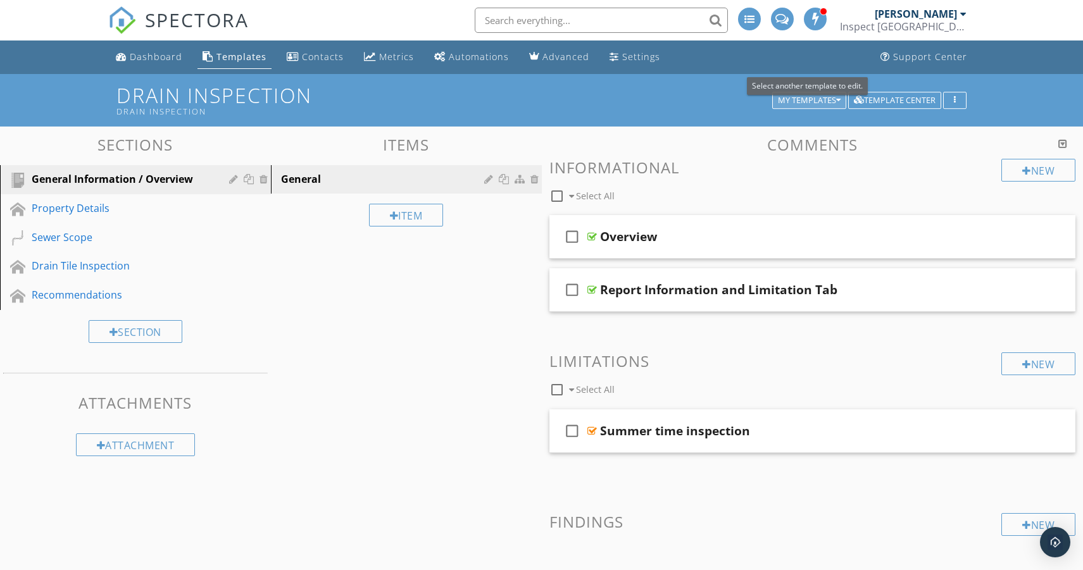
click at [824, 99] on div "My Templates" at bounding box center [809, 100] width 63 height 9
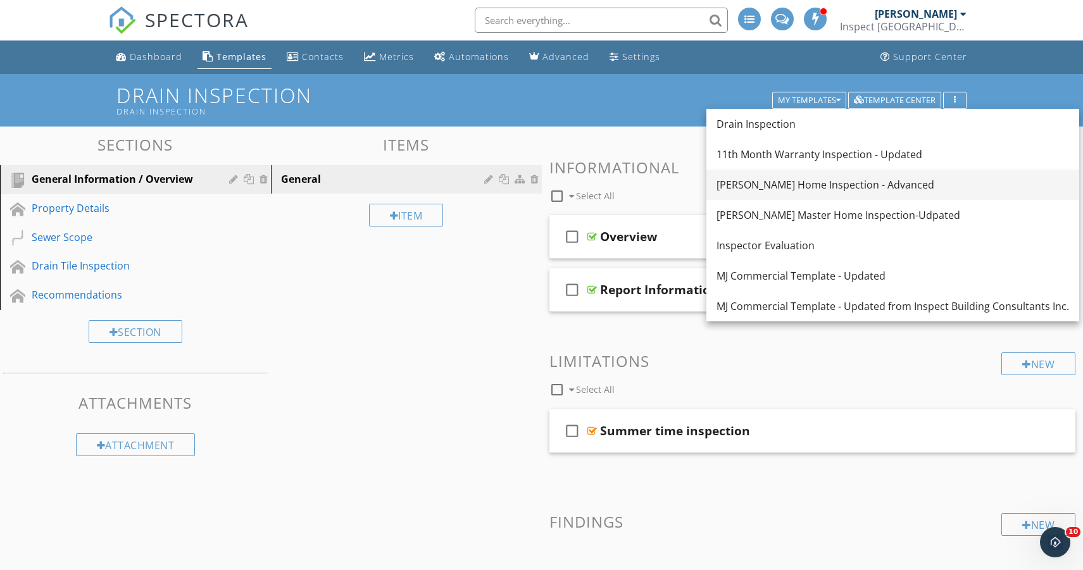
click at [785, 178] on div "[PERSON_NAME] Home Inspection - Advanced" at bounding box center [892, 184] width 352 height 15
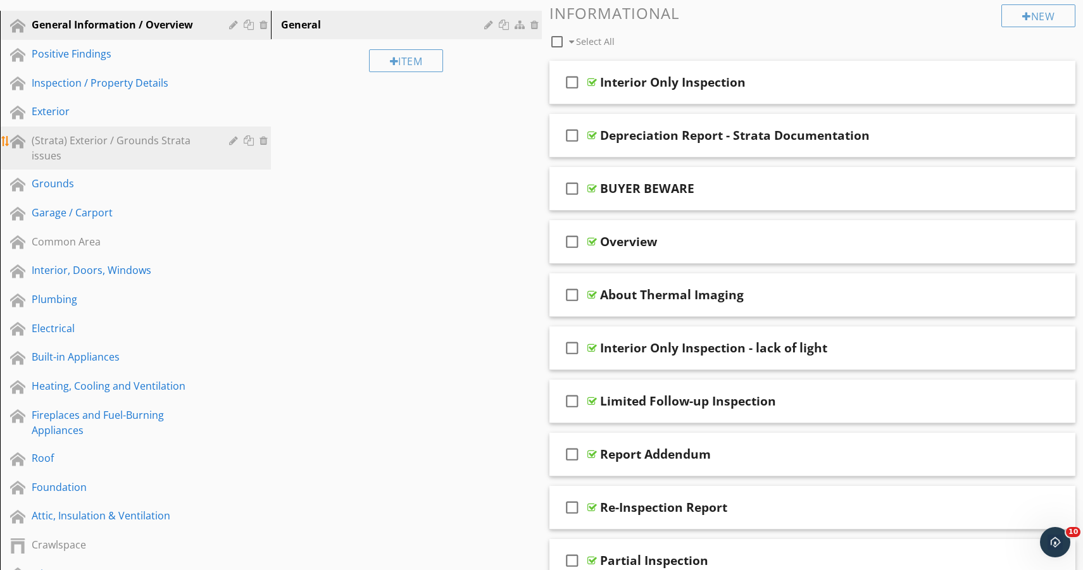
scroll to position [206, 0]
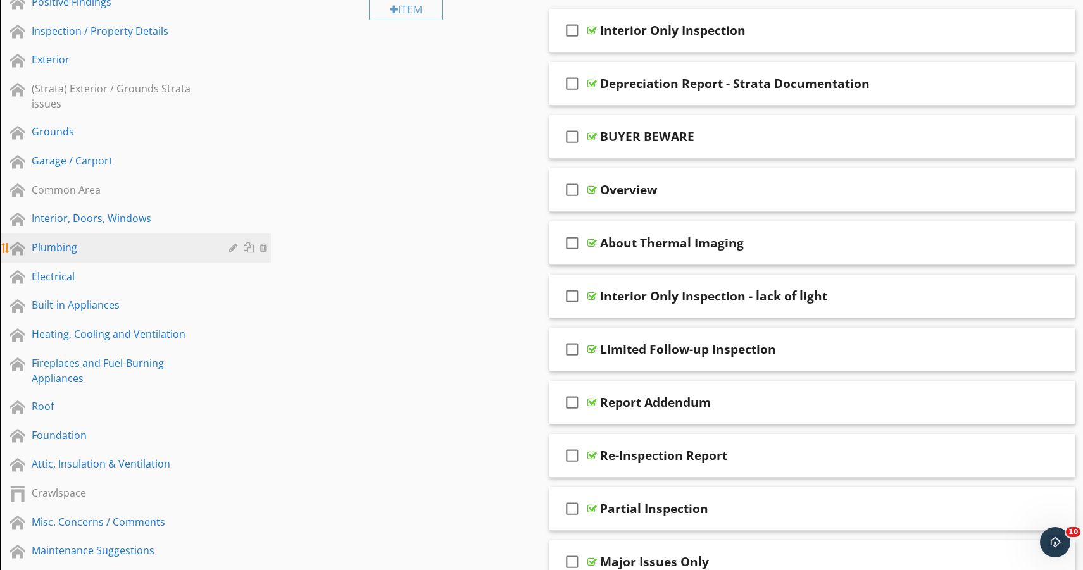
click at [38, 252] on div "Plumbing" at bounding box center [121, 247] width 179 height 15
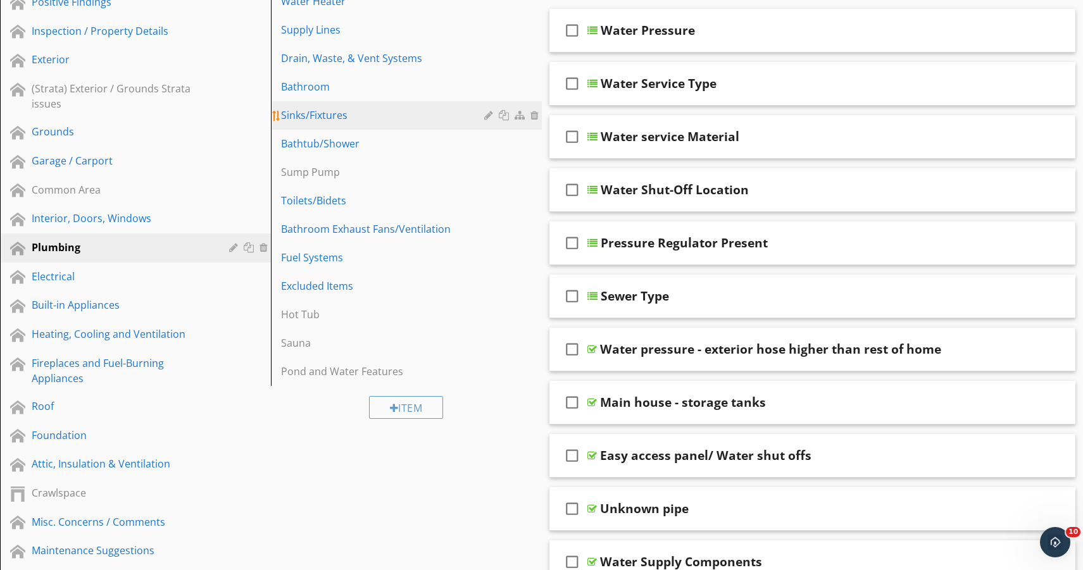
click at [335, 116] on div "Sinks/Fixtures" at bounding box center [384, 115] width 207 height 15
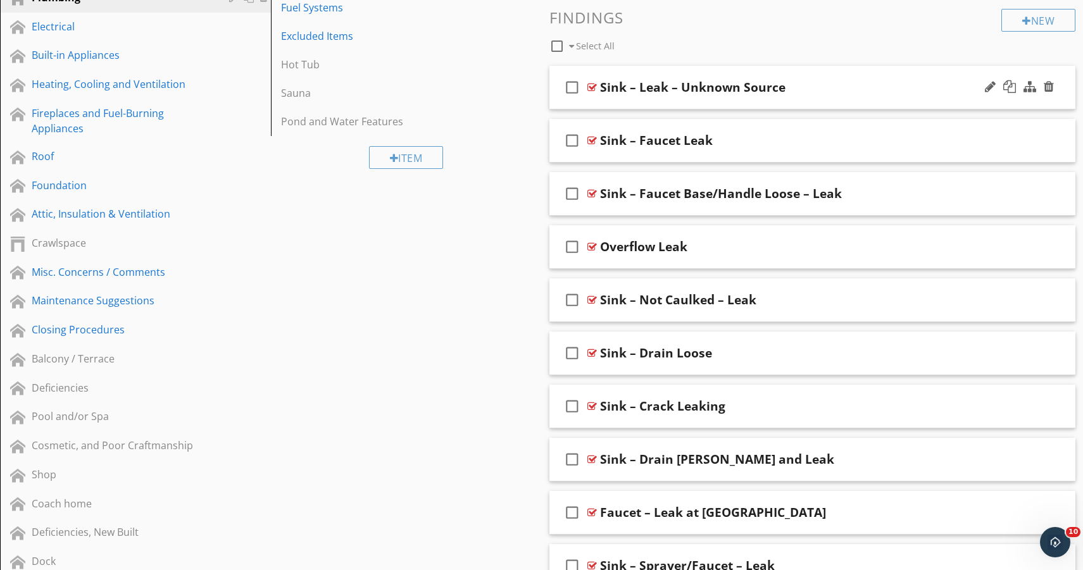
scroll to position [460, 0]
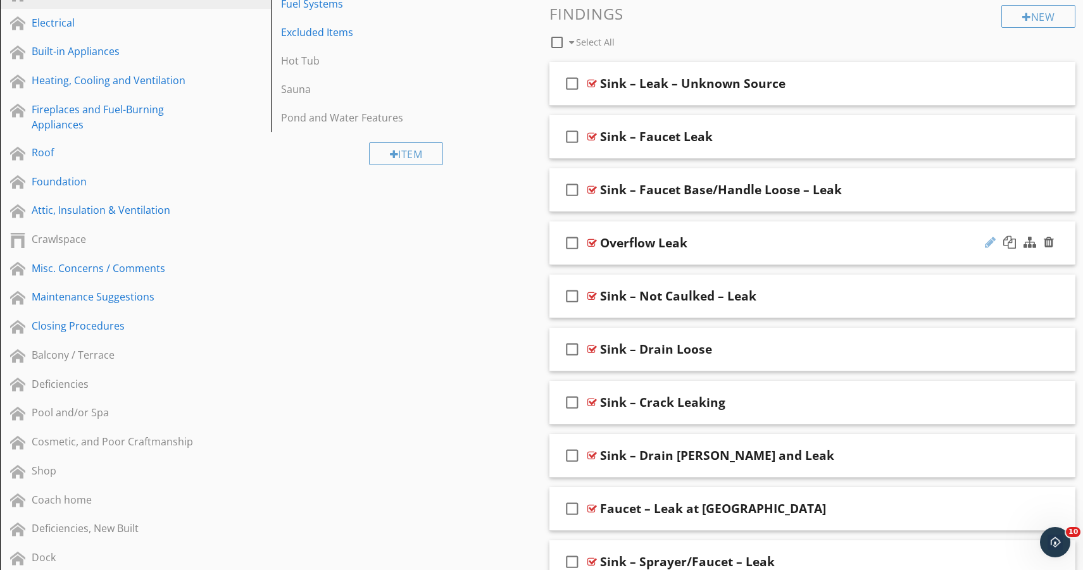
click at [990, 239] on div at bounding box center [990, 242] width 11 height 13
click at [602, 242] on input "Overflow Leak" at bounding box center [788, 243] width 376 height 21
type input "Sink Overflow Leak"
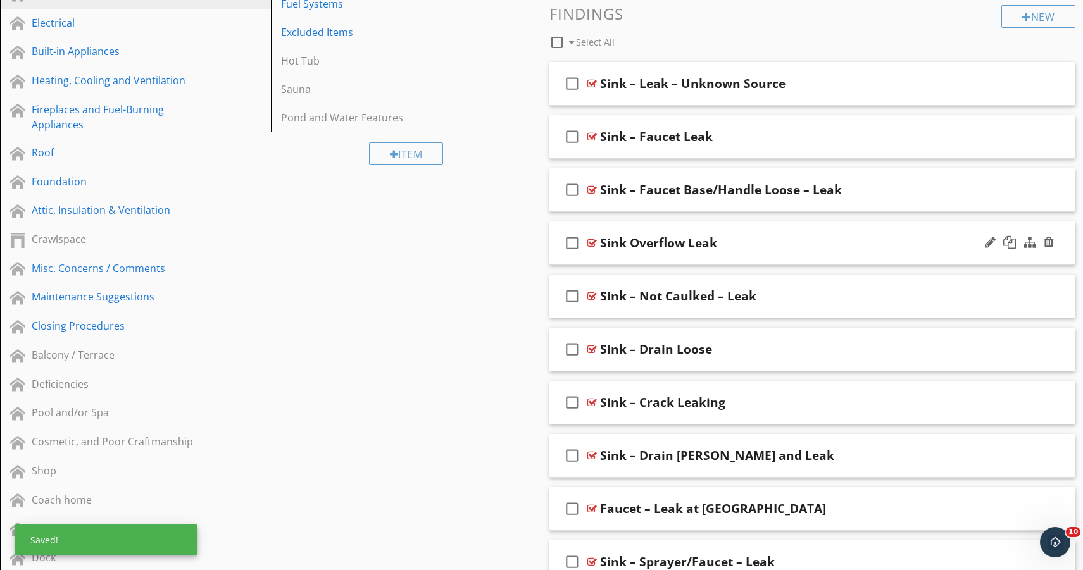
click at [710, 261] on div "check_box_outline_blank Sink Overflow Leak" at bounding box center [812, 243] width 526 height 44
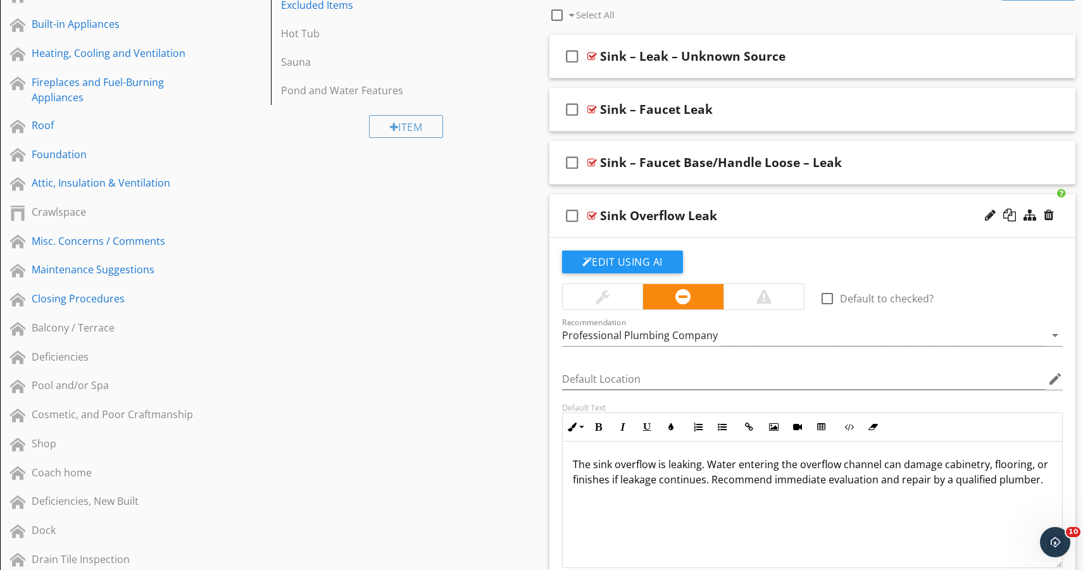
scroll to position [468, 0]
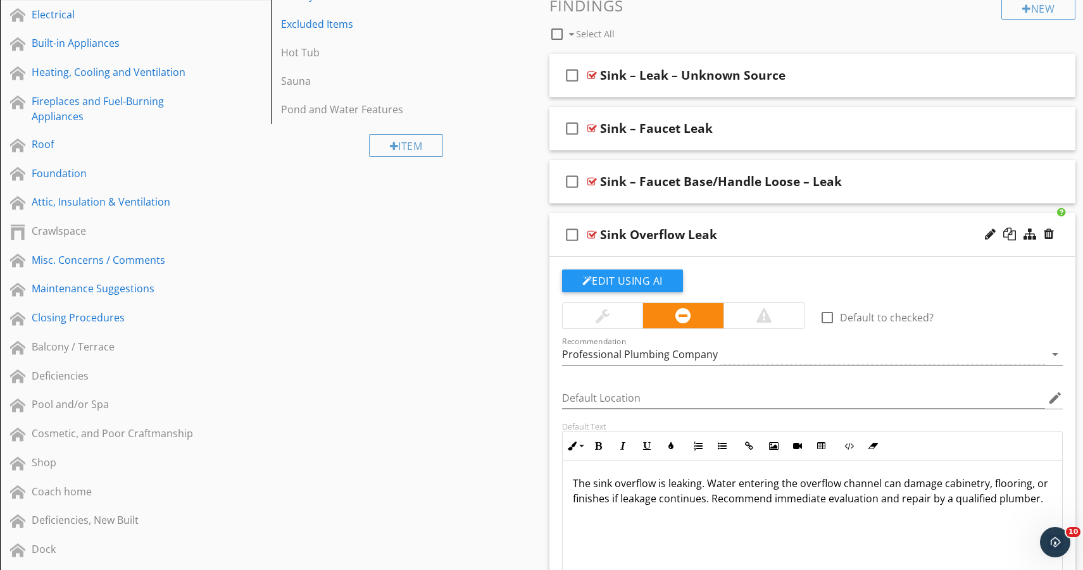
click at [708, 247] on div "check_box_outline_blank Sink Overflow Leak" at bounding box center [812, 235] width 526 height 44
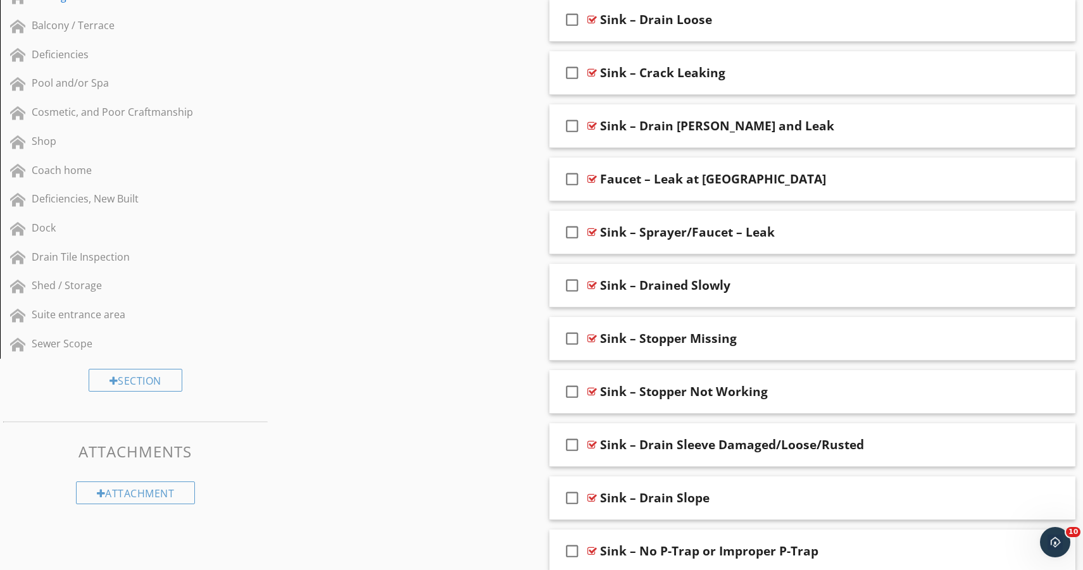
scroll to position [794, 0]
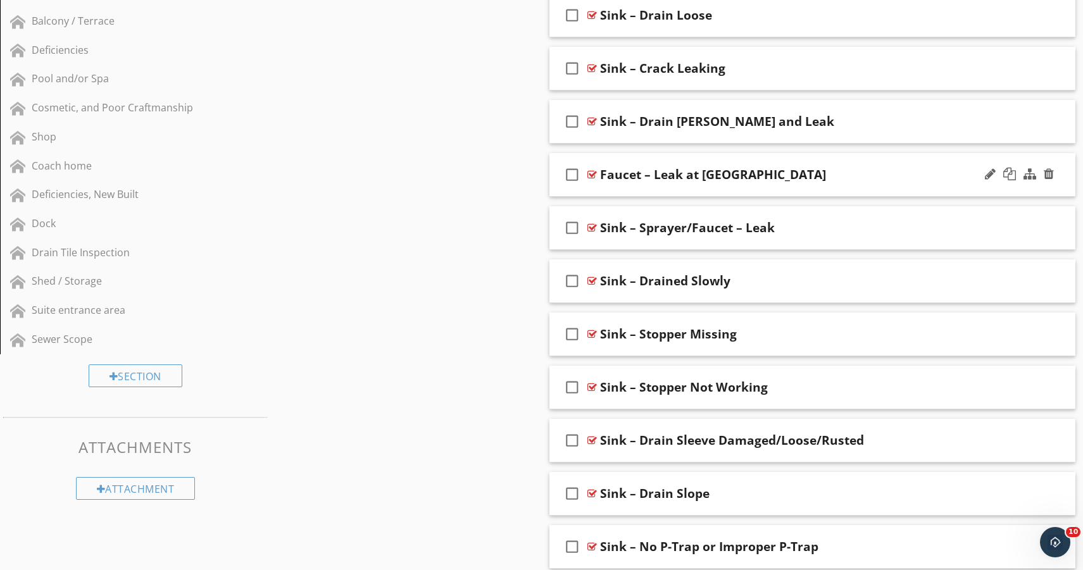
click at [654, 190] on div "check_box_outline_blank Faucet – Leak at Aerator" at bounding box center [812, 175] width 526 height 44
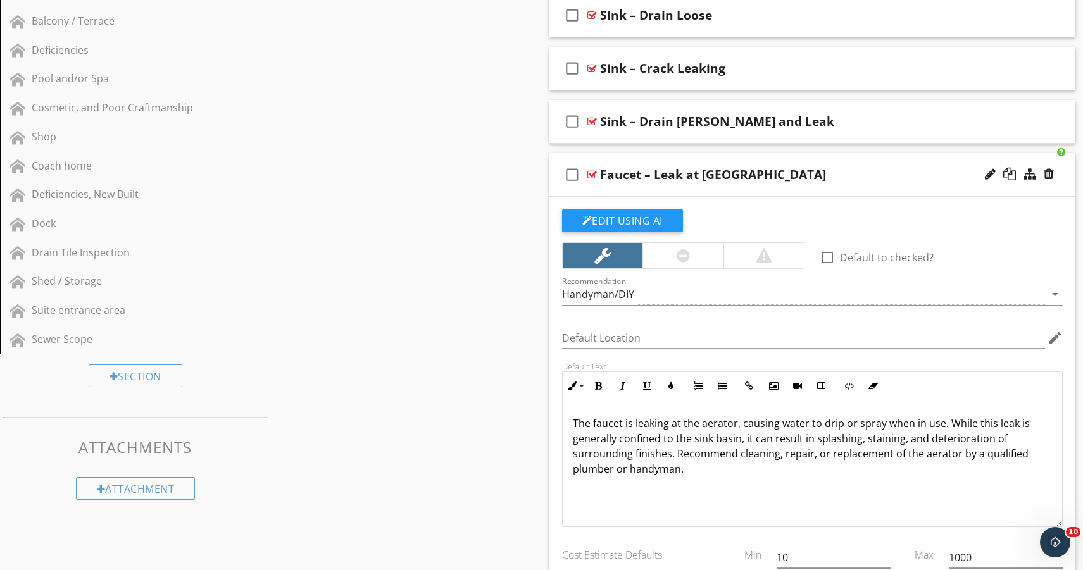
click at [630, 192] on div "check_box_outline_blank Faucet – Leak at Aerator" at bounding box center [812, 175] width 526 height 44
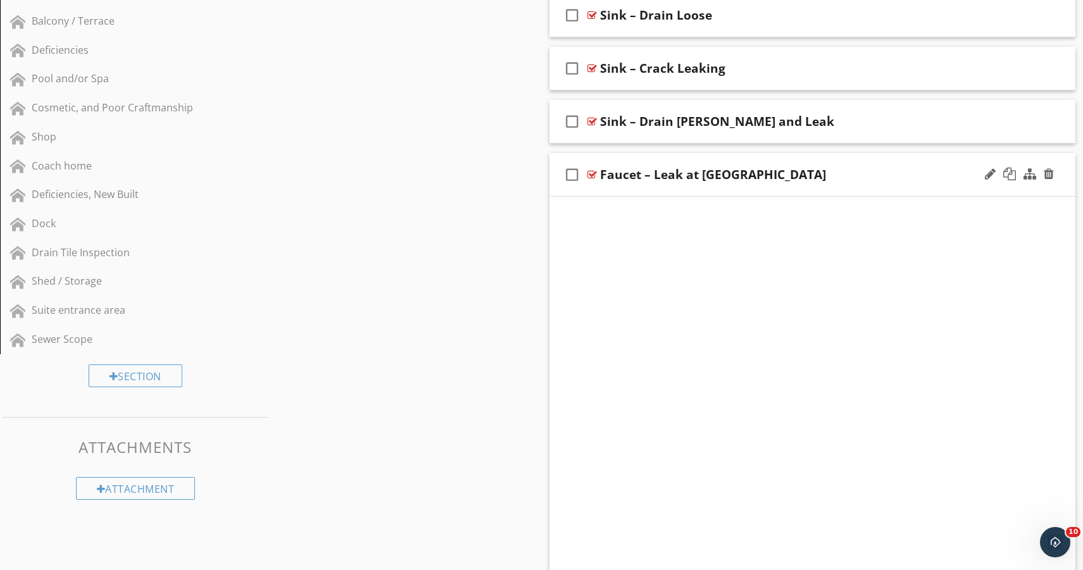
click at [629, 168] on div "Faucet – Leak at Aerator" at bounding box center [713, 174] width 226 height 15
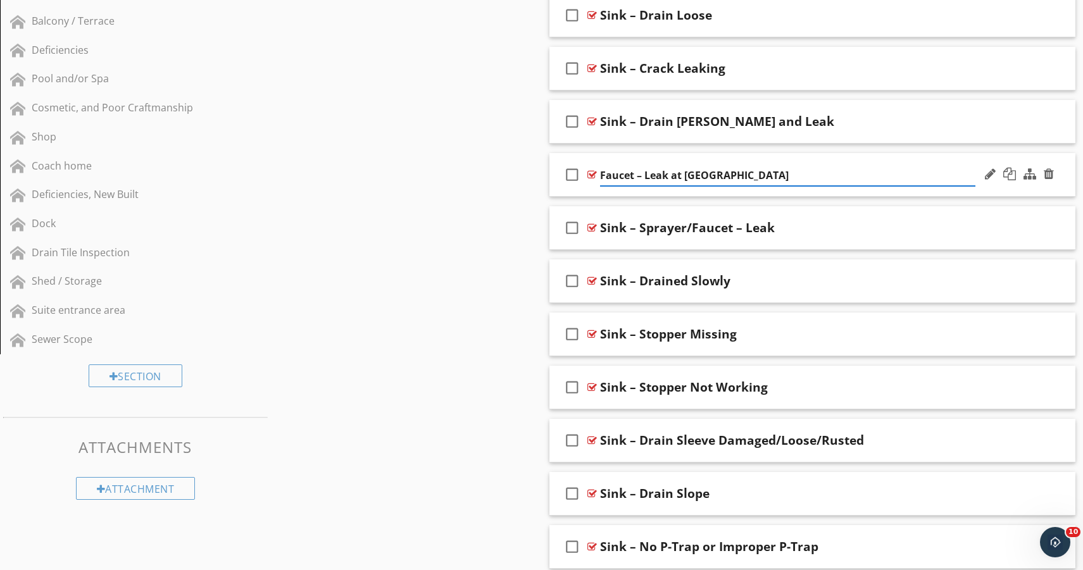
click at [600, 171] on input "Faucet – Leak at Aerator" at bounding box center [788, 175] width 376 height 21
type input "Sink Faucet – Leak at Aerator"
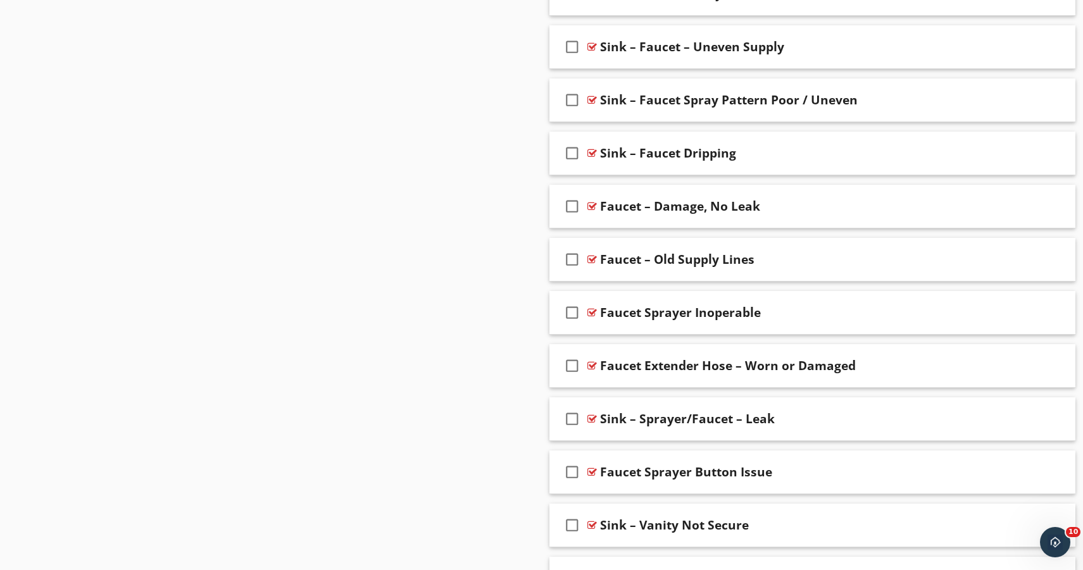
scroll to position [1669, 0]
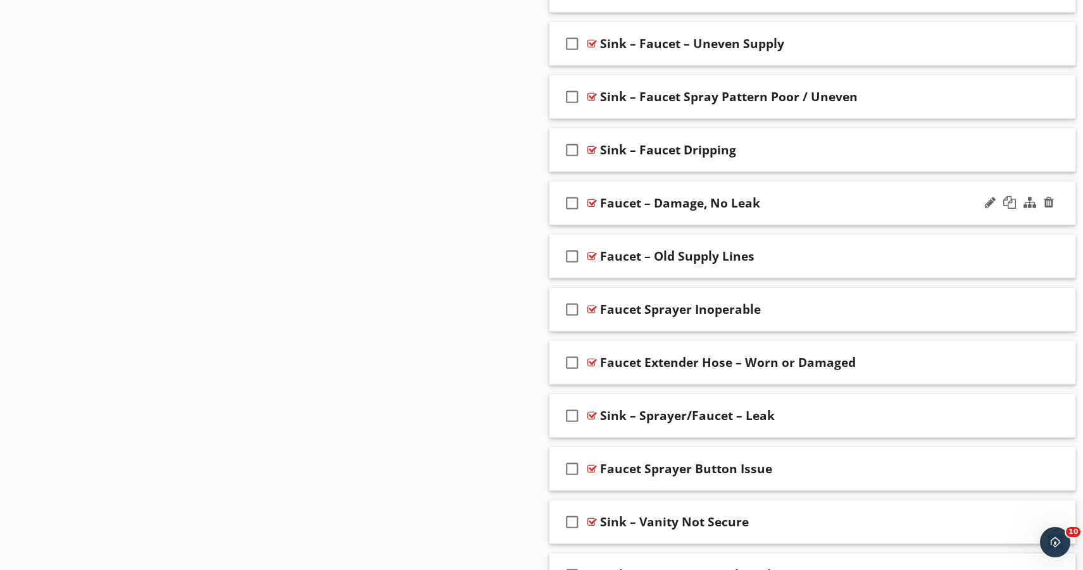
click at [604, 204] on div "Faucet – Damage, No Leak" at bounding box center [680, 203] width 160 height 15
click at [600, 202] on input "Faucet – Damage, No Leak" at bounding box center [788, 204] width 376 height 21
type input "Sink Faucet – Damage, No Leak"
click at [605, 258] on div "Faucet – Old Supply Lines" at bounding box center [677, 256] width 154 height 15
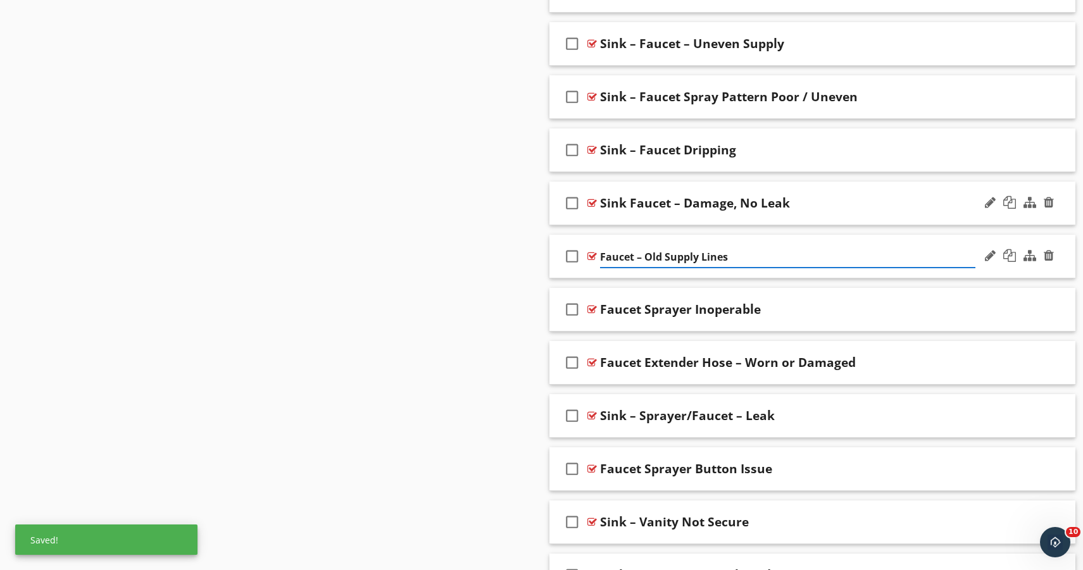
click at [601, 259] on input "Faucet – Old Supply Lines" at bounding box center [788, 257] width 376 height 21
type input "Sink Faucet – Old Supply Lines"
click at [605, 311] on div "Faucet Sprayer Inoperable" at bounding box center [680, 309] width 161 height 15
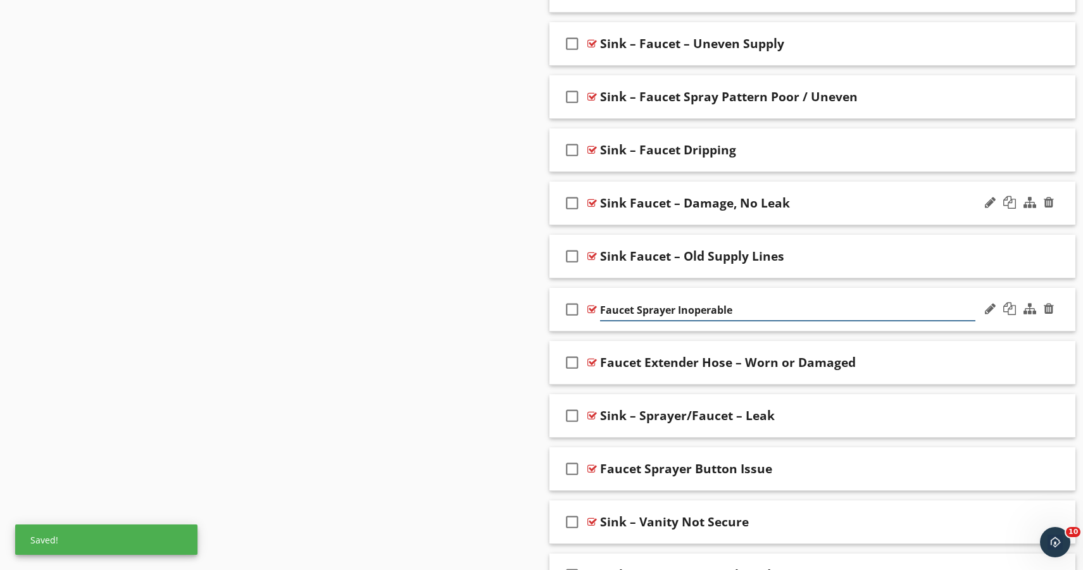
click at [602, 308] on input "Faucet Sprayer Inoperable" at bounding box center [788, 310] width 376 height 21
type input "Sink Faucet Sprayer Inoperable"
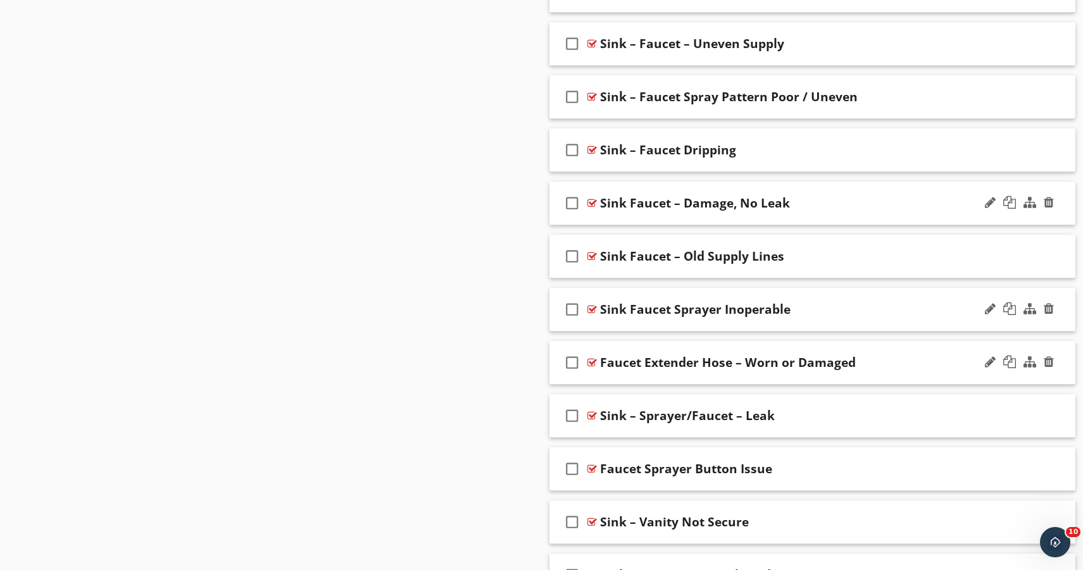
click at [597, 363] on div "check_box_outline_blank Faucet Extender Hose – Worn or Damaged" at bounding box center [812, 363] width 526 height 44
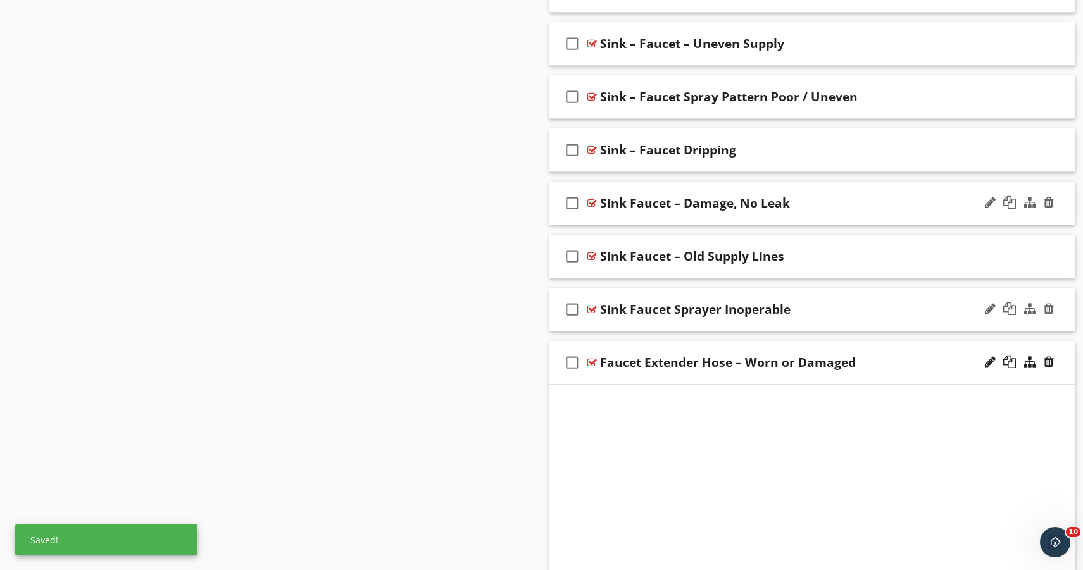
click at [606, 363] on div "Faucet Extender Hose – Worn or Damaged" at bounding box center [728, 362] width 256 height 15
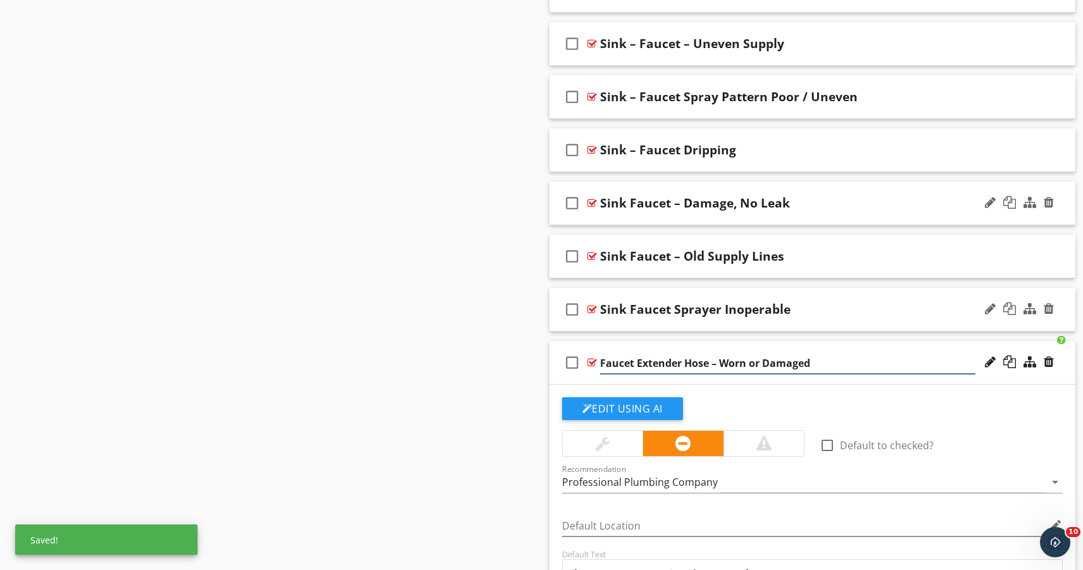
click at [601, 363] on input "Faucet Extender Hose – Worn or Damaged" at bounding box center [788, 363] width 376 height 21
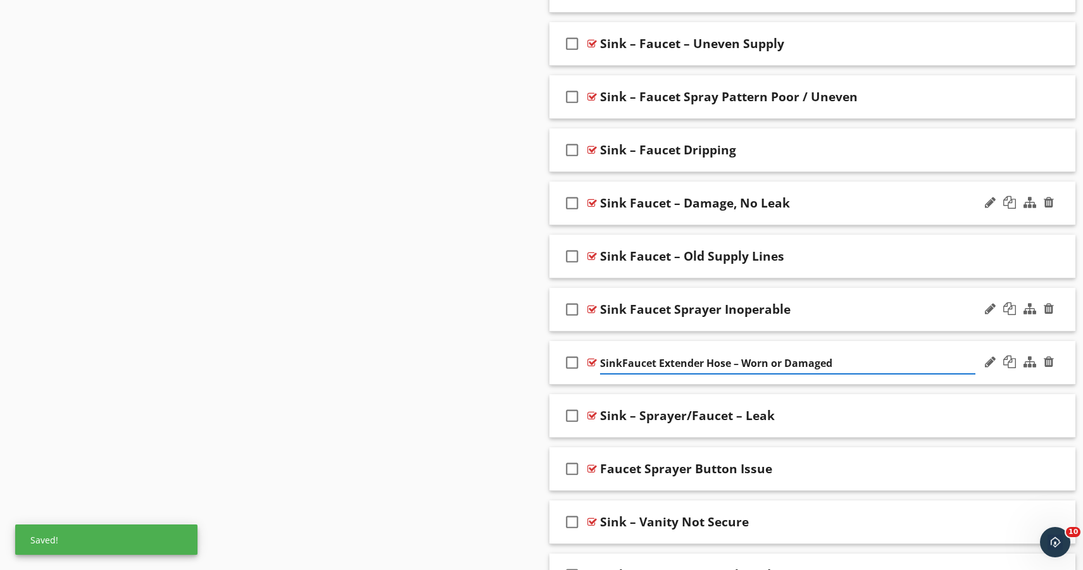
type input "Sink Faucet Extender Hose – Worn or Damaged"
click at [605, 465] on div "Faucet Sprayer Button Issue" at bounding box center [686, 468] width 172 height 15
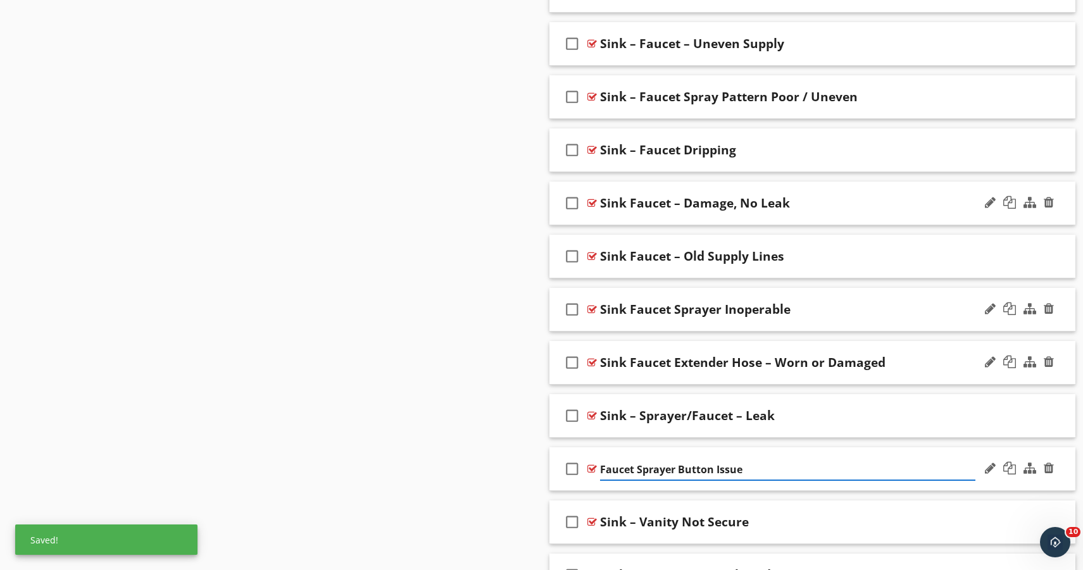
click at [602, 470] on input "Faucet Sprayer Button Issue" at bounding box center [788, 469] width 376 height 21
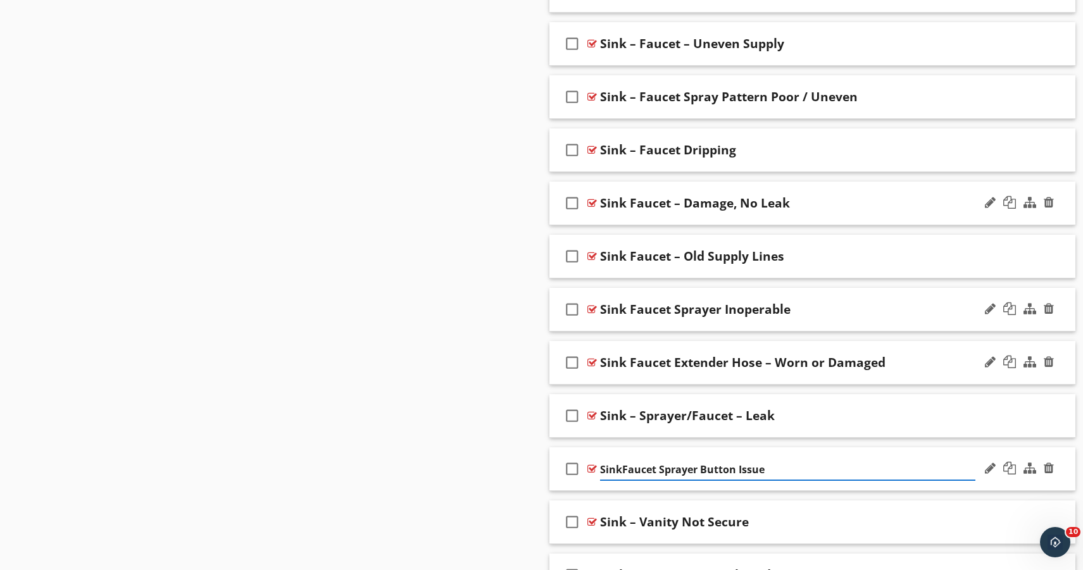
type input "Sink Faucet Sprayer Button Issue"
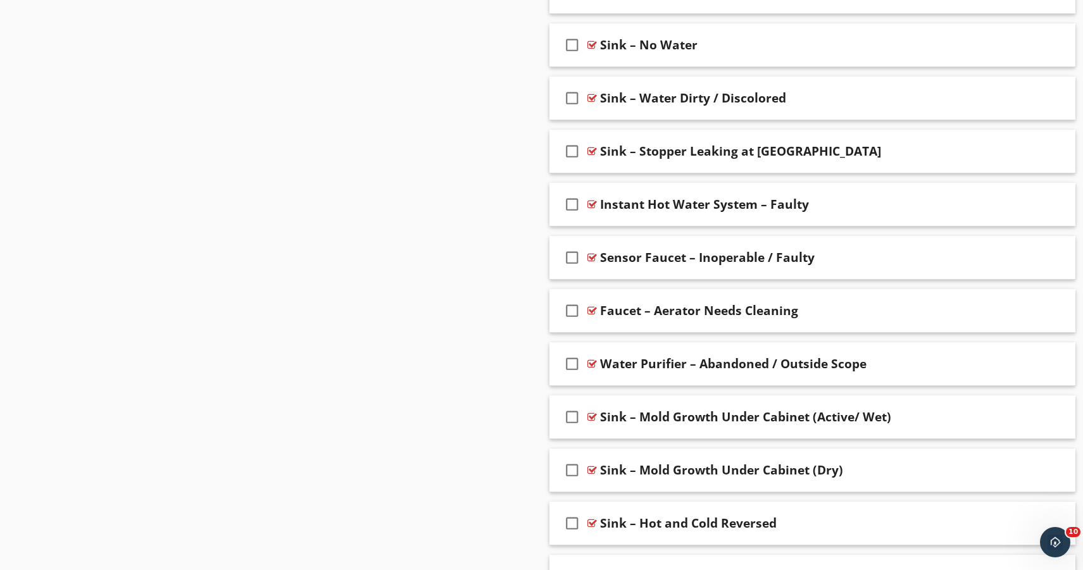
scroll to position [3739, 0]
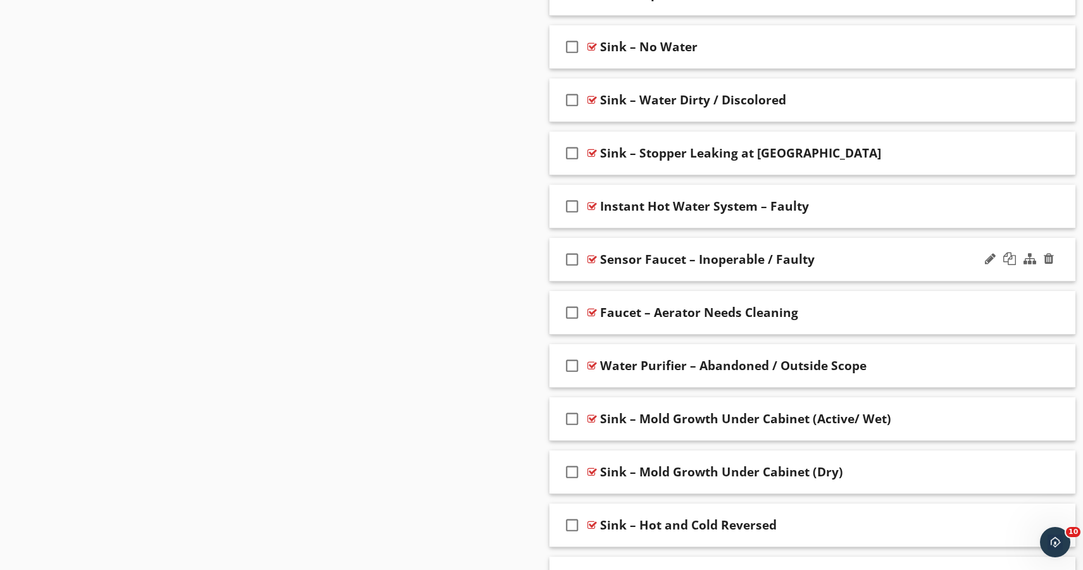
click at [607, 261] on div "Sensor Faucet – Inoperable / Faulty" at bounding box center [707, 259] width 215 height 15
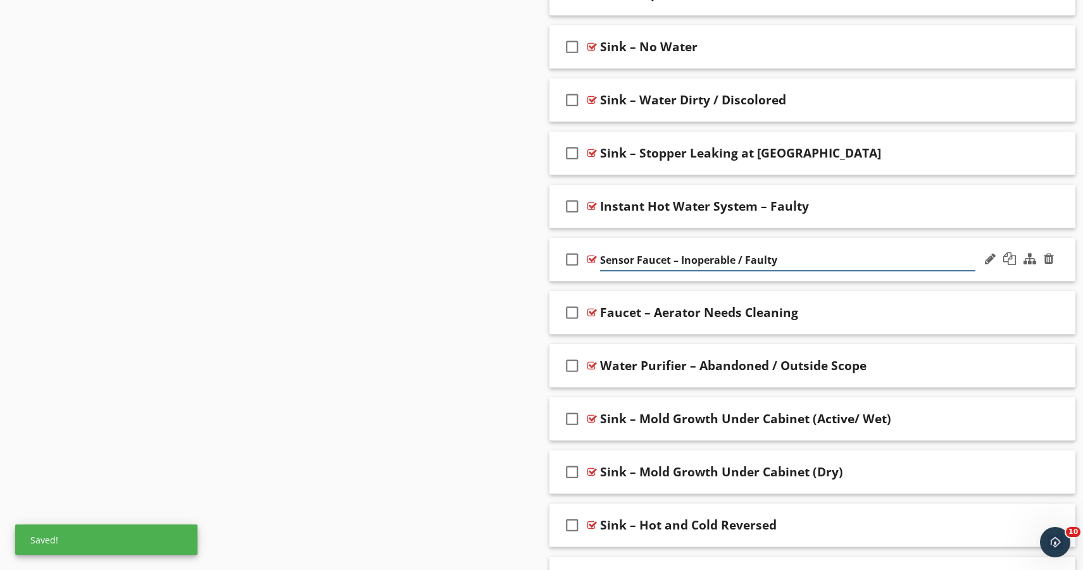
click at [604, 259] on input "Sensor Faucet – Inoperable / Faulty" at bounding box center [788, 260] width 376 height 21
click at [600, 259] on input "Sensor Faucet – Inoperable / Faulty" at bounding box center [788, 260] width 376 height 21
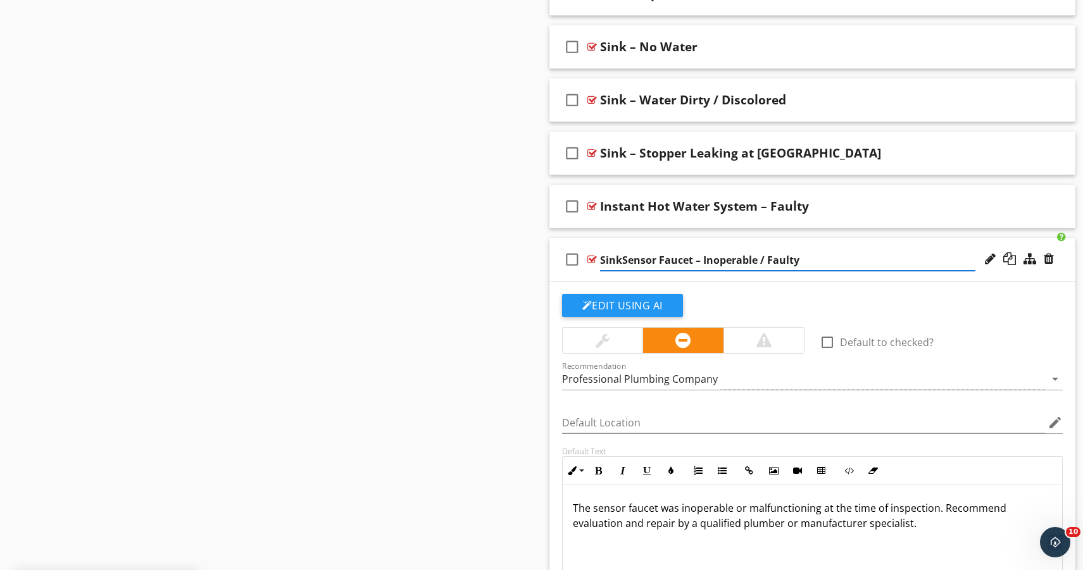
type input "Sink Sensor Faucet – Inoperable / Faulty"
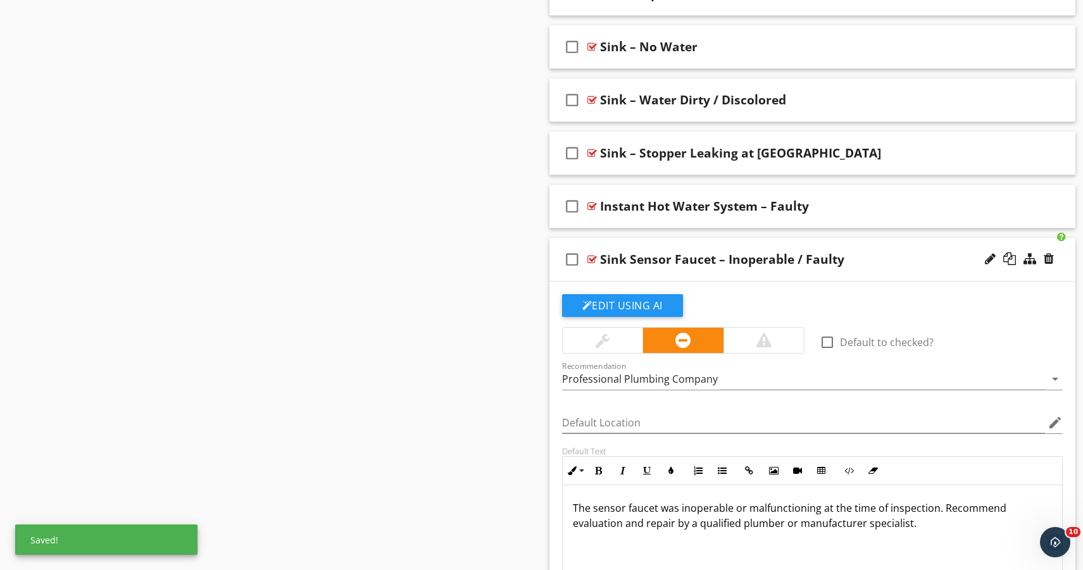
click at [612, 277] on div "check_box_outline_blank Sink Sensor Faucet – Inoperable / Faulty" at bounding box center [812, 260] width 526 height 44
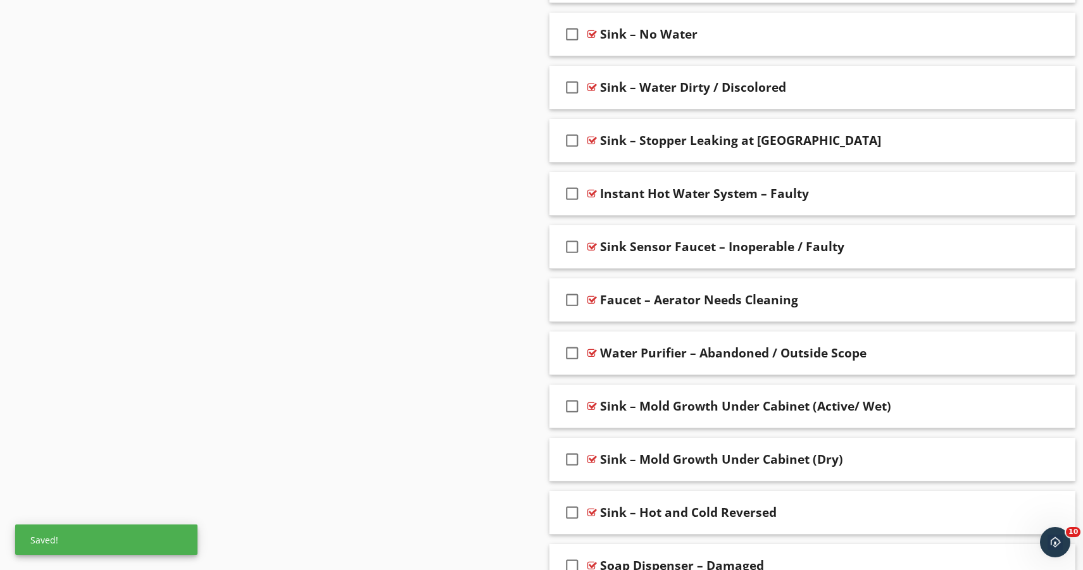
scroll to position [3754, 0]
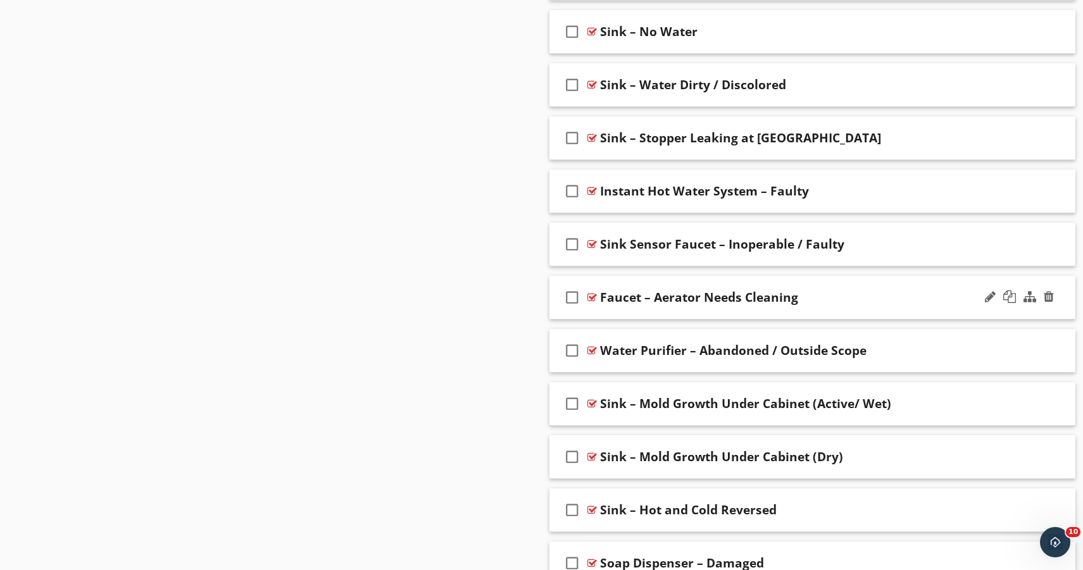
click at [604, 301] on div "Faucet – Aerator Needs Cleaning" at bounding box center [699, 297] width 198 height 15
click at [600, 299] on input "Faucet – Aerator Needs Cleaning" at bounding box center [788, 298] width 376 height 21
type input "Sink Faucet – Aerator Needs Cleaning"
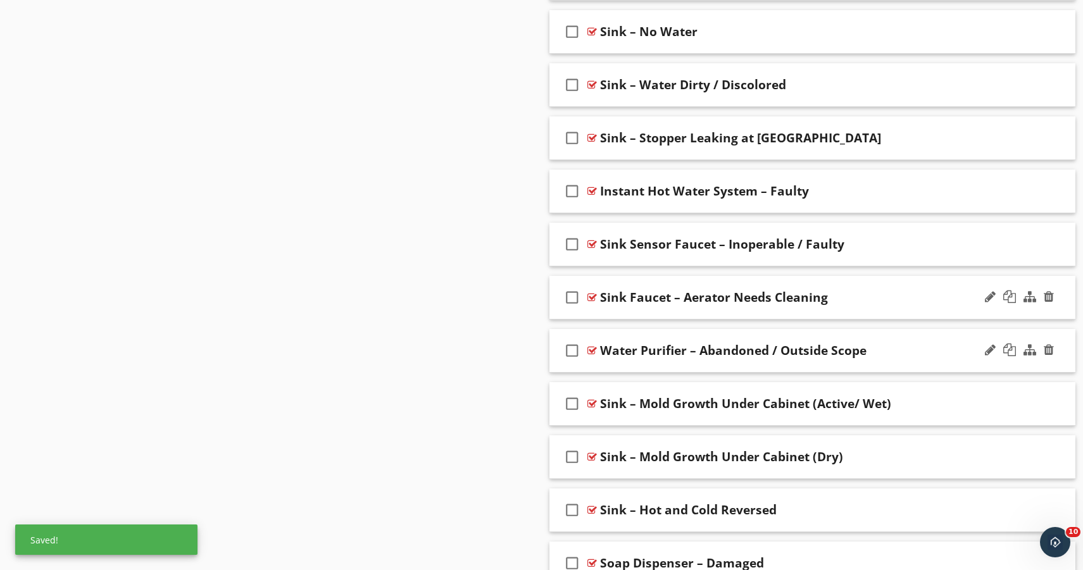
click at [607, 356] on div "Water Purifier – Abandoned / Outside Scope" at bounding box center [733, 350] width 266 height 15
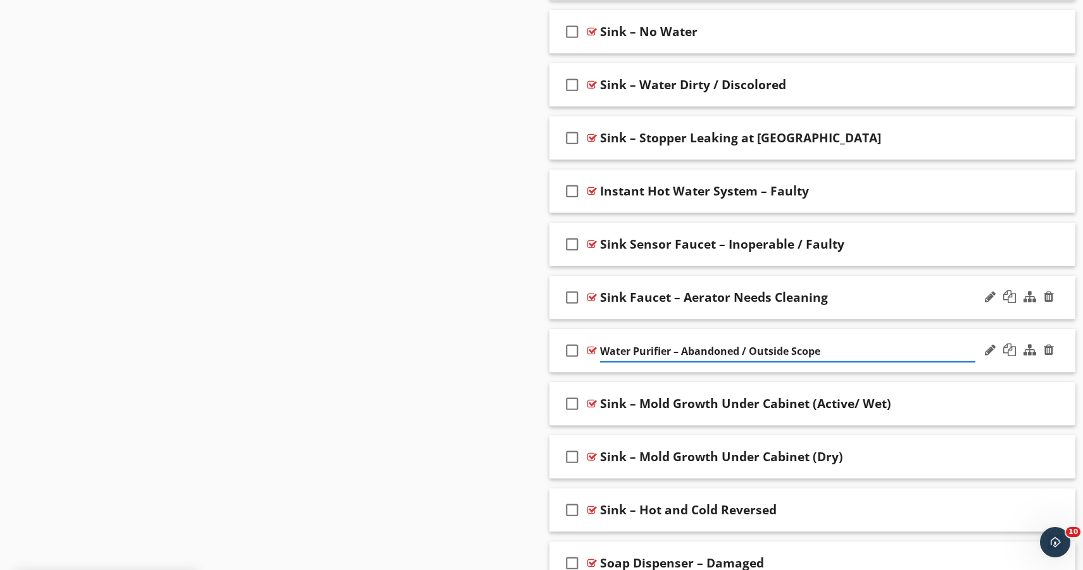
click at [602, 354] on input "Water Purifier – Abandoned / Outside Scope" at bounding box center [788, 351] width 376 height 21
type input "Sink Water Purifier – Abandoned / Outside Scope"
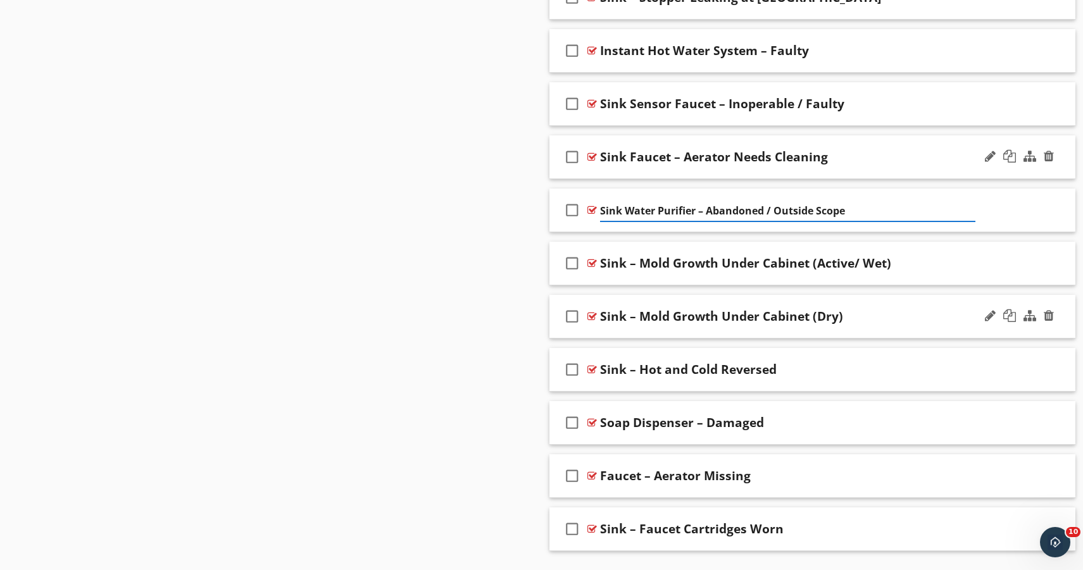
scroll to position [3928, 0]
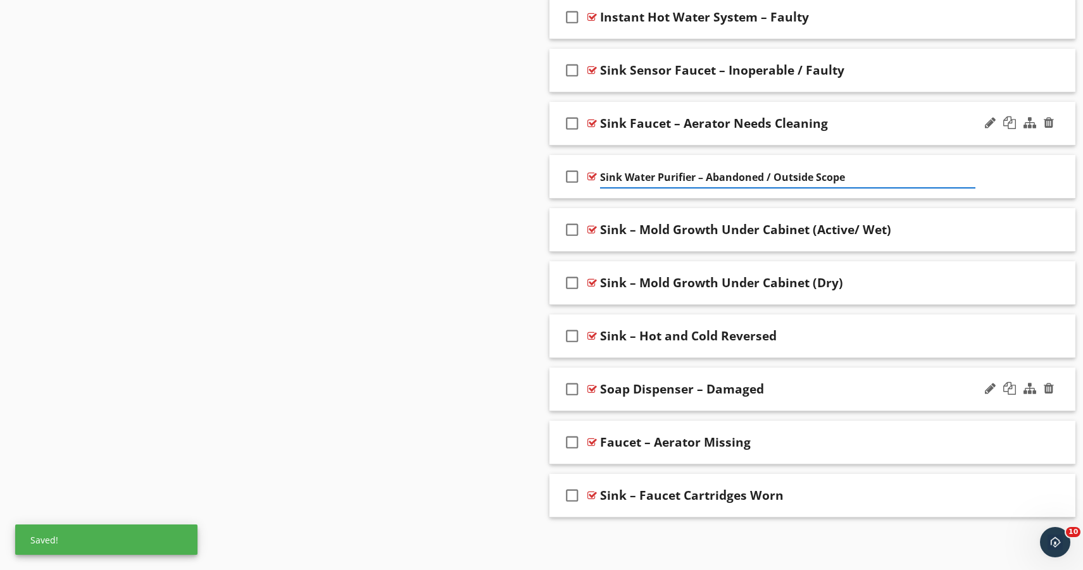
click at [602, 387] on div "Soap Dispenser – Damaged" at bounding box center [682, 389] width 164 height 15
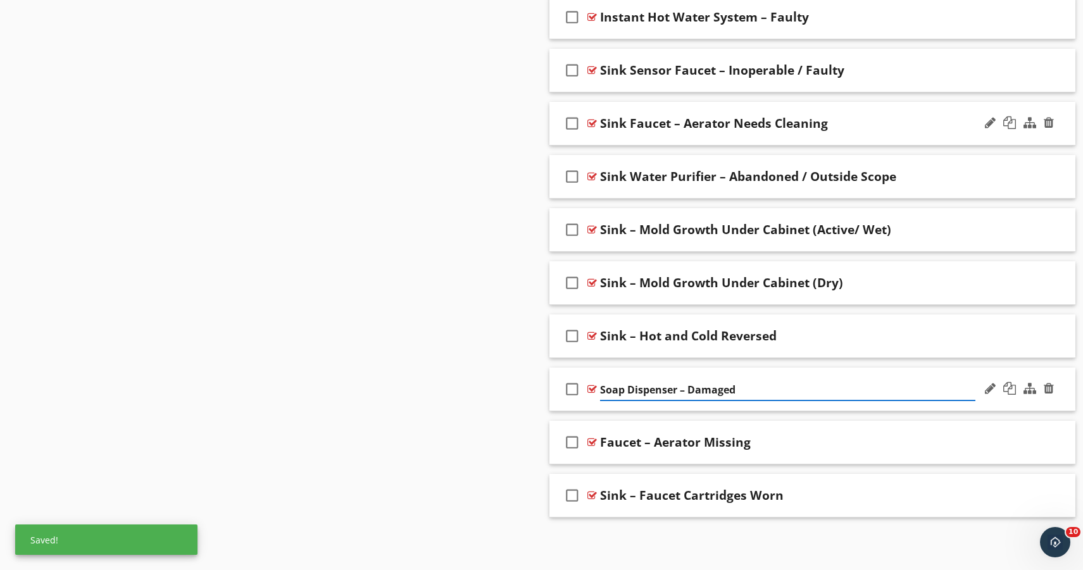
click at [600, 387] on input "Soap Dispenser – Damaged" at bounding box center [788, 390] width 376 height 21
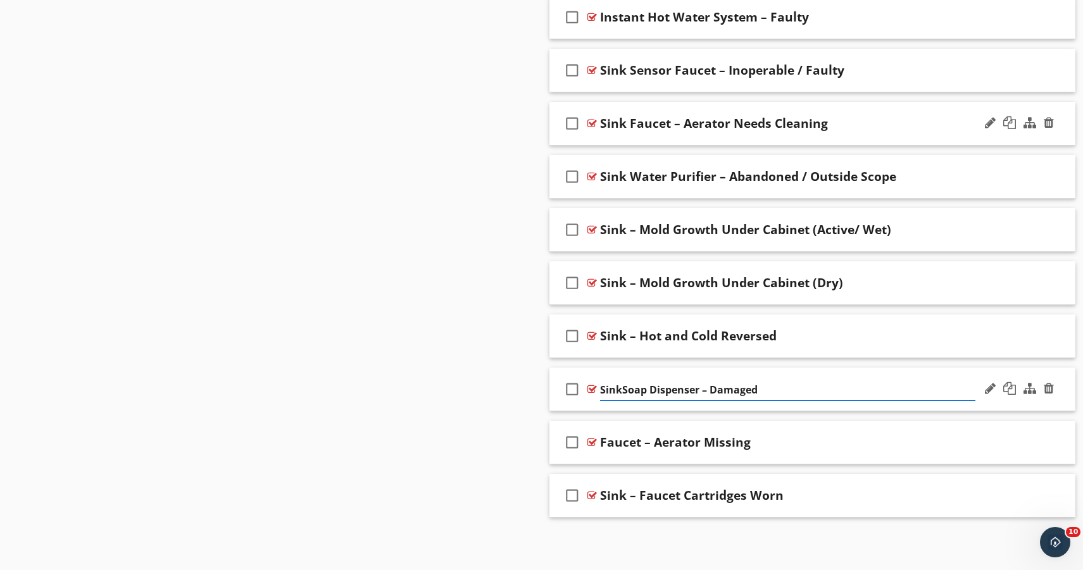
type input "Sink Soap Dispenser – Damaged"
click at [600, 442] on div "Faucet – Aerator Missing" at bounding box center [675, 442] width 151 height 15
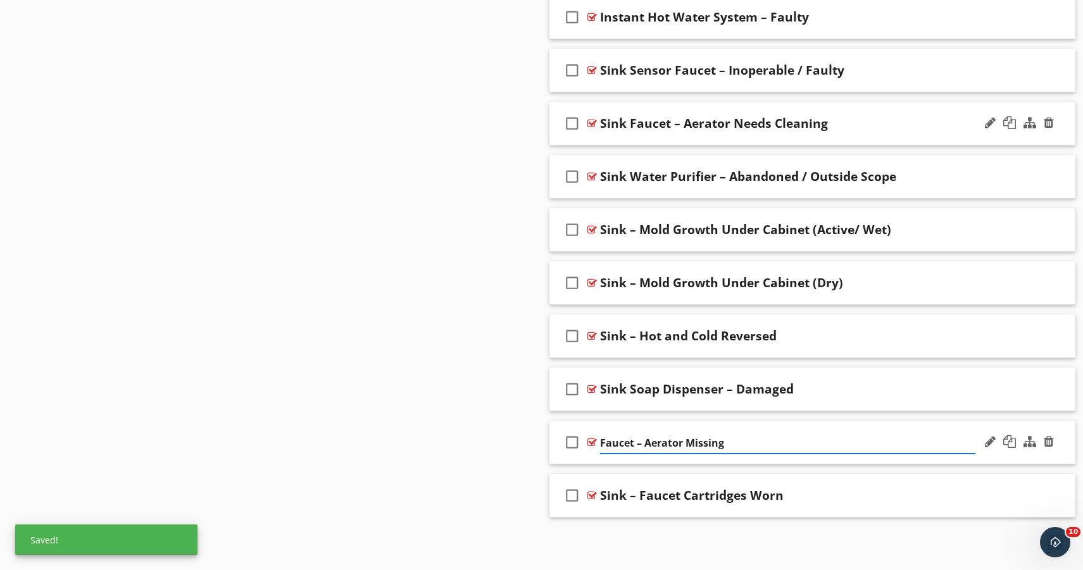
click at [601, 442] on input "Faucet – Aerator Missing" at bounding box center [788, 443] width 376 height 21
type input "Sink Faucet – Aerator Missing"
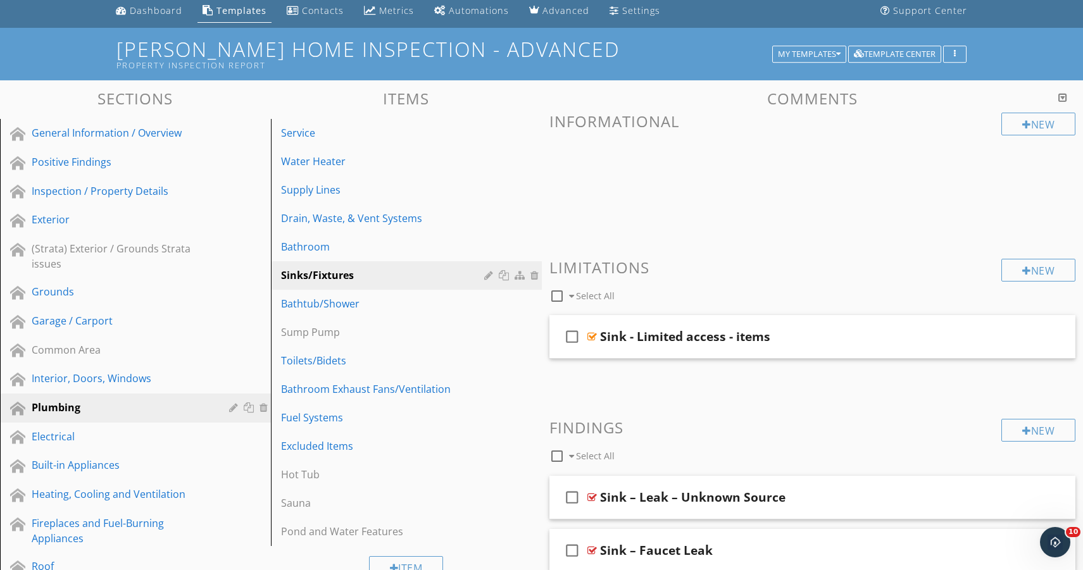
scroll to position [52, 0]
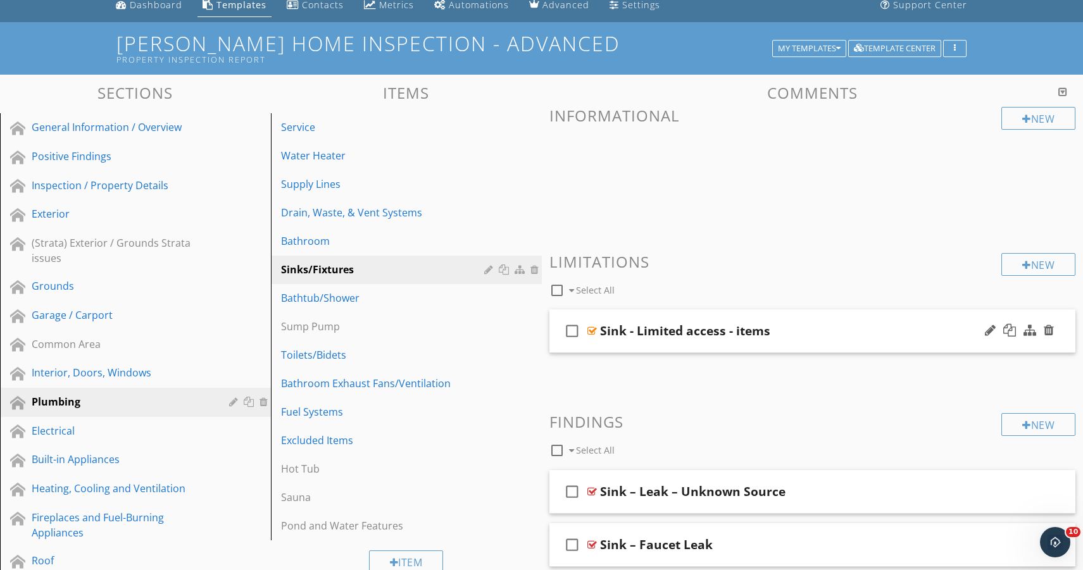
click at [821, 324] on div "Sink - Limited access - items" at bounding box center [788, 330] width 376 height 15
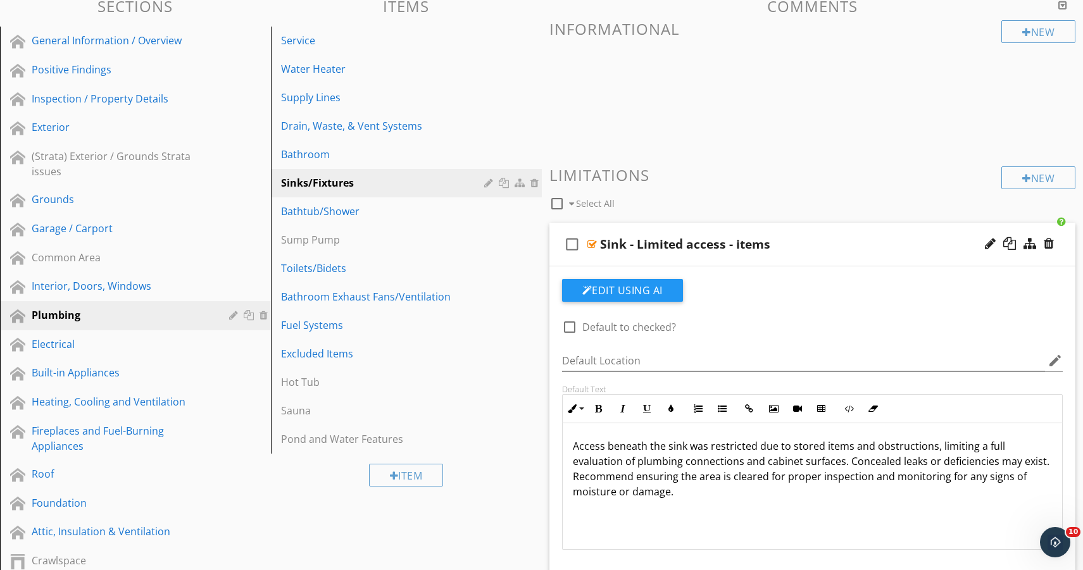
scroll to position [137, 0]
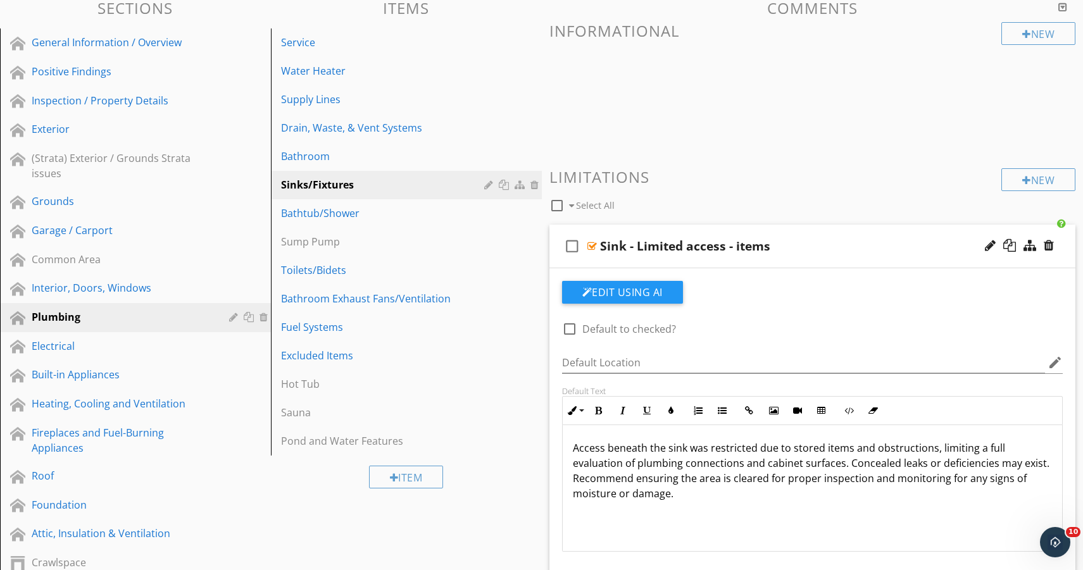
click at [808, 252] on div "Sink - Limited access - items" at bounding box center [788, 246] width 376 height 15
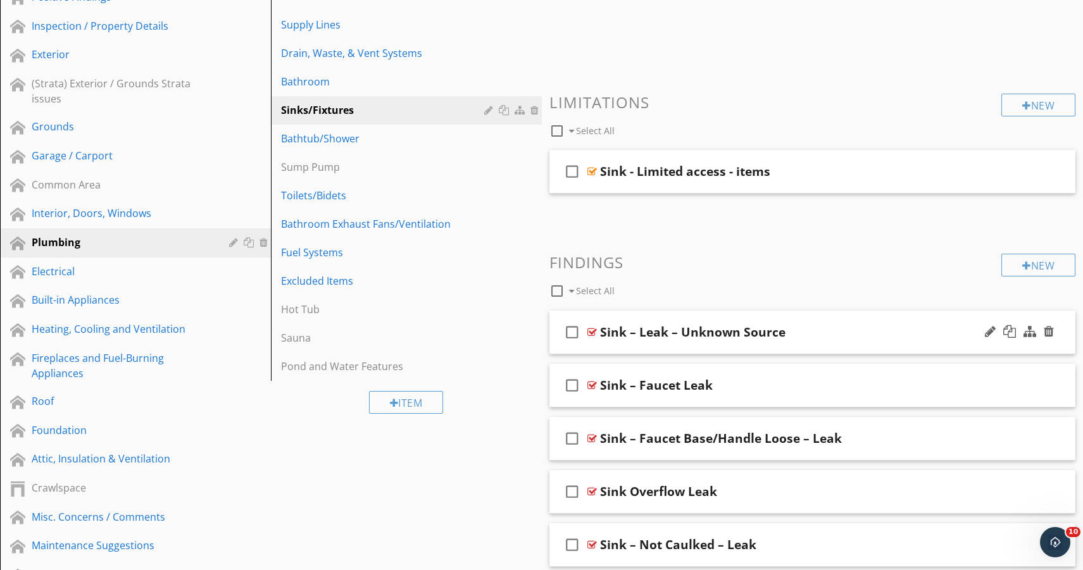
scroll to position [213, 0]
click at [864, 347] on div "check_box_outline_blank Sink – Leak – Unknown Source" at bounding box center [812, 331] width 526 height 44
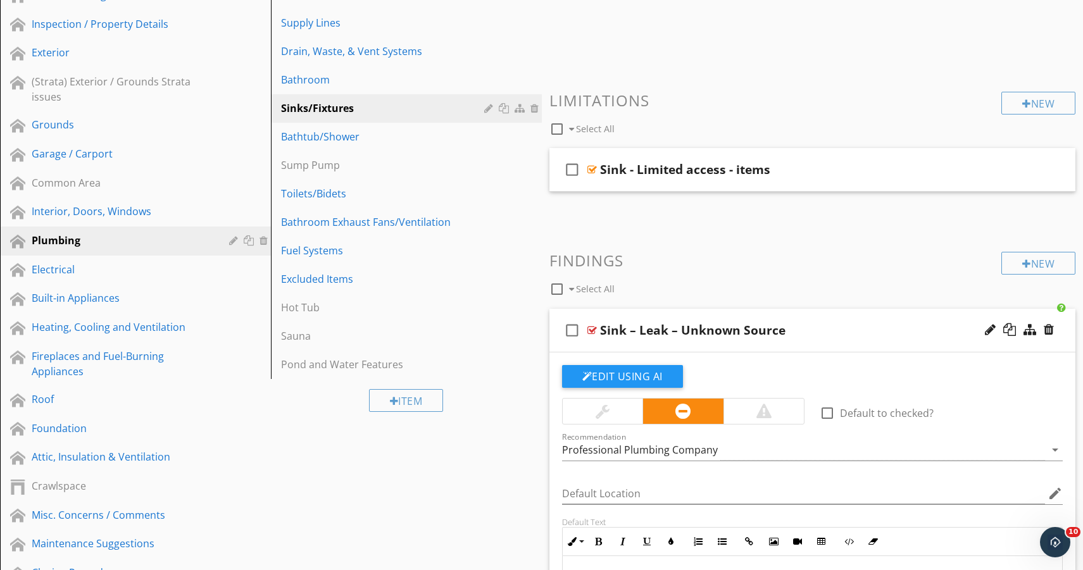
click at [768, 411] on div at bounding box center [763, 411] width 15 height 15
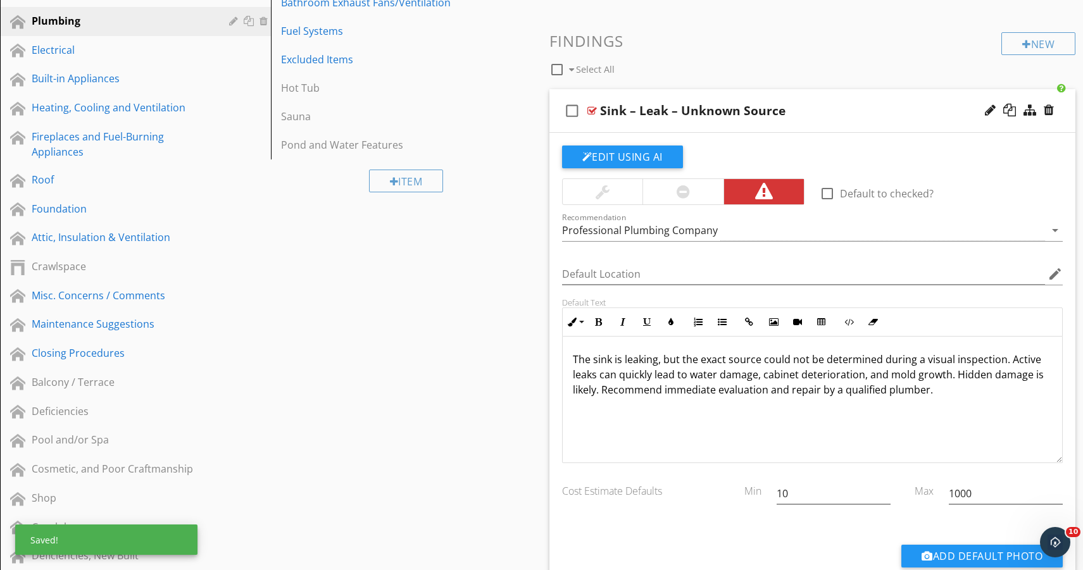
scroll to position [1, 0]
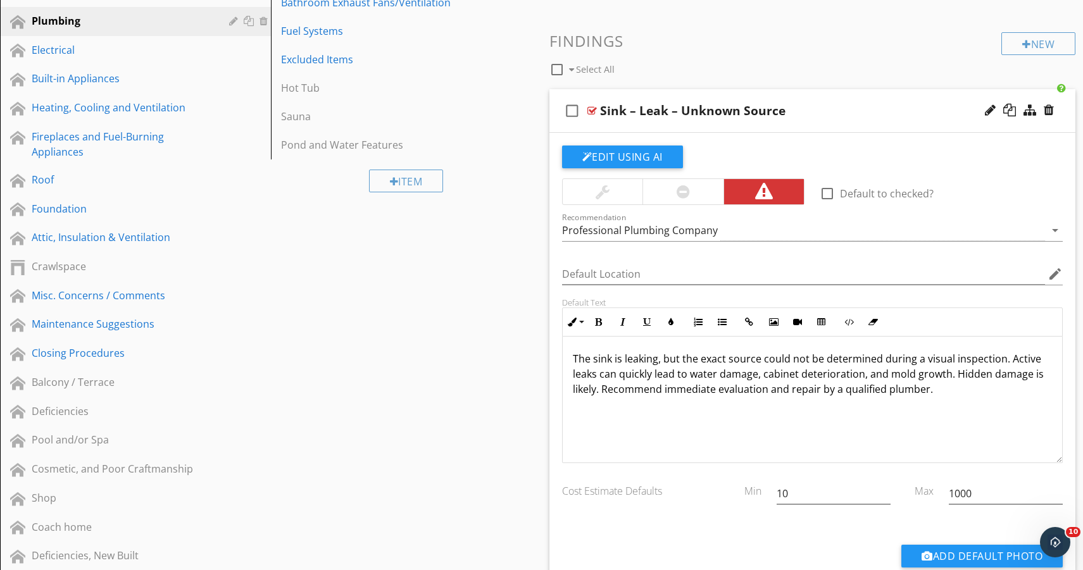
click at [738, 128] on div "check_box_outline_blank Sink – Leak – Unknown Source" at bounding box center [812, 111] width 526 height 44
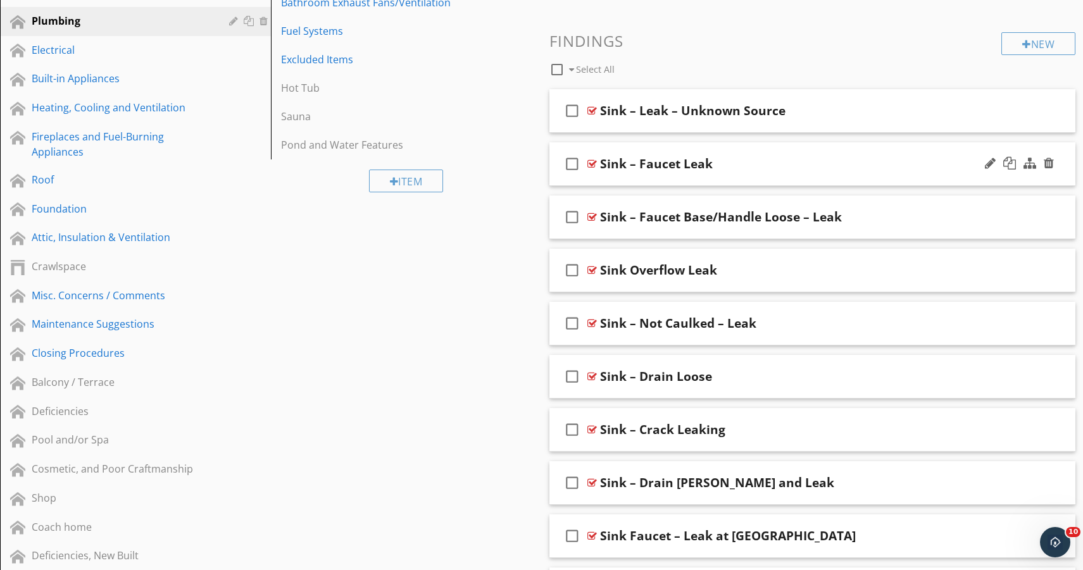
click at [726, 175] on div "check_box_outline_blank Sink – Faucet Leak" at bounding box center [812, 164] width 526 height 44
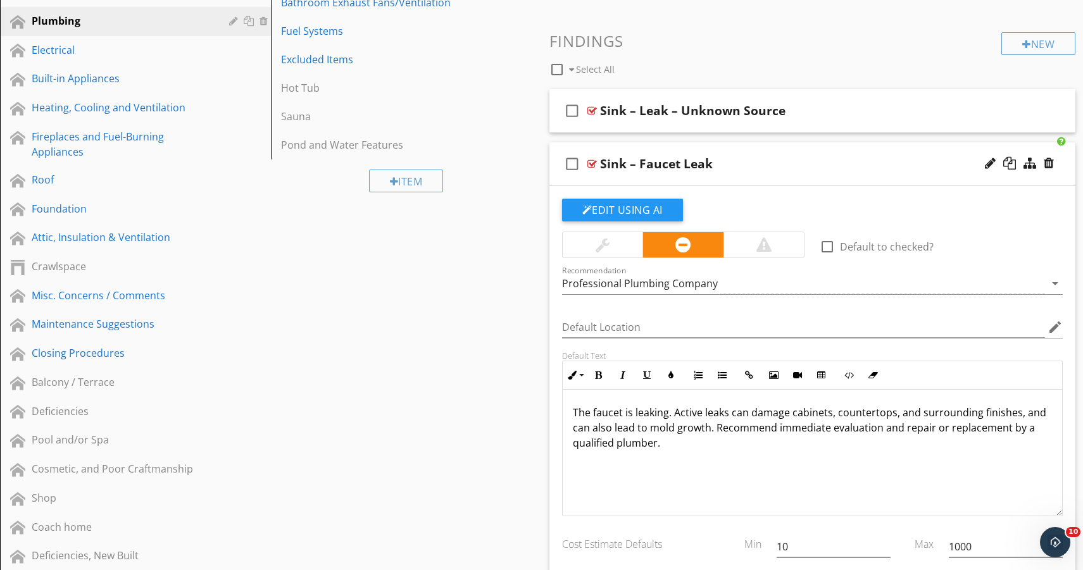
click at [761, 250] on div at bounding box center [763, 244] width 15 height 15
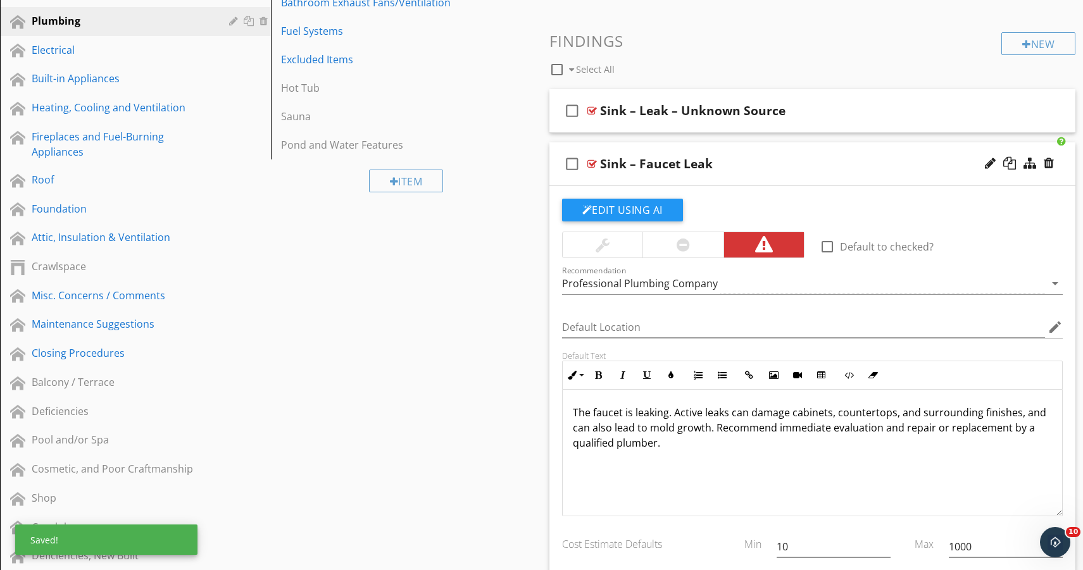
click at [750, 179] on div "check_box_outline_blank Sink – Faucet Leak" at bounding box center [812, 164] width 526 height 44
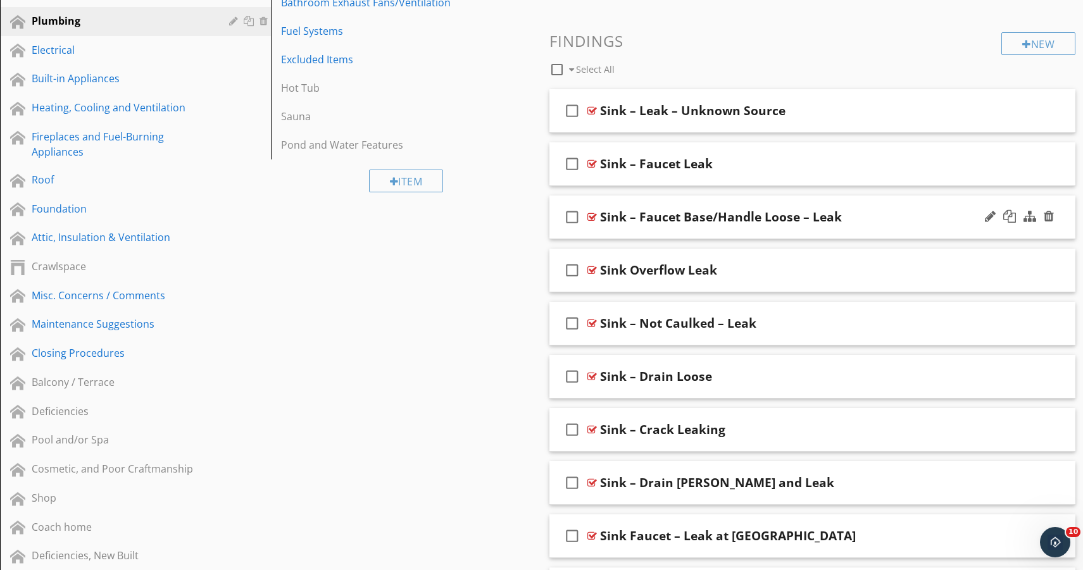
click at [781, 230] on div "check_box_outline_blank Sink – Faucet Base/Handle Loose – Leak" at bounding box center [812, 218] width 526 height 44
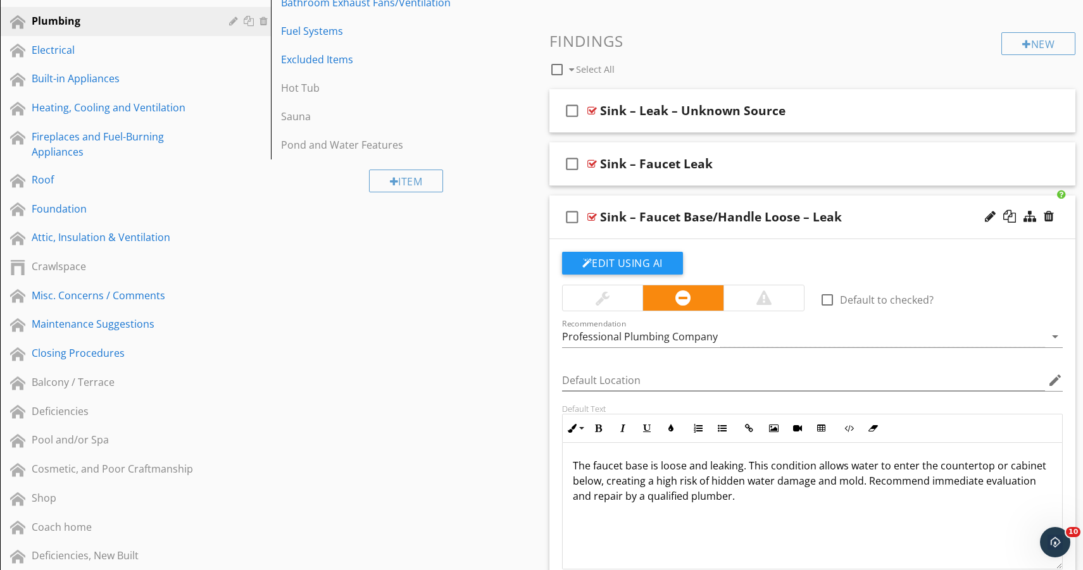
click at [759, 290] on div at bounding box center [763, 297] width 15 height 15
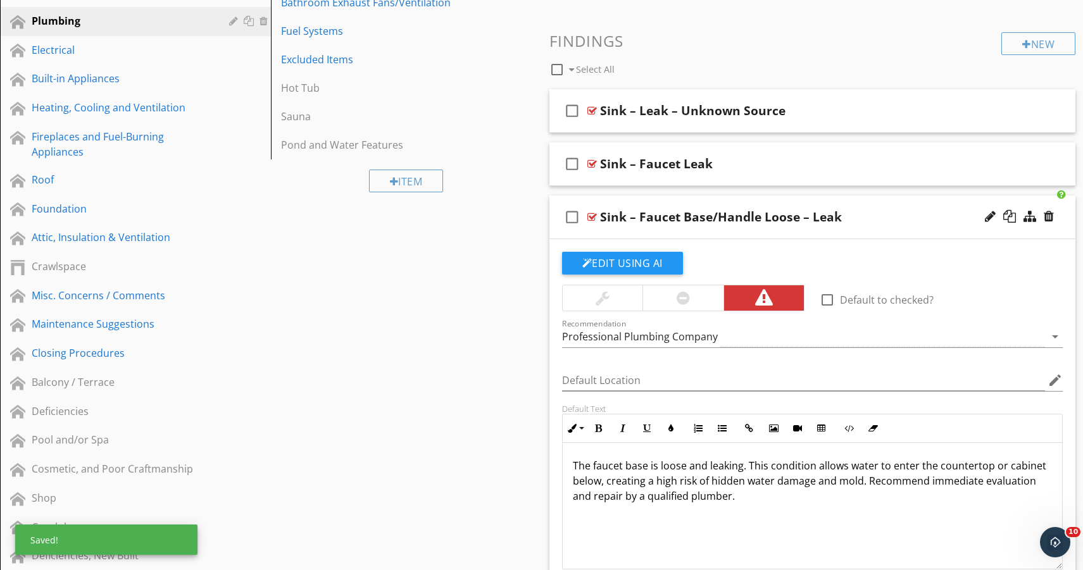
click at [774, 232] on div "check_box_outline_blank Sink – Faucet Base/Handle Loose – Leak" at bounding box center [812, 218] width 526 height 44
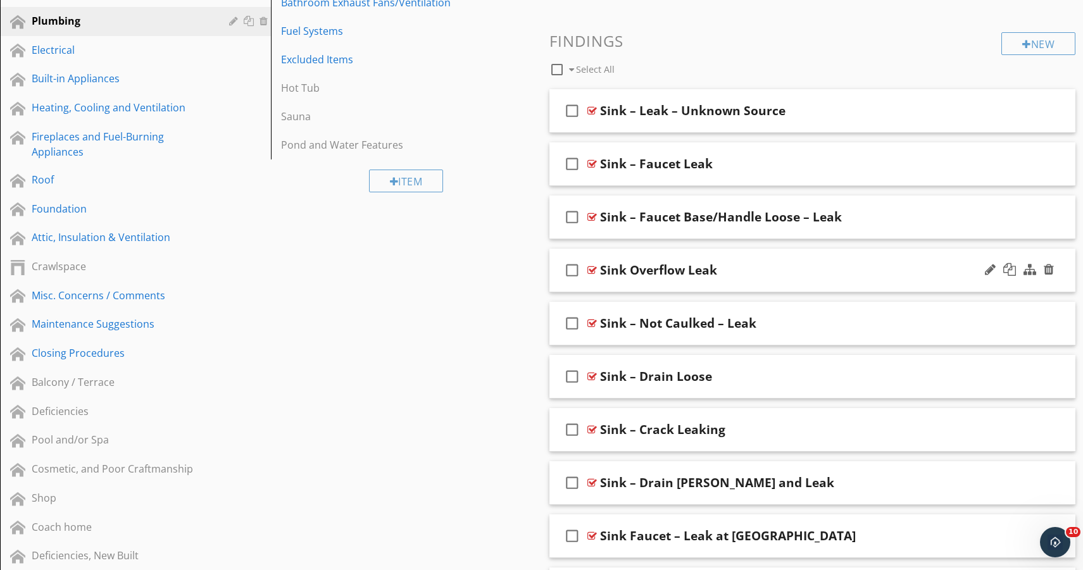
click at [721, 287] on div "check_box_outline_blank Sink Overflow Leak" at bounding box center [812, 271] width 526 height 44
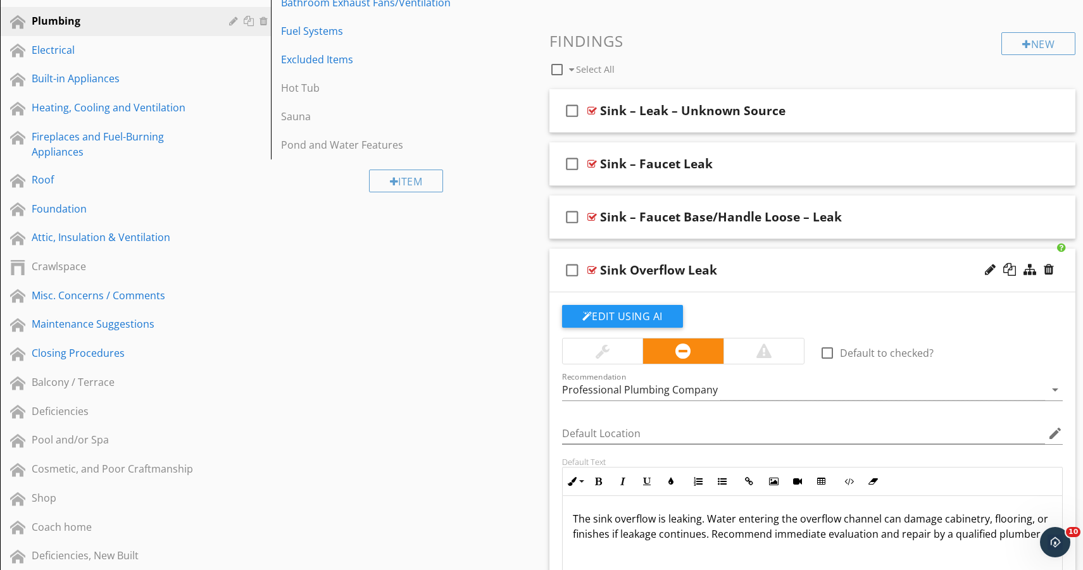
click at [752, 287] on div "check_box_outline_blank Sink Overflow Leak" at bounding box center [812, 271] width 526 height 44
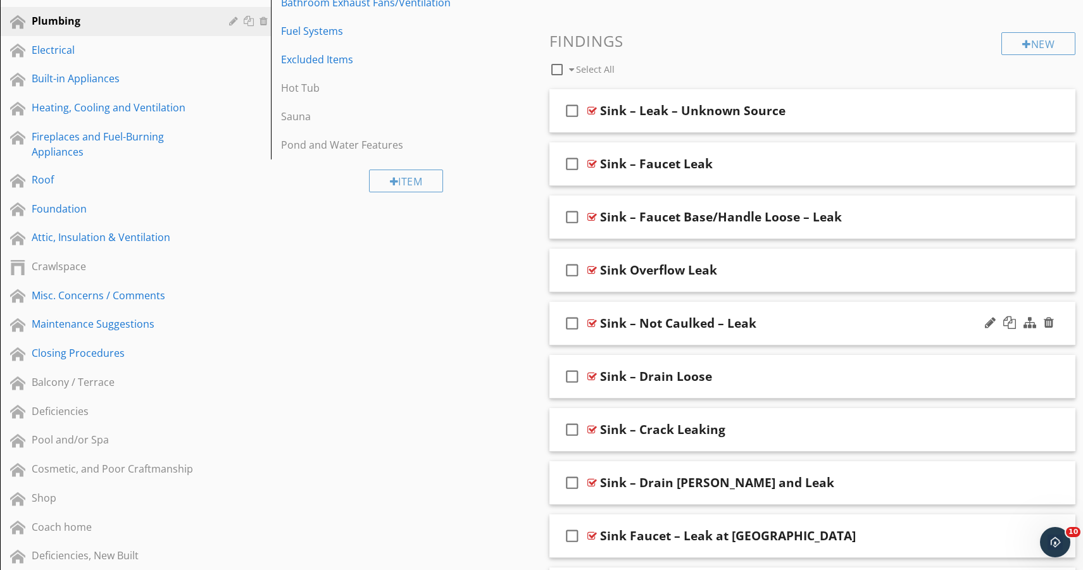
click at [743, 340] on div "check_box_outline_blank Sink – Not Caulked – Leak" at bounding box center [812, 324] width 526 height 44
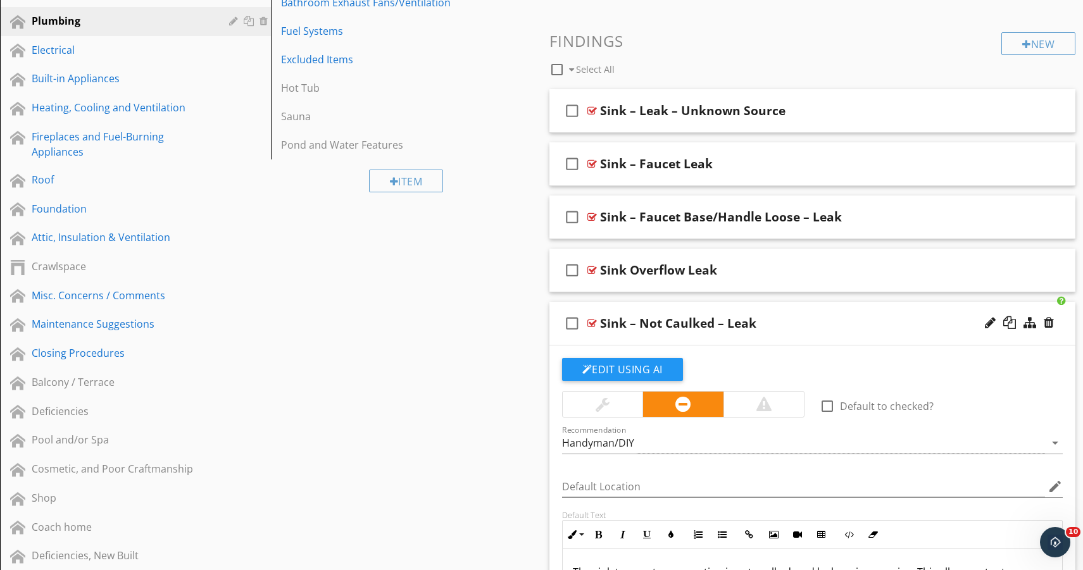
click at [743, 340] on div "check_box_outline_blank Sink – Not Caulked – Leak" at bounding box center [812, 324] width 526 height 44
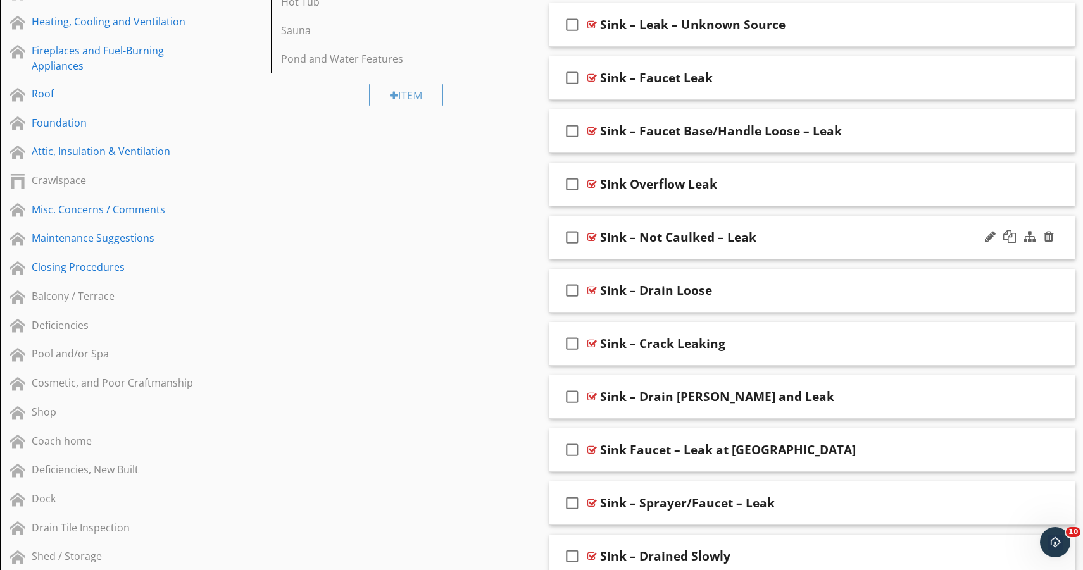
scroll to position [521, 0]
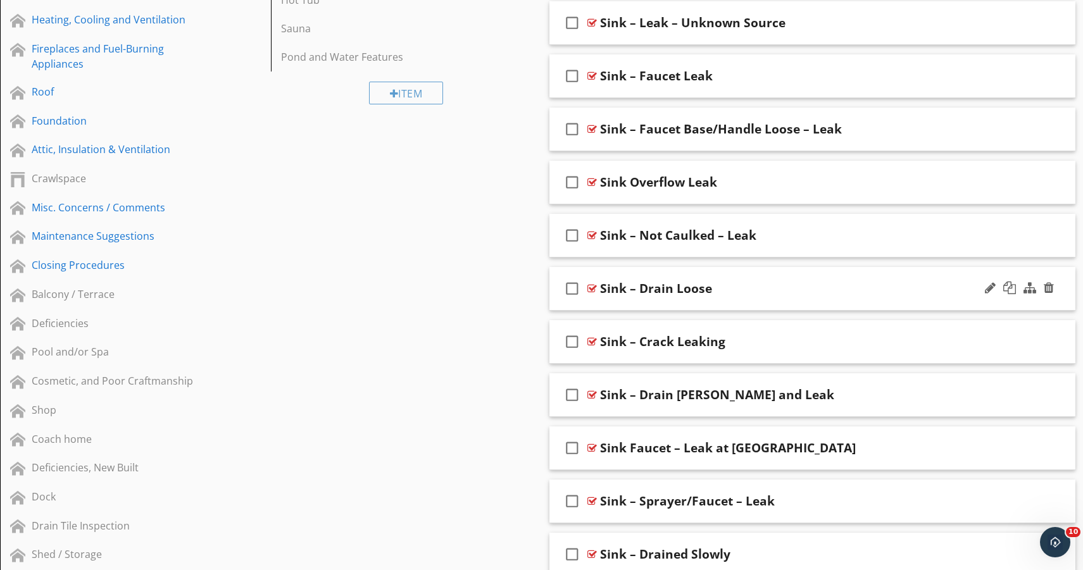
click at [738, 304] on div "check_box_outline_blank Sink – Drain Loose" at bounding box center [812, 289] width 526 height 44
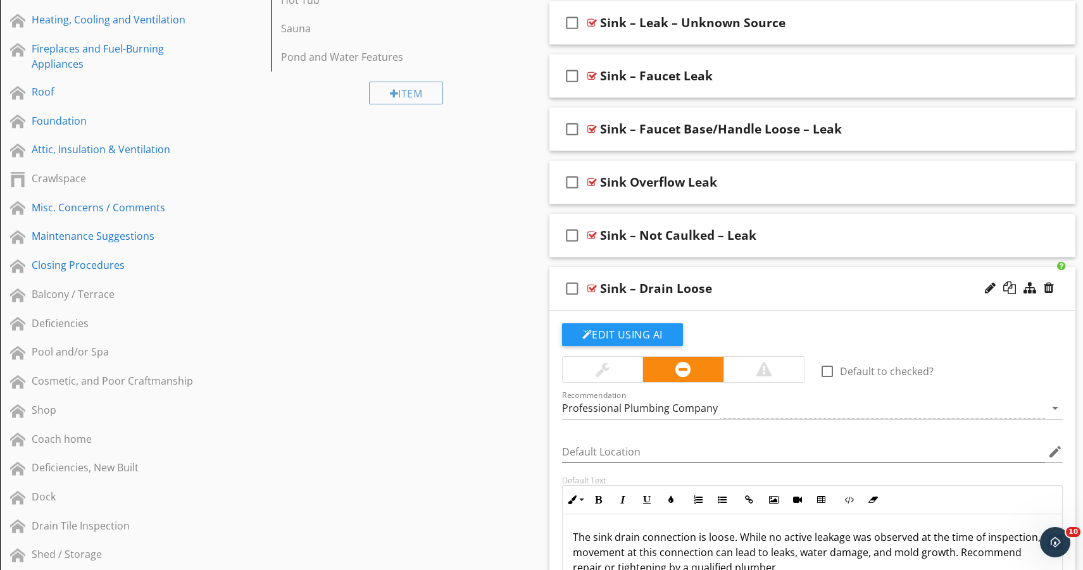
click at [738, 304] on div "check_box_outline_blank Sink – Drain Loose" at bounding box center [812, 289] width 526 height 44
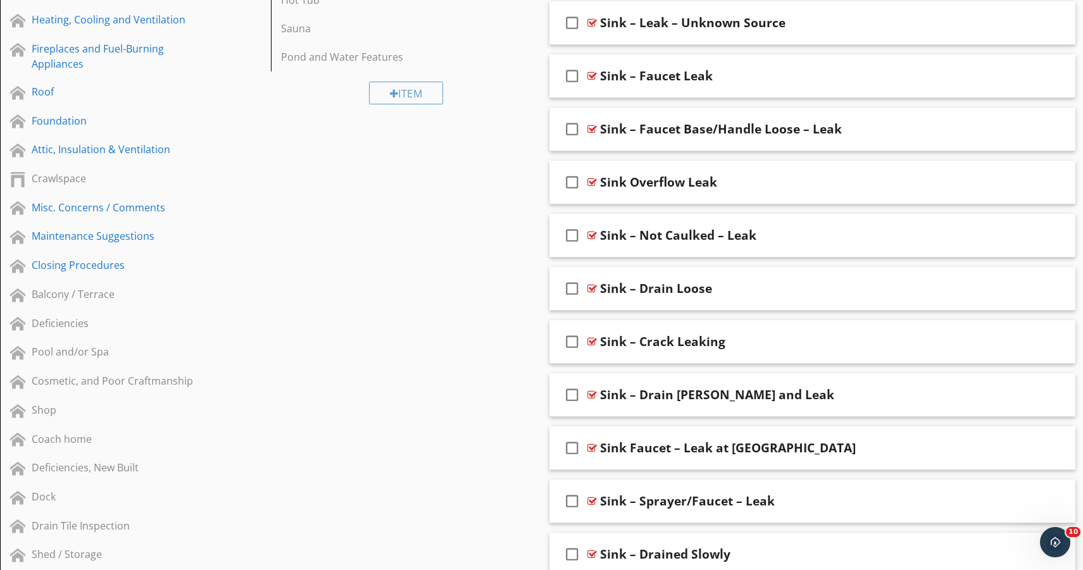
click at [750, 358] on div "check_box_outline_blank Sink – Crack Leaking" at bounding box center [812, 342] width 526 height 44
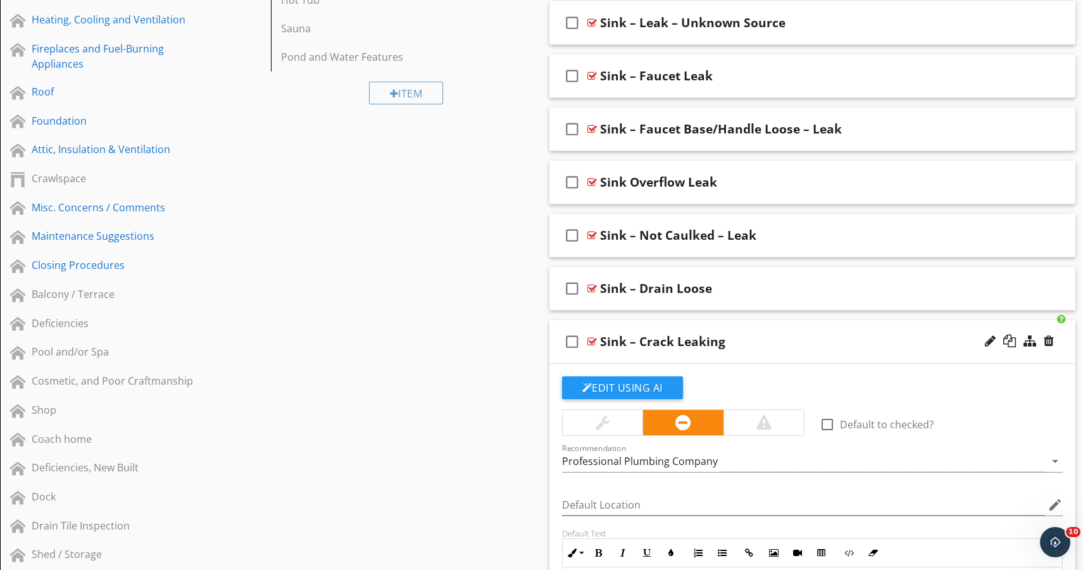
click at [765, 426] on div at bounding box center [763, 422] width 15 height 15
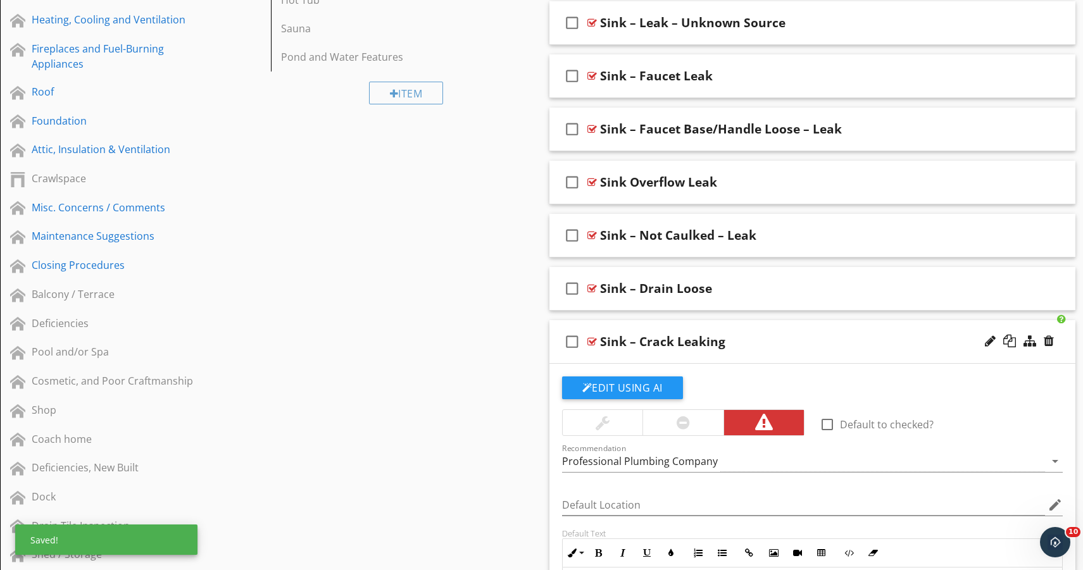
click at [753, 358] on div "check_box_outline_blank Sink – Crack Leaking" at bounding box center [812, 342] width 526 height 44
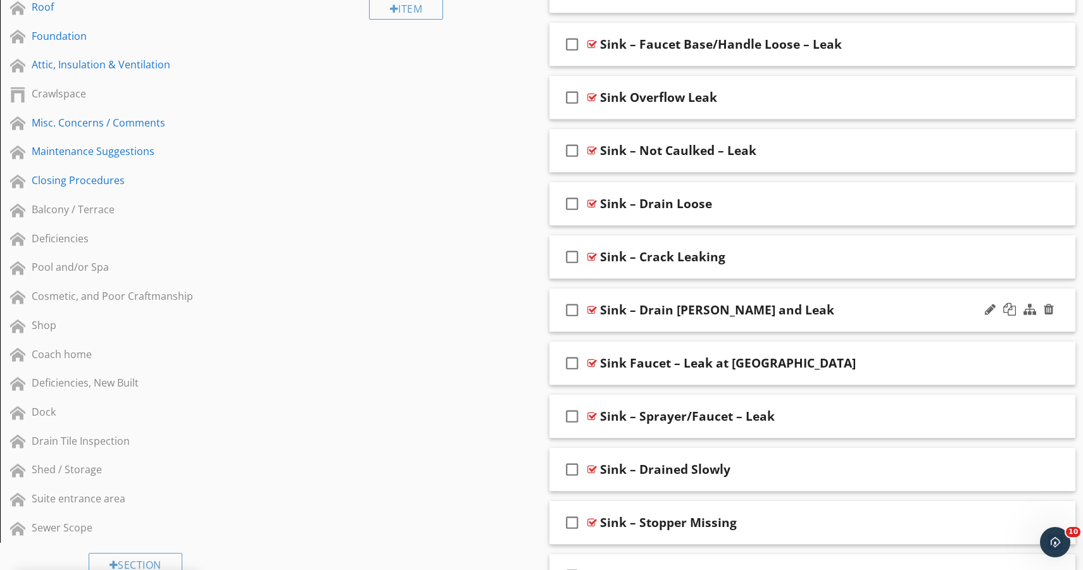
scroll to position [620, 0]
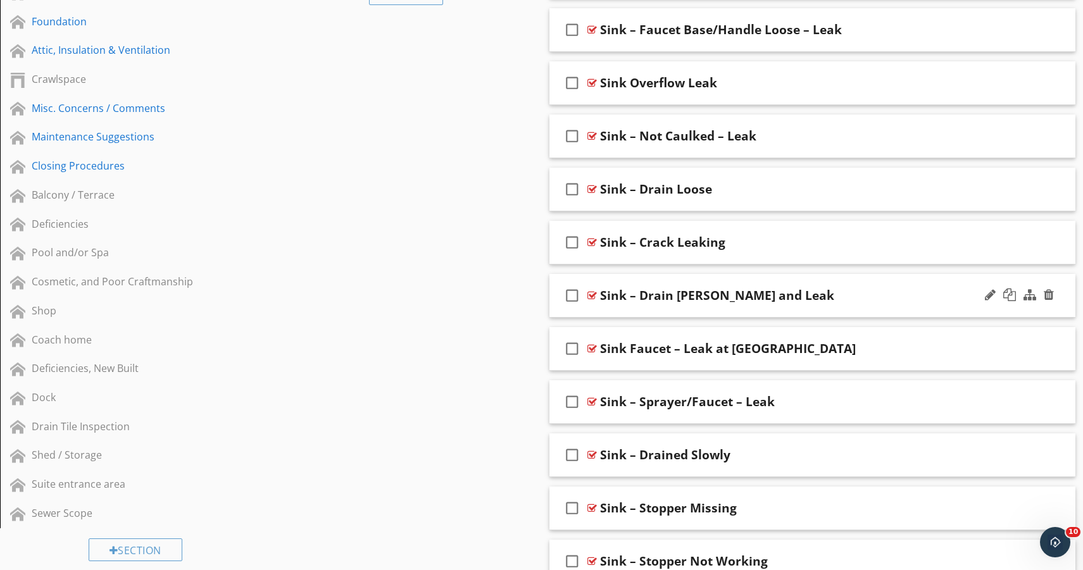
click at [773, 309] on div "check_box_outline_blank Sink – Drain Loose and Leak" at bounding box center [812, 296] width 526 height 44
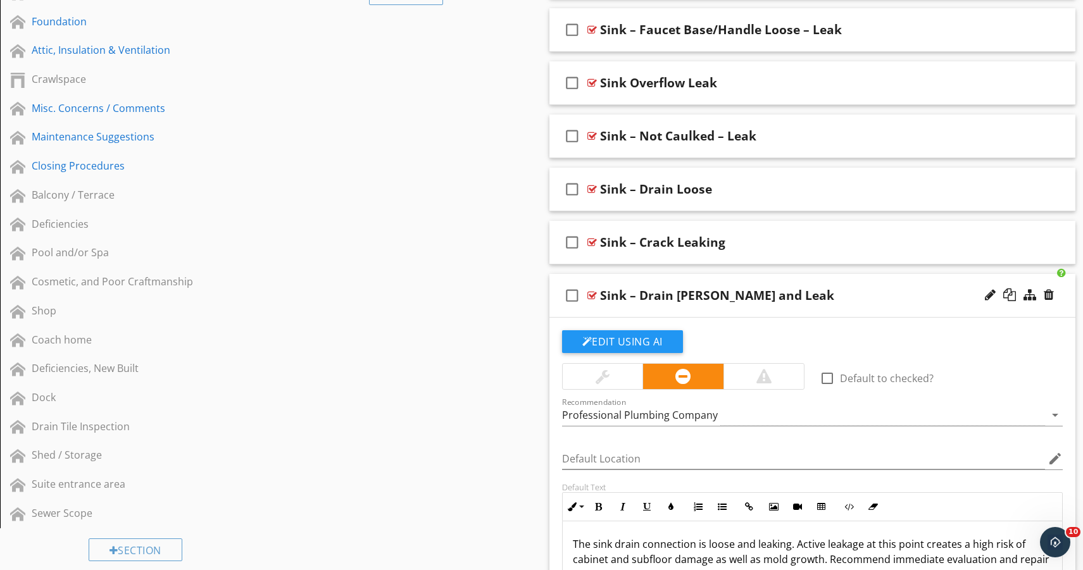
click at [757, 379] on div at bounding box center [763, 376] width 15 height 15
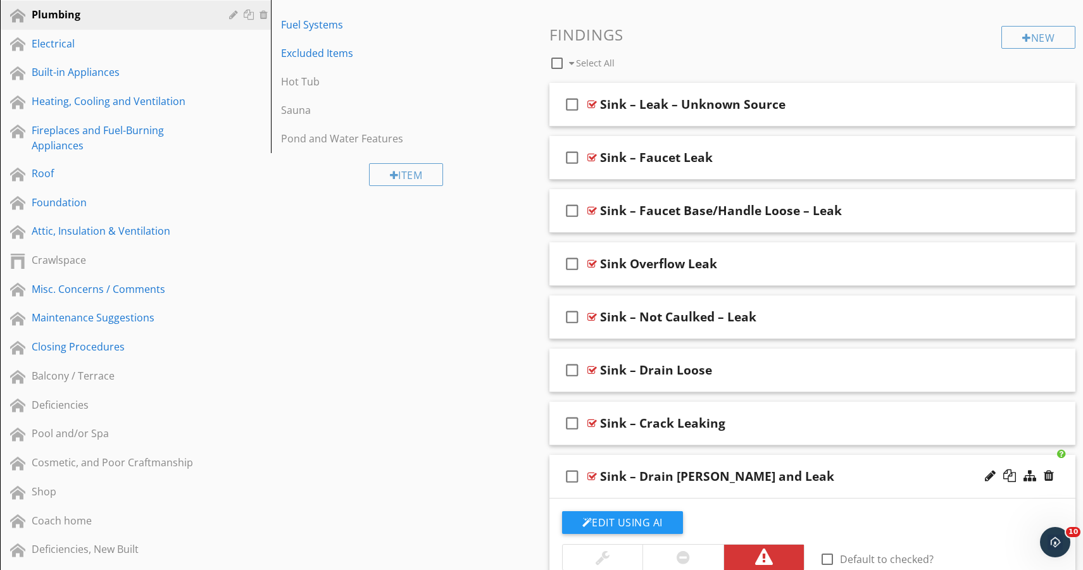
scroll to position [468, 0]
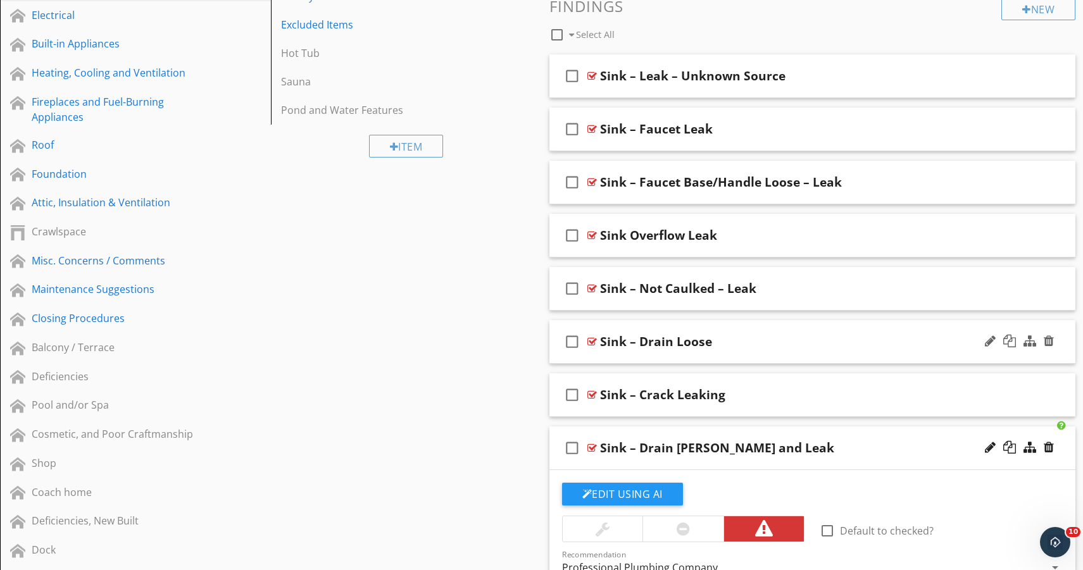
click at [740, 351] on div "check_box_outline_blank Sink – Drain Loose" at bounding box center [812, 342] width 526 height 44
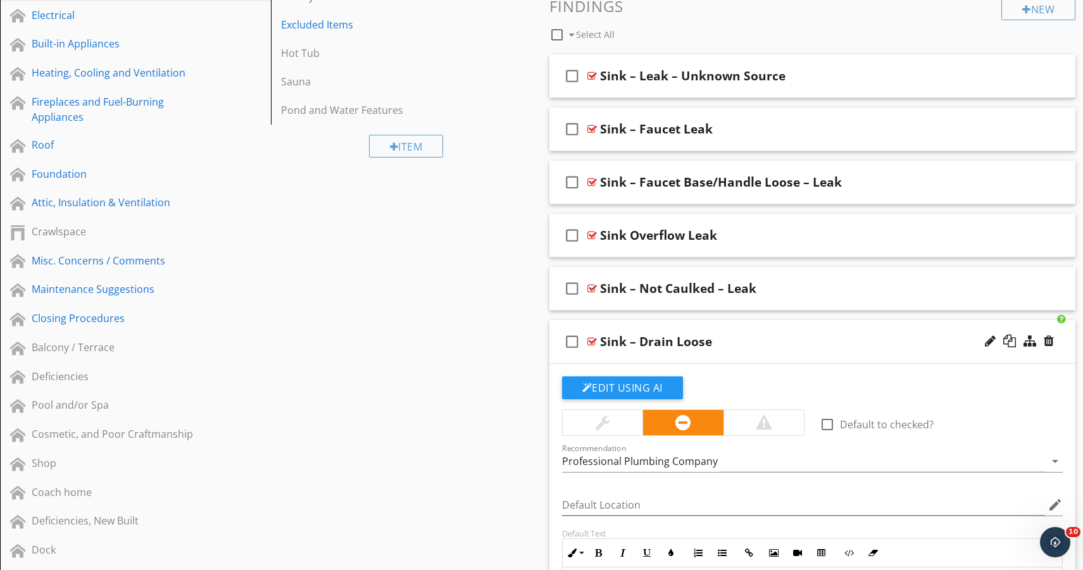
click at [730, 343] on div "Sink – Drain Loose" at bounding box center [788, 341] width 376 height 15
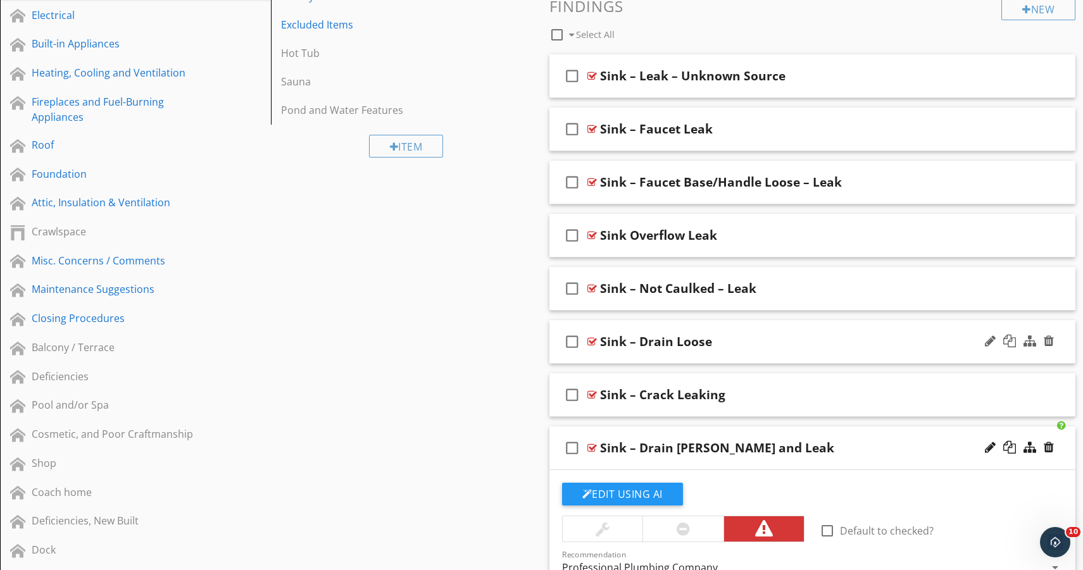
click at [706, 343] on div "Sink – Drain Loose" at bounding box center [656, 341] width 112 height 15
click at [721, 343] on input "Sink – Drain Loose" at bounding box center [788, 342] width 376 height 21
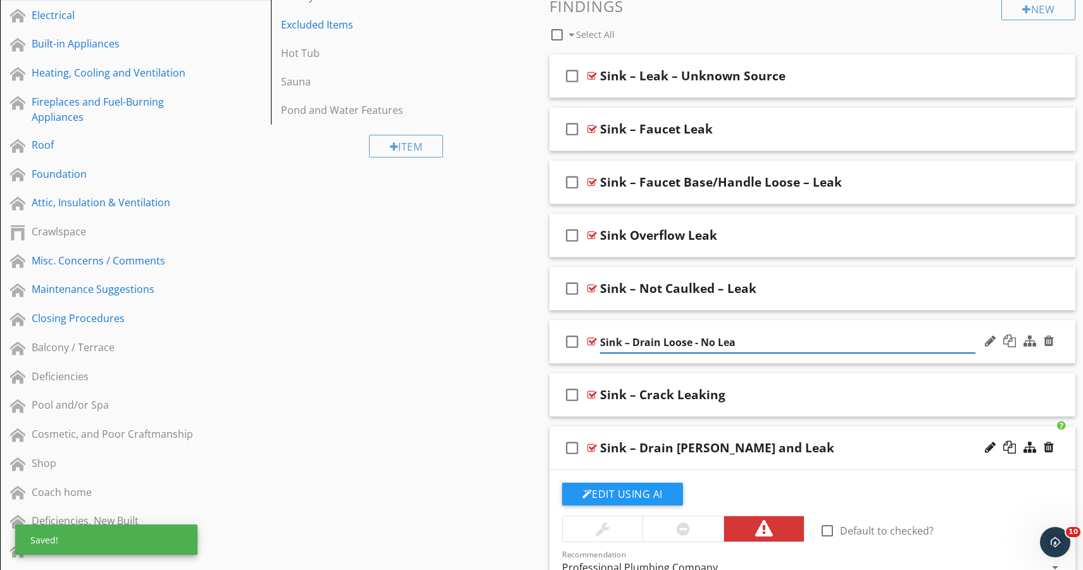
type input "Sink – Drain Loose - No Leak"
click at [749, 358] on div "check_box_outline_blank Sink – Drain Loose - No Leak" at bounding box center [812, 342] width 526 height 44
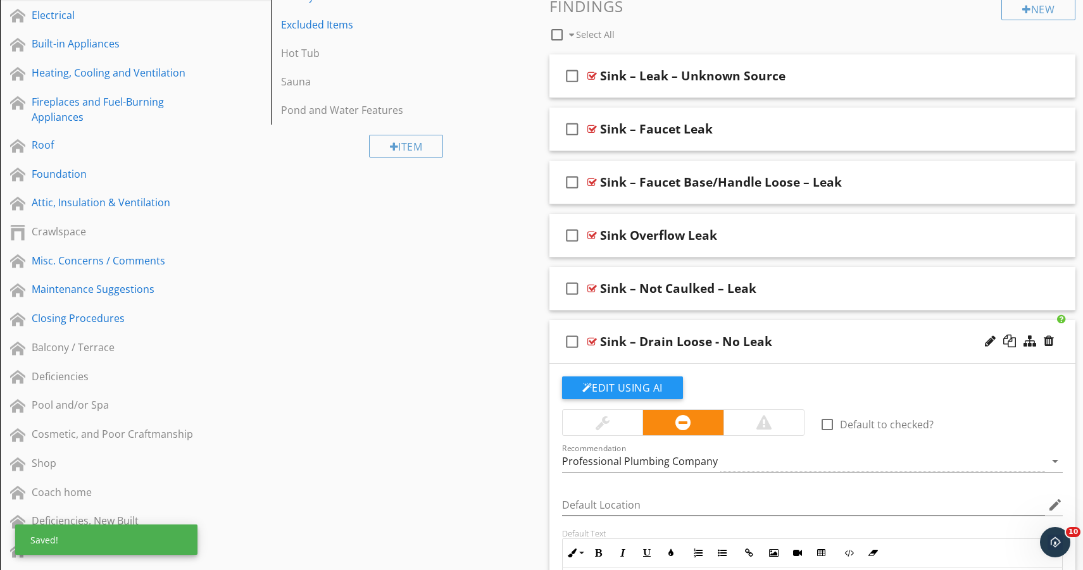
click at [771, 354] on div "check_box_outline_blank Sink – Drain Loose - No Leak" at bounding box center [812, 342] width 526 height 44
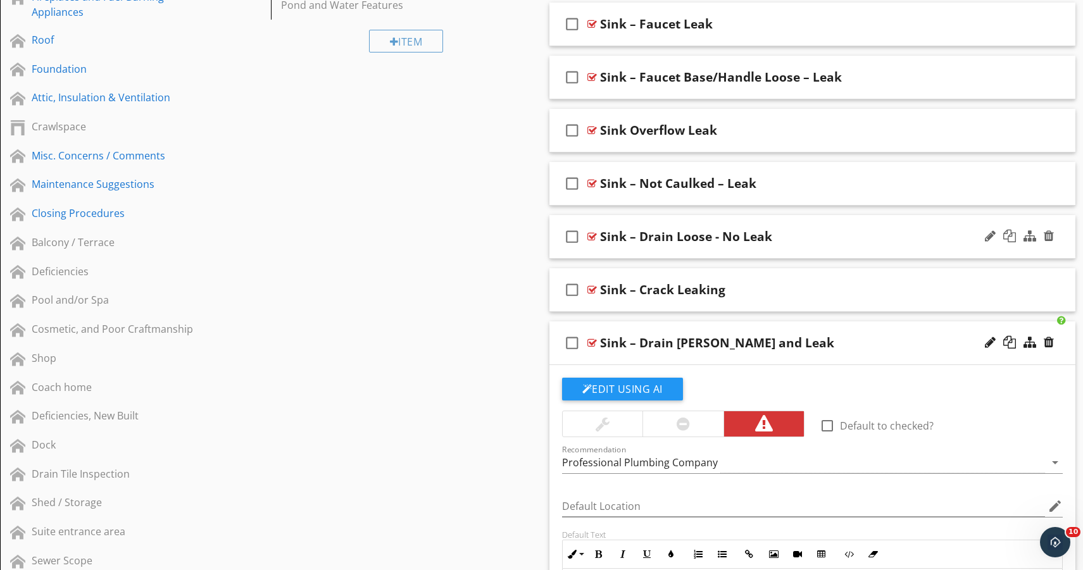
scroll to position [609, 0]
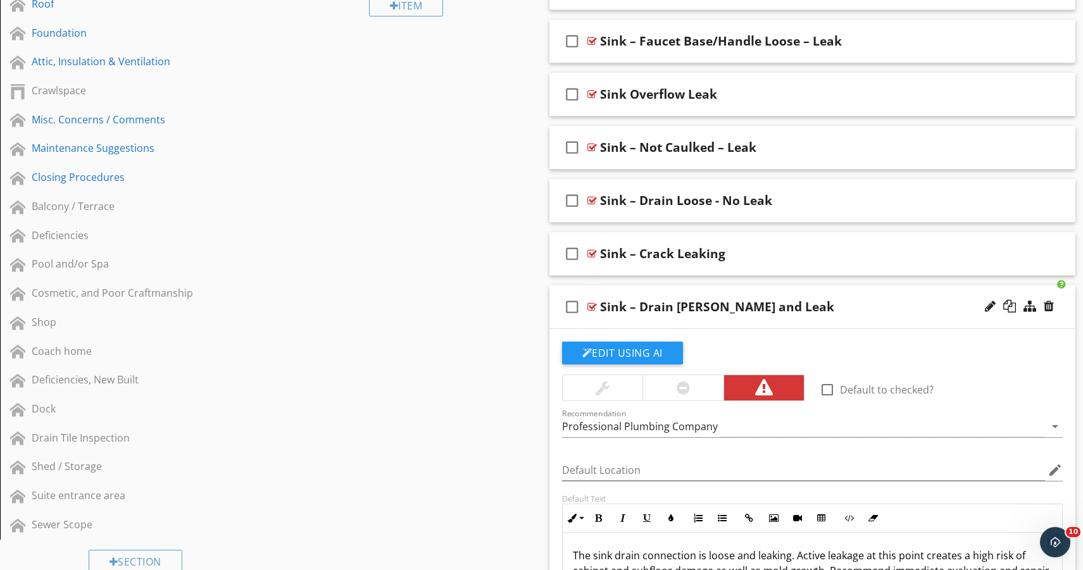
click at [761, 315] on div "check_box_outline_blank Sink – Drain Loose and Leak" at bounding box center [812, 307] width 526 height 44
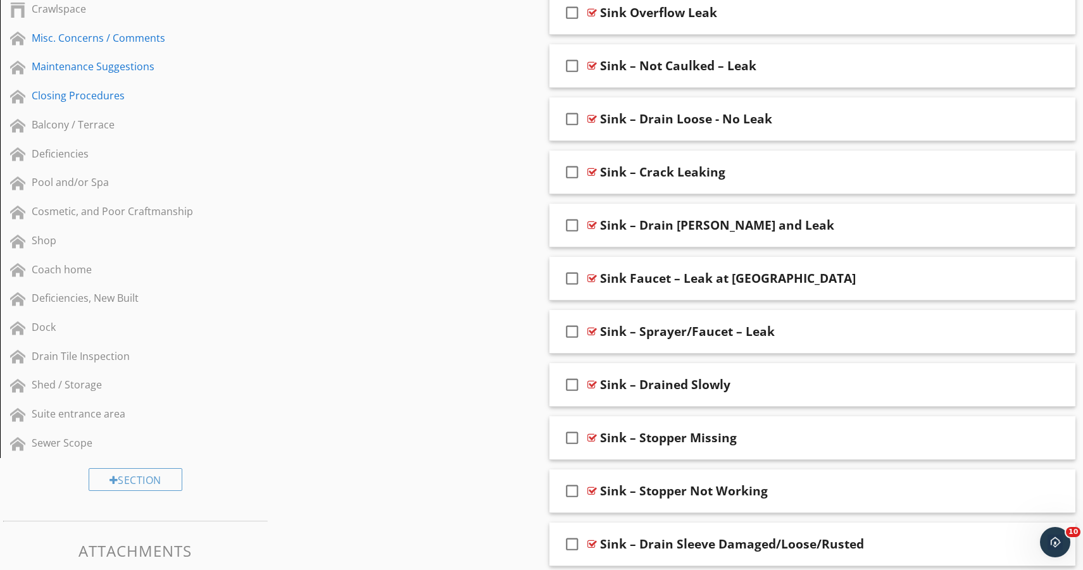
scroll to position [695, 0]
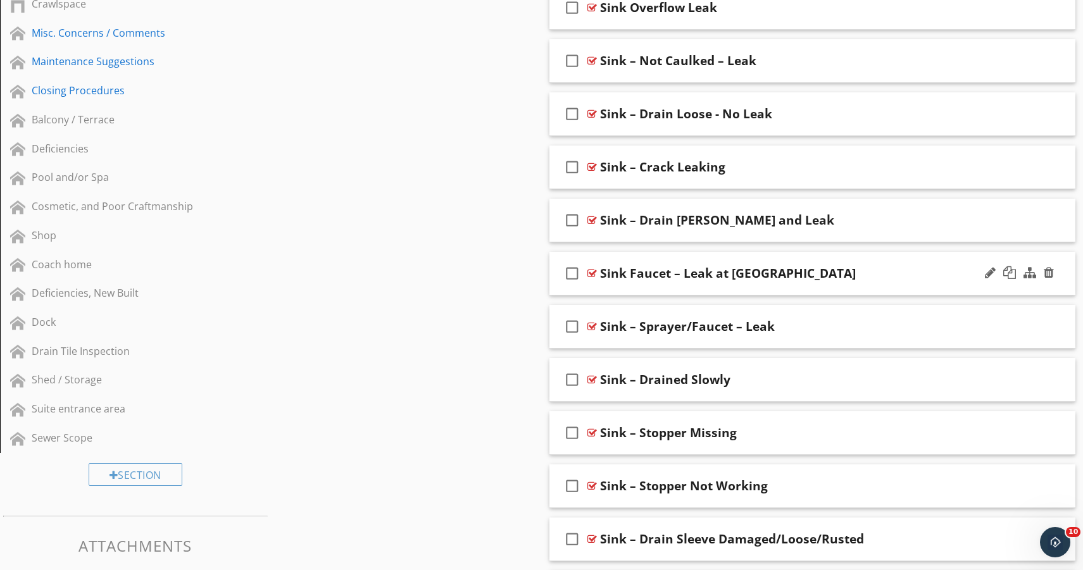
click at [759, 292] on div "check_box_outline_blank Sink Faucet – Leak at Aerator" at bounding box center [812, 274] width 526 height 44
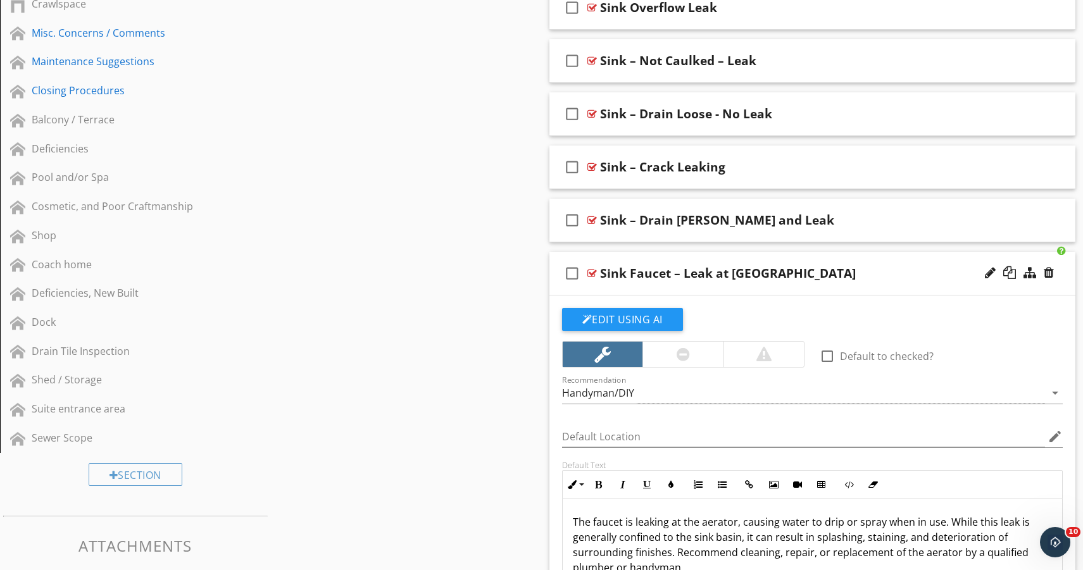
click at [759, 292] on div "check_box_outline_blank Sink Faucet – Leak at Aerator" at bounding box center [812, 274] width 526 height 44
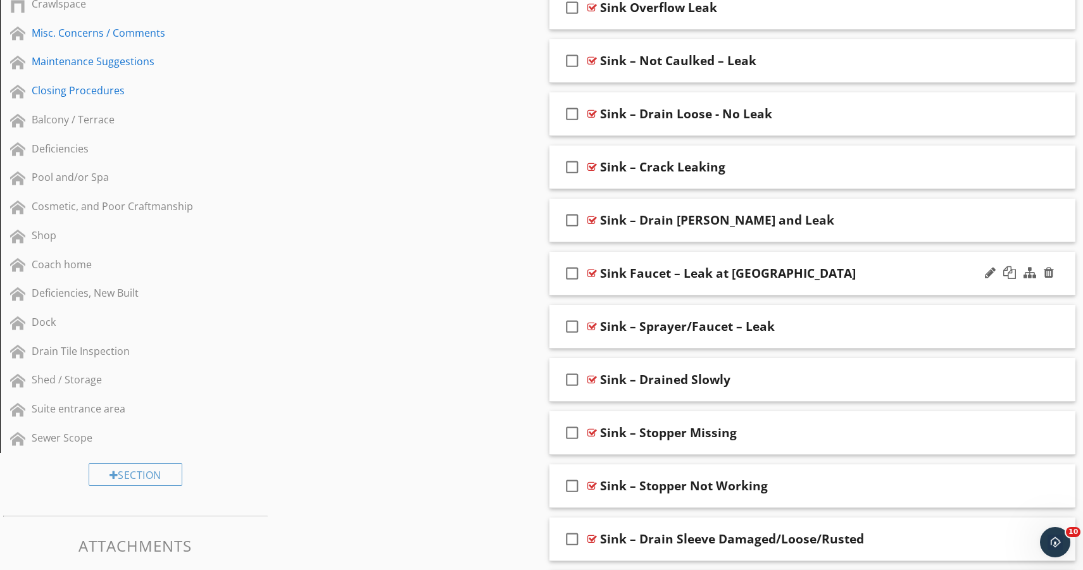
click at [759, 292] on div "check_box_outline_blank Sink Faucet – Leak at Aerator" at bounding box center [812, 274] width 526 height 44
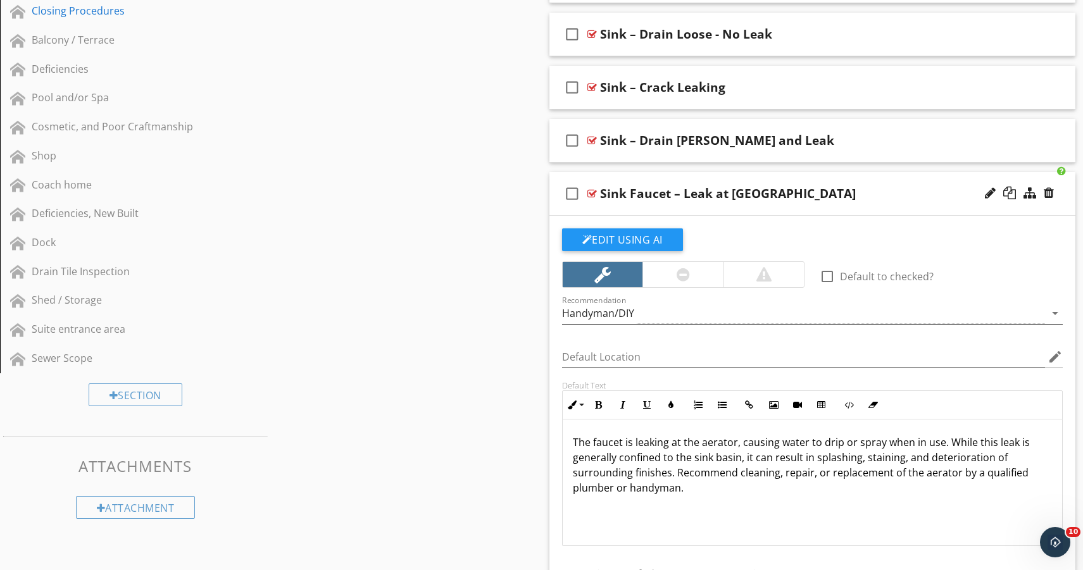
scroll to position [782, 0]
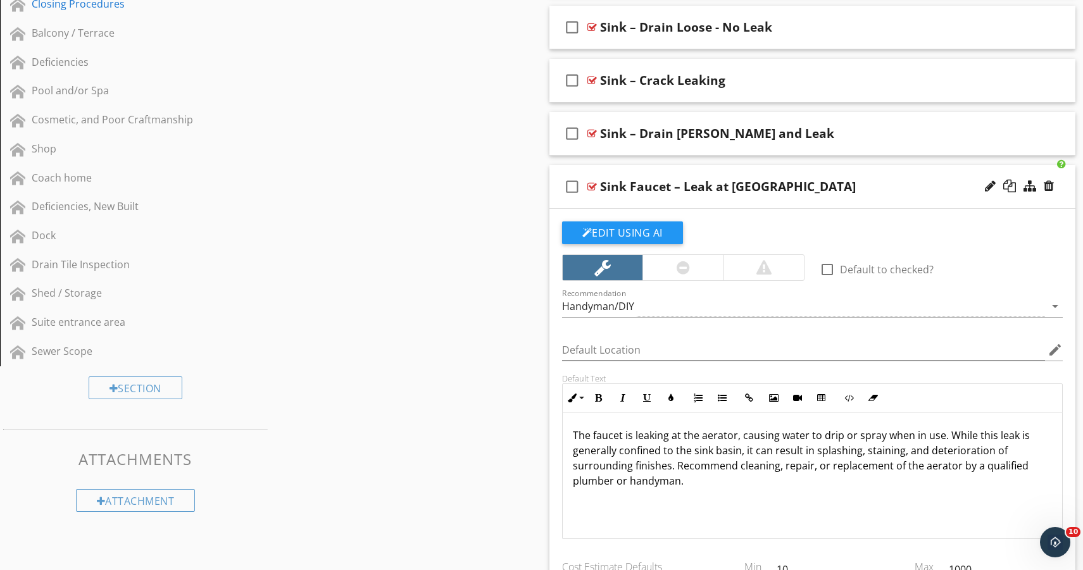
click at [669, 434] on p "The faucet is leaking at the aerator, causing water to drip or spray when in us…" at bounding box center [813, 458] width 480 height 61
drag, startPoint x: 667, startPoint y: 433, endPoint x: 635, endPoint y: 439, distance: 32.7
click at [635, 439] on p "The faucet is leaking at the aerator, causing water to drip or spray when in us…" at bounding box center [813, 458] width 480 height 61
drag, startPoint x: 738, startPoint y: 450, endPoint x: 714, endPoint y: 452, distance: 24.8
click at [714, 452] on p "The faucet is dripping at the aerator, causing water to drip or spray when in u…" at bounding box center [813, 458] width 480 height 61
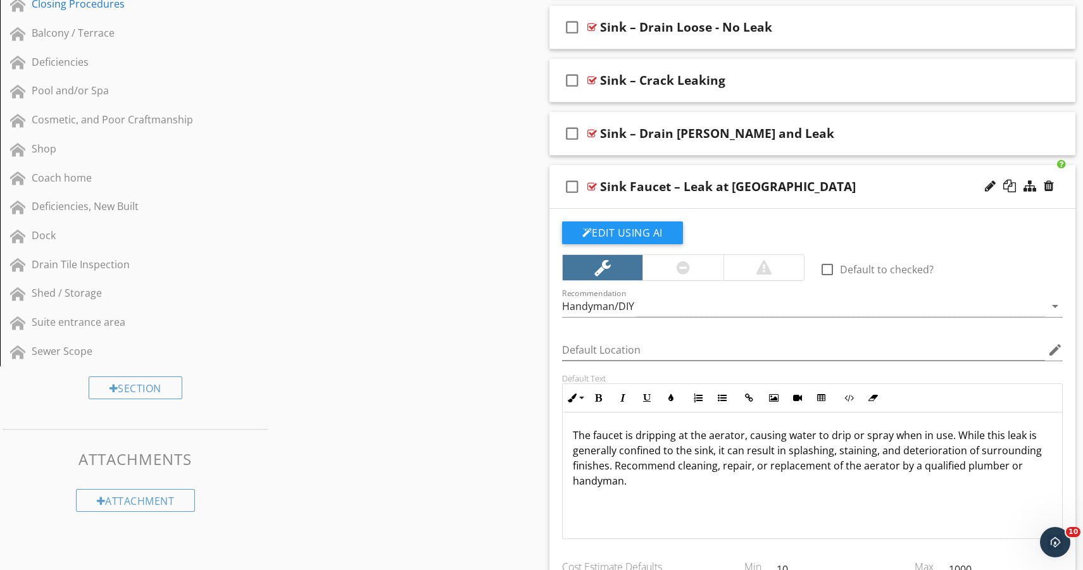
click at [743, 189] on div "Sink Faucet – Leak at Aerator" at bounding box center [728, 186] width 256 height 15
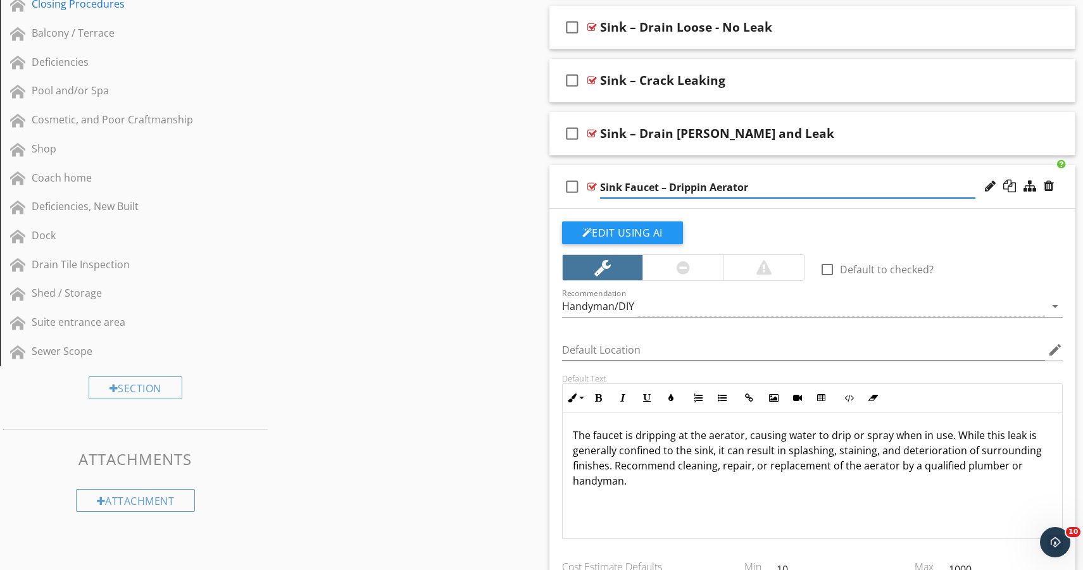
type input "Sink Faucet – Dripping Aerator"
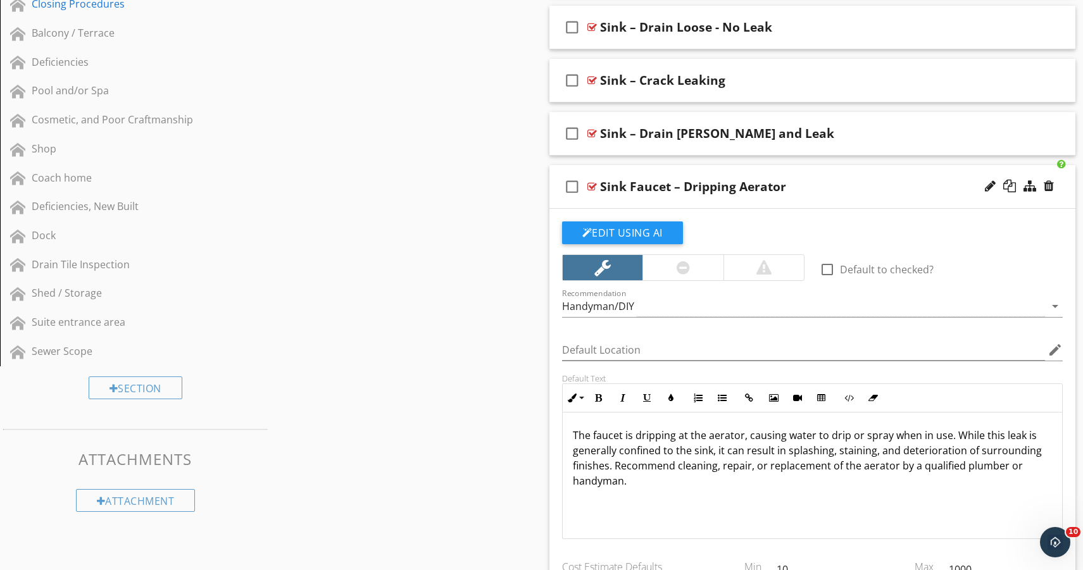
click at [851, 204] on div "check_box_outline_blank Sink Faucet – Dripping Aerator" at bounding box center [812, 187] width 526 height 44
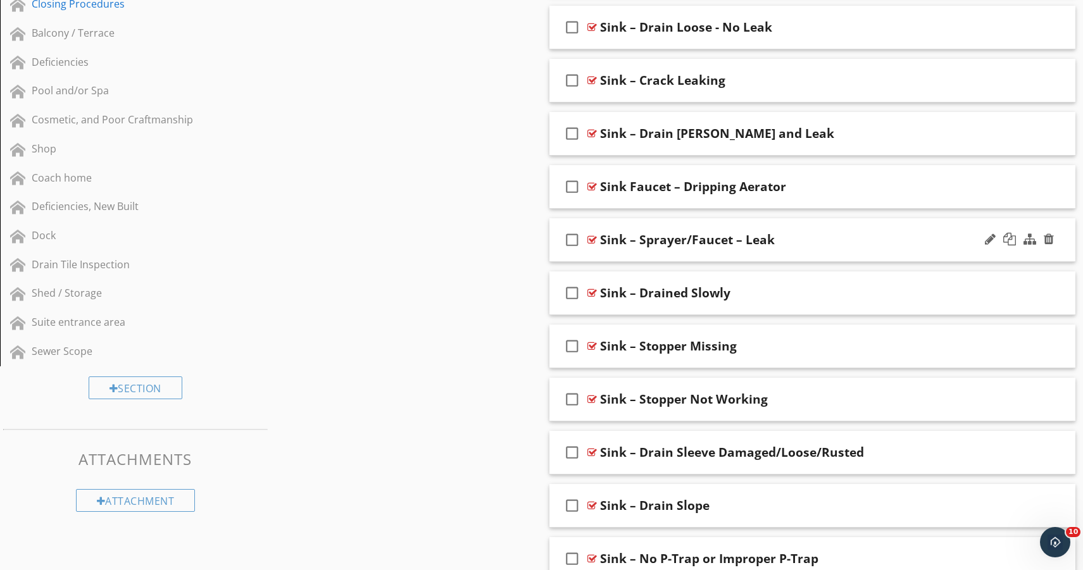
click at [792, 257] on div "check_box_outline_blank Sink – Sprayer/Faucet – Leak" at bounding box center [812, 240] width 526 height 44
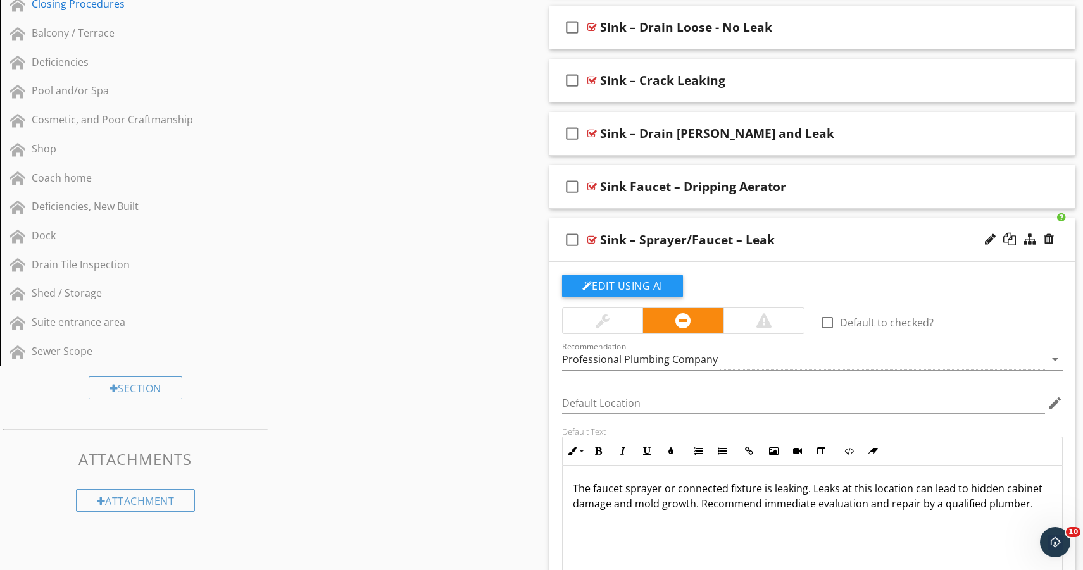
click at [792, 257] on div "check_box_outline_blank Sink – Sprayer/Faucet – Leak" at bounding box center [812, 240] width 526 height 44
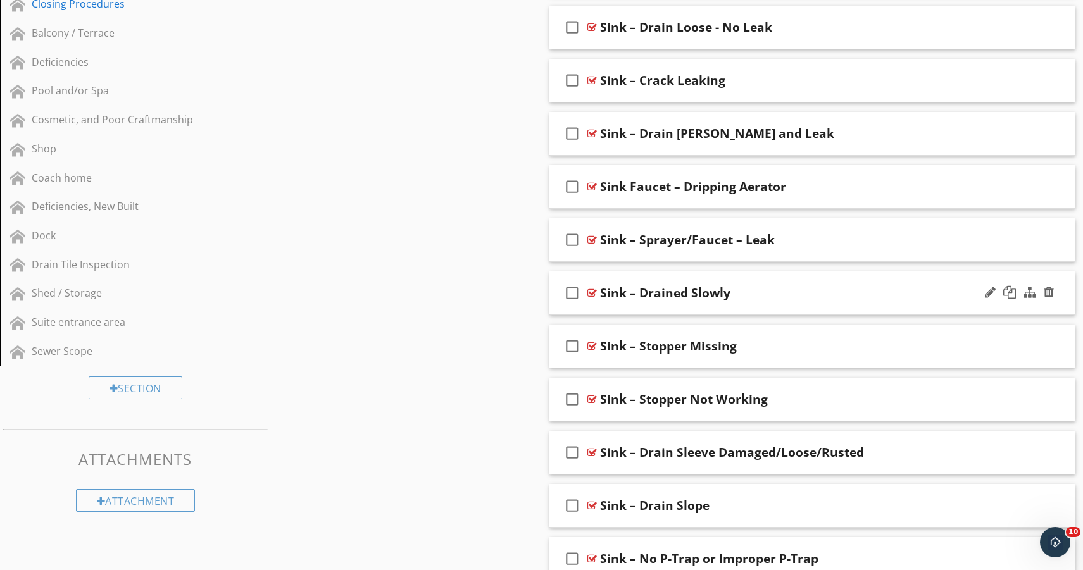
click at [789, 309] on div "check_box_outline_blank Sink – Drained Slowly" at bounding box center [812, 293] width 526 height 44
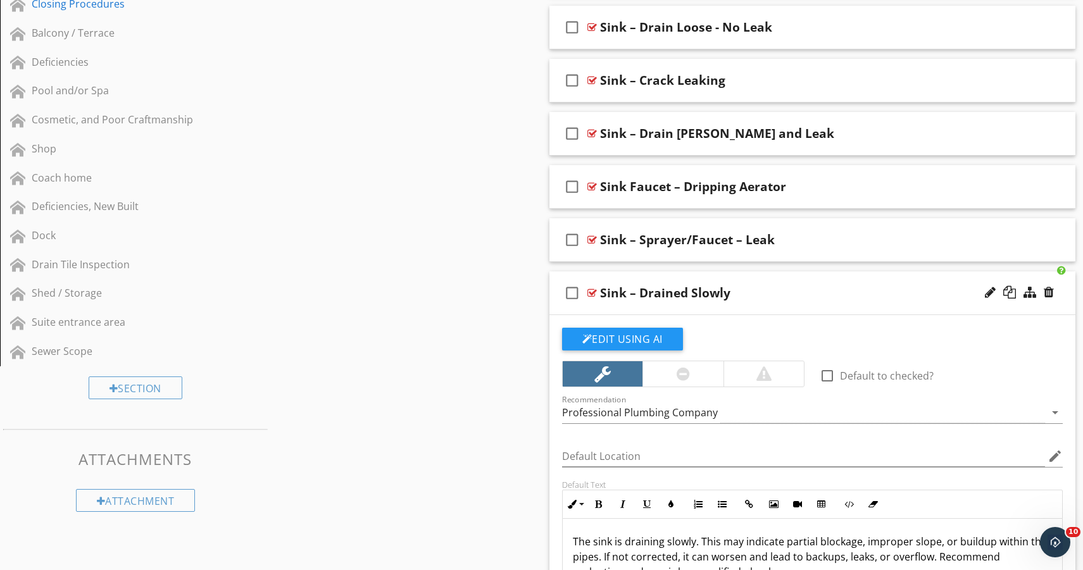
click at [789, 309] on div "check_box_outline_blank Sink – Drained Slowly" at bounding box center [812, 293] width 526 height 44
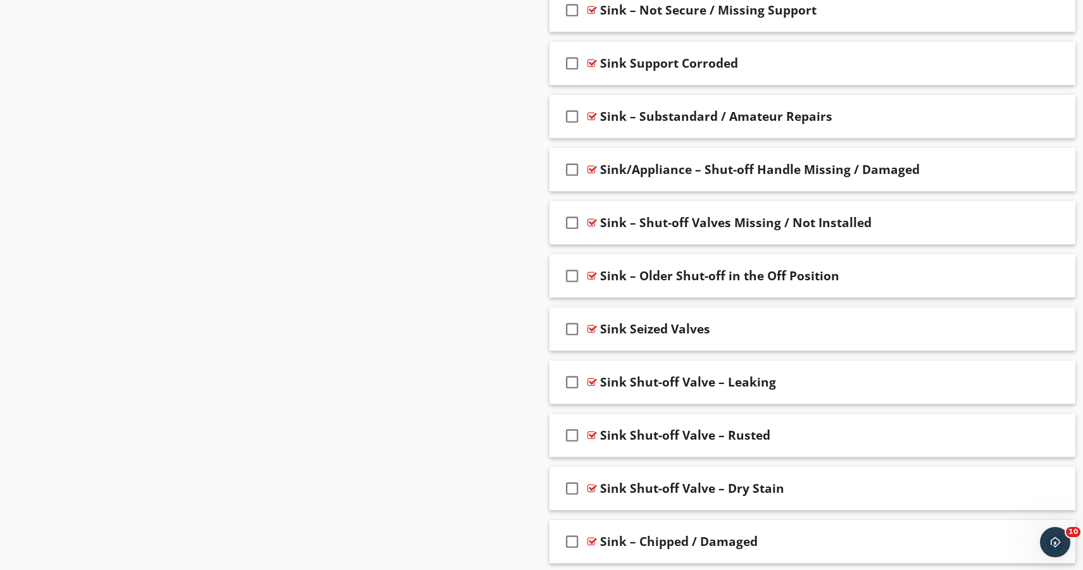
scroll to position [2313, 0]
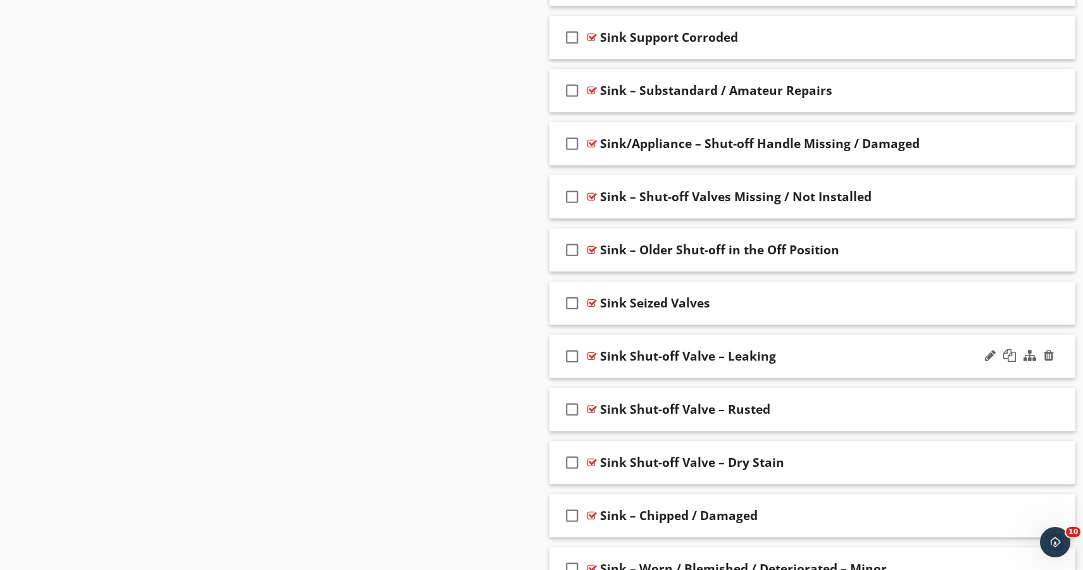
click at [828, 373] on div "check_box_outline_blank Sink Shut-off Valve – Leaking" at bounding box center [812, 357] width 526 height 44
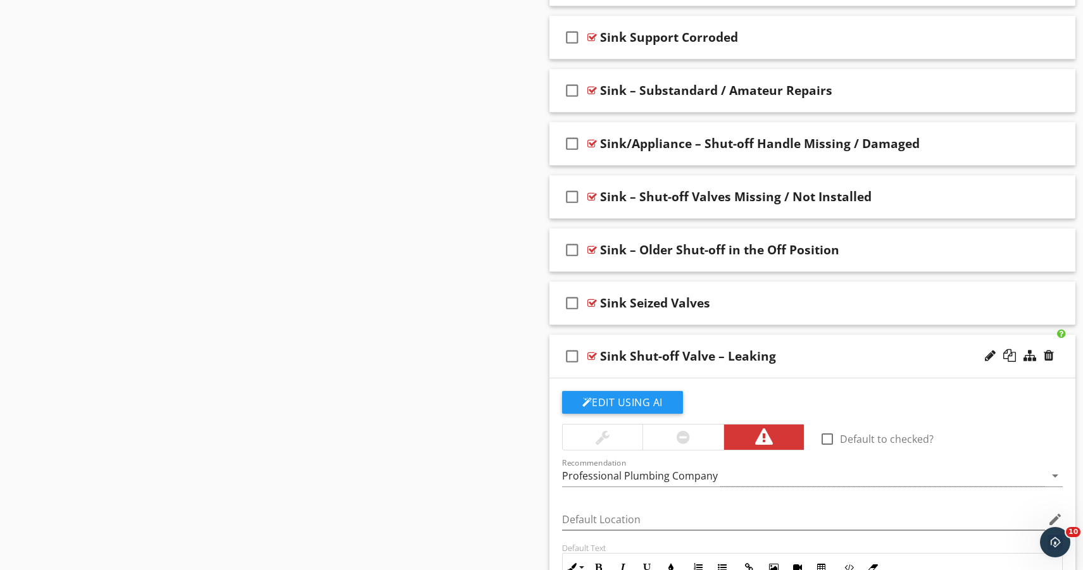
click at [829, 372] on div "check_box_outline_blank Sink Shut-off Valve – Leaking" at bounding box center [812, 357] width 526 height 44
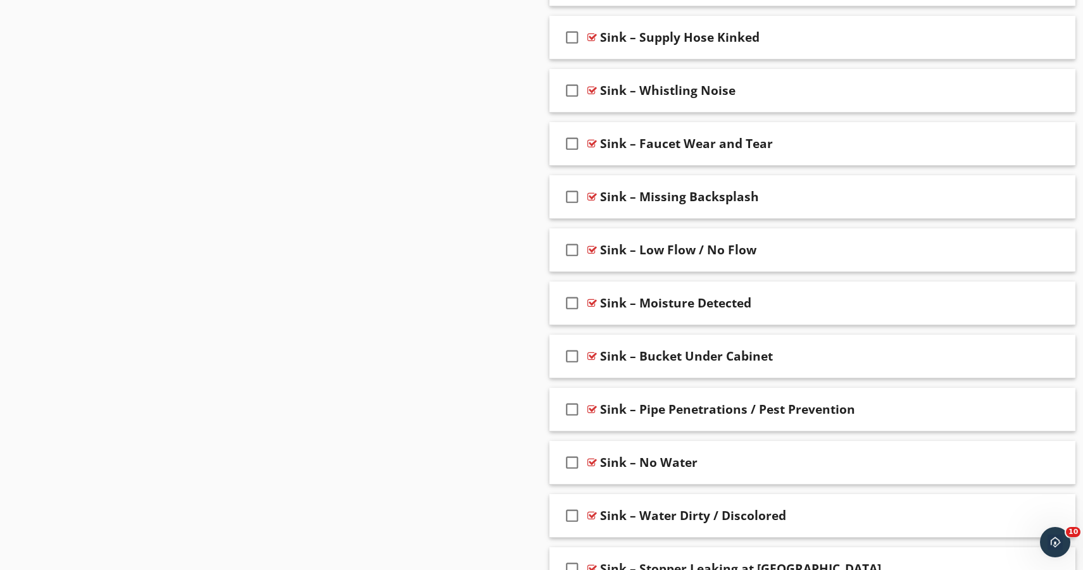
scroll to position [3325, 0]
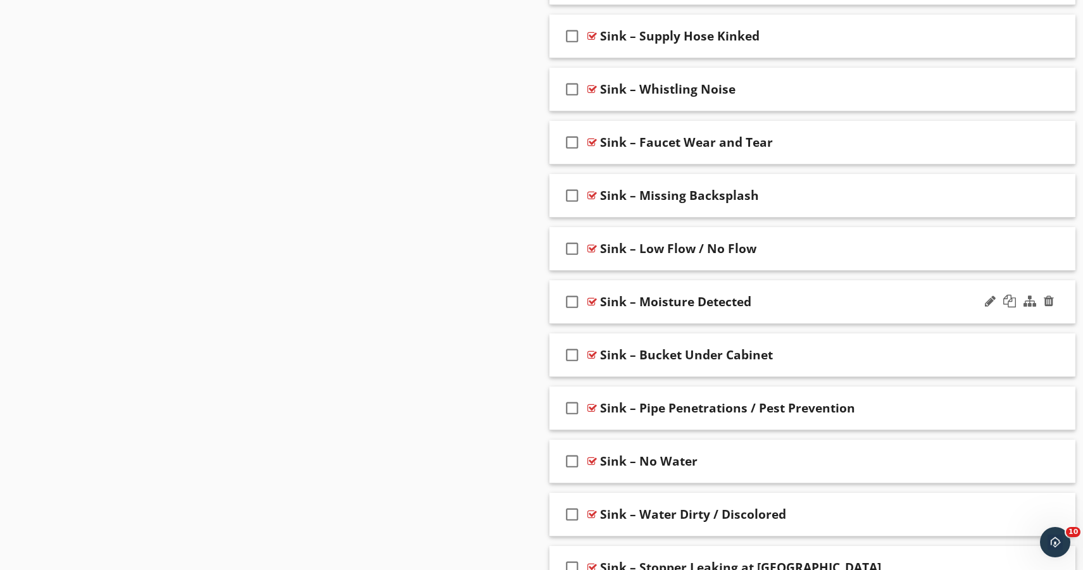
click at [783, 316] on div "check_box_outline_blank Sink – Moisture Detected" at bounding box center [812, 302] width 526 height 44
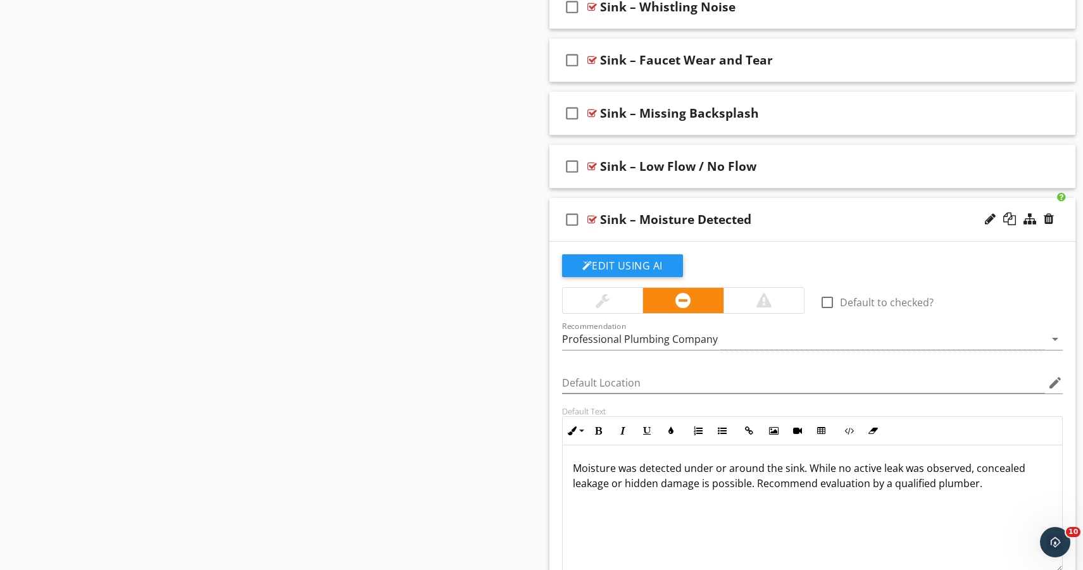
scroll to position [3411, 0]
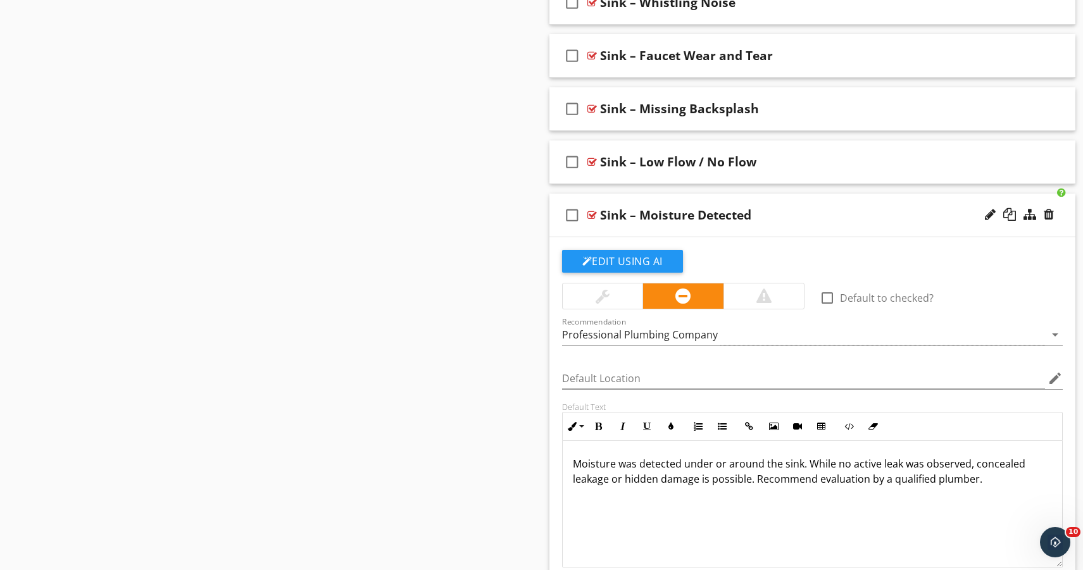
click at [771, 296] on div at bounding box center [763, 295] width 81 height 25
click at [793, 230] on div "check_box_outline_blank Sink – Moisture Detected" at bounding box center [812, 216] width 526 height 44
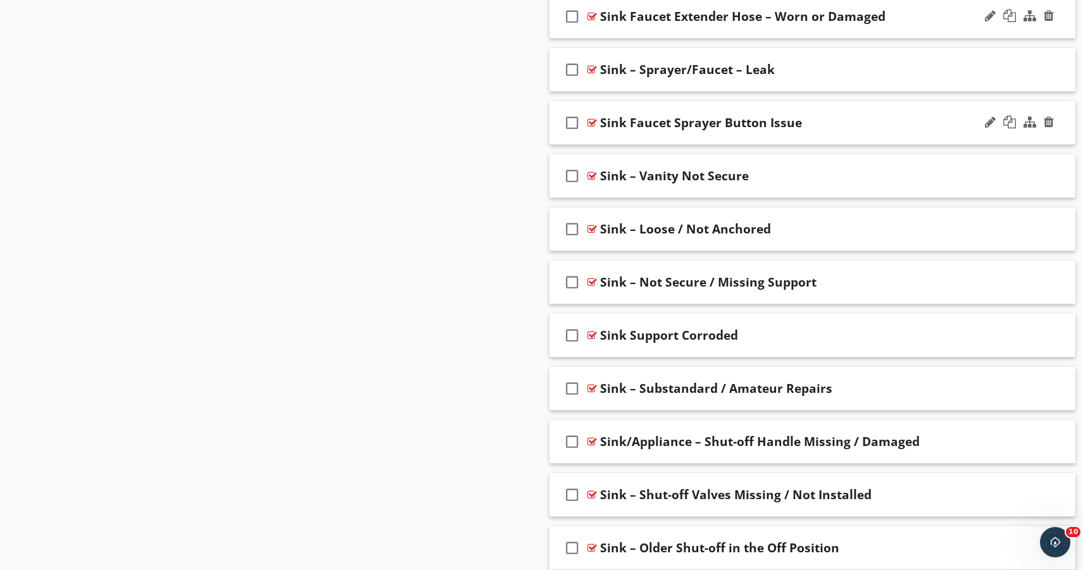
scroll to position [2019, 0]
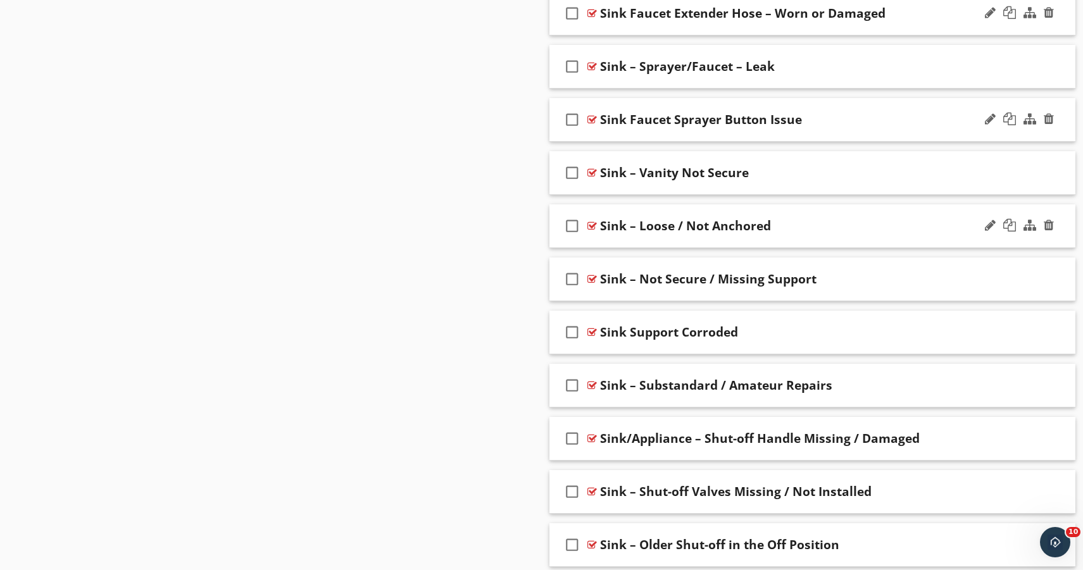
click at [731, 239] on div "check_box_outline_blank Sink – Loose / Not Anchored" at bounding box center [812, 226] width 526 height 44
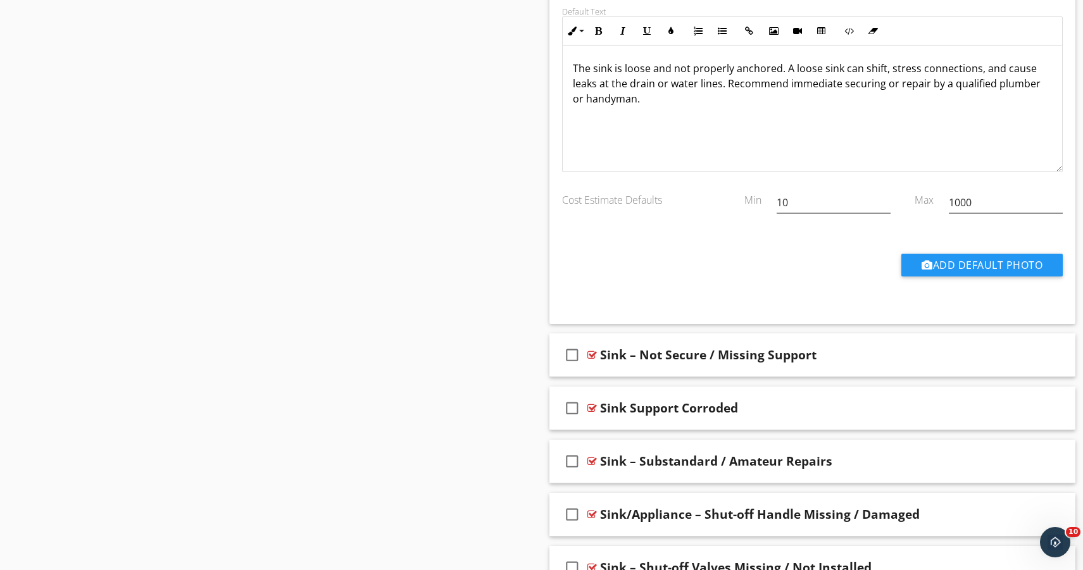
scroll to position [2437, 0]
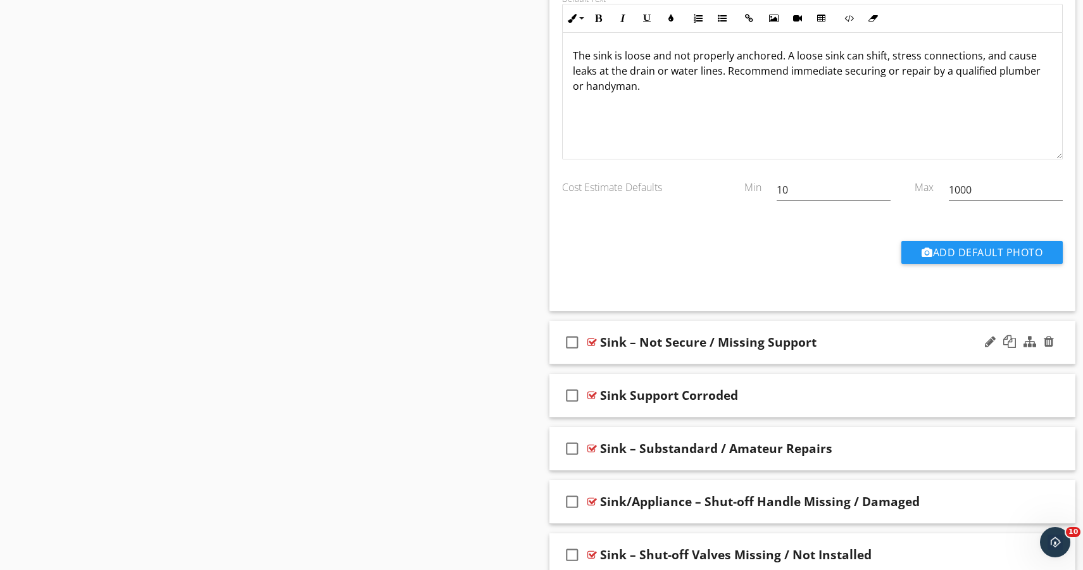
click at [811, 358] on div "check_box_outline_blank Sink – Not Secure / Missing Support" at bounding box center [812, 343] width 526 height 44
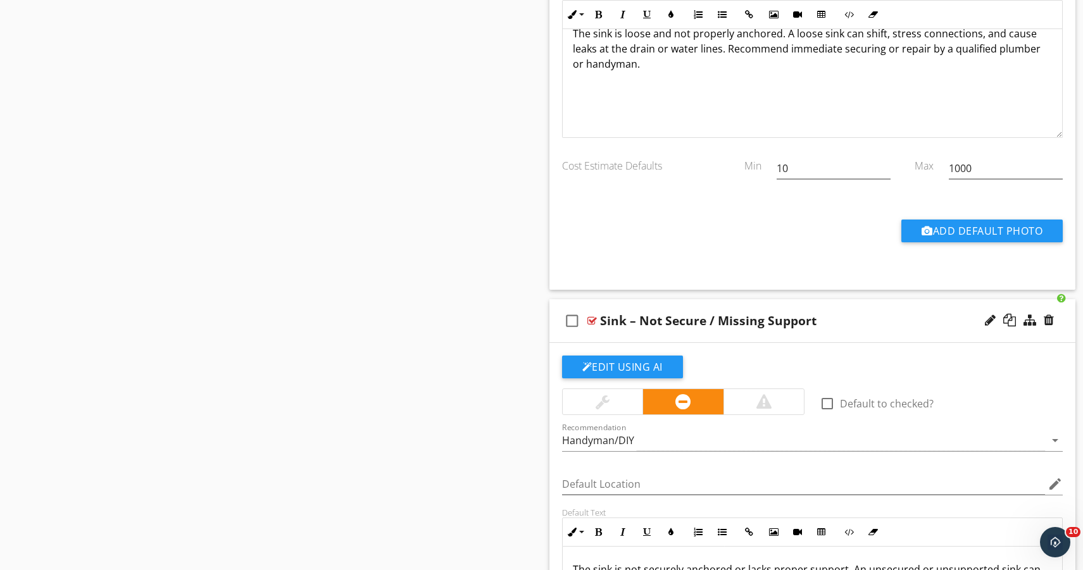
scroll to position [2460, 0]
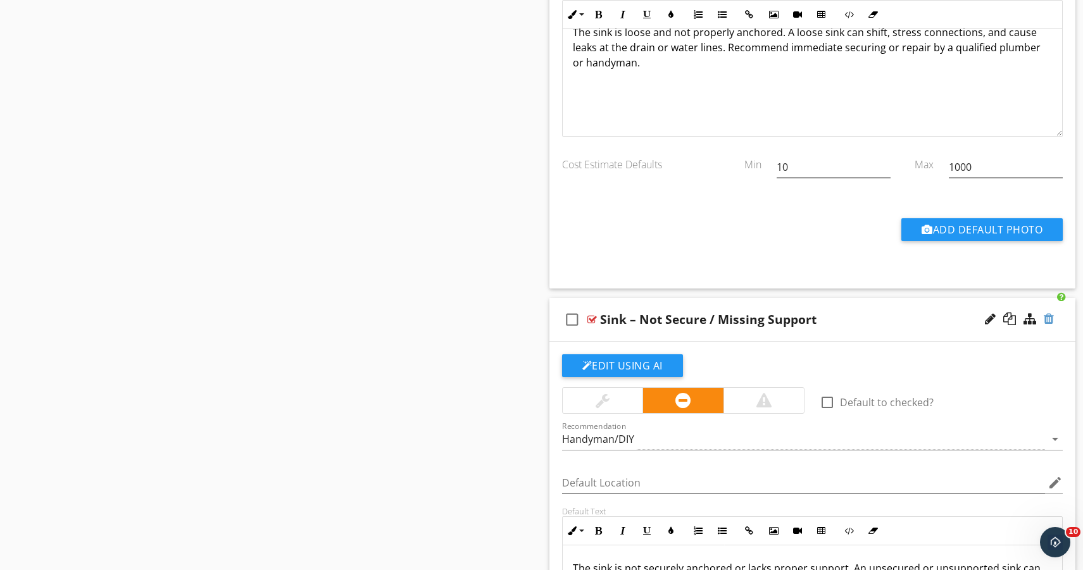
click at [1049, 316] on div at bounding box center [1048, 319] width 10 height 13
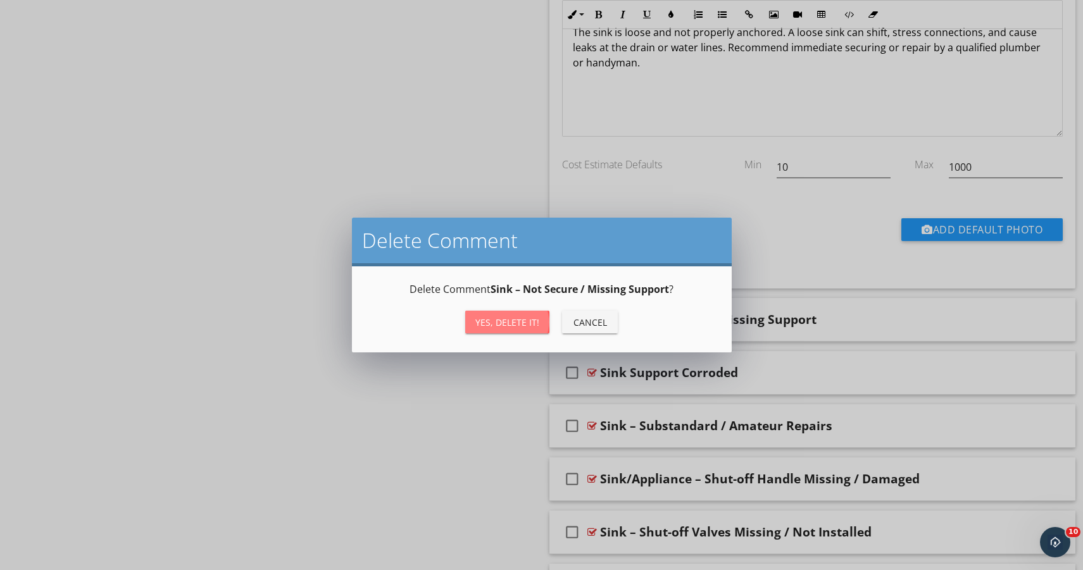
click at [509, 319] on div "Yes, Delete it!" at bounding box center [507, 322] width 64 height 13
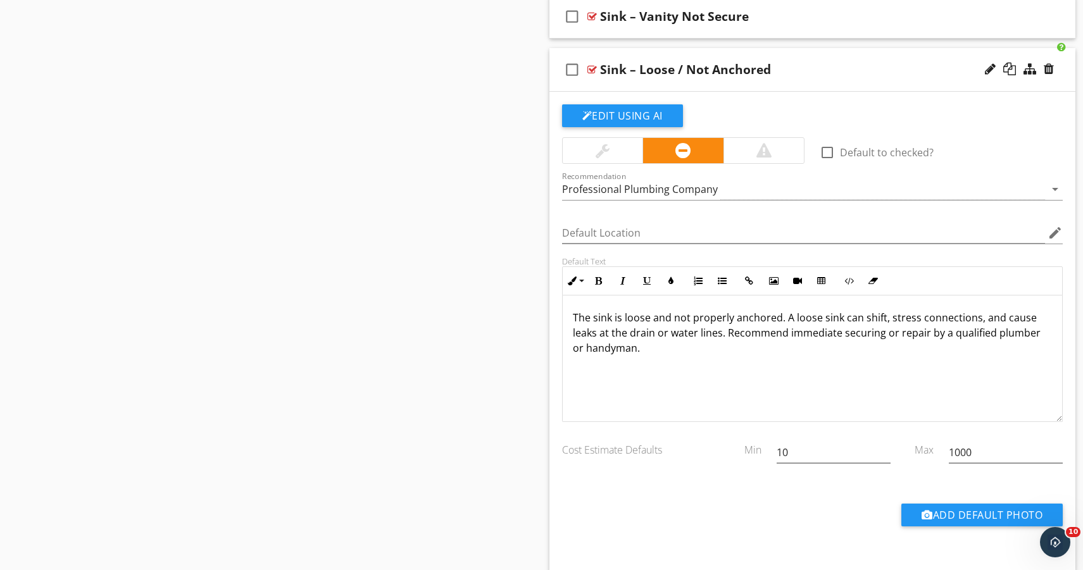
scroll to position [2171, 0]
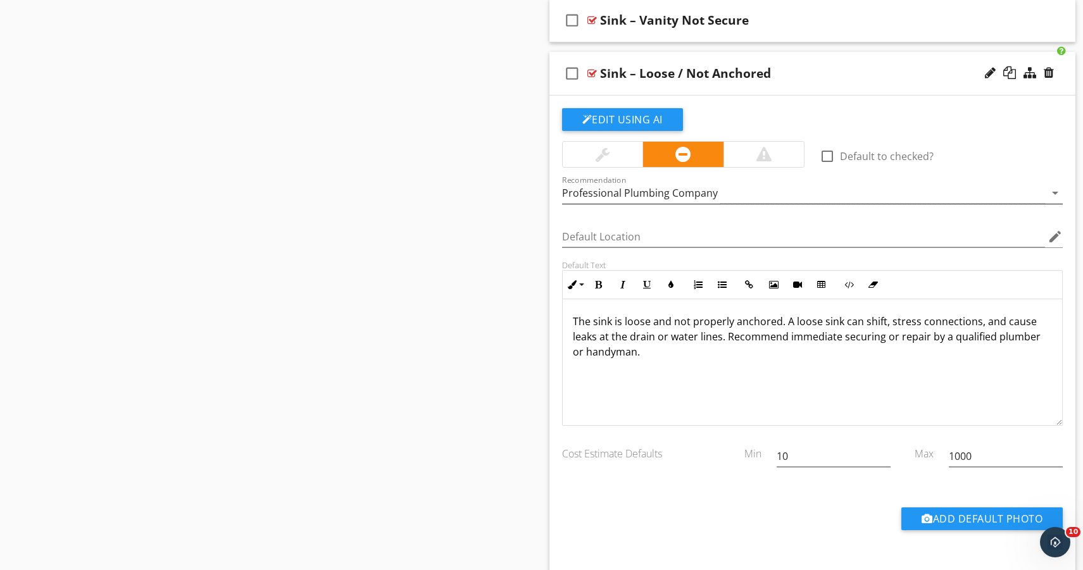
click at [730, 185] on div "Professional Plumbing Company" at bounding box center [803, 193] width 483 height 21
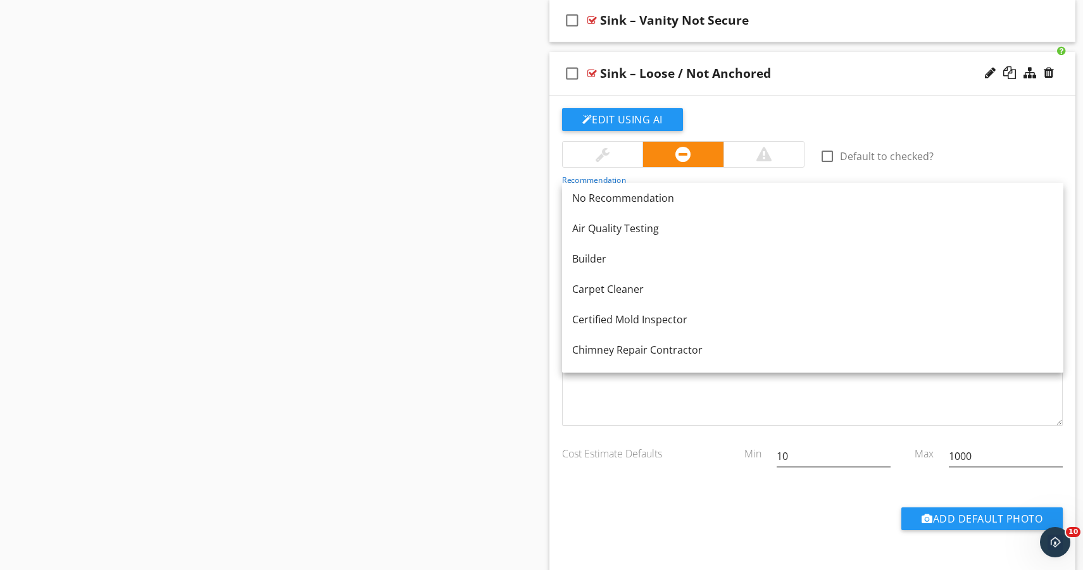
click at [750, 77] on div "Sink – Loose / Not Anchored" at bounding box center [685, 73] width 171 height 15
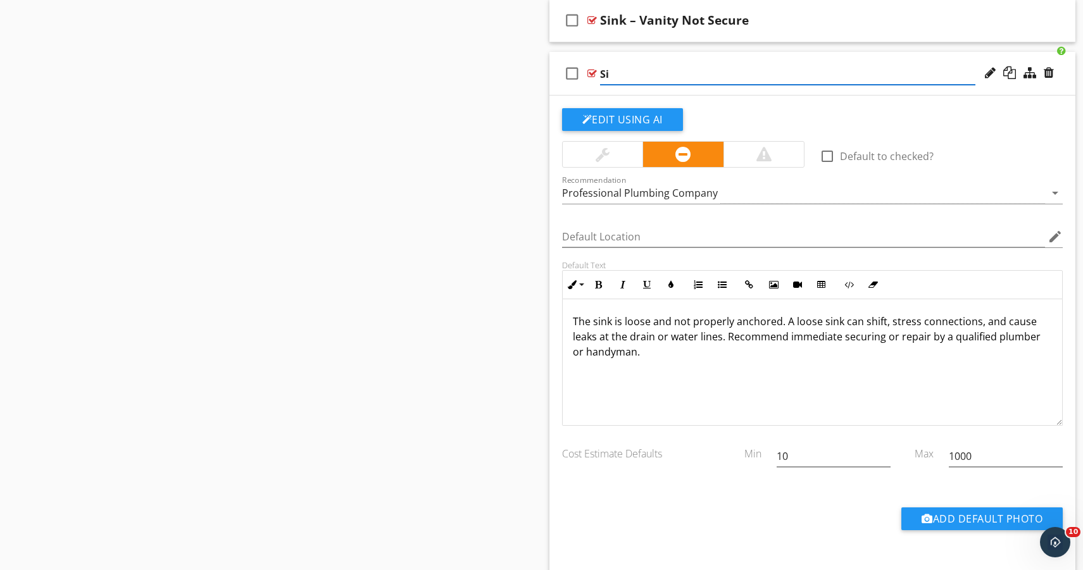
type input "S"
paste input "Sink – Not Secure / Improper Support"
type input "Sink – Not Secure / Improper Support"
click at [650, 360] on div "The sink is loose and not properly anchored. A loose sink can shift, stress con…" at bounding box center [813, 362] width 500 height 127
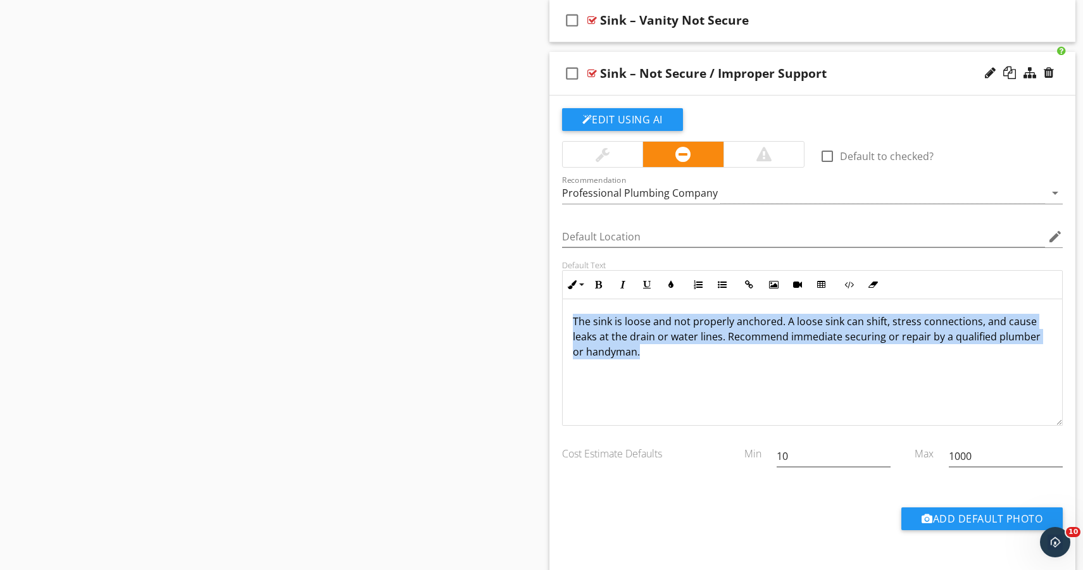
drag, startPoint x: 649, startPoint y: 351, endPoint x: 566, endPoint y: 309, distance: 92.5
click at [566, 309] on div "The sink is loose and not properly anchored. A loose sink can shift, stress con…" at bounding box center [813, 362] width 500 height 127
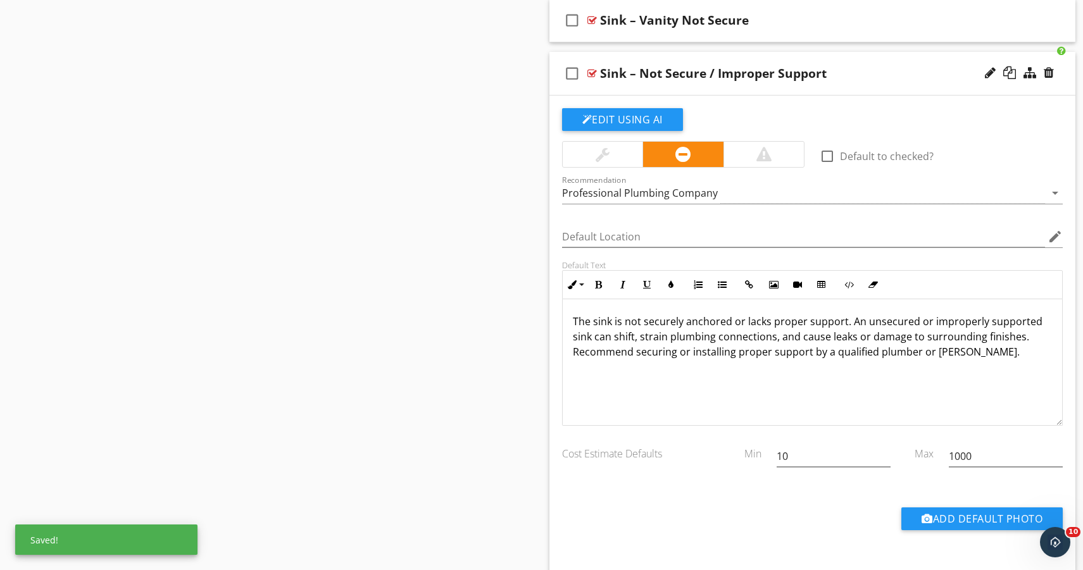
click at [878, 523] on div "Add Default Photo" at bounding box center [812, 523] width 516 height 32
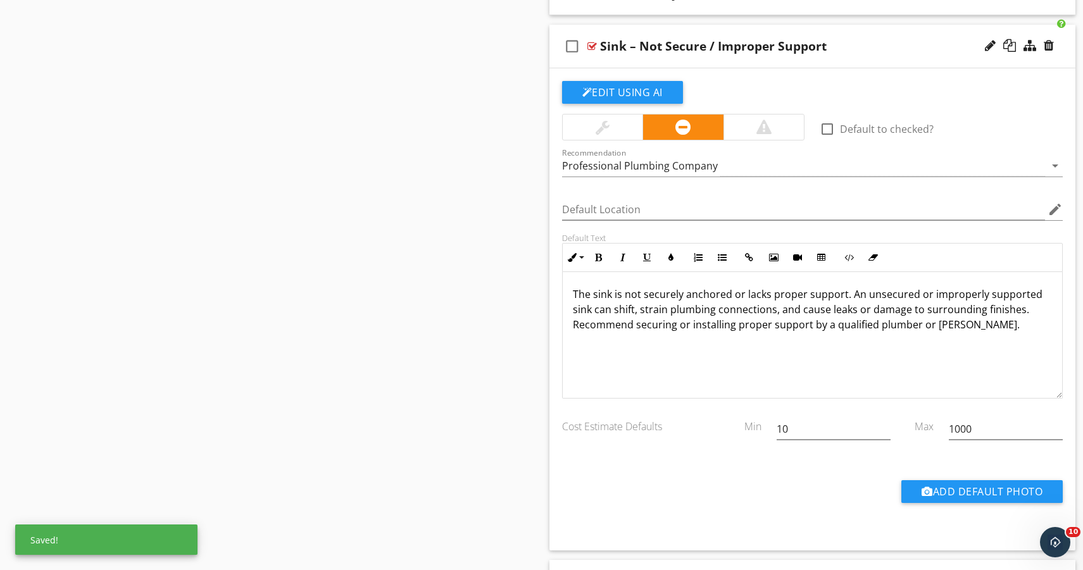
scroll to position [2133, 0]
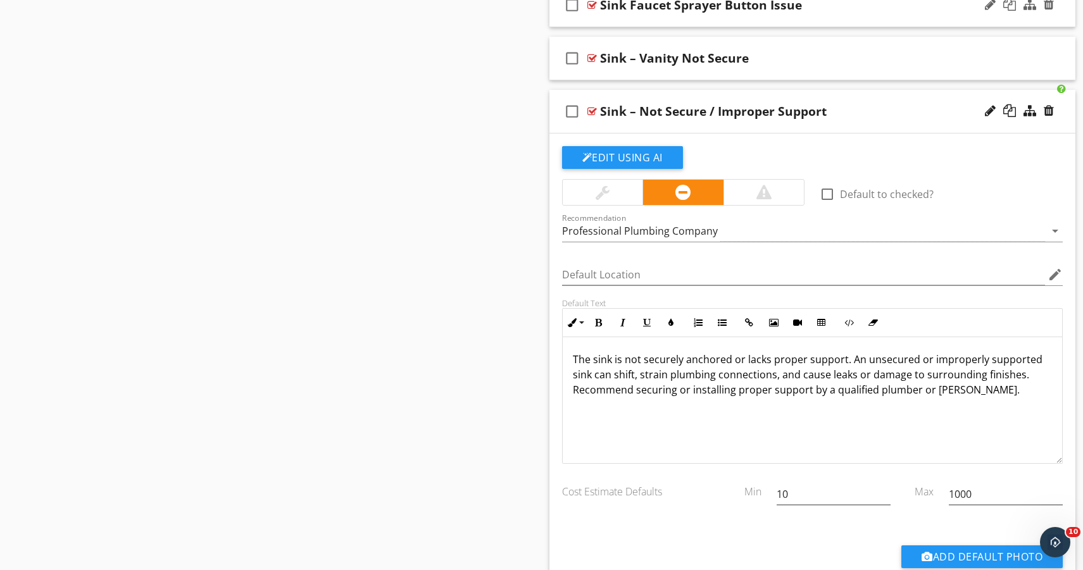
click at [709, 127] on div "check_box_outline_blank Sink – Not Secure / Improper Support" at bounding box center [812, 112] width 526 height 44
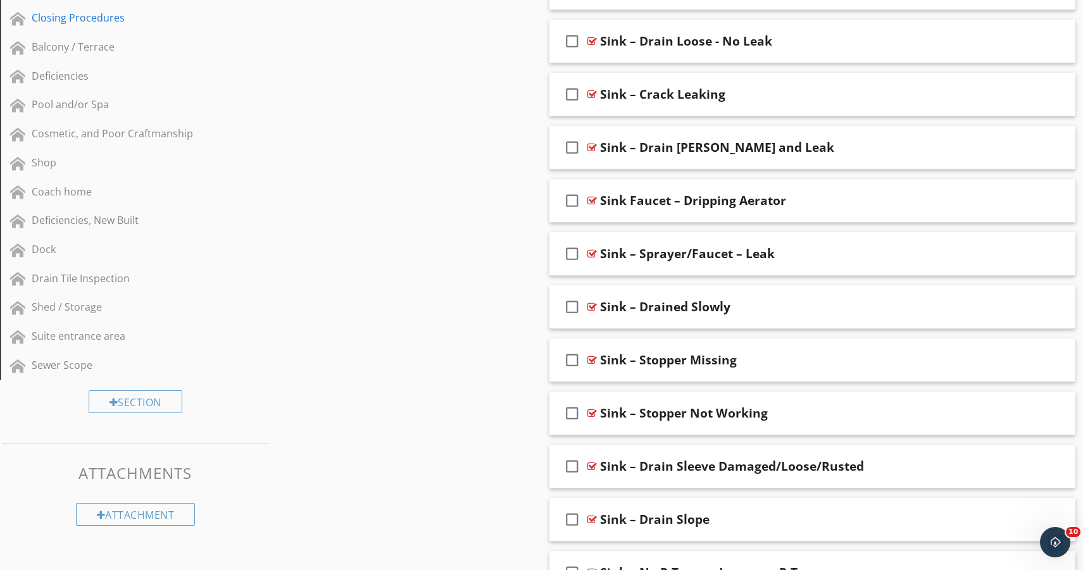
scroll to position [776, 0]
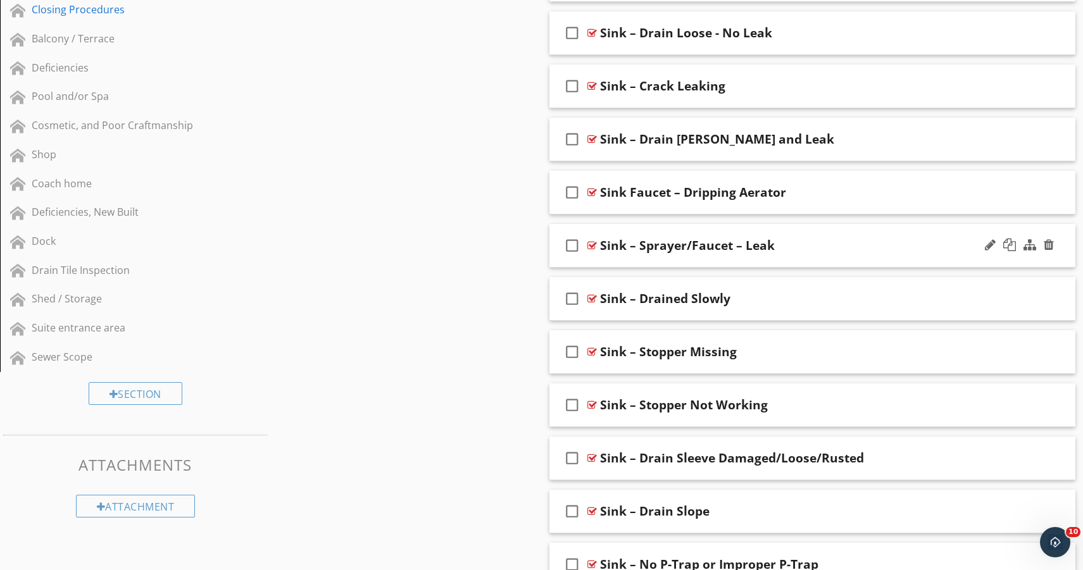
click at [690, 240] on div "Sink – Sprayer/Faucet – Leak" at bounding box center [687, 245] width 175 height 15
click at [753, 260] on div "check_box_outline_blank Sink – Sprayer/Faucet – Leak" at bounding box center [812, 246] width 526 height 44
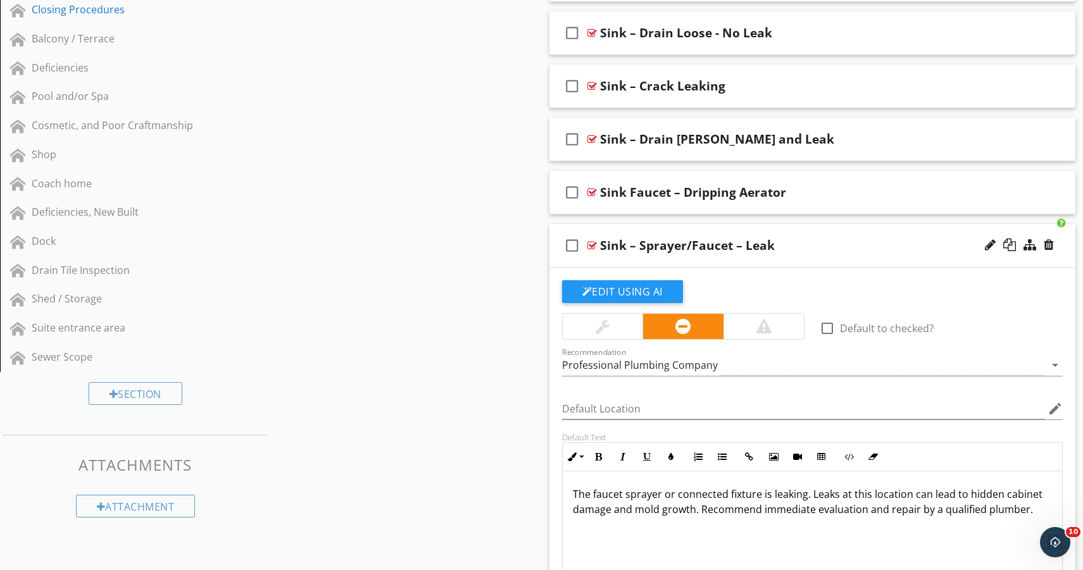
click at [1030, 507] on p "The faucet sprayer or connected fixture is leaking. Leaks at this location can …" at bounding box center [813, 502] width 480 height 30
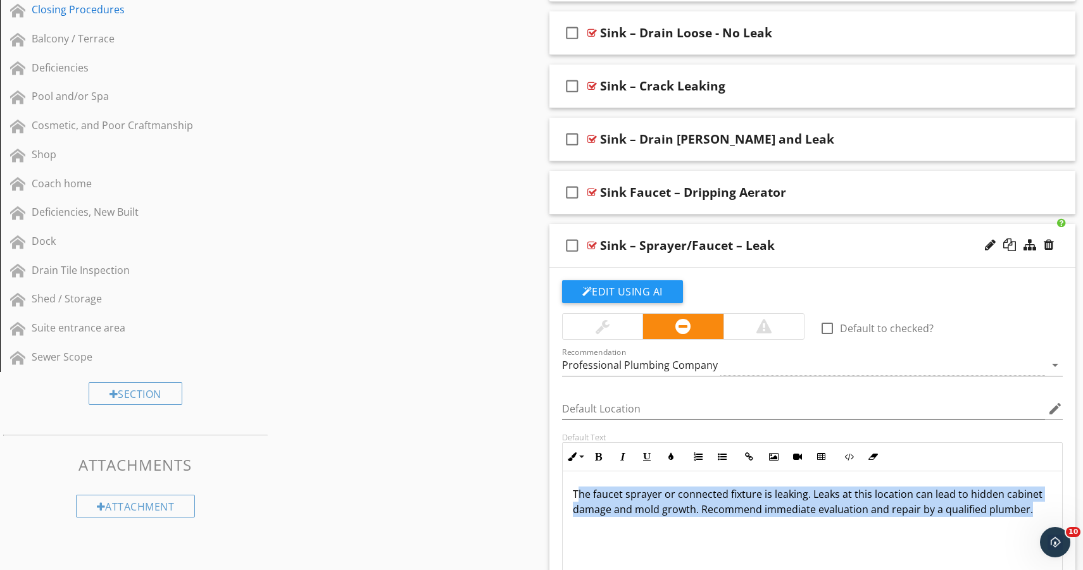
drag, startPoint x: 1034, startPoint y: 509, endPoint x: 576, endPoint y: 488, distance: 458.6
click at [576, 488] on p "The faucet sprayer or connected fixture is leaking. Leaks at this location can …" at bounding box center [813, 502] width 480 height 30
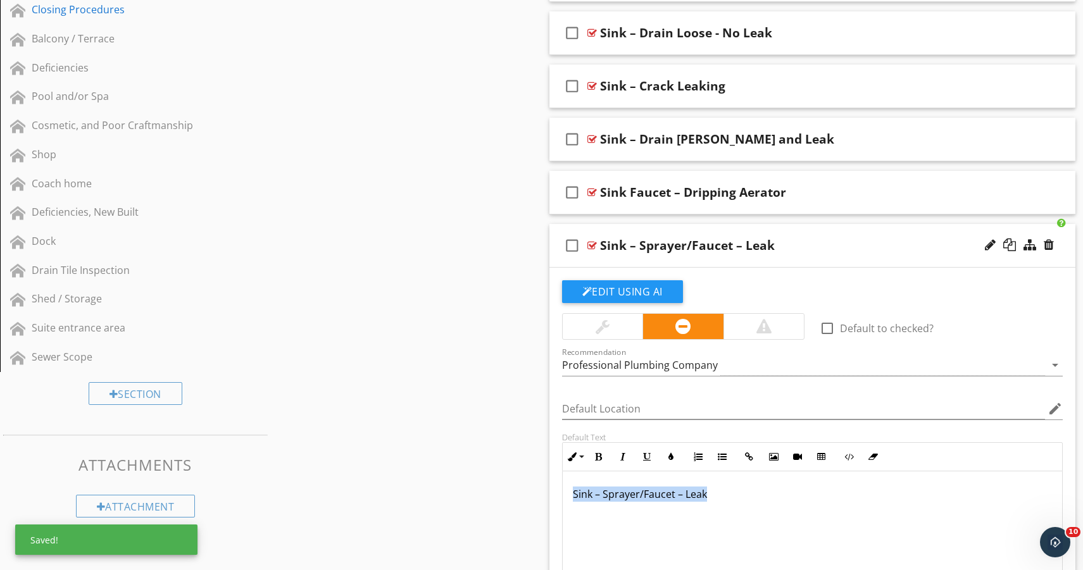
drag, startPoint x: 715, startPoint y: 494, endPoint x: 564, endPoint y: 491, distance: 151.3
click at [564, 491] on div "Sink – Sprayer/Faucet – Leak" at bounding box center [813, 534] width 500 height 127
click at [731, 242] on div "Sink – Sprayer/Faucet – Leak" at bounding box center [687, 245] width 175 height 15
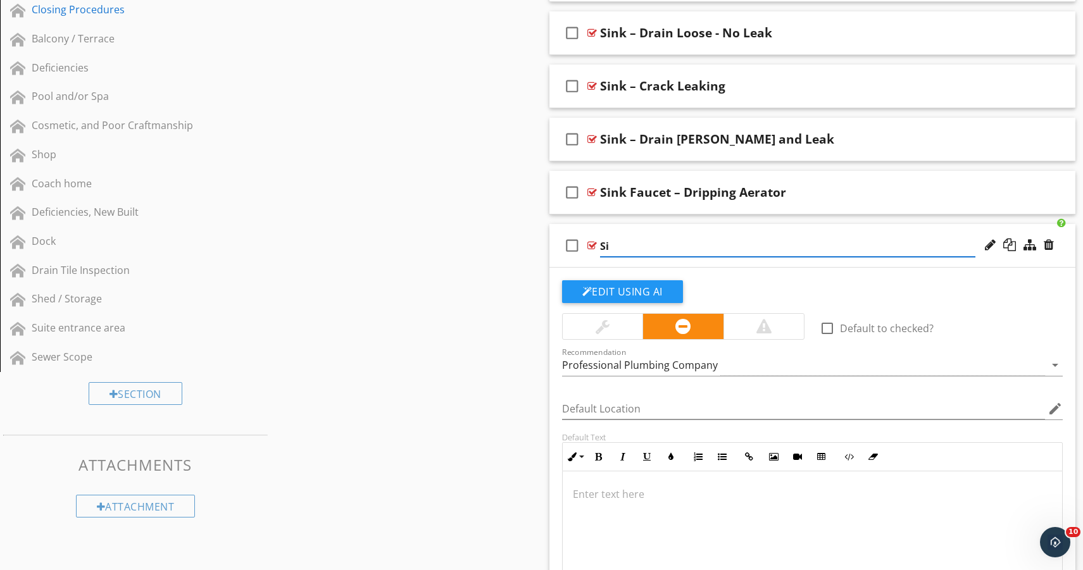
type input "S"
paste input "Sink – Sprayer/Faucet – Leak"
type input "Sink – Sprayer/Faucet – Leak"
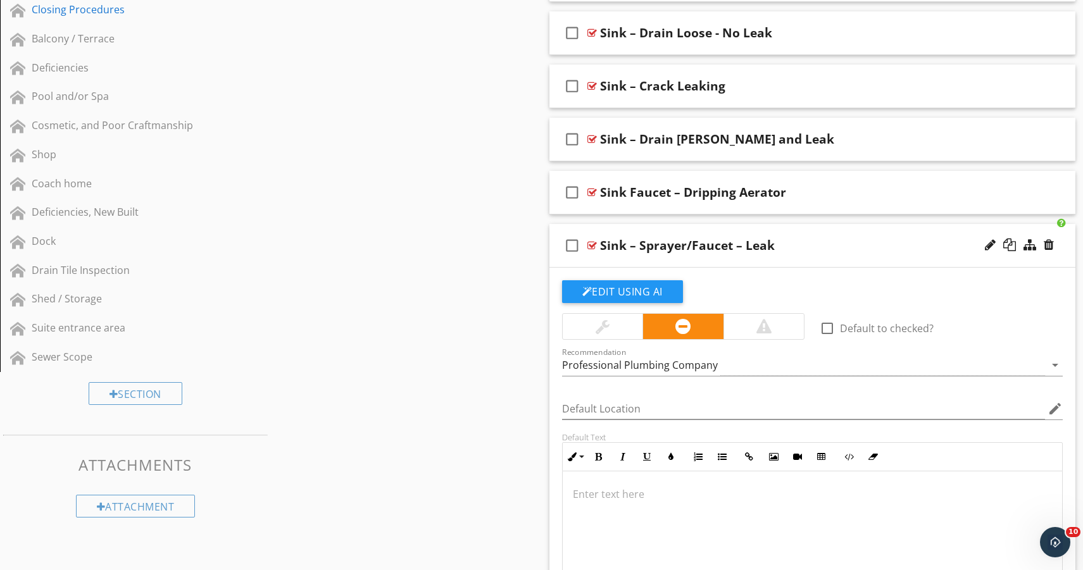
click at [662, 492] on p at bounding box center [813, 494] width 480 height 15
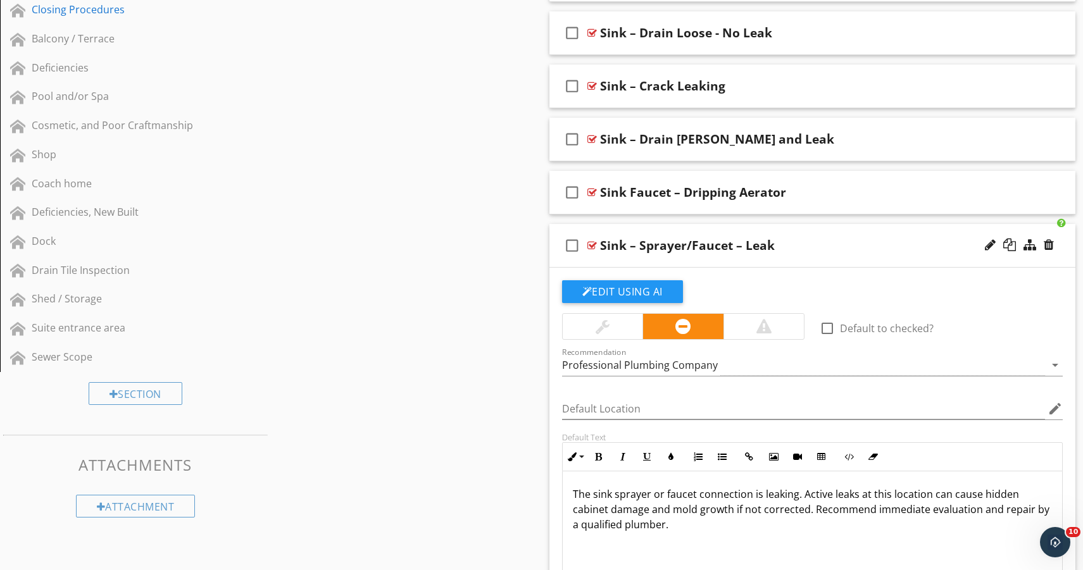
scroll to position [1, 0]
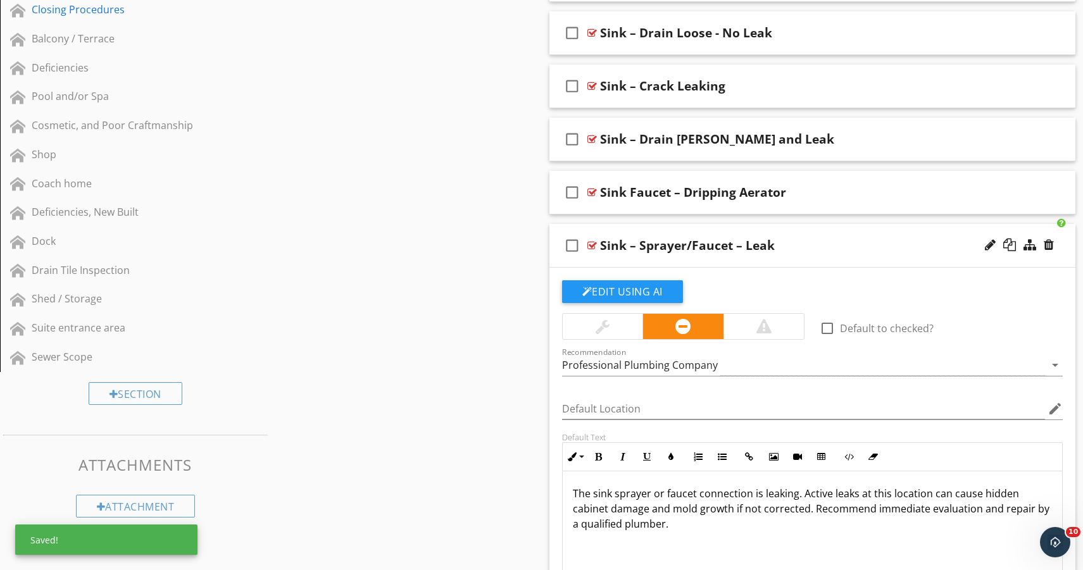
click at [709, 263] on div "check_box_outline_blank Sink – Sprayer/Faucet – Leak" at bounding box center [812, 246] width 526 height 44
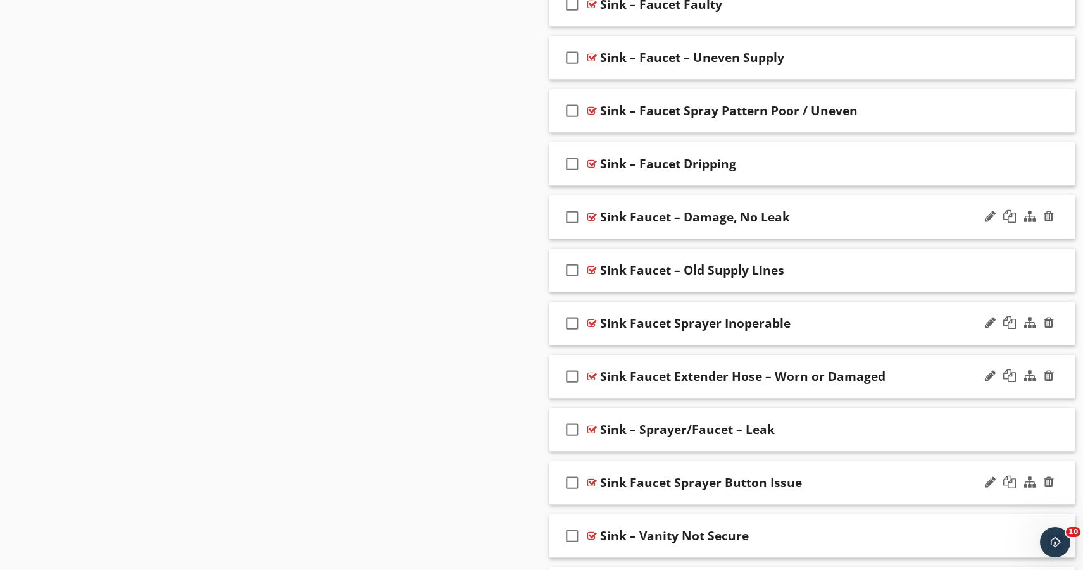
scroll to position [1658, 0]
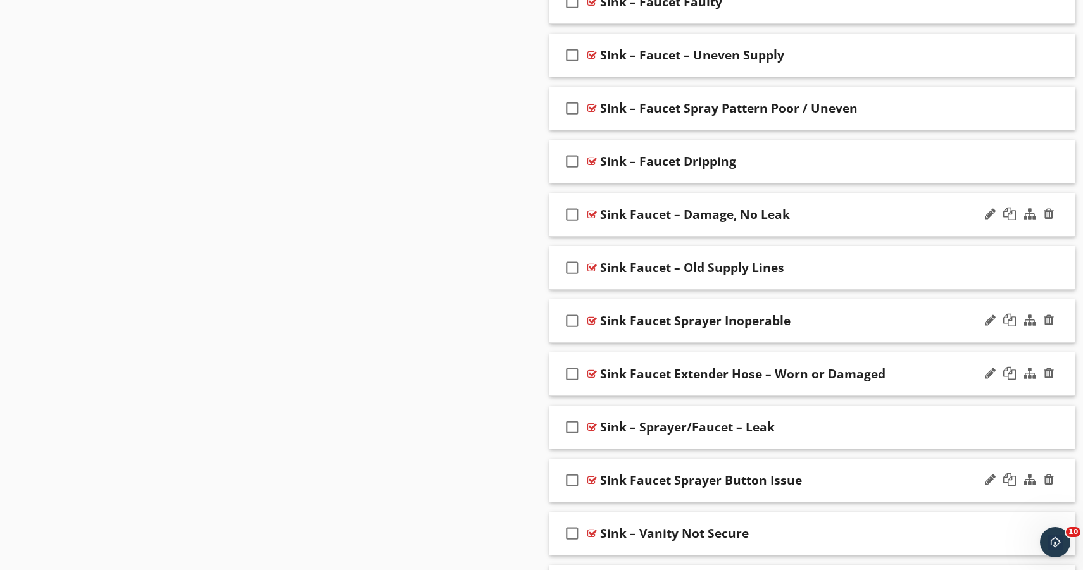
click at [707, 231] on div "check_box_outline_blank Sink Faucet – Damage, No Leak" at bounding box center [812, 215] width 526 height 44
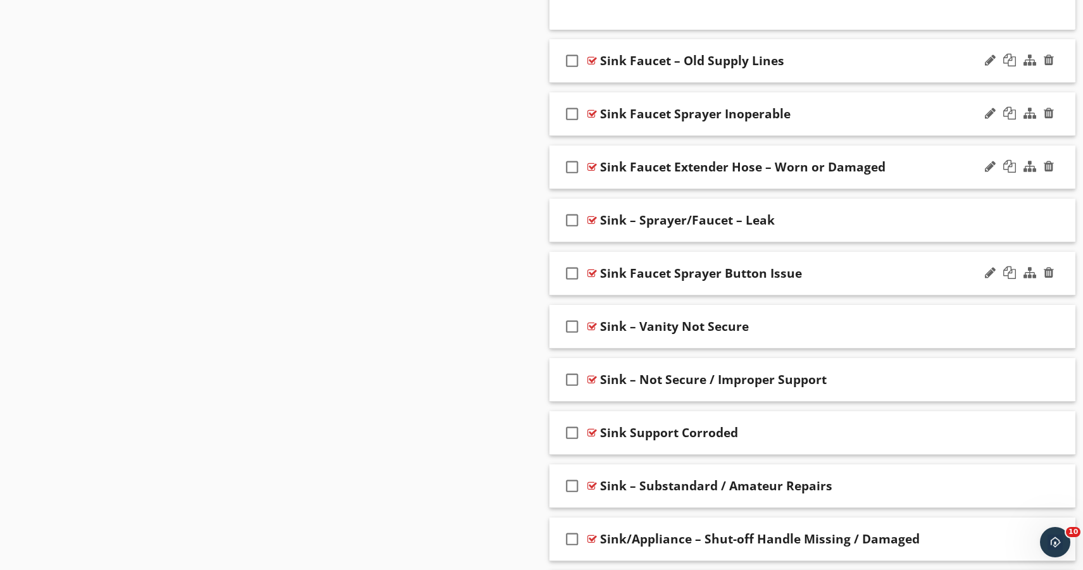
scroll to position [2356, 0]
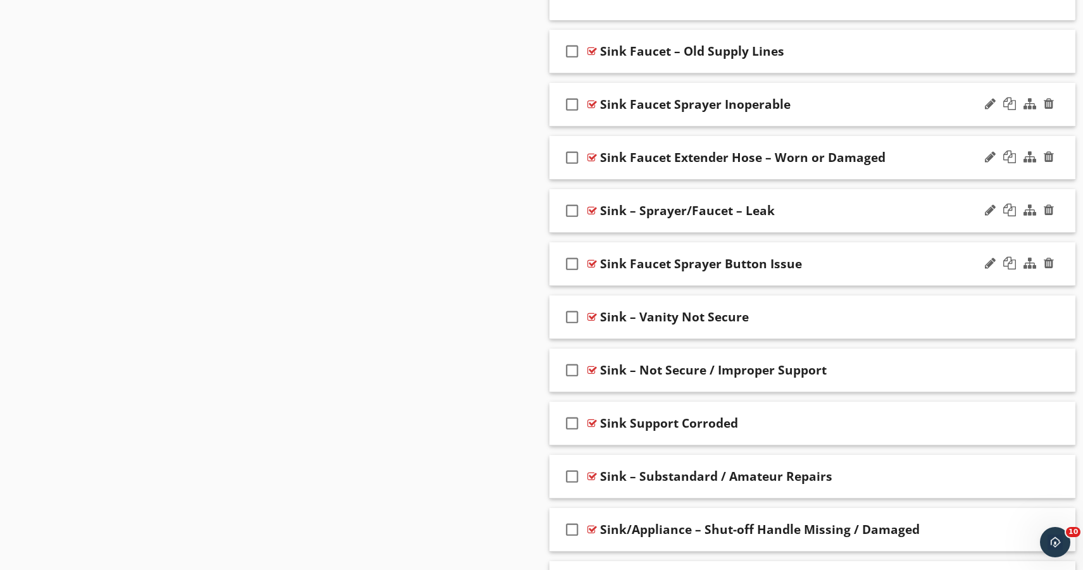
click at [781, 223] on div "check_box_outline_blank Sink – Sprayer/Faucet – Leak" at bounding box center [812, 211] width 526 height 44
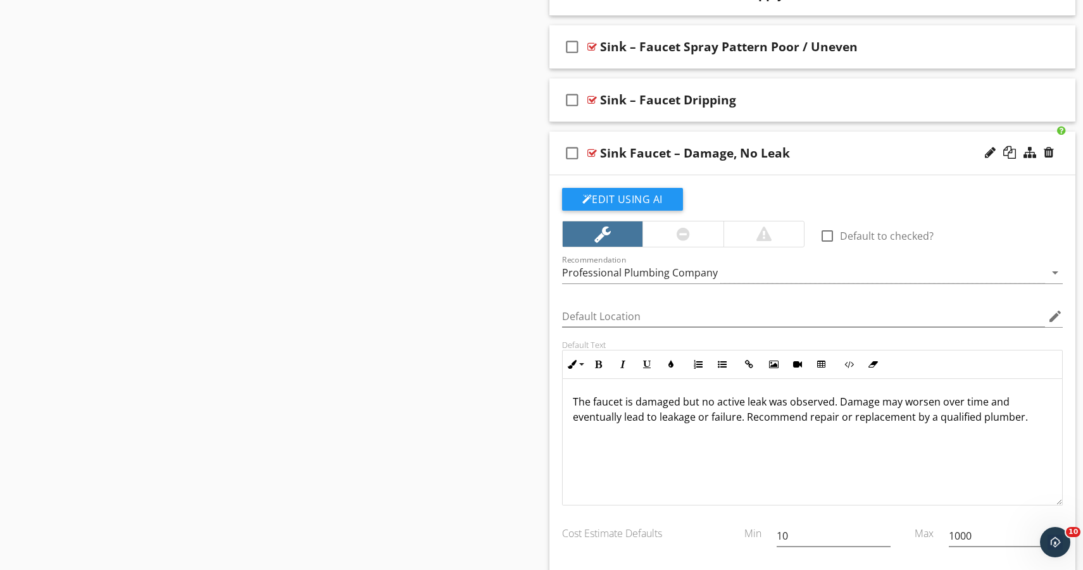
scroll to position [1703, 0]
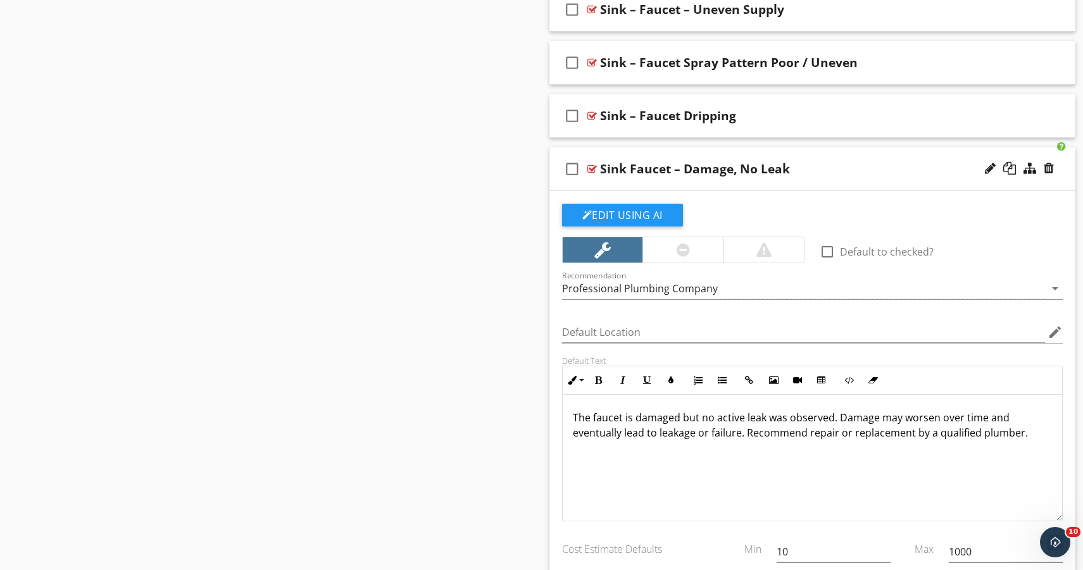
click at [750, 181] on div "check_box_outline_blank Sink Faucet – Damage, No Leak" at bounding box center [812, 169] width 526 height 44
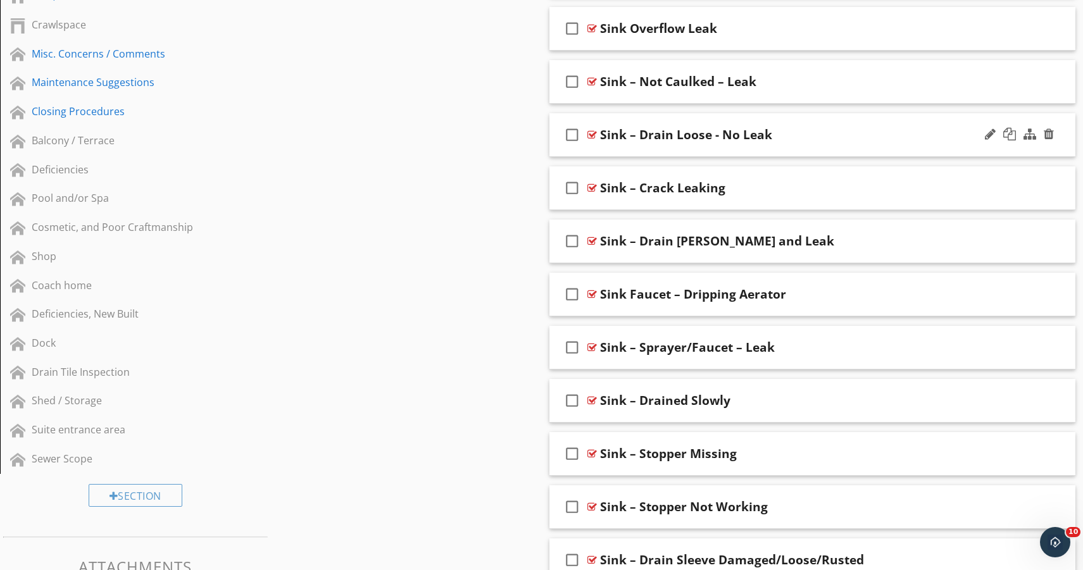
scroll to position [685, 0]
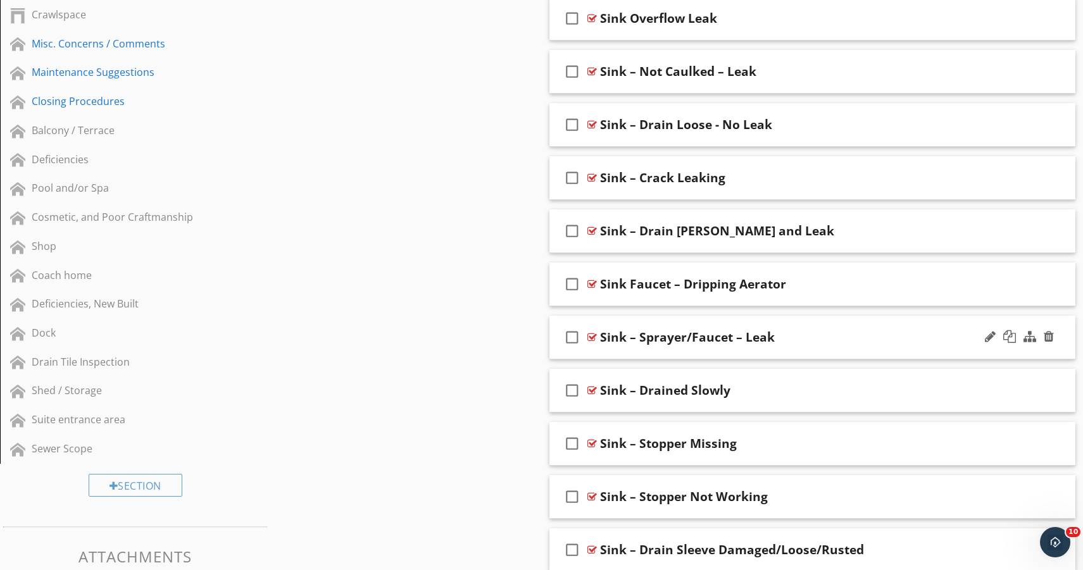
click at [785, 350] on div "check_box_outline_blank Sink – Sprayer/Faucet – Leak" at bounding box center [812, 338] width 526 height 44
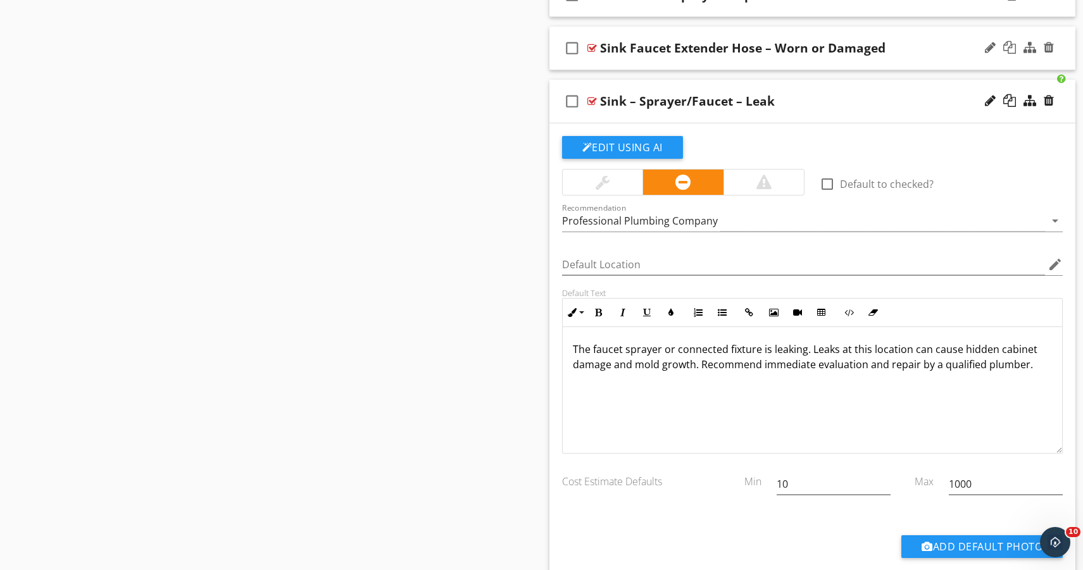
scroll to position [0, 0]
click at [1049, 99] on div at bounding box center [1048, 100] width 10 height 13
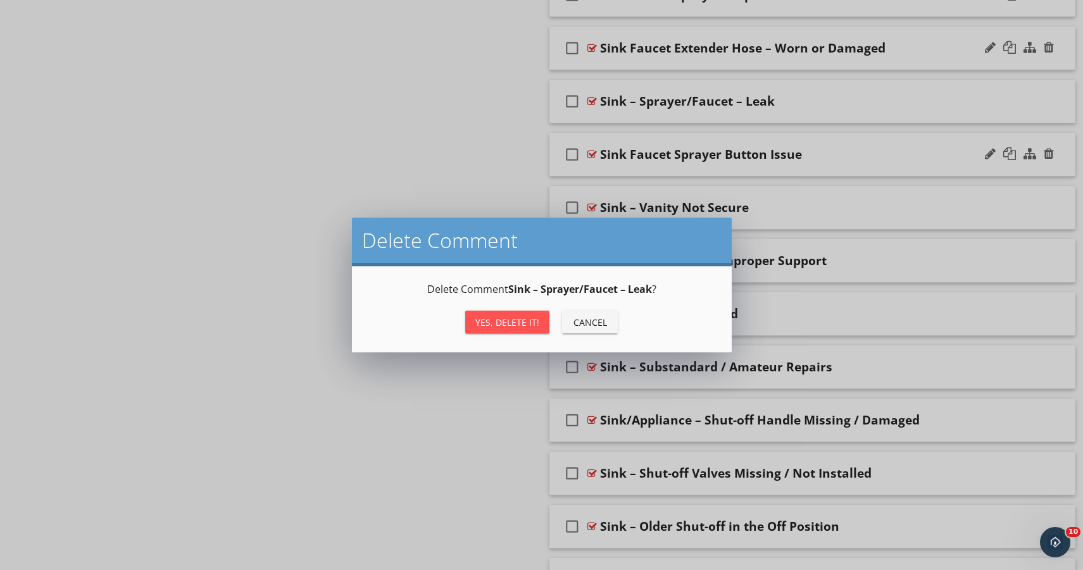
click at [521, 325] on div "Yes, Delete it!" at bounding box center [507, 322] width 64 height 13
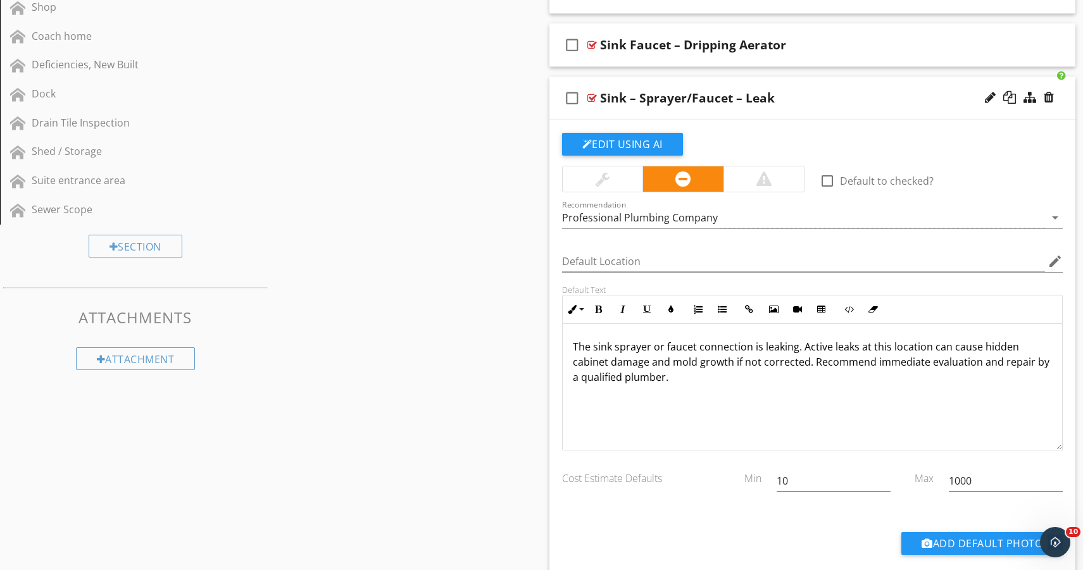
scroll to position [916, 0]
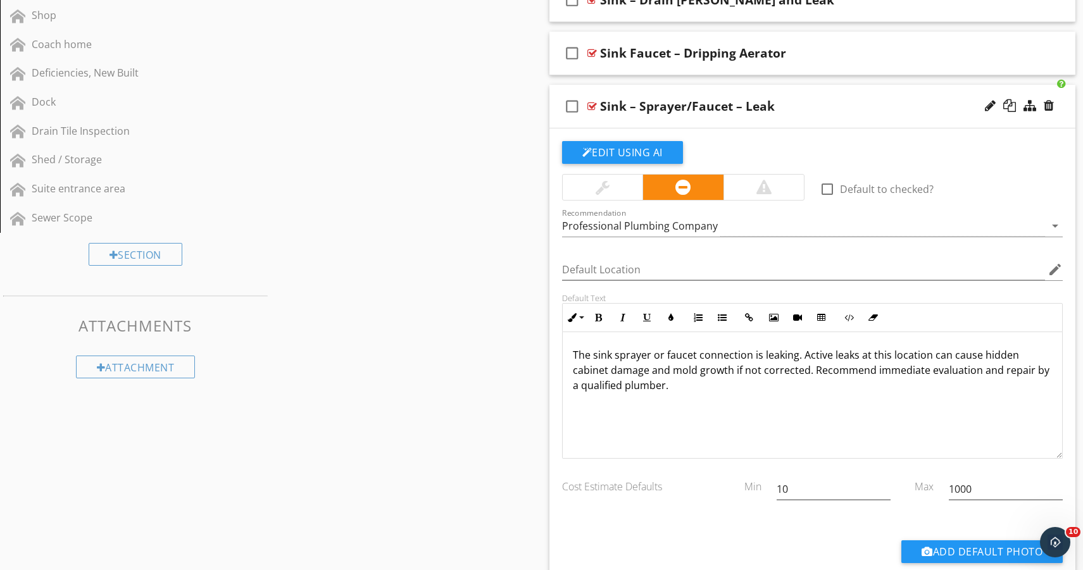
click at [793, 119] on div "check_box_outline_blank Sink – Sprayer/Faucet – Leak" at bounding box center [812, 107] width 526 height 44
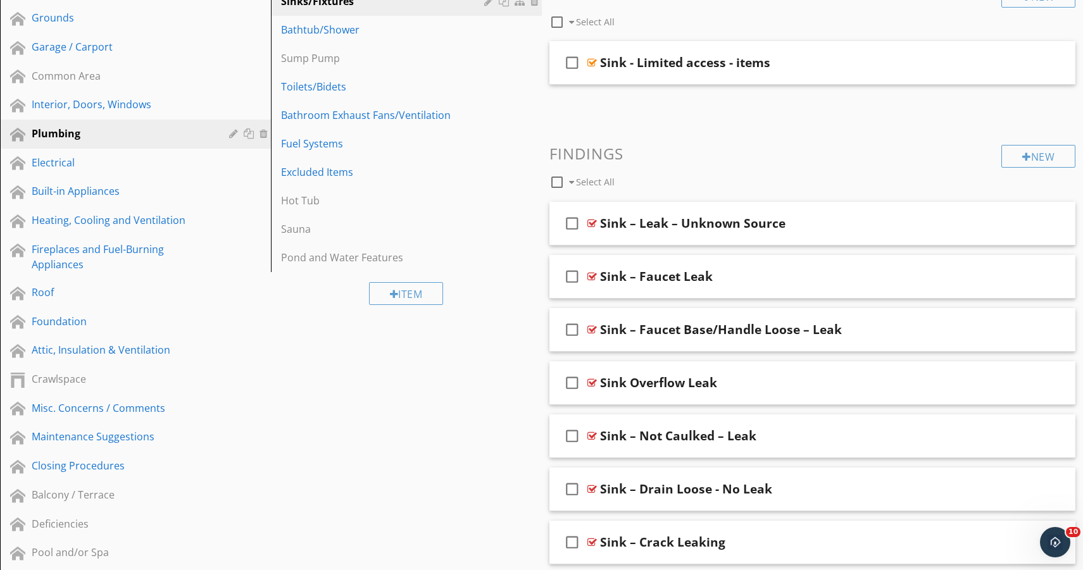
scroll to position [332, 0]
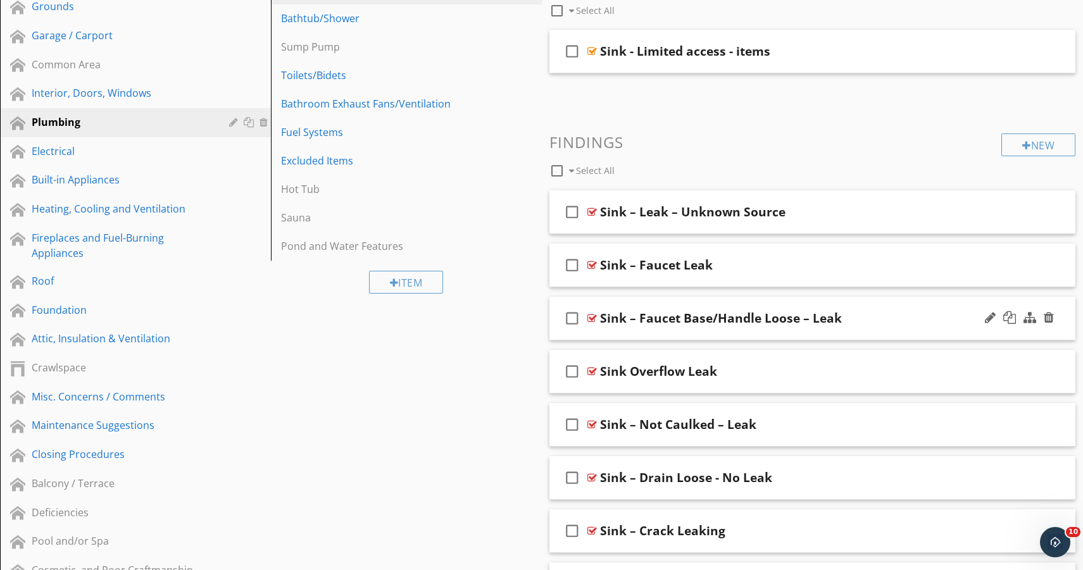
click at [728, 333] on div "check_box_outline_blank Sink – Faucet Base/Handle Loose – Leak" at bounding box center [812, 319] width 526 height 44
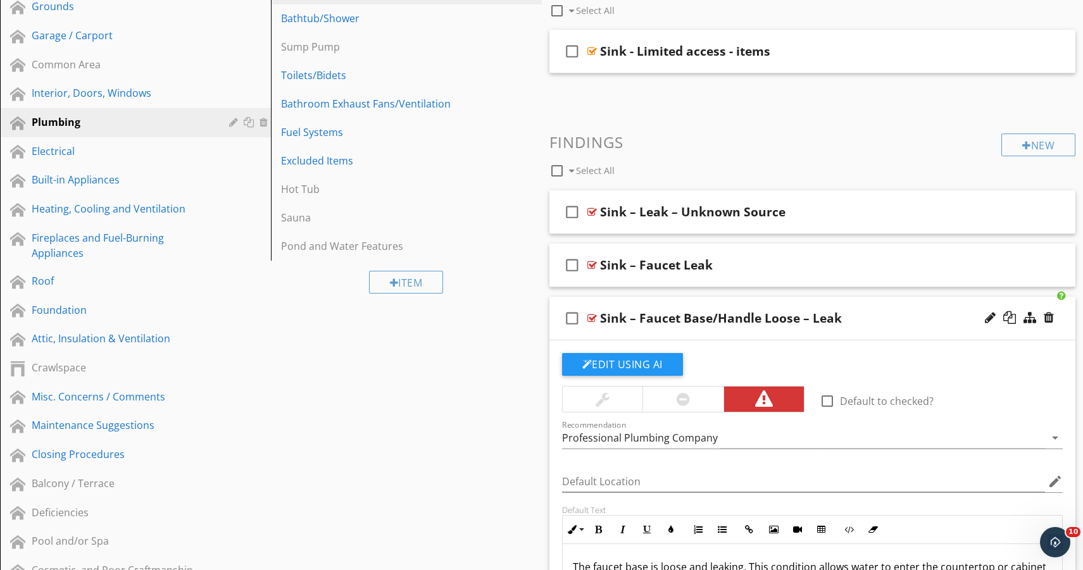
click at [815, 313] on div "Sink – Faucet Base/Handle Loose – Leak" at bounding box center [721, 318] width 242 height 15
click at [809, 316] on input "Sink – Faucet Base/Handle Loose – Leak" at bounding box center [788, 319] width 376 height 21
click at [808, 317] on input "Sink – Faucet Base/Handle Loose – Leak" at bounding box center [788, 319] width 376 height 21
paste input "ing"
type input "Sink – Faucet Base/Handle Loose – Leaking"
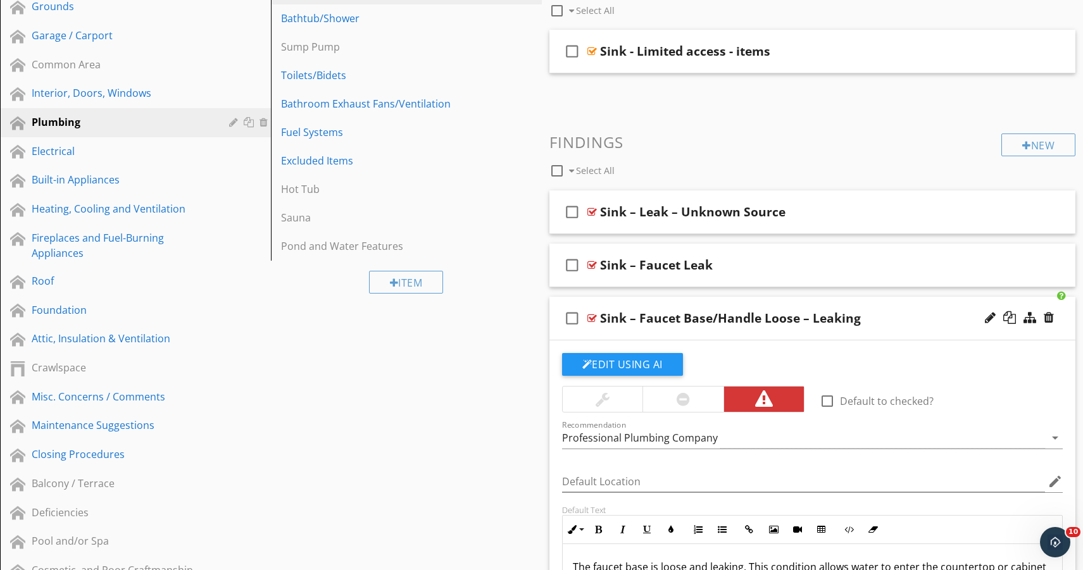
click at [830, 336] on div "check_box_outline_blank Sink – Faucet Base/Handle Loose – Leaking" at bounding box center [812, 319] width 526 height 44
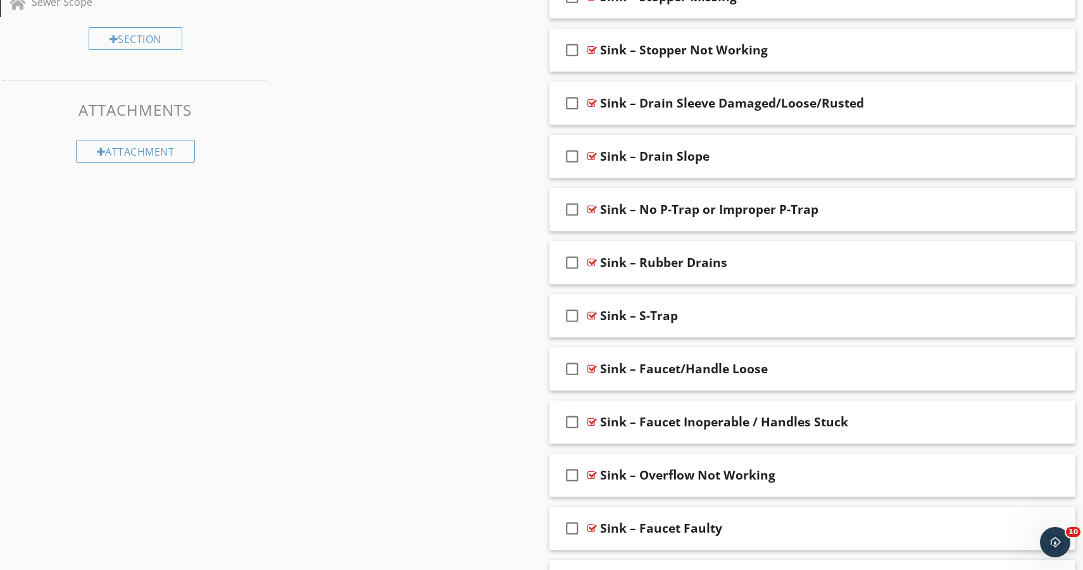
scroll to position [1140, 0]
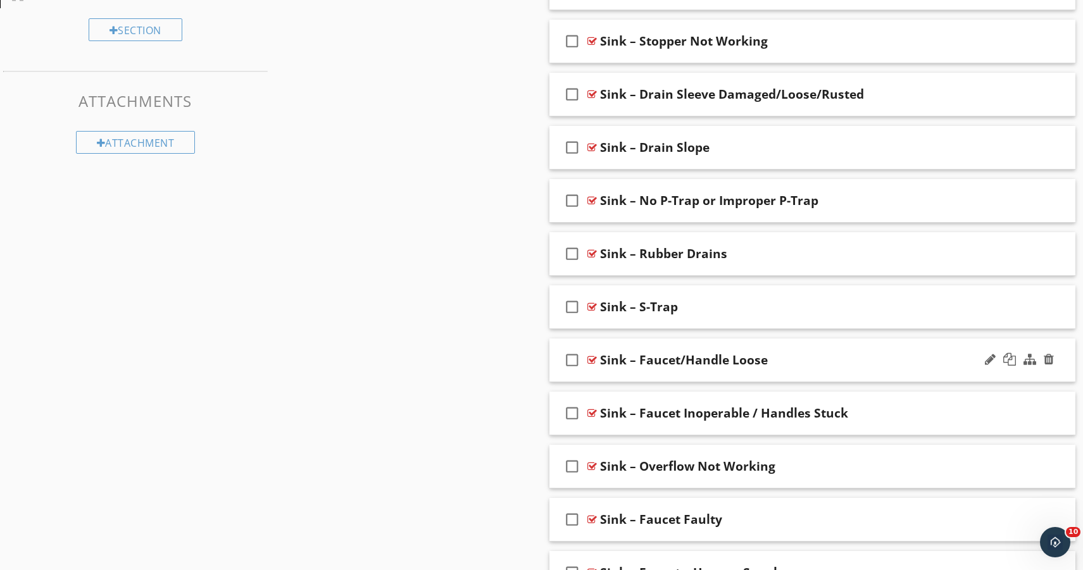
click at [671, 378] on div "check_box_outline_blank Sink – Faucet/Handle Loose" at bounding box center [812, 361] width 526 height 44
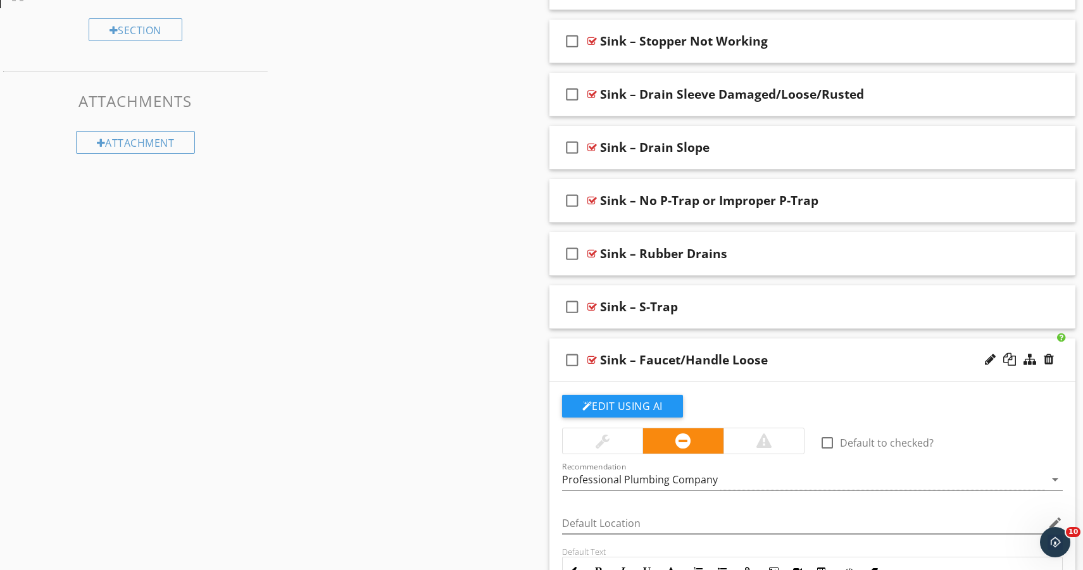
click at [709, 364] on div "Sink – Faucet/Handle Loose" at bounding box center [684, 359] width 168 height 15
click at [737, 359] on input "Sink – Faucet/Handle Loose" at bounding box center [788, 361] width 376 height 21
type input "S"
click at [775, 363] on div "Sink – Faucet/Handle Loose" at bounding box center [788, 359] width 376 height 15
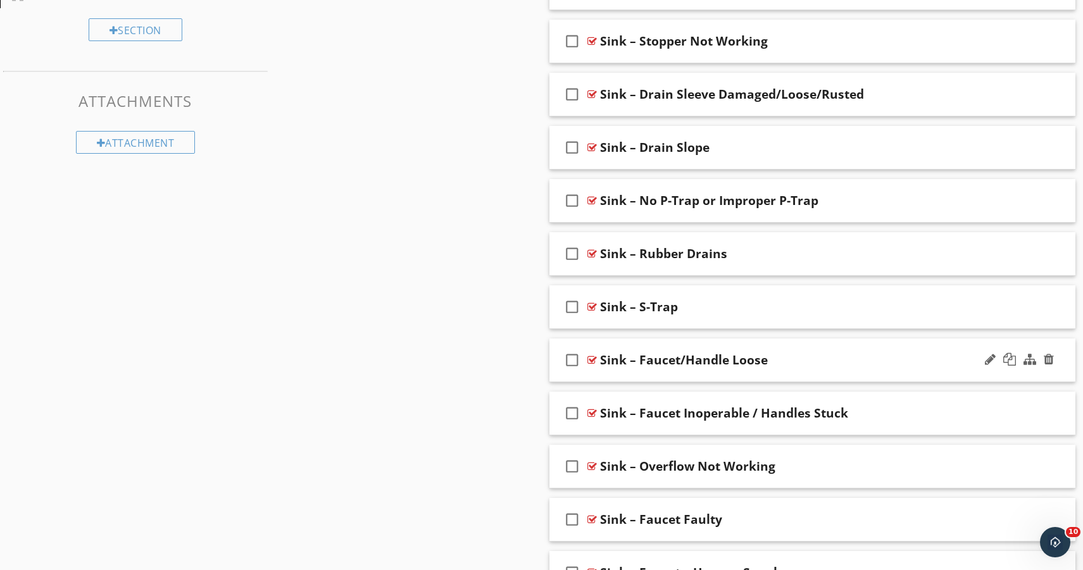
click at [775, 362] on div "Sink – Faucet/Handle Loose" at bounding box center [788, 359] width 376 height 15
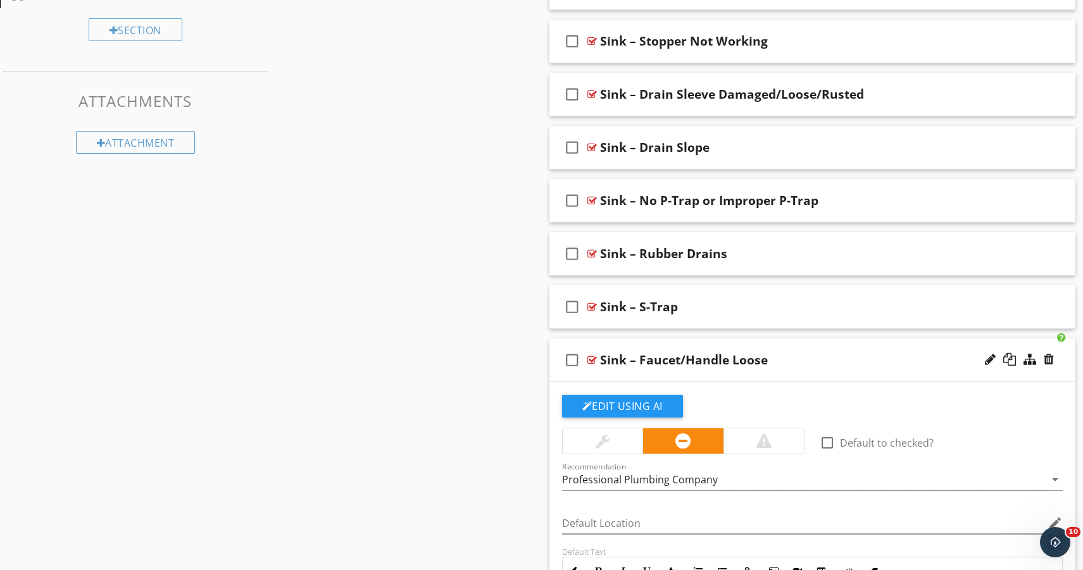
click at [754, 359] on div "Sink – Faucet/Handle Loose" at bounding box center [684, 359] width 168 height 15
type input "S"
paste input "Sink – Faucet Base/Handle Loose – No Leak"
type input "Sink – Faucet Base/Handle Loose – No Leak"
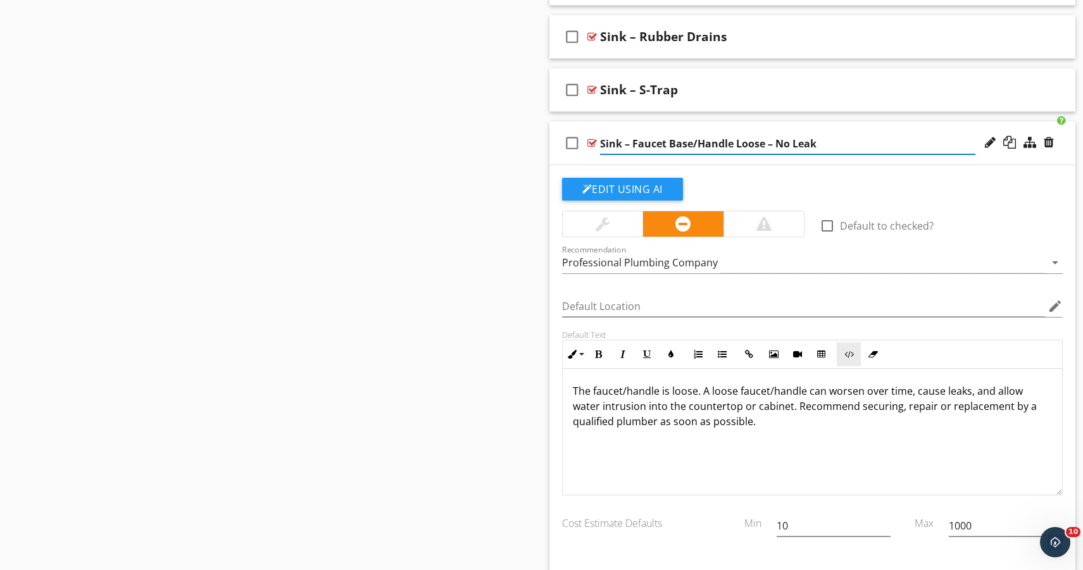
scroll to position [1210, 0]
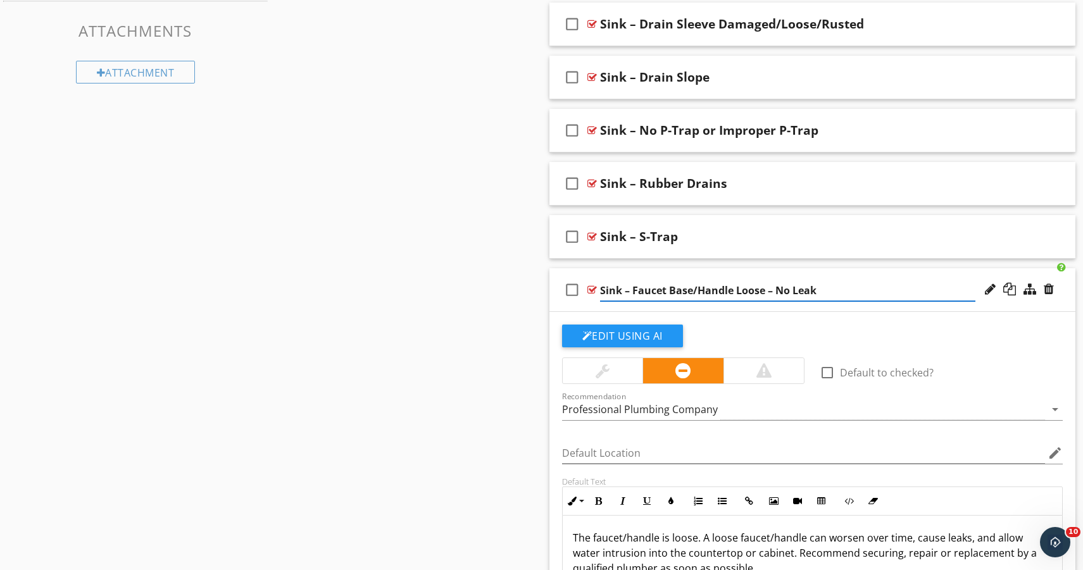
click at [615, 309] on div "check_box_outline_blank Sink – Faucet Base/Handle Loose – No Leak" at bounding box center [812, 290] width 526 height 44
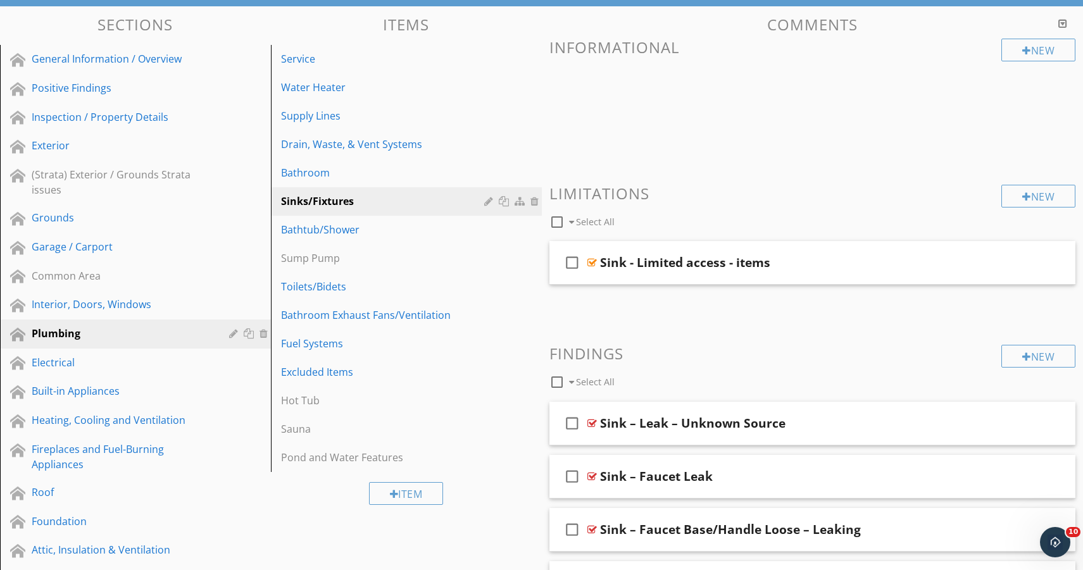
scroll to position [0, 0]
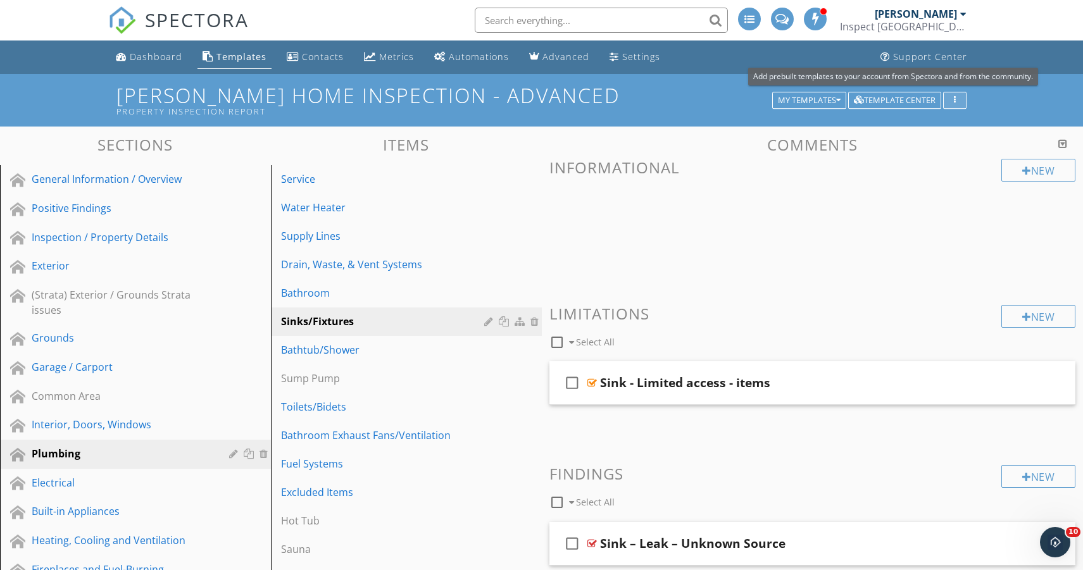
click at [953, 108] on button "button" at bounding box center [954, 101] width 23 height 18
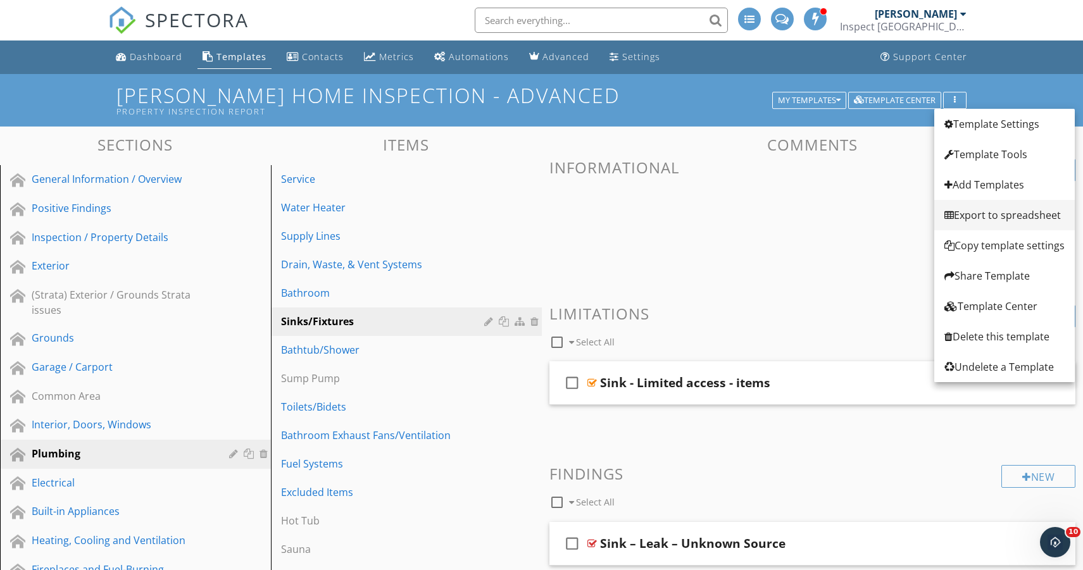
click at [999, 218] on div "Export to spreadsheet" at bounding box center [1004, 215] width 120 height 15
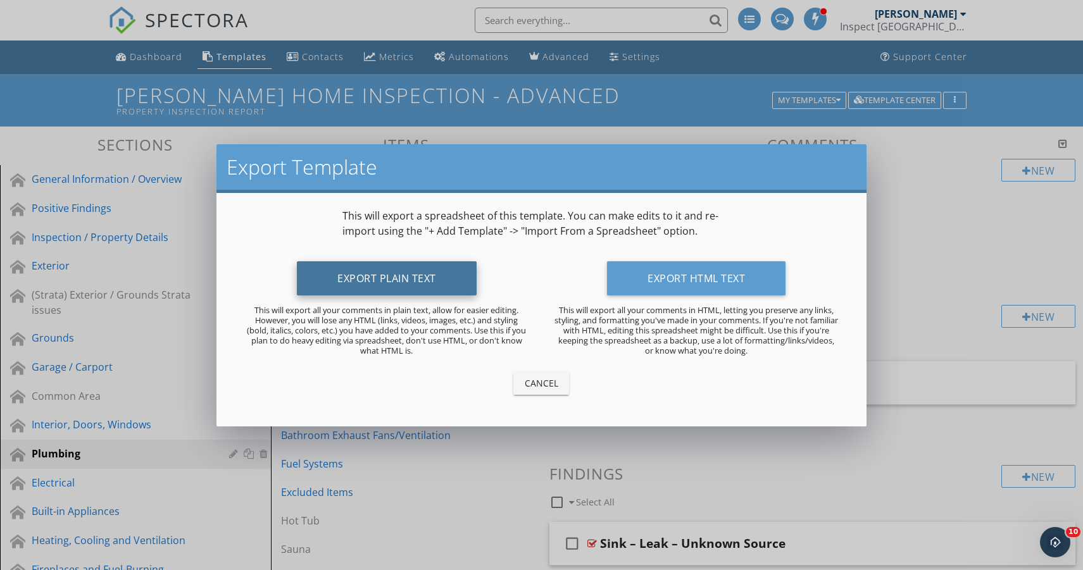
click at [437, 294] on button "Export Plain Text" at bounding box center [387, 278] width 180 height 34
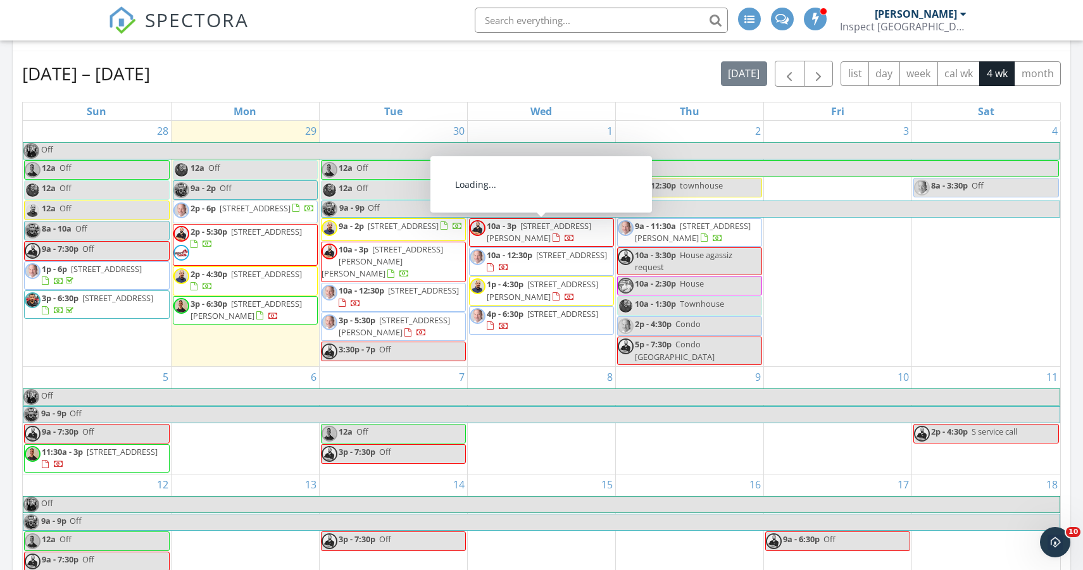
scroll to position [26, 0]
